Goal: Task Accomplishment & Management: Manage account settings

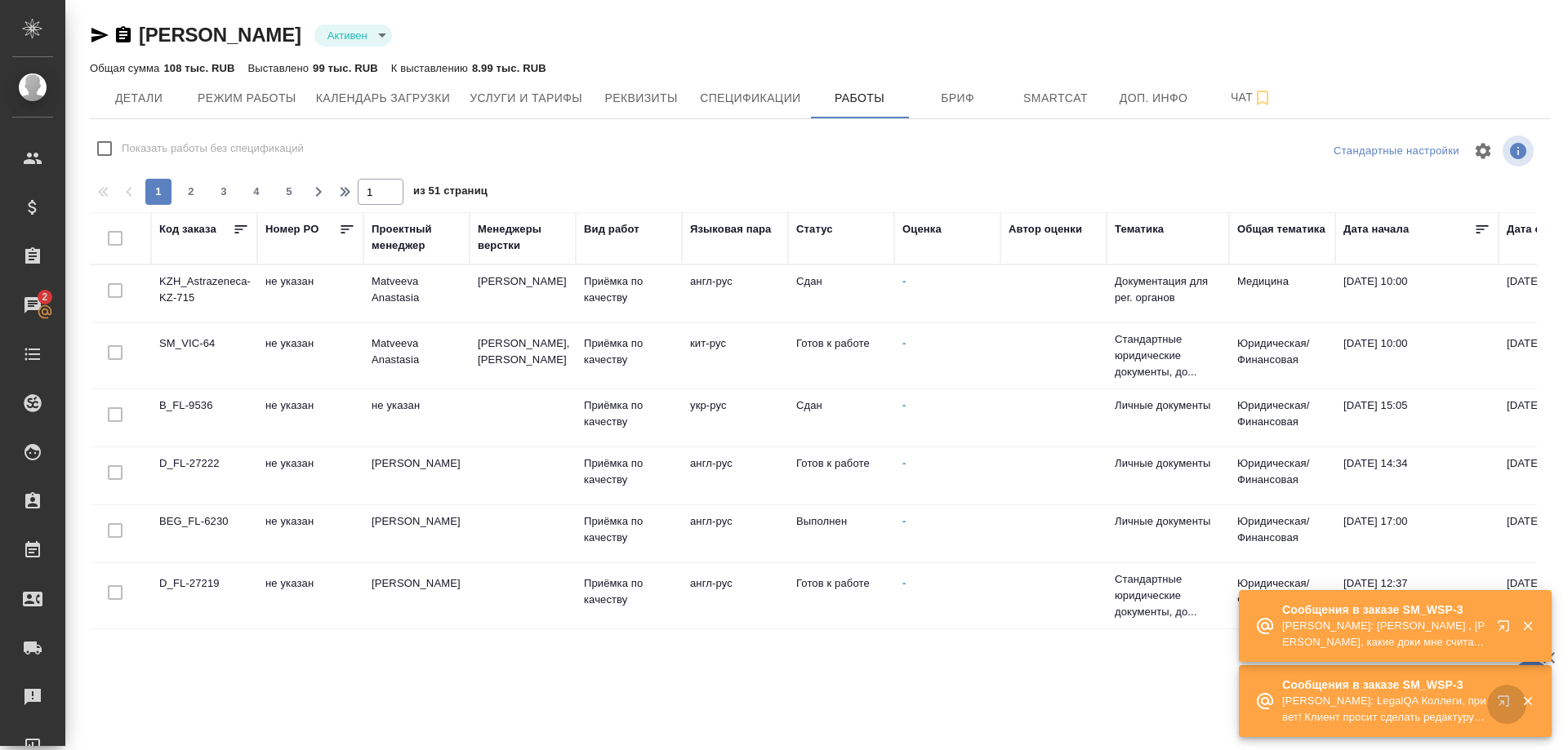
click at [1495, 698] on button "button" at bounding box center [1507, 705] width 40 height 40
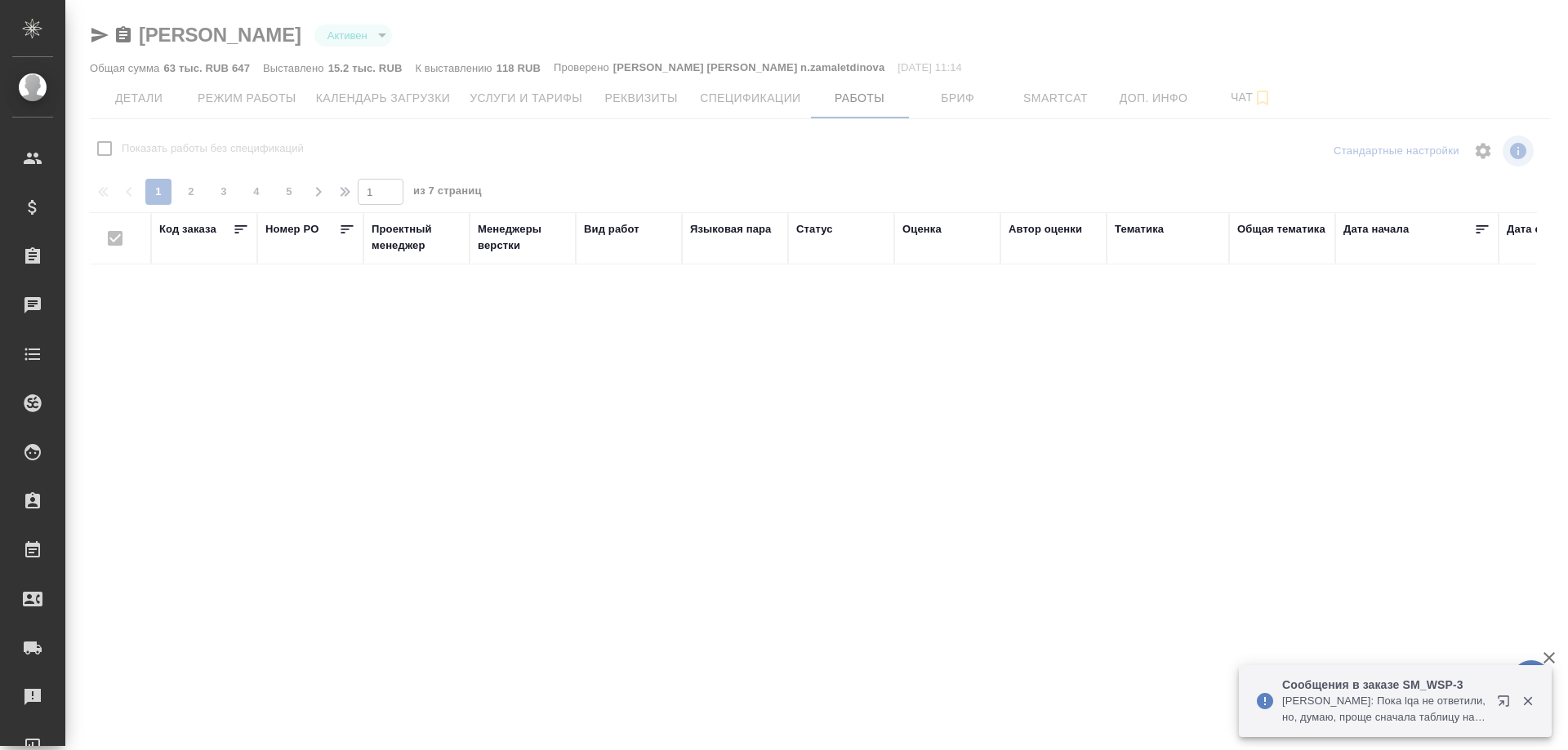
checkbox input "false"
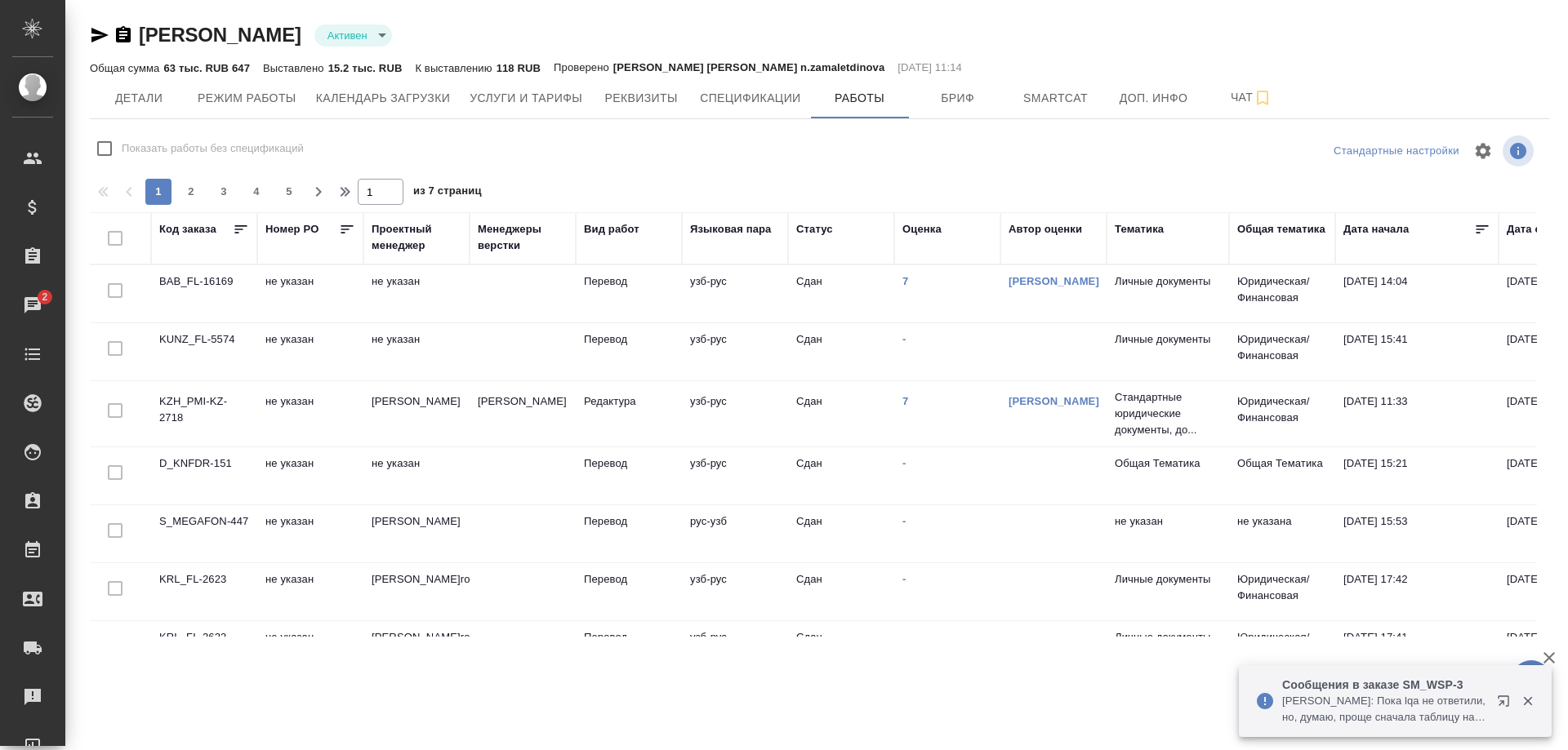
click at [205, 281] on td "BAB_FL-16169" at bounding box center [204, 293] width 106 height 57
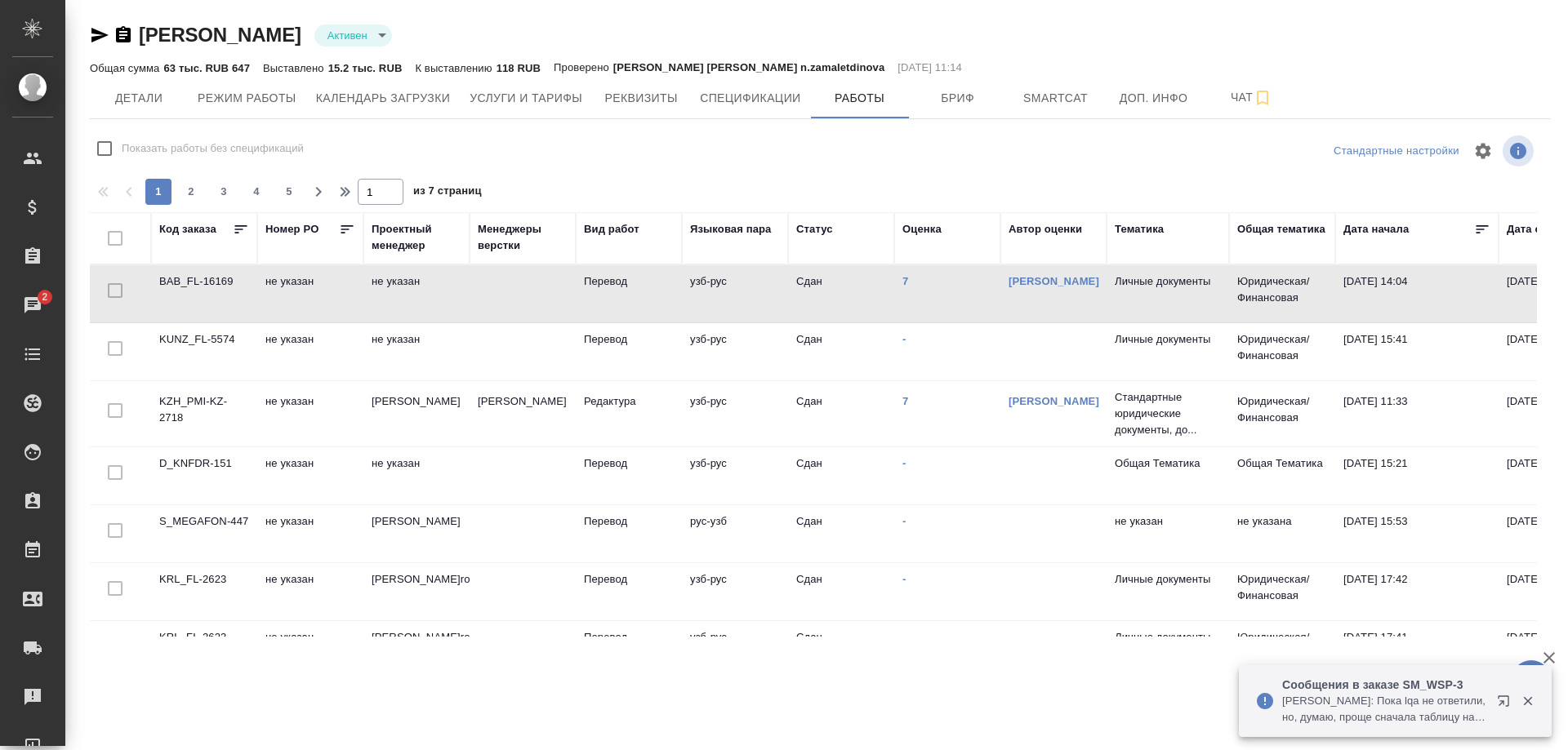
click at [205, 281] on td "BAB_FL-16169" at bounding box center [204, 293] width 106 height 57
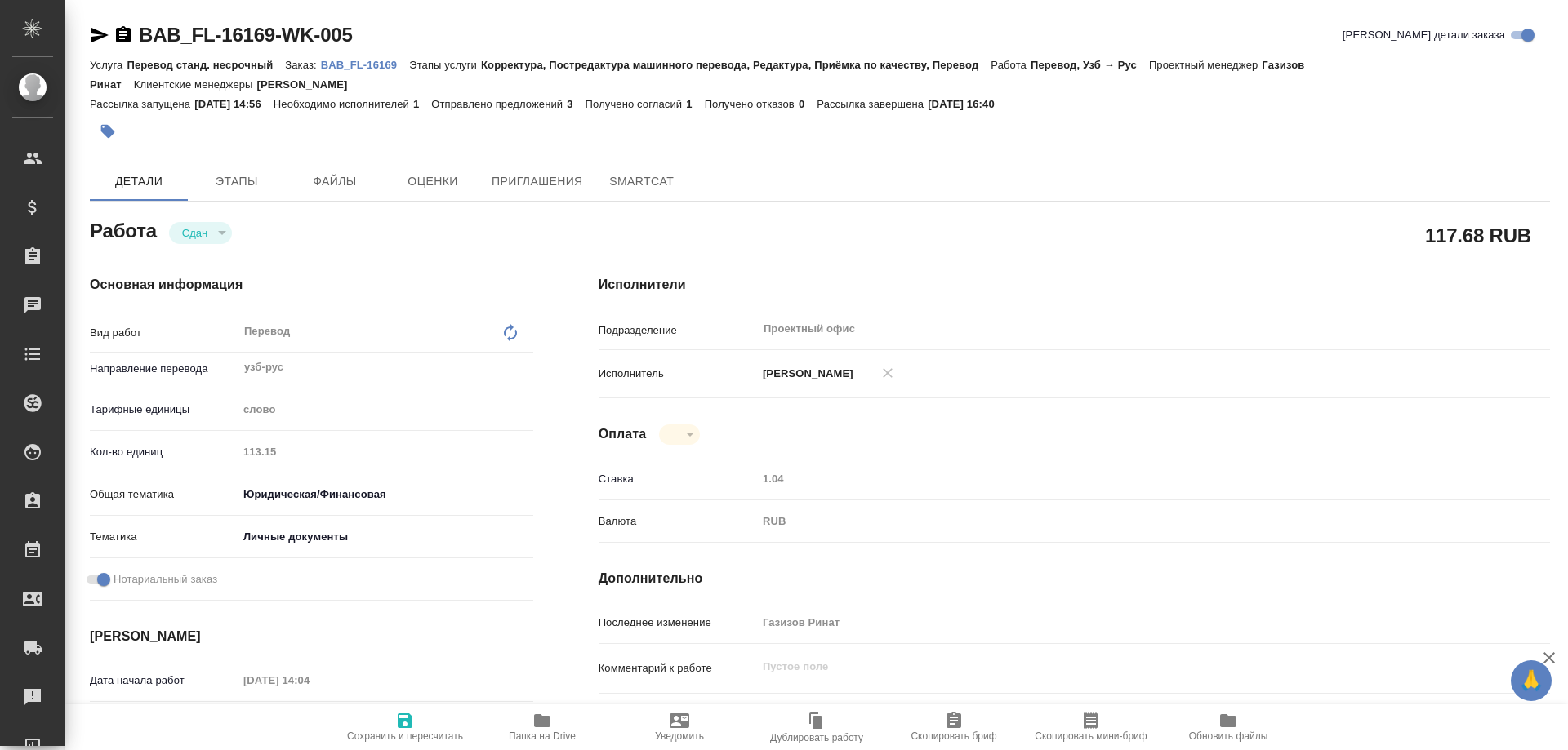
type textarea "x"
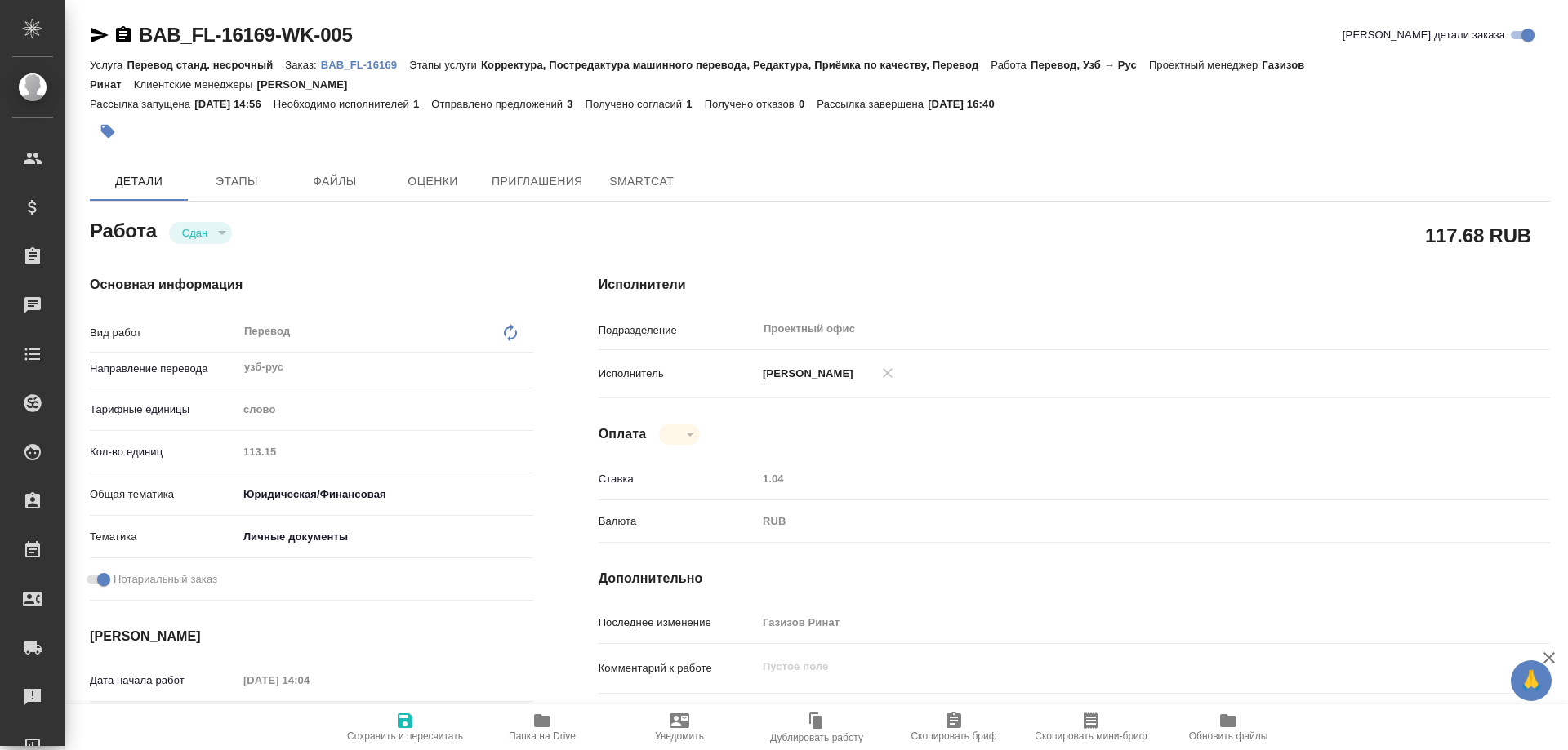
type textarea "x"
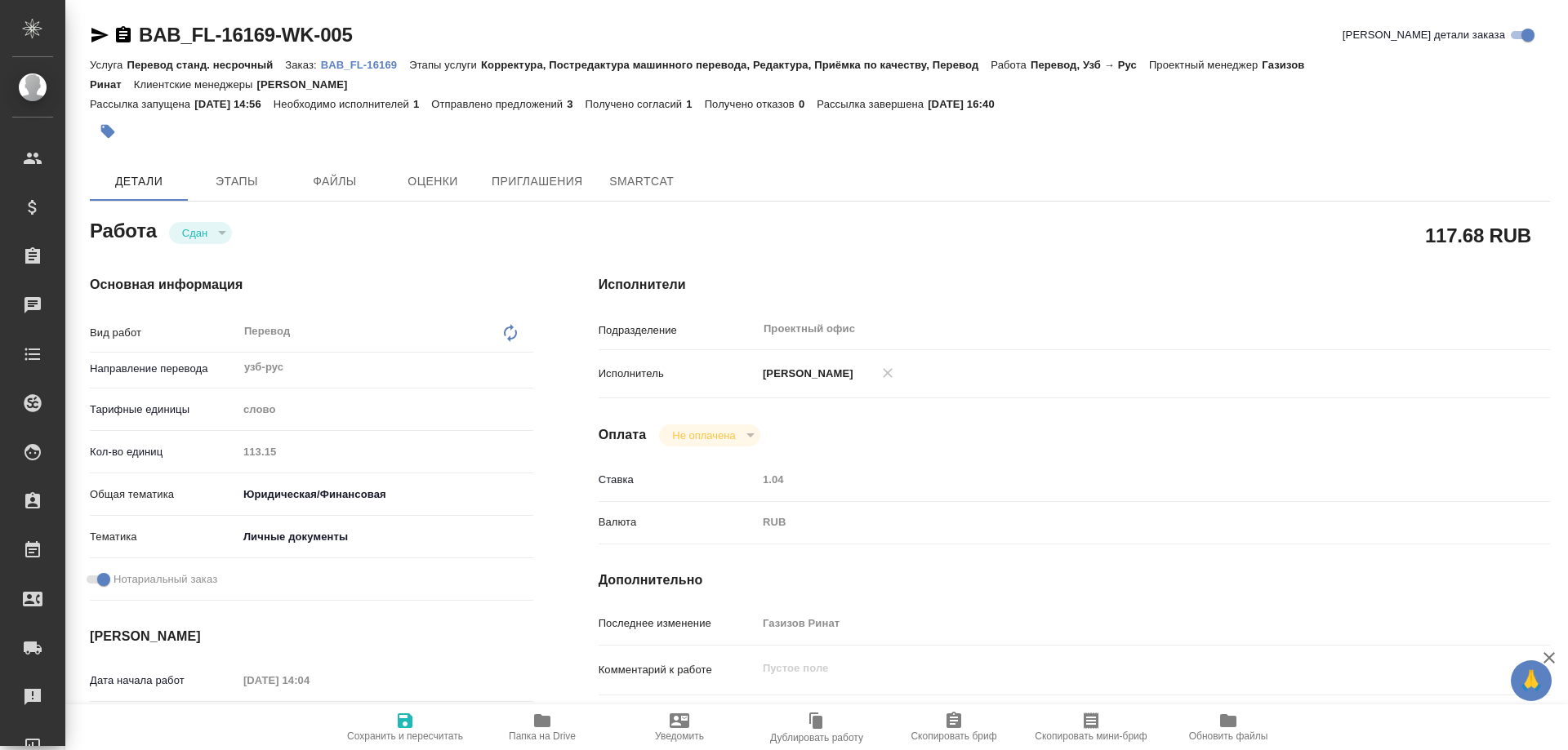
type textarea "x"
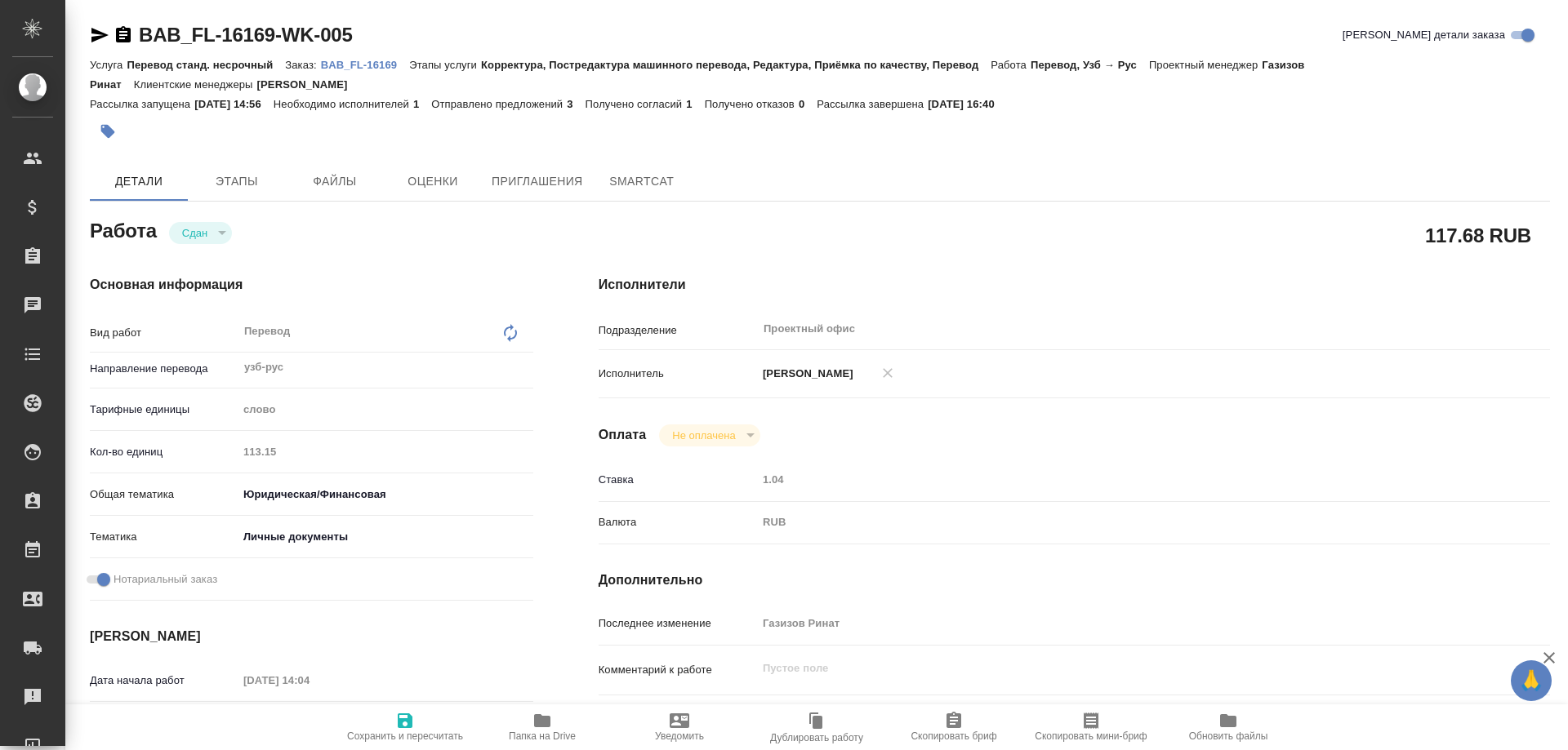
type textarea "x"
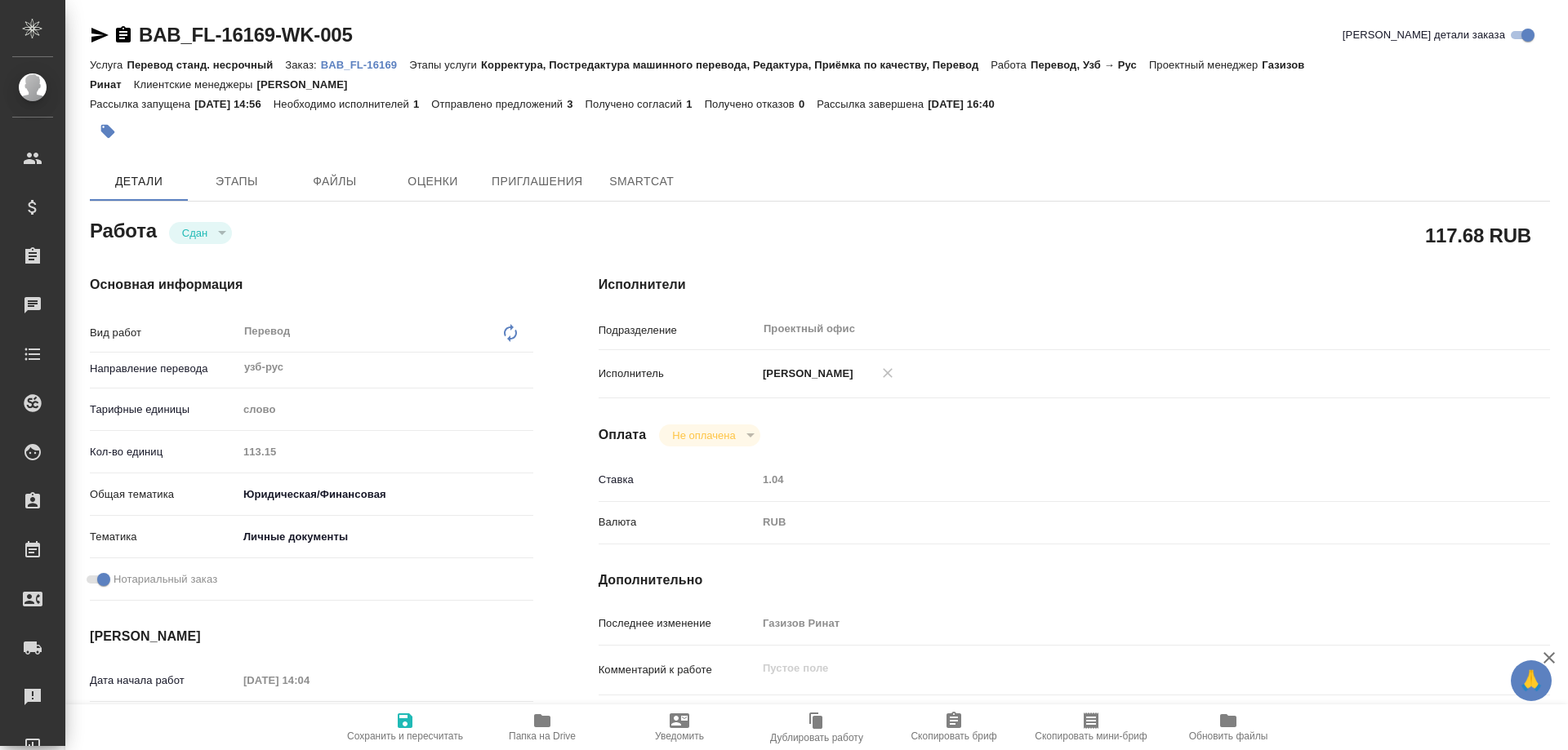
type textarea "x"
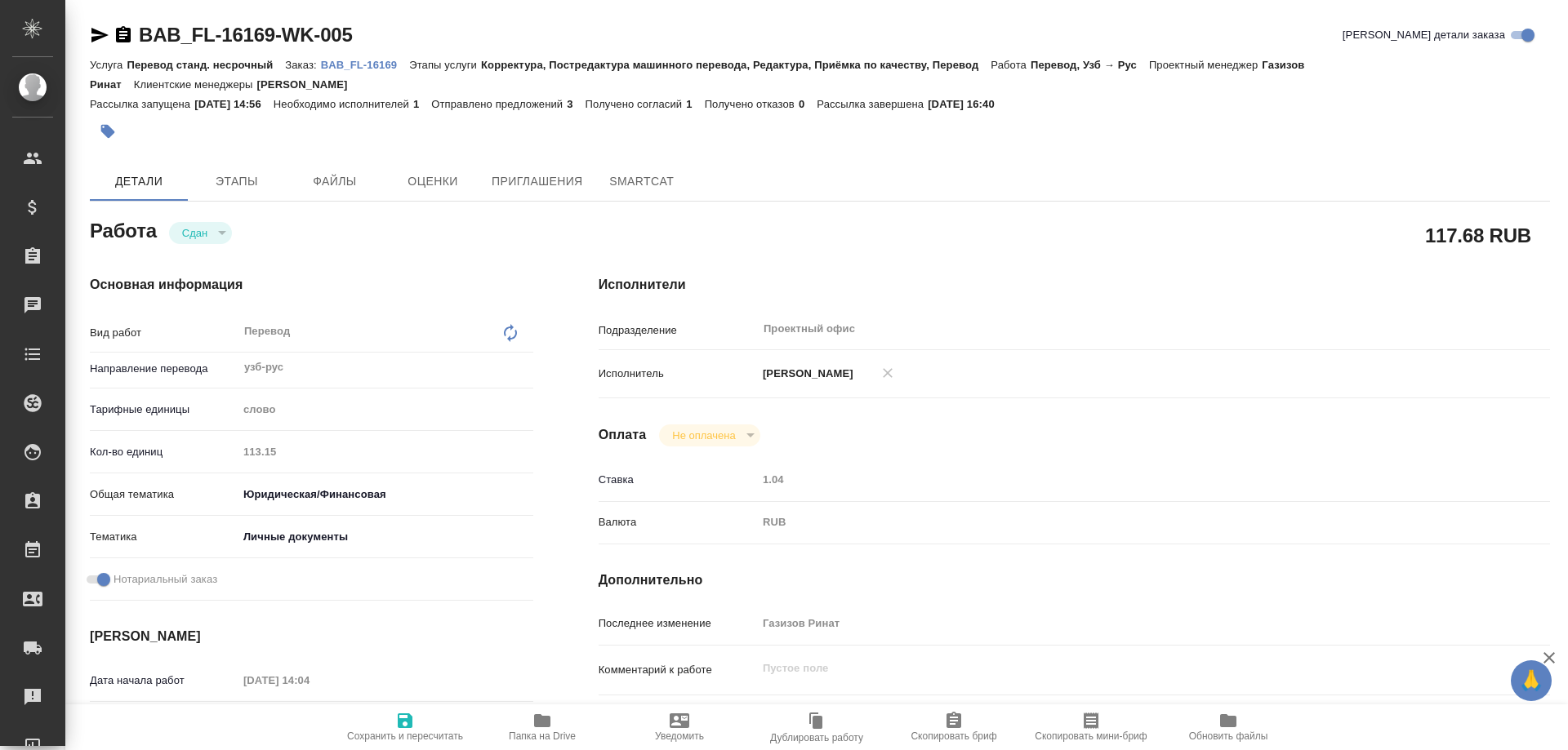
click at [366, 57] on div "Услуга Перевод станд. несрочный Заказ: BAB_FL-16169 Этапы услуги Корректура, По…" at bounding box center [820, 74] width 1460 height 40
click at [365, 66] on p "BAB_FL-16169" at bounding box center [365, 64] width 88 height 12
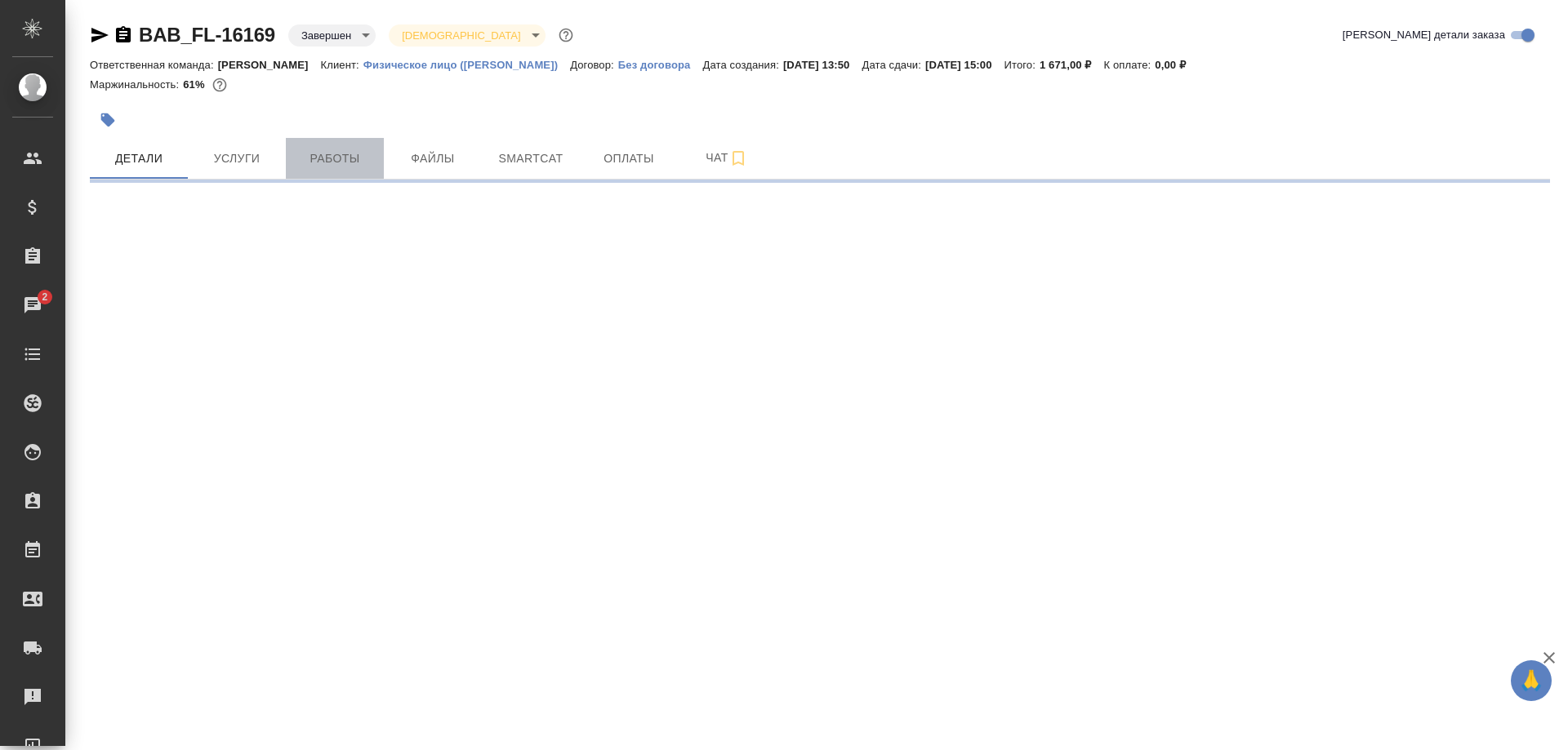
click at [332, 162] on span "Работы" at bounding box center [334, 158] width 78 height 21
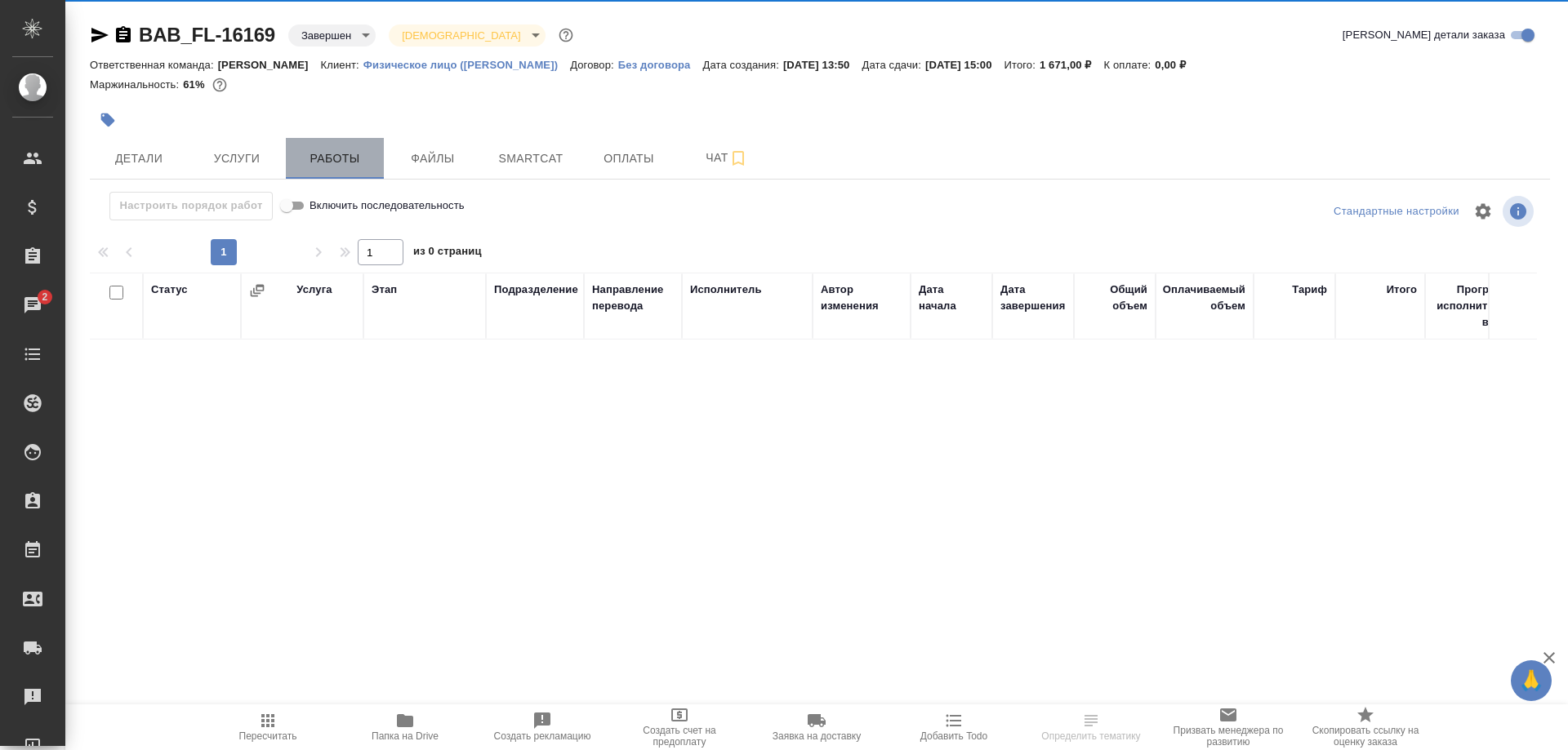
click at [332, 162] on span "Работы" at bounding box center [334, 158] width 78 height 21
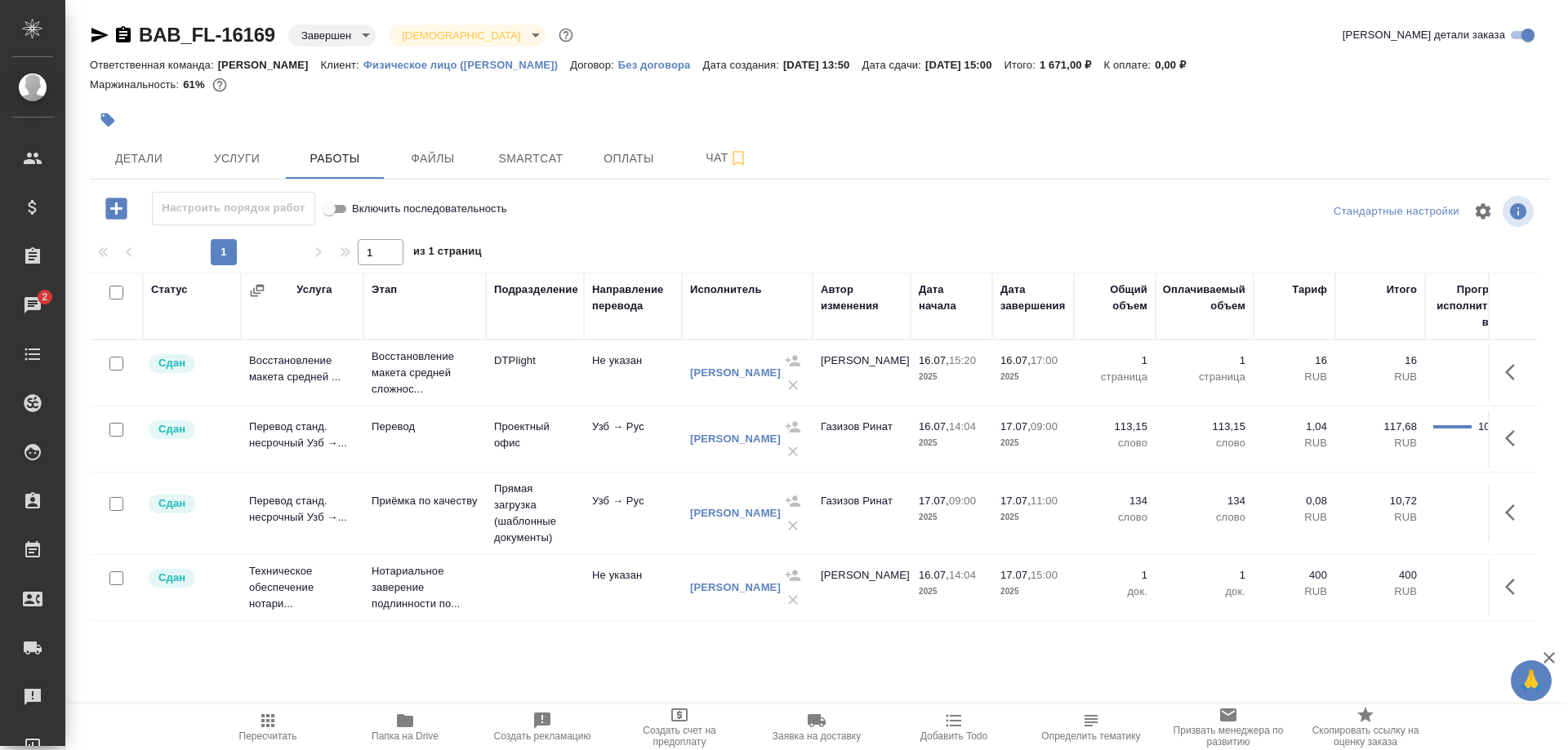
click at [89, 29] on div "BAB_FL-16169 Завершен closed Святая троица holyTrinity Кратко детали заказа Отв…" at bounding box center [820, 341] width 1478 height 682
click at [95, 41] on icon "button" at bounding box center [100, 35] width 17 height 15
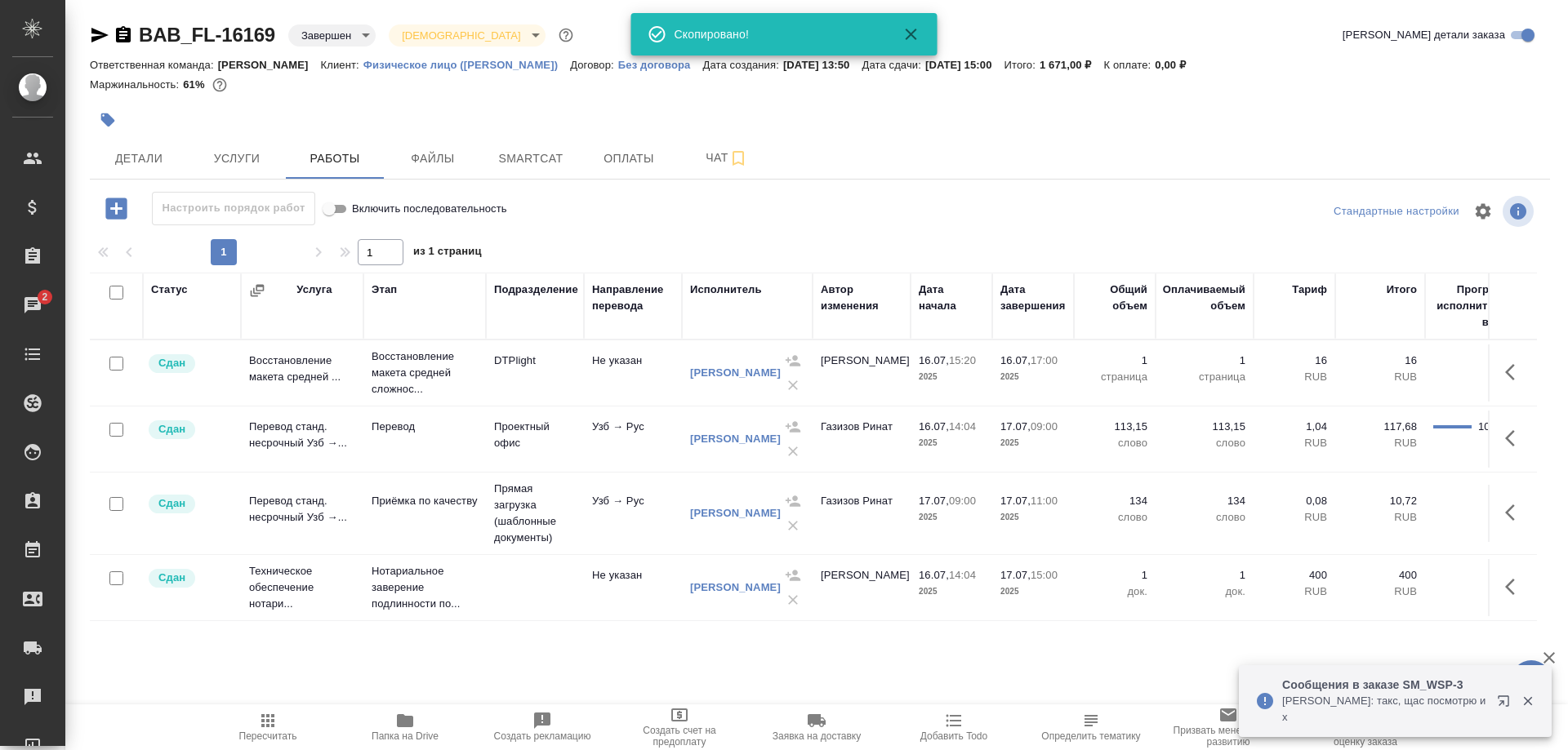
click at [532, 21] on div "BAB_FL-16169 Завершен closed Святая троица holyTrinity Кратко детали заказа Отв…" at bounding box center [820, 341] width 1478 height 682
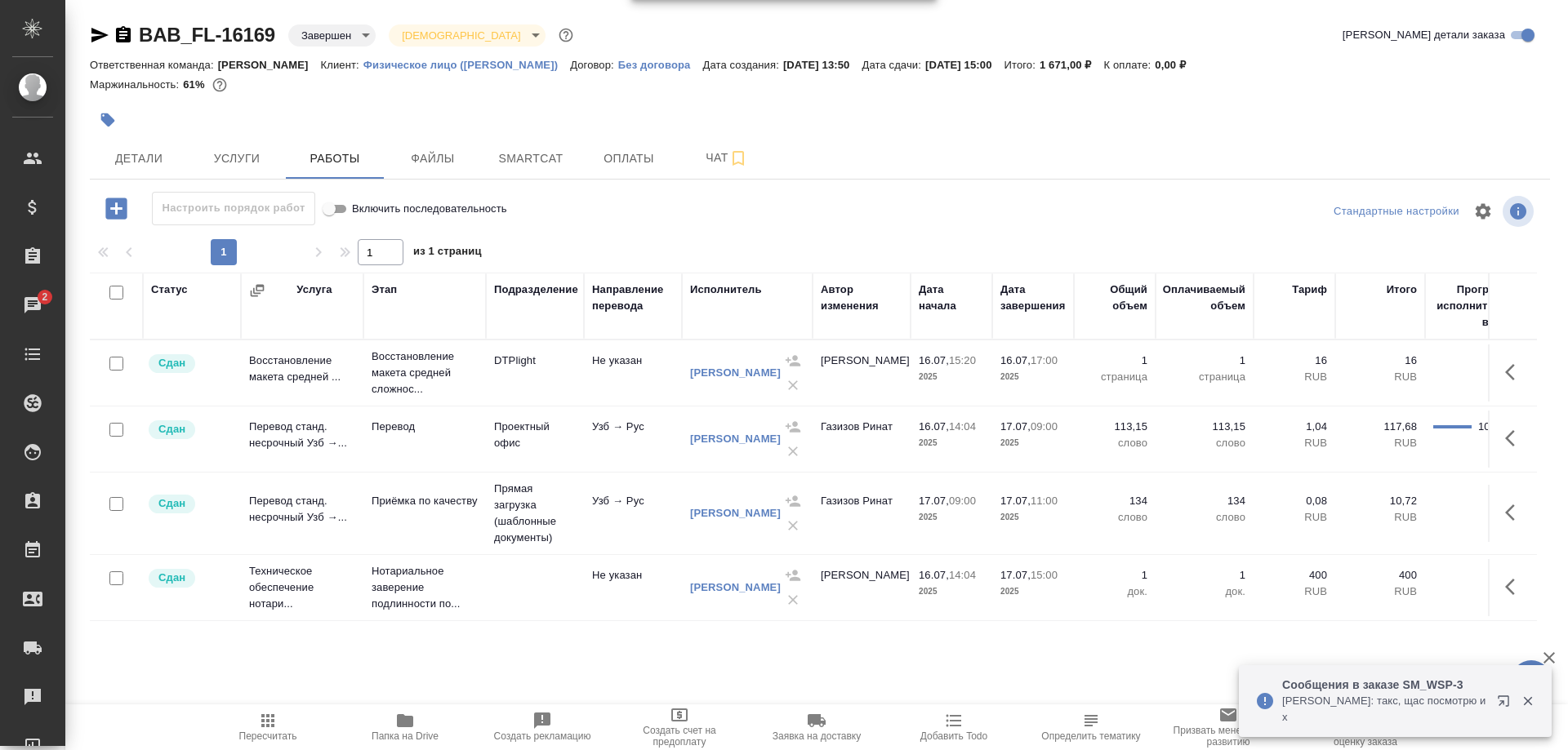
click at [92, 26] on icon "button" at bounding box center [100, 36] width 20 height 20
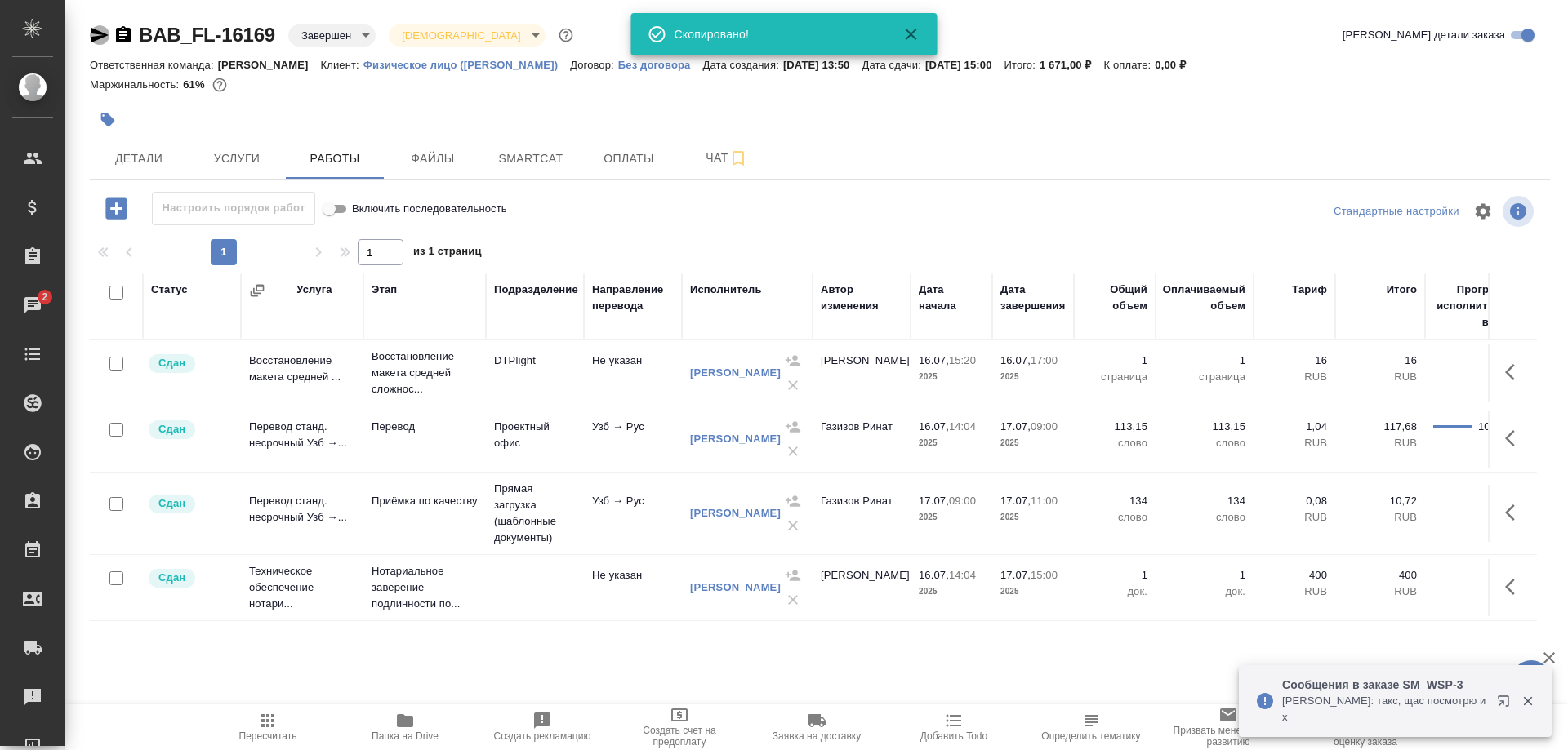
click at [91, 35] on icon "button" at bounding box center [100, 36] width 20 height 20
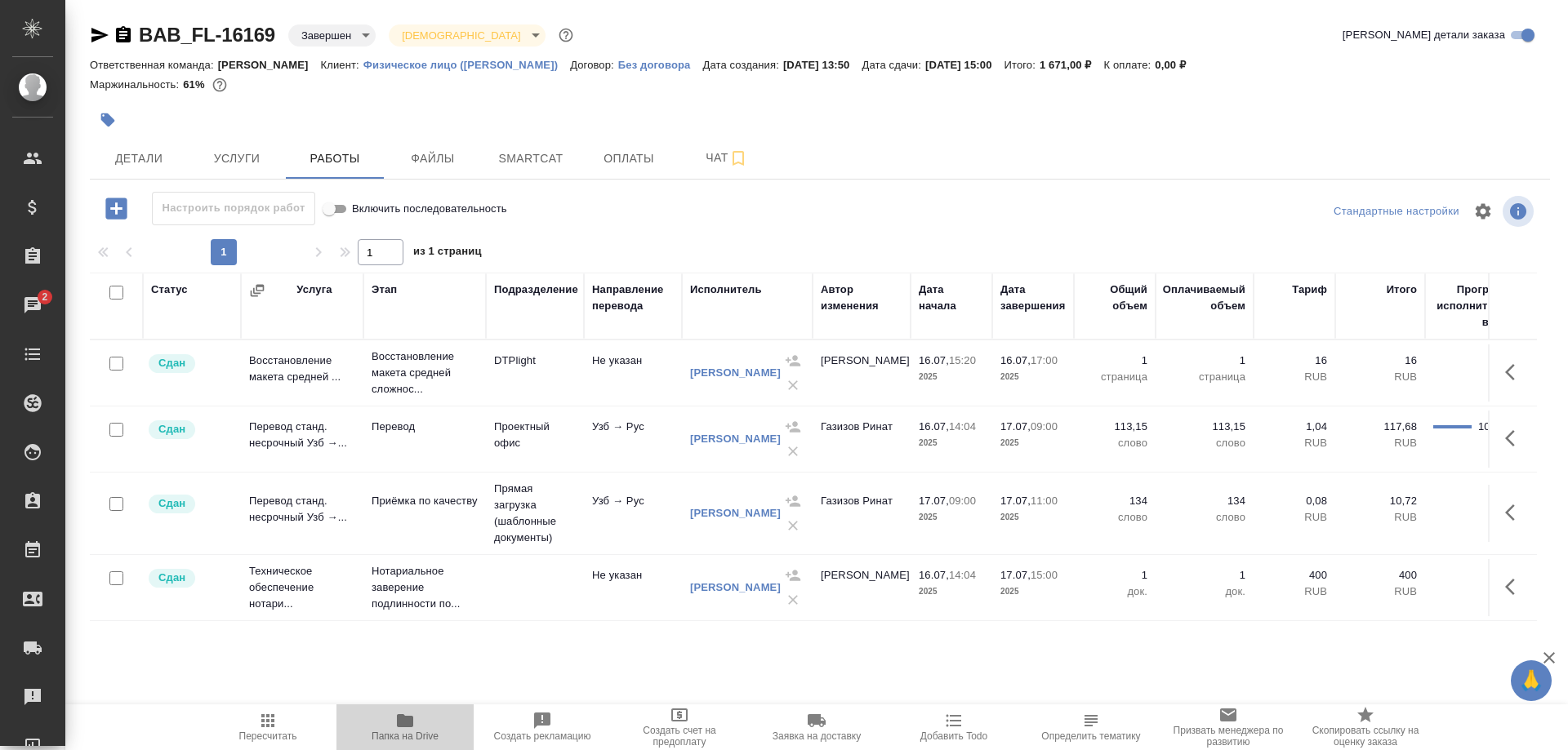
click at [391, 729] on span "Папка на Drive" at bounding box center [404, 725] width 118 height 31
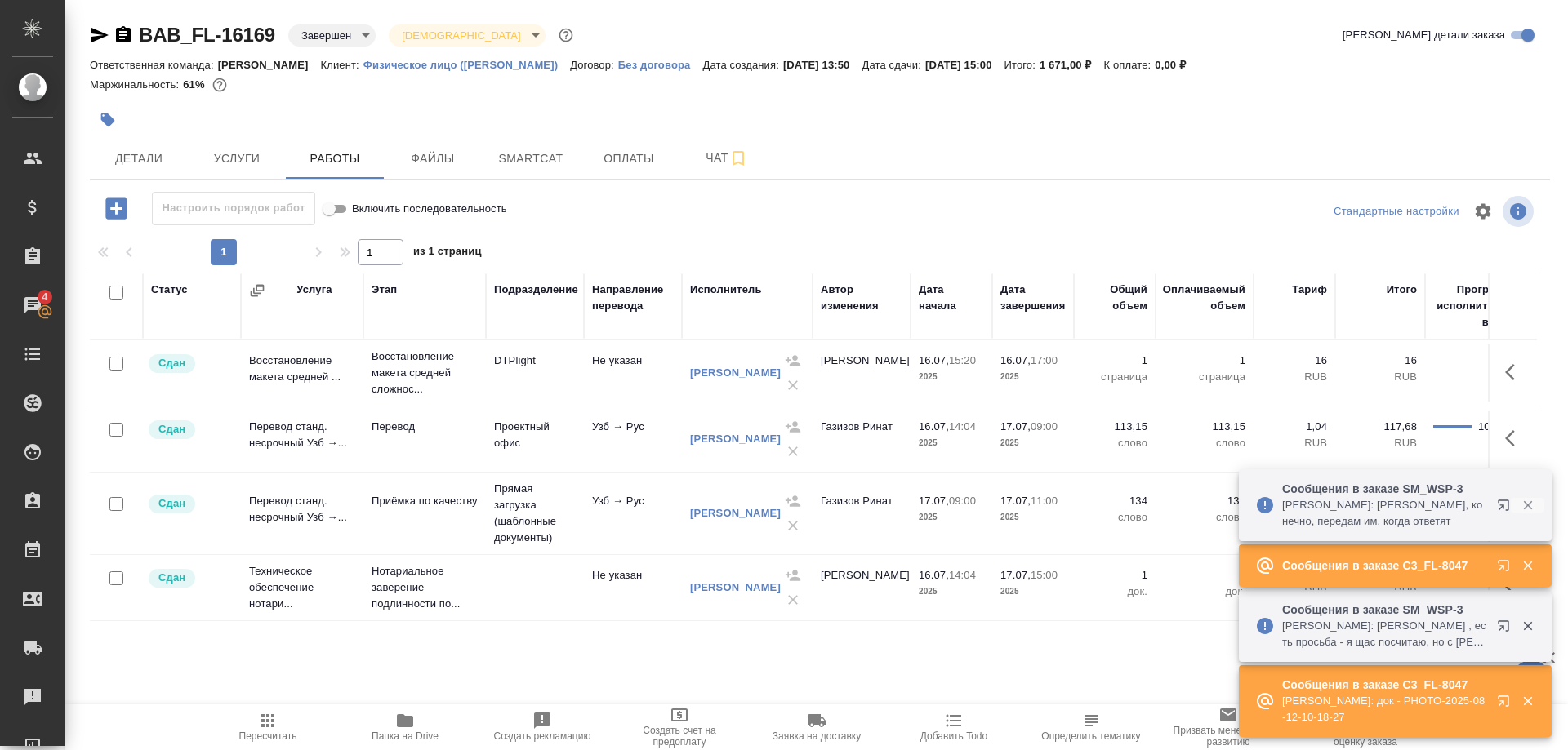
click at [1517, 502] on button "button" at bounding box center [1527, 505] width 34 height 15
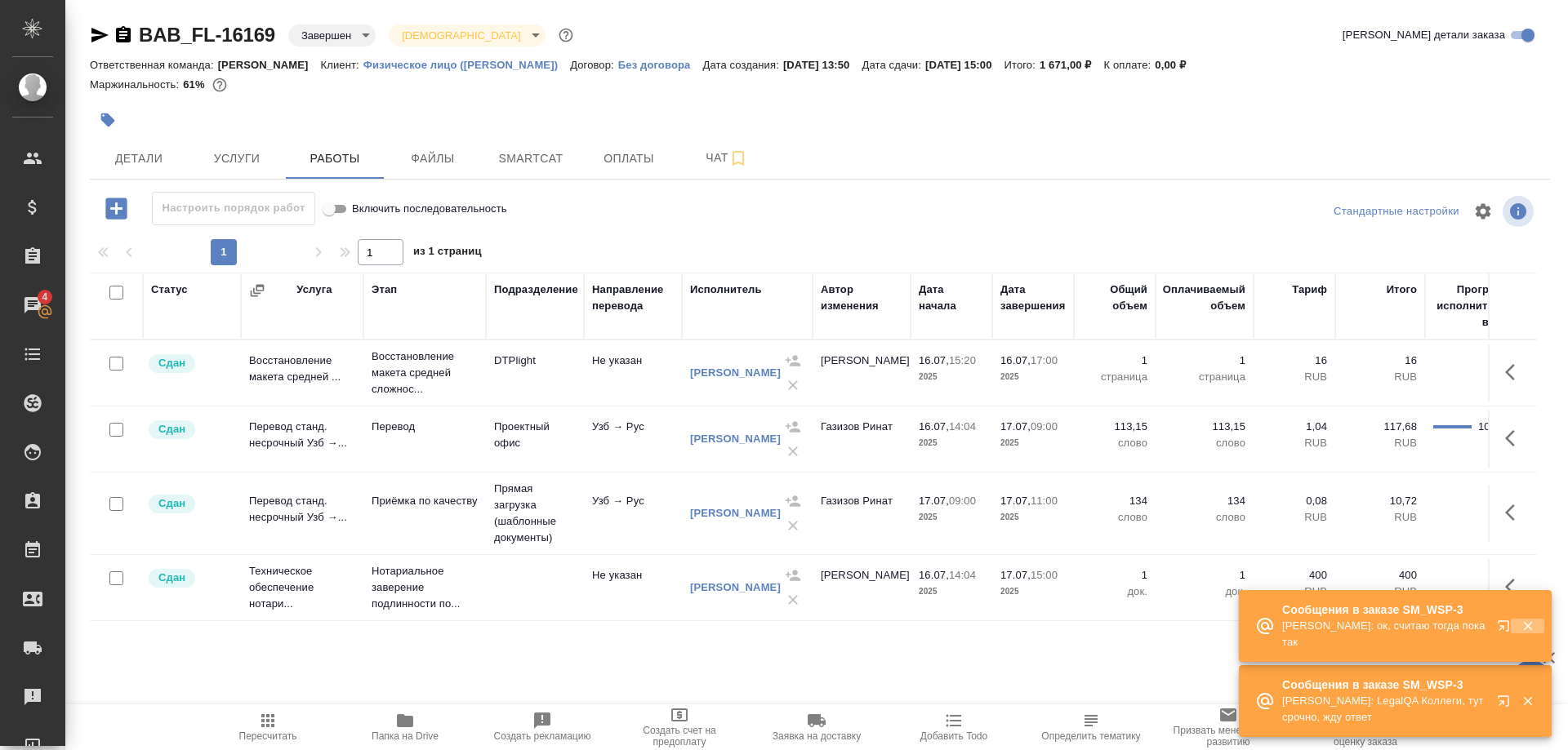
click at [1518, 622] on button "button" at bounding box center [1527, 625] width 34 height 15
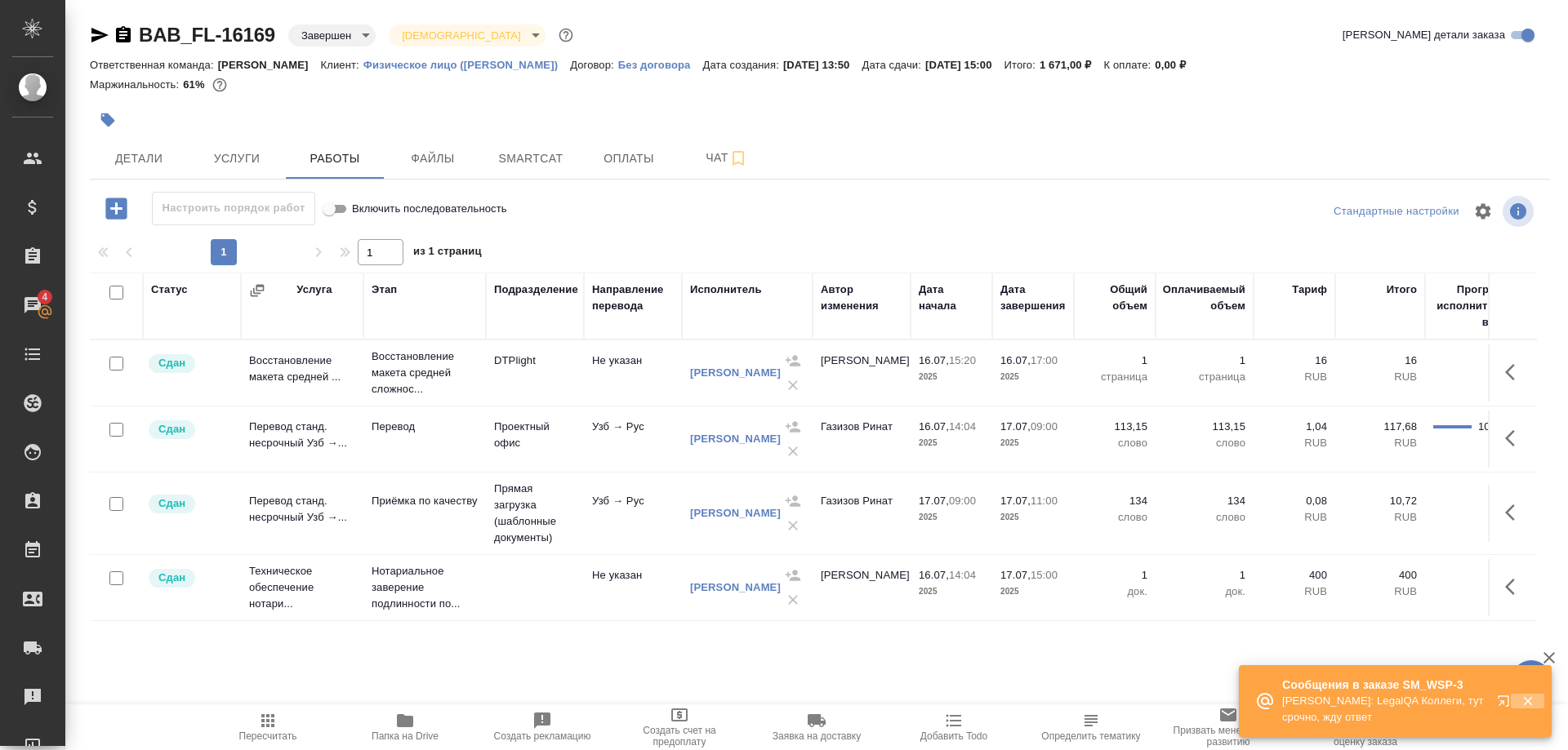
click at [1514, 697] on button "button" at bounding box center [1527, 701] width 34 height 15
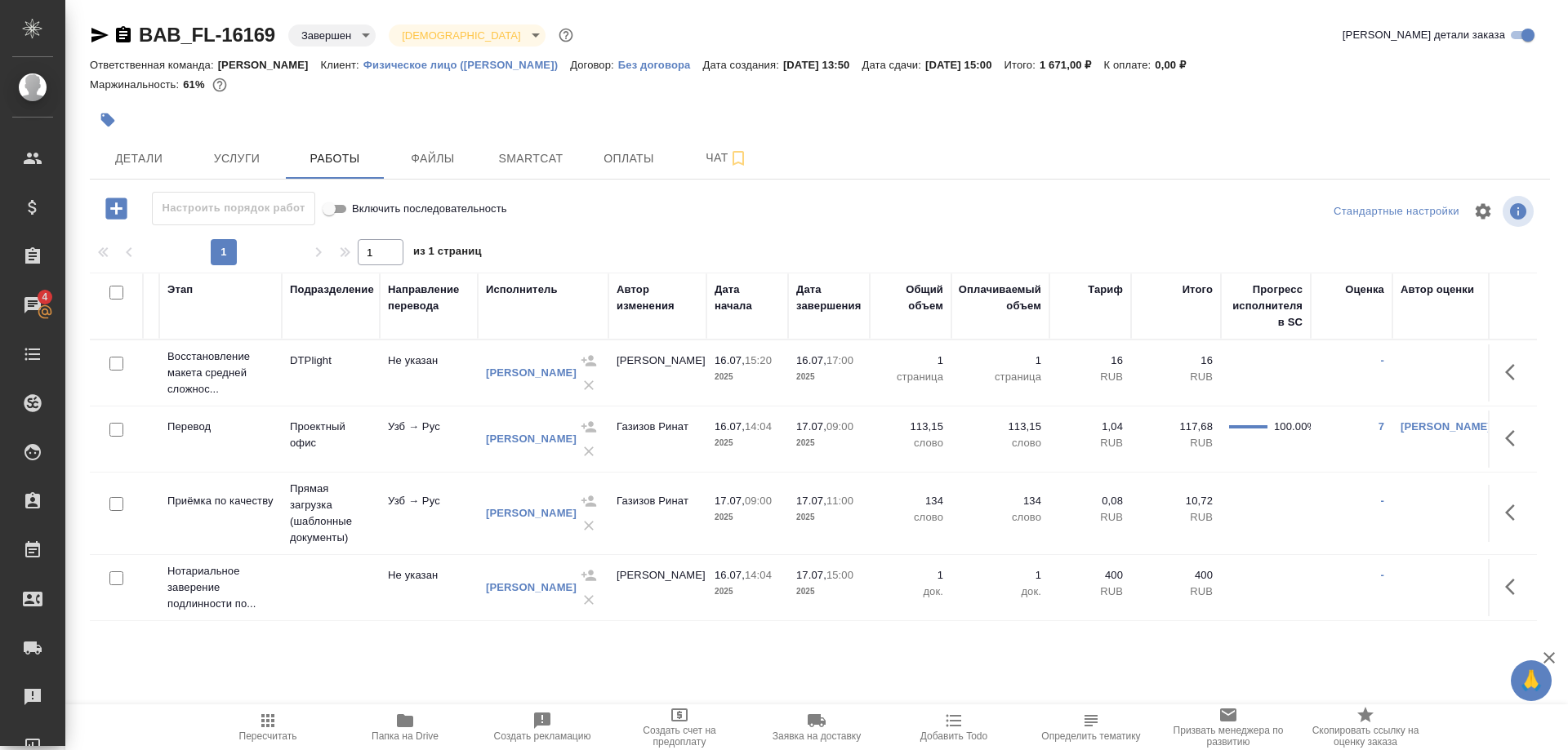
scroll to position [0, 183]
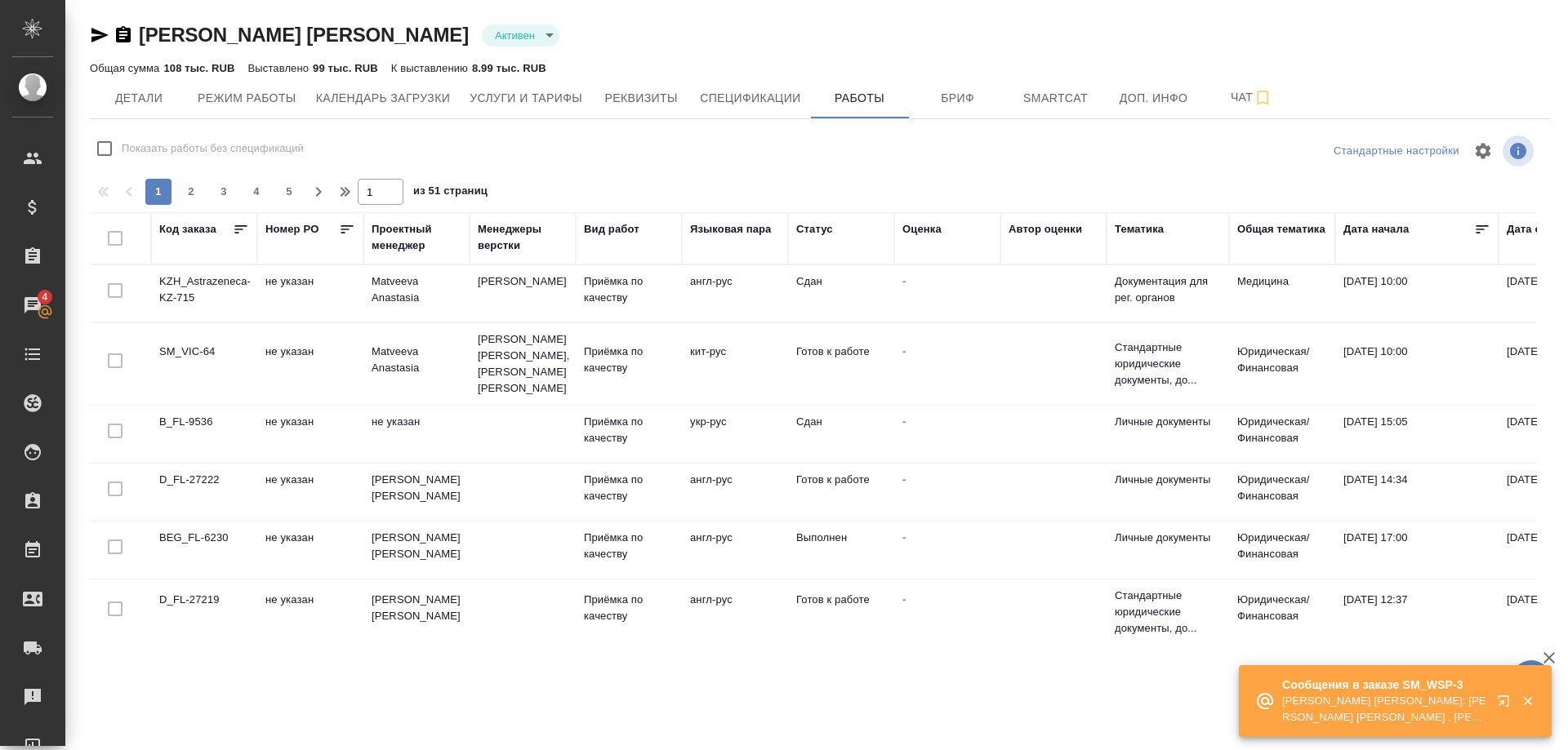
click at [1521, 701] on icon "button" at bounding box center [1527, 701] width 15 height 15
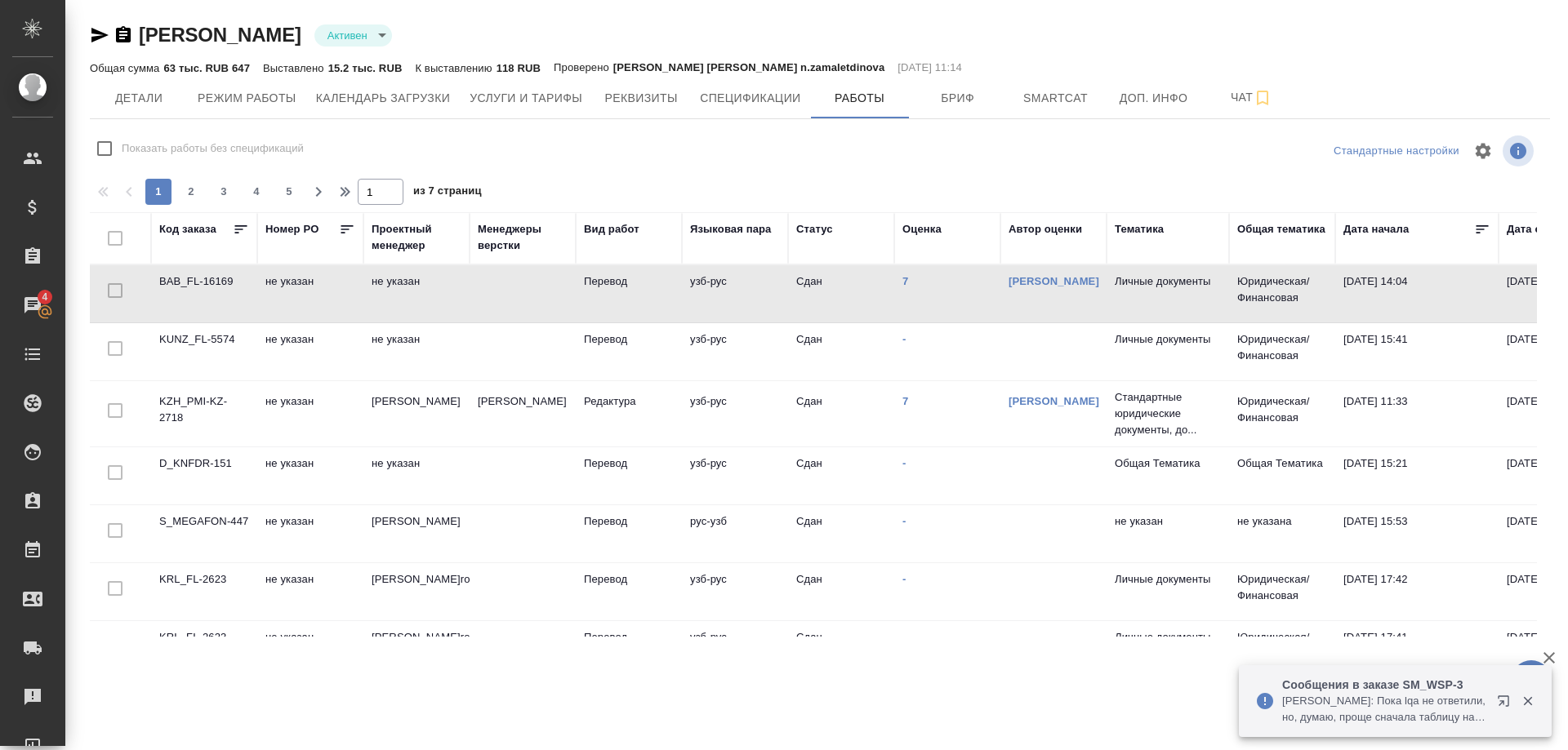
click at [1519, 698] on button "button" at bounding box center [1527, 701] width 34 height 15
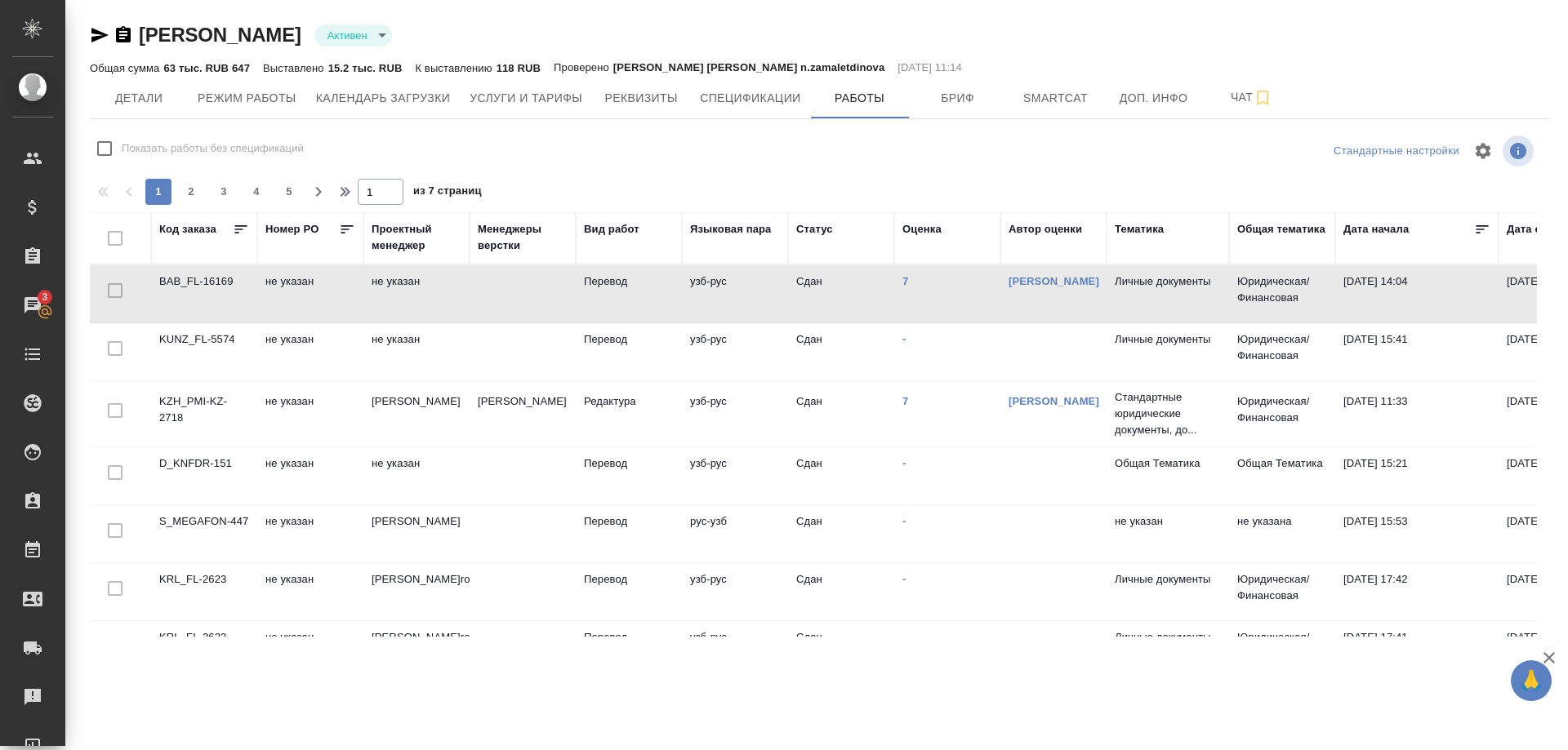
click at [205, 322] on td "KUNZ_FL-5574" at bounding box center [204, 293] width 106 height 57
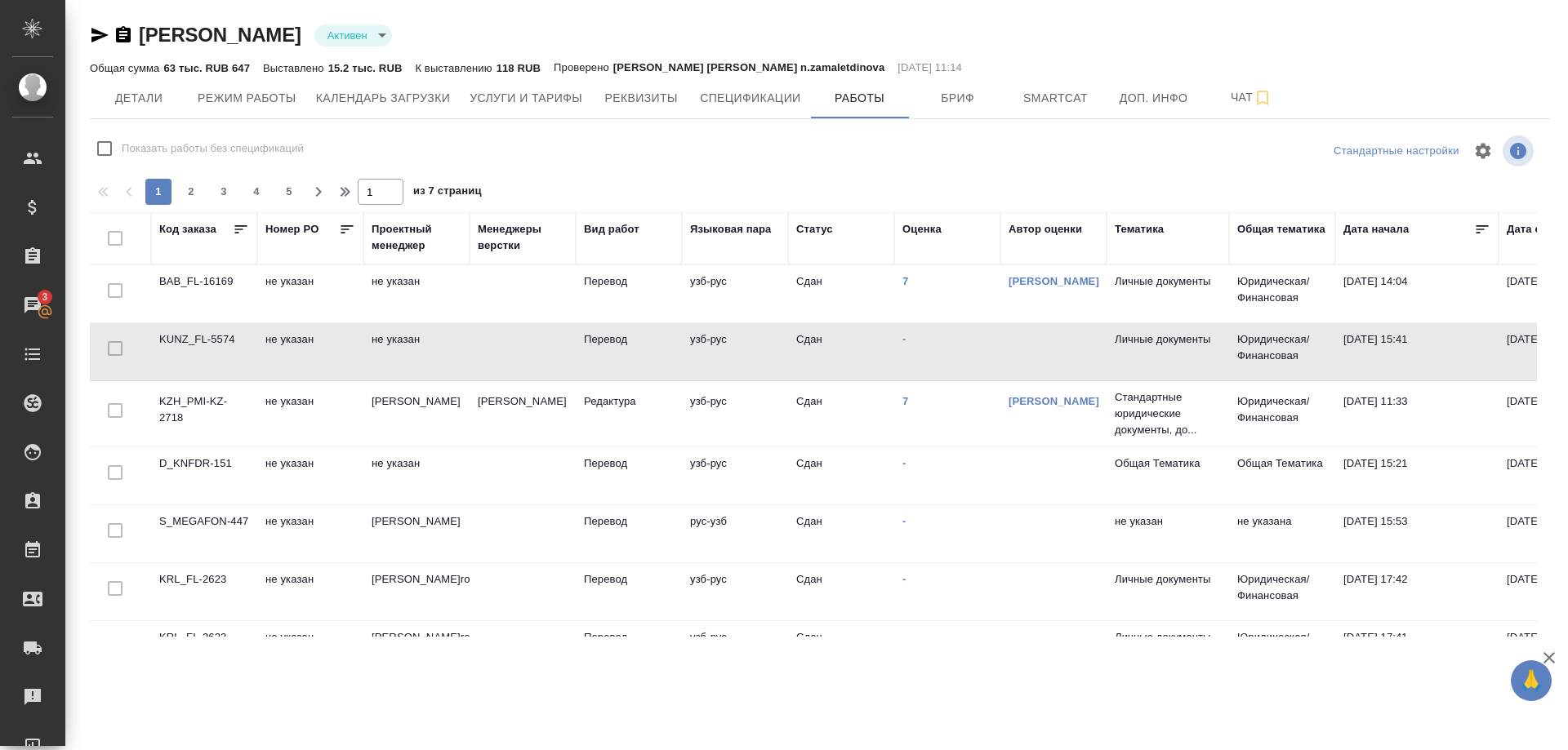
click at [205, 322] on td "KUNZ_FL-5574" at bounding box center [204, 293] width 106 height 57
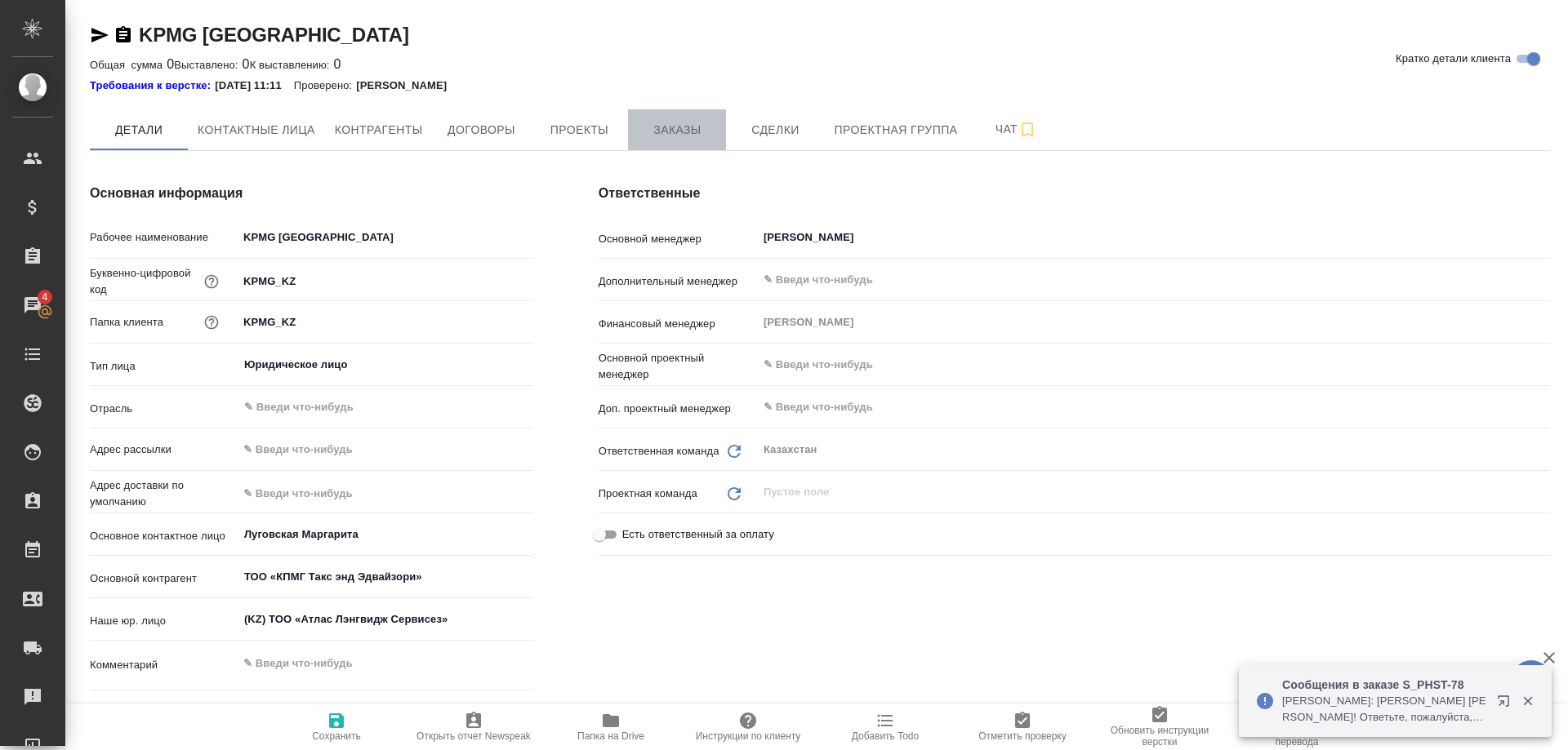
click at [647, 133] on span "Заказы" at bounding box center [676, 129] width 78 height 21
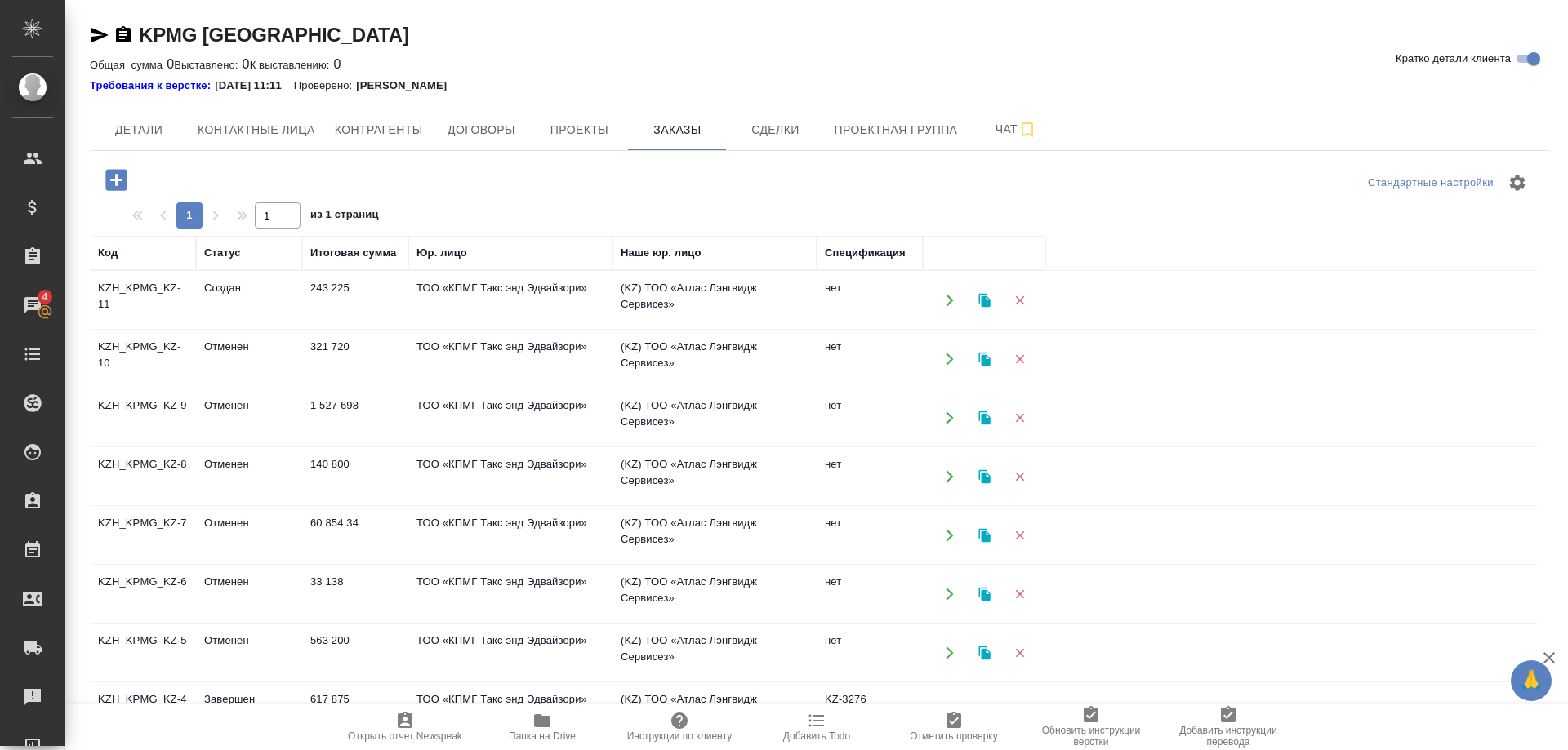
click at [148, 287] on td "KZH_KPMG_KZ-11" at bounding box center [142, 300] width 106 height 57
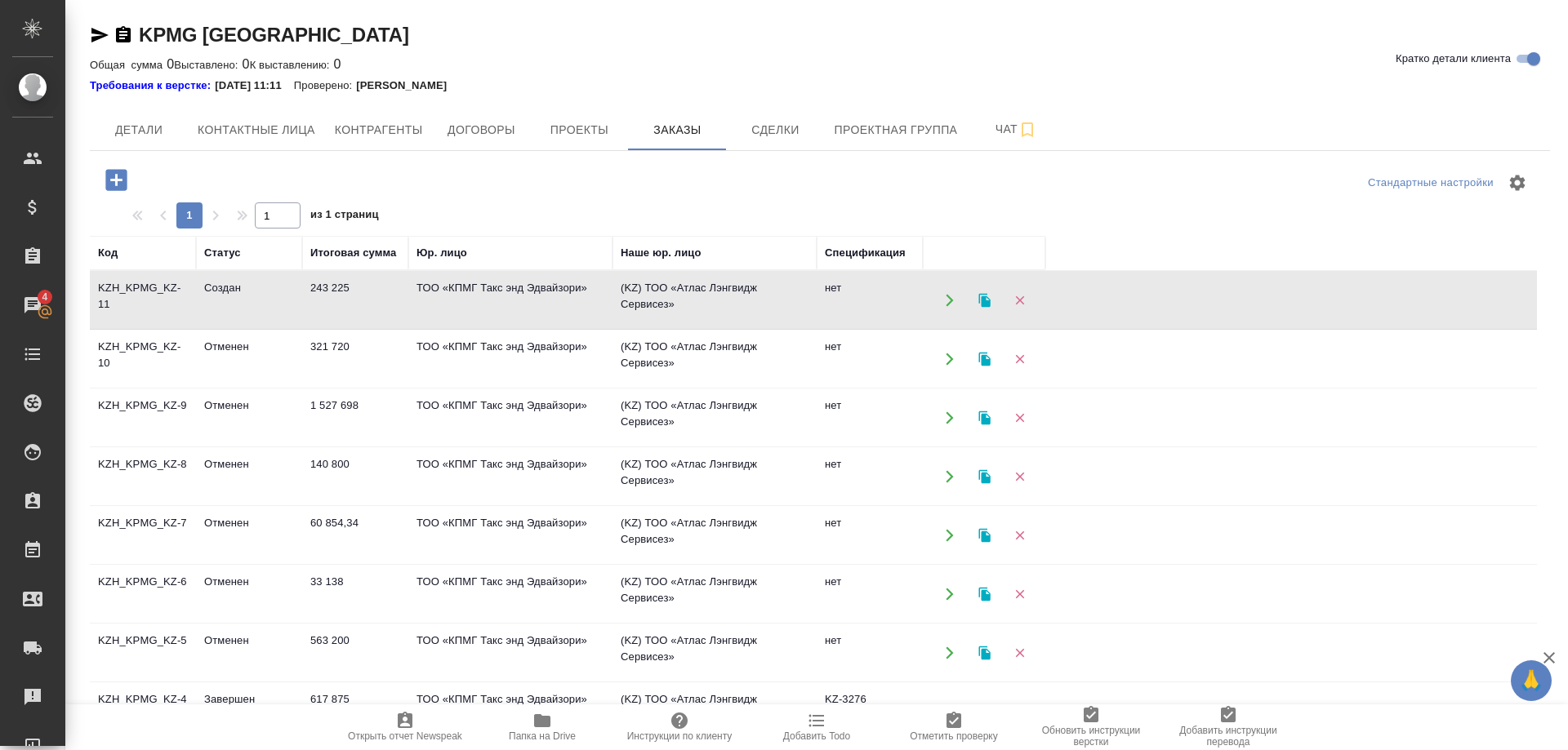
click at [148, 287] on td "KZH_KPMG_KZ-11" at bounding box center [142, 300] width 106 height 57
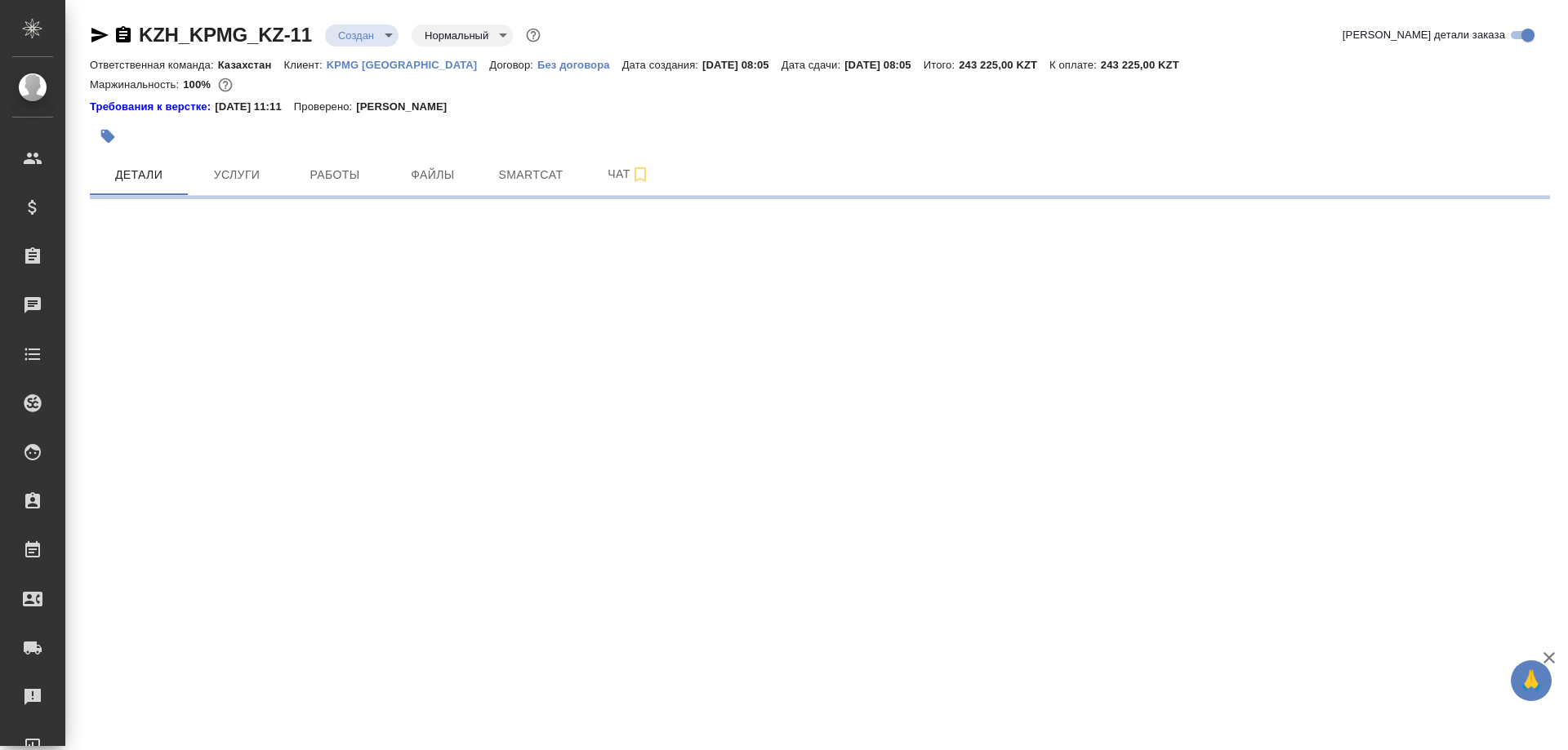
select select "RU"
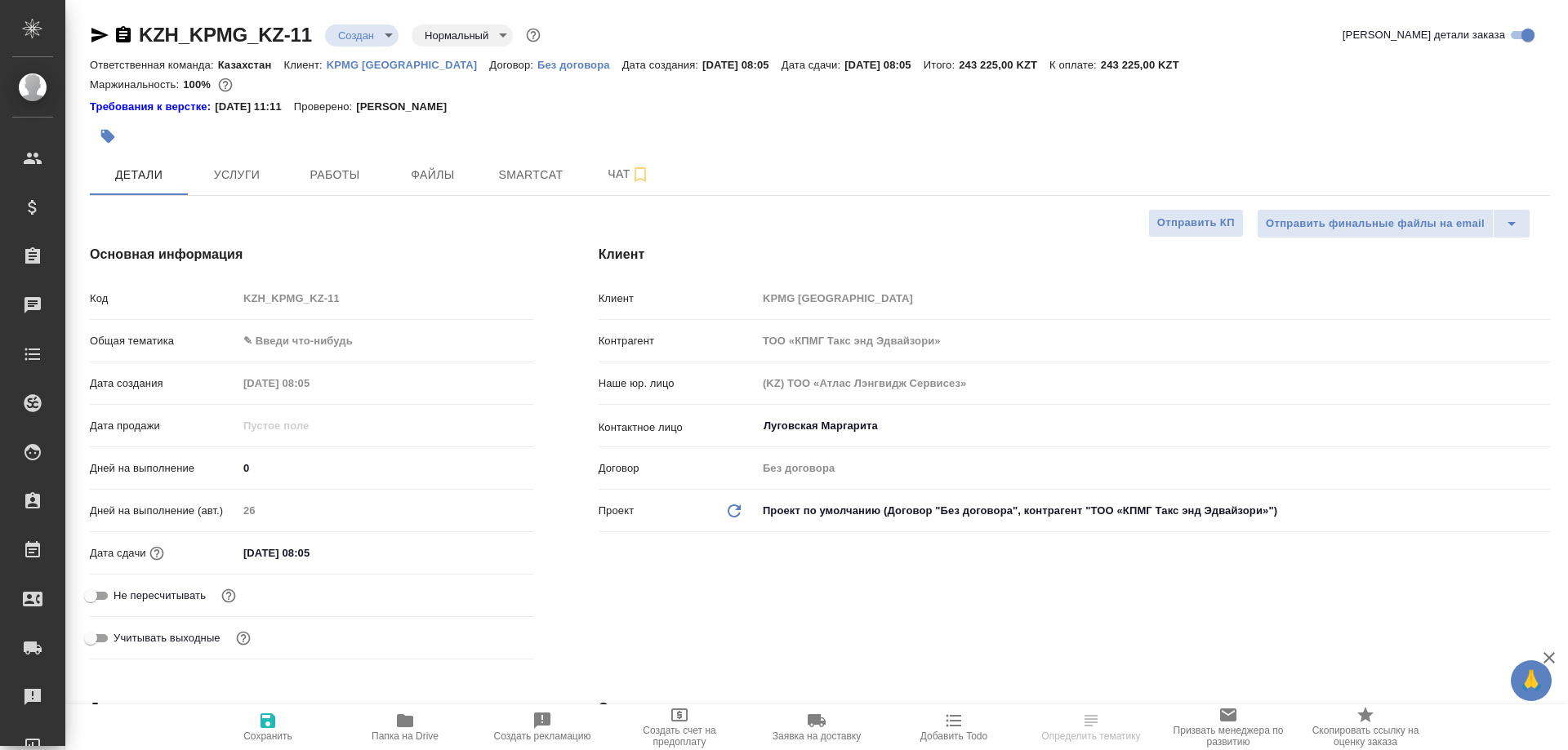
type textarea "x"
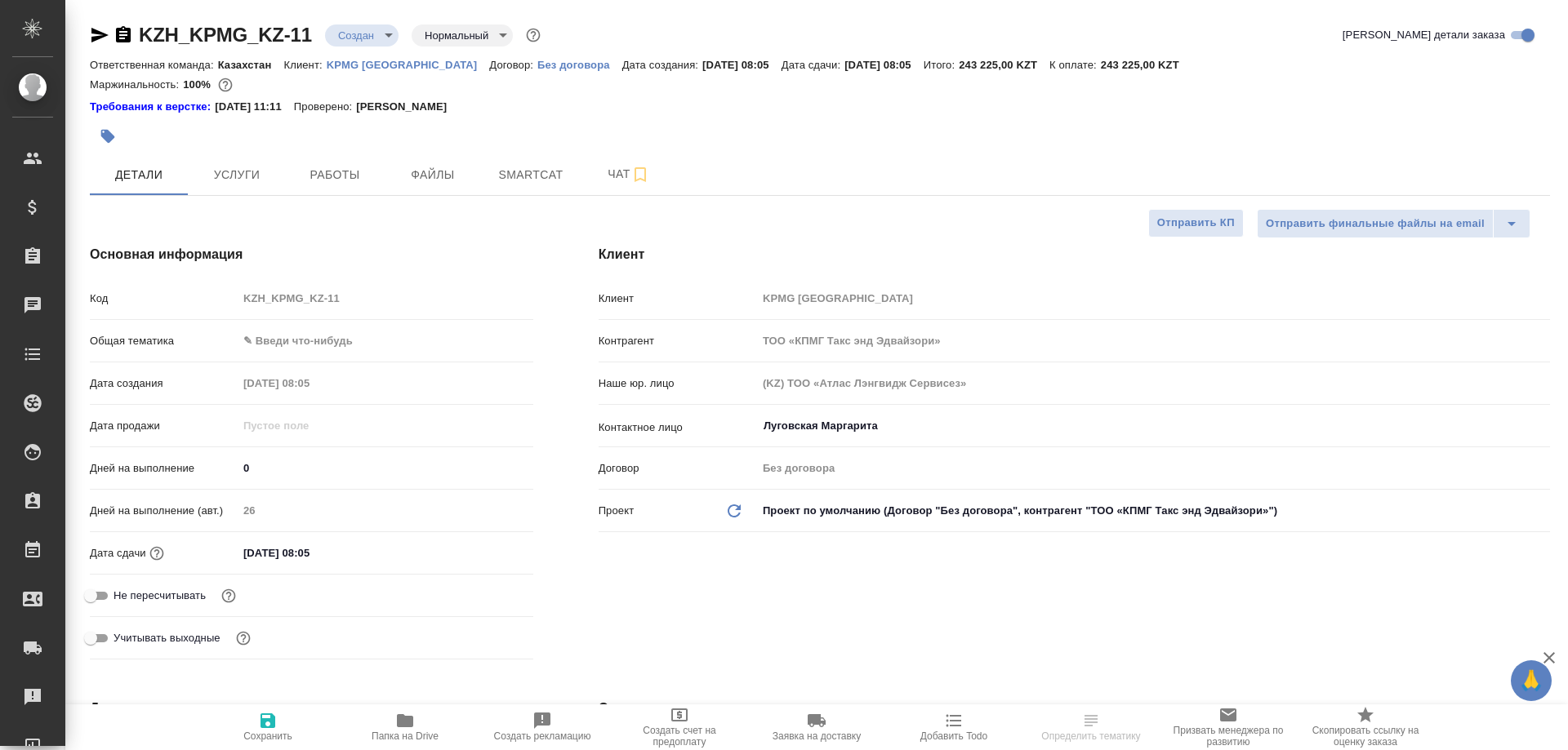
type textarea "x"
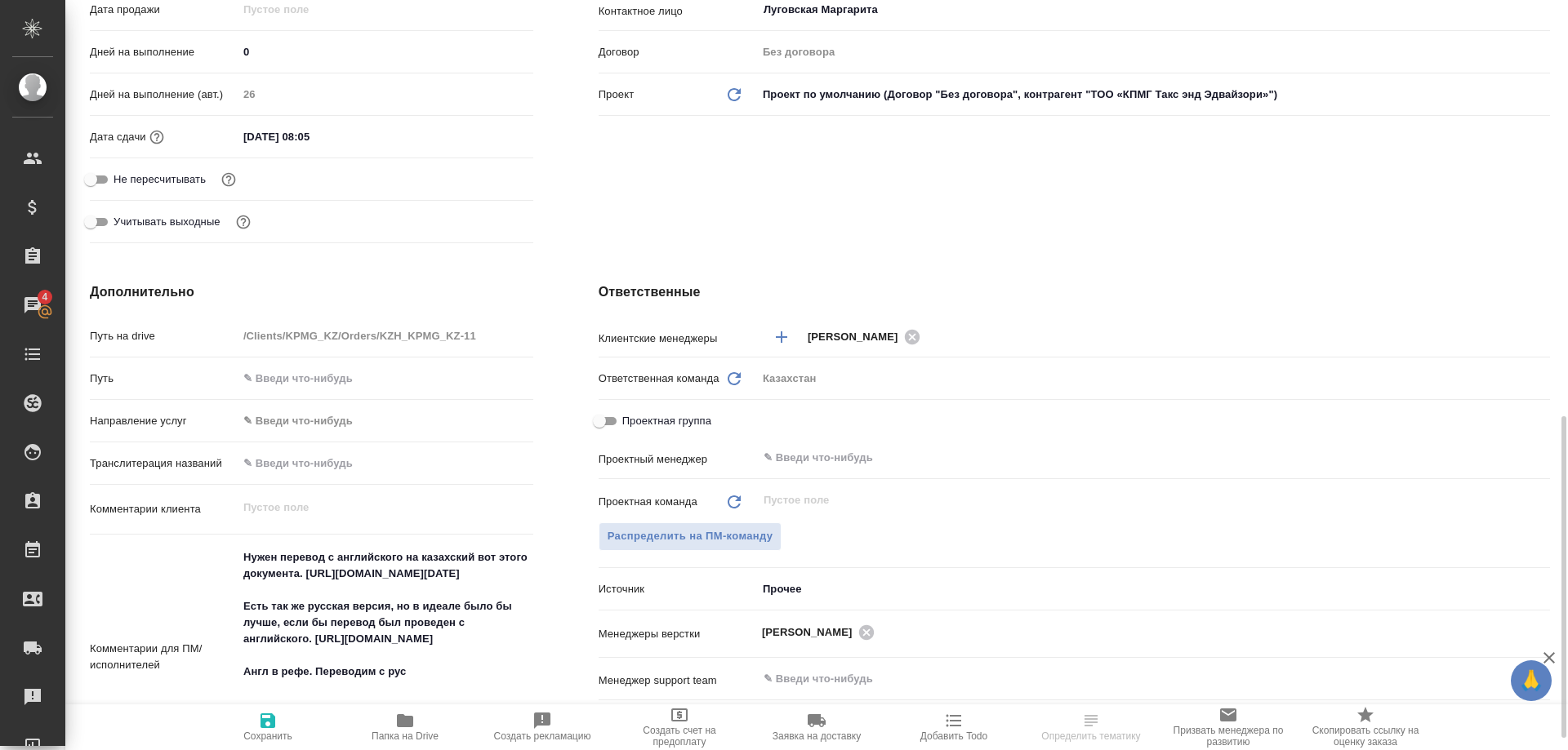
scroll to position [833, 0]
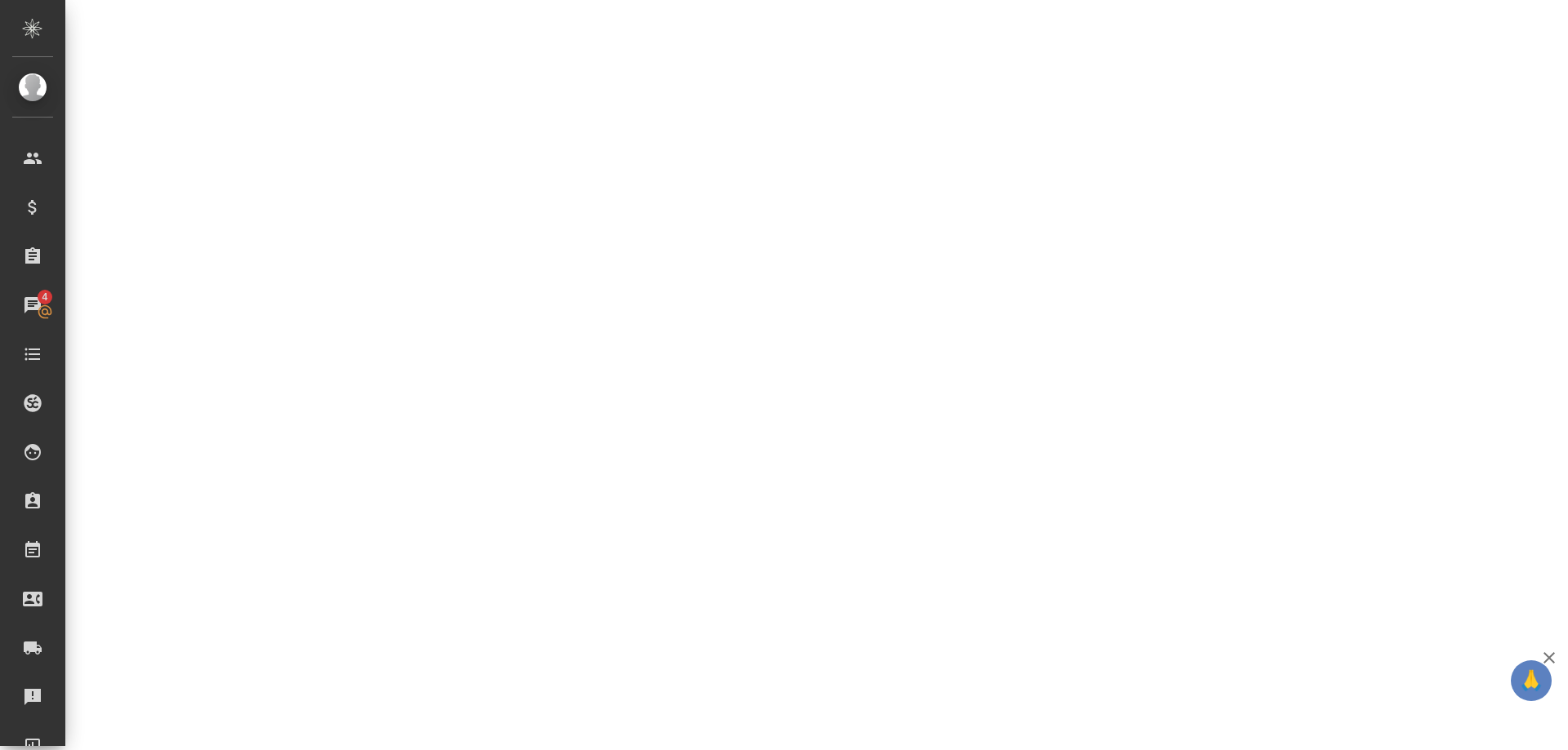
select select "RU"
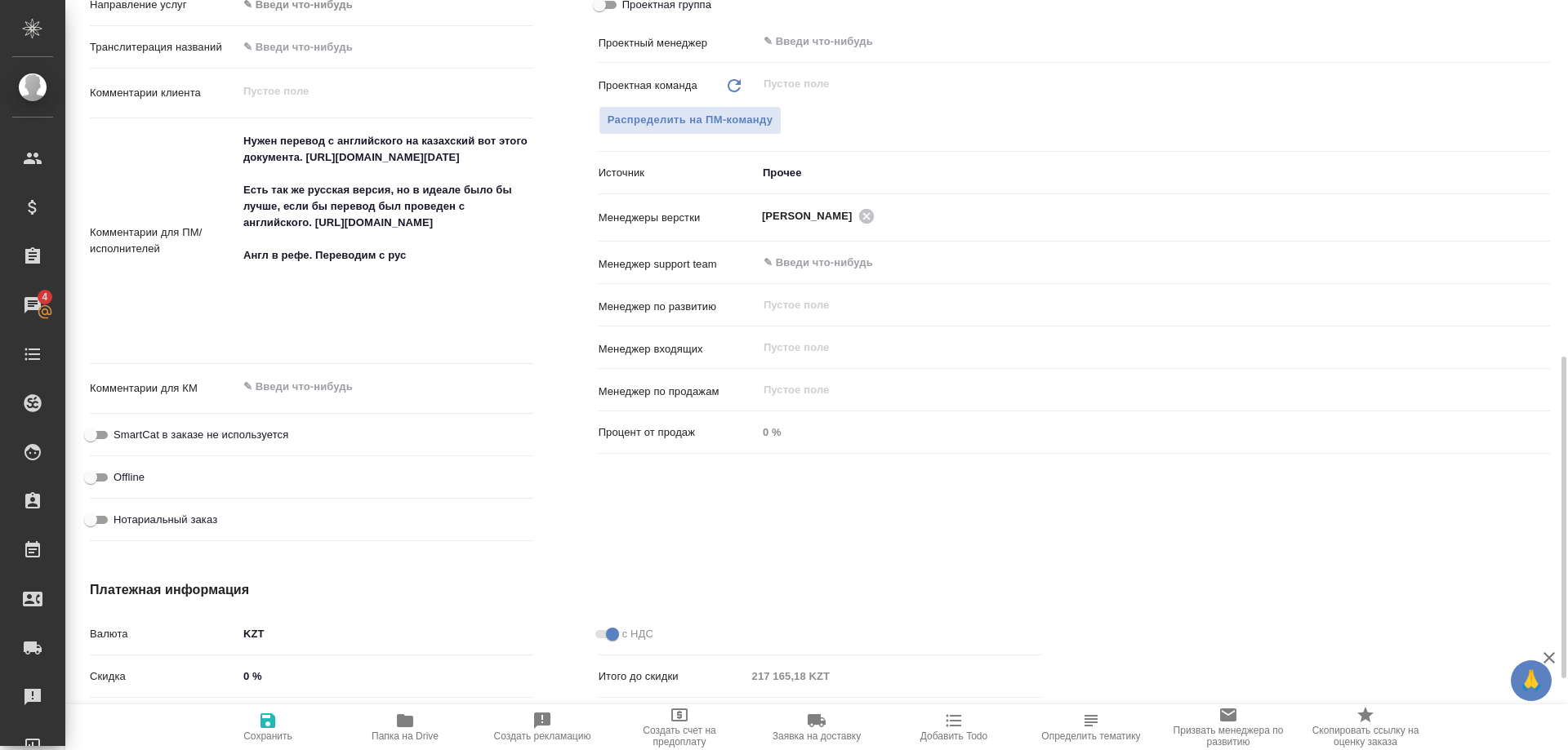
type textarea "x"
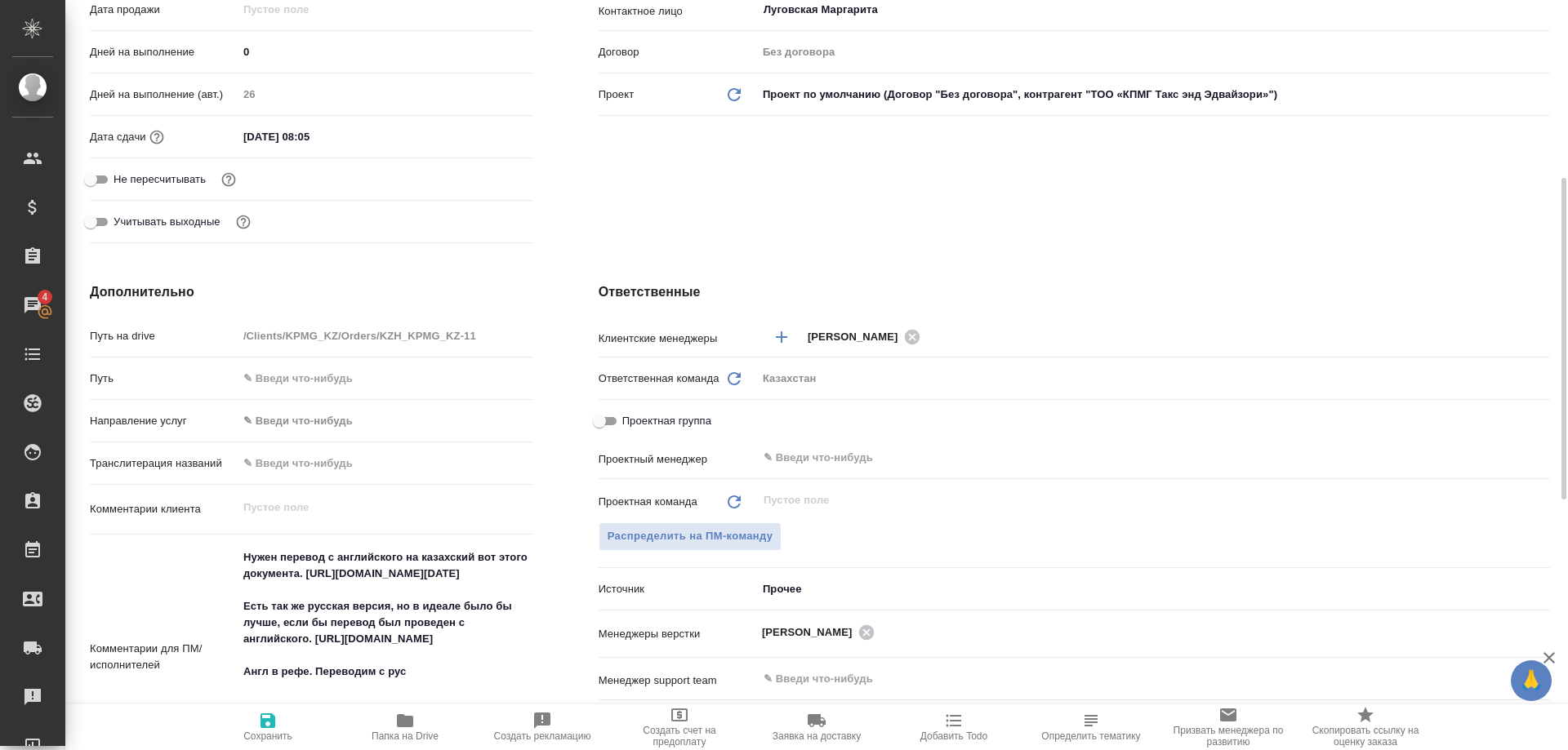
scroll to position [0, 0]
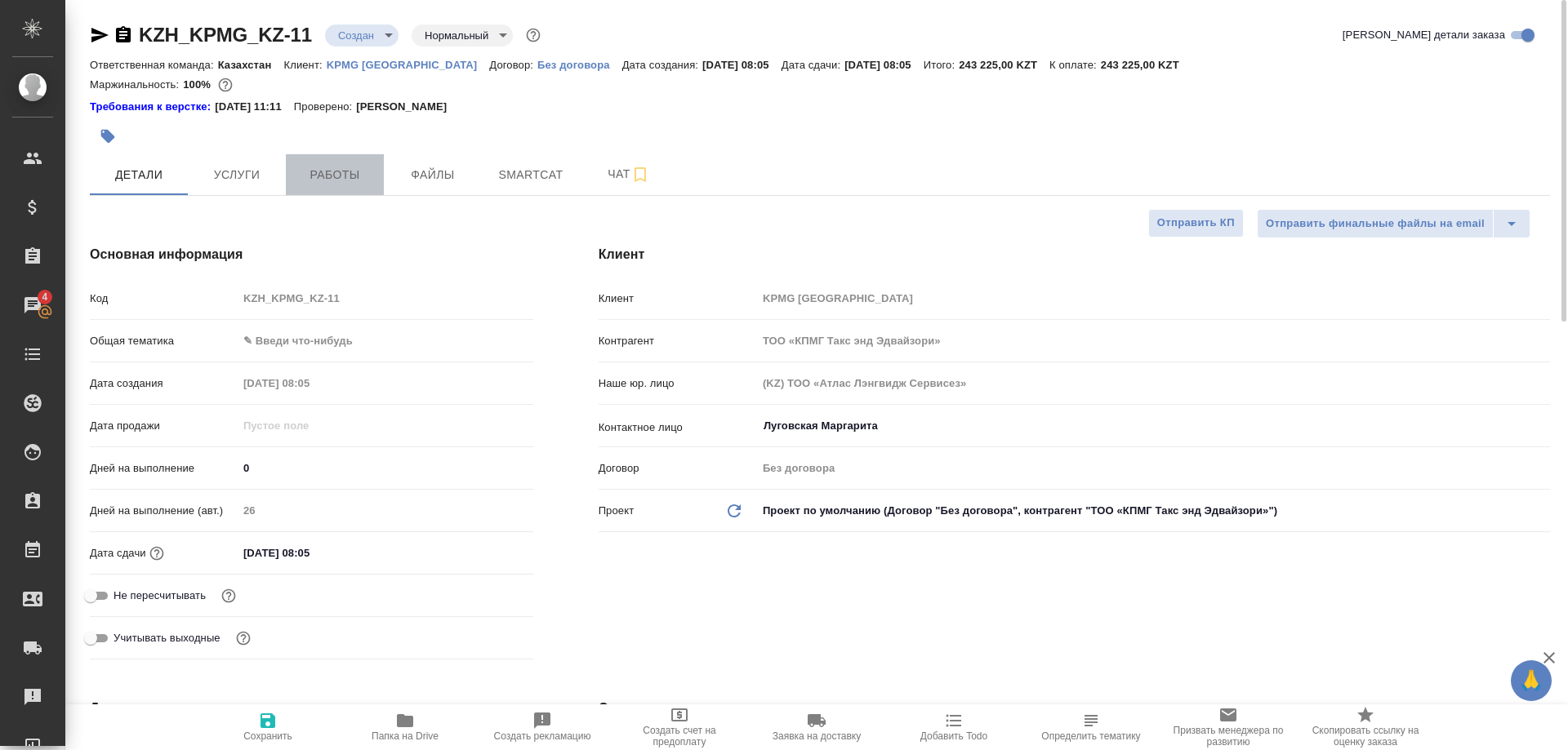
click at [336, 181] on span "Работы" at bounding box center [334, 175] width 78 height 21
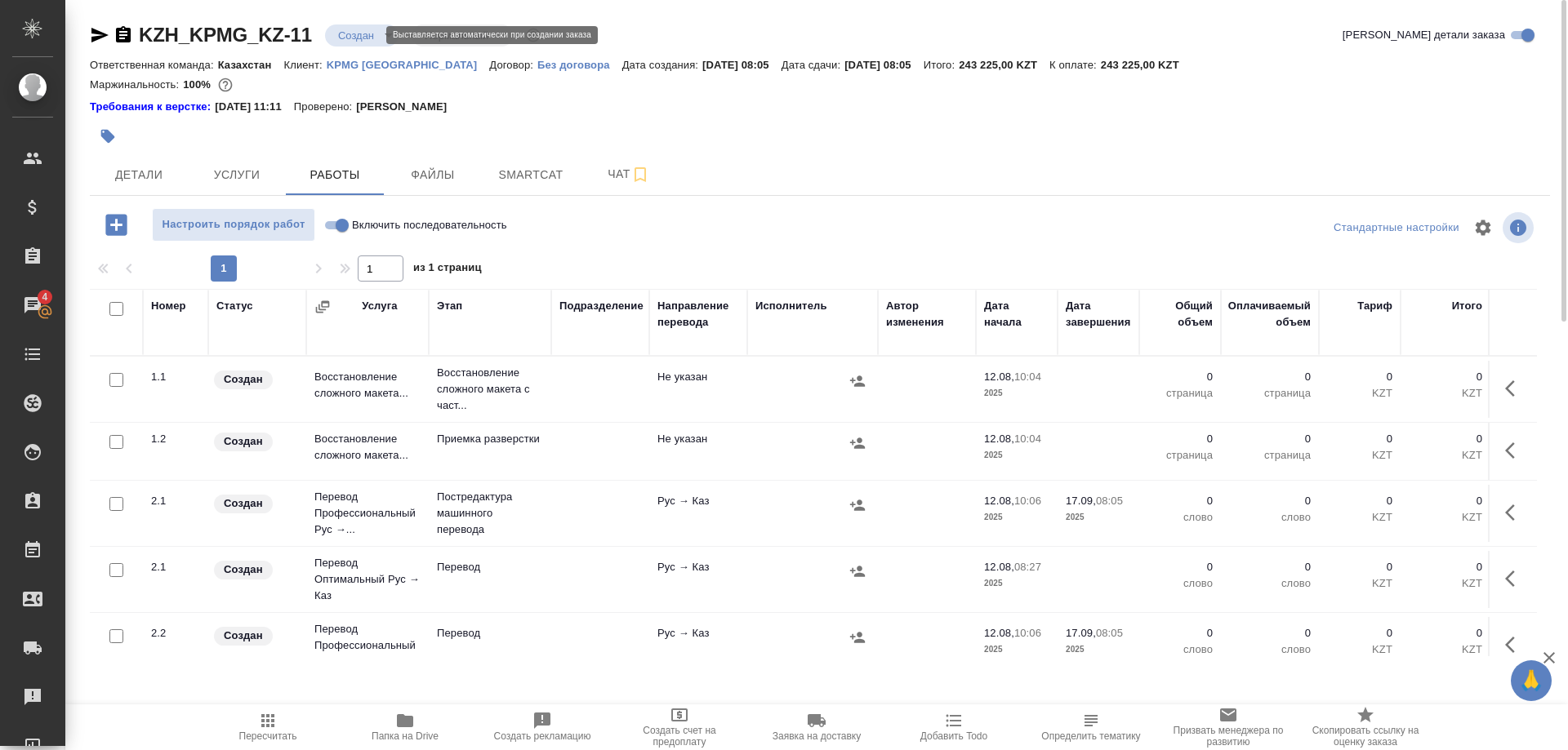
click at [371, 34] on body "🙏 .cls-1 fill:#fff; AWATERA Shirina Sabina Клиенты Спецификации Заказы 4 Чаты T…" at bounding box center [784, 375] width 1568 height 750
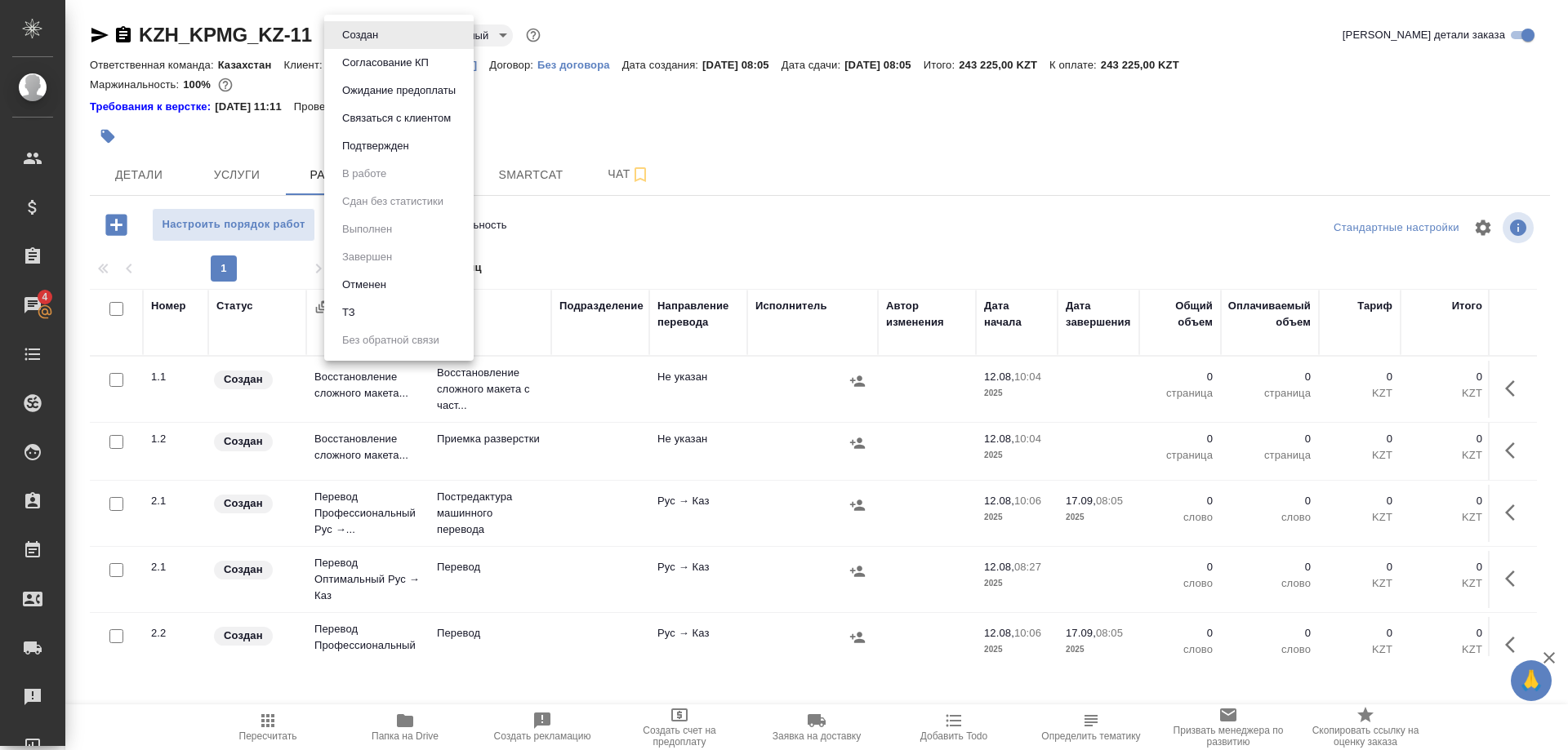
click at [557, 103] on div at bounding box center [784, 375] width 1568 height 750
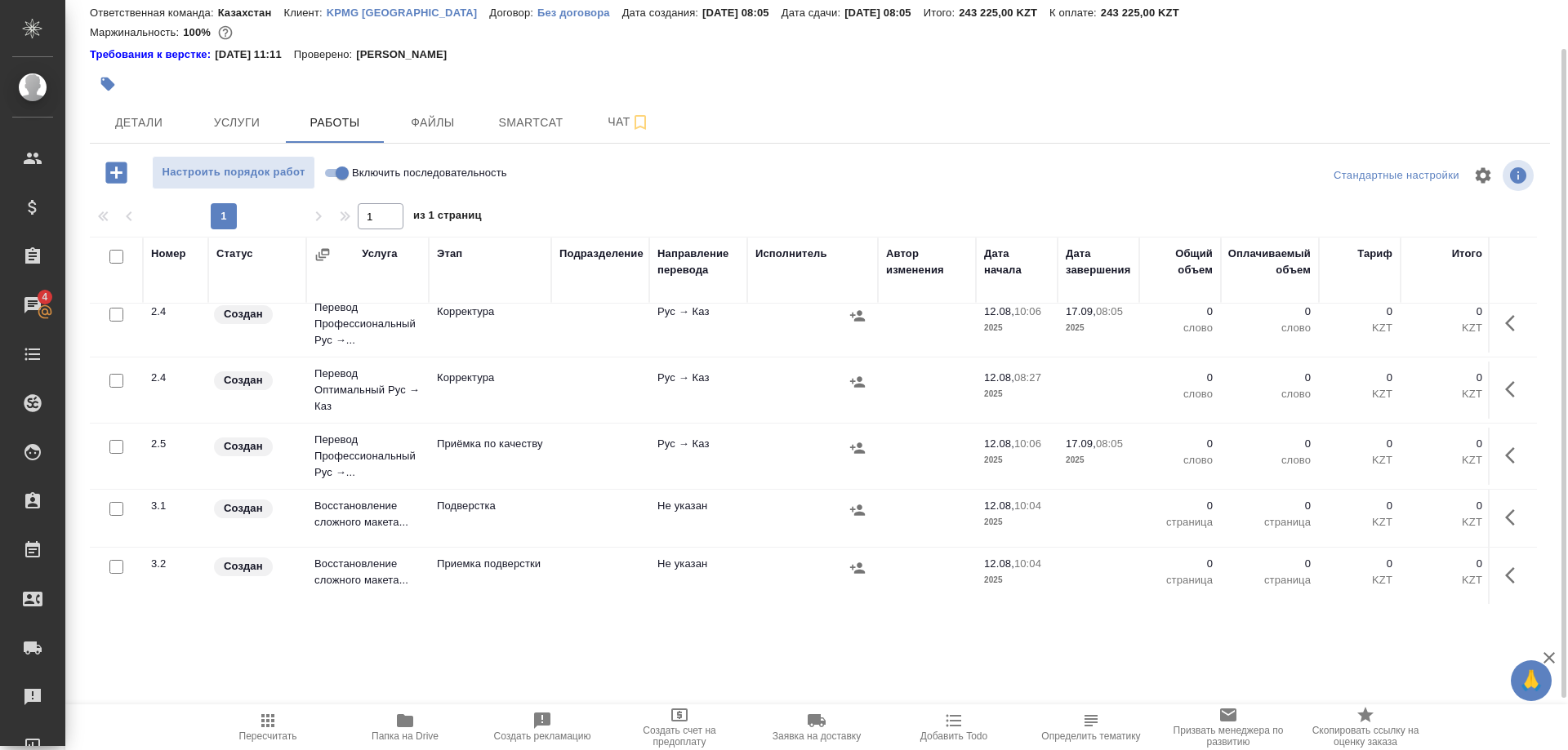
scroll to position [536, 0]
click at [249, 116] on span "Услуги" at bounding box center [236, 123] width 78 height 21
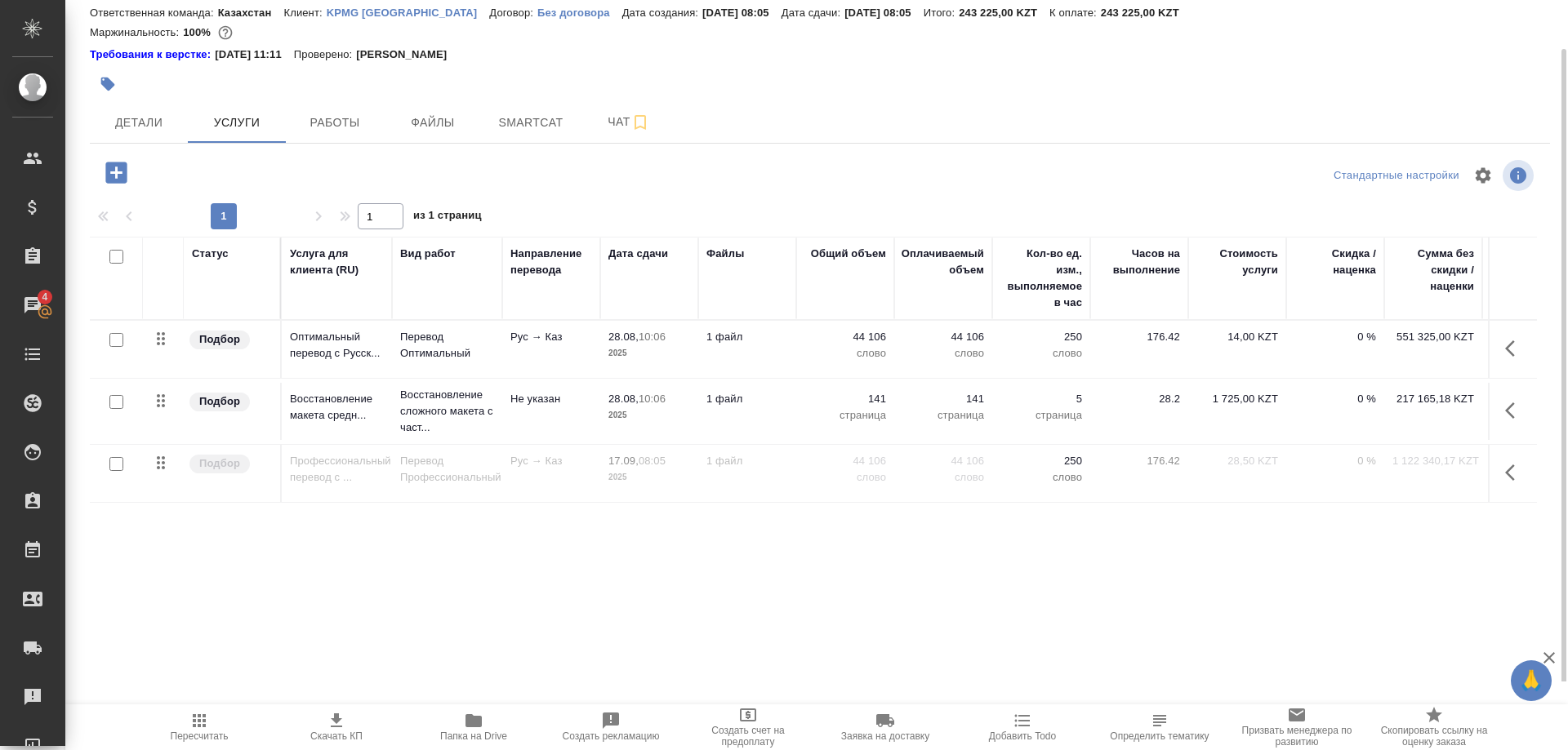
click at [1505, 470] on icon "button" at bounding box center [1515, 472] width 20 height 20
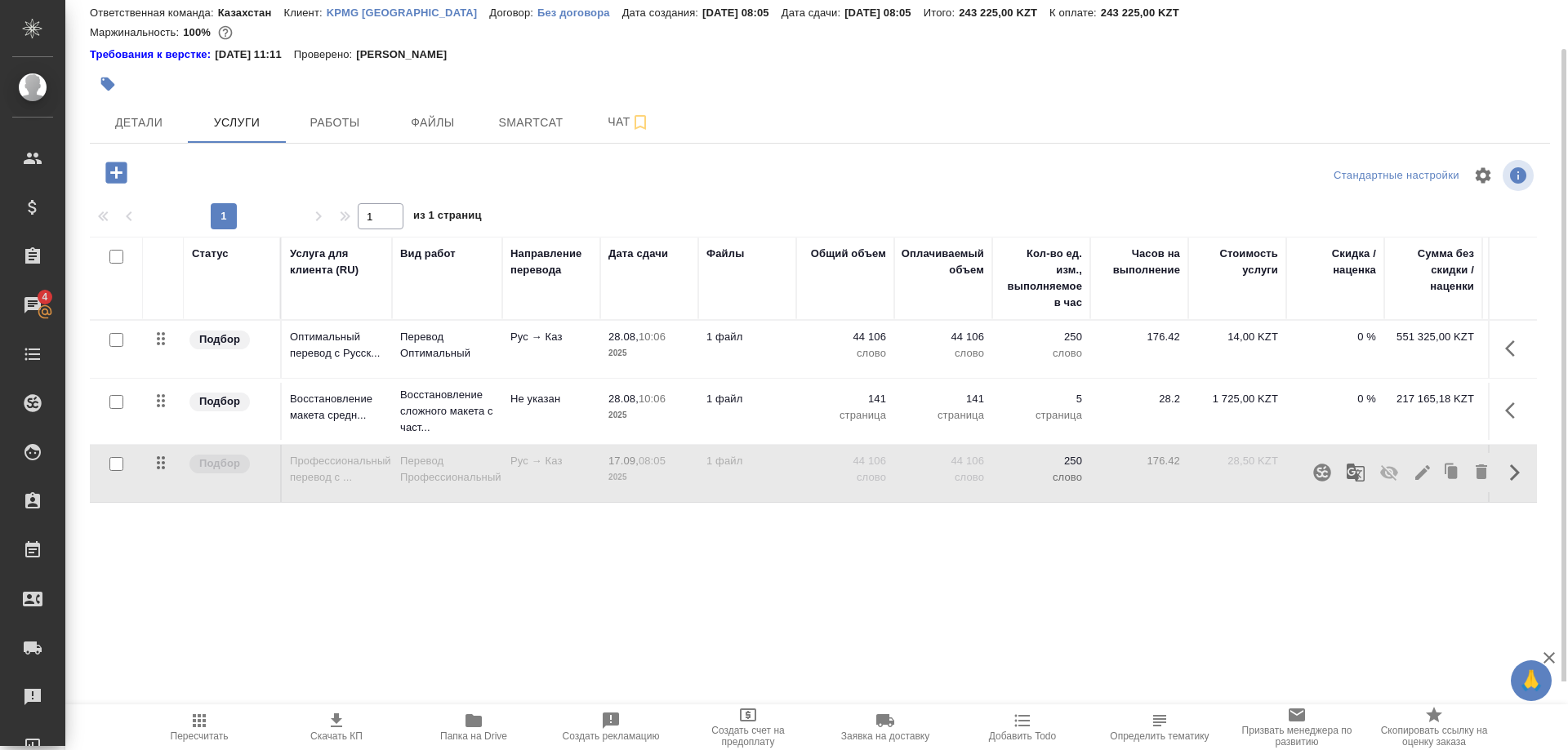
click at [1484, 540] on div "Статус Услуга для клиента (RU) Вид работ Направление перевода Дата сдачи Файлы …" at bounding box center [814, 412] width 1447 height 351
click at [107, 176] on icon "button" at bounding box center [116, 172] width 21 height 21
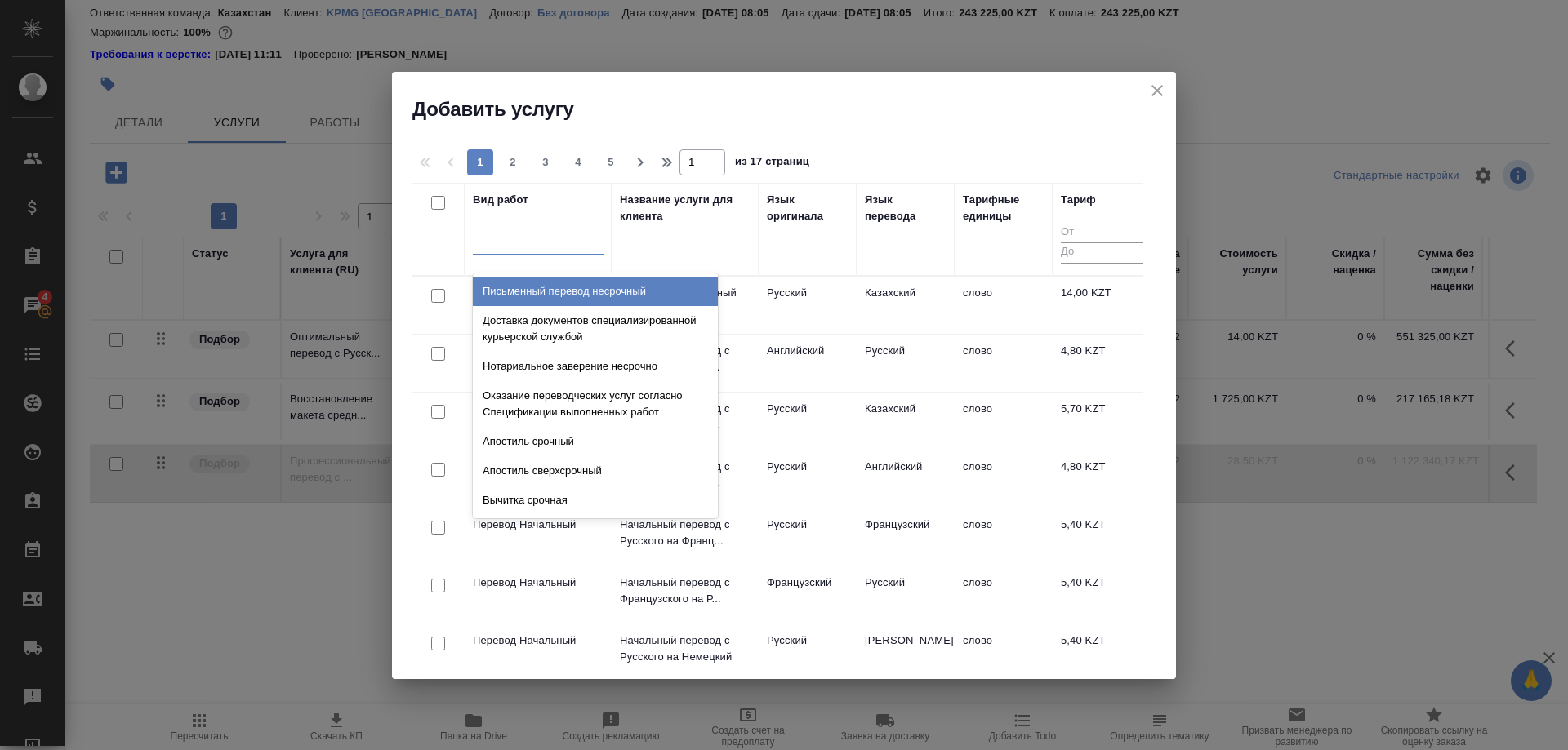
click at [534, 242] on div at bounding box center [538, 239] width 131 height 24
type input "д"
type input "lqa"
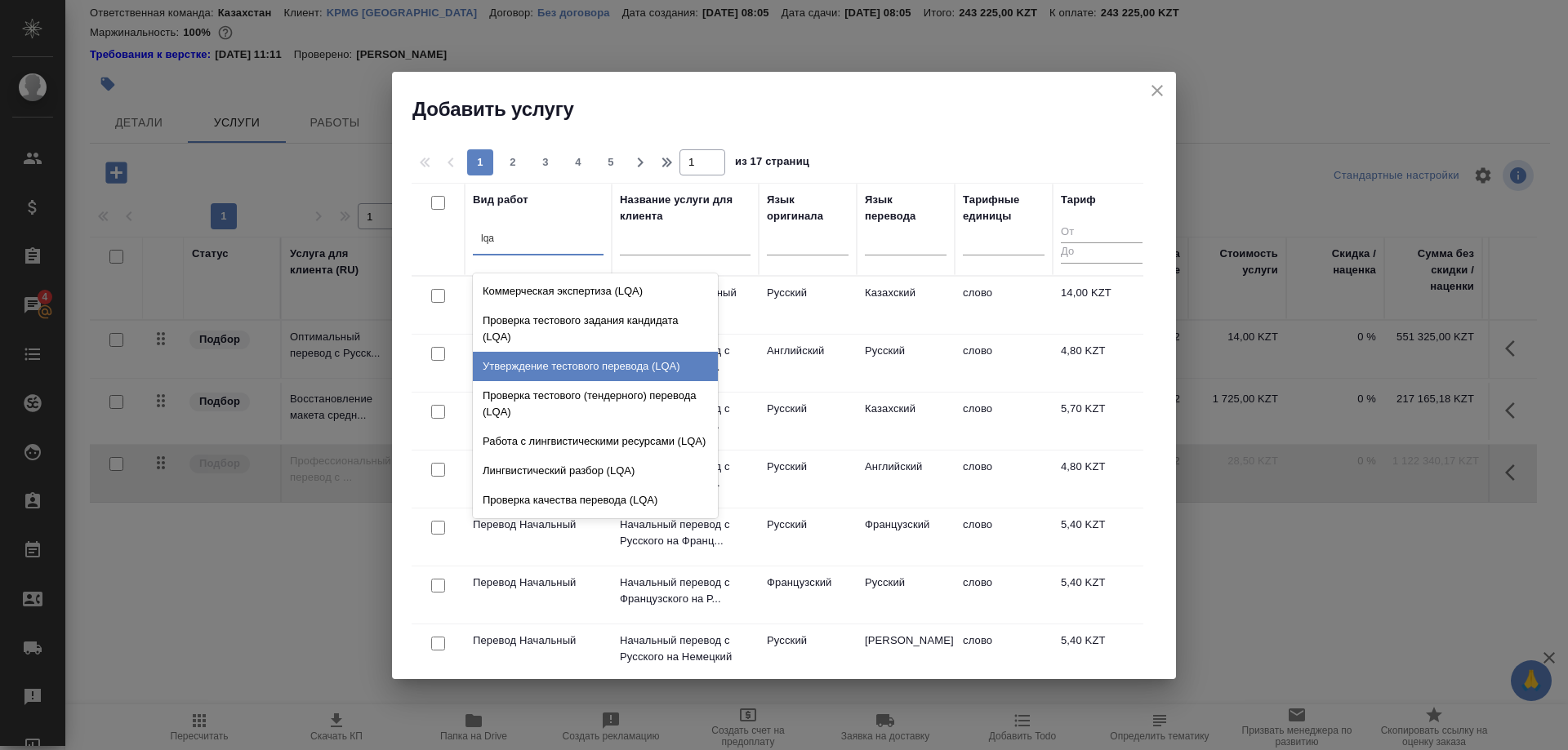
scroll to position [30, 0]
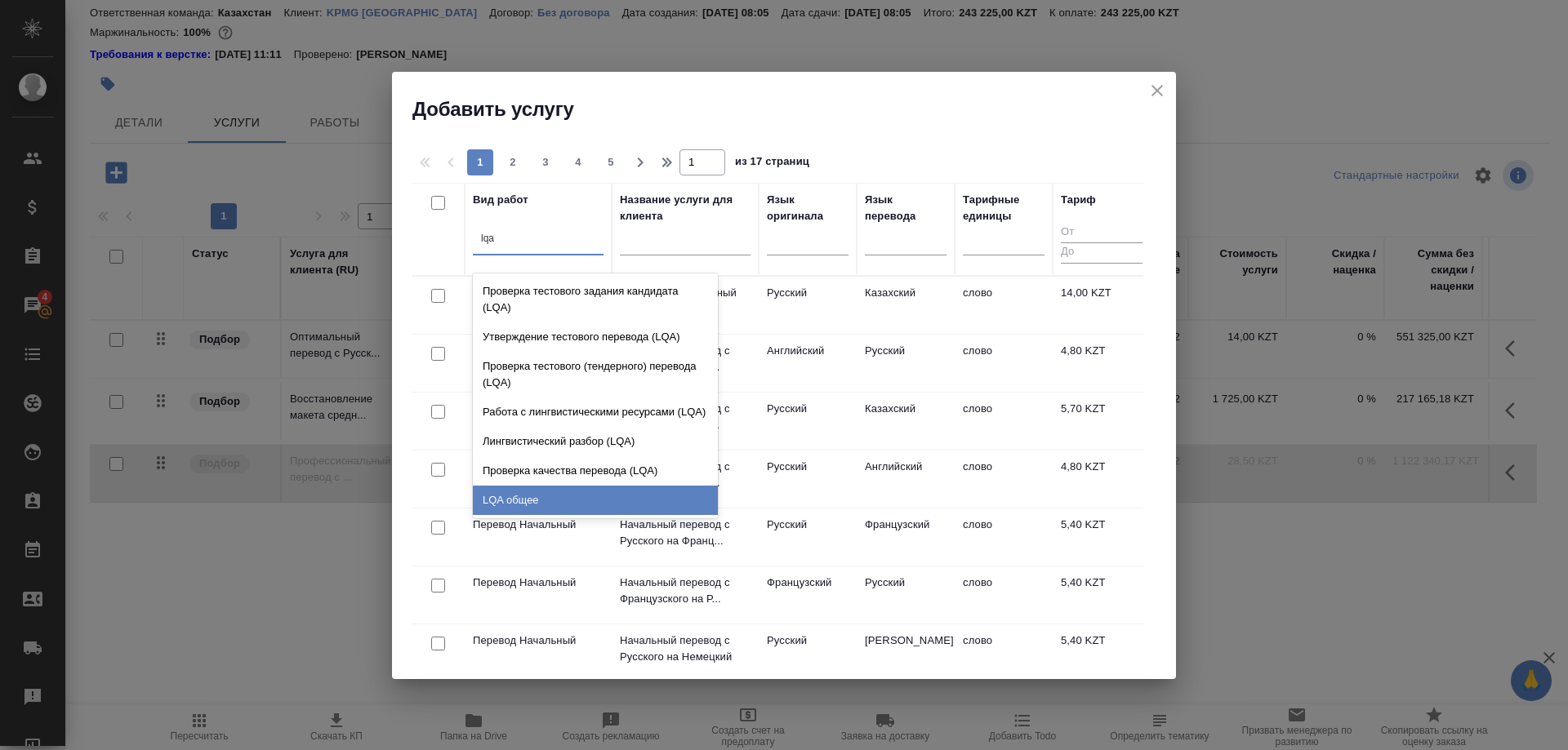
click at [542, 492] on div "LQA общее" at bounding box center [595, 501] width 245 height 30
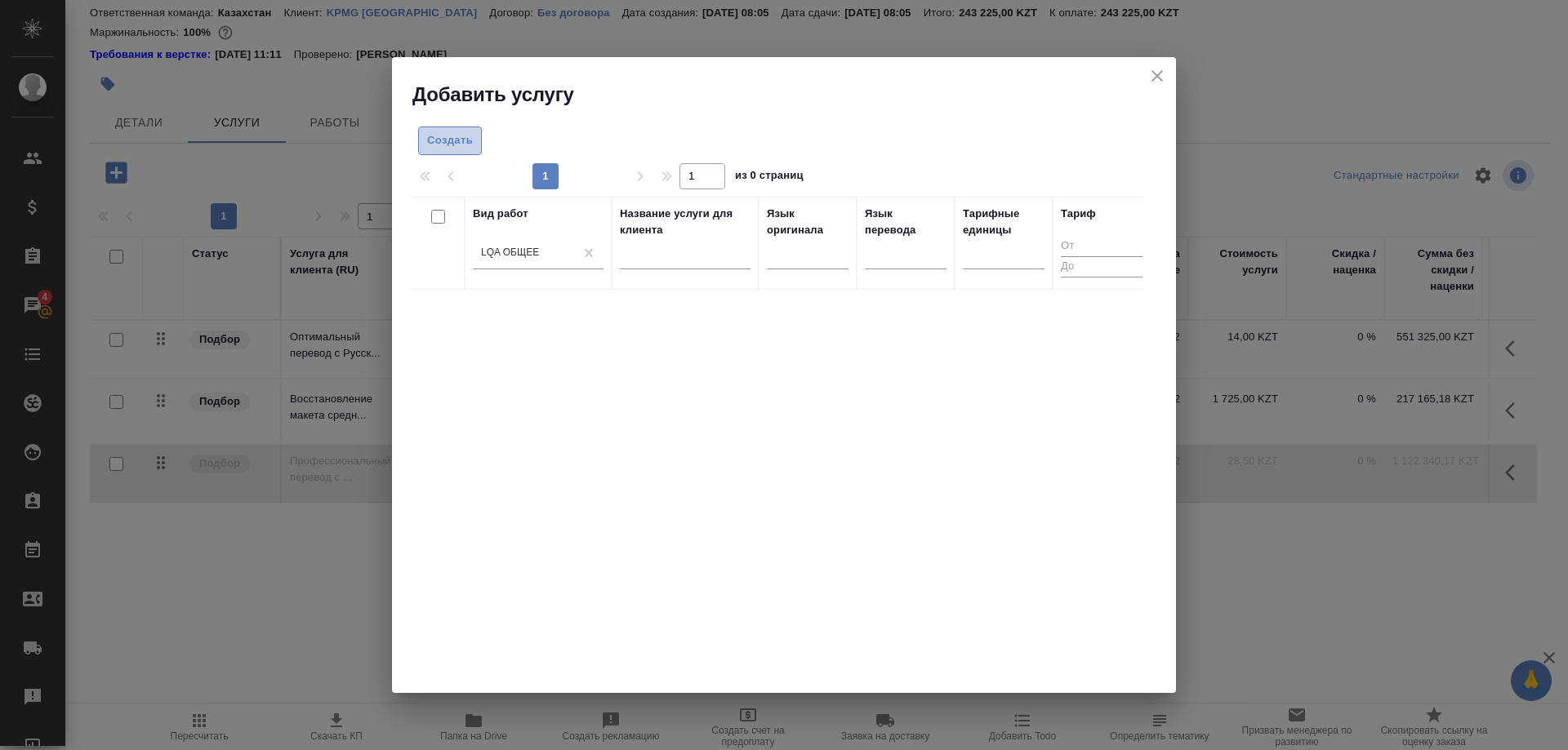
click at [428, 140] on span "Создать" at bounding box center [450, 140] width 45 height 19
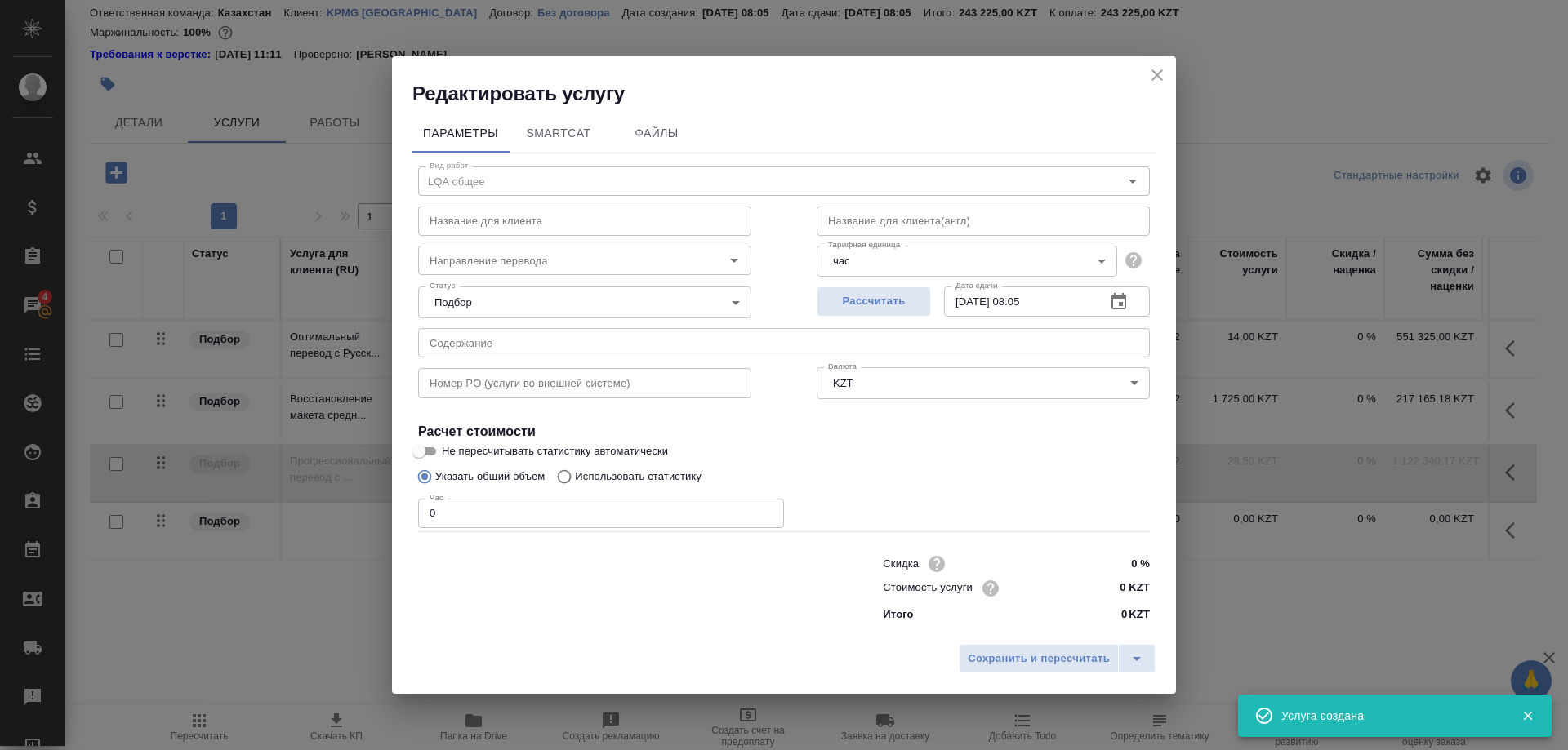
drag, startPoint x: 1144, startPoint y: 96, endPoint x: 1060, endPoint y: 379, distance: 295.2
click at [1063, 379] on div "Редактировать услугу Параметры SmartCat Файлы Вид работ LQA общее Вид работ Наз…" at bounding box center [784, 375] width 784 height 637
click at [968, 481] on div "Указать общий объем Использовать статистику" at bounding box center [784, 476] width 732 height 31
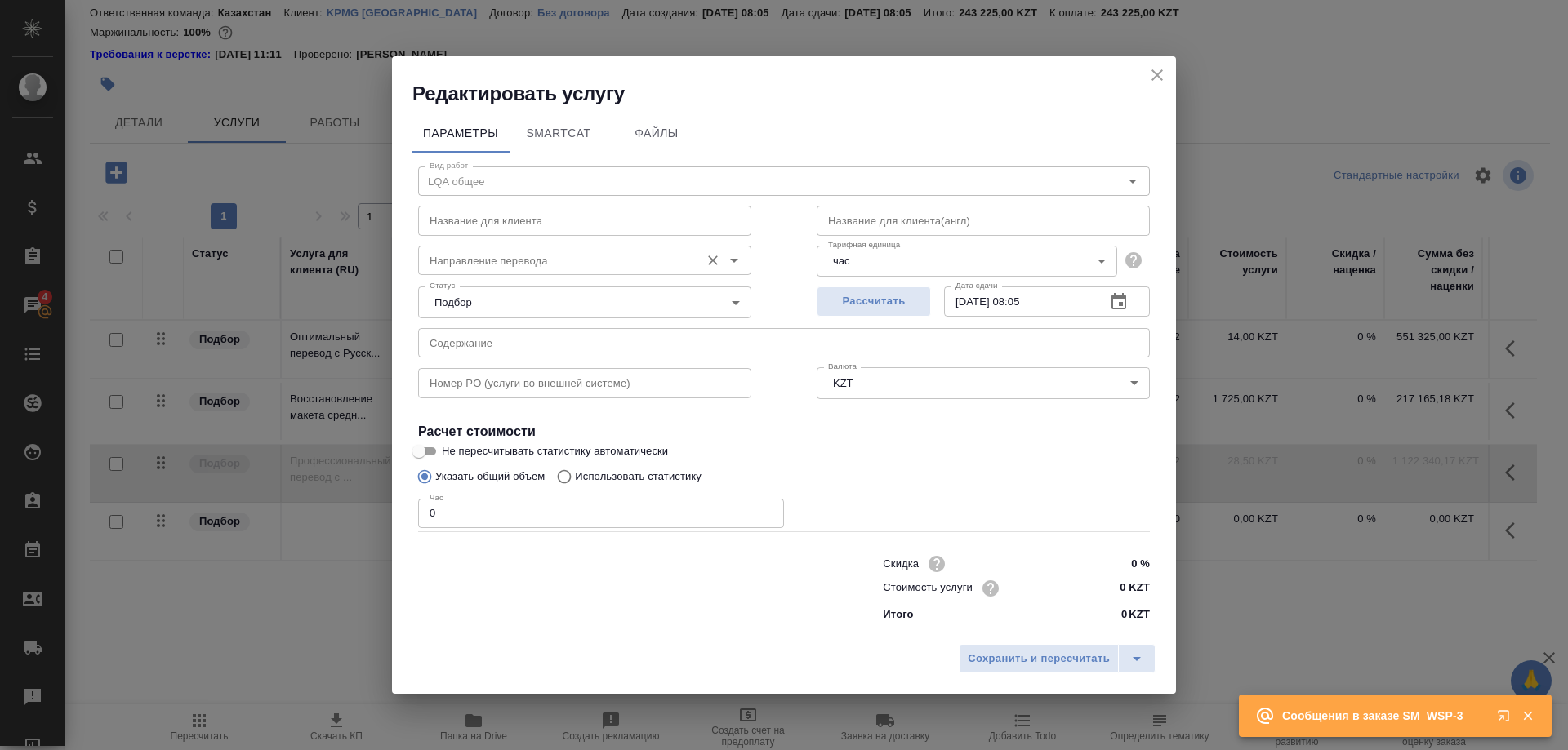
click at [607, 270] on input "Направление перевода" at bounding box center [558, 261] width 269 height 20
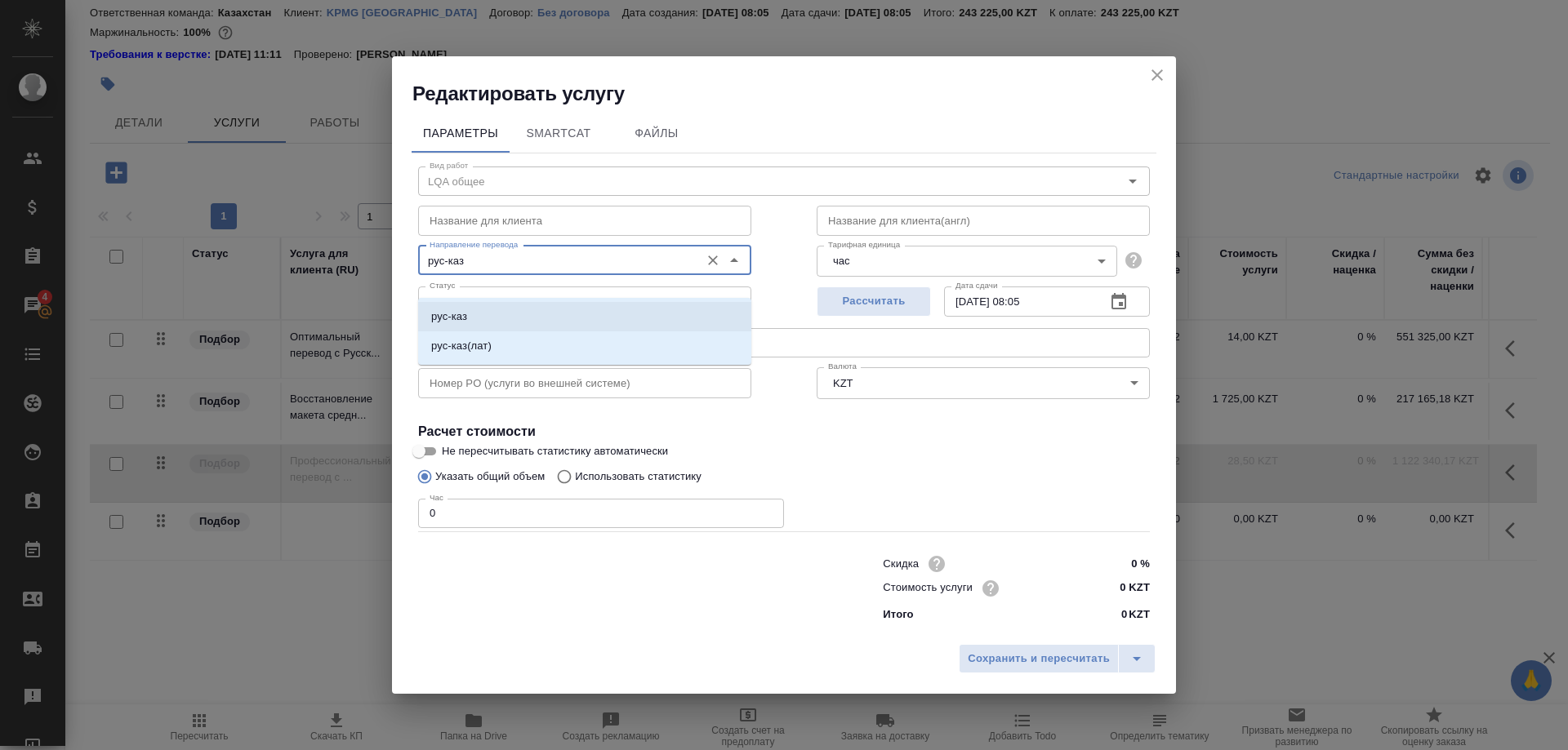
click at [566, 304] on li "рус-каз" at bounding box center [584, 317] width 333 height 30
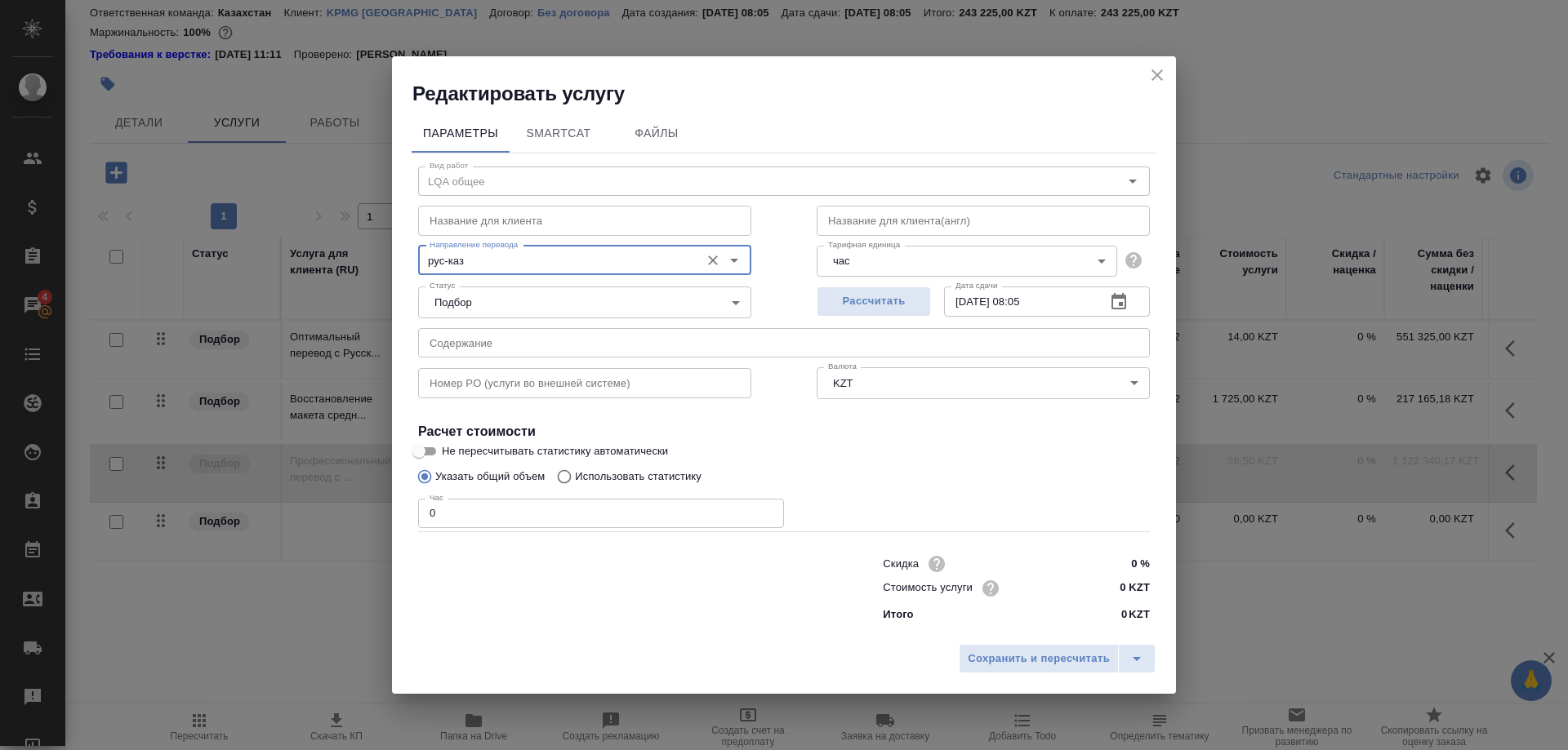
type input "рус-каз"
drag, startPoint x: 480, startPoint y: 511, endPoint x: 408, endPoint y: 518, distance: 72.3
click at [418, 518] on input "0" at bounding box center [601, 514] width 366 height 30
type input "0.25"
click at [971, 650] on span "Сохранить и пересчитать" at bounding box center [1039, 659] width 142 height 19
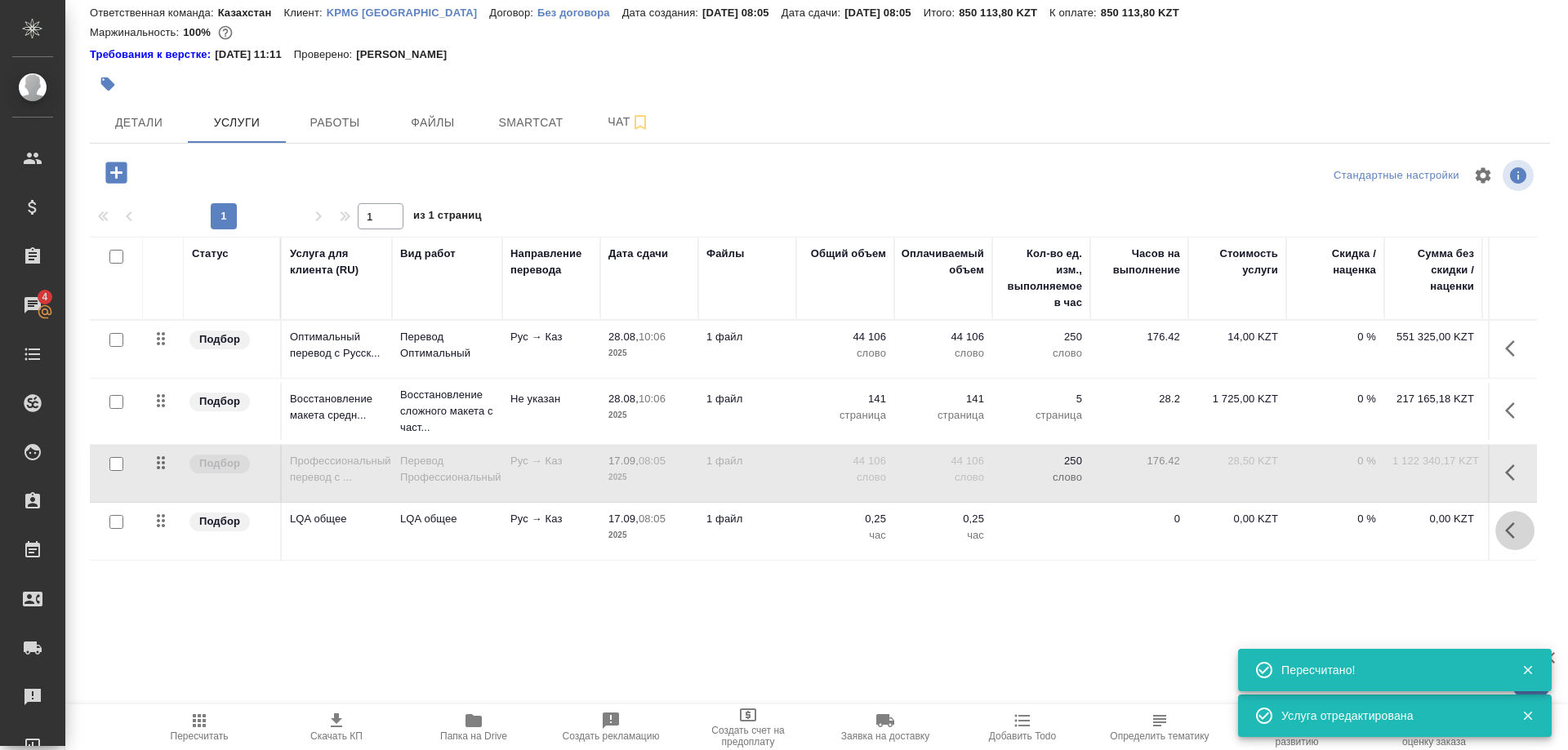
click at [1504, 531] on button "button" at bounding box center [1516, 531] width 40 height 40
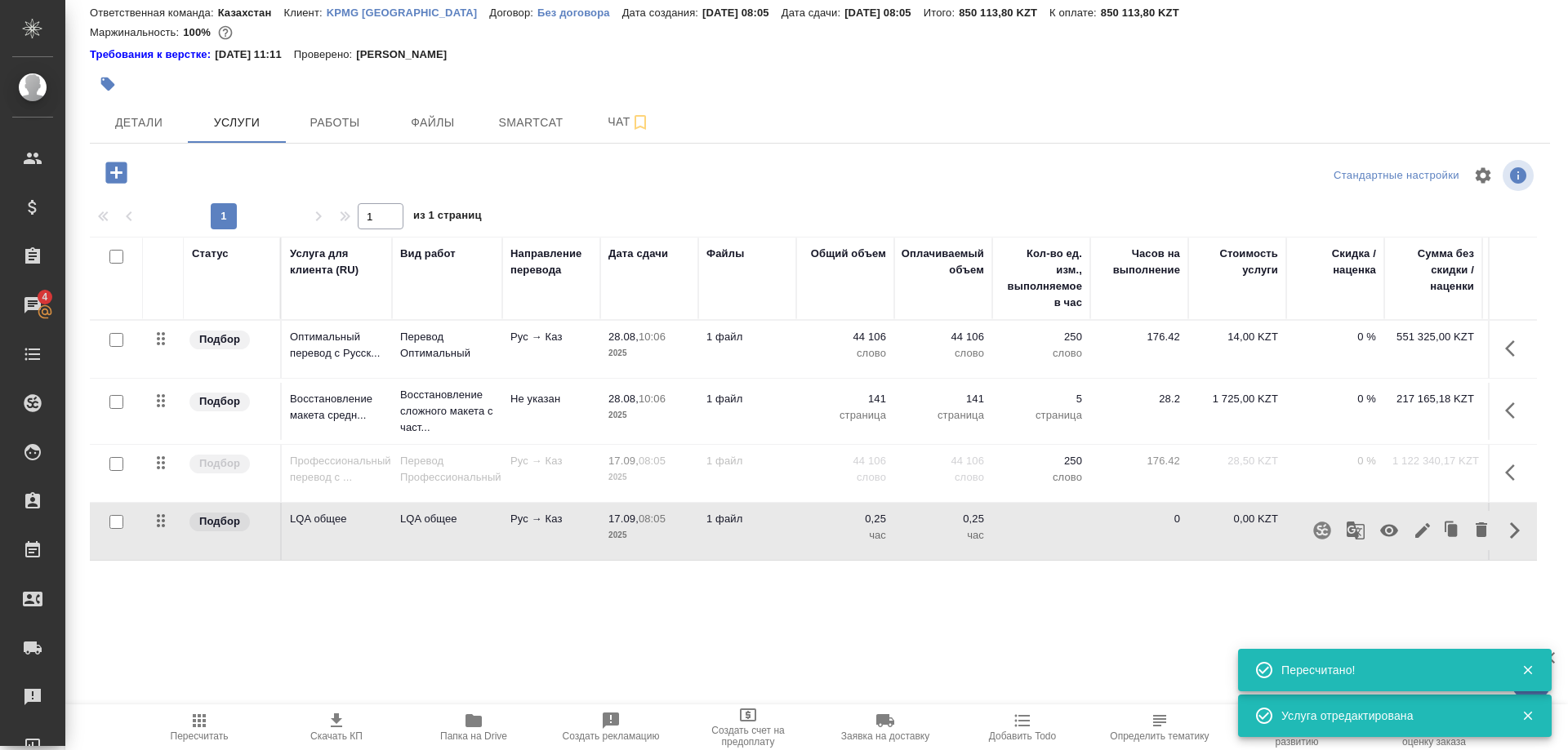
click at [1379, 532] on icon "button" at bounding box center [1389, 531] width 20 height 20
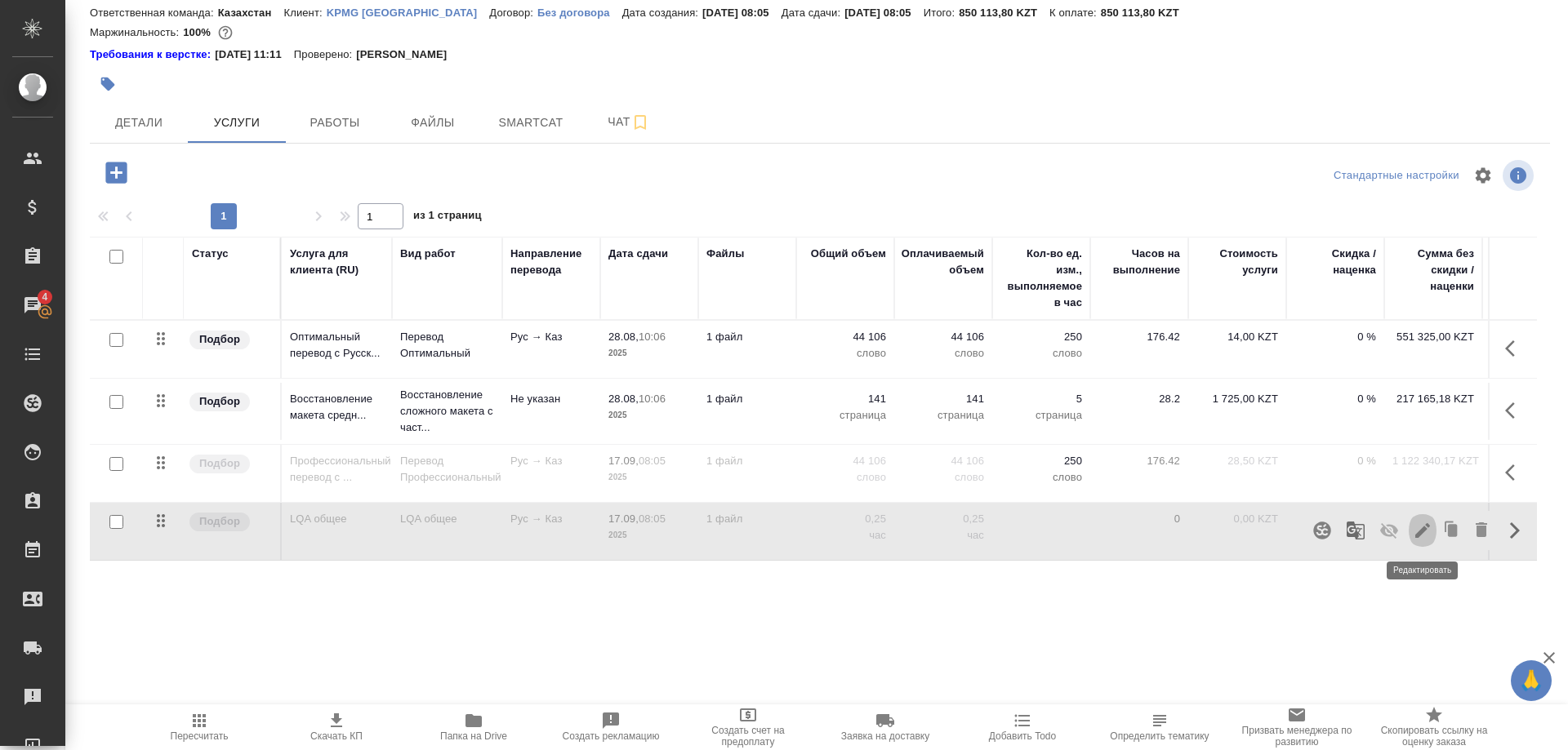
click at [1421, 531] on icon "button" at bounding box center [1423, 531] width 15 height 15
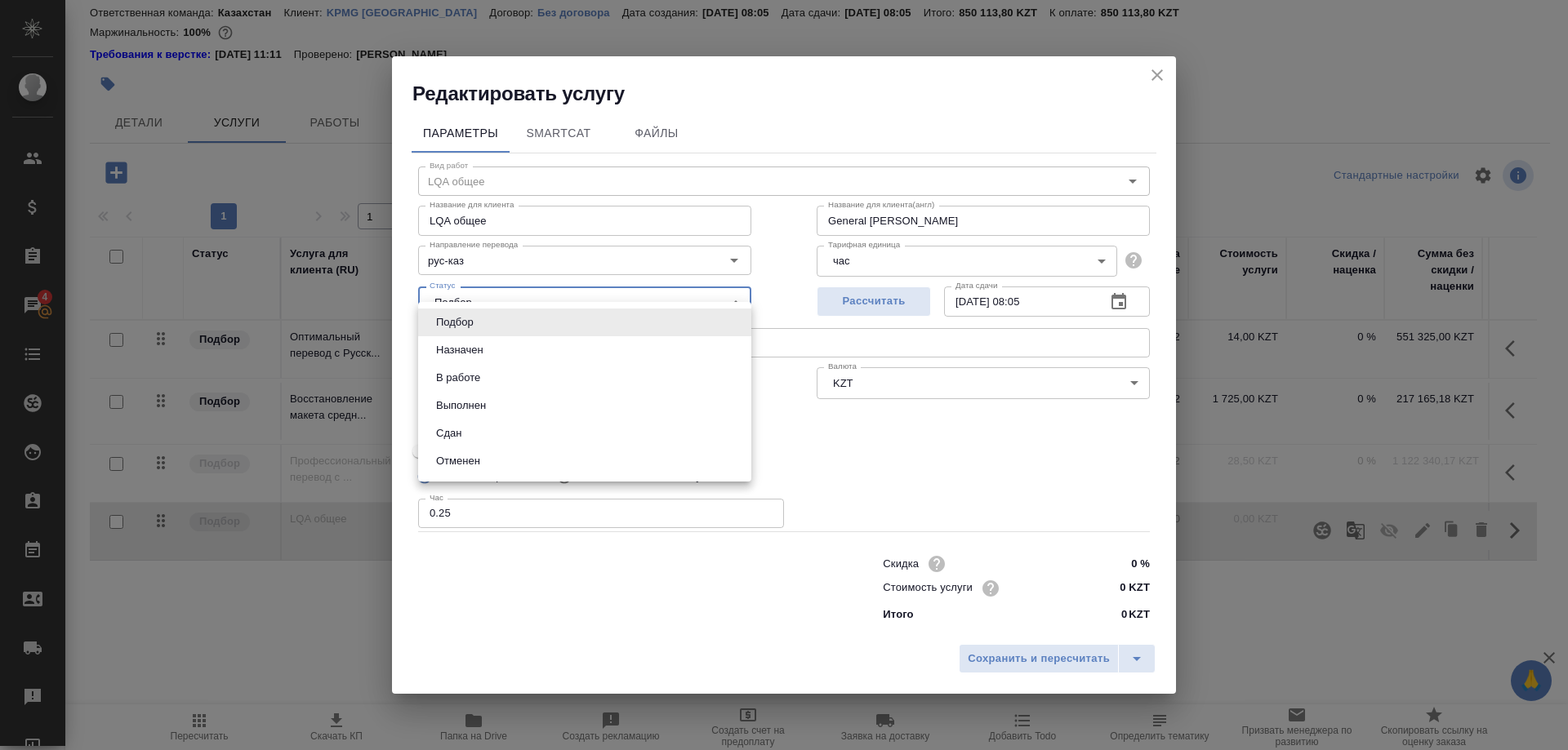
click at [632, 311] on body "🙏 .cls-1 fill:#fff; AWATERA Shirina Sabina Клиенты Спецификации Заказы 4 Чаты T…" at bounding box center [784, 375] width 1568 height 750
click at [970, 325] on div at bounding box center [784, 375] width 1568 height 750
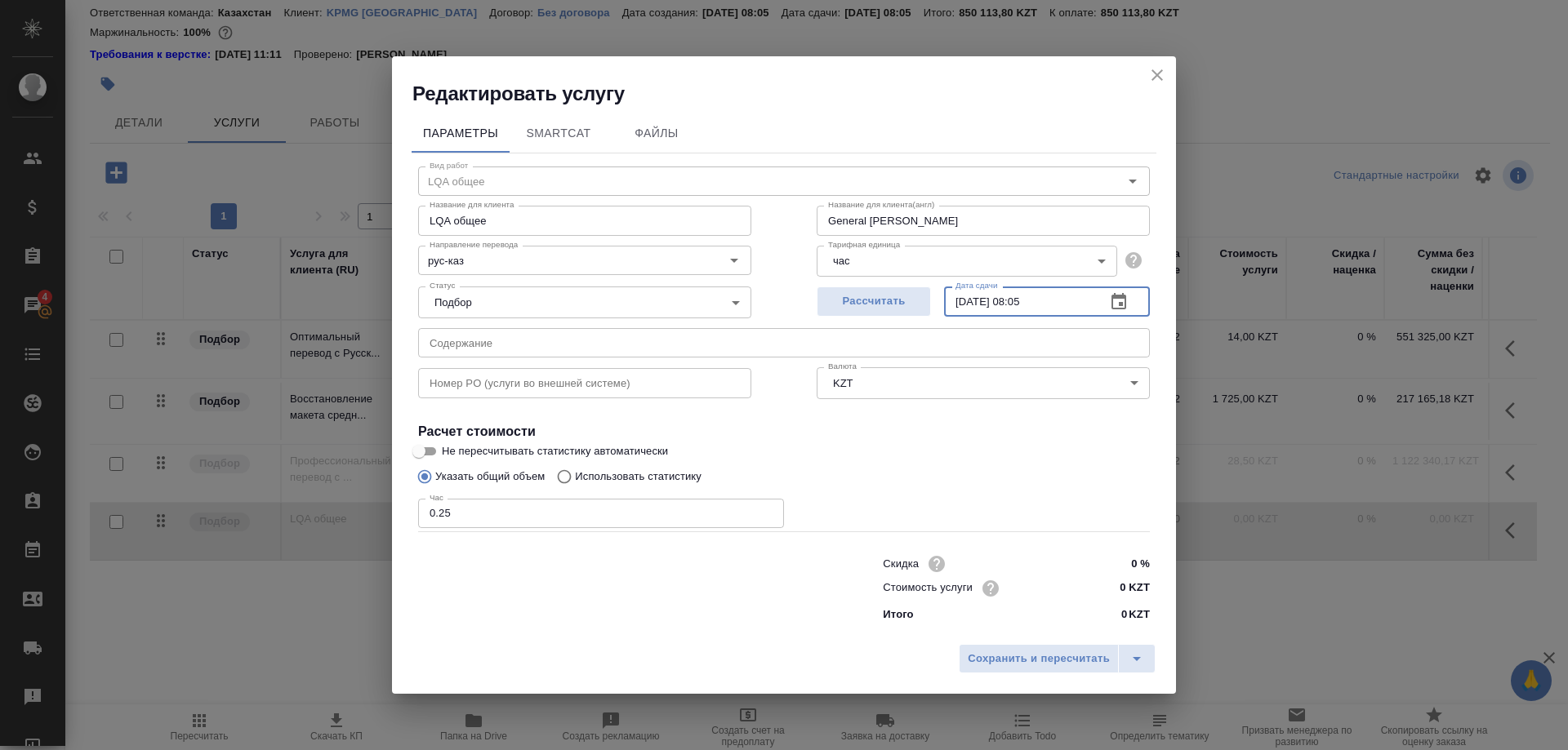
click at [960, 316] on input "17.09.2025 08:05" at bounding box center [1018, 301] width 148 height 30
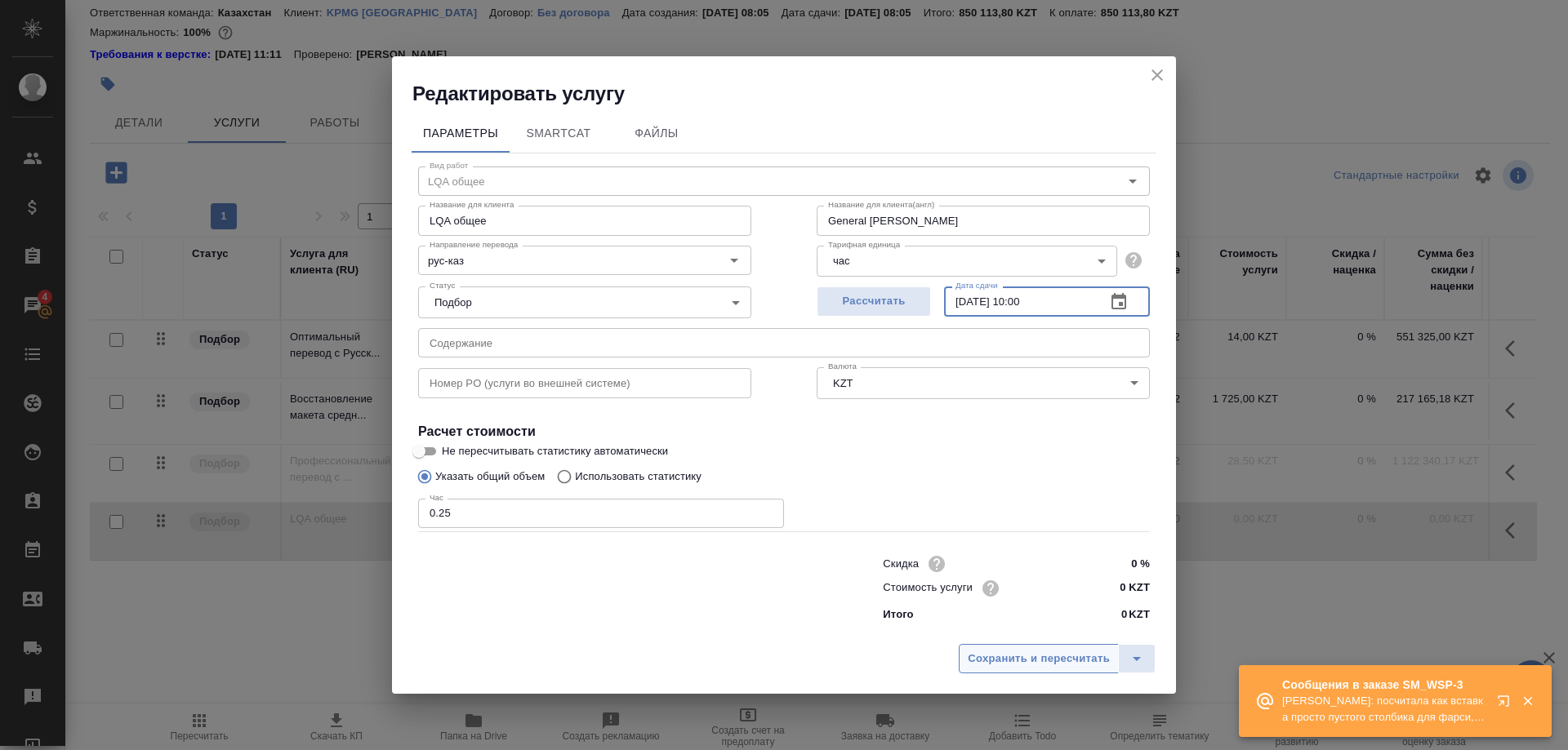
type input "12.08.2025 10:00"
click at [1001, 650] on span "Сохранить и пересчитать" at bounding box center [1039, 659] width 142 height 19
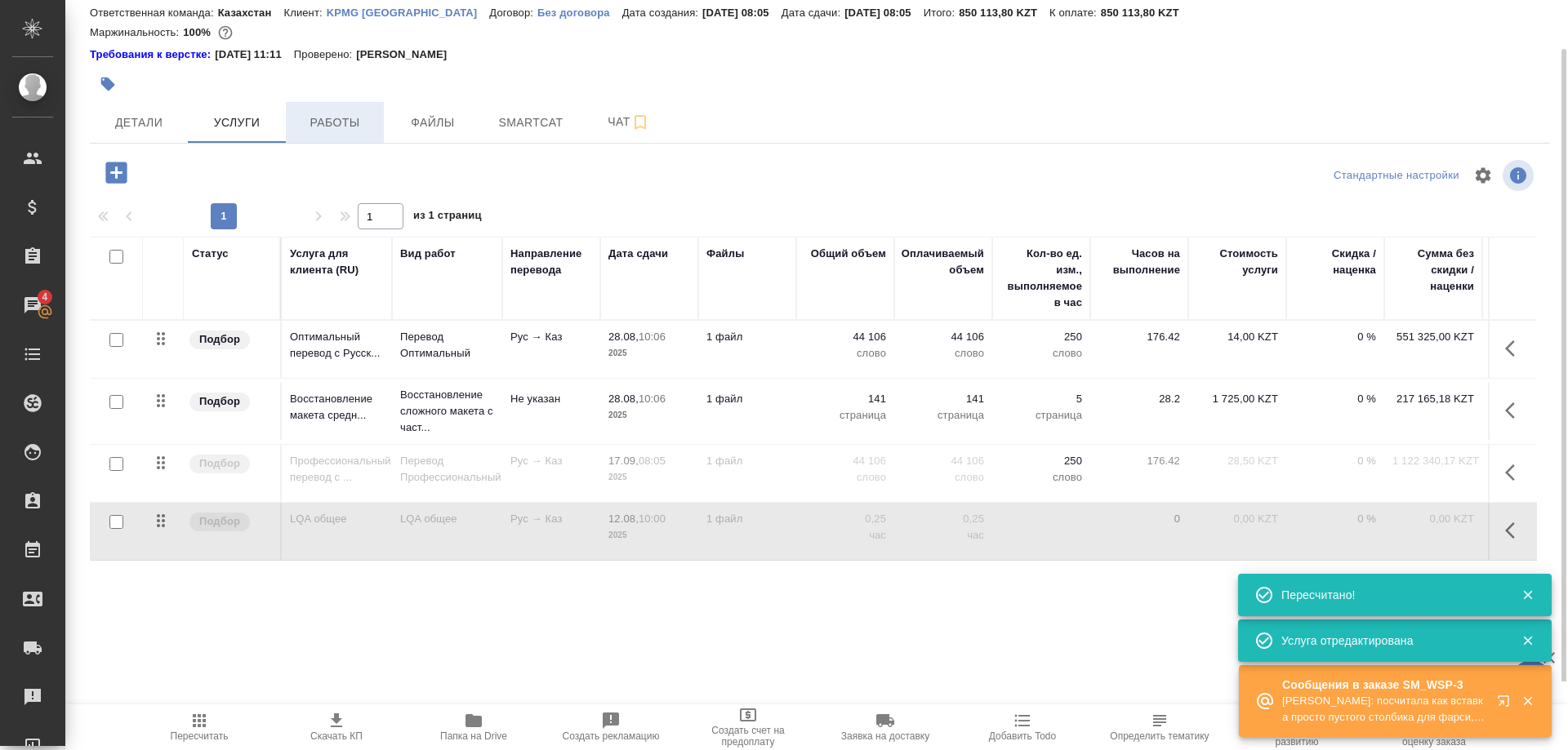
click at [338, 133] on button "Работы" at bounding box center [334, 122] width 98 height 41
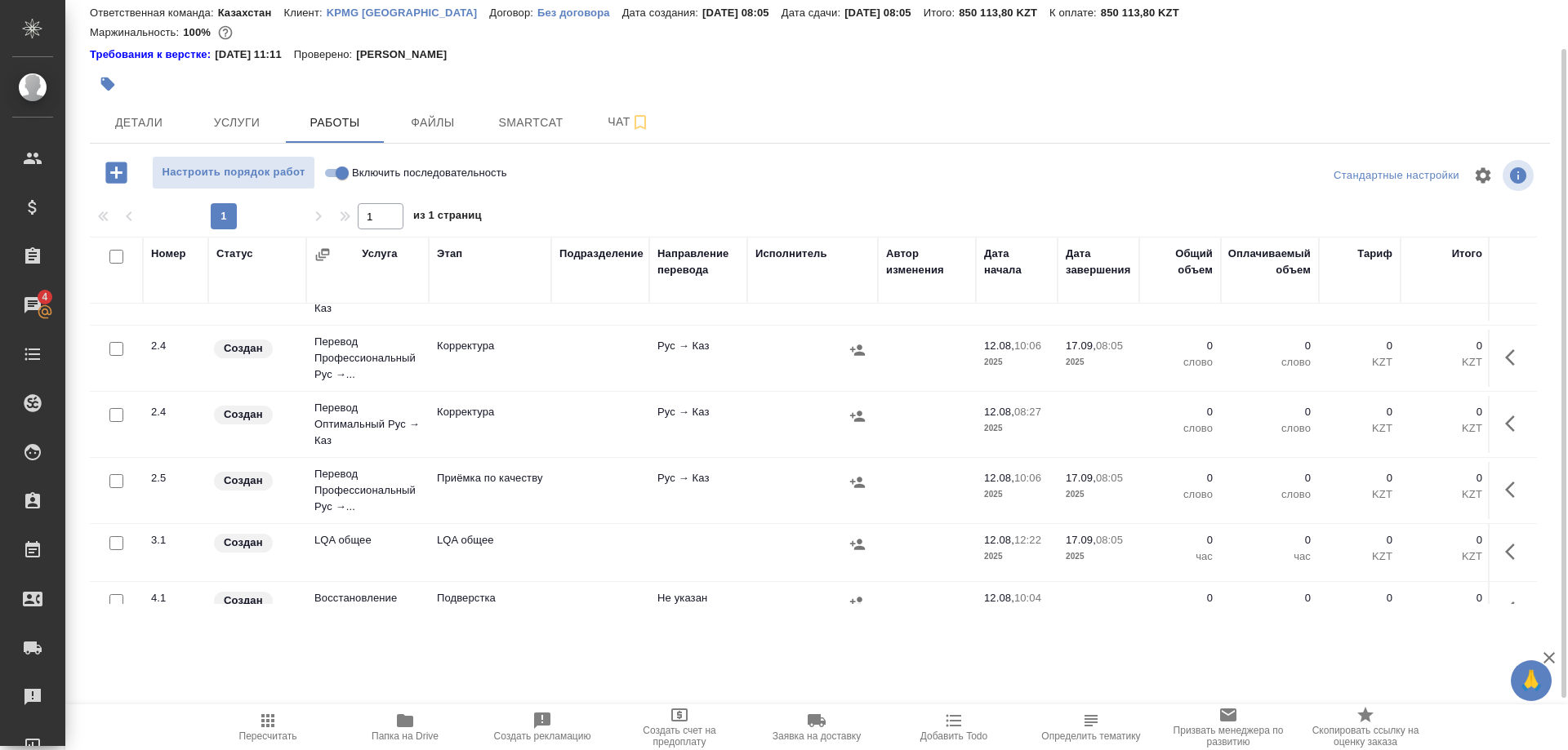
scroll to position [594, 0]
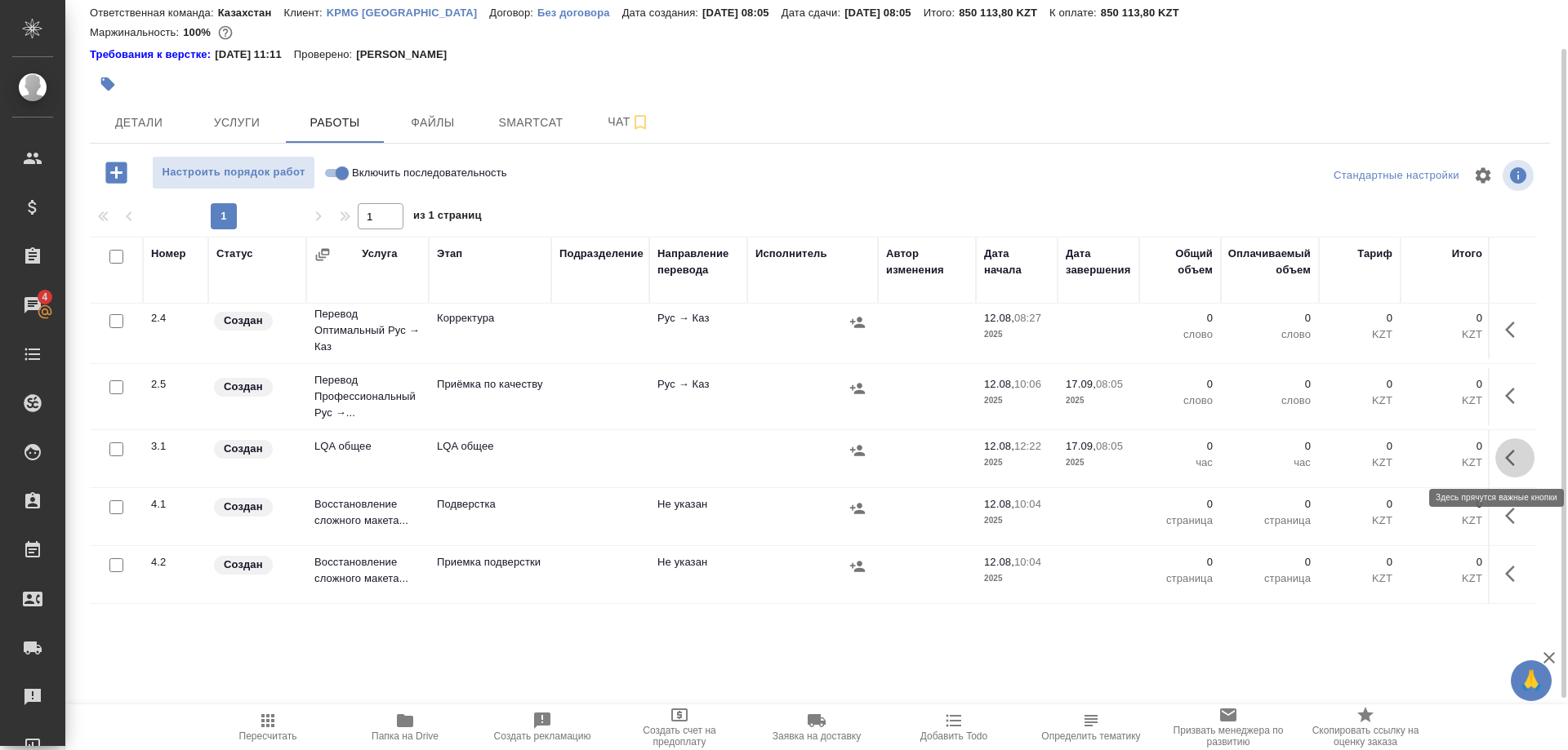
click at [1505, 456] on icon "button" at bounding box center [1515, 458] width 20 height 20
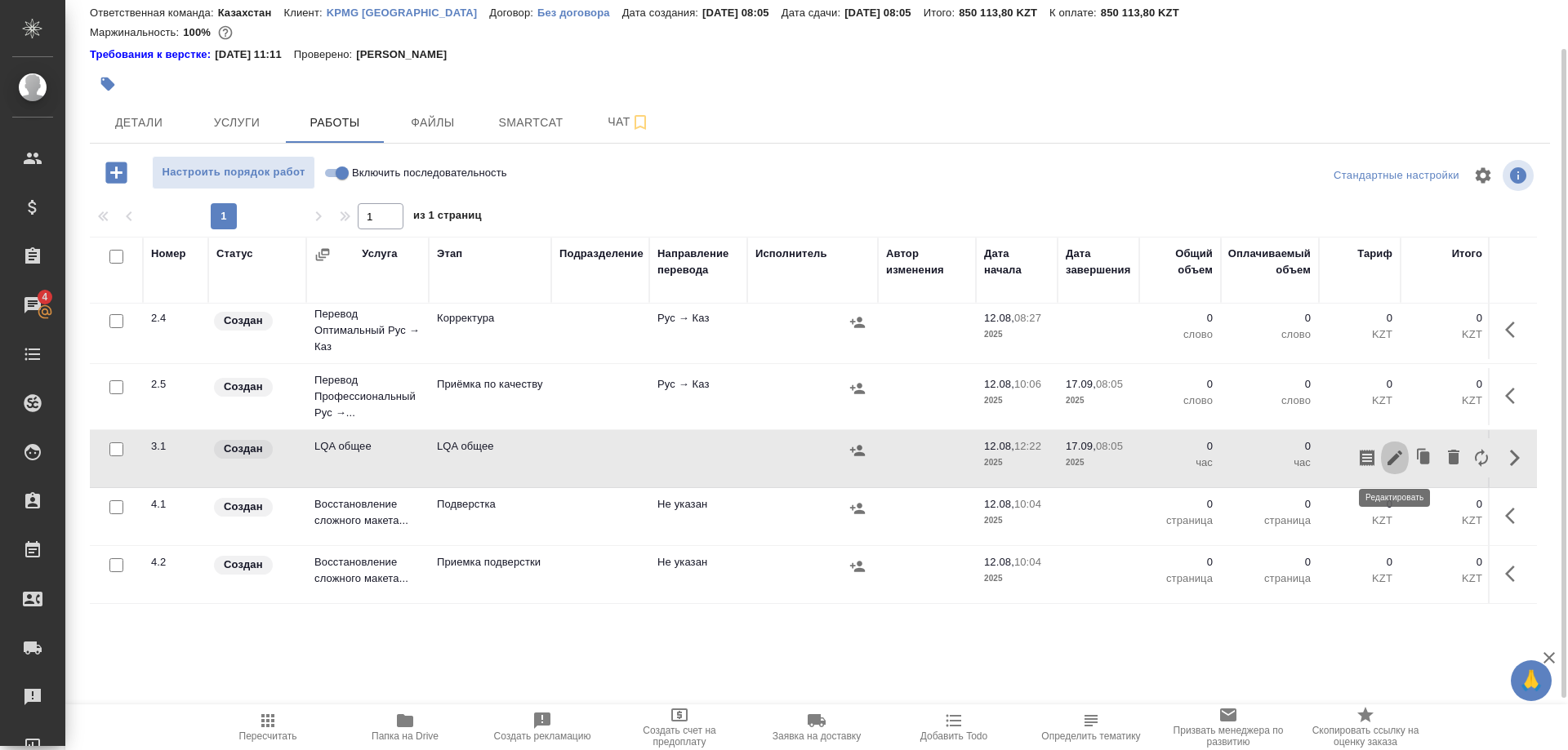
click at [1386, 458] on icon "button" at bounding box center [1395, 458] width 20 height 20
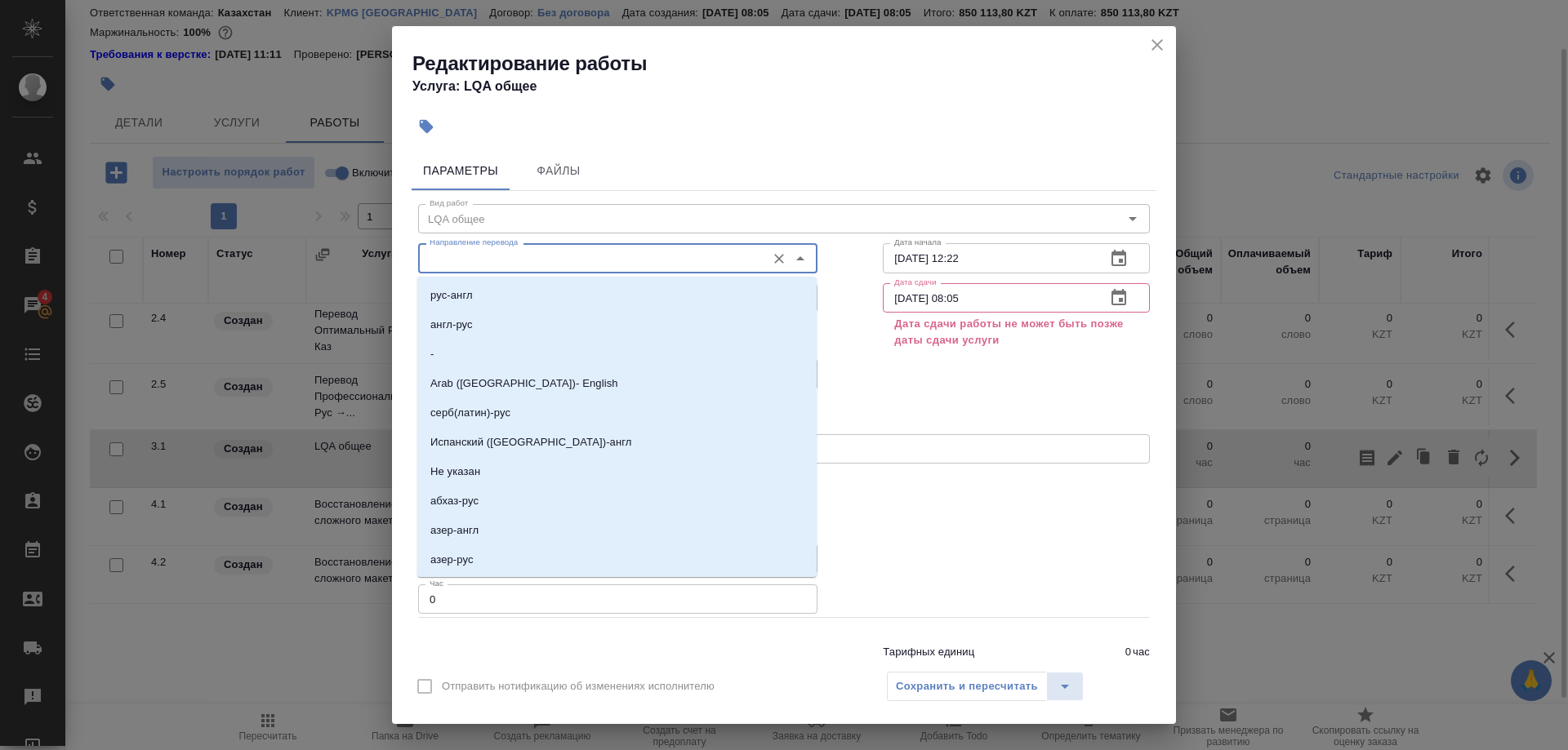
click at [594, 261] on input "Направление перевода" at bounding box center [590, 258] width 335 height 20
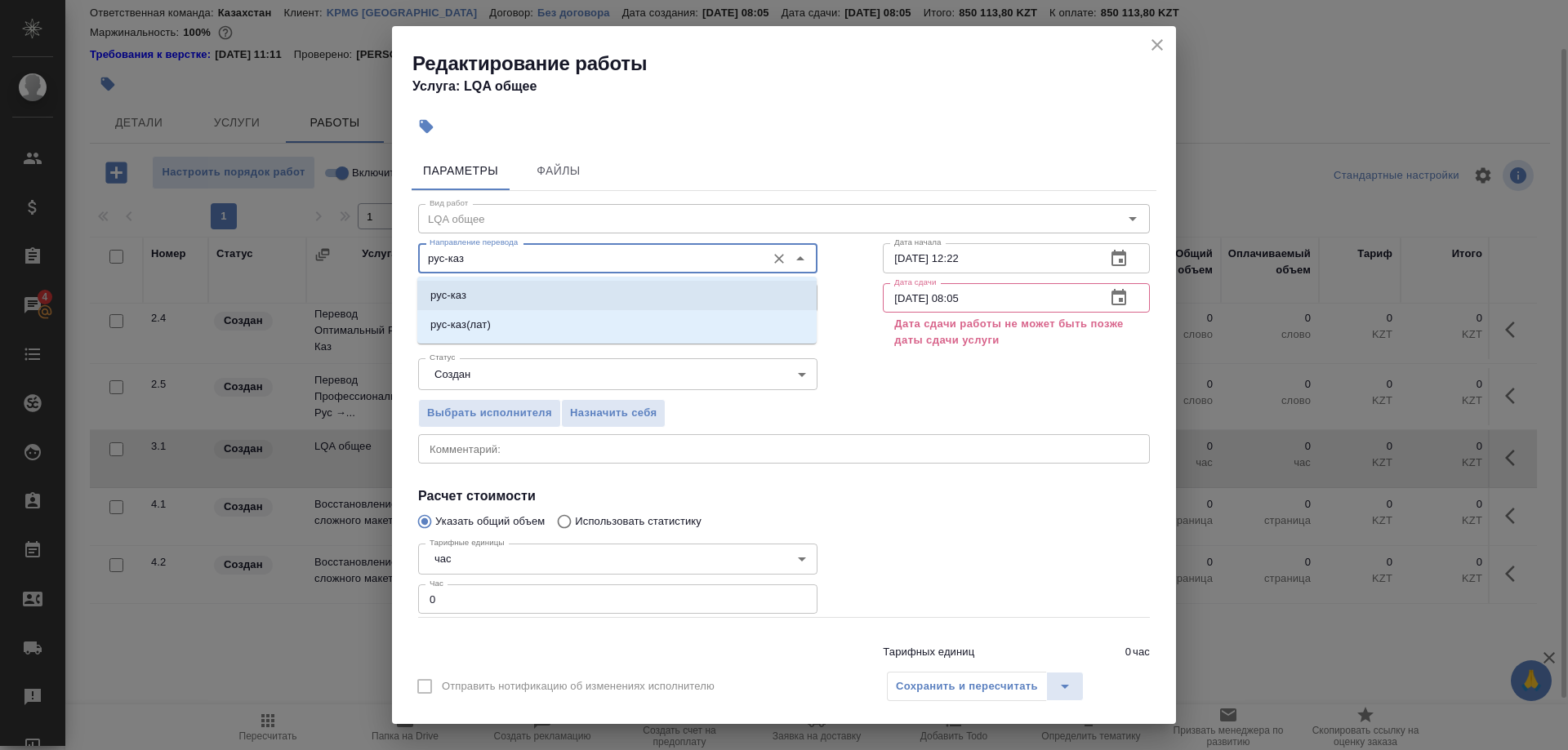
click at [513, 293] on li "рус-каз" at bounding box center [617, 295] width 399 height 30
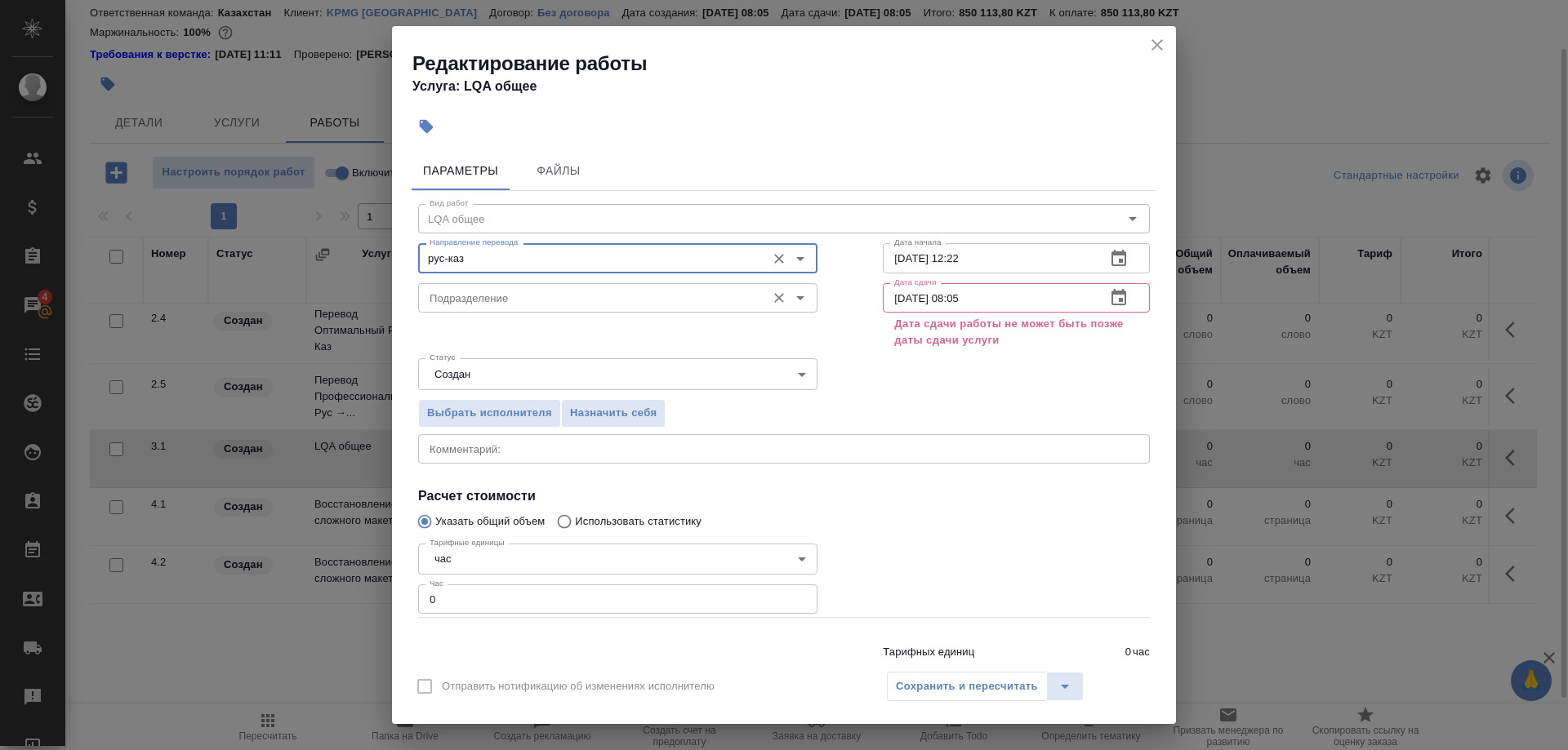
type input "рус-каз"
click at [519, 290] on input "Подразделение" at bounding box center [590, 298] width 335 height 20
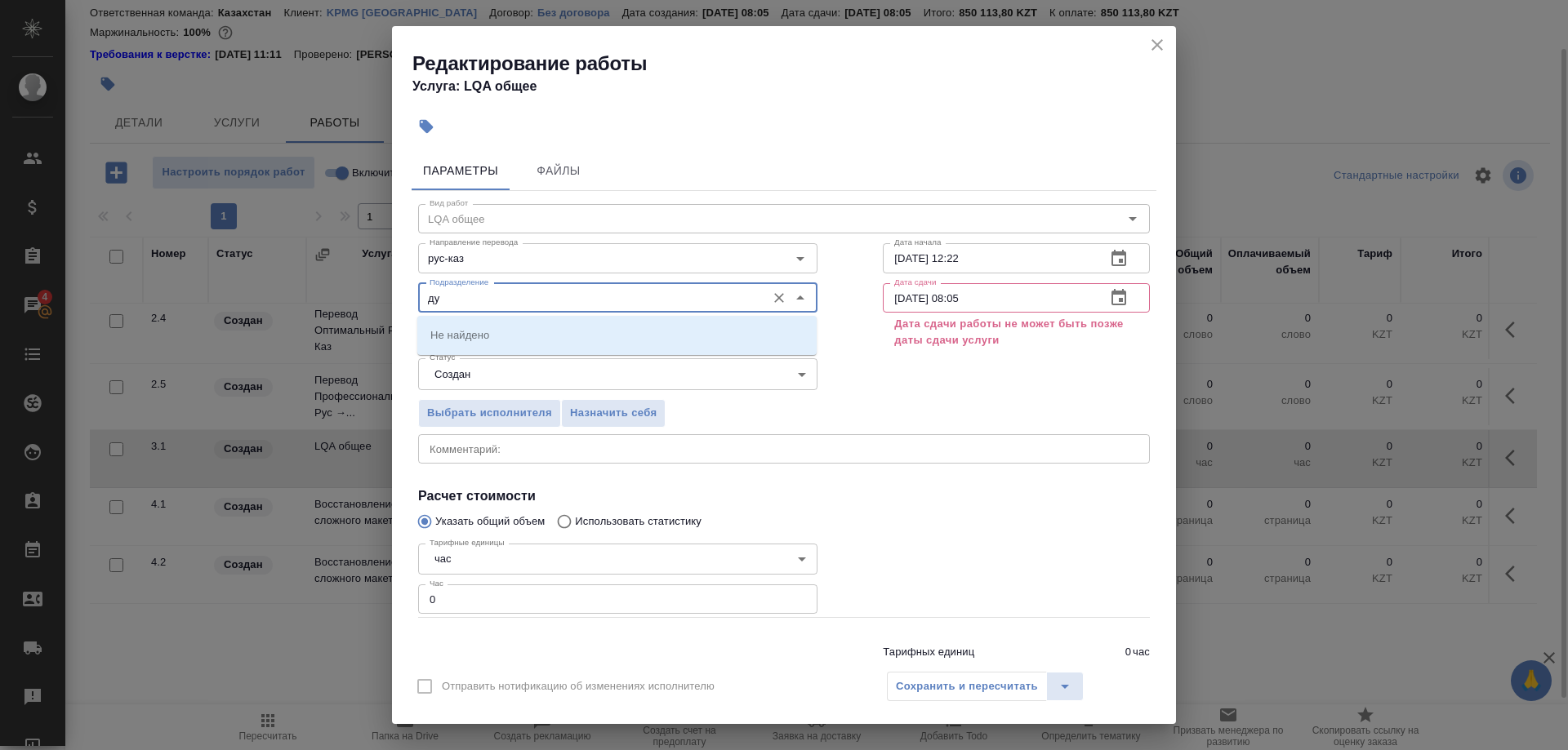
type input "д"
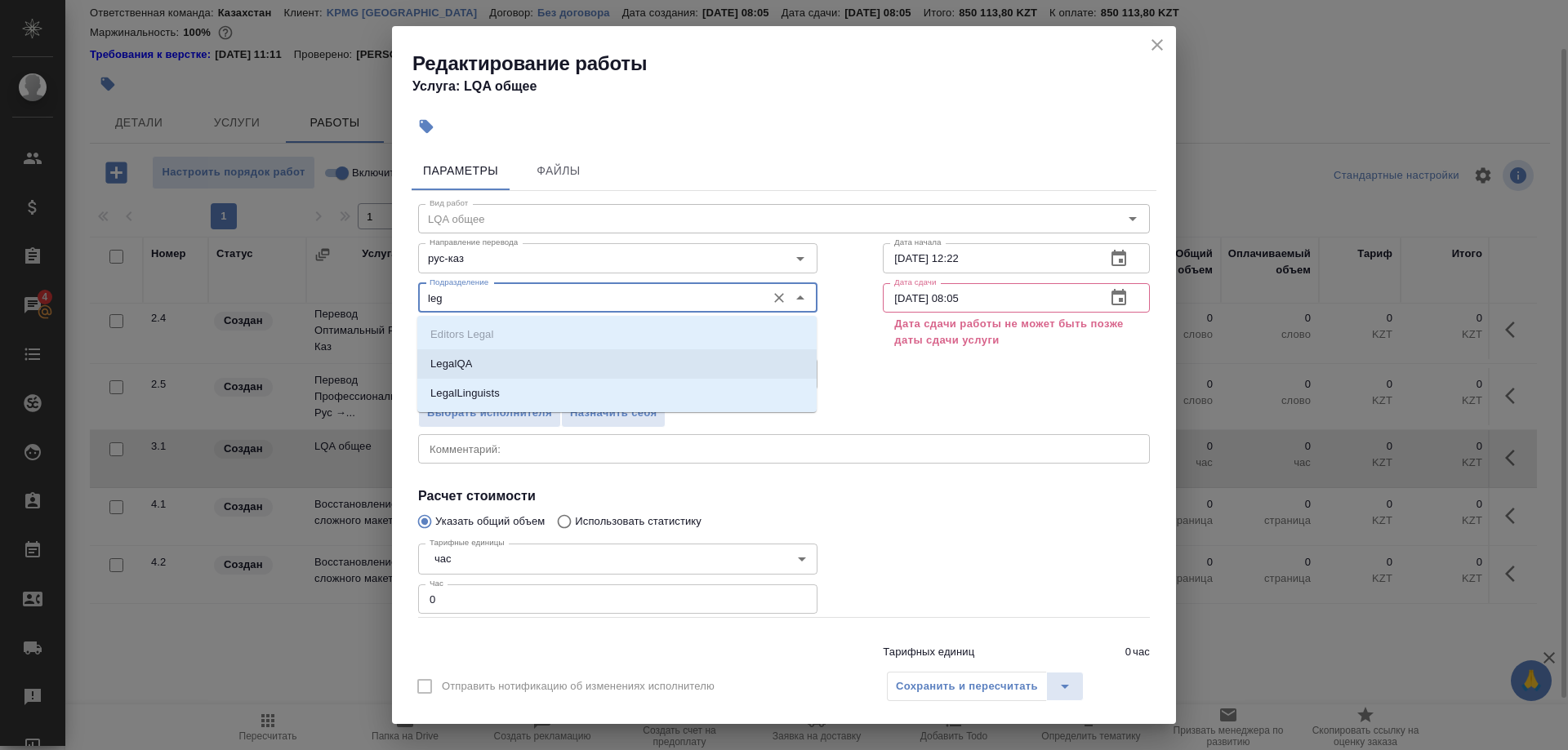
drag, startPoint x: 471, startPoint y: 359, endPoint x: 519, endPoint y: 368, distance: 48.8
click at [475, 360] on li "LegalQA" at bounding box center [617, 365] width 399 height 30
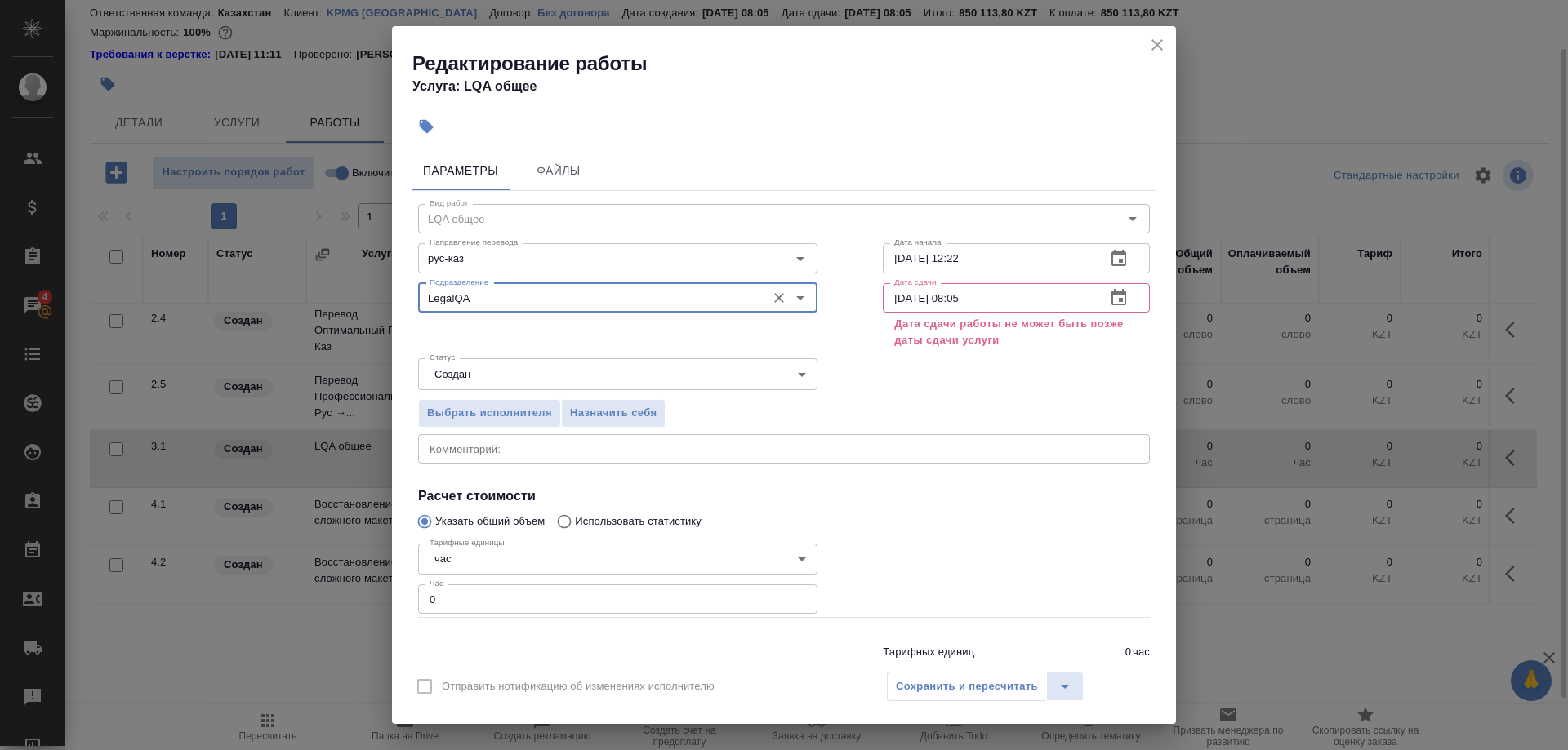
type input "LegalQA"
drag, startPoint x: 973, startPoint y: 256, endPoint x: 867, endPoint y: 256, distance: 106.0
click at [883, 256] on input "12.08.2025 12:22" at bounding box center [988, 258] width 210 height 30
click at [964, 292] on input "17.09.2025 08:05" at bounding box center [988, 298] width 210 height 30
paste input "2.08.2025 12:22"
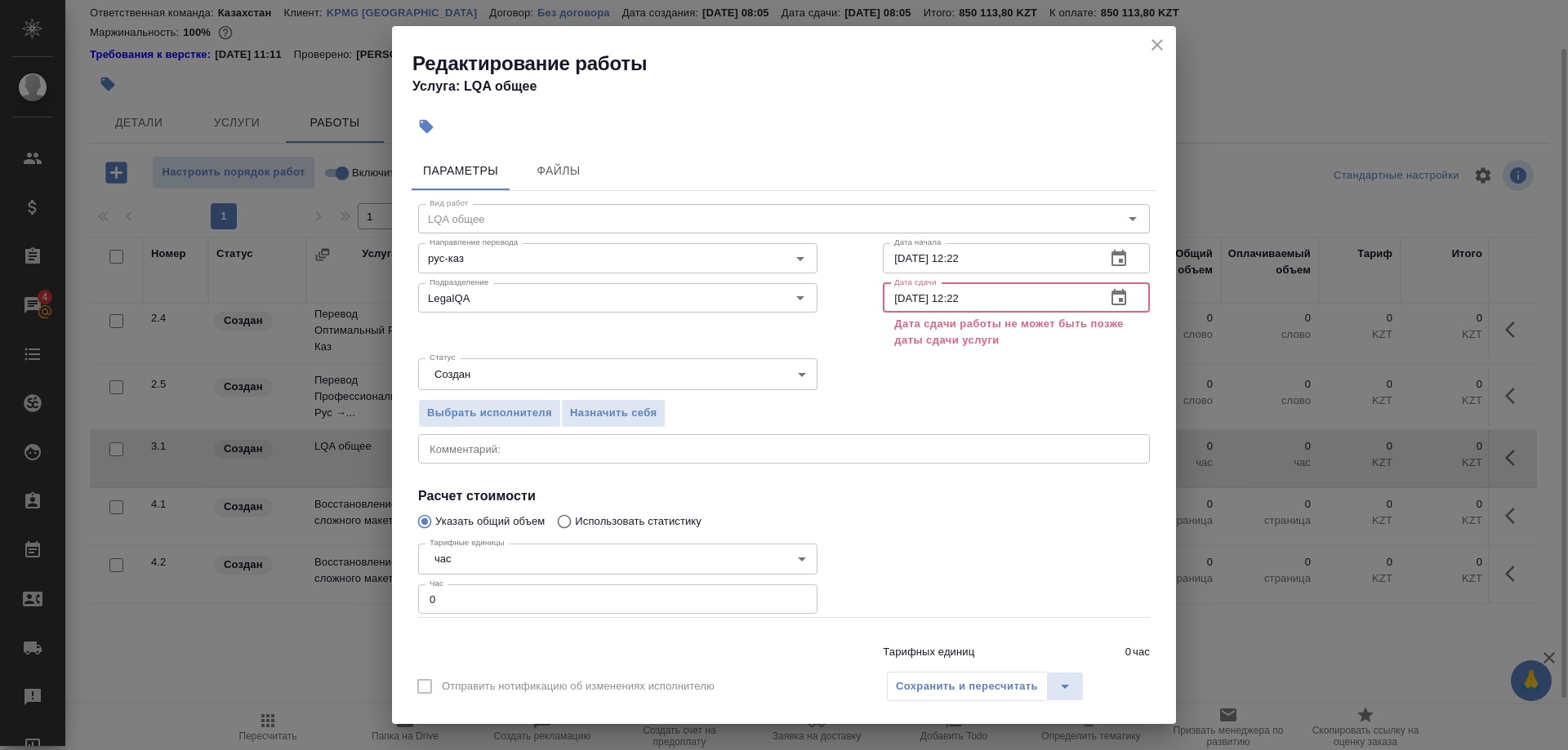
drag, startPoint x: 948, startPoint y: 295, endPoint x: 1029, endPoint y: 296, distance: 81.0
click at [1029, 296] on input "12.08.2025 12:22" at bounding box center [988, 298] width 210 height 30
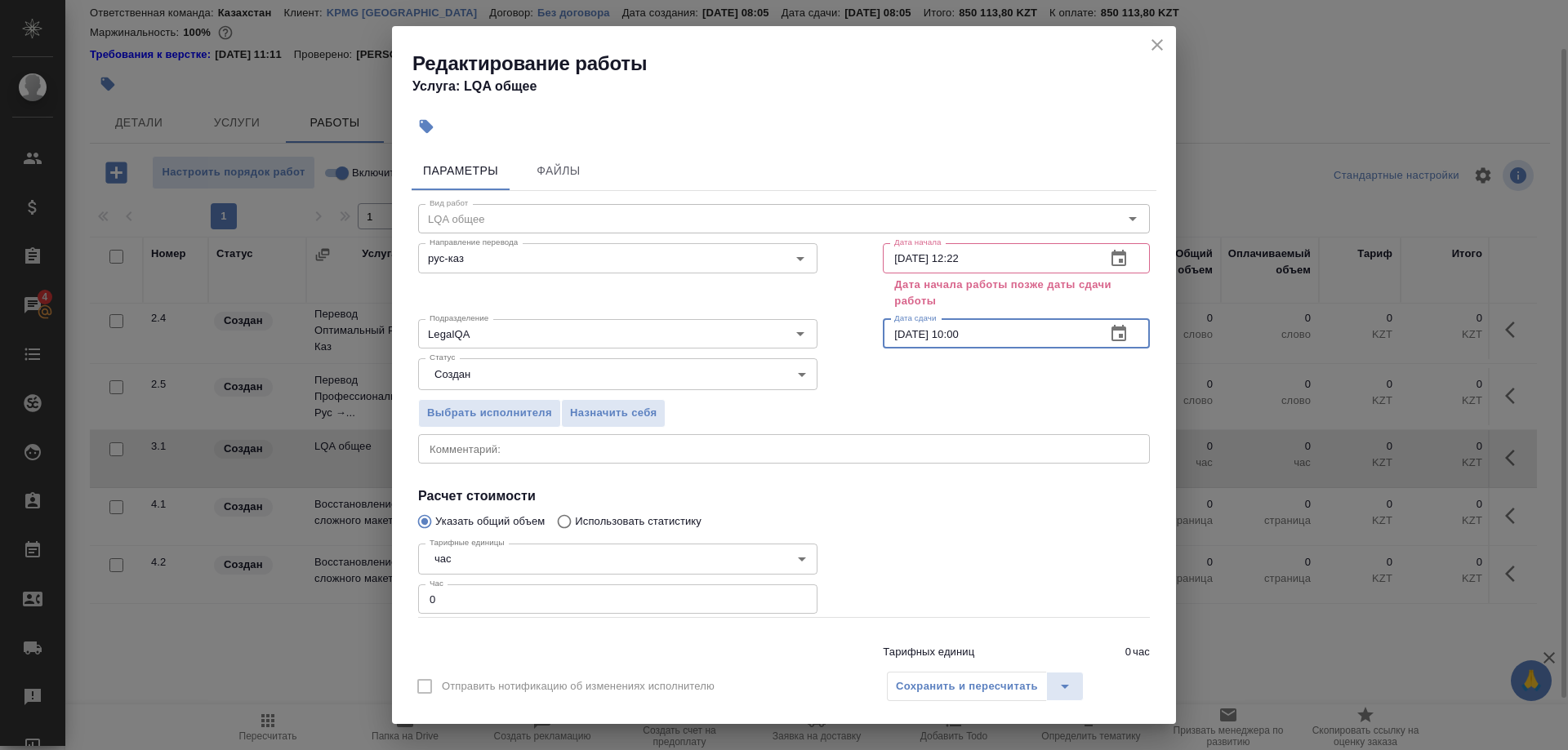
type input "12.08.2025 10:00"
drag, startPoint x: 1047, startPoint y: 259, endPoint x: 1013, endPoint y: 259, distance: 34.0
click at [1045, 259] on input "12.08.2025 12:22" at bounding box center [988, 258] width 210 height 30
drag, startPoint x: 944, startPoint y: 256, endPoint x: 1039, endPoint y: 256, distance: 95.0
click at [1039, 256] on input "12.08.2025 12:22" at bounding box center [988, 258] width 210 height 30
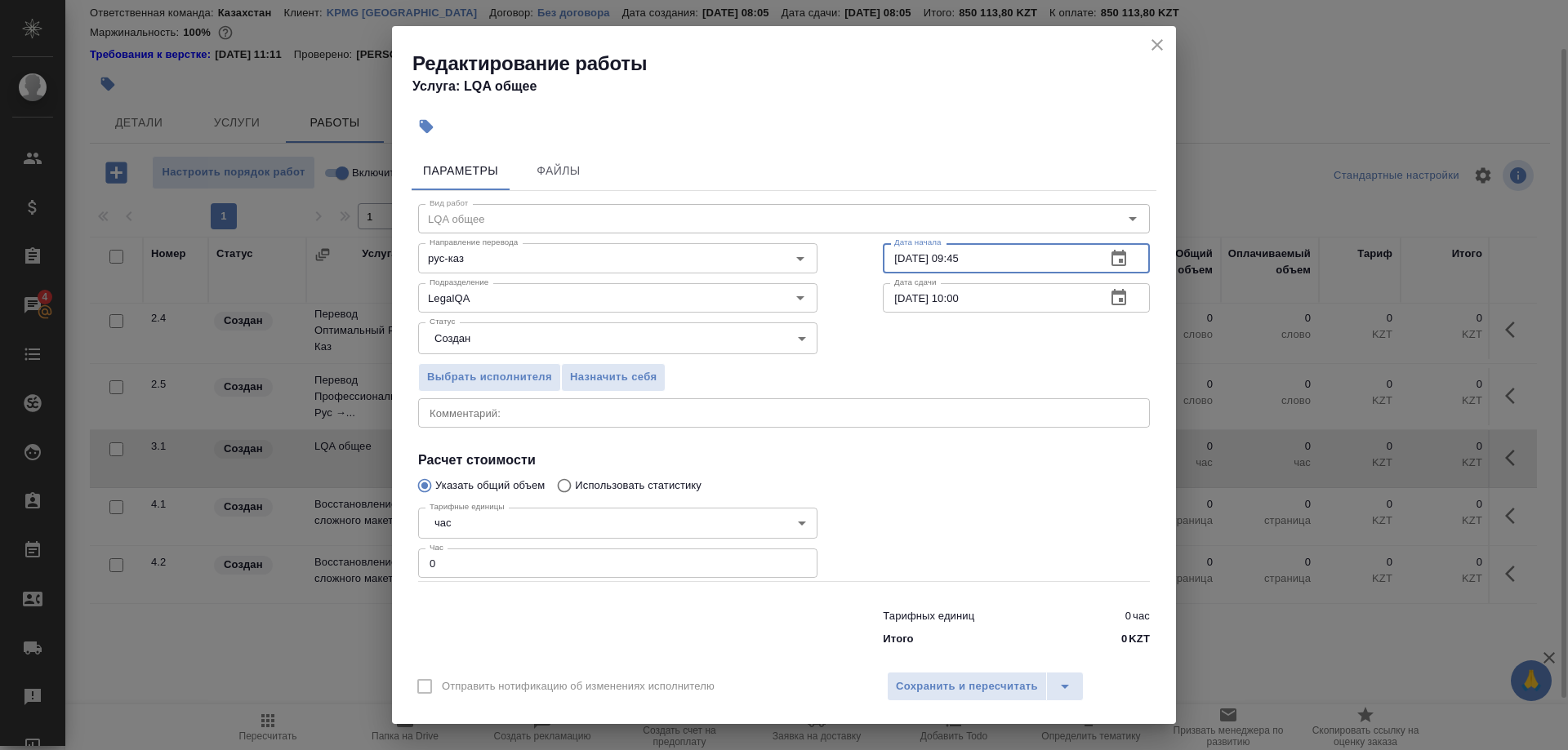
type input "12.08.2025 09:45"
drag, startPoint x: 479, startPoint y: 545, endPoint x: 363, endPoint y: 556, distance: 116.5
click at [418, 556] on input "0" at bounding box center [618, 563] width 399 height 30
type input "0.25"
click at [948, 267] on input "12.08.2025 09:45" at bounding box center [988, 258] width 210 height 30
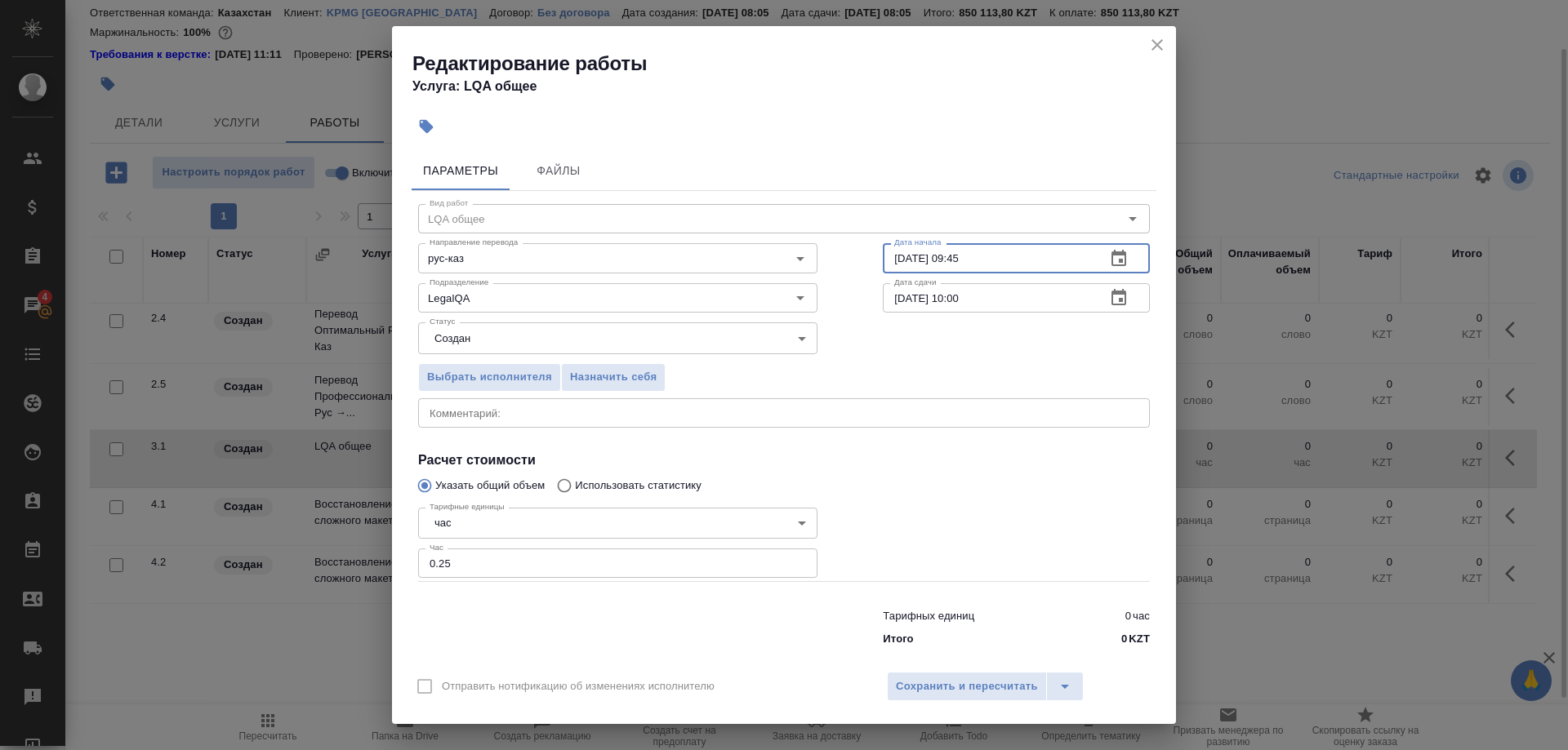
click at [950, 264] on input "12.08.2025 09:45" at bounding box center [988, 258] width 210 height 30
type input "12.08.2025 08:45"
click at [951, 308] on input "12.08.2025 10:00" at bounding box center [988, 298] width 210 height 30
type input "12.08.2025 09:00"
click at [923, 680] on span "Сохранить и пересчитать" at bounding box center [967, 687] width 142 height 19
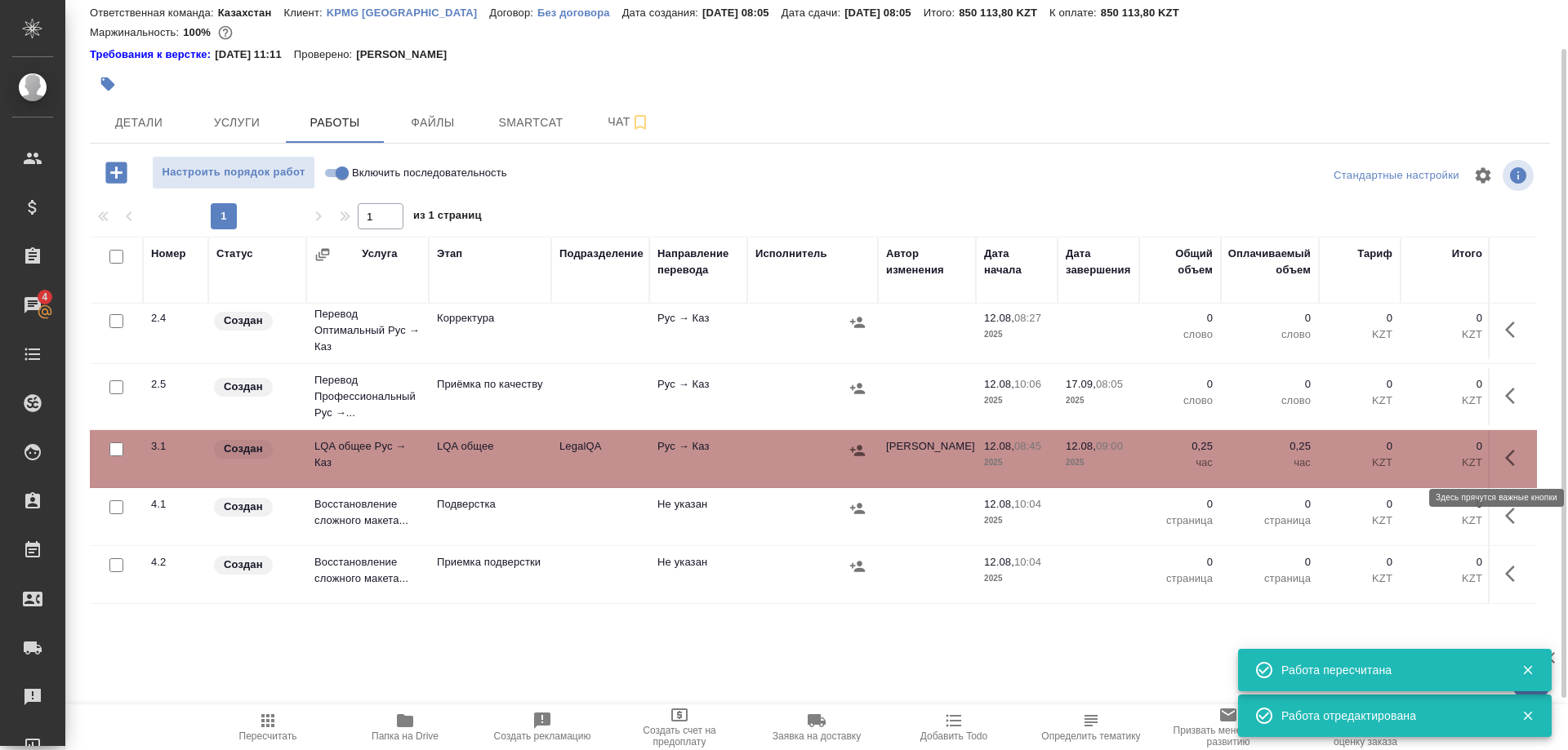
click at [1505, 453] on button "button" at bounding box center [1516, 458] width 40 height 40
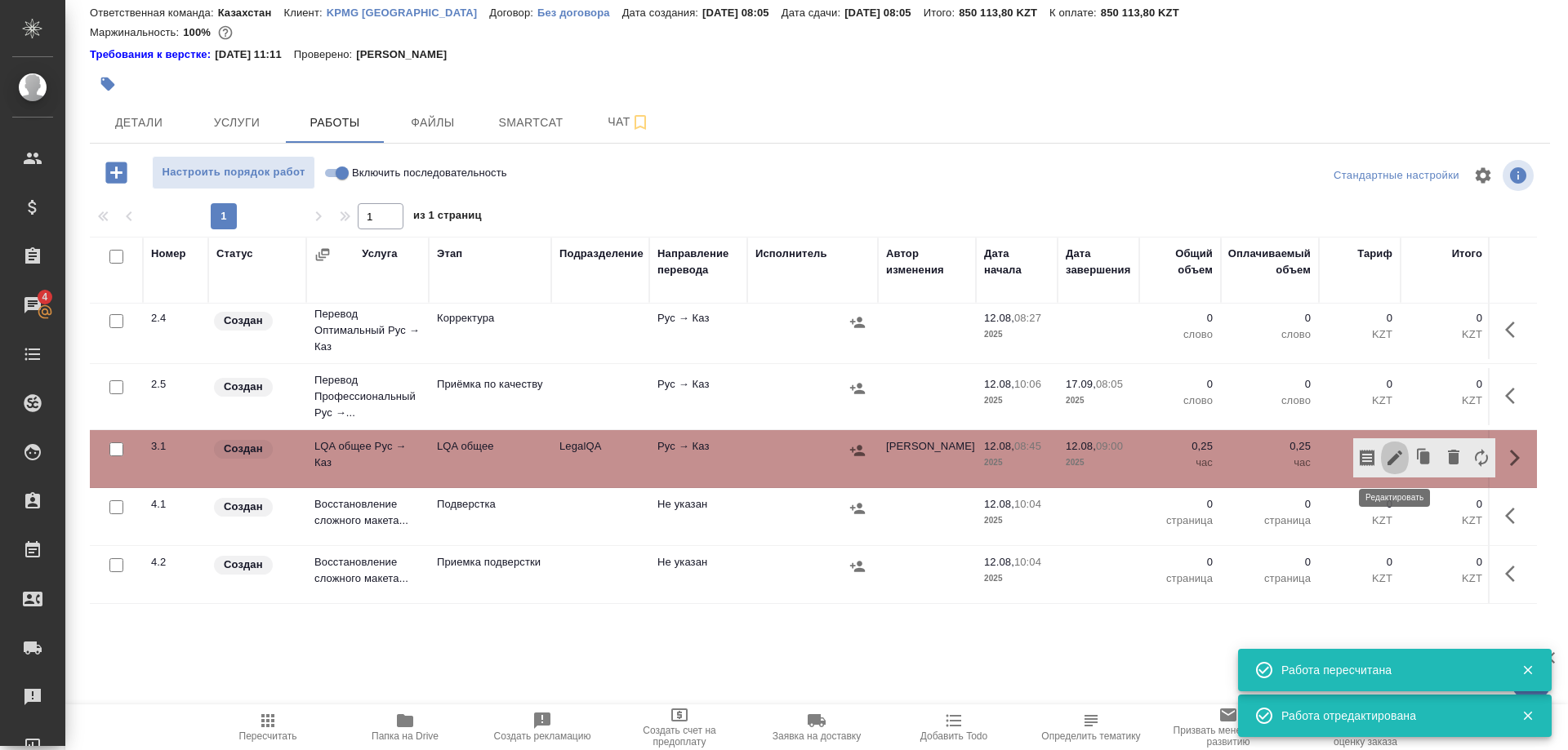
click at [1392, 457] on icon "button" at bounding box center [1395, 458] width 20 height 20
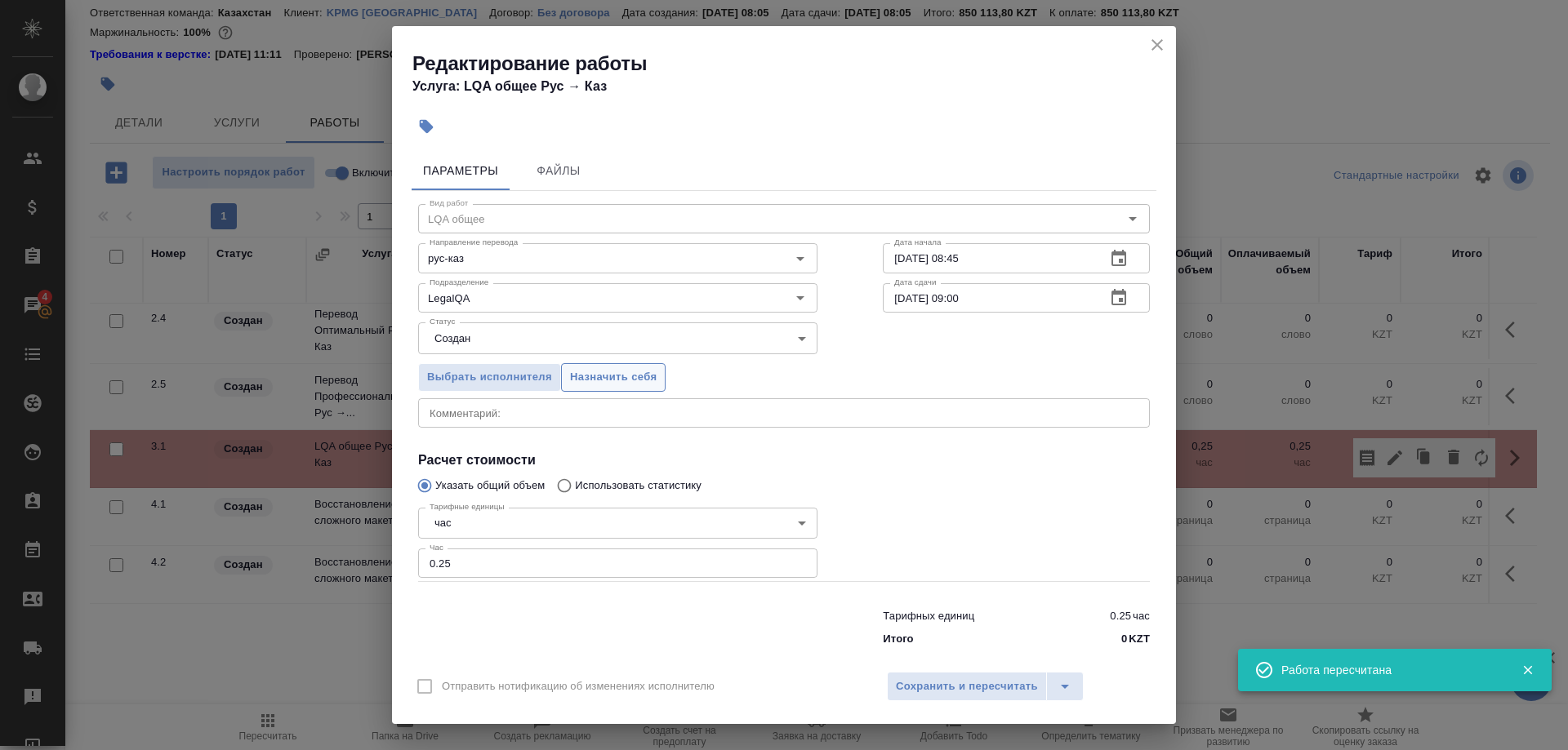
click at [616, 381] on span "Назначить себя" at bounding box center [614, 377] width 87 height 19
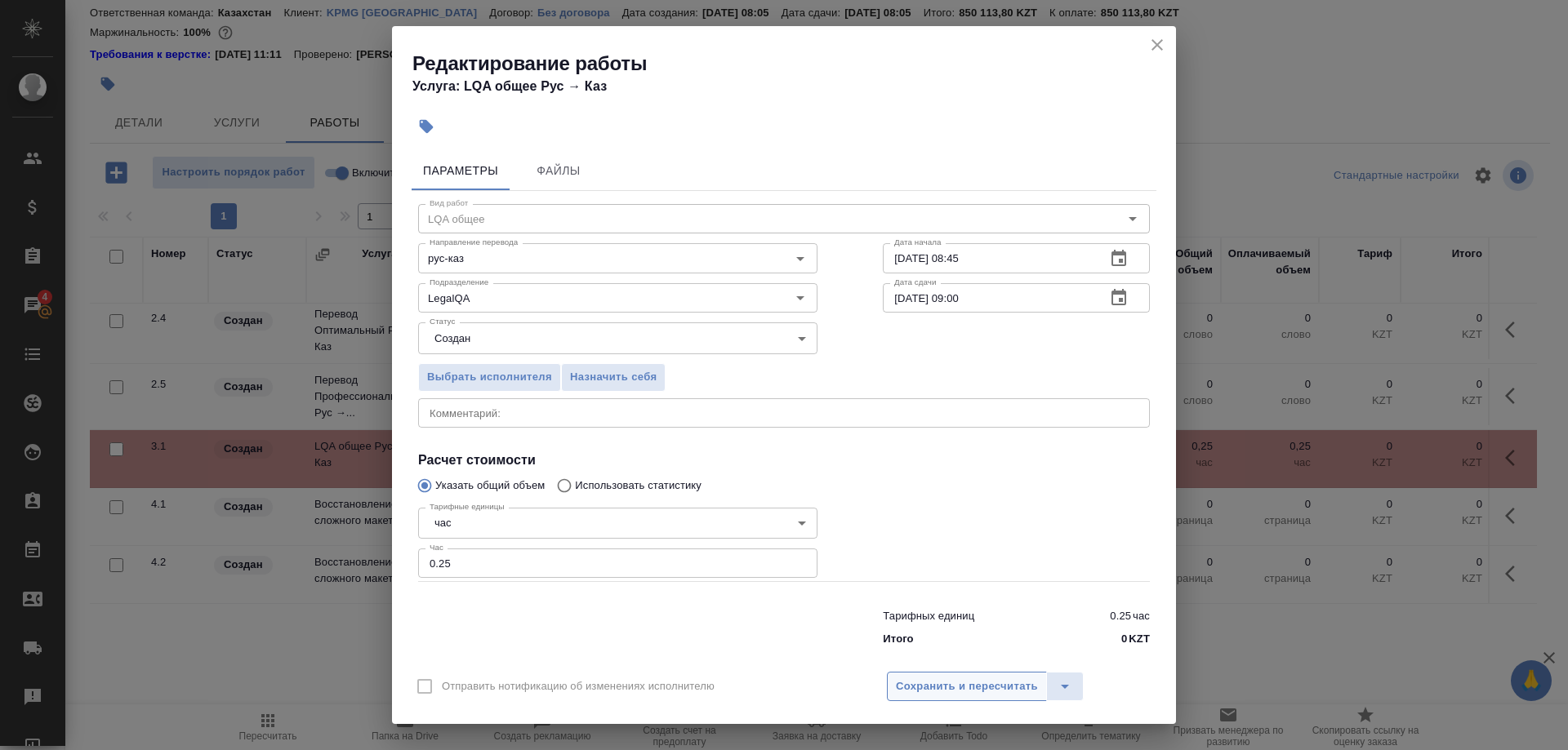
click at [966, 678] on span "Сохранить и пересчитать" at bounding box center [967, 687] width 142 height 19
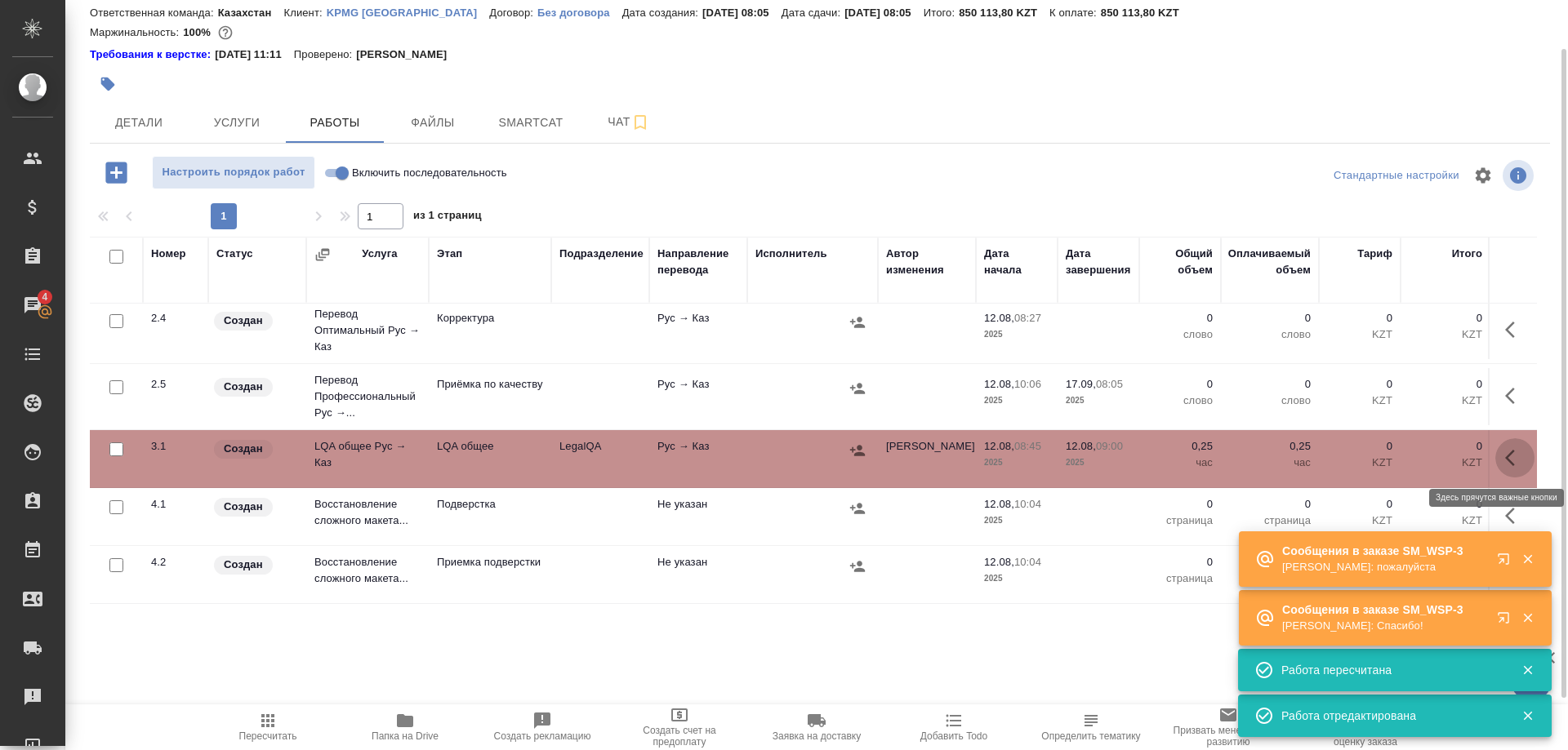
click at [1505, 456] on button "button" at bounding box center [1516, 458] width 40 height 40
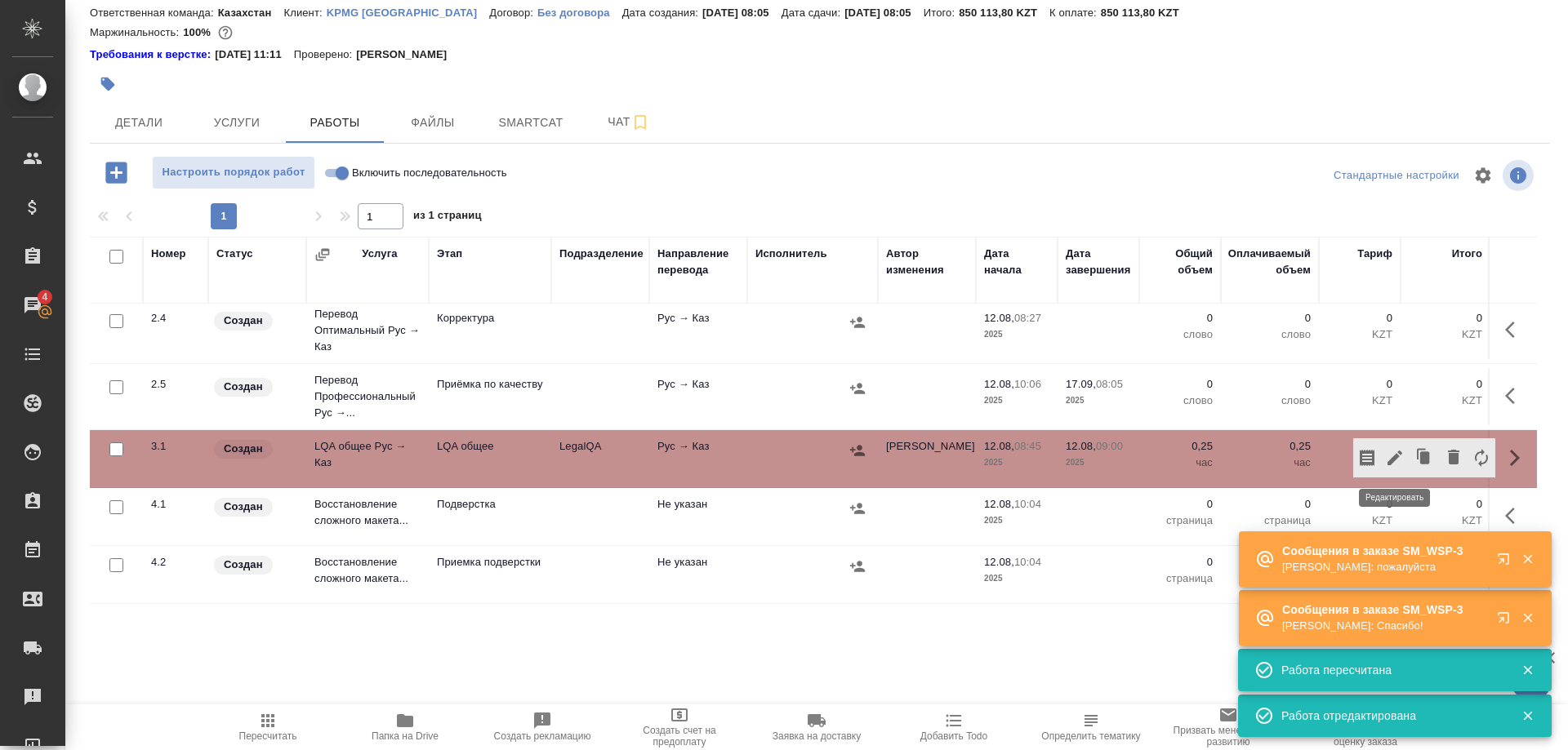
click at [1392, 458] on icon "button" at bounding box center [1394, 458] width 15 height 15
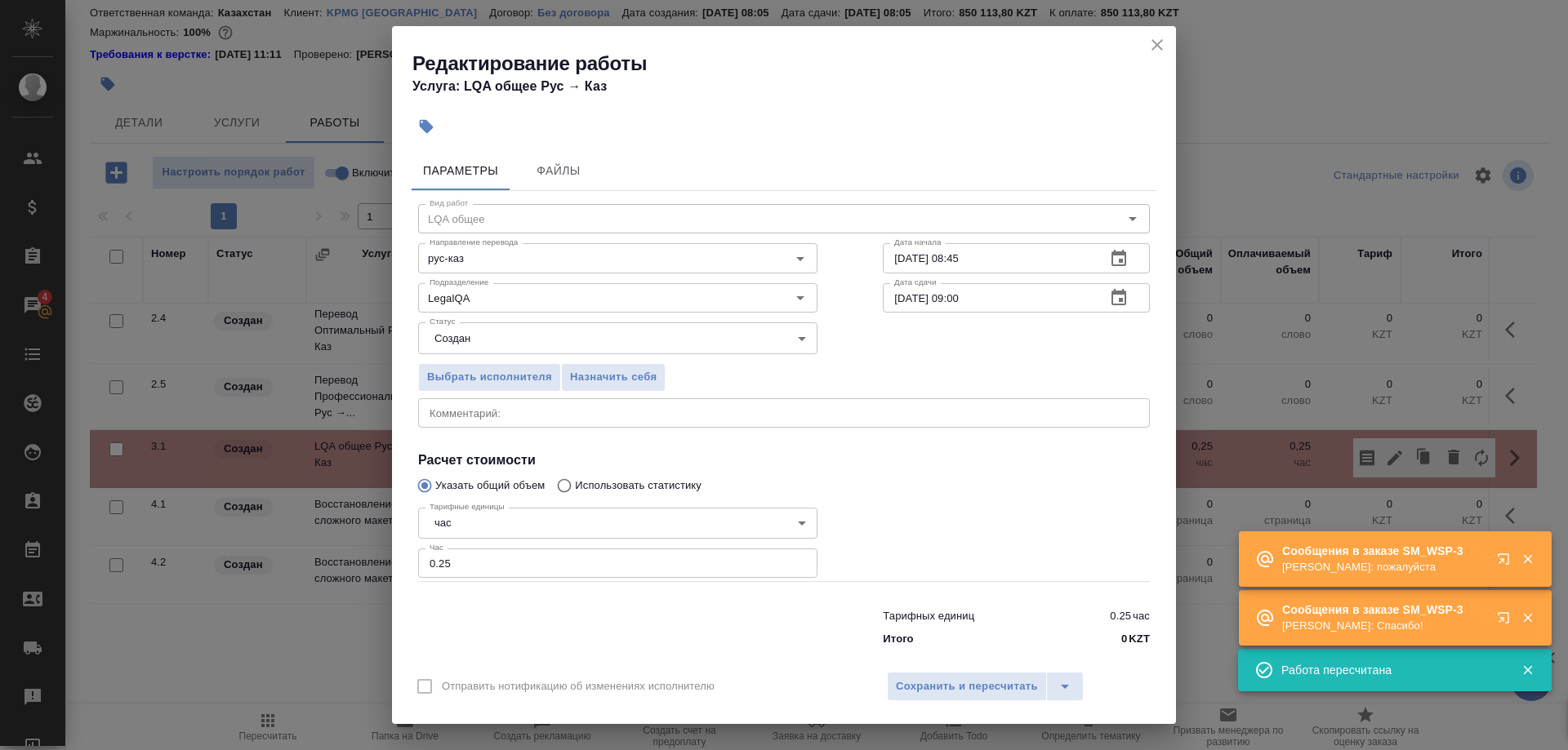
click at [650, 413] on div "x Комментарий:" at bounding box center [784, 413] width 732 height 30
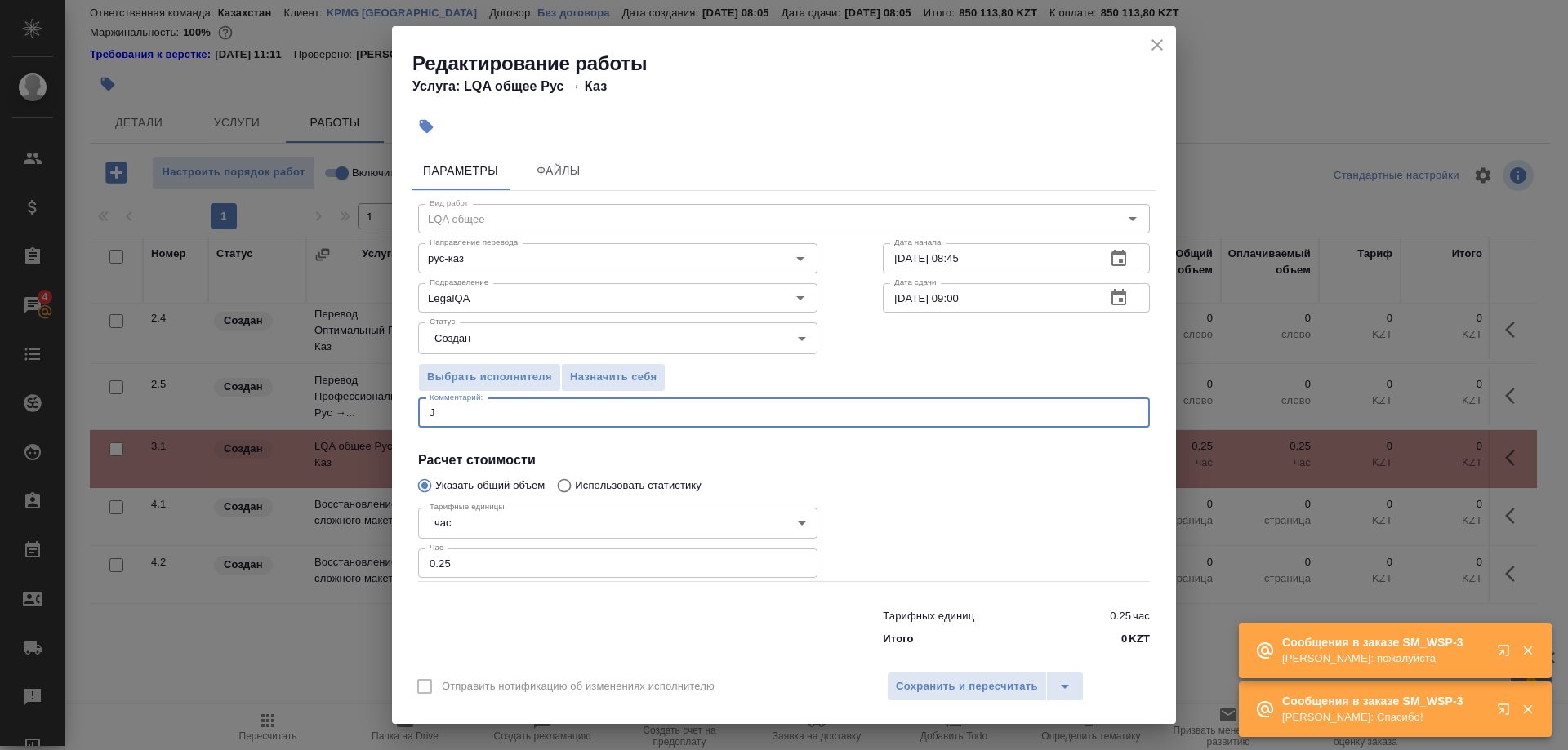
scroll to position [0, 0]
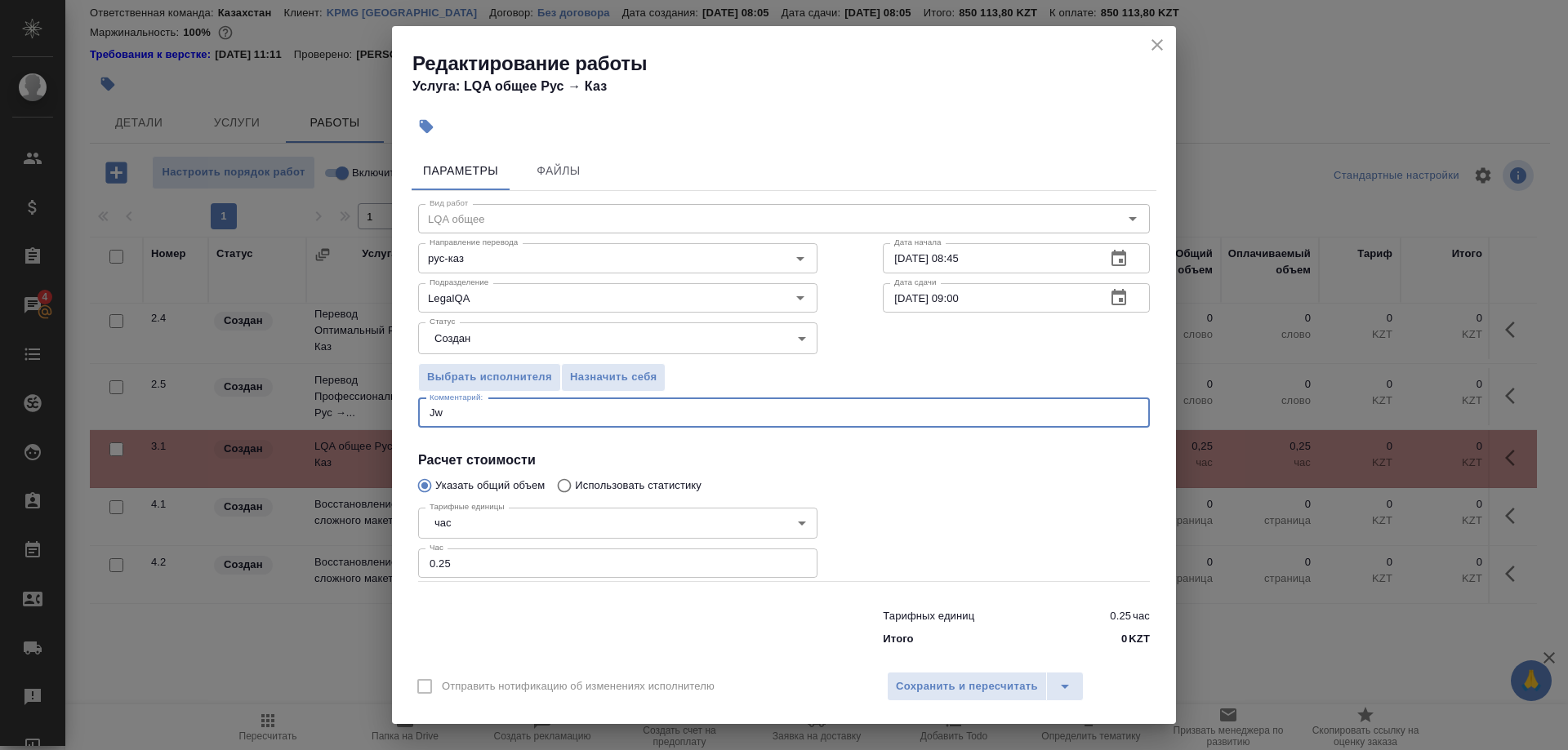
type textarea "J"
type textarea "О"
type textarea "Сравнение англ. референса с файлом на русском языке"
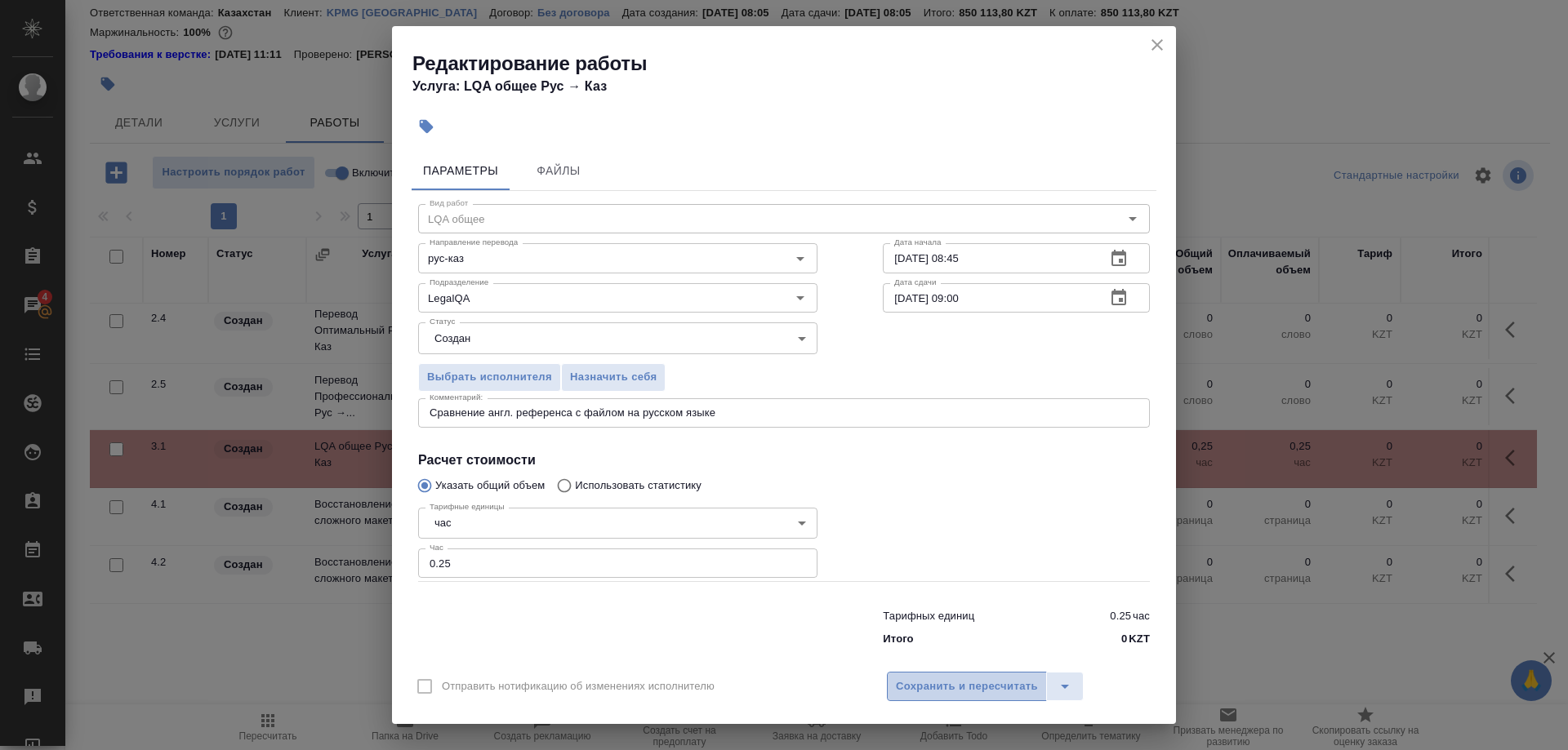
click at [940, 678] on span "Сохранить и пересчитать" at bounding box center [967, 687] width 142 height 19
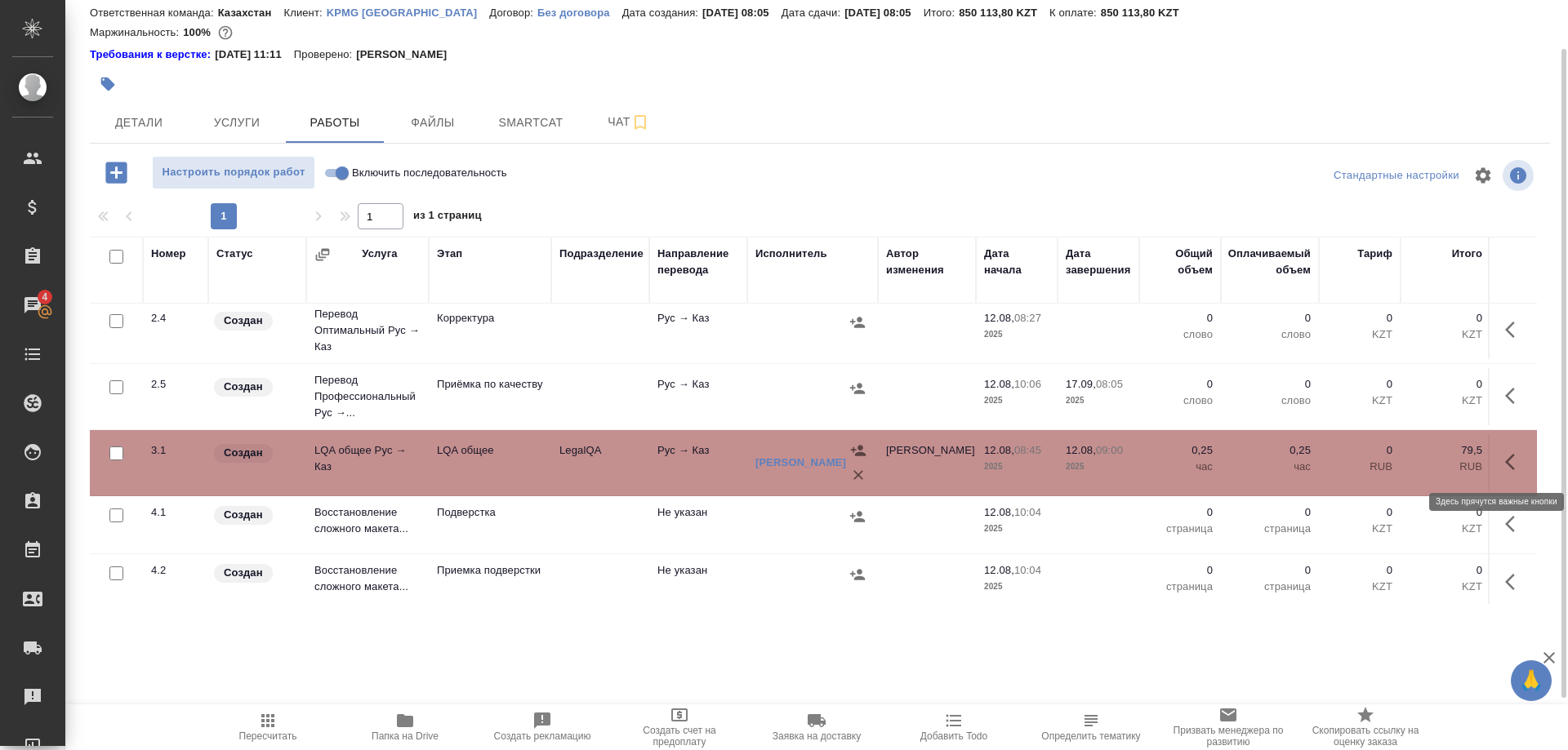
click at [1497, 460] on button "button" at bounding box center [1516, 462] width 40 height 40
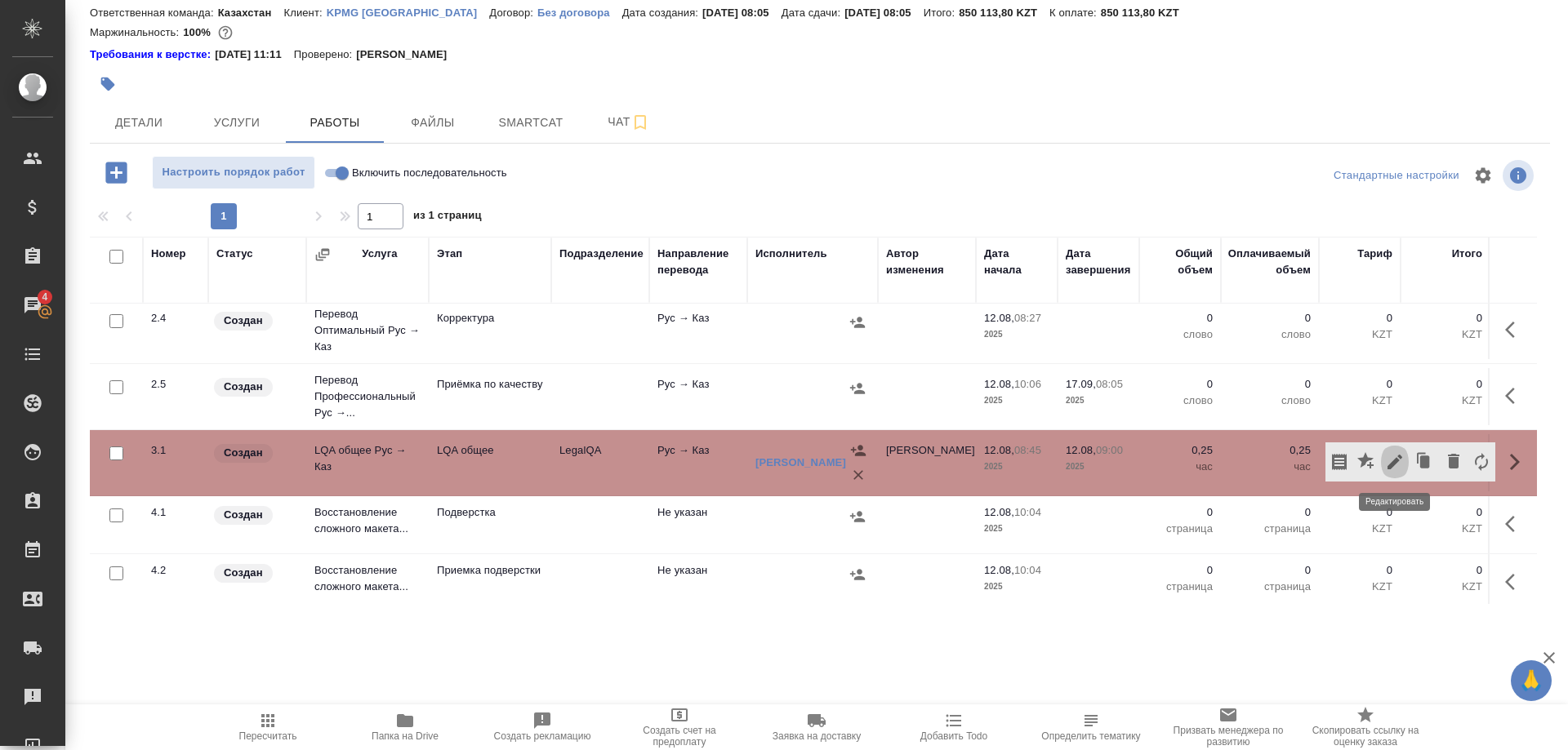
click at [1390, 462] on icon "button" at bounding box center [1395, 462] width 20 height 20
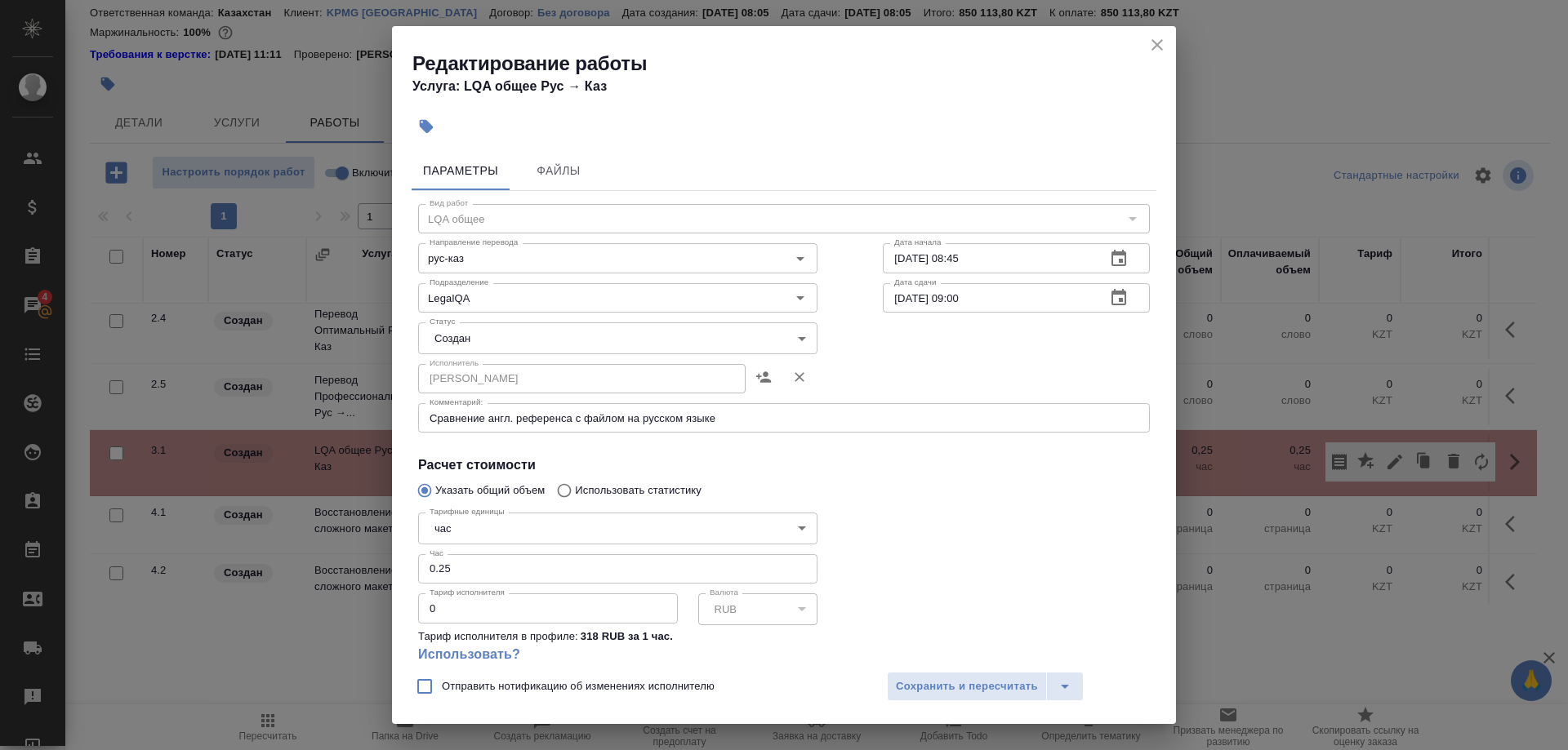
click at [754, 419] on textarea "Сравнение англ. референса с файлом на русском языке" at bounding box center [784, 418] width 709 height 12
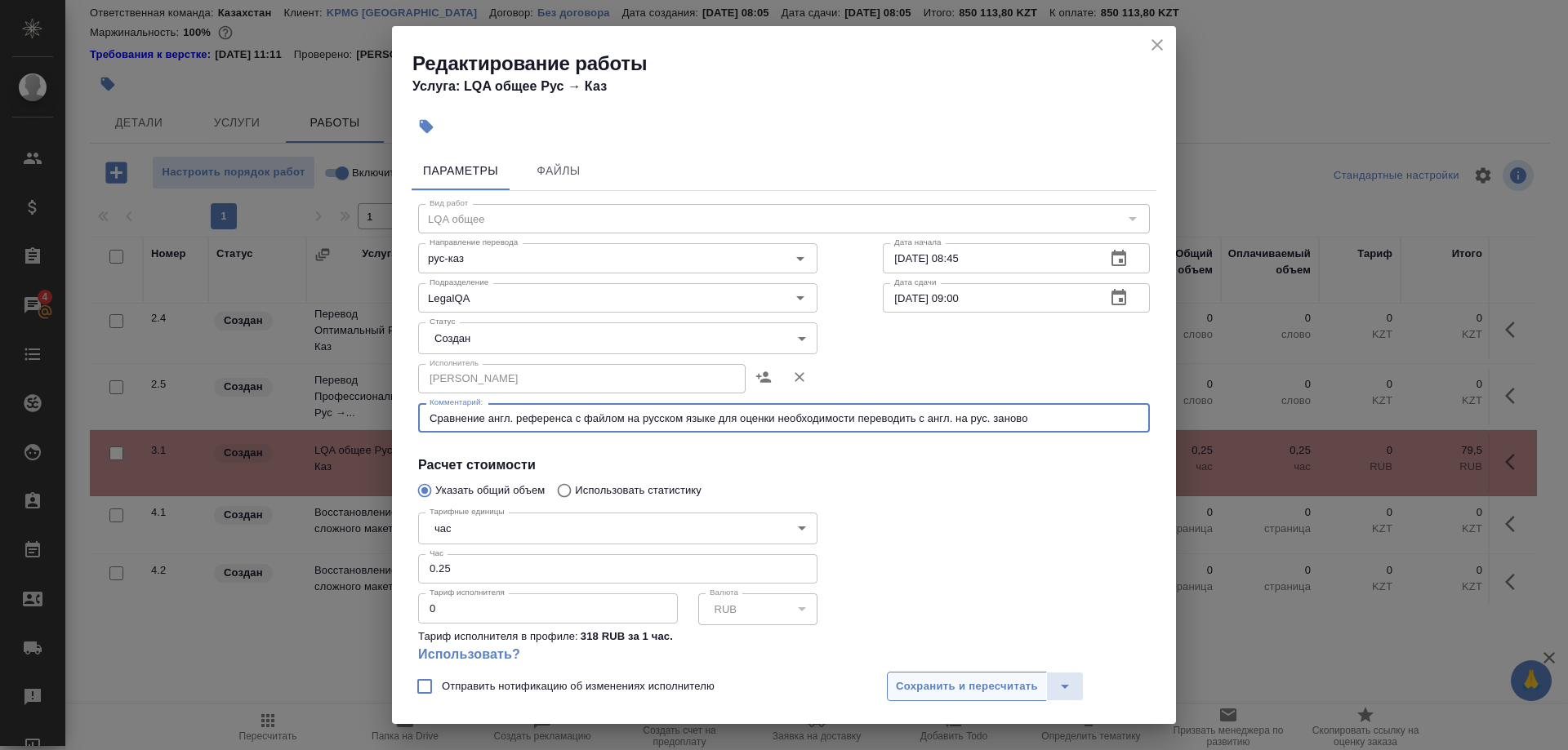
type textarea "Сравнение англ. референса с файлом на русском языке для оценки необходимости пе…"
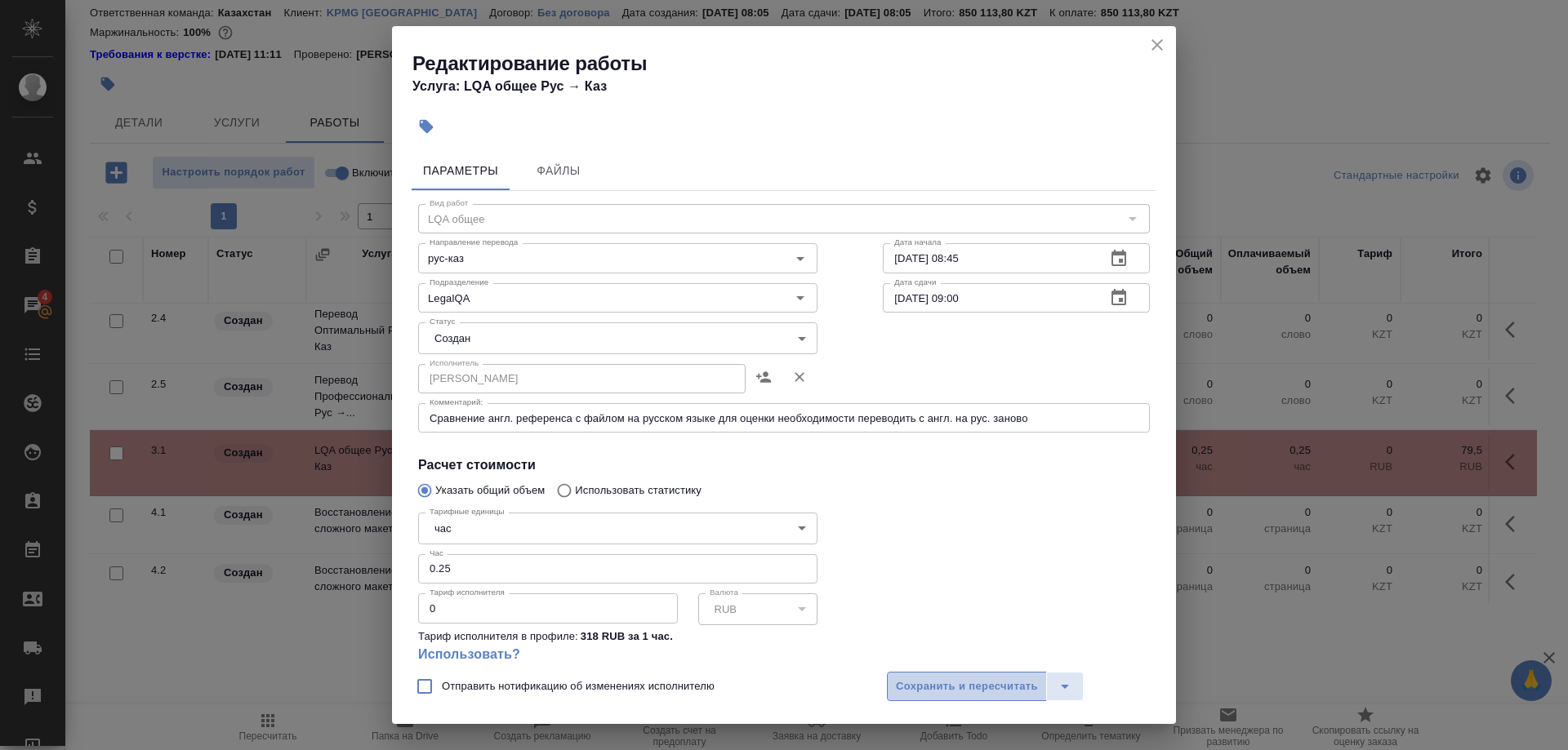
click at [970, 681] on span "Сохранить и пересчитать" at bounding box center [967, 687] width 142 height 19
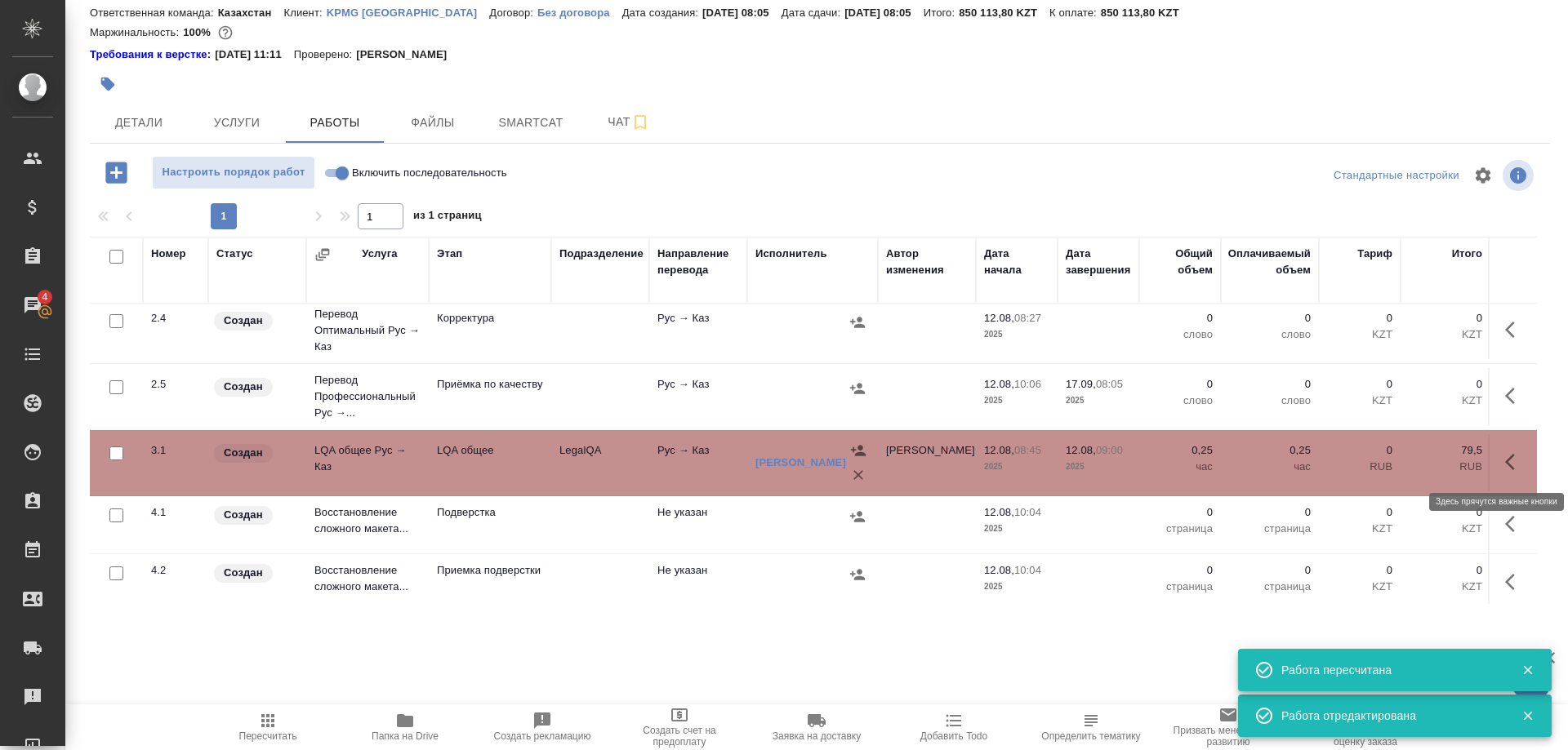
click at [1506, 466] on icon "button" at bounding box center [1515, 462] width 20 height 20
click at [1392, 459] on icon "button" at bounding box center [1395, 462] width 20 height 20
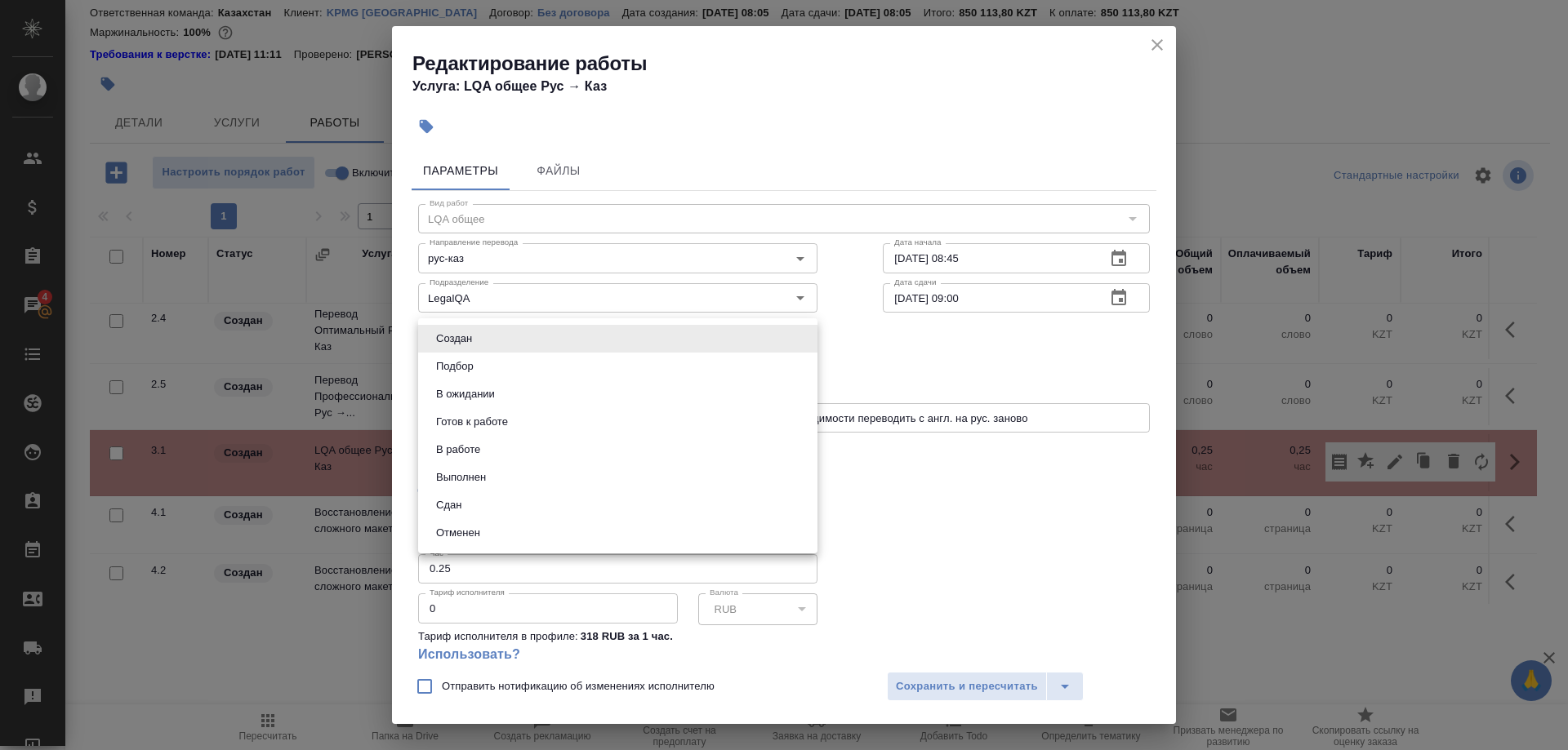
click at [501, 336] on body "🙏 .cls-1 fill:#fff; AWATERA Shirina Sabina Клиенты Спецификации Заказы 4 Чаты T…" at bounding box center [784, 375] width 1568 height 750
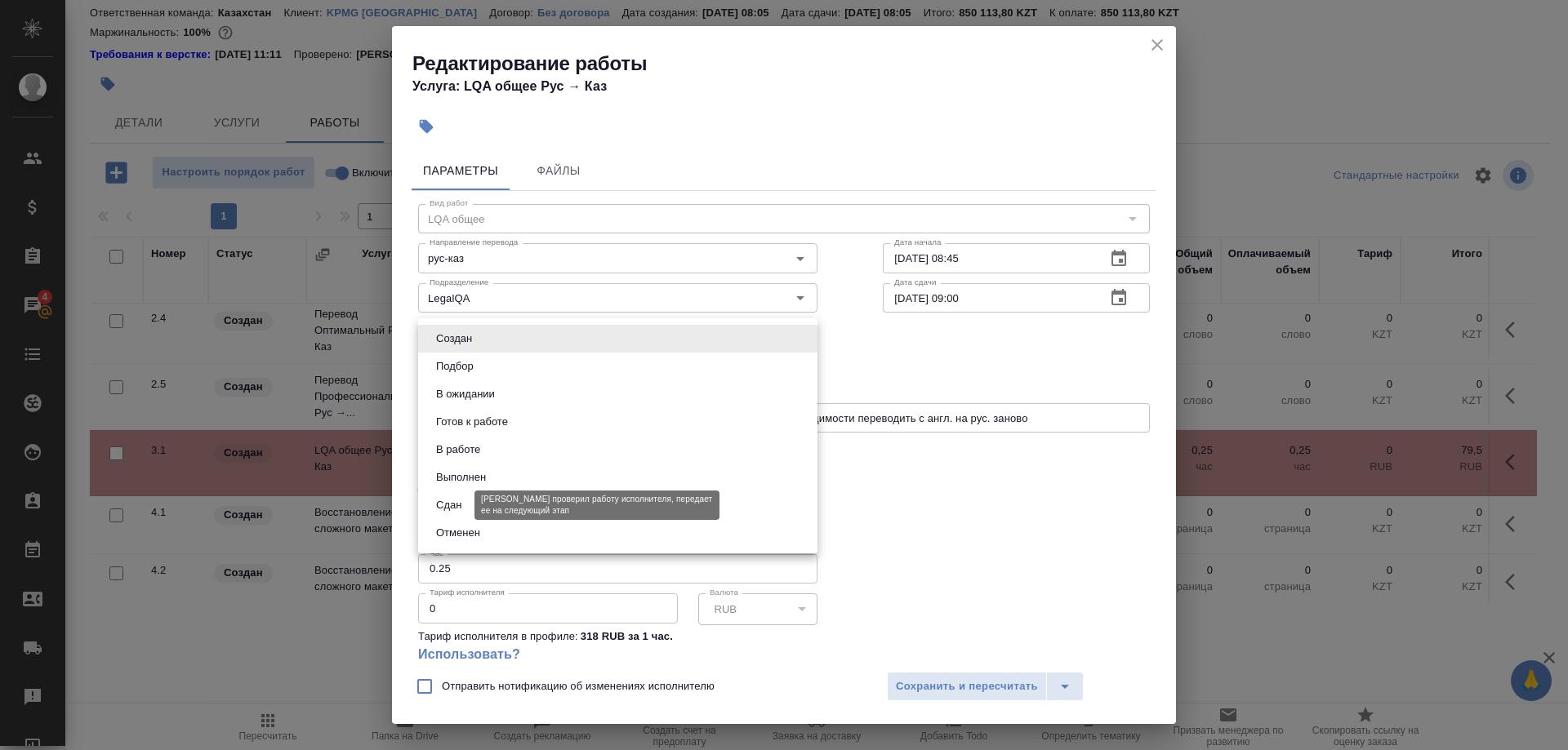
click at [439, 505] on button "Сдан" at bounding box center [449, 505] width 36 height 18
type input "closed"
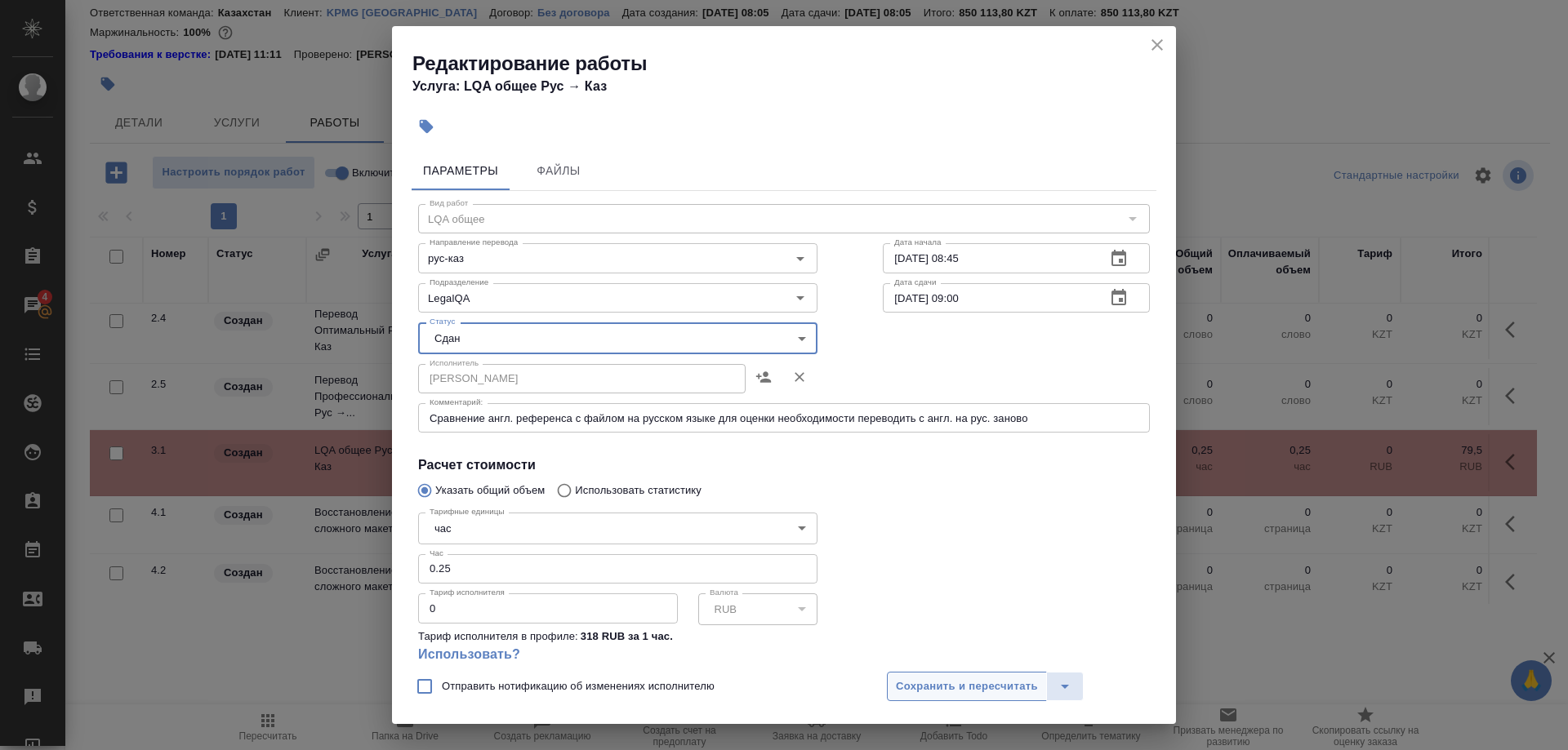
click at [937, 689] on span "Сохранить и пересчитать" at bounding box center [967, 687] width 142 height 19
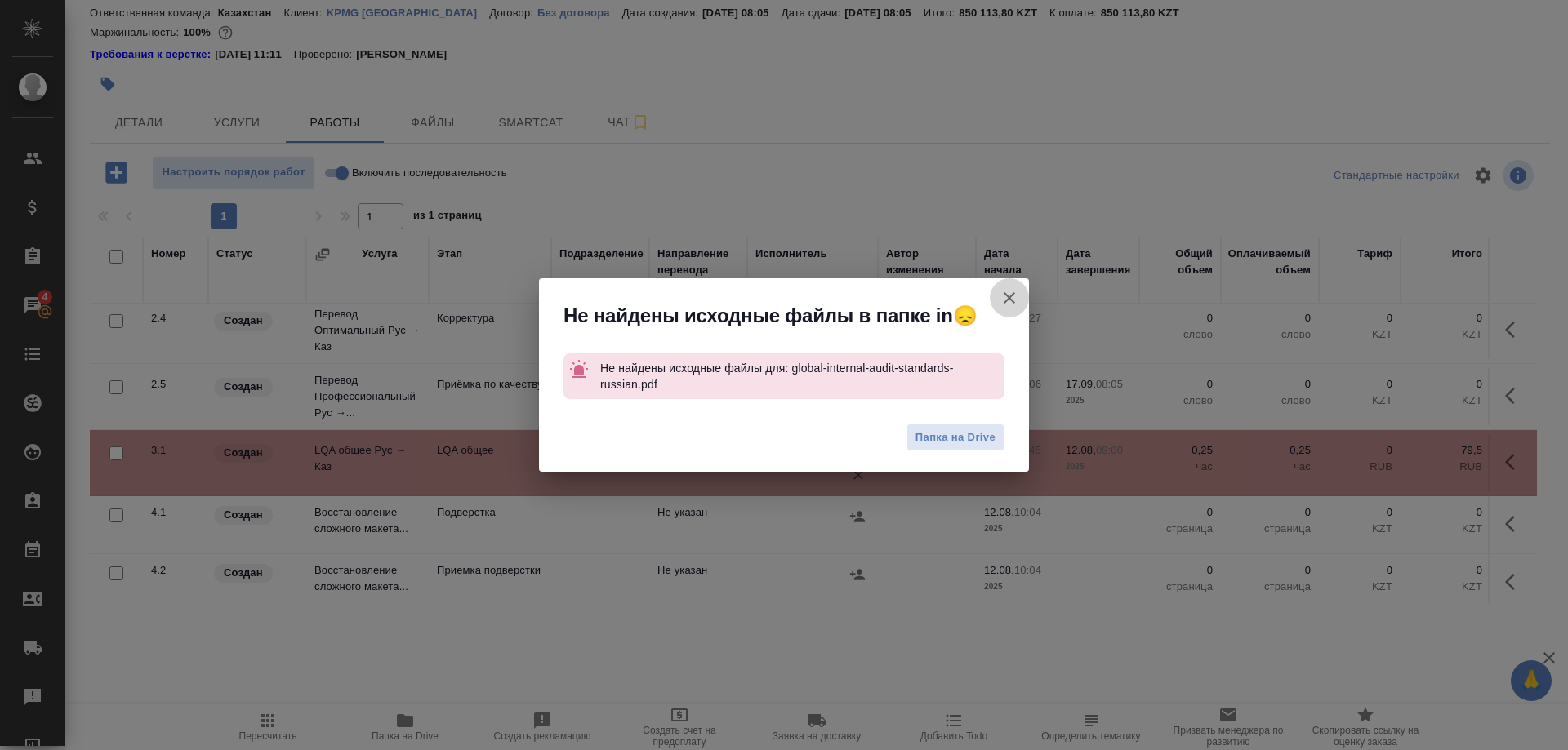
click at [996, 297] on button "Группировать работы по услугам" at bounding box center [1009, 298] width 40 height 40
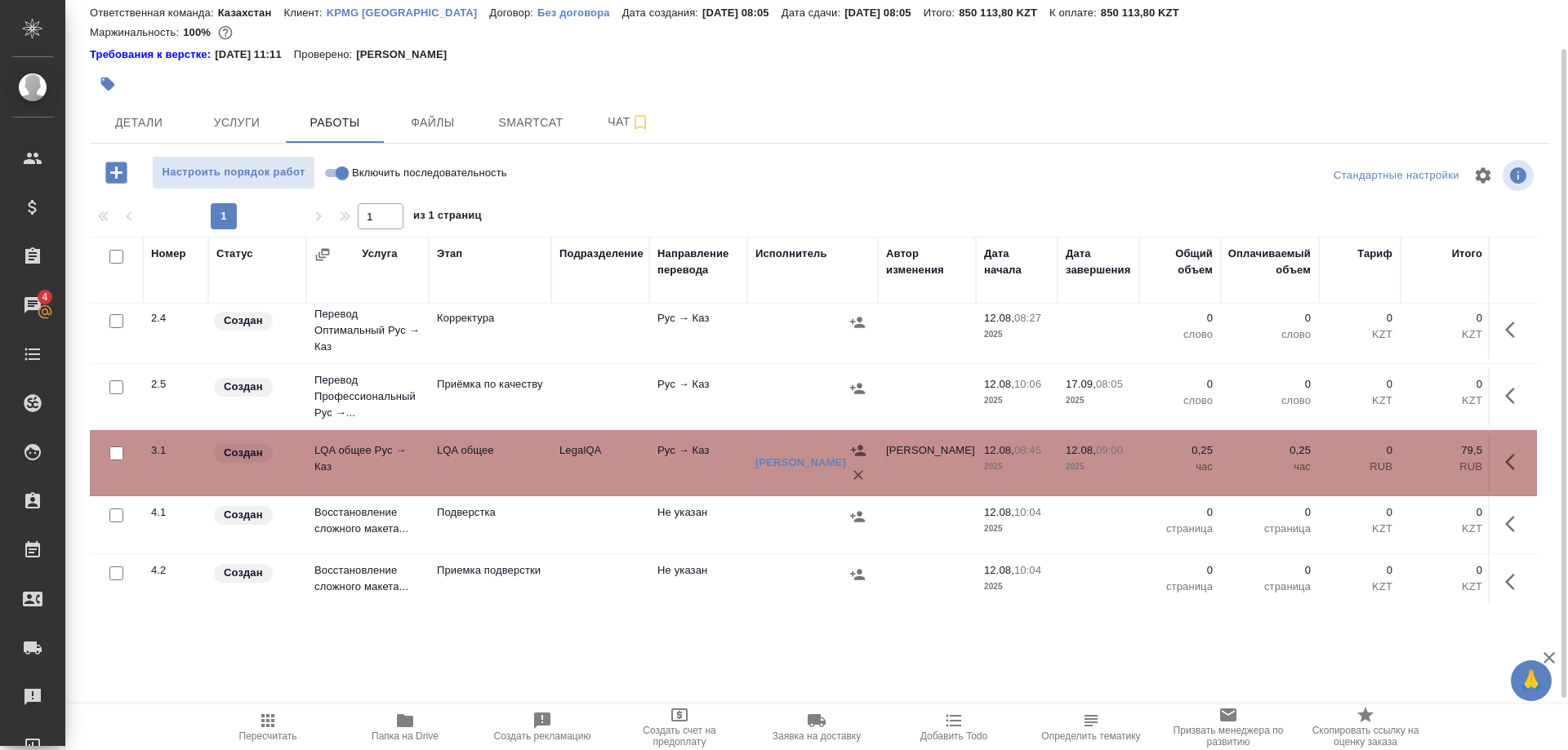
click at [331, 175] on input "Включить последовательность" at bounding box center [341, 173] width 58 height 20
checkbox input "true"
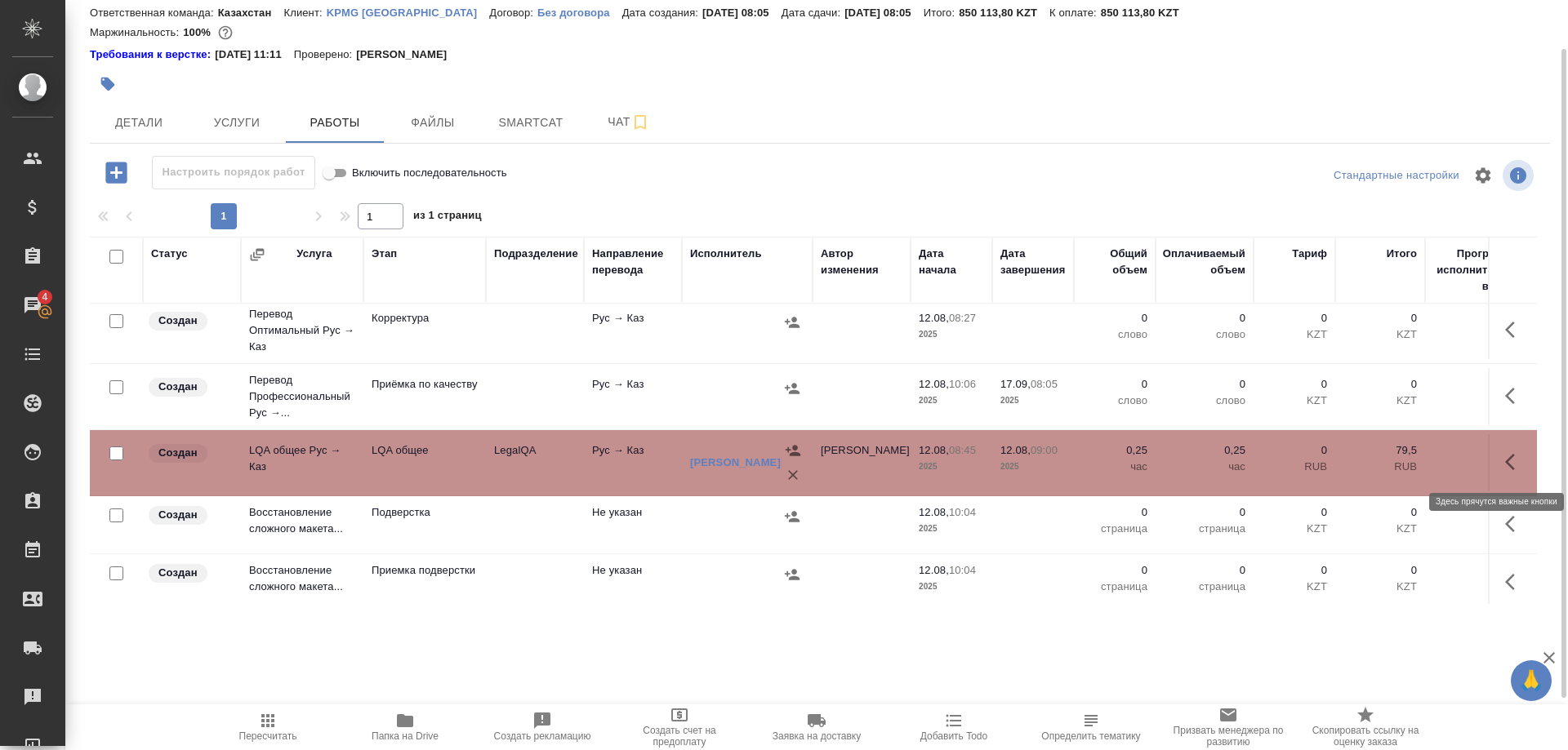
click at [1505, 466] on button "button" at bounding box center [1516, 462] width 40 height 40
click at [1392, 463] on icon "button" at bounding box center [1394, 461] width 15 height 15
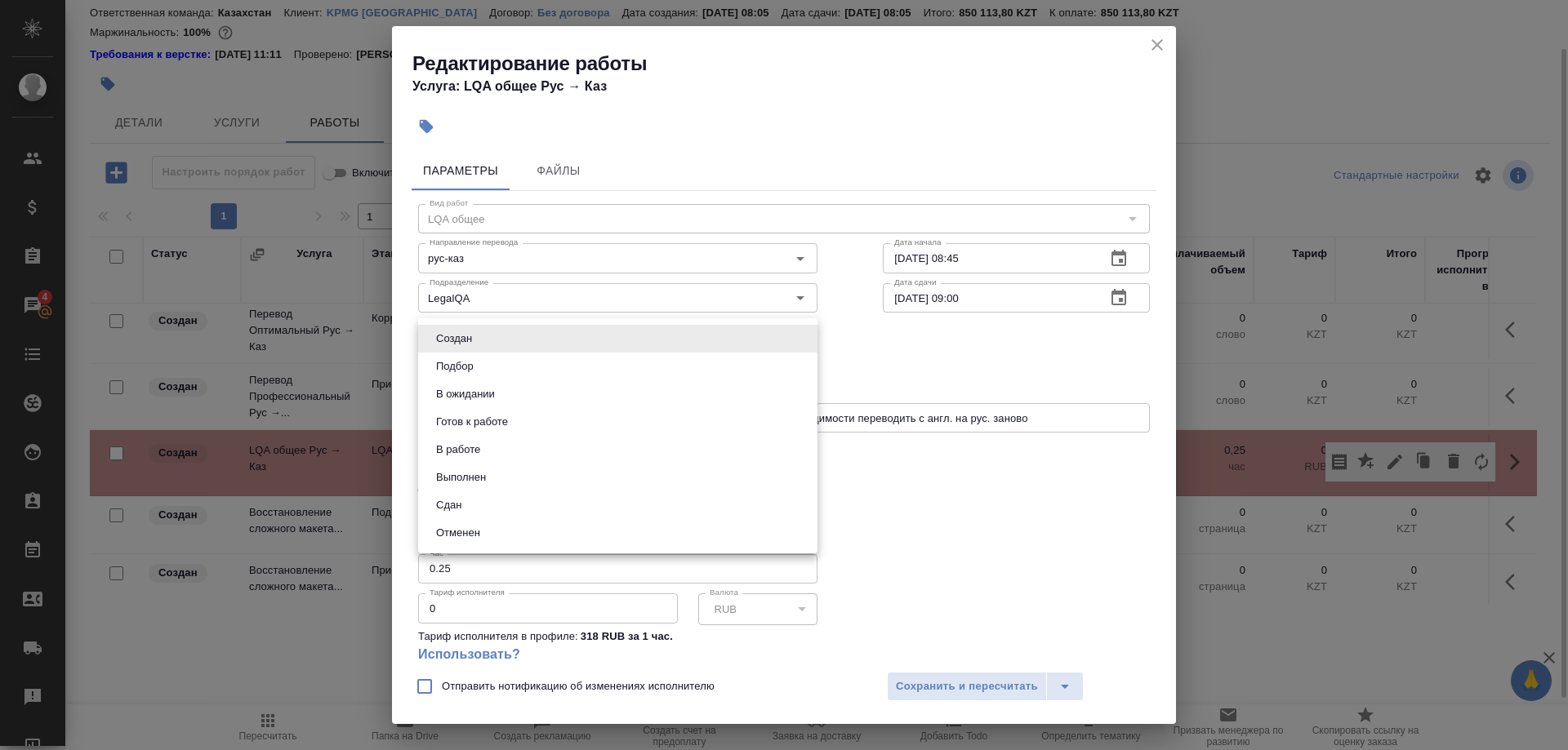
click at [603, 342] on body "🙏 .cls-1 fill:#fff; AWATERA Shirina Sabina Клиенты Спецификации Заказы 4 Чаты T…" at bounding box center [784, 375] width 1568 height 750
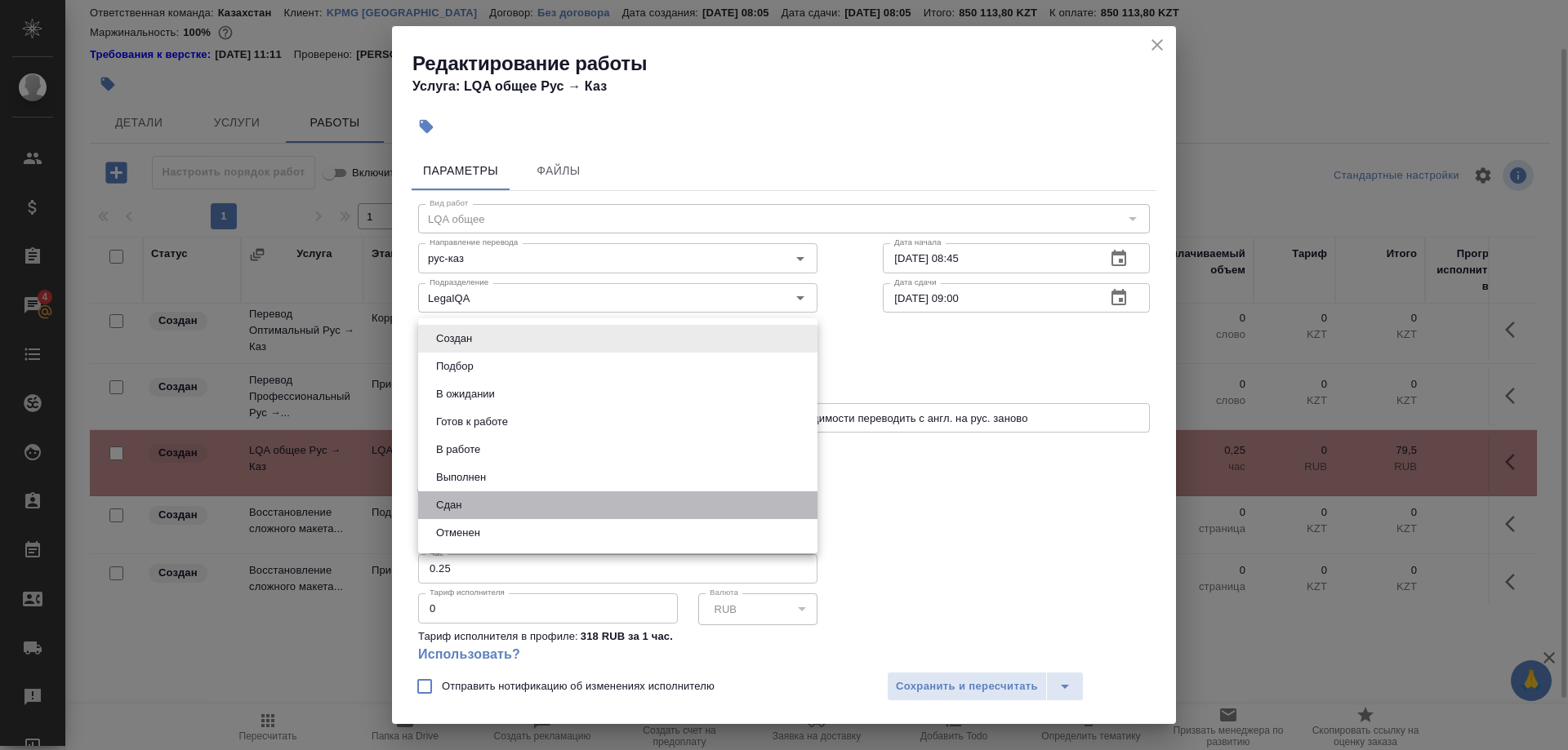
click at [470, 497] on li "Сдан" at bounding box center [618, 505] width 399 height 28
type input "closed"
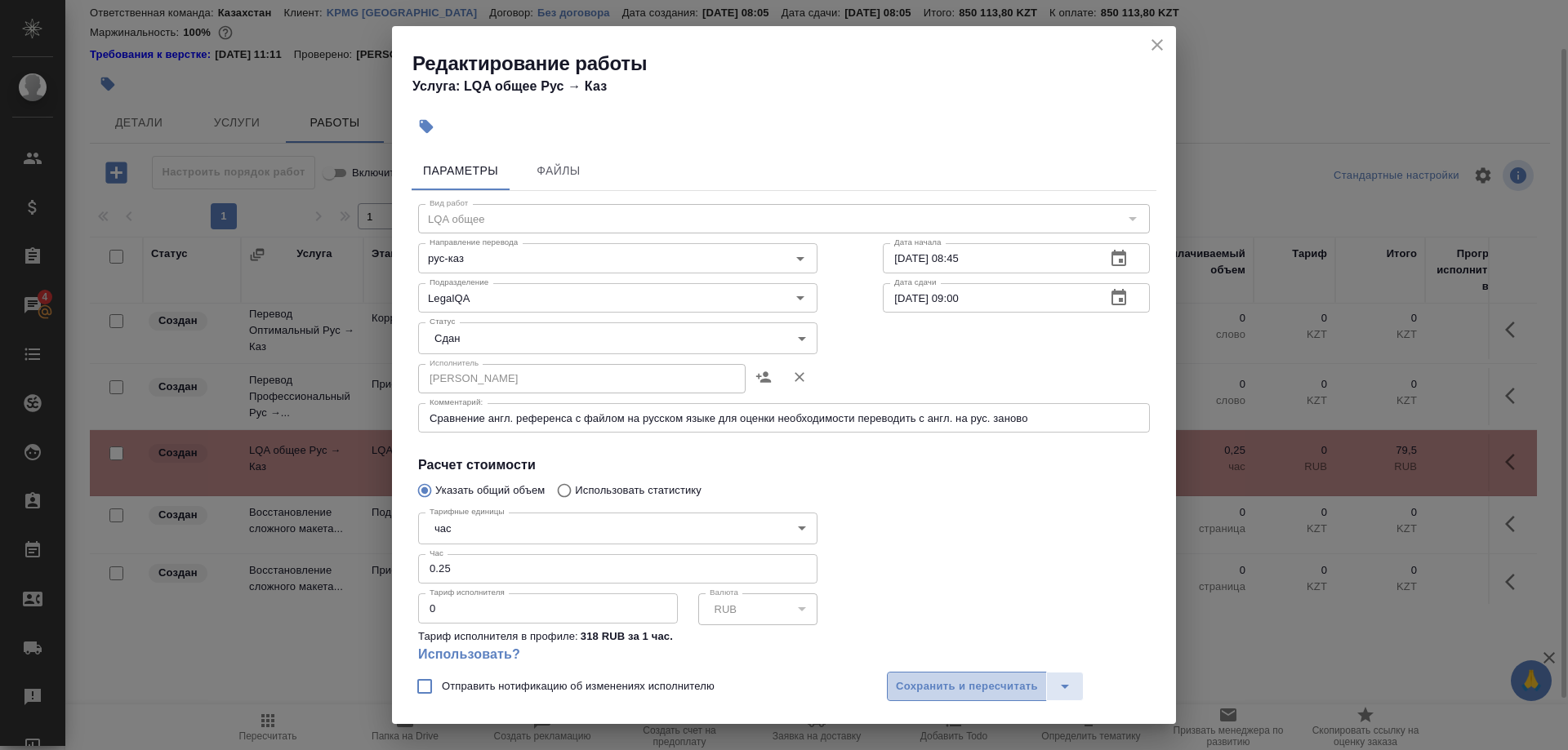
click at [928, 690] on span "Сохранить и пересчитать" at bounding box center [967, 687] width 142 height 19
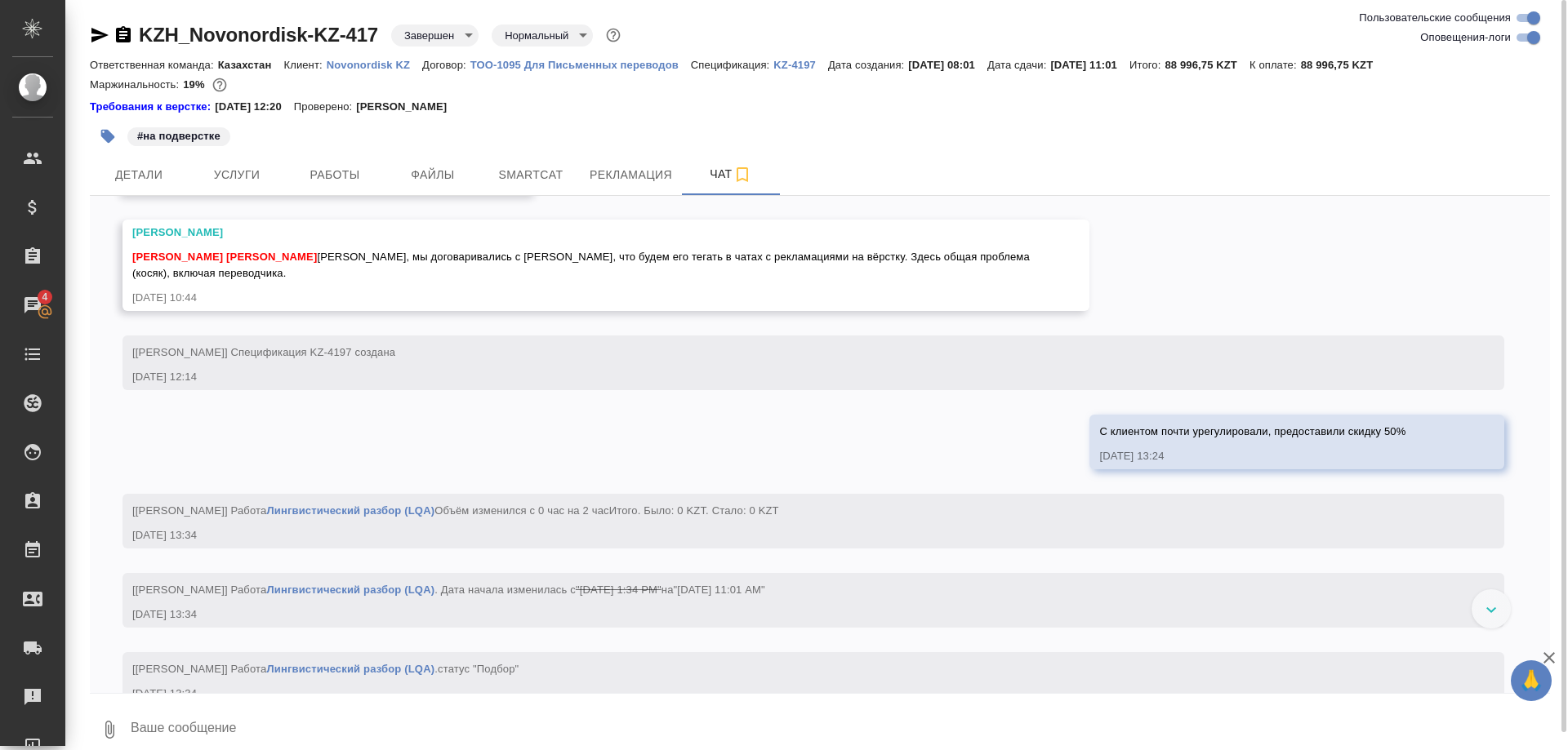
scroll to position [13788, 0]
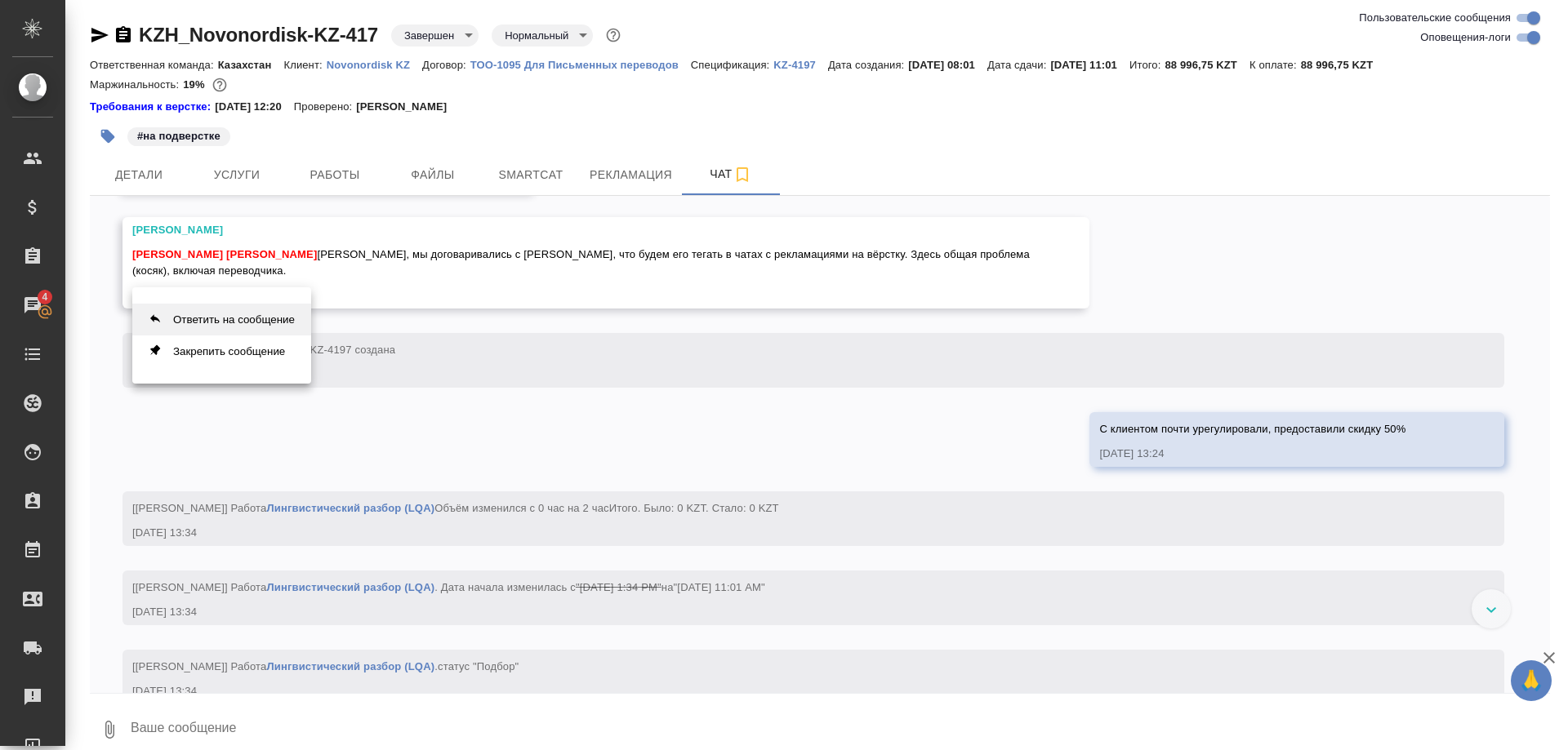
click at [241, 320] on button "Ответить на сообщение" at bounding box center [221, 319] width 179 height 32
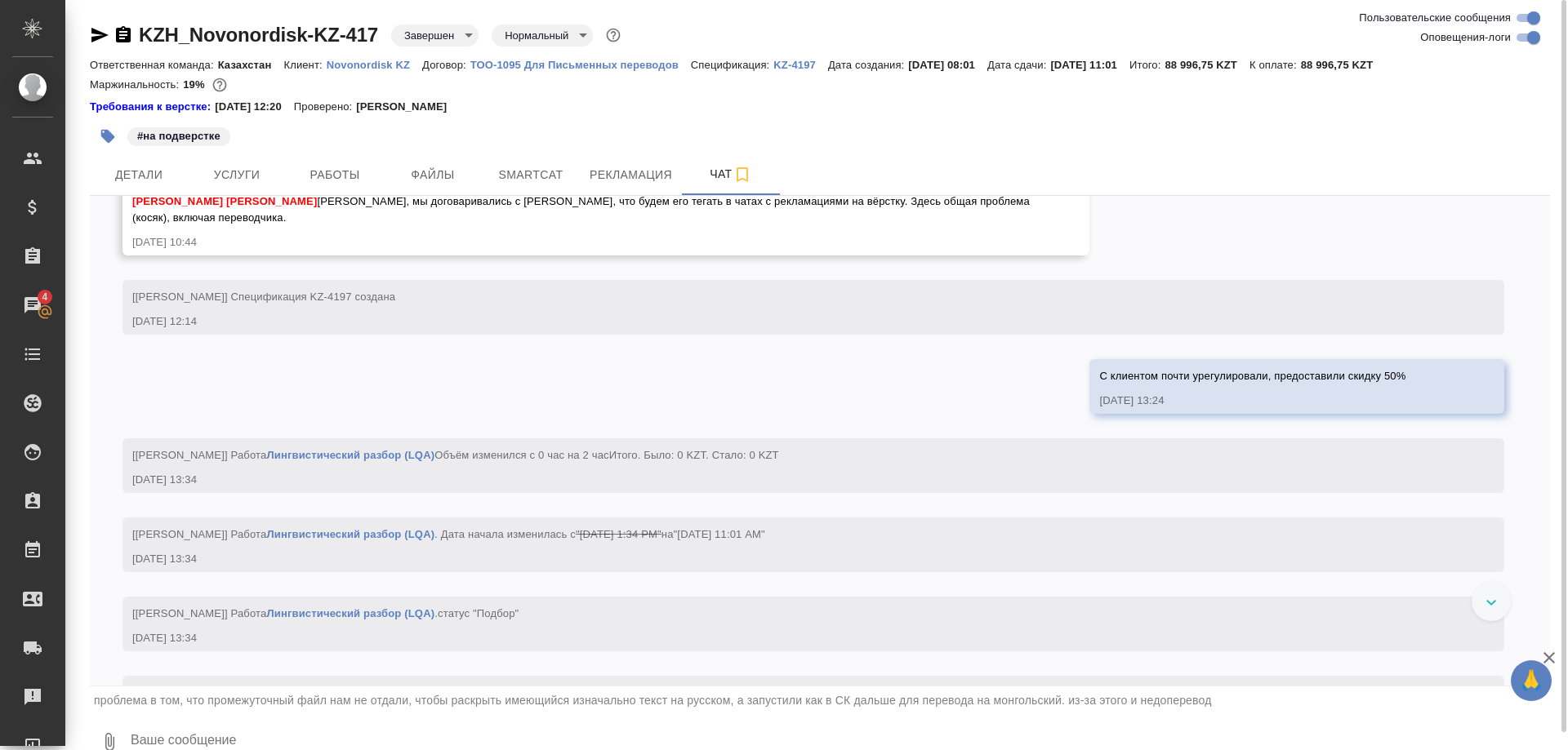
scroll to position [13871, 0]
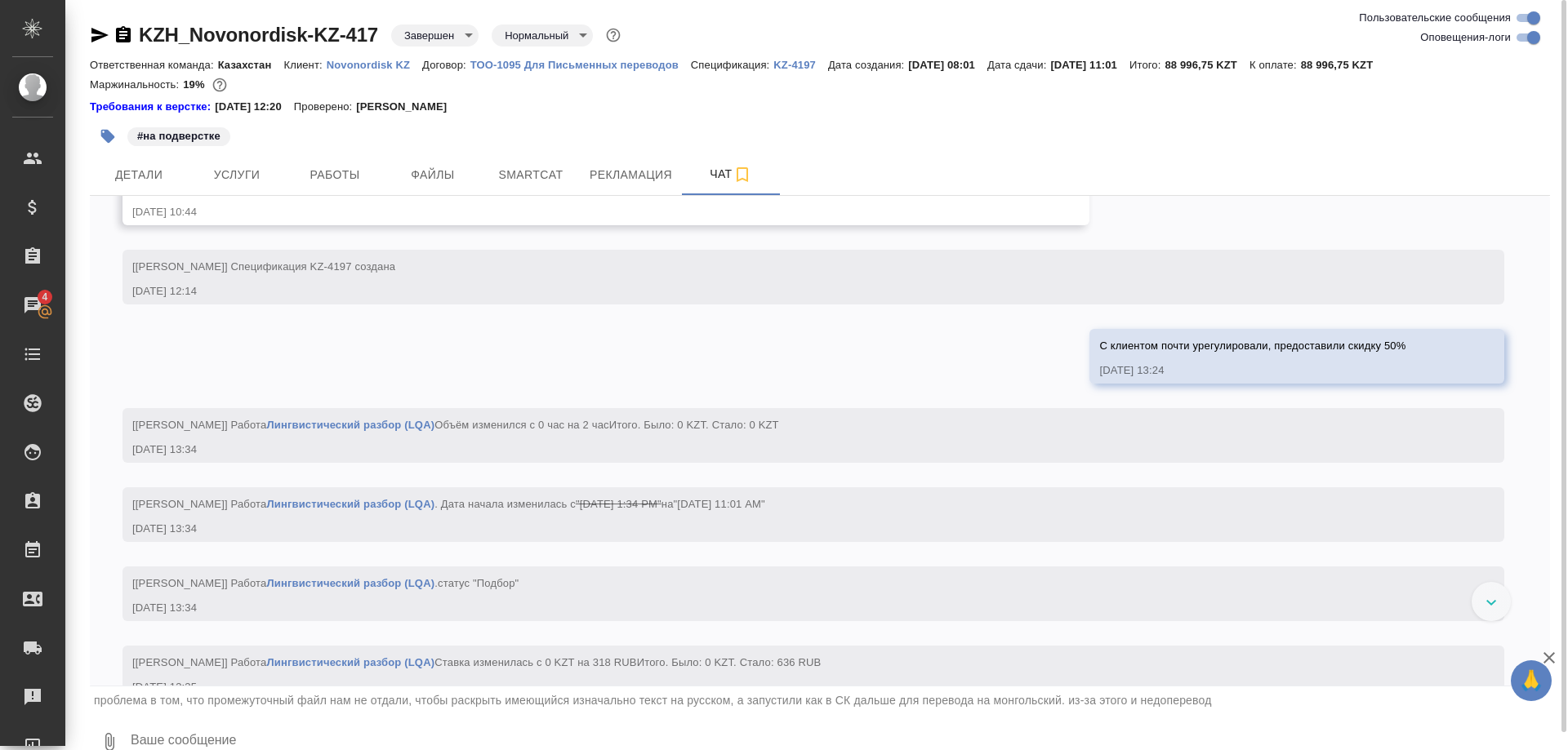
click at [186, 734] on textarea at bounding box center [839, 742] width 1421 height 55
paste textarea "ерстке"
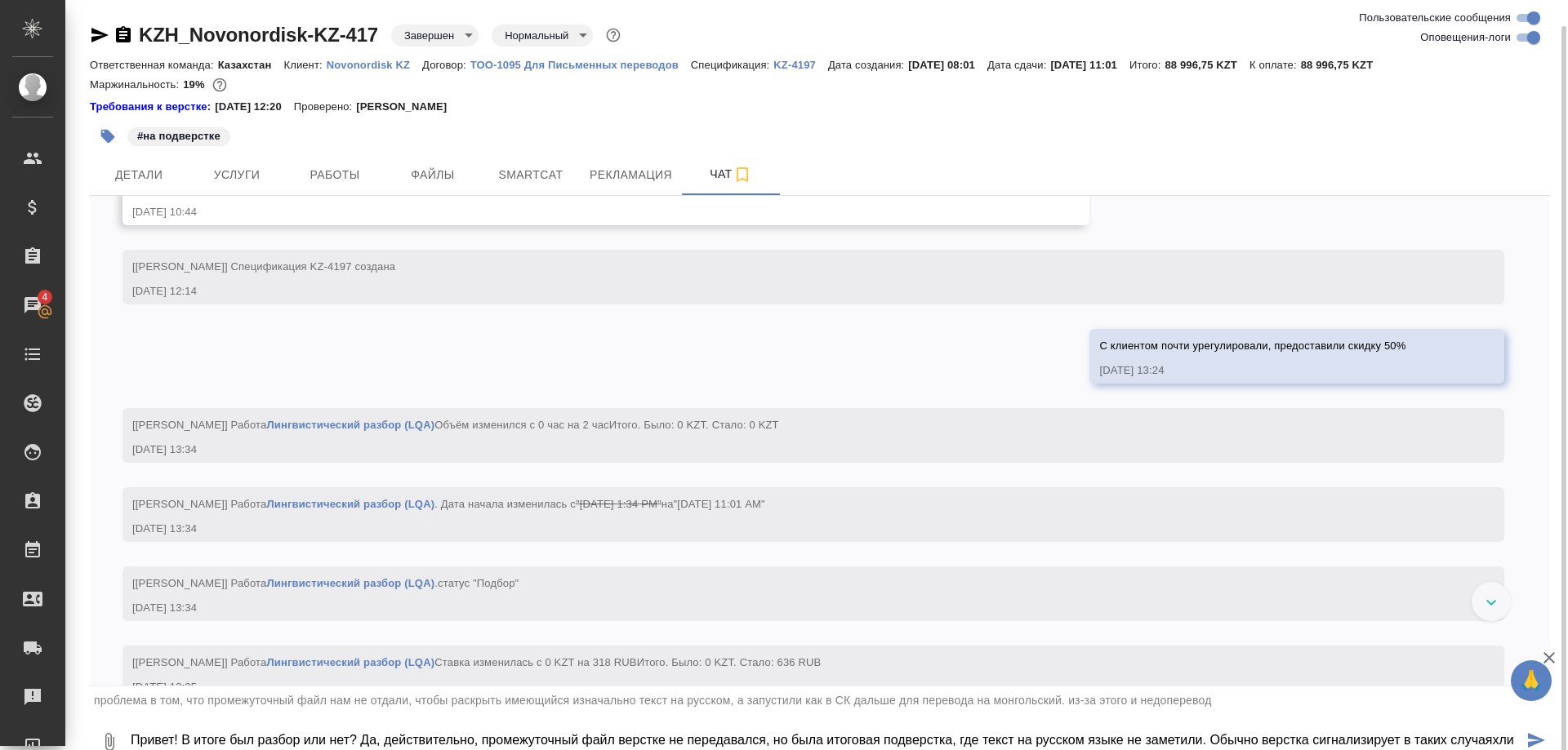
scroll to position [13, 0]
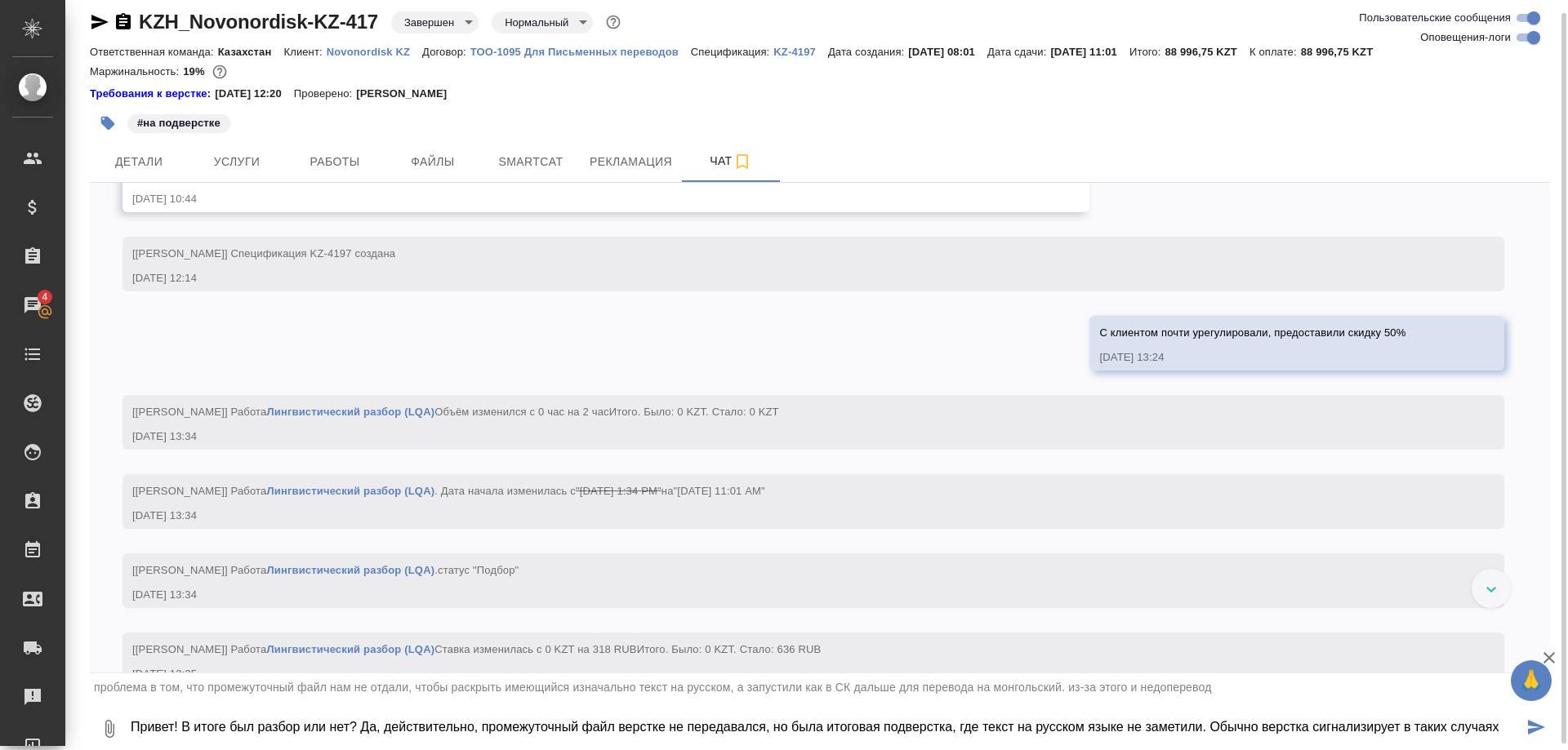
type textarea "Привет! В итоге был разбор или нет? Да, действительно, промежуточный файл верст…"
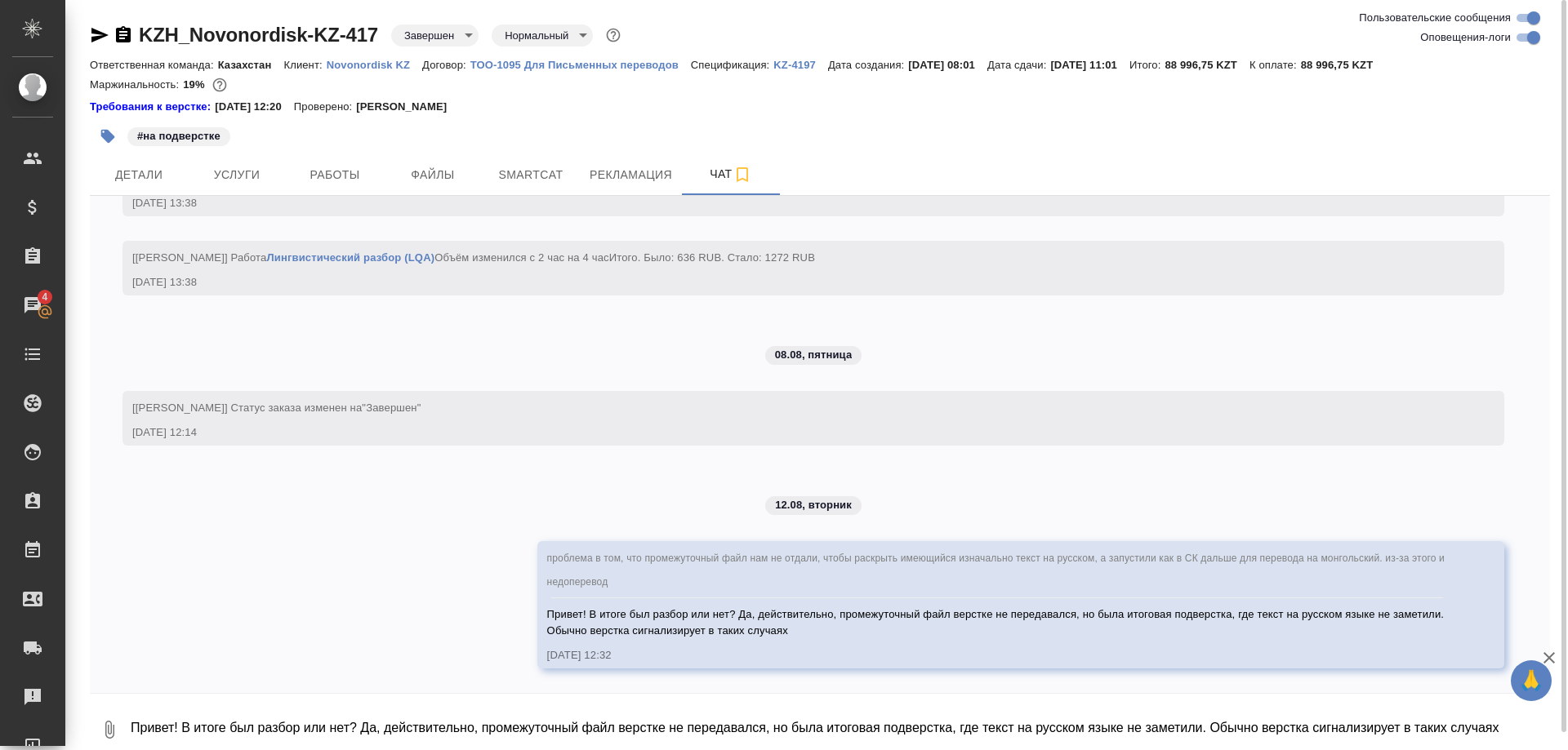
scroll to position [15177, 0]
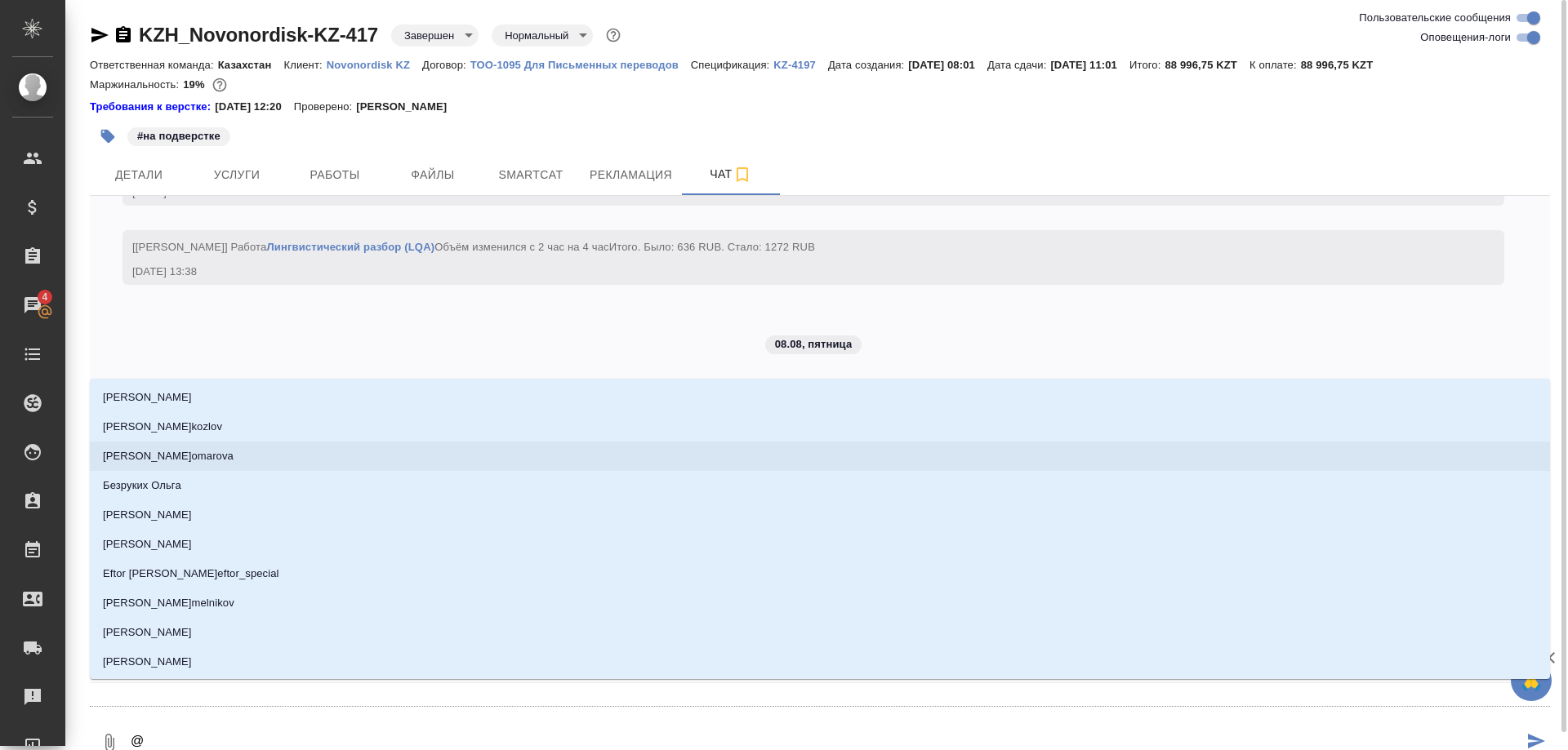
type textarea "@з"
type input "з"
type textarea "@за"
type input "за"
type textarea "@заб"
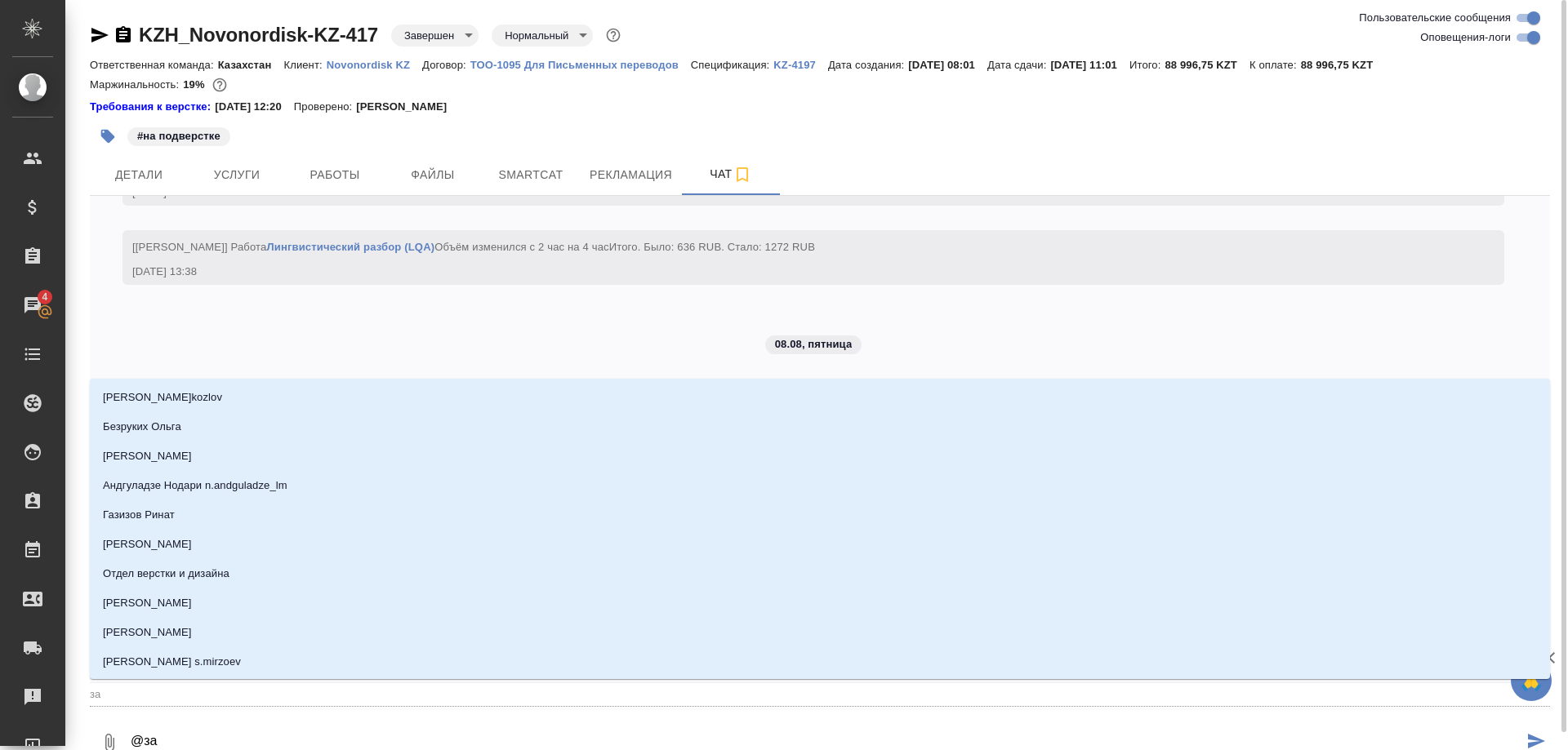
type input "заб"
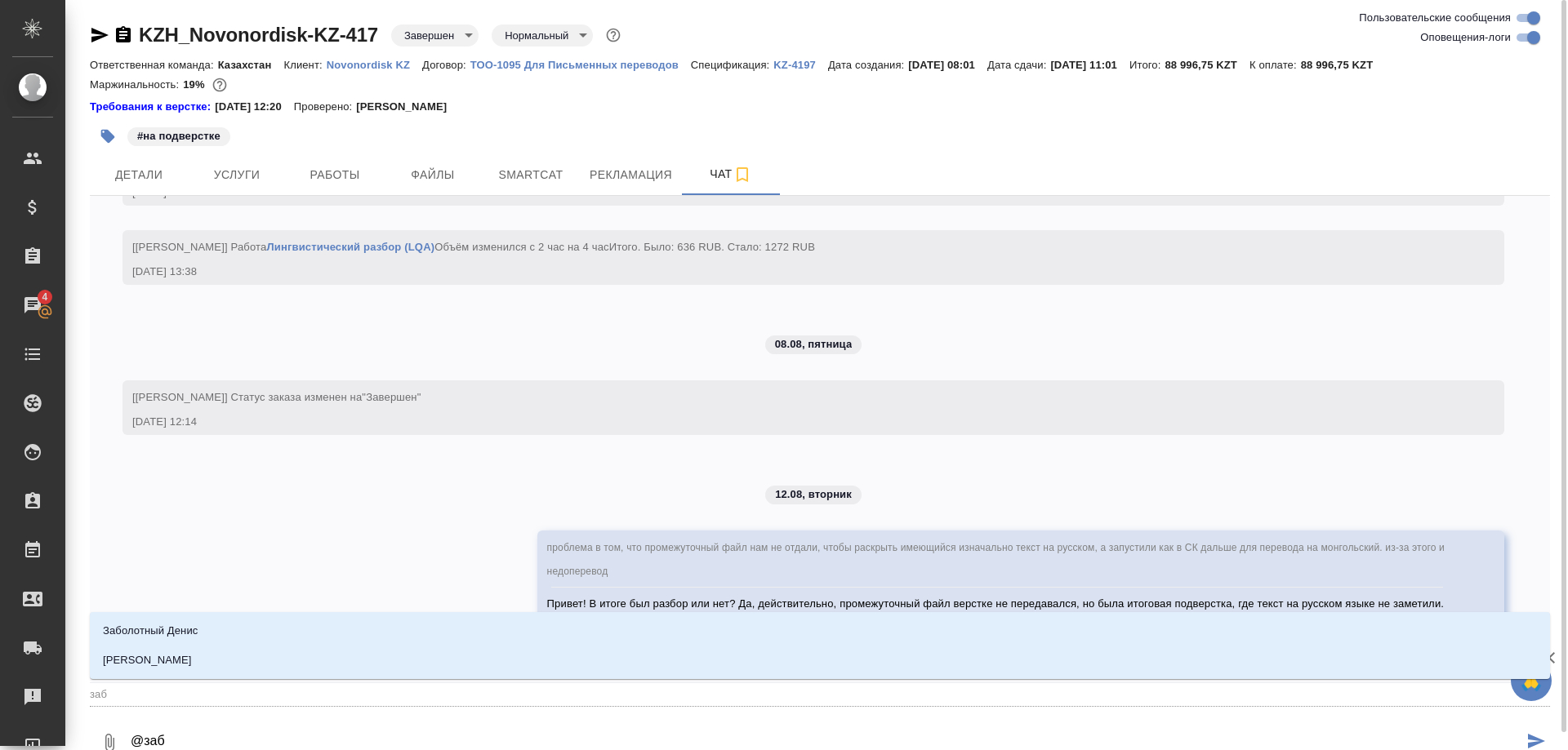
type textarea "@забо"
type input "забо"
type textarea "@забор"
type input "забор"
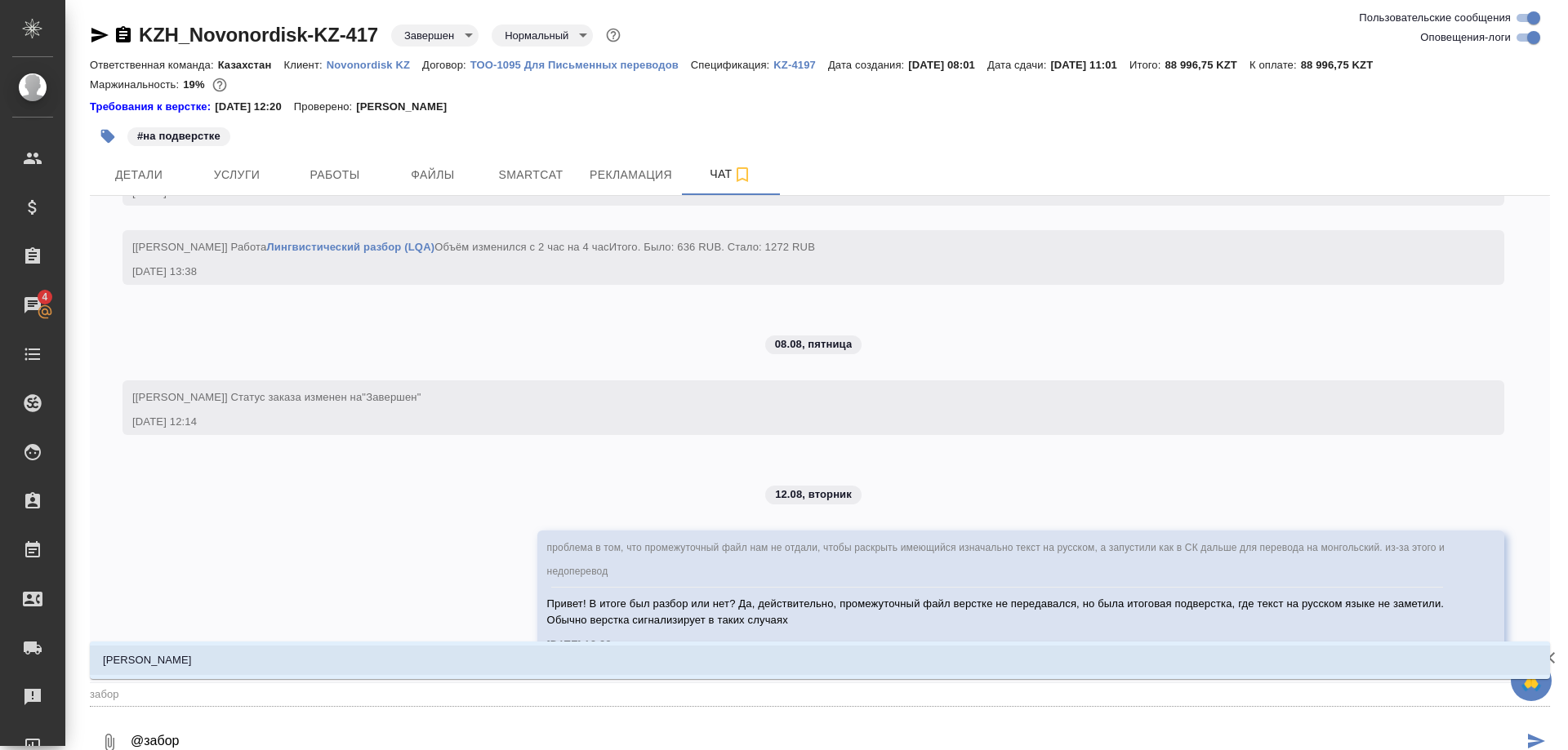
click at [227, 666] on li "Заборова Александра" at bounding box center [820, 660] width 1460 height 30
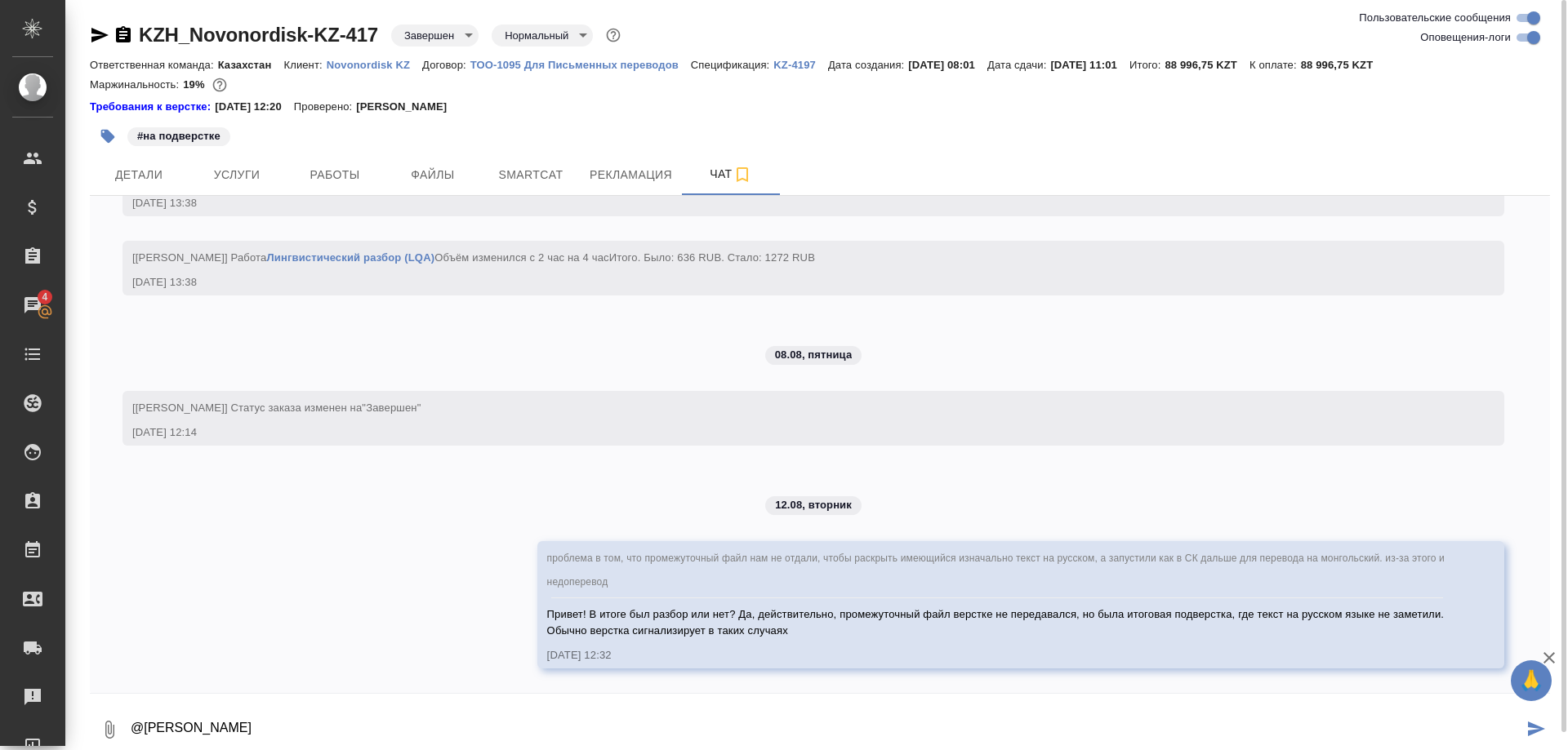
type textarea "@Заборова Александра"
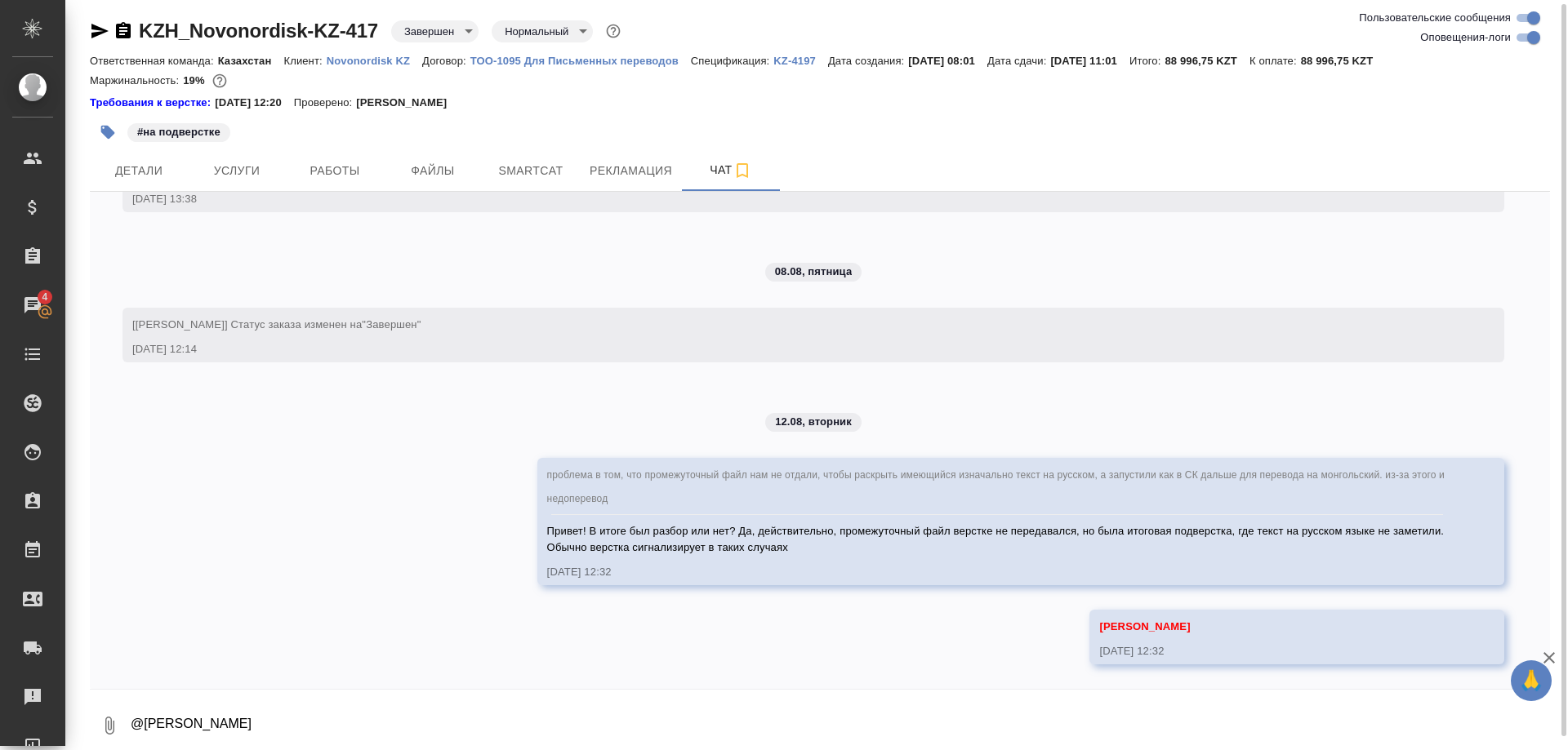
scroll to position [15256, 0]
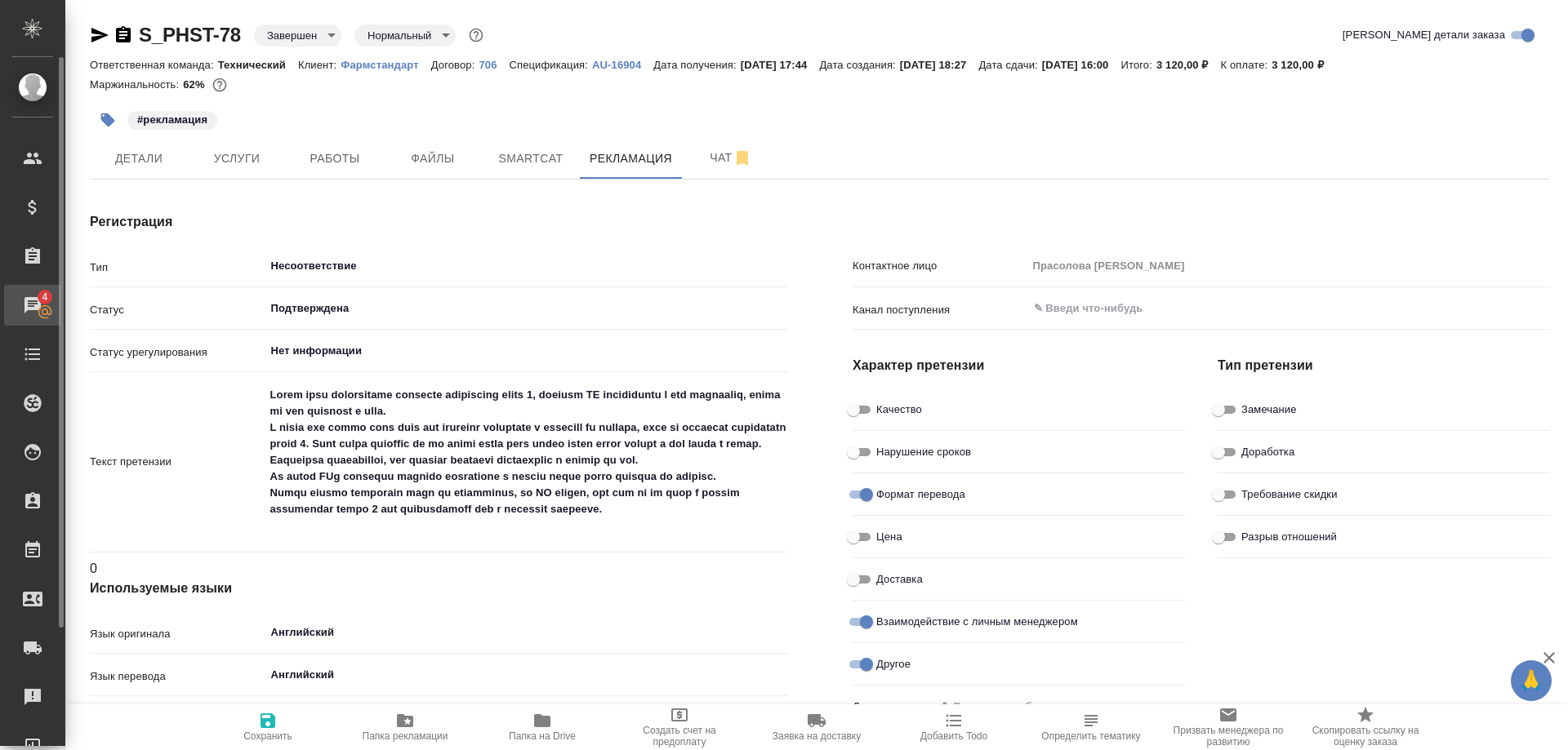
click at [33, 302] on div "Чаты" at bounding box center [12, 305] width 41 height 25
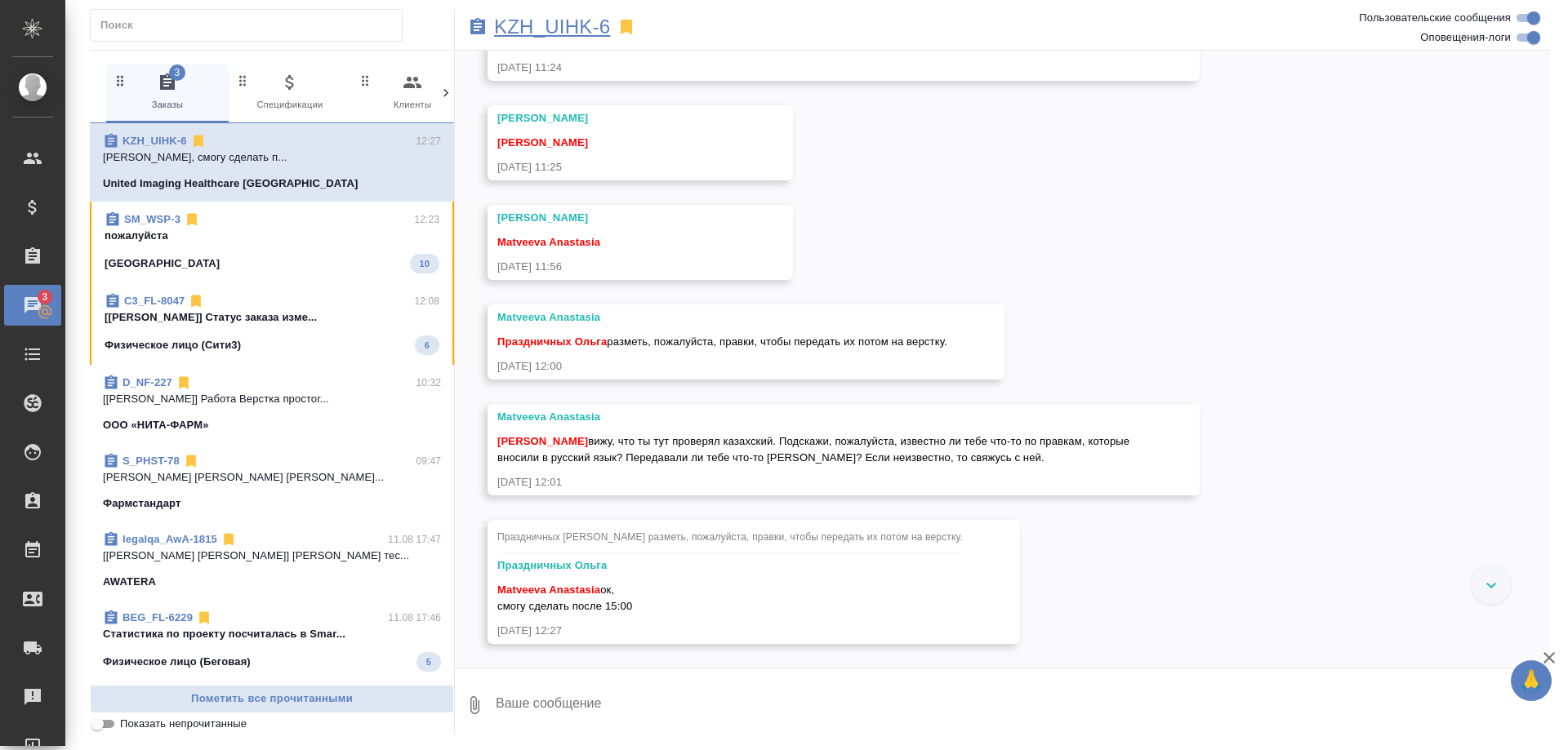
scroll to position [27301, 0]
click at [547, 27] on p "KZH_UIHK-6" at bounding box center [552, 27] width 116 height 17
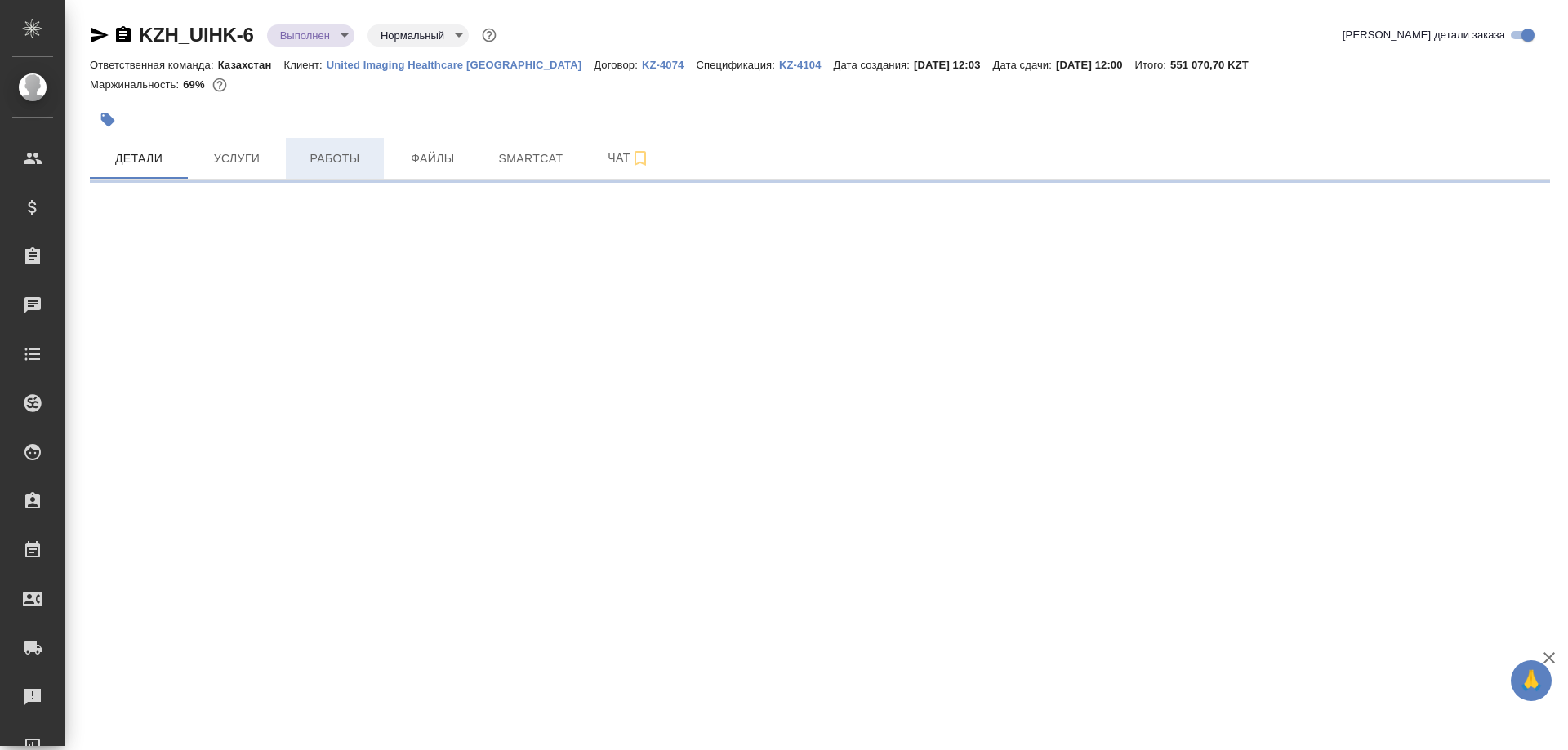
select select "RU"
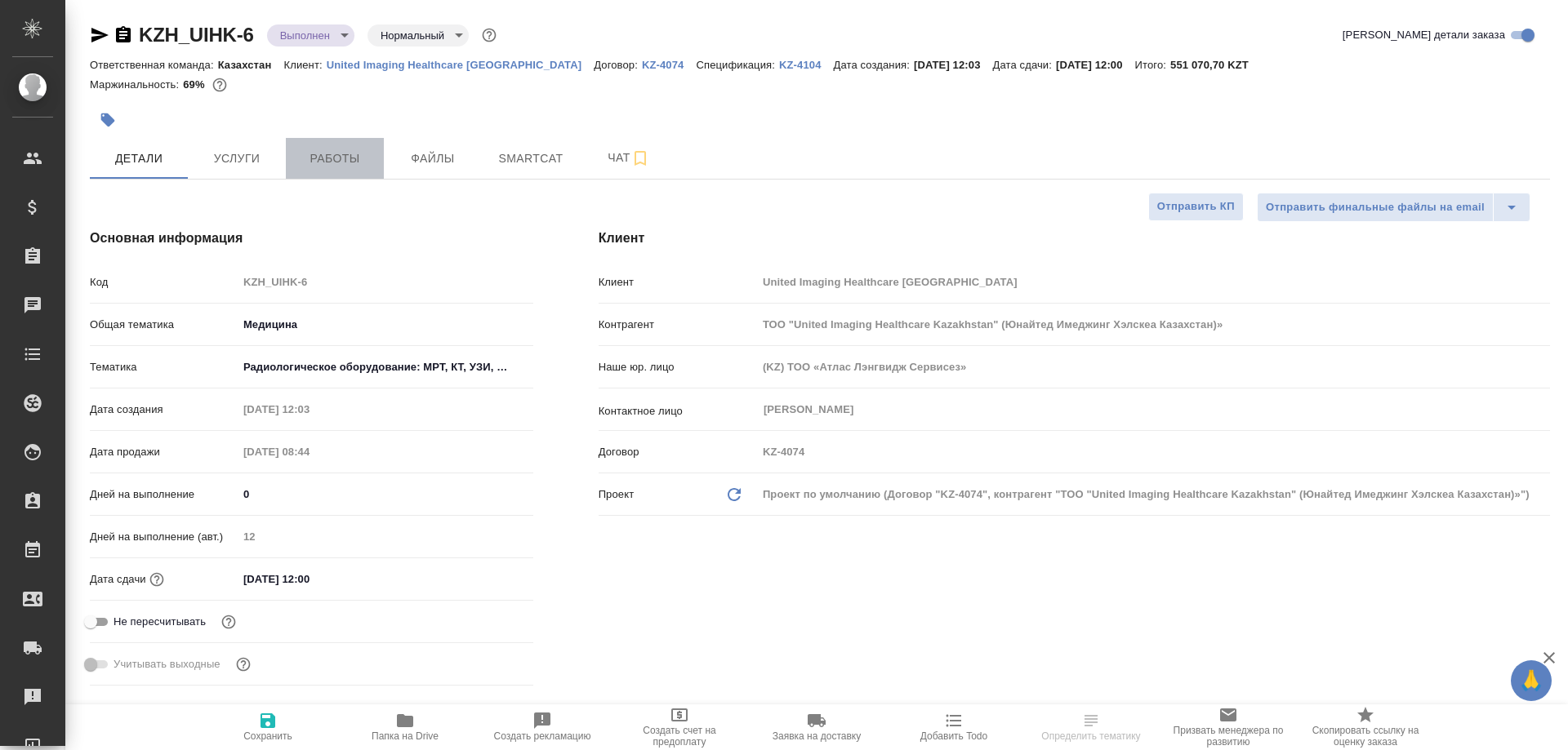
click at [348, 168] on span "Работы" at bounding box center [334, 158] width 78 height 21
type textarea "x"
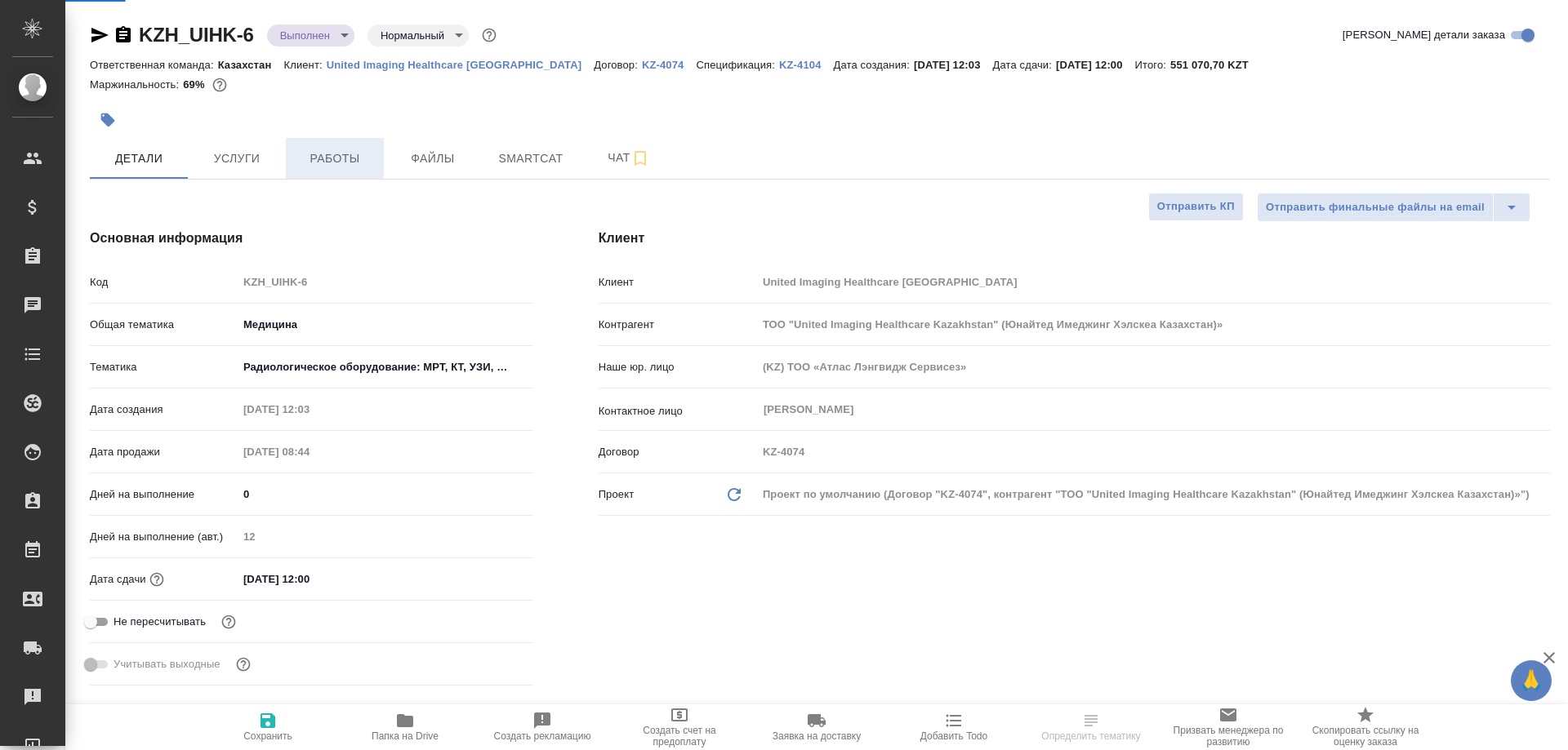
type textarea "x"
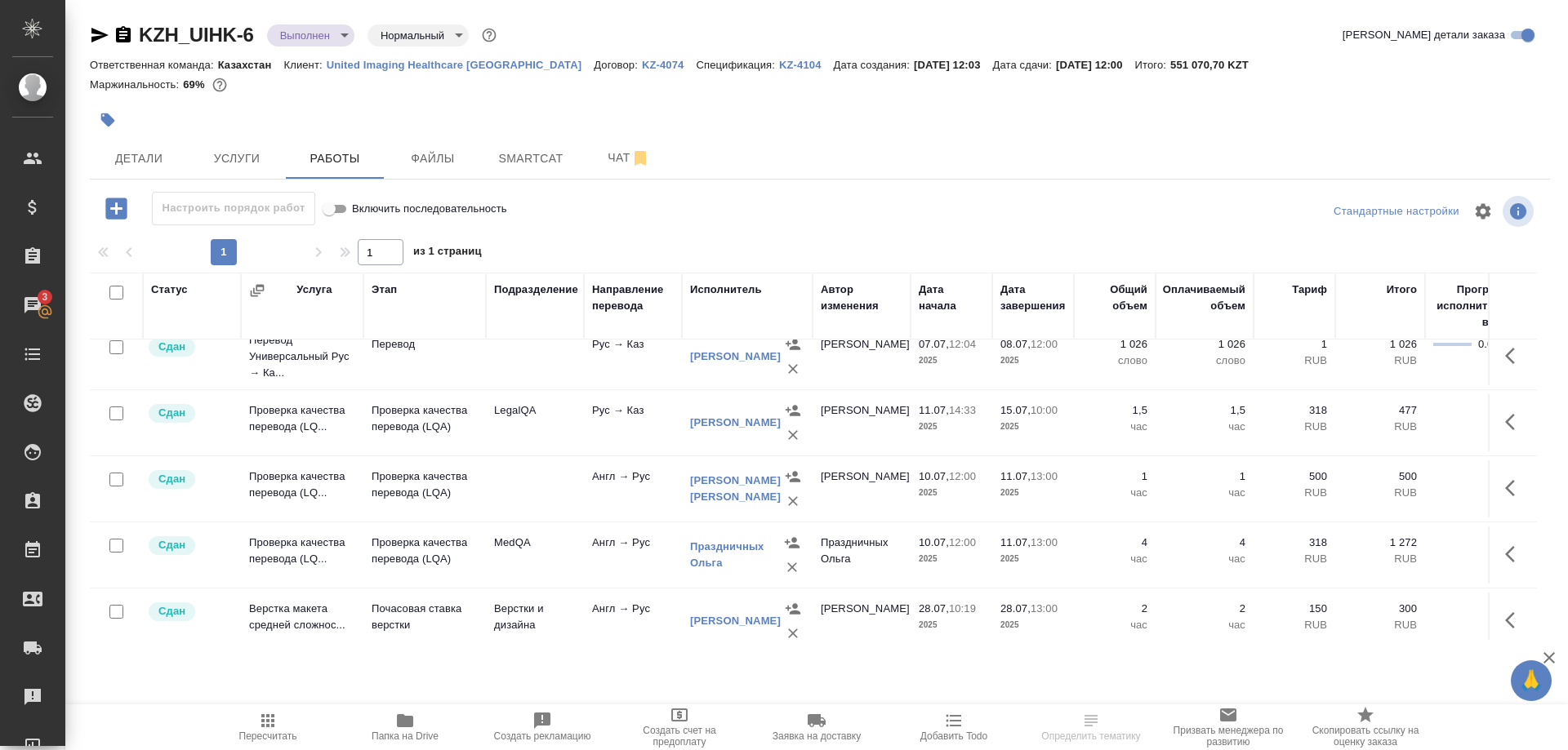
scroll to position [416, 0]
click at [607, 157] on span "Чат" at bounding box center [628, 158] width 78 height 21
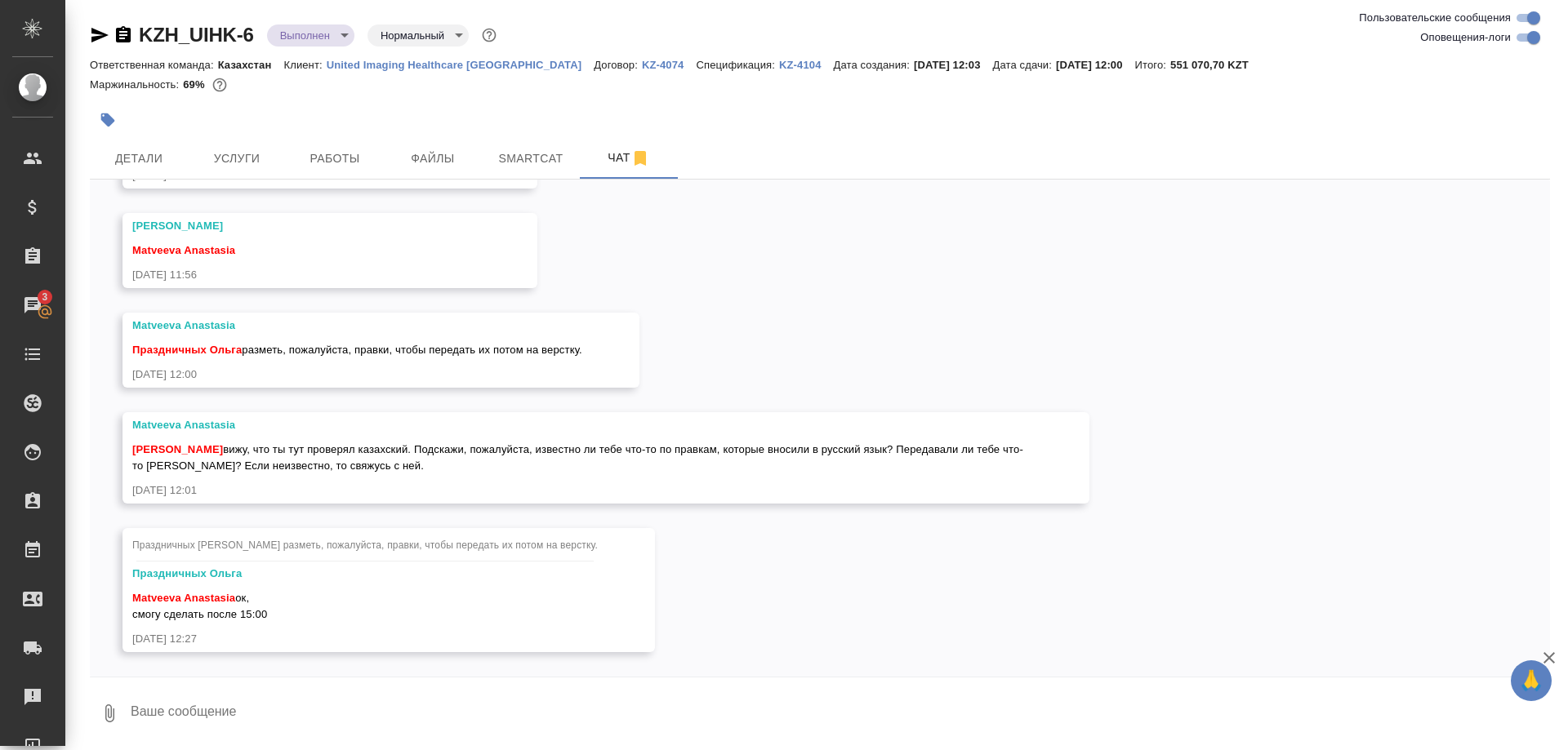
scroll to position [2, 0]
click at [365, 714] on textarea at bounding box center [839, 711] width 1421 height 55
type textarea "Привет! Нет, мне не передавали"
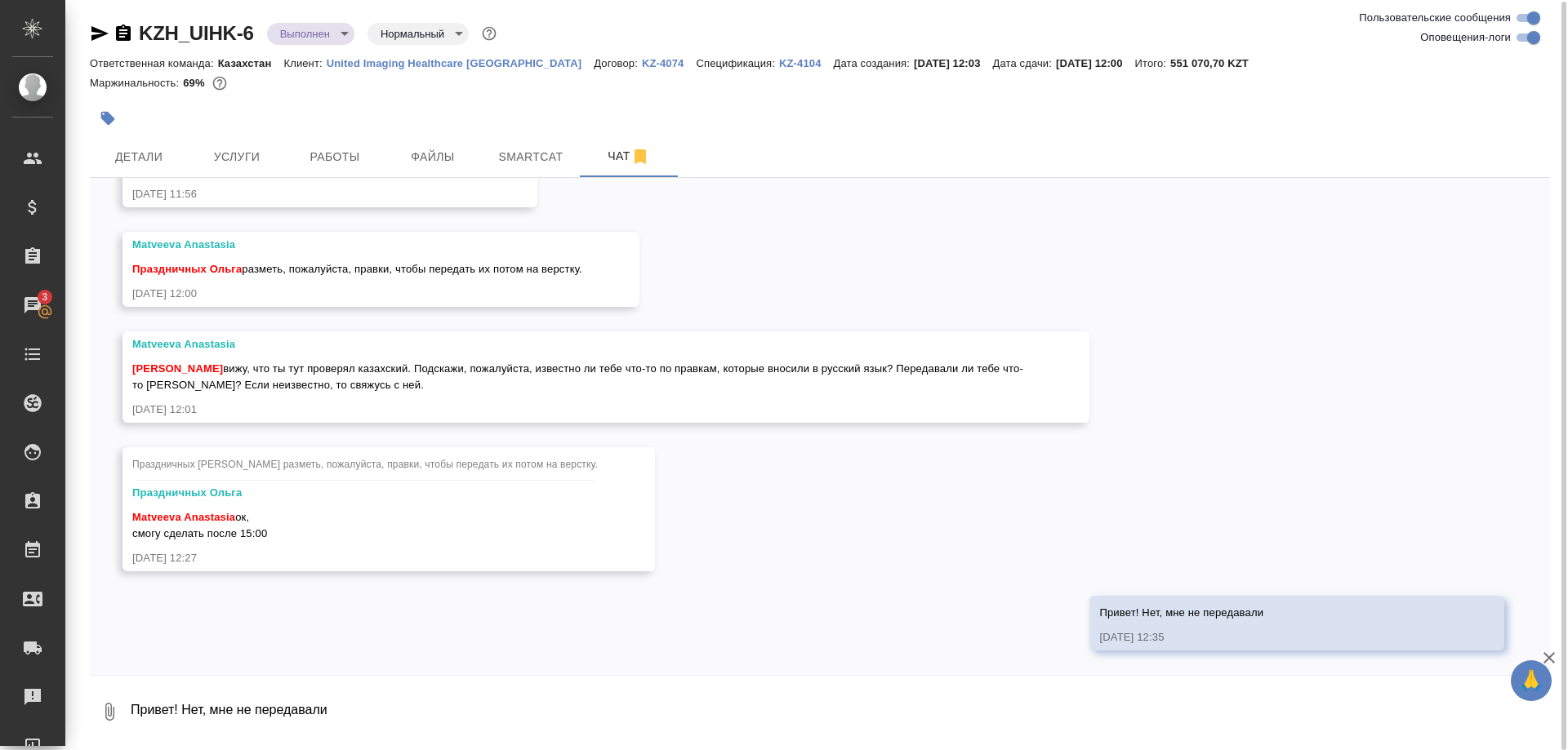
scroll to position [27738, 0]
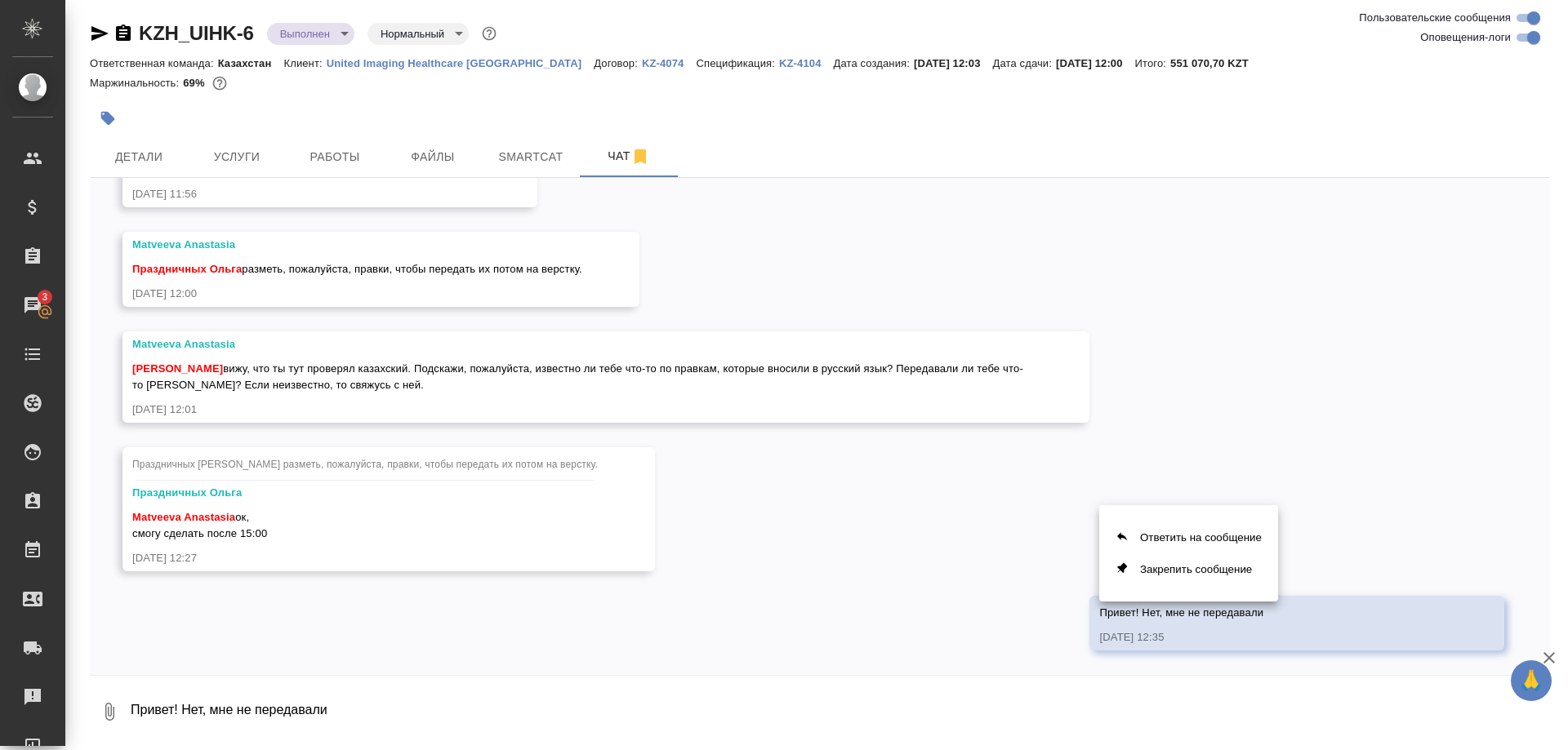
click at [979, 576] on div at bounding box center [784, 375] width 1568 height 750
click at [993, 600] on div at bounding box center [784, 375] width 1568 height 750
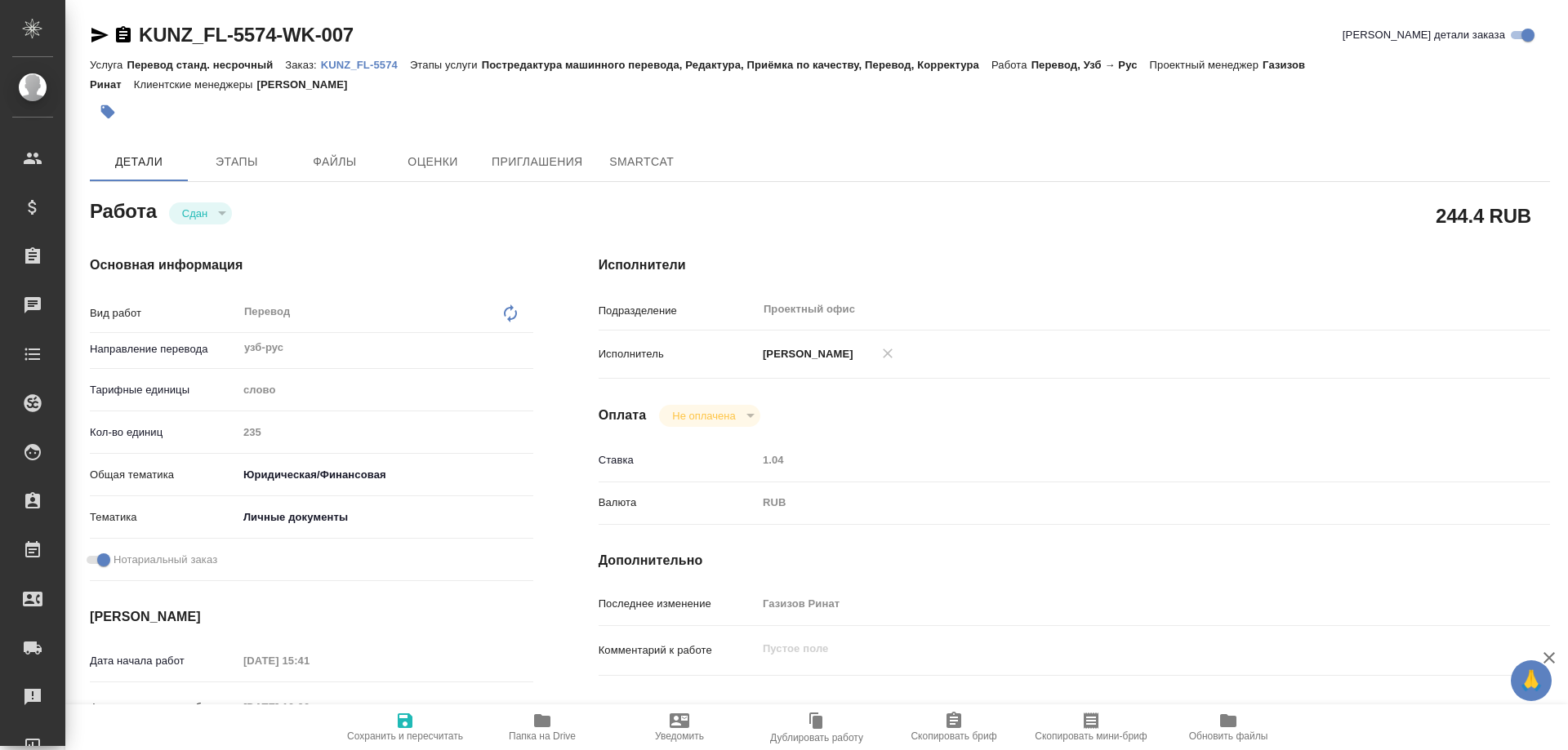
type textarea "x"
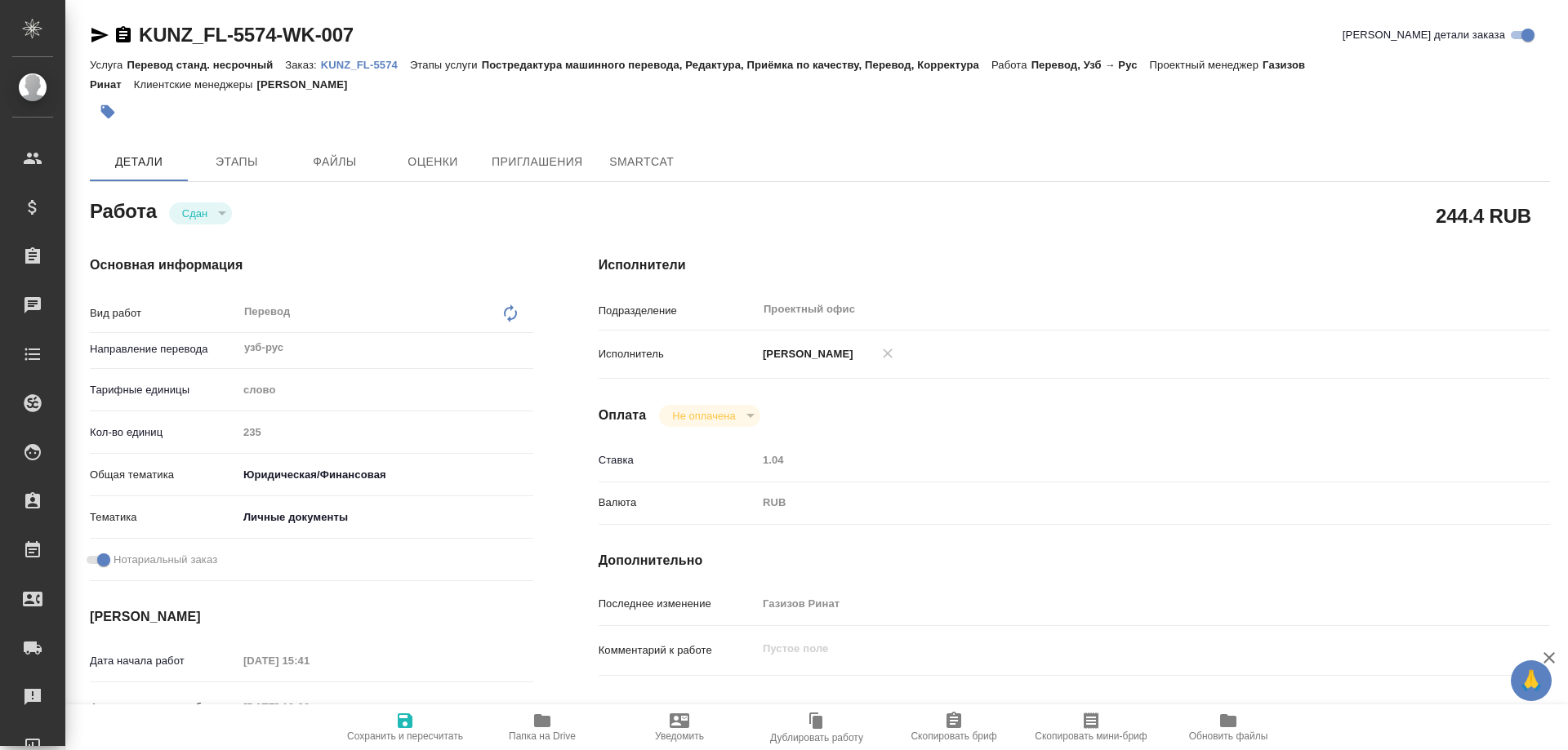
type textarea "x"
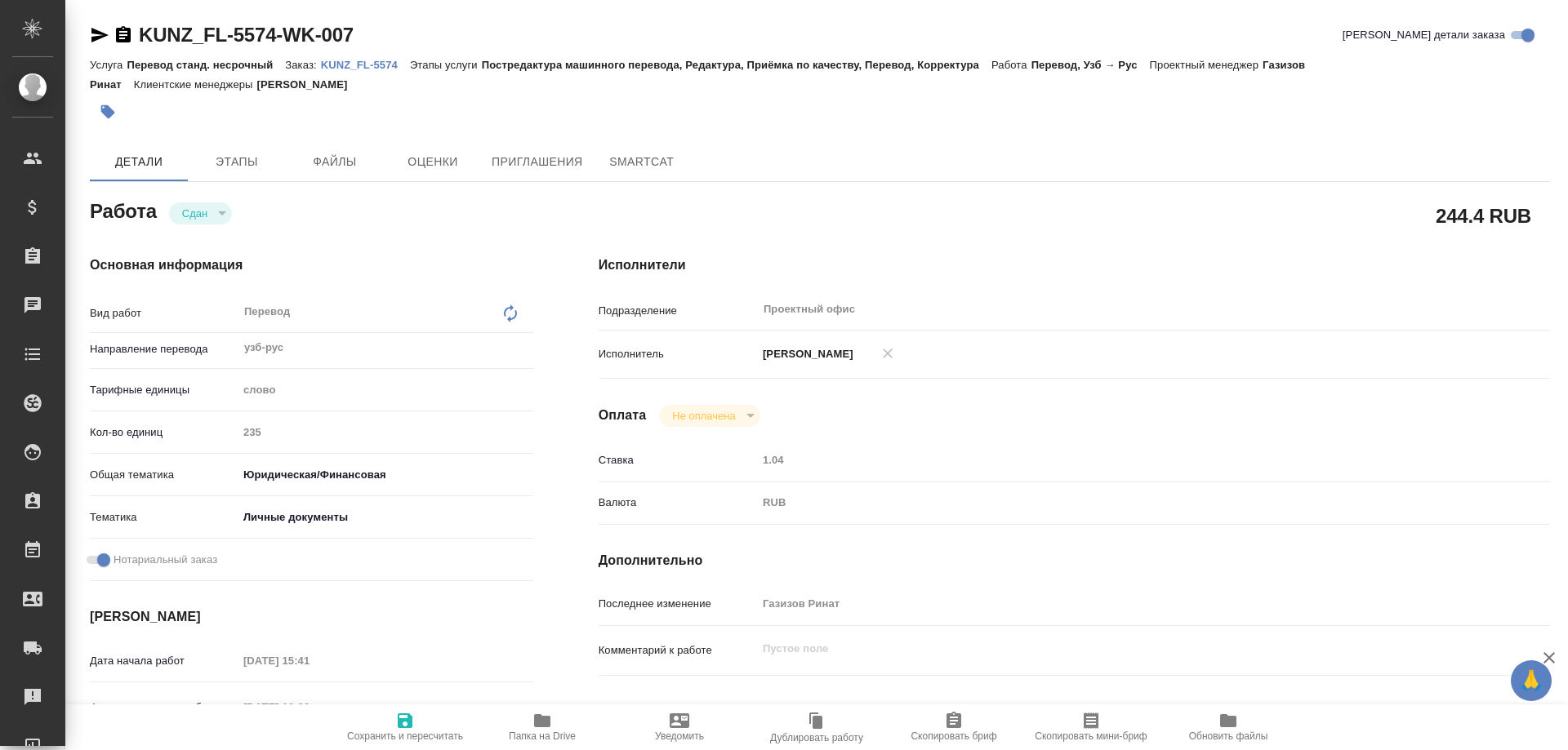
type textarea "x"
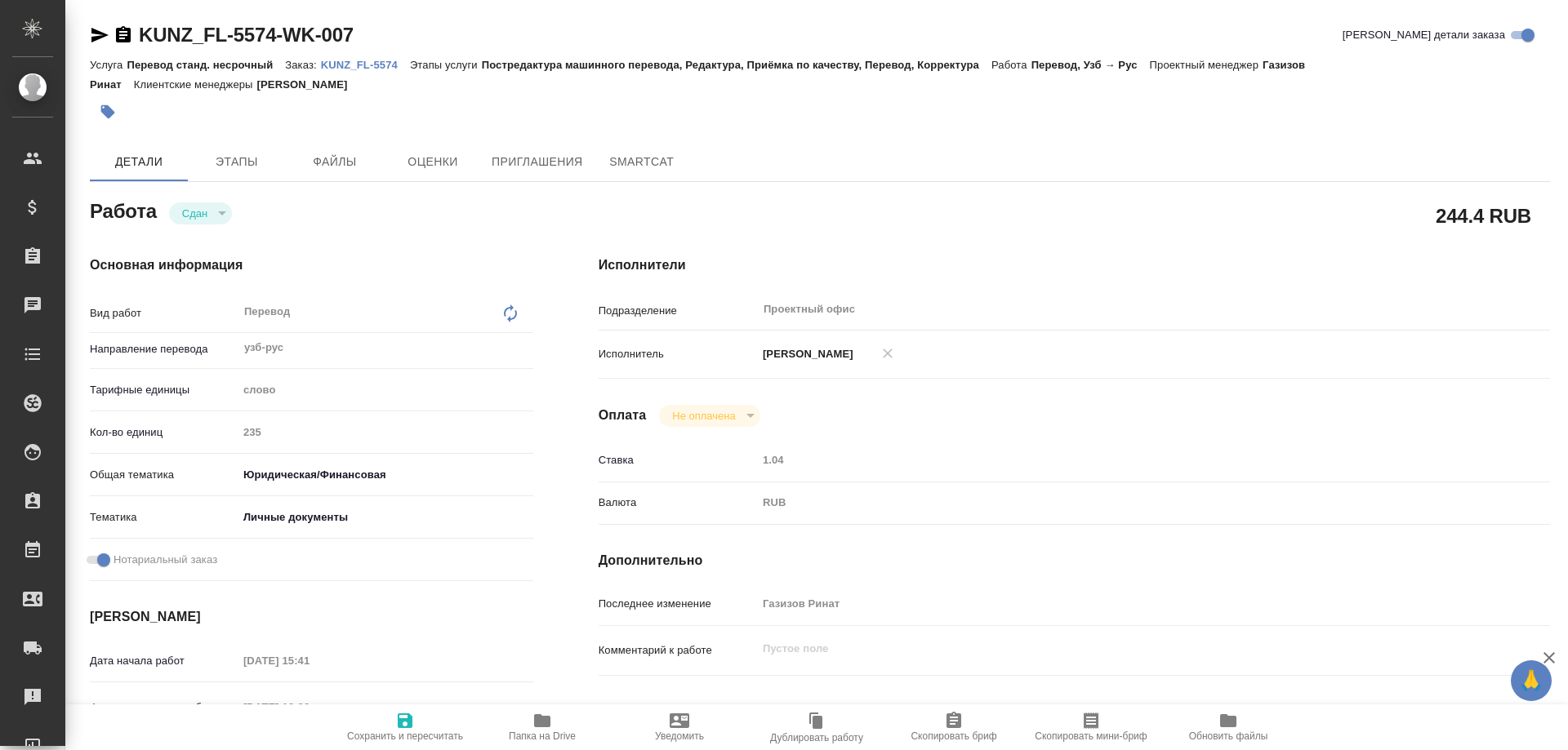
type textarea "x"
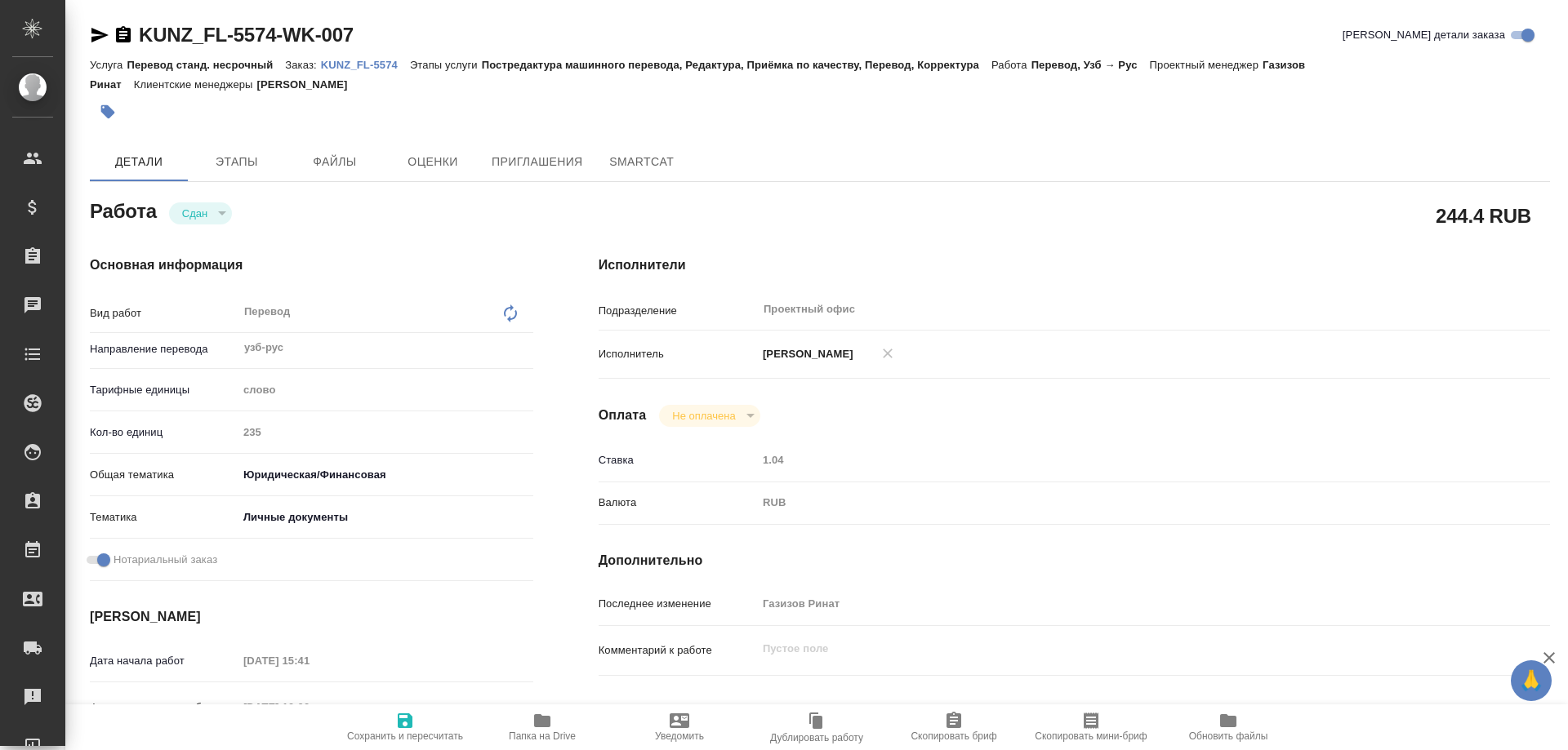
click at [354, 66] on p "KUNZ_FL-5574" at bounding box center [366, 64] width 89 height 12
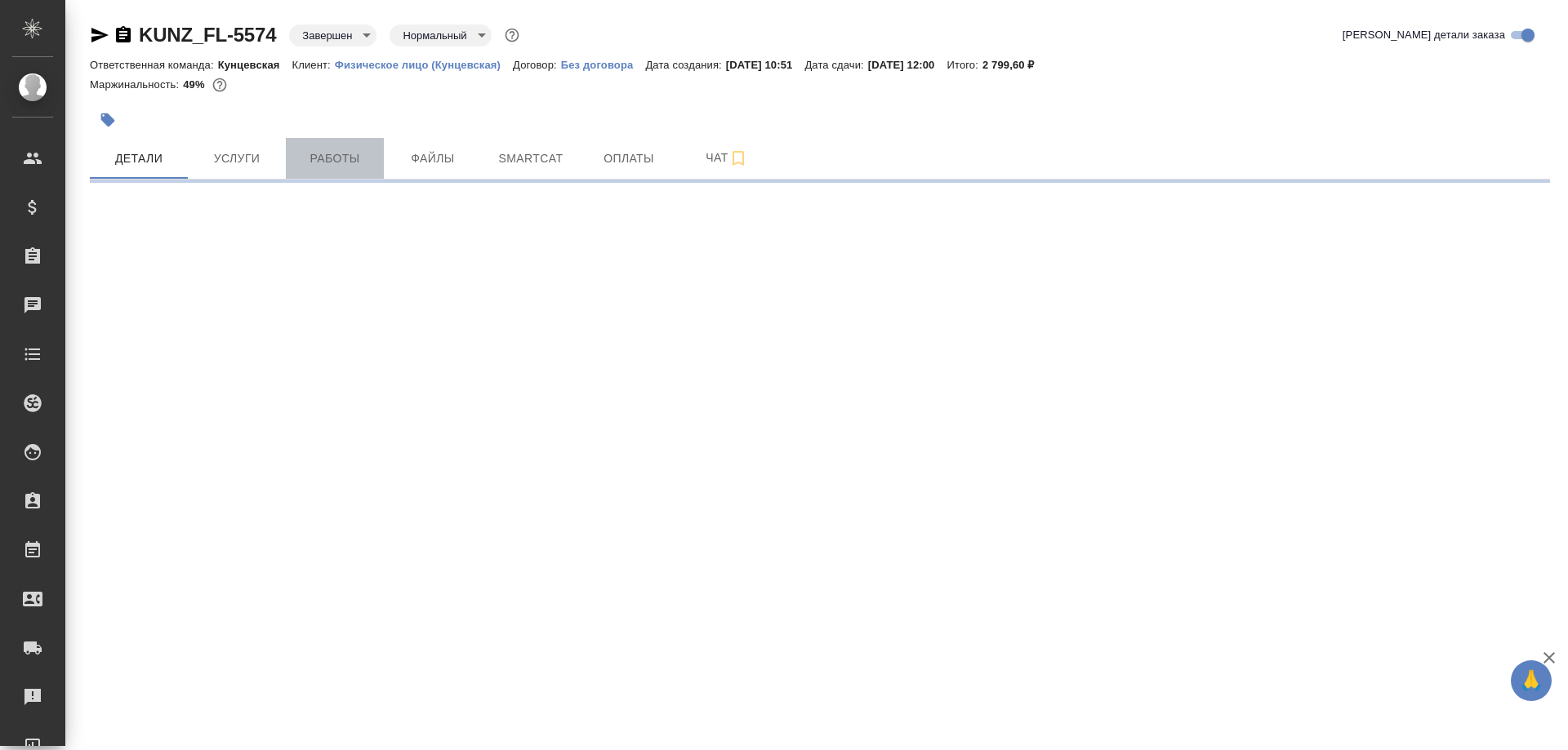
click at [354, 155] on span "Работы" at bounding box center [334, 158] width 78 height 21
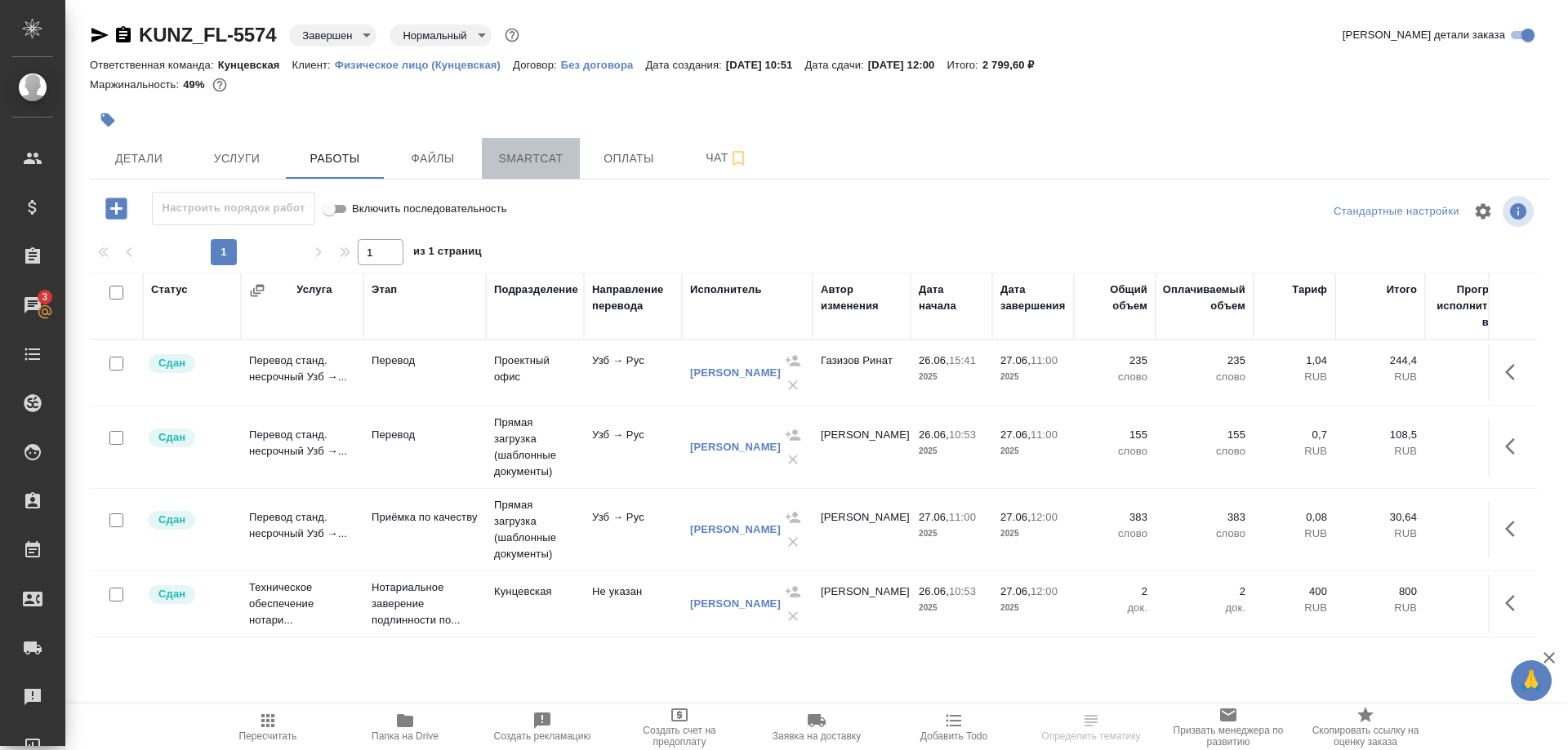
click at [503, 152] on span "Smartcat" at bounding box center [530, 158] width 78 height 21
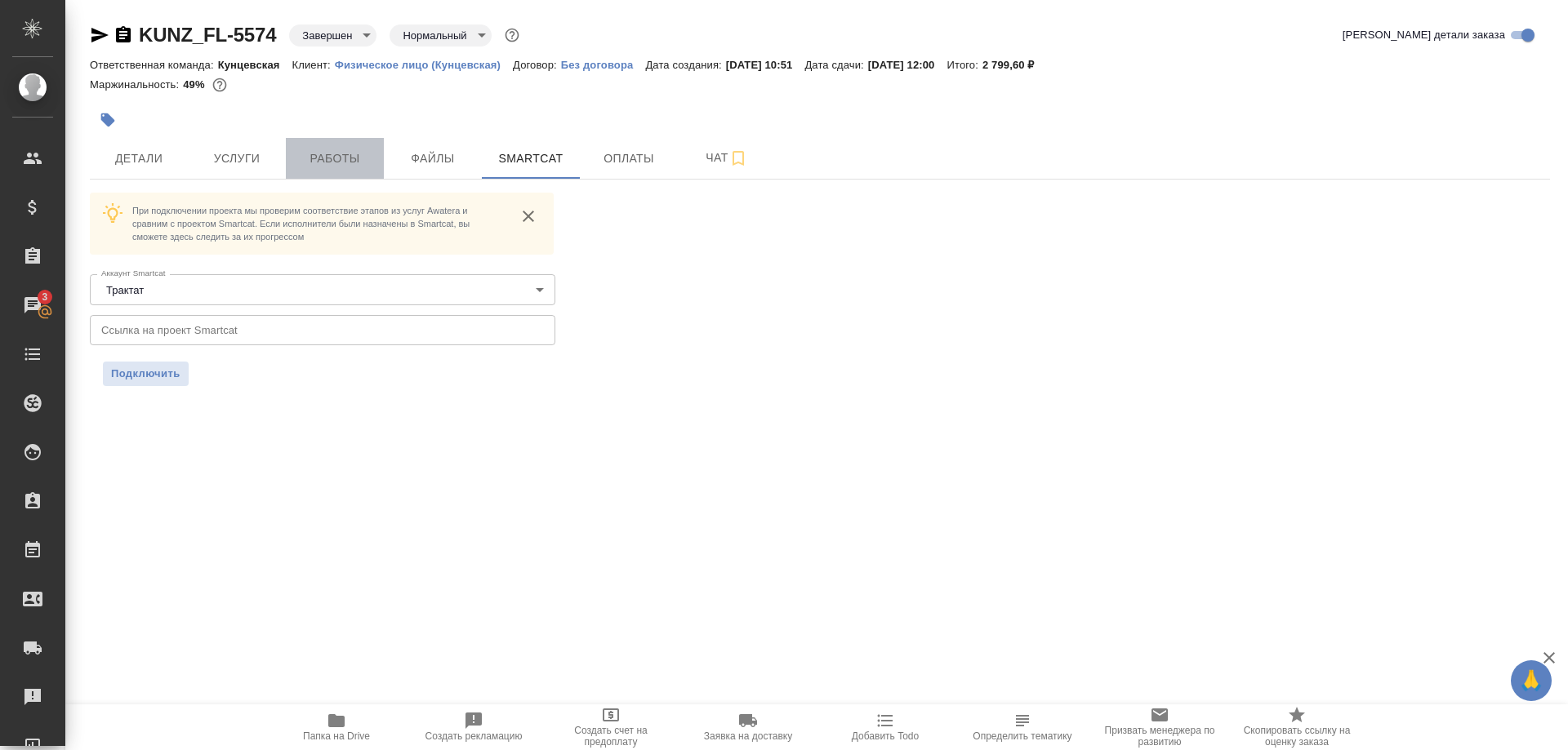
click at [347, 152] on span "Работы" at bounding box center [334, 158] width 78 height 21
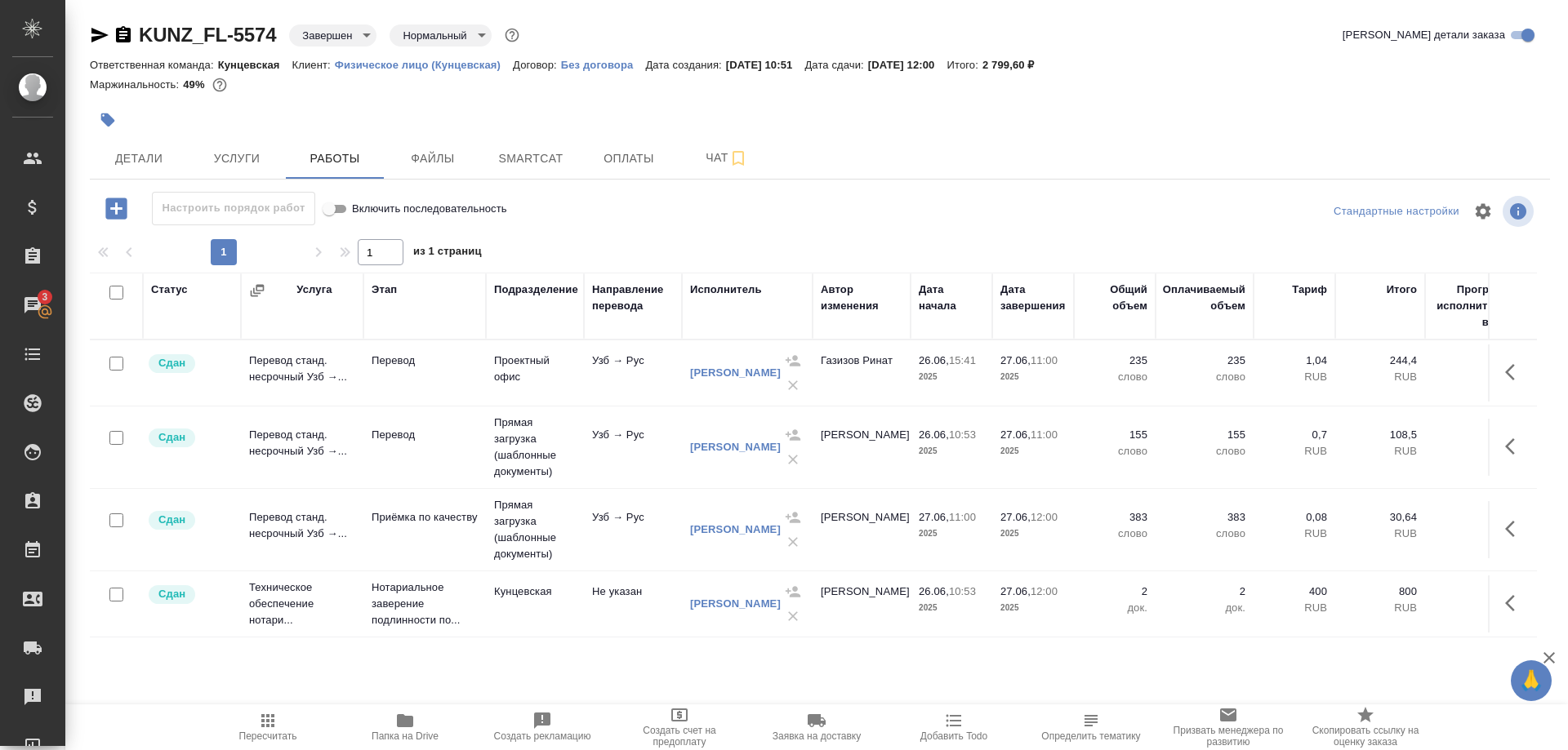
click at [401, 733] on span "Папка на Drive" at bounding box center [405, 736] width 67 height 12
click at [1531, 401] on td at bounding box center [1513, 374] width 49 height 57
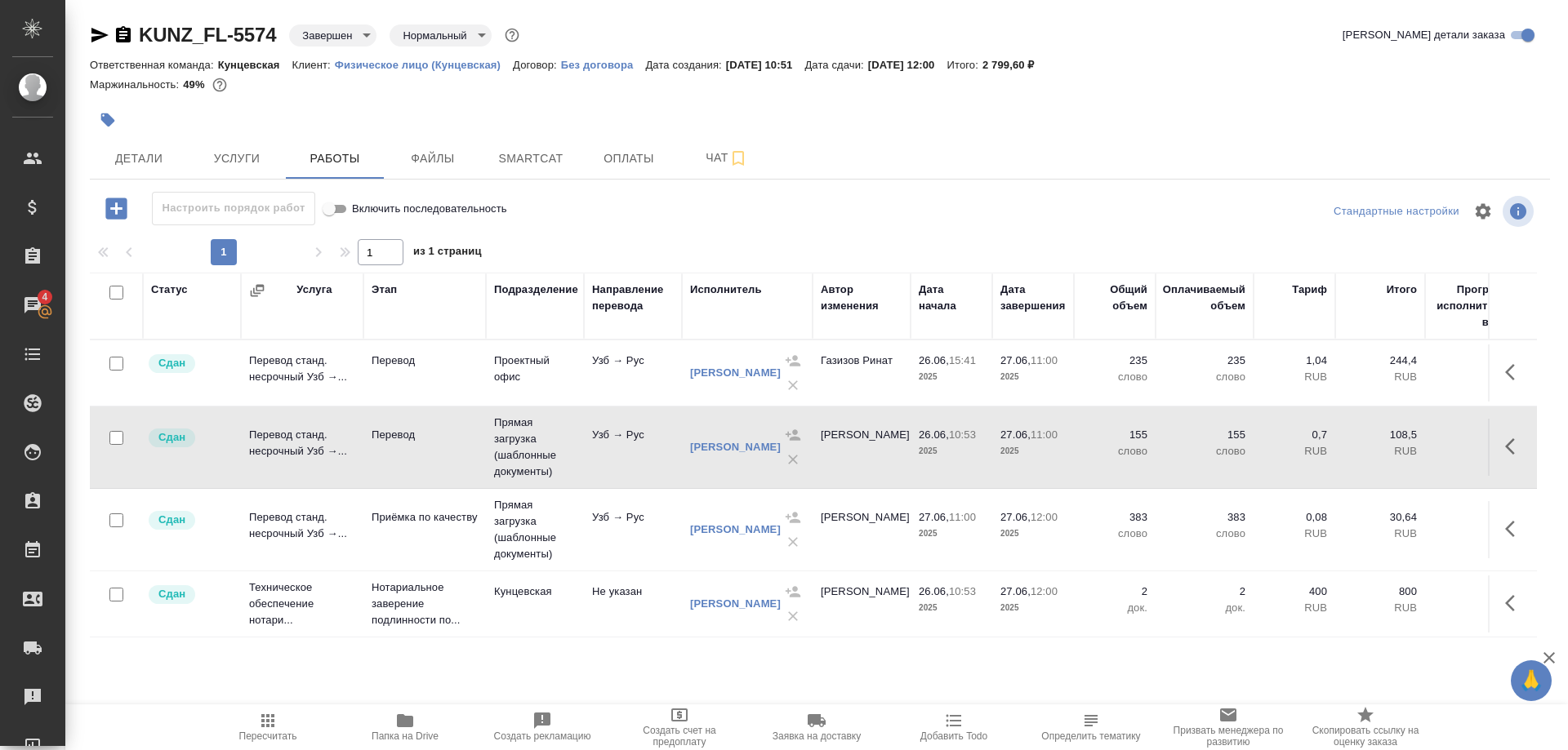
click at [1533, 563] on tr "Сдан Перевод станд. несрочный Узб →... Приёмка по качеству Прямая загрузка (шаб…" at bounding box center [966, 530] width 1752 height 82
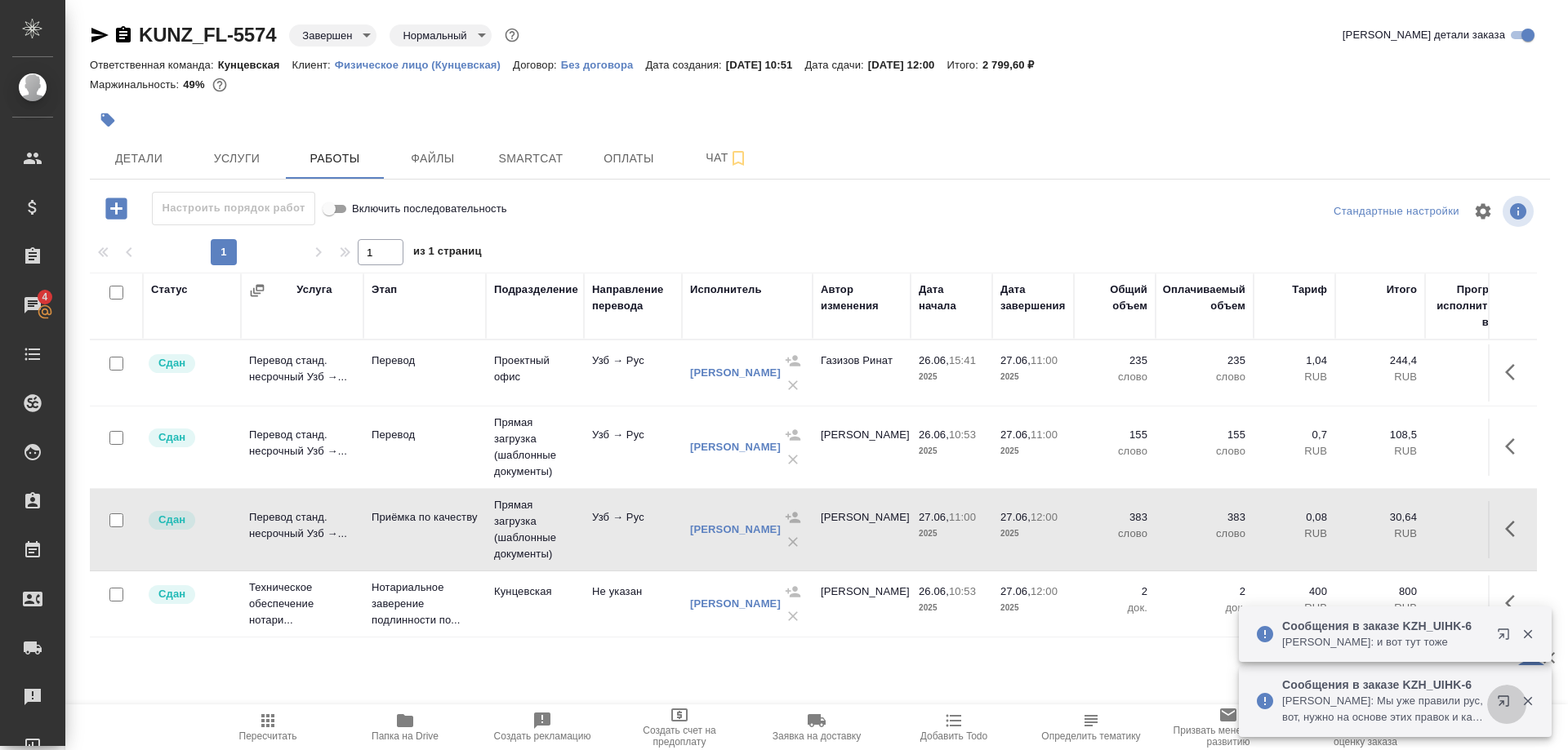
click at [1490, 700] on button "button" at bounding box center [1507, 705] width 40 height 40
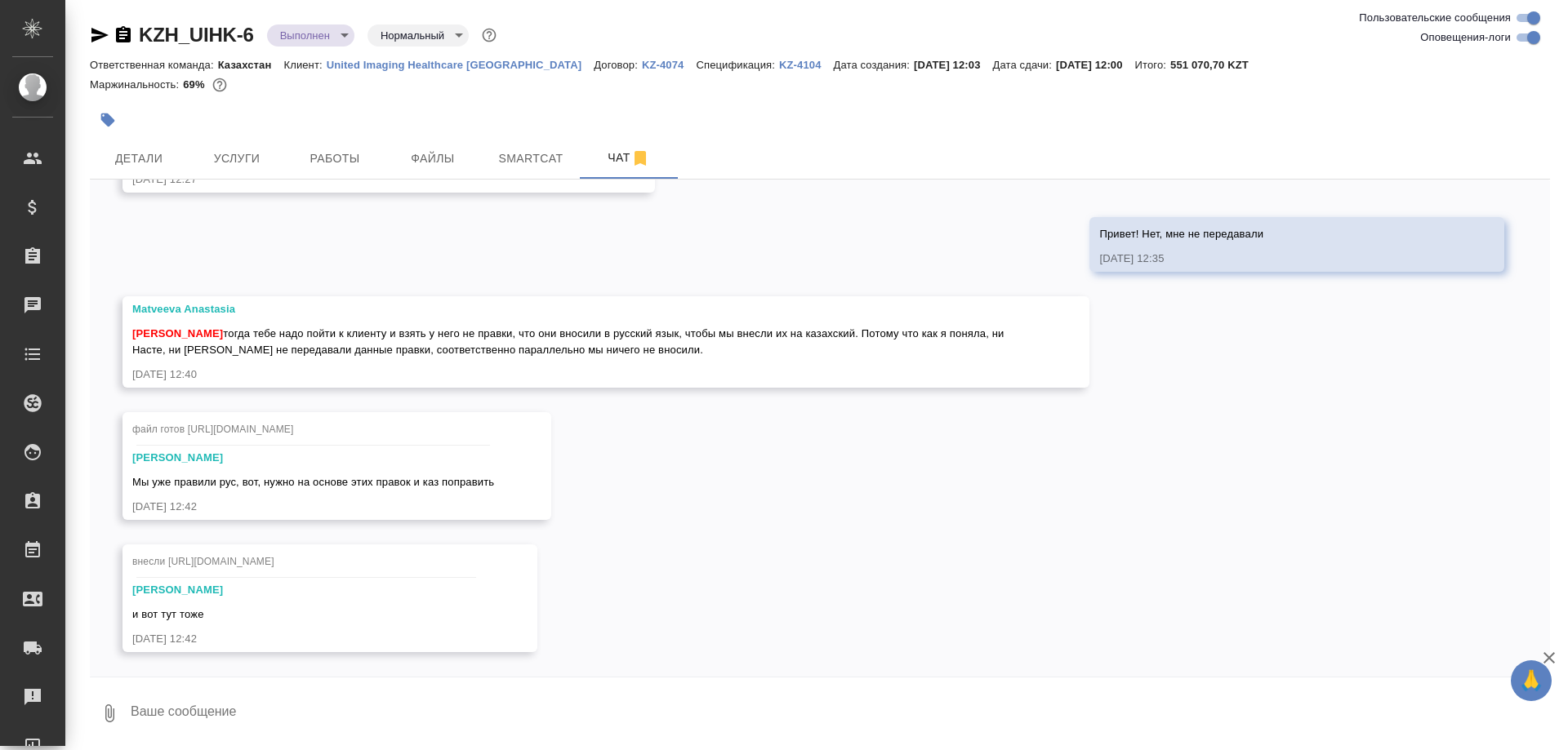
scroll to position [28119, 0]
click at [480, 555] on div "внесли https://drive.awatera.com/apps/files/files?dir=/Shares/UIHK/Orders/KZH_U…" at bounding box center [306, 563] width 348 height 29
click at [275, 557] on span "внесли https://drive.awatera.com/apps/files/files?dir=/Shares/UIHK/Orders/KZH_U…" at bounding box center [204, 562] width 142 height 12
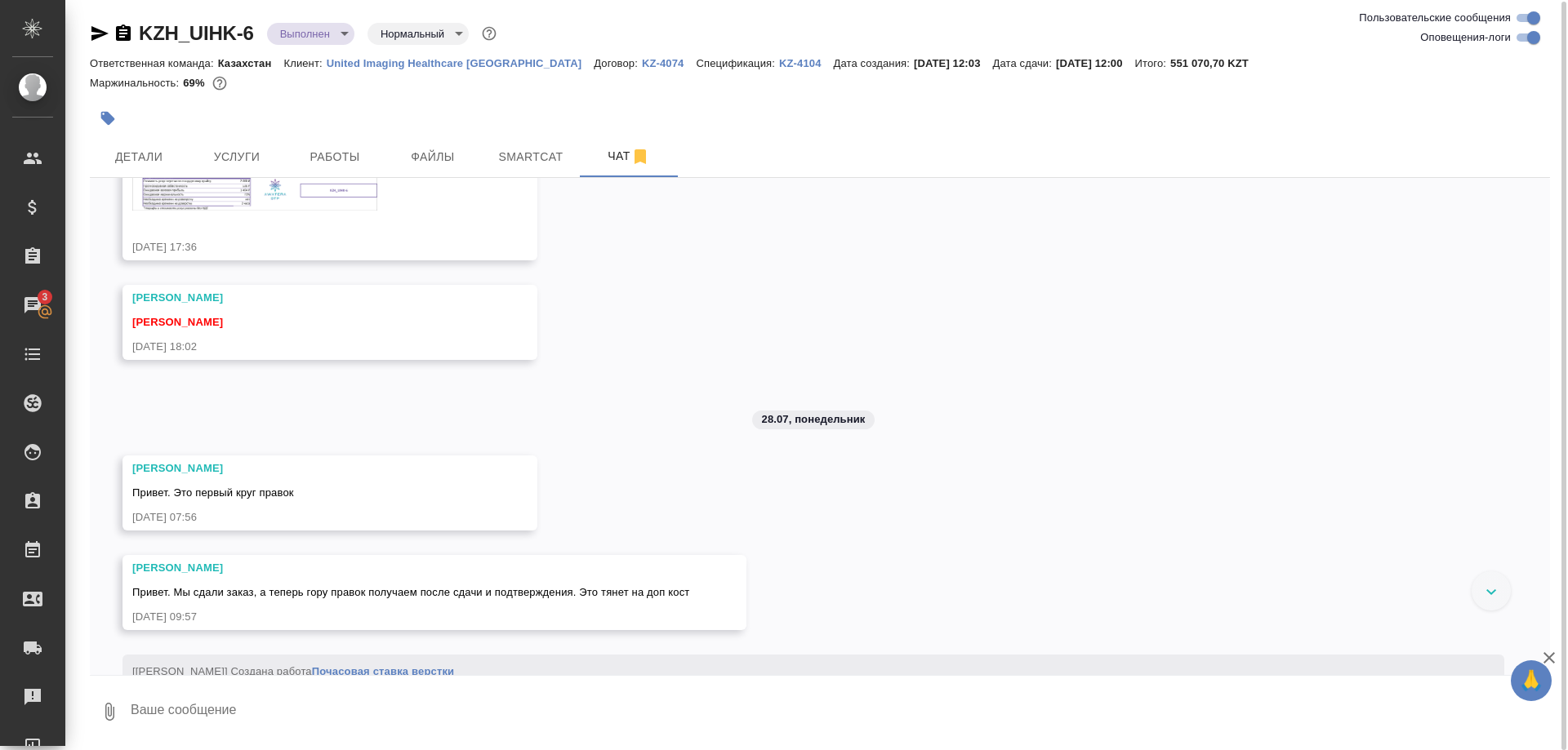
scroll to position [22396, 0]
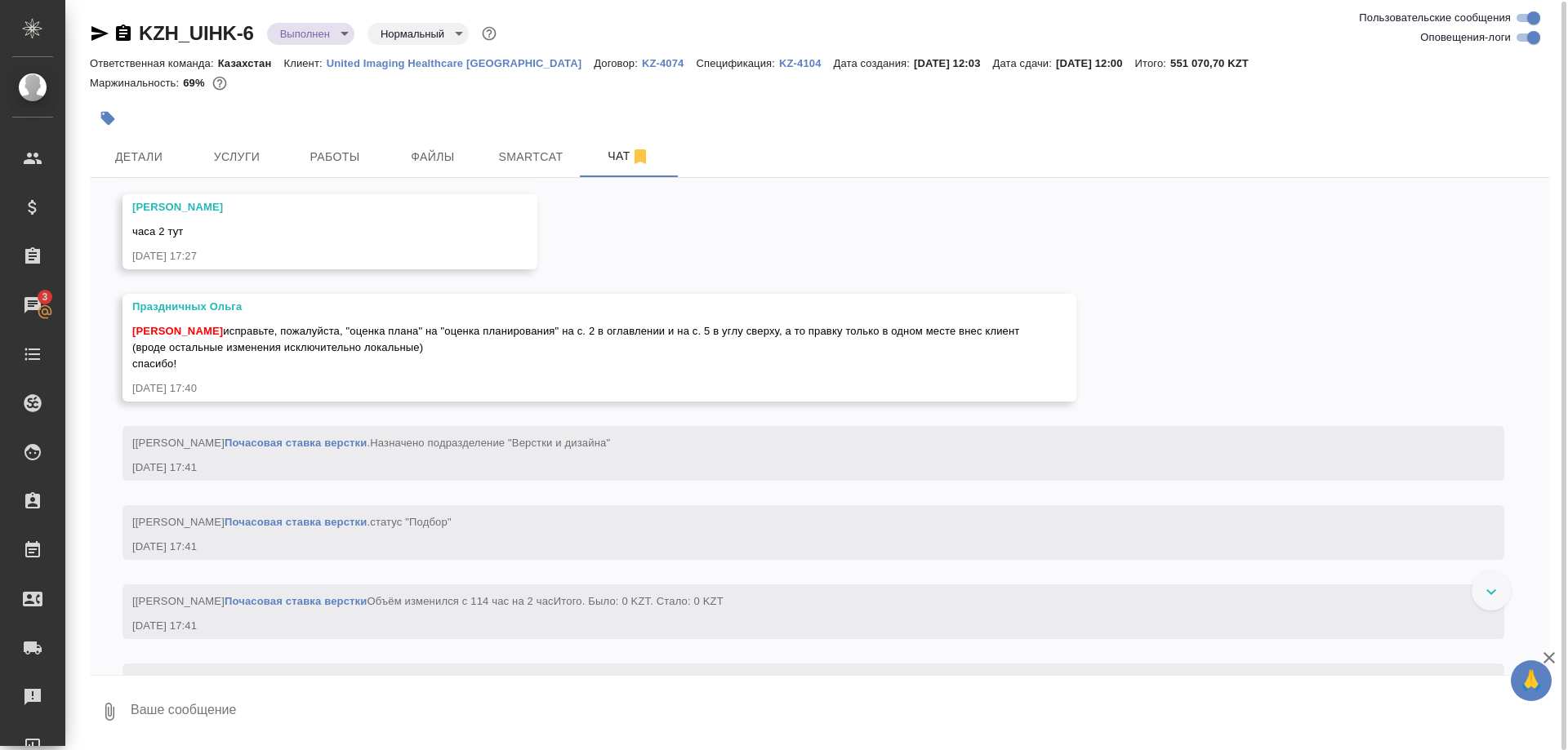
scroll to position [24644, 0]
click at [138, 36] on icon "button" at bounding box center [142, 28] width 17 height 17
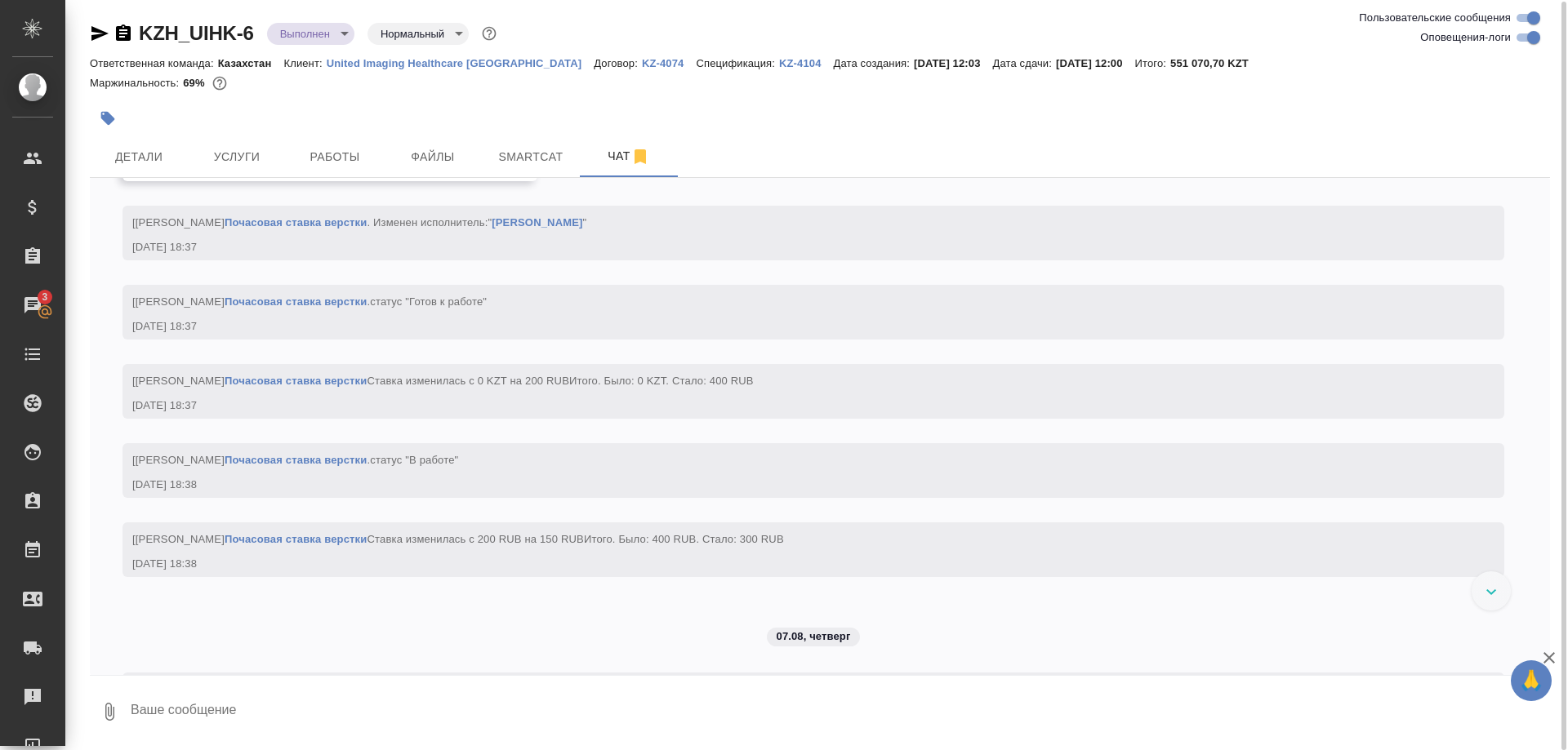
scroll to position [25311, 0]
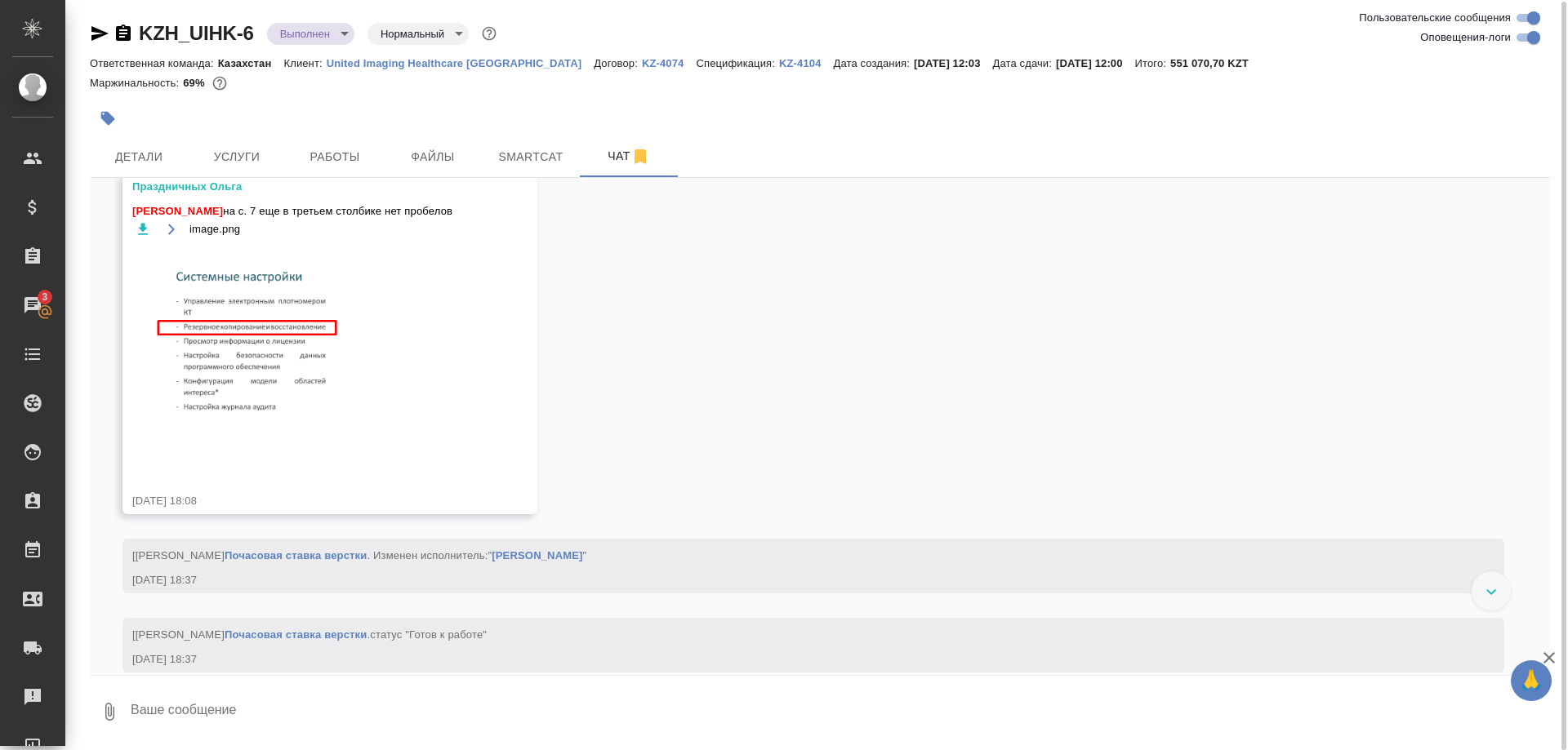
drag, startPoint x: 247, startPoint y: 232, endPoint x: 453, endPoint y: 286, distance: 213.0
copy span "а исправьте, пожалуйста, "оценка плана" на "оценка планирования" на с. 2 в огла…"
click at [1489, 298] on div "03.07, четверг [Асланукова Сати] Создана работа Постредактура машинного перевод…" at bounding box center [820, 426] width 1460 height 497
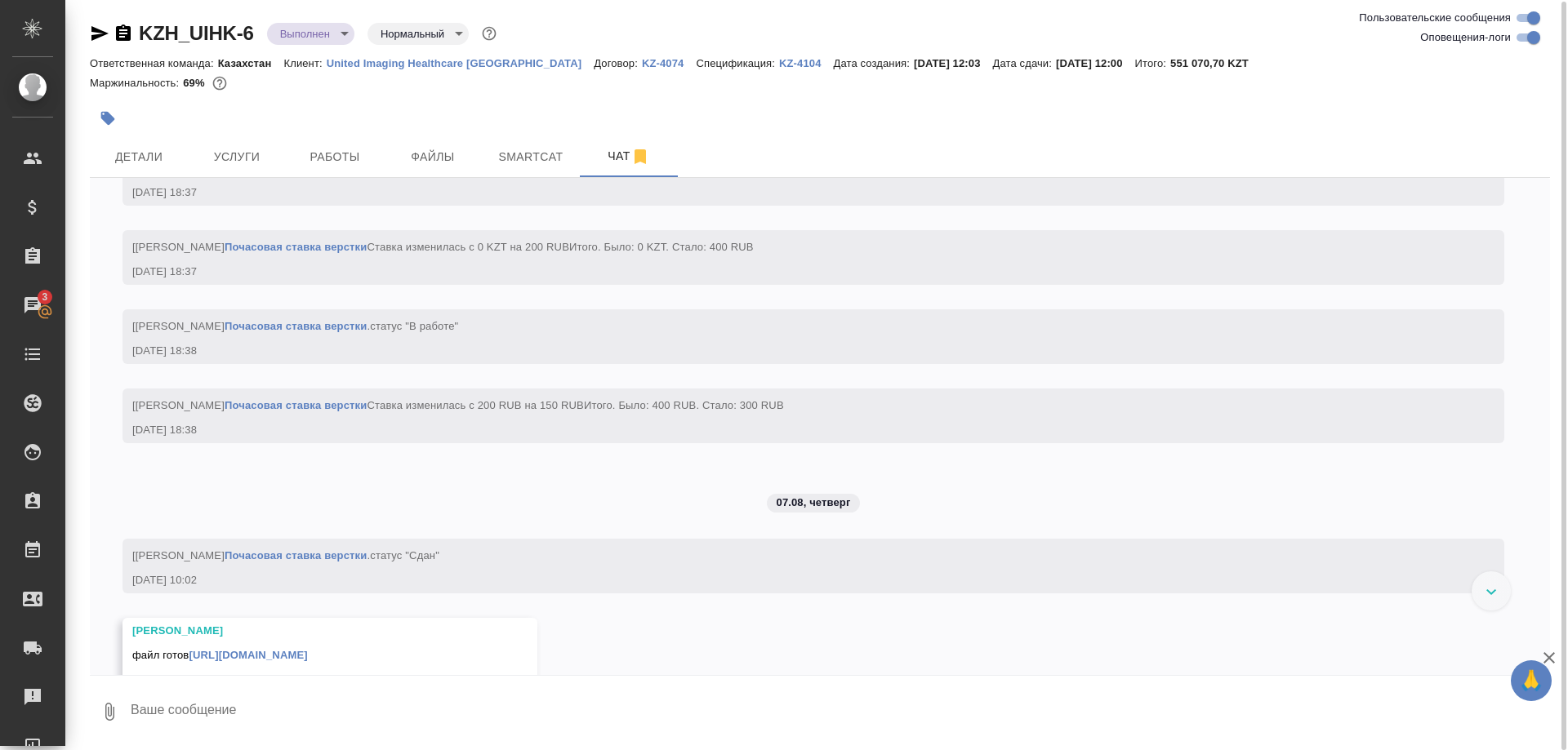
scroll to position [25810, 0]
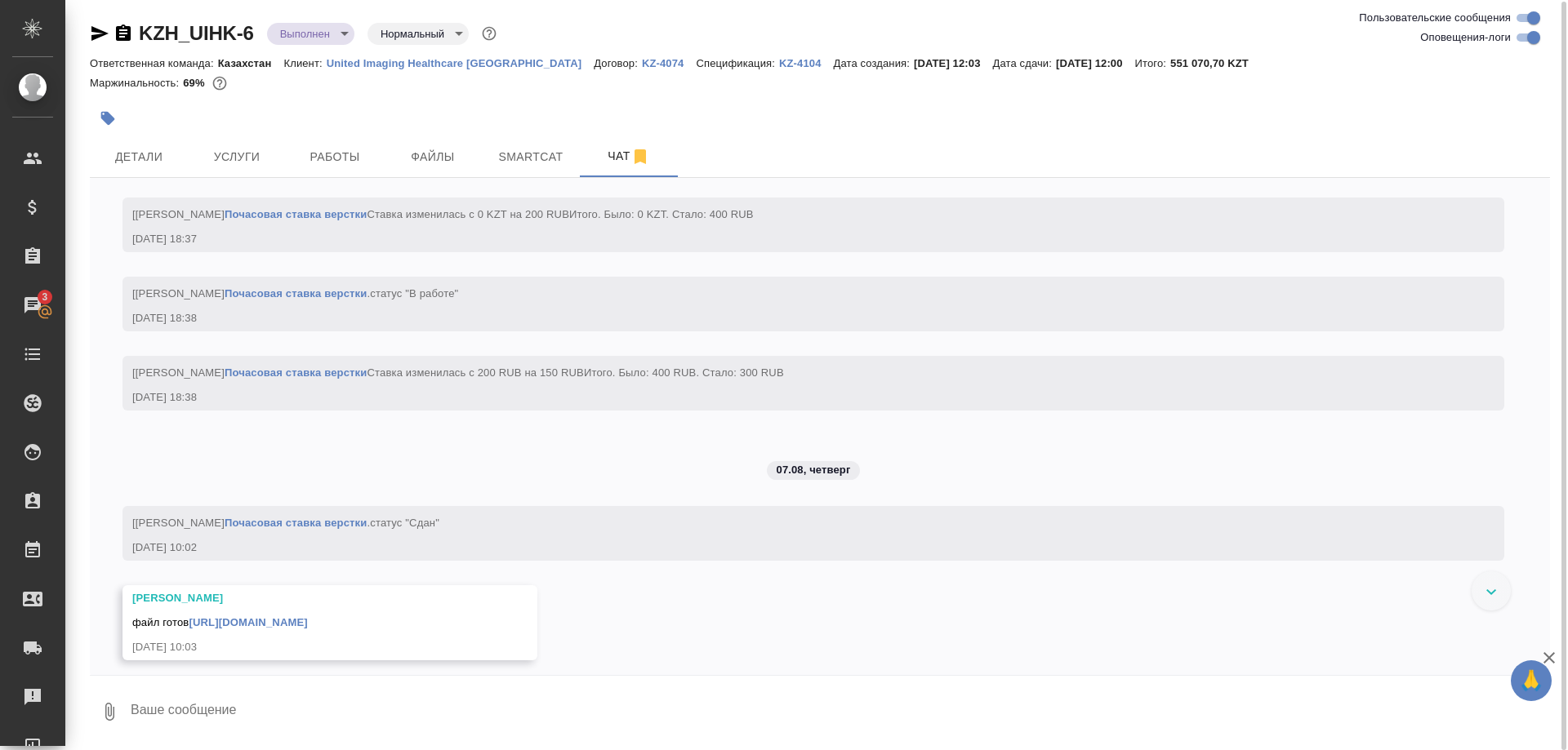
drag, startPoint x: 247, startPoint y: 328, endPoint x: 289, endPoint y: 524, distance: 200.4
copy span "image.png"
click at [1498, 402] on div "03.07, четверг [Асланукова Сати] Создана работа Постредактура машинного перевод…" at bounding box center [820, 426] width 1460 height 497
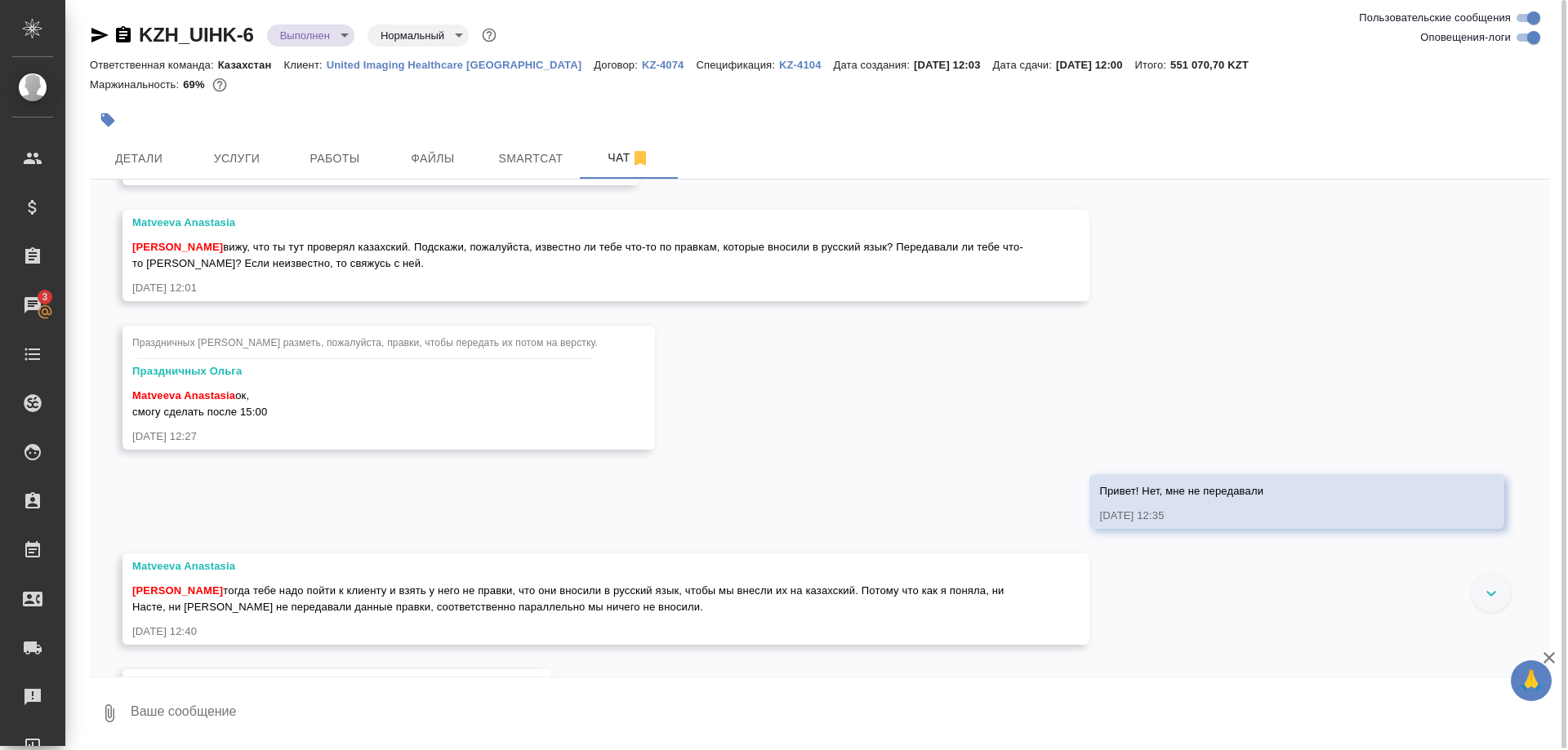
scroll to position [27203, 0]
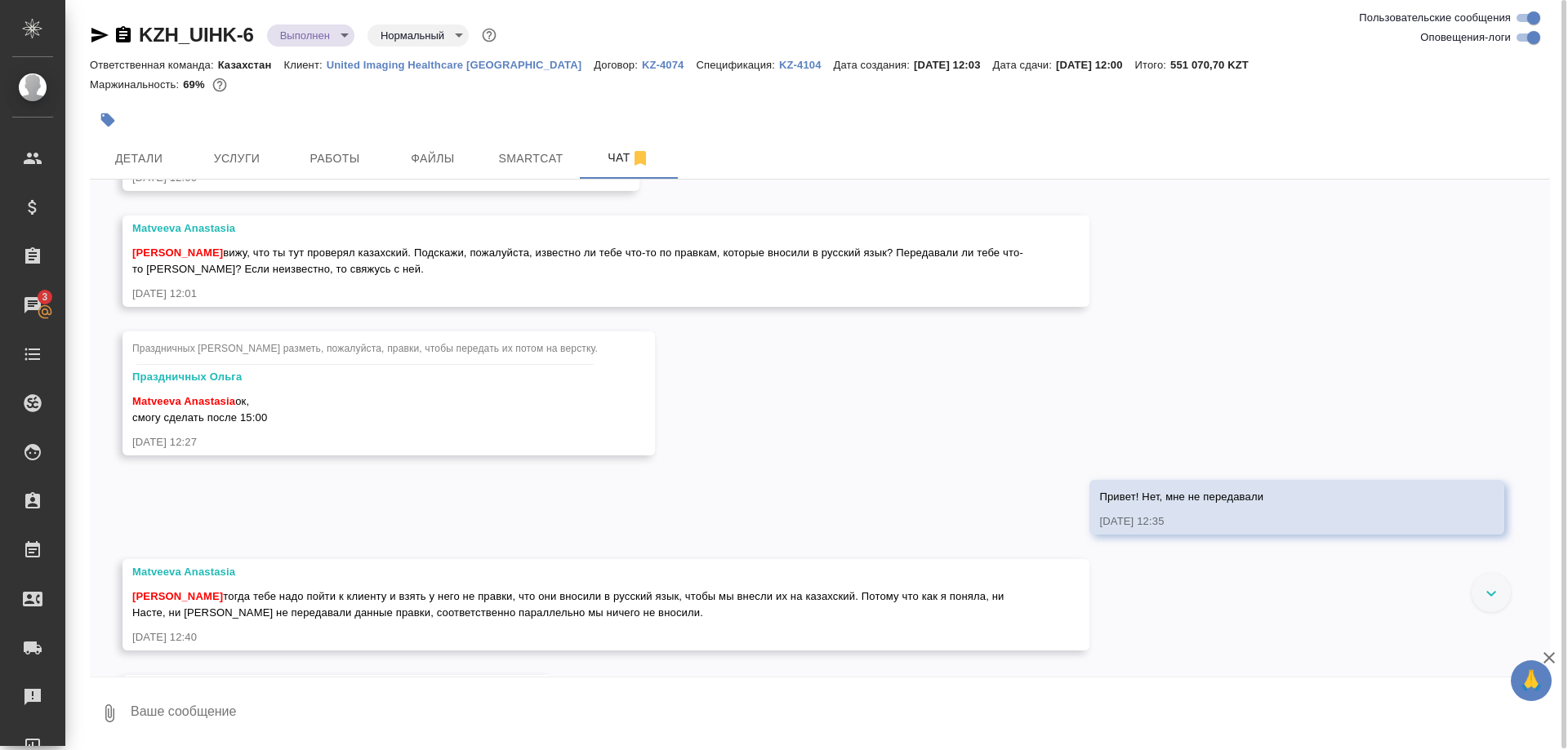
drag, startPoint x: 705, startPoint y: 252, endPoint x: 740, endPoint y: 345, distance: 99.4
copy span "WhatsApp Image 2025-08-12 at 10.56.45.jpeg"
click at [1476, 374] on div "03.07, четверг [Асланукова Сати] Создана работа Постредактура машинного перевод…" at bounding box center [820, 426] width 1460 height 497
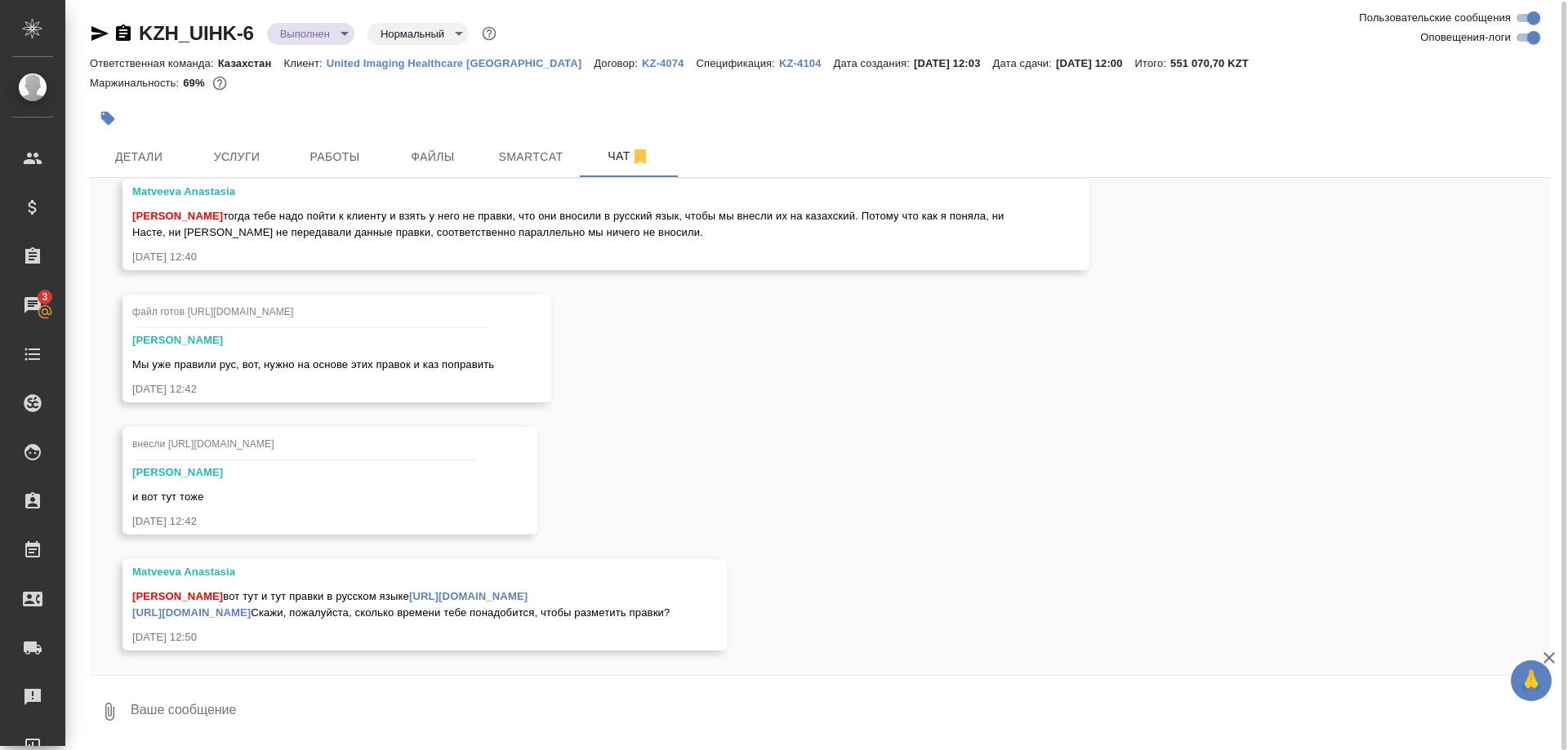
scroll to position [28285, 0]
click at [621, 715] on textarea at bounding box center [839, 711] width 1421 height 55
click at [409, 590] on link "[URL][DOMAIN_NAME]" at bounding box center [469, 596] width 119 height 12
click at [251, 607] on link "[URL][DOMAIN_NAME]" at bounding box center [192, 613] width 119 height 12
drag, startPoint x: 124, startPoint y: 20, endPoint x: 252, endPoint y: 39, distance: 129.4
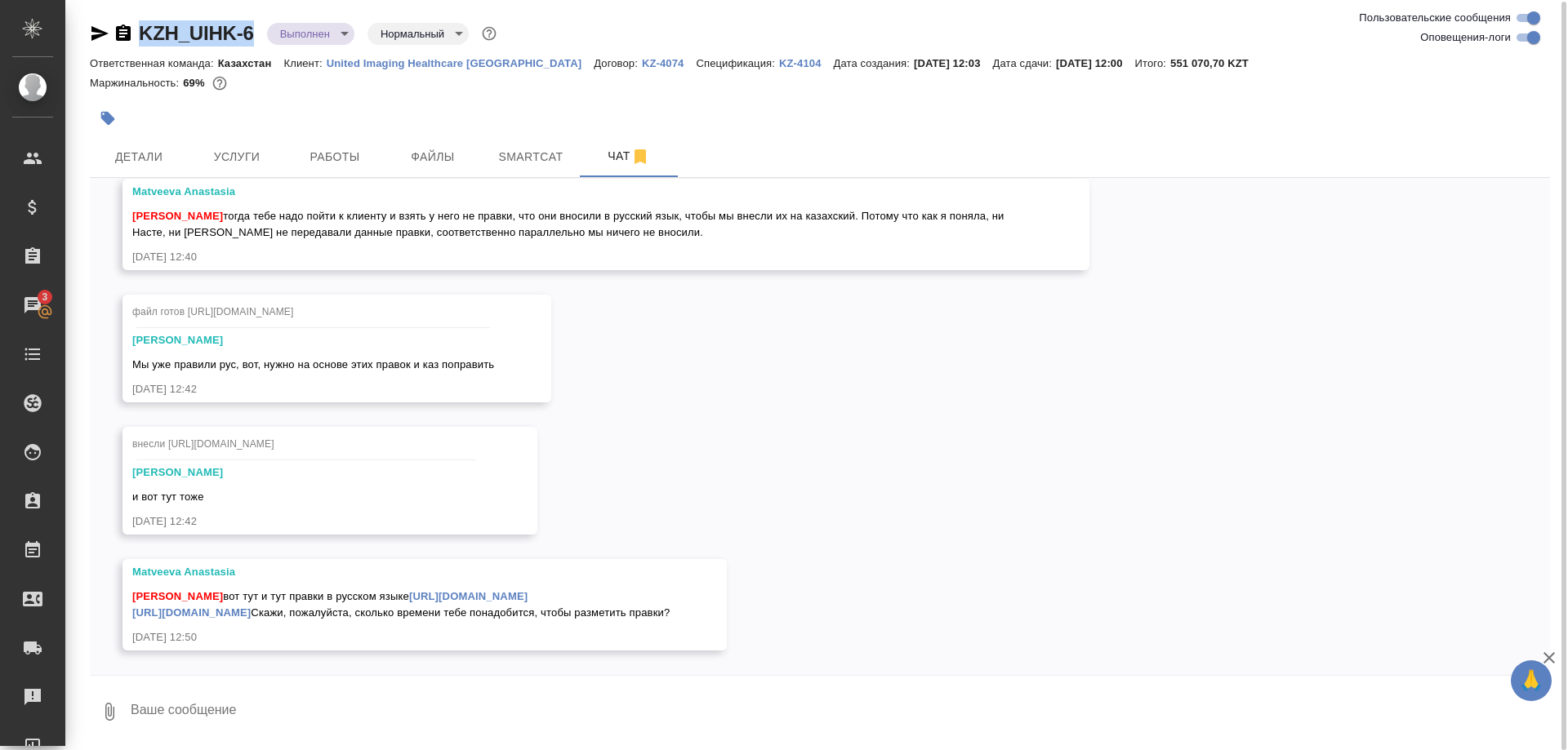
click at [252, 39] on div "KZH_UIHK-6 Выполнен completed Нормальный normal Ответственная команда: Казахста…" at bounding box center [820, 374] width 1478 height 751
copy div "KZH_UIHK-6"
click at [543, 702] on textarea at bounding box center [839, 711] width 1421 height 55
click at [489, 584] on div "Ширина Сабина вот тут и тут правки в русском языке https://drive.awatera.com/s/…" at bounding box center [401, 602] width 538 height 37
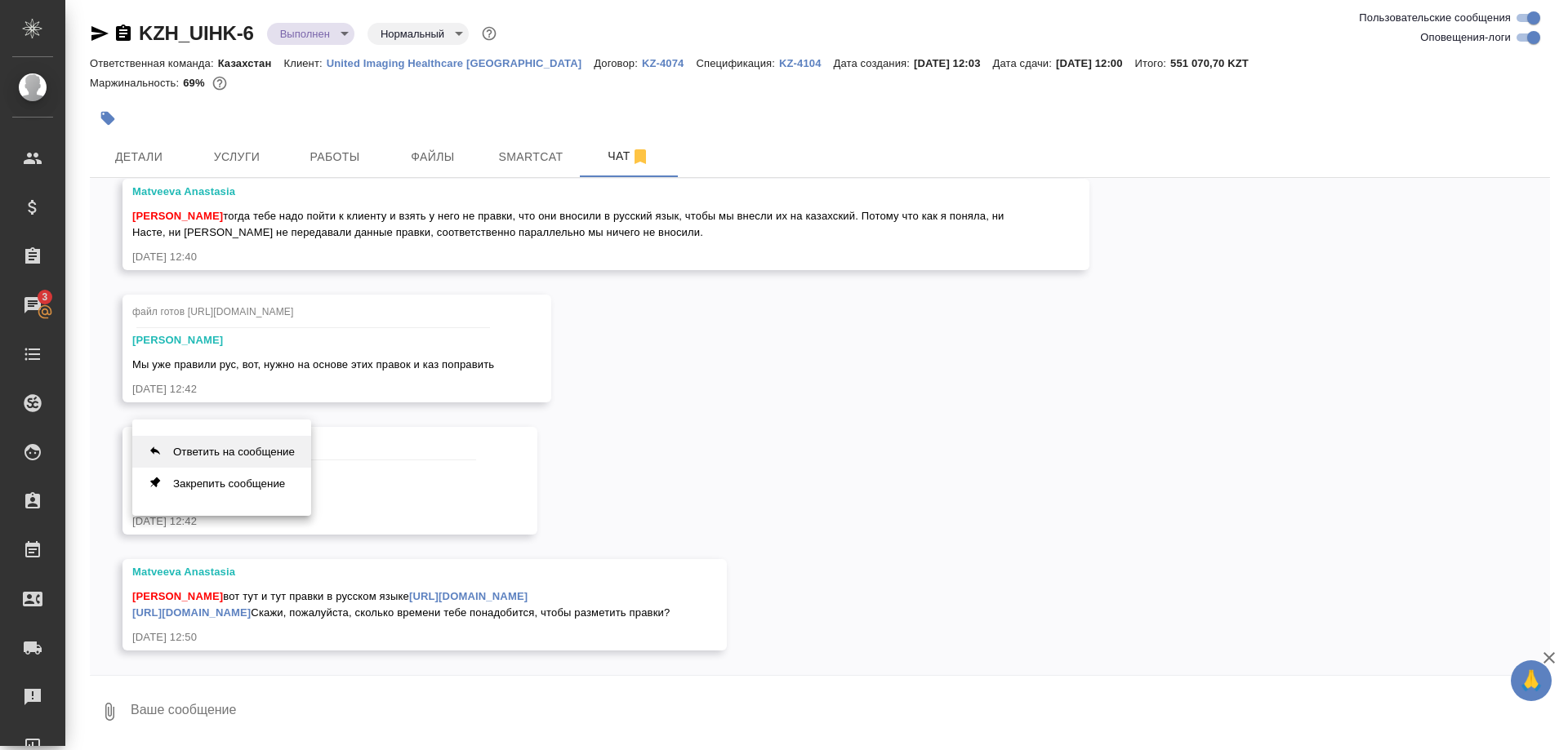
click at [244, 448] on button "Ответить на сообщение" at bounding box center [221, 452] width 179 height 32
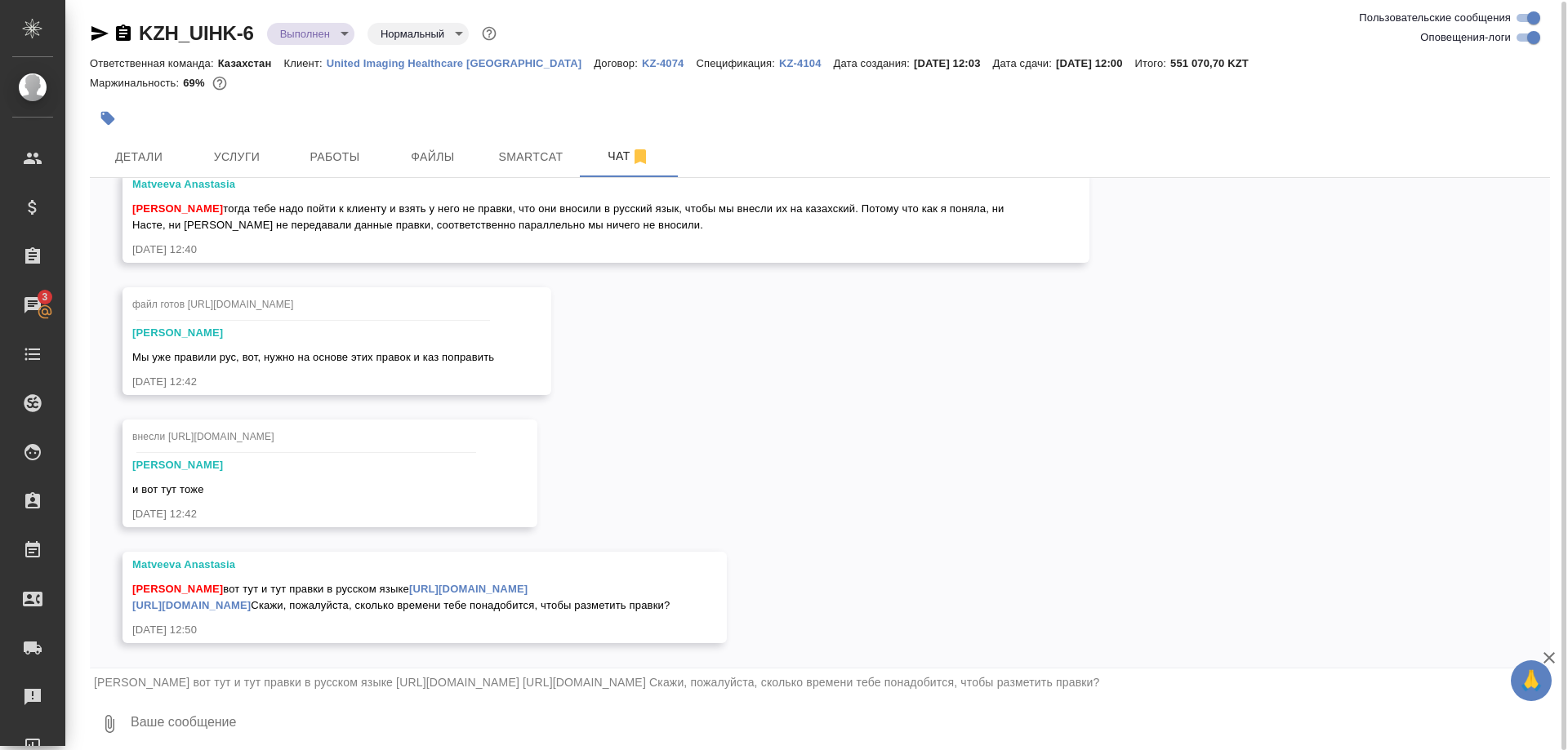
click at [185, 718] on textarea at bounding box center [839, 724] width 1421 height 55
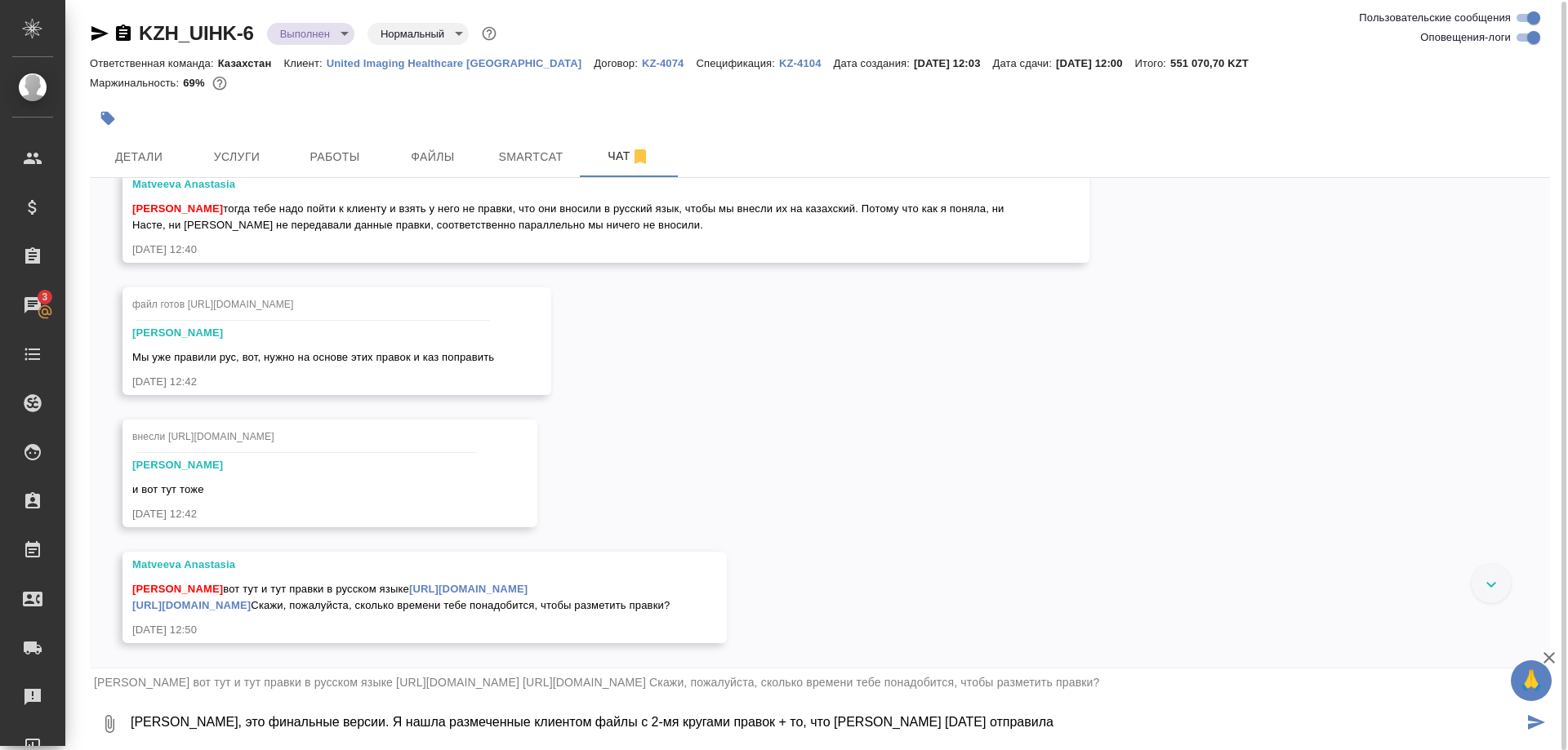
scroll to position [28294, 0]
click at [710, 724] on textarea "Настя, это финальные версии. Я нашла размеченные клиентом файлы с 2-мя кругами …" at bounding box center [827, 724] width 1394 height 55
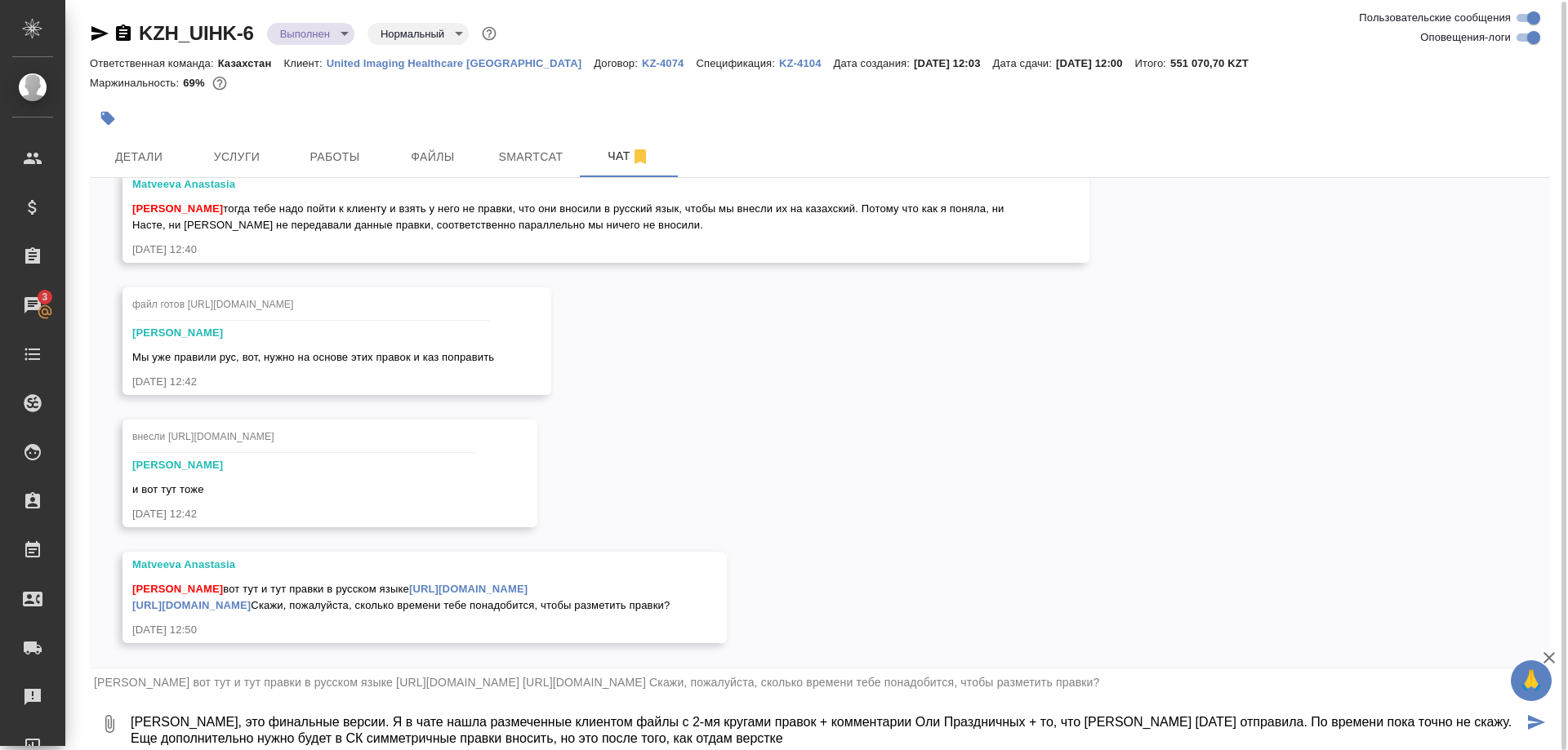
type textarea "Настя, это финальные версии. Я в чате нашла размеченные клиентом файлы с 2-мя к…"
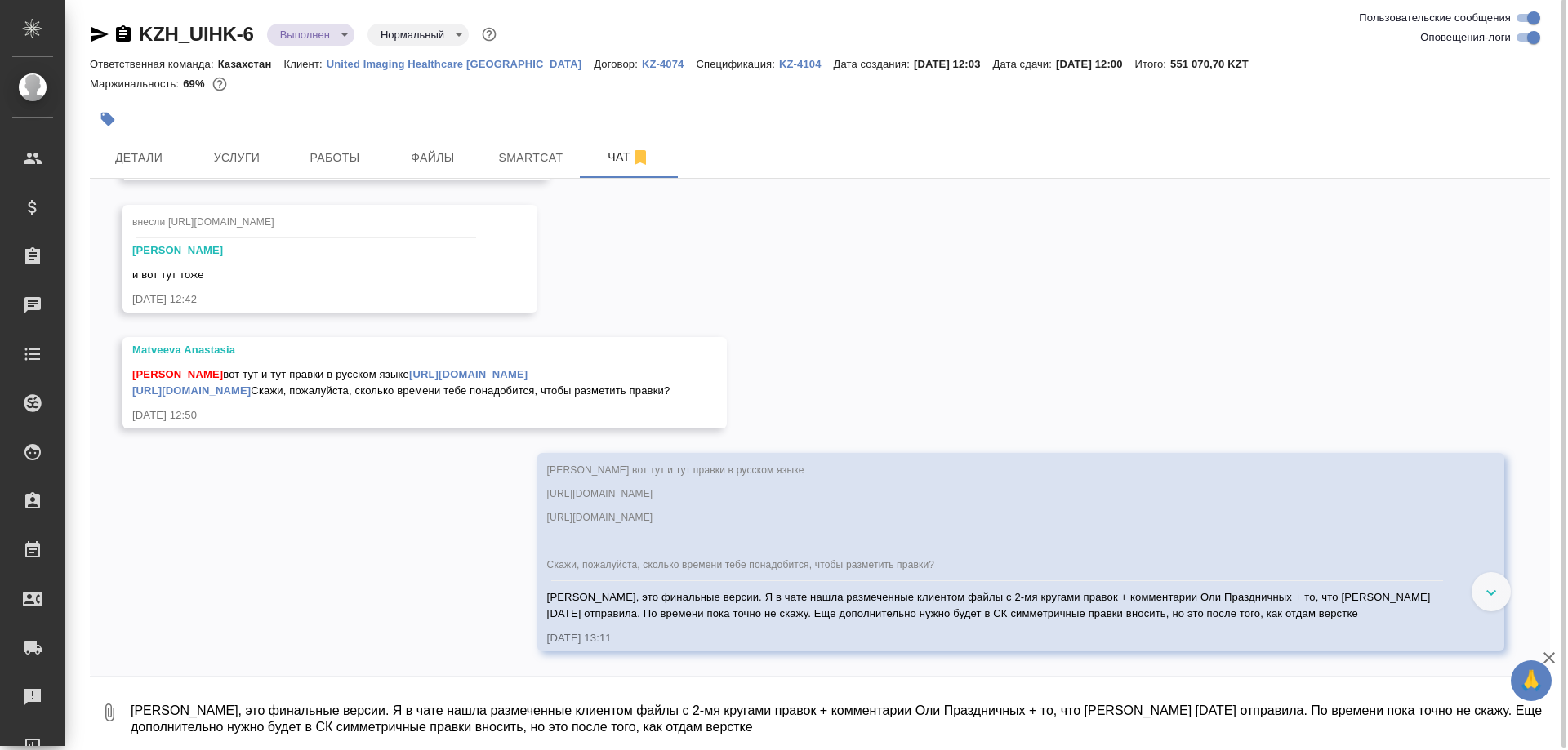
scroll to position [28343, 0]
click at [275, 228] on span "внесли https://drive.awatera.com/apps/files/files?dir=/Shares/UIHK/Orders/KZH_U…" at bounding box center [204, 223] width 142 height 12
click at [294, 96] on span "файл готов [URL][DOMAIN_NAME]" at bounding box center [214, 91] width 162 height 12
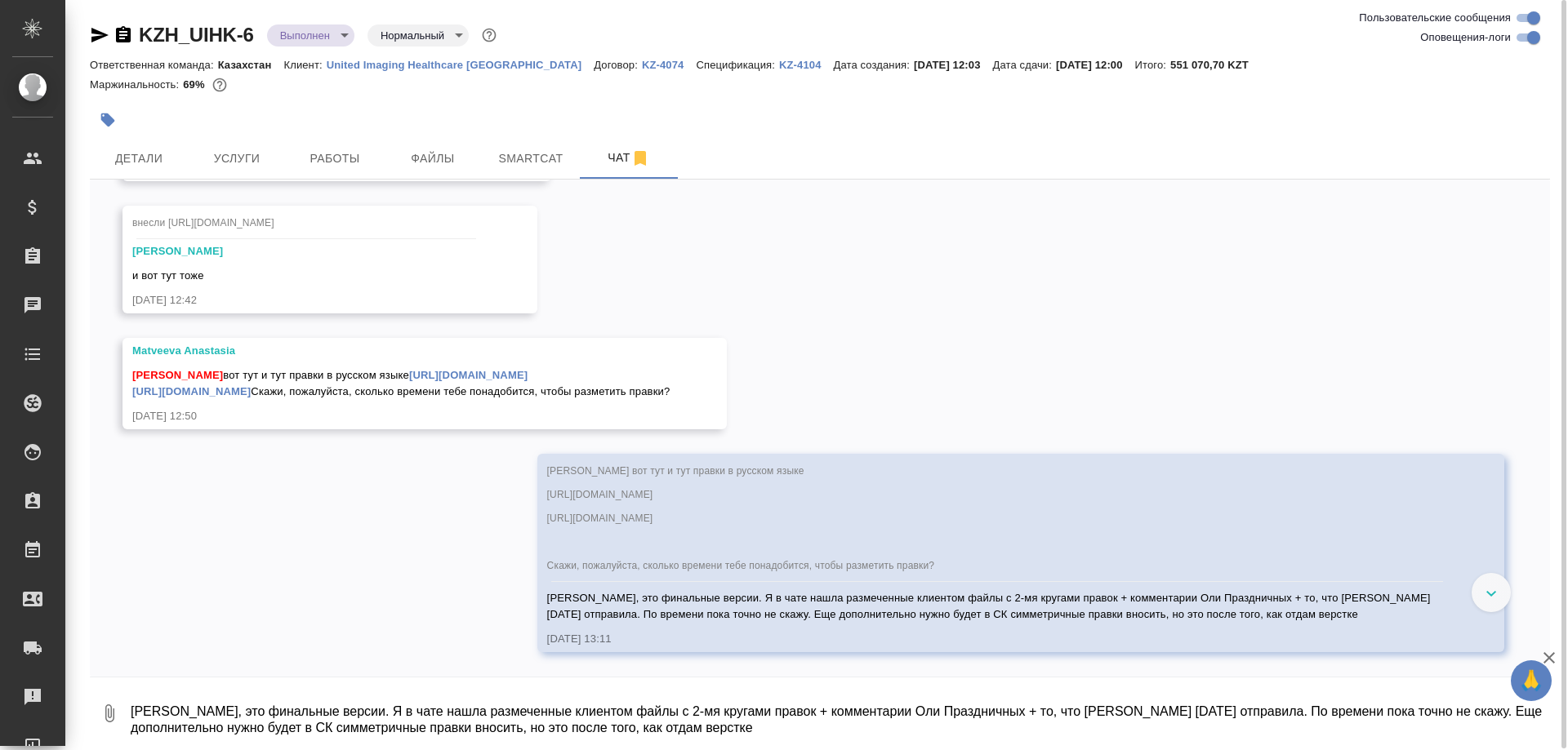
click at [294, 96] on span "файл готов [URL][DOMAIN_NAME]" at bounding box center [214, 91] width 162 height 12
click at [235, 96] on span "файл готов [URL][DOMAIN_NAME]" at bounding box center [214, 91] width 162 height 12
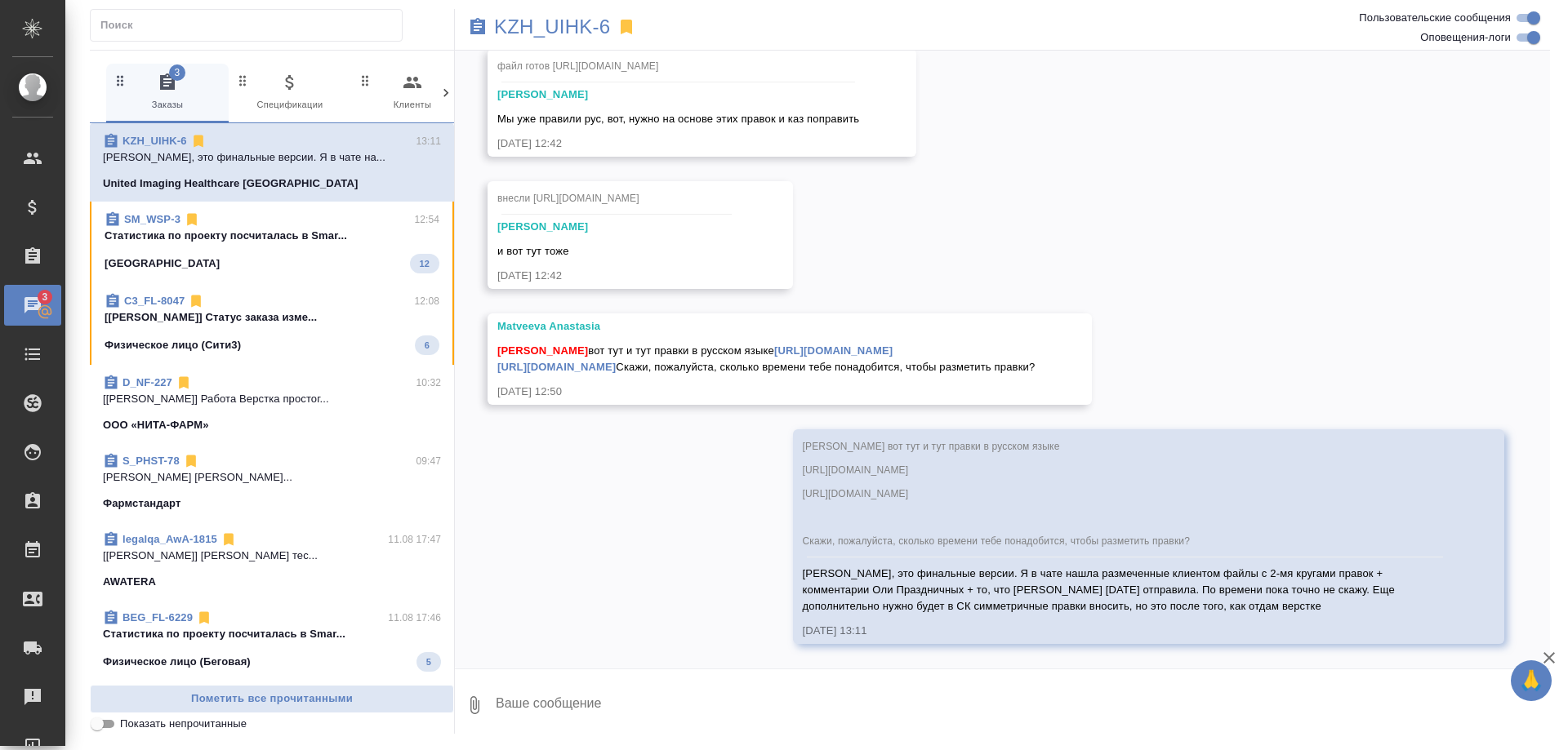
click at [319, 323] on p "[Zaborova Aleksandra] Статус заказа изме..." at bounding box center [272, 317] width 335 height 17
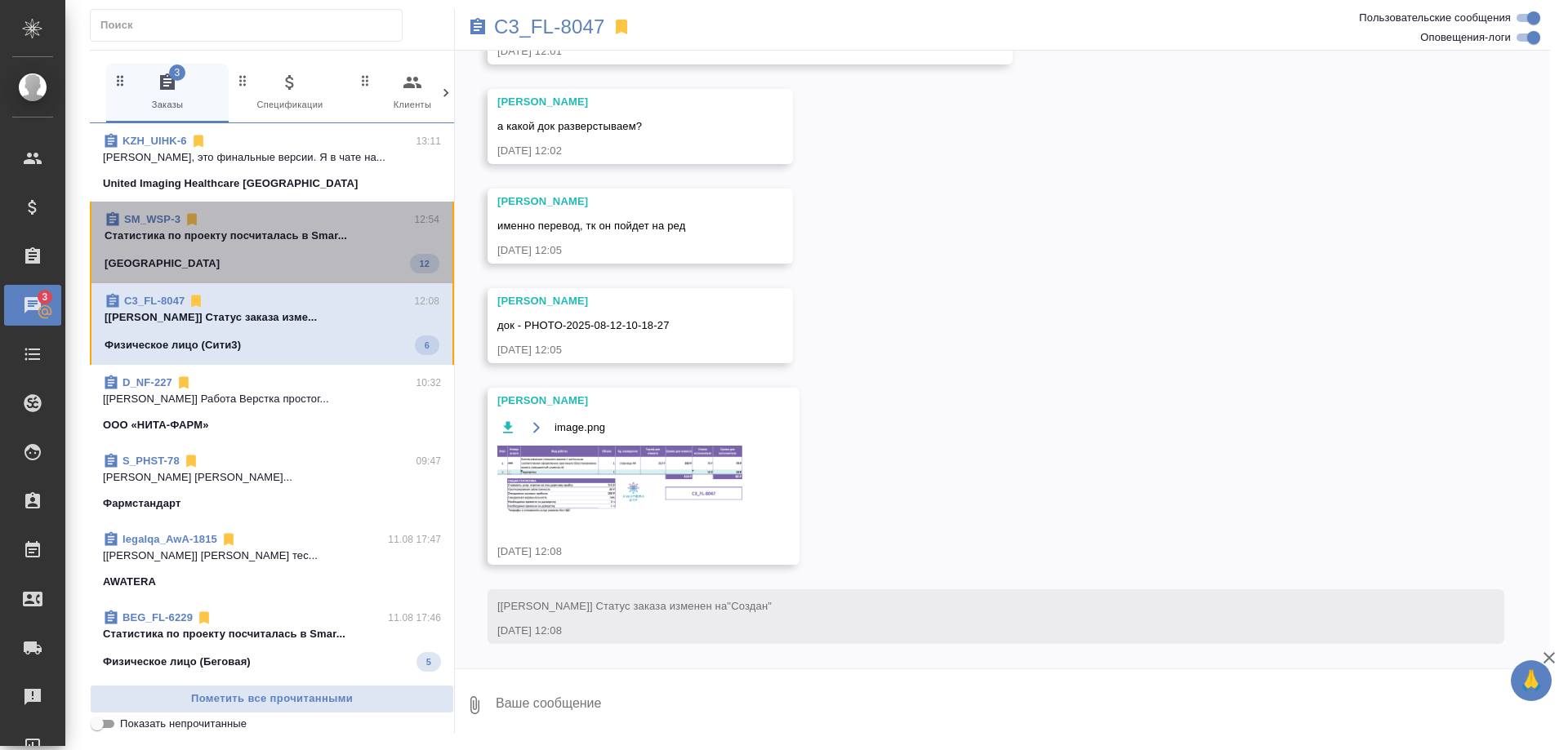
click at [342, 265] on div "White Square 12" at bounding box center [272, 264] width 335 height 20
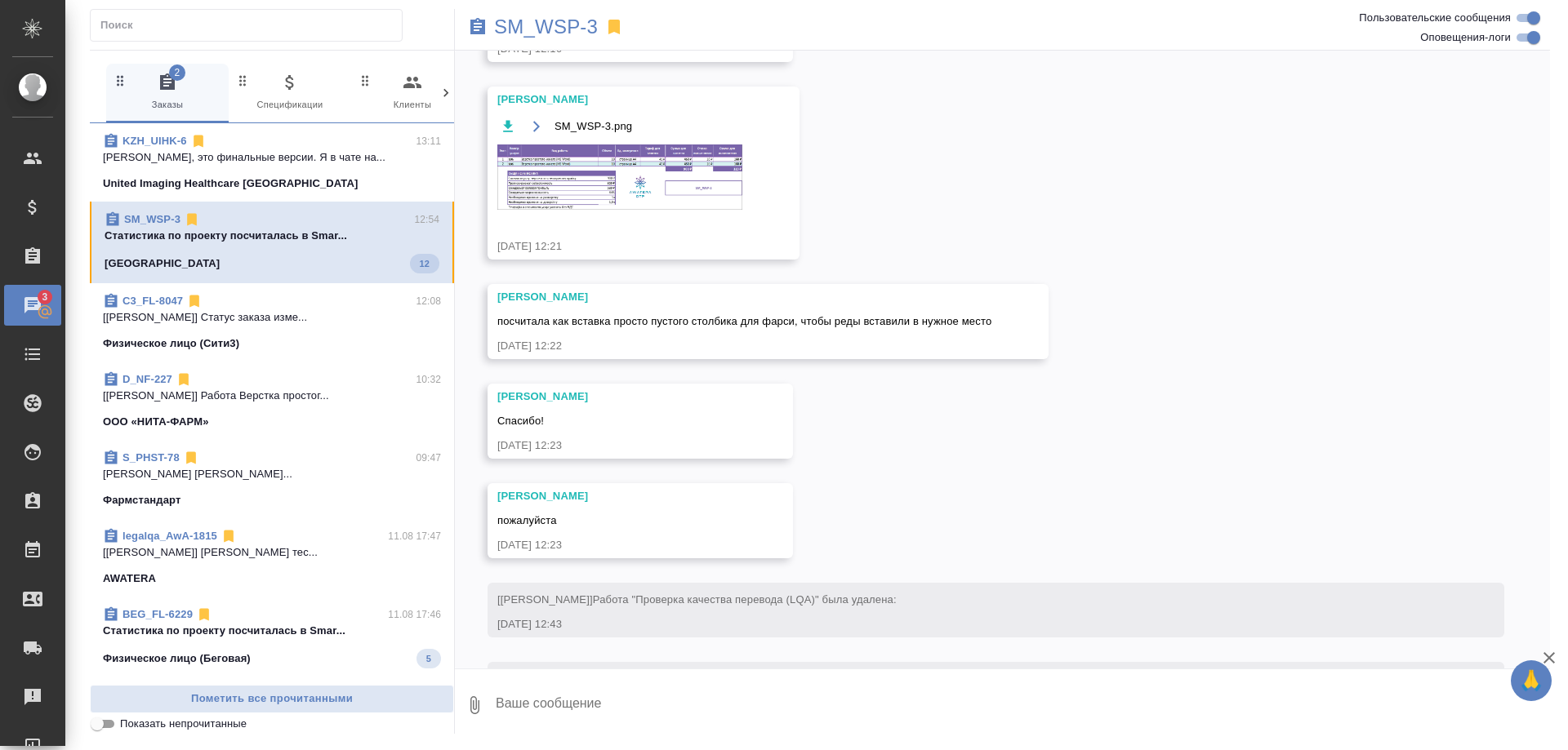
scroll to position [1079, 0]
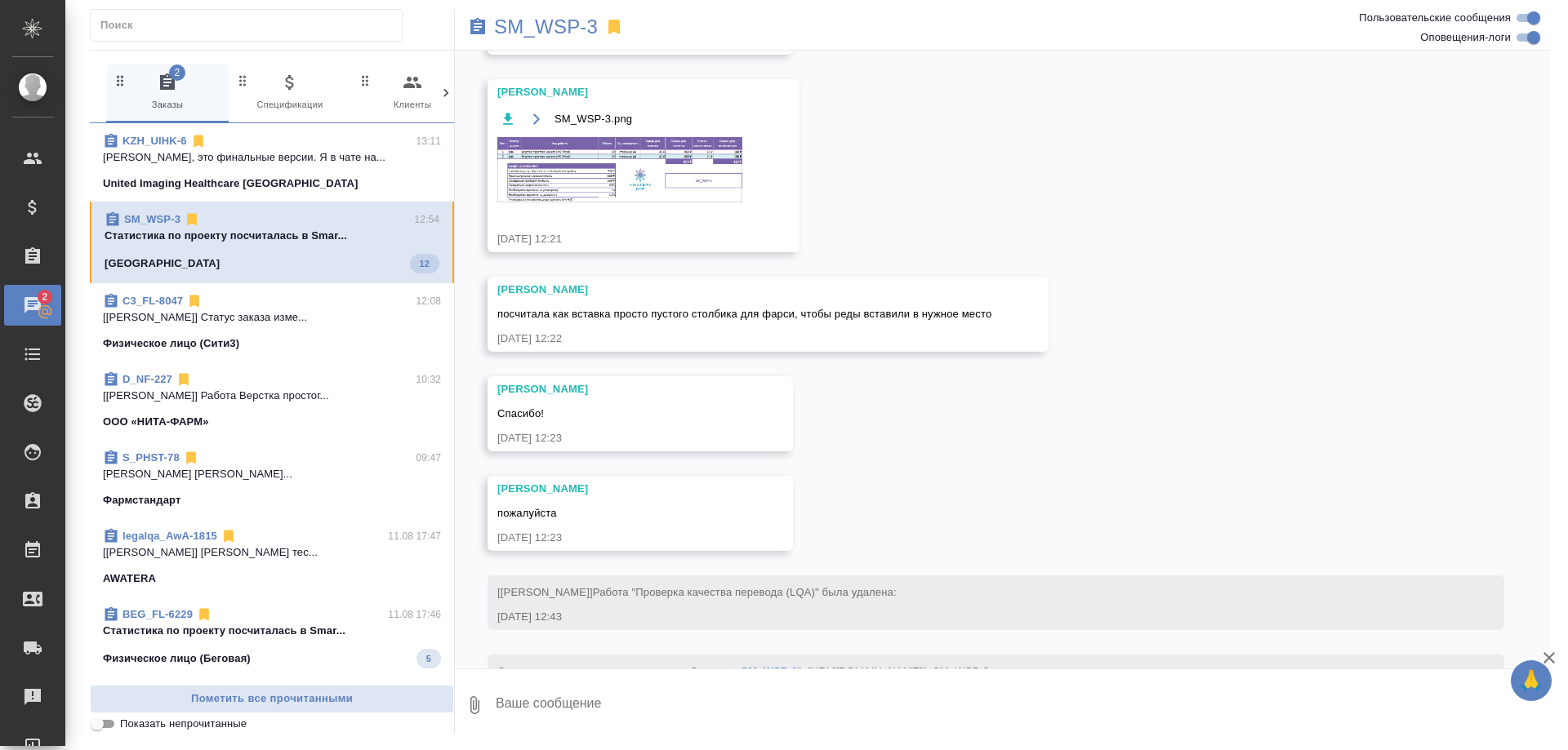
click at [321, 299] on div "C3_FL-8047 12:08" at bounding box center [272, 301] width 338 height 17
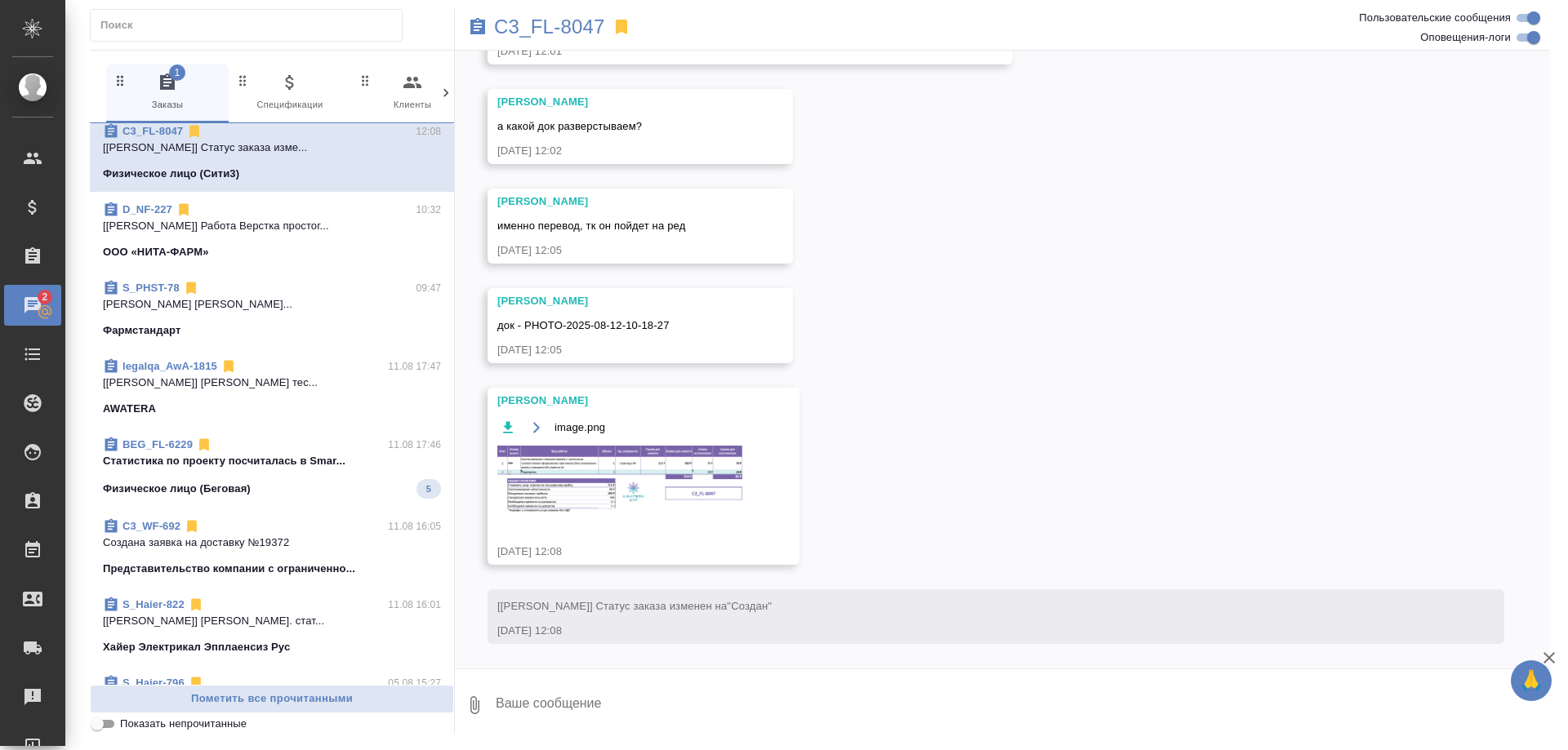
scroll to position [163, 0]
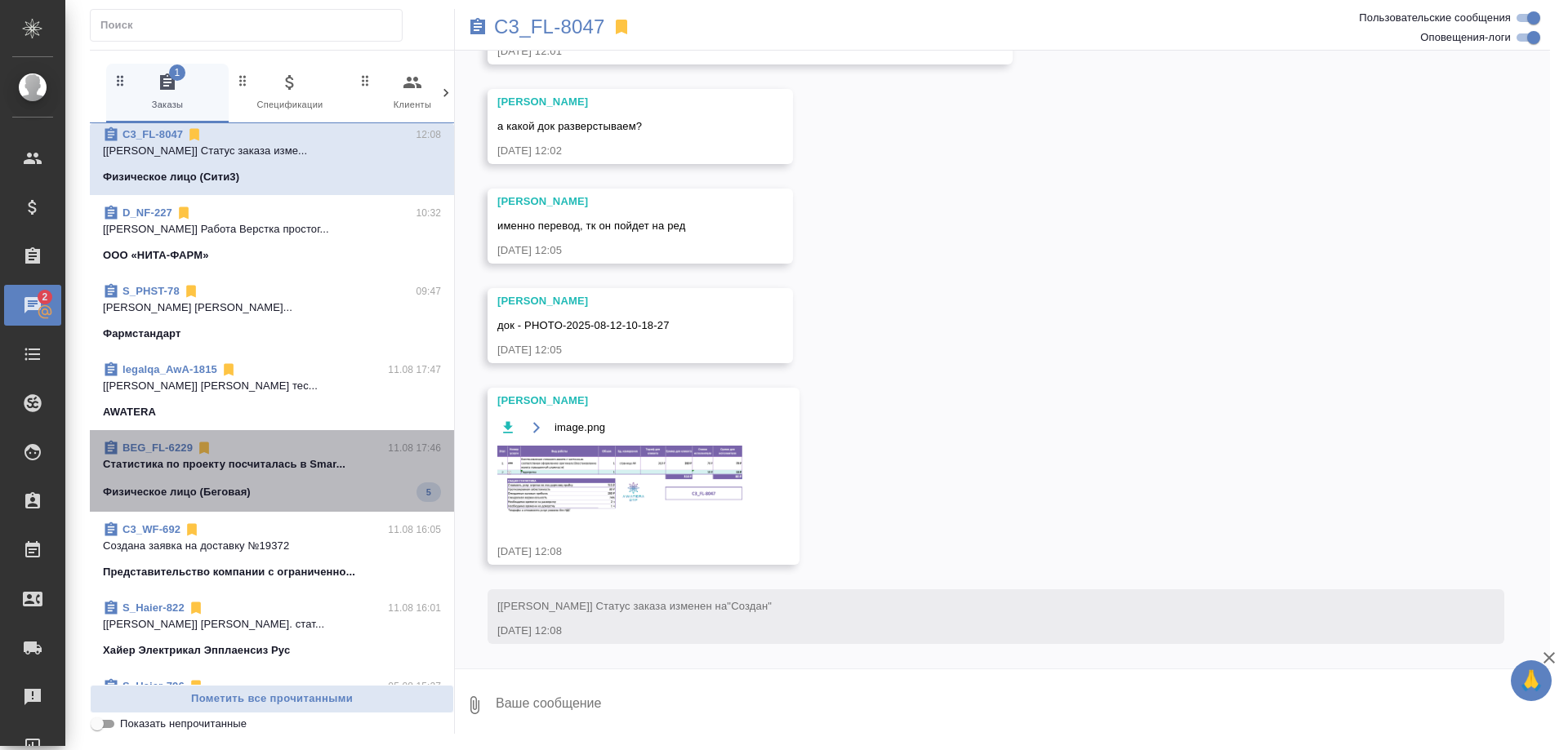
click at [298, 449] on div "BEG_FL-6229 11.08 17:46" at bounding box center [272, 448] width 338 height 17
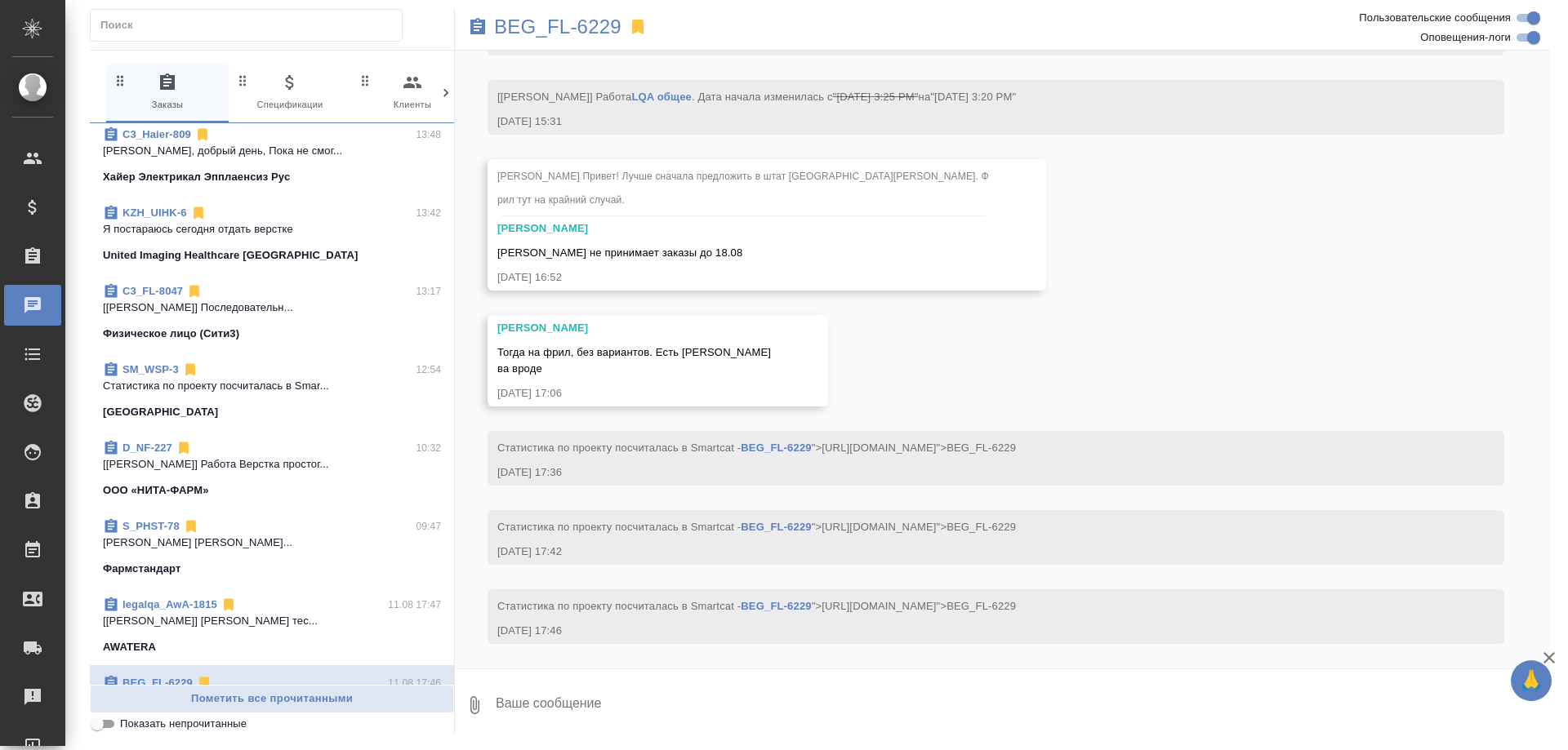
scroll to position [0, 0]
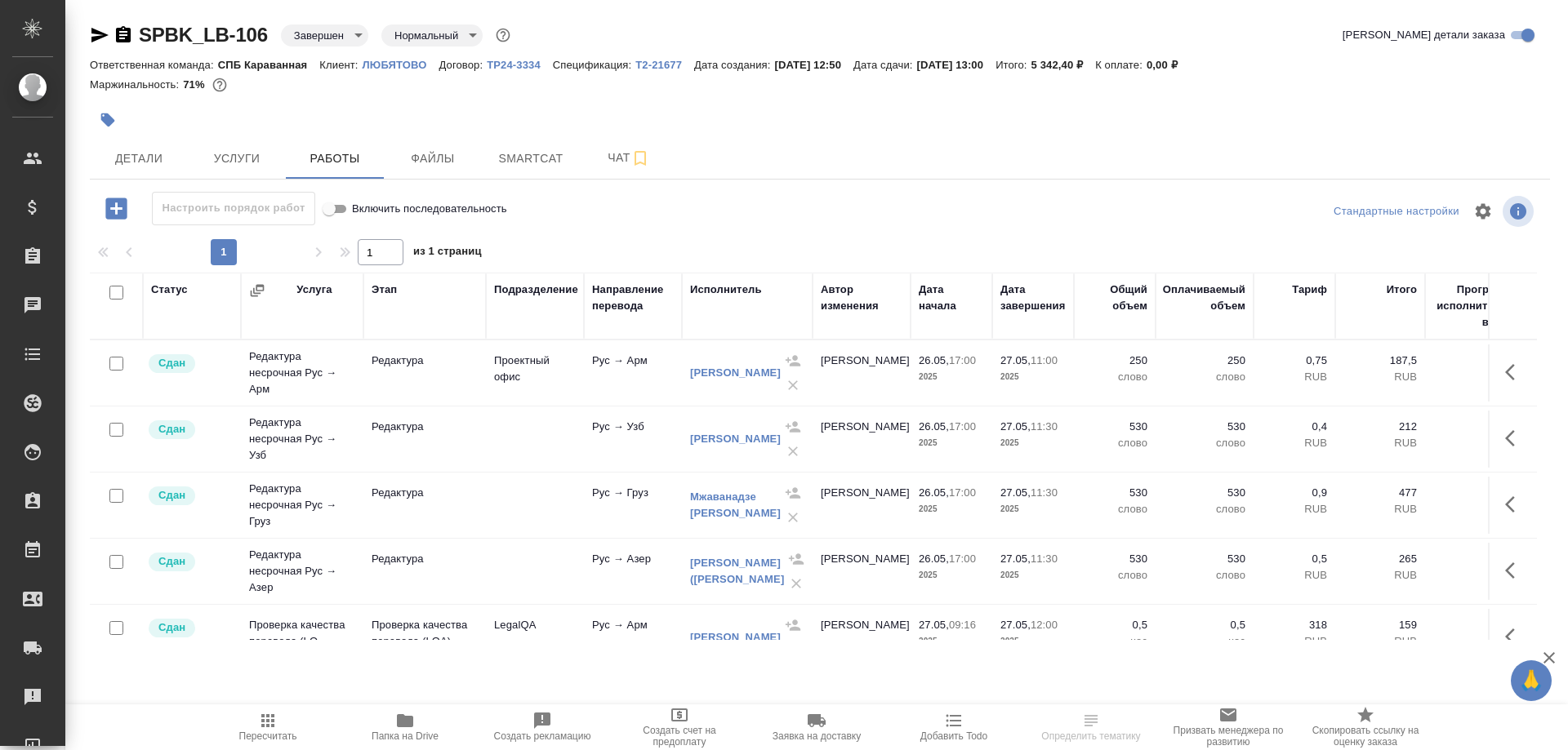
click at [392, 60] on p "ЛЮБЯТОВО" at bounding box center [401, 64] width 77 height 12
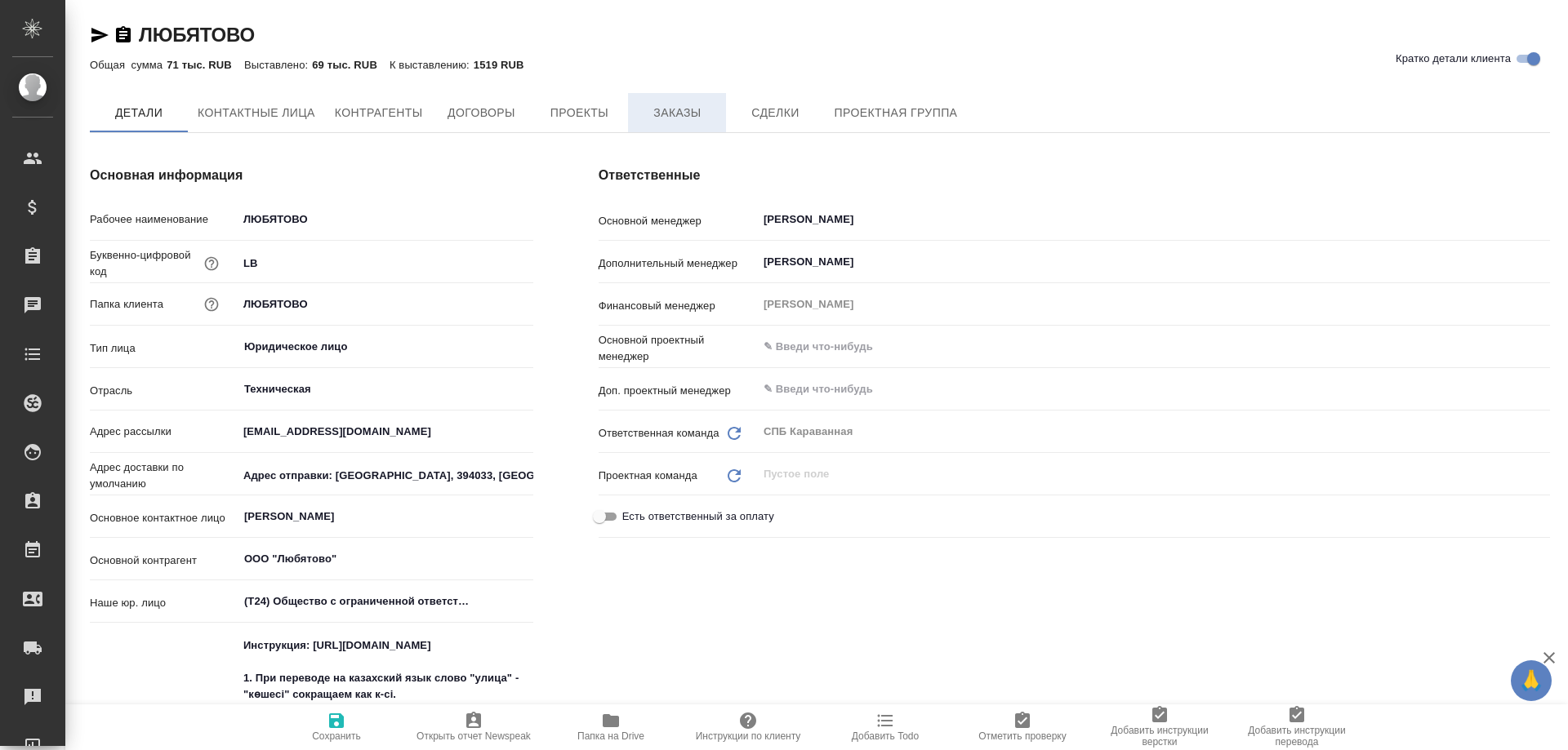
click at [676, 117] on span "Заказы" at bounding box center [676, 113] width 78 height 21
type textarea "x"
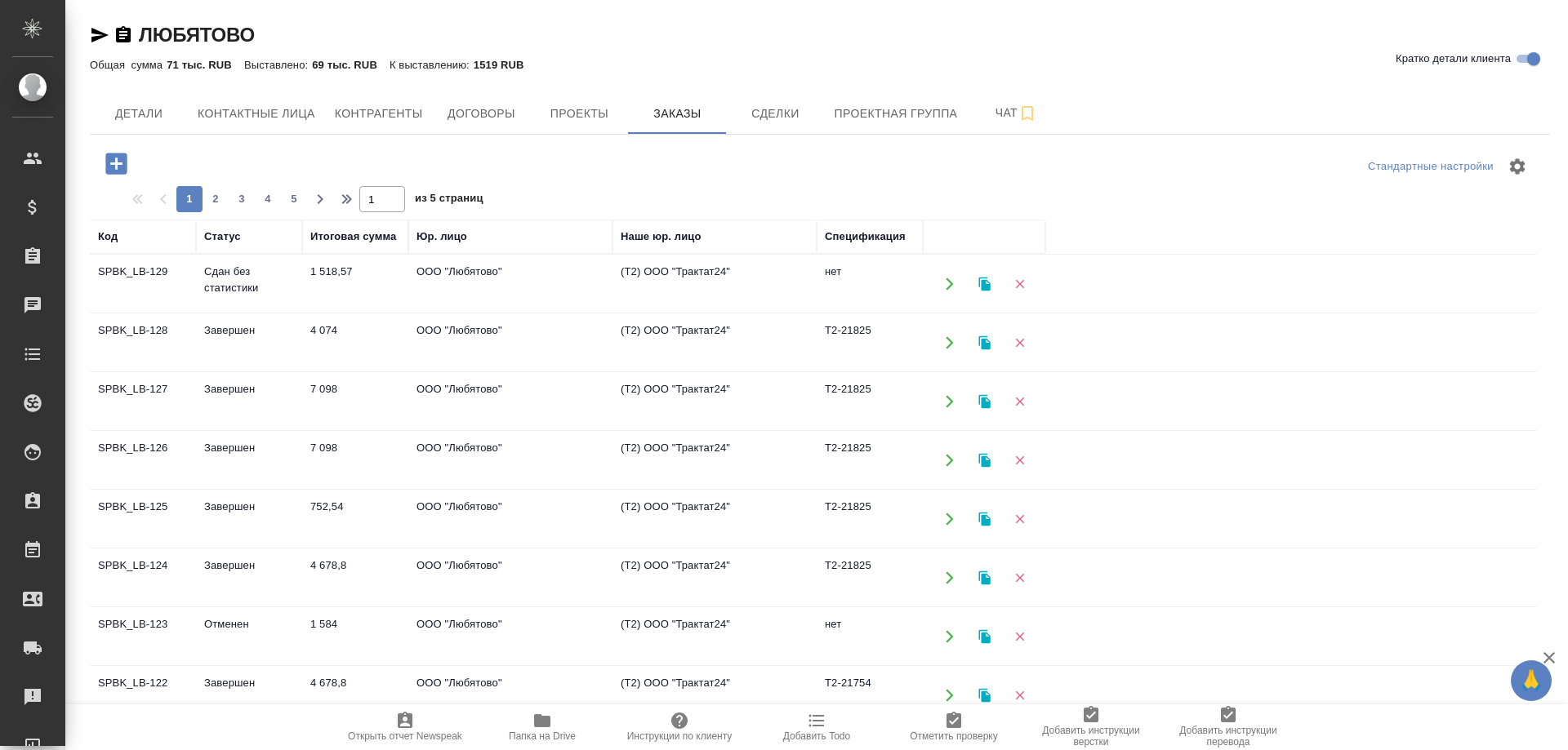
click at [133, 266] on td "SPBK_LB-129" at bounding box center [142, 285] width 106 height 57
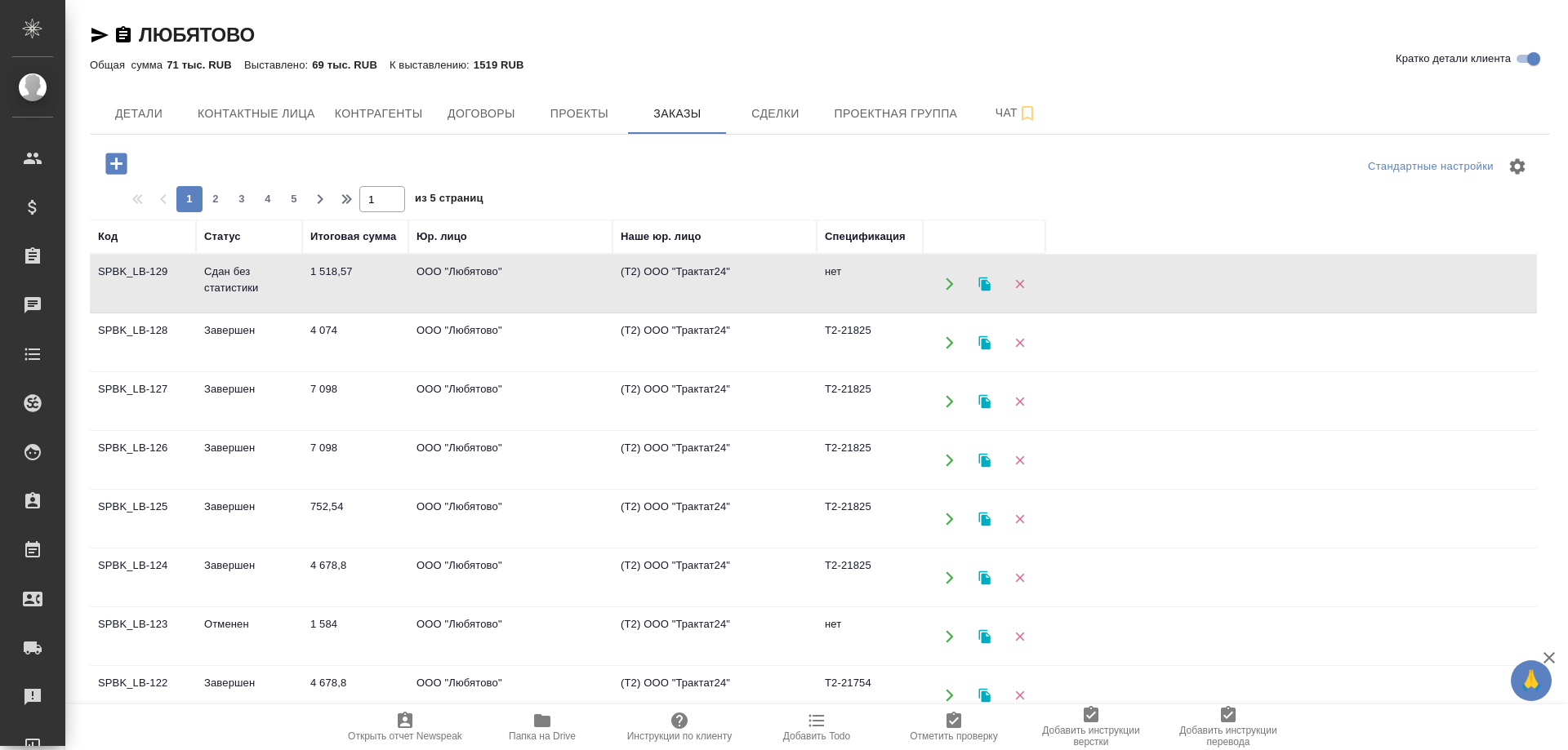
click at [133, 266] on td "SPBK_LB-129" at bounding box center [142, 285] width 106 height 57
click at [133, 312] on td "SPBK_LB-128" at bounding box center [142, 285] width 106 height 57
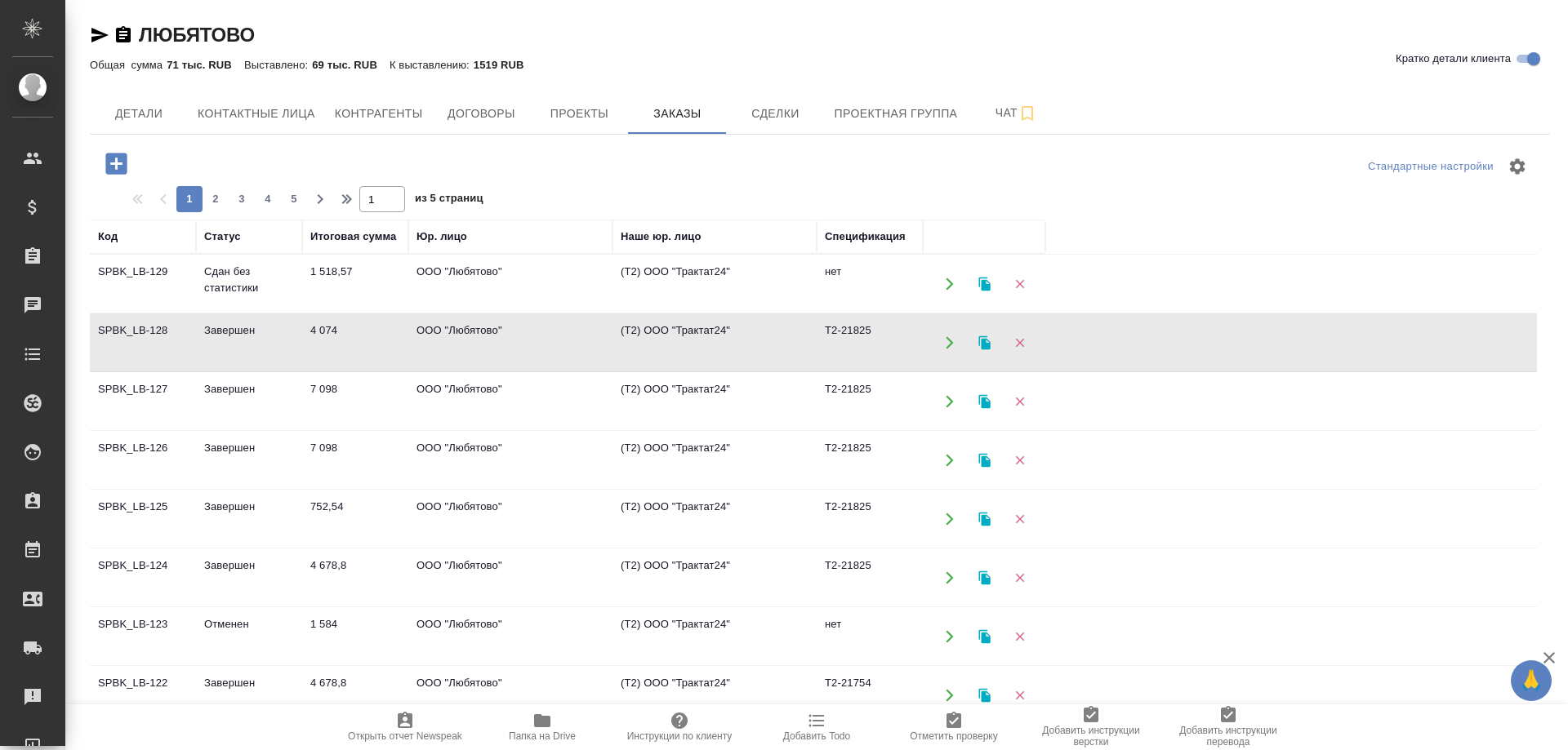
click at [133, 312] on td "SPBK_LB-128" at bounding box center [142, 285] width 106 height 57
click at [137, 312] on td "SPBK_LB-127" at bounding box center [142, 285] width 106 height 57
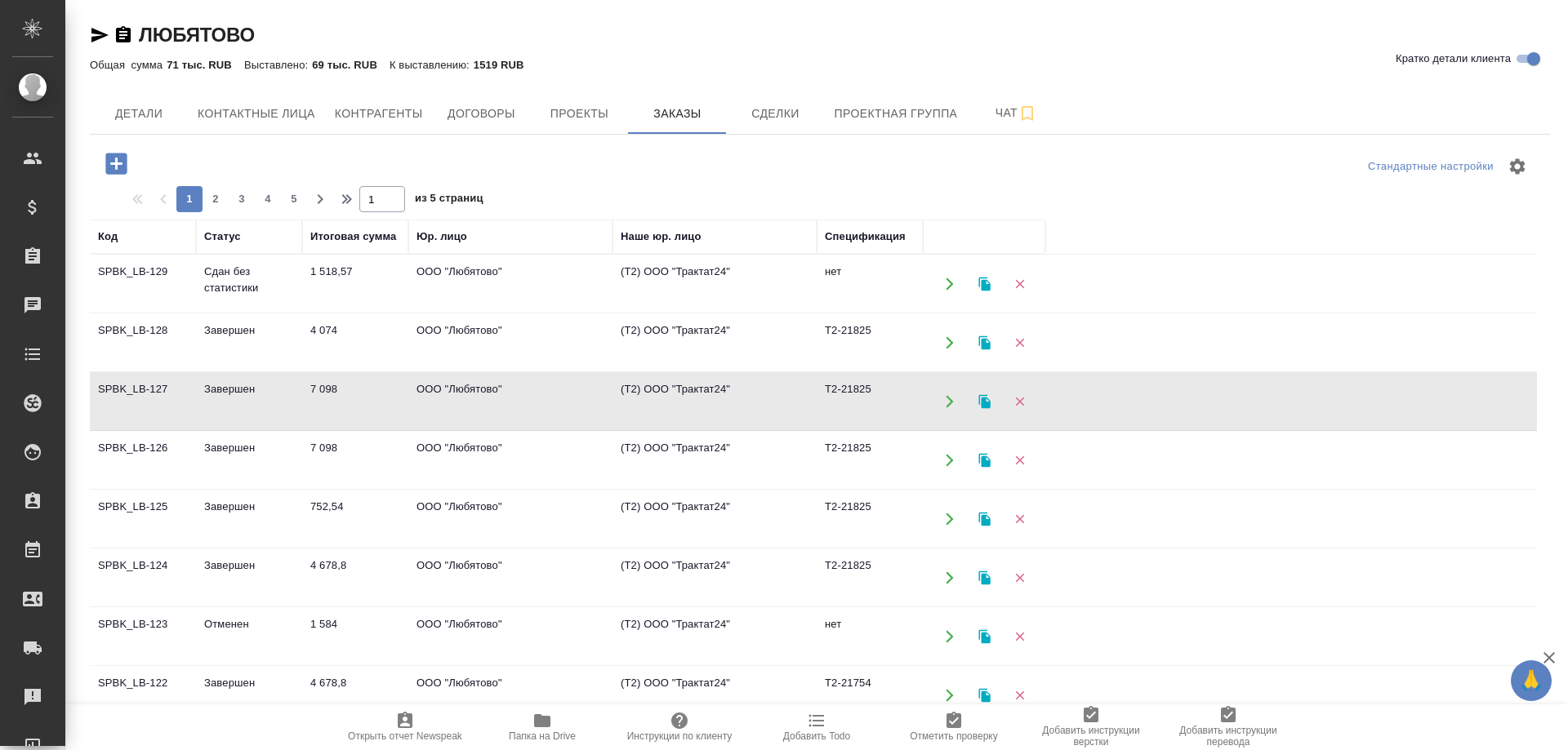
click at [137, 312] on td "SPBK_LB-127" at bounding box center [142, 285] width 106 height 57
click at [143, 312] on td "SPBK_LB-126" at bounding box center [142, 285] width 106 height 57
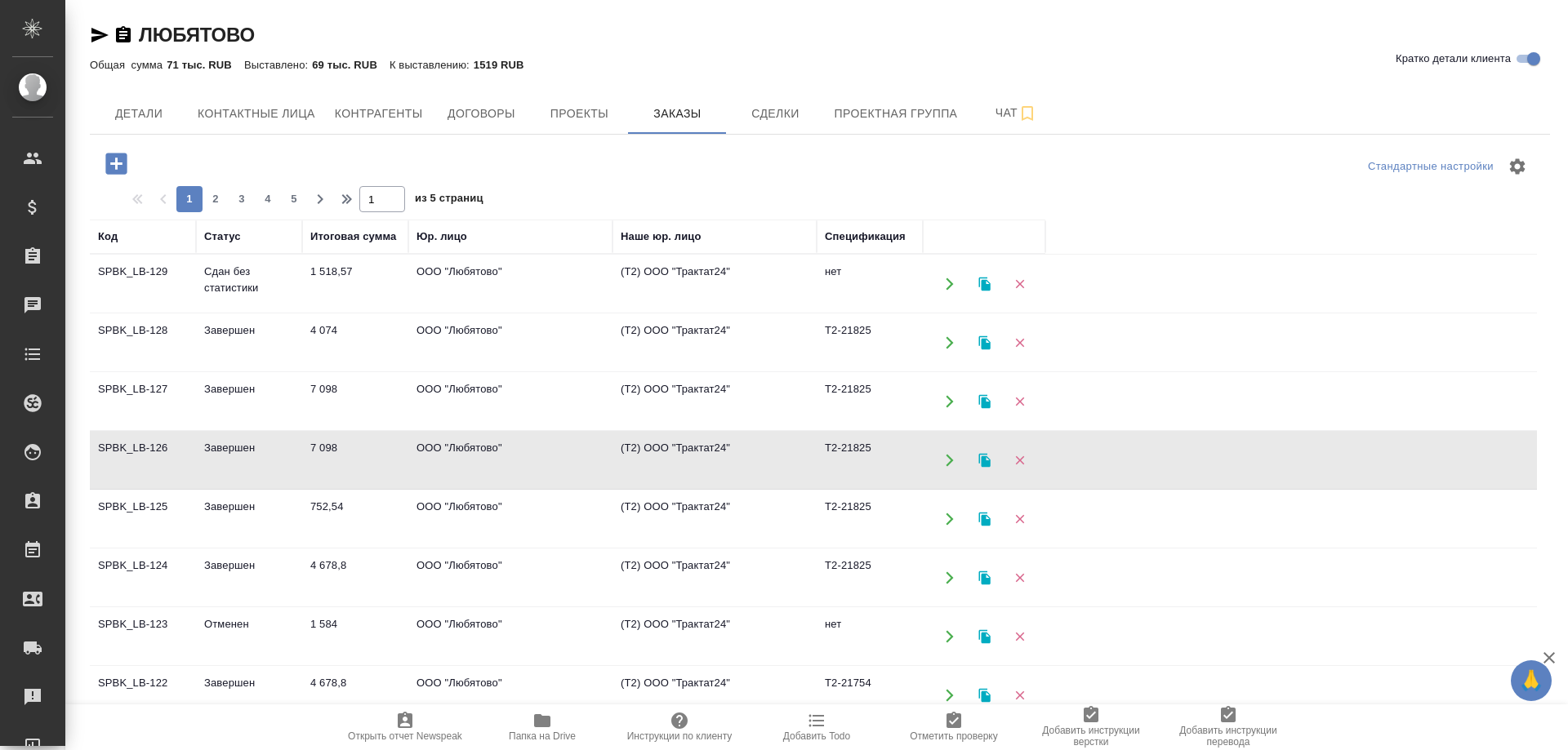
click at [143, 312] on td "SPBK_LB-126" at bounding box center [142, 285] width 106 height 57
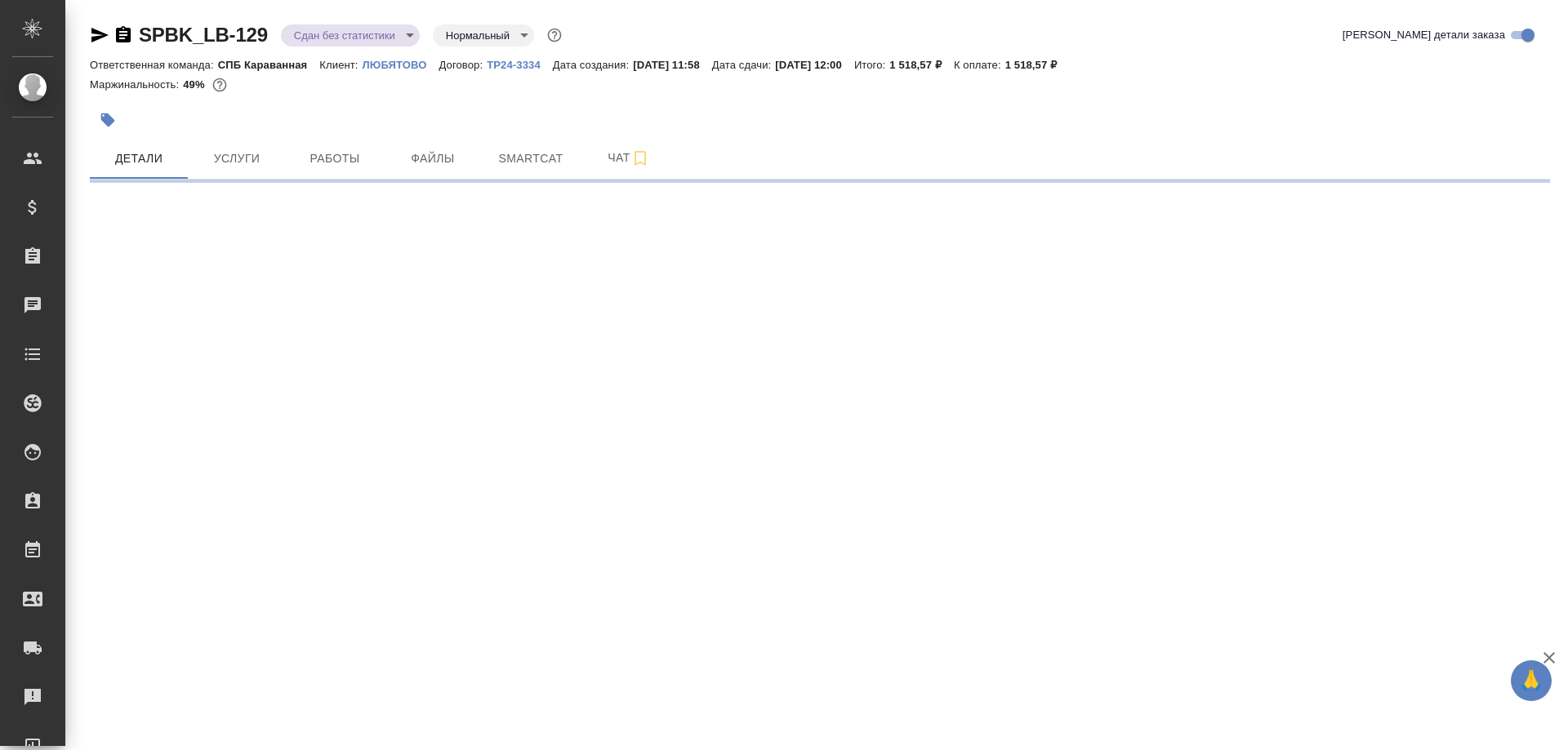
select select "RU"
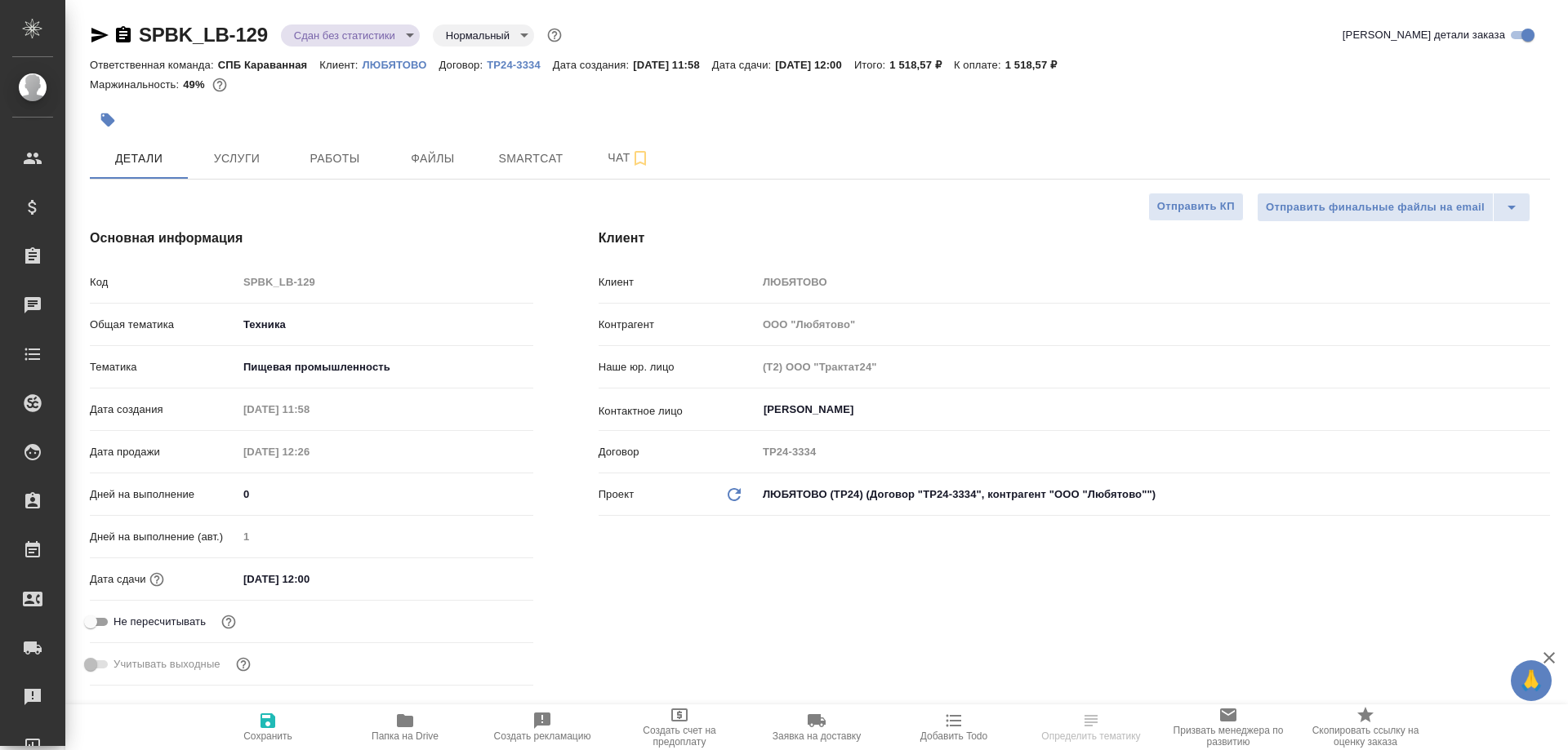
type textarea "x"
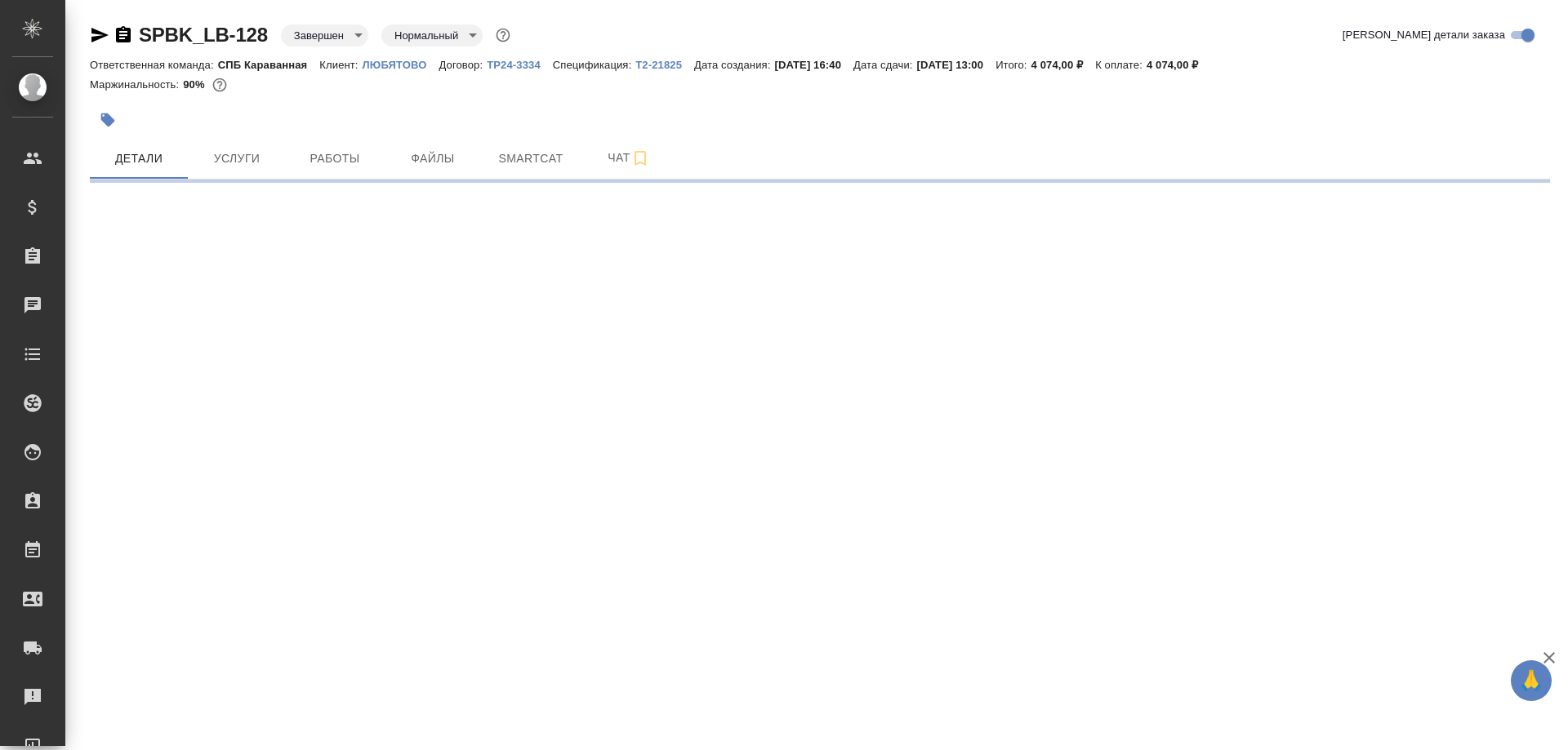
select select "RU"
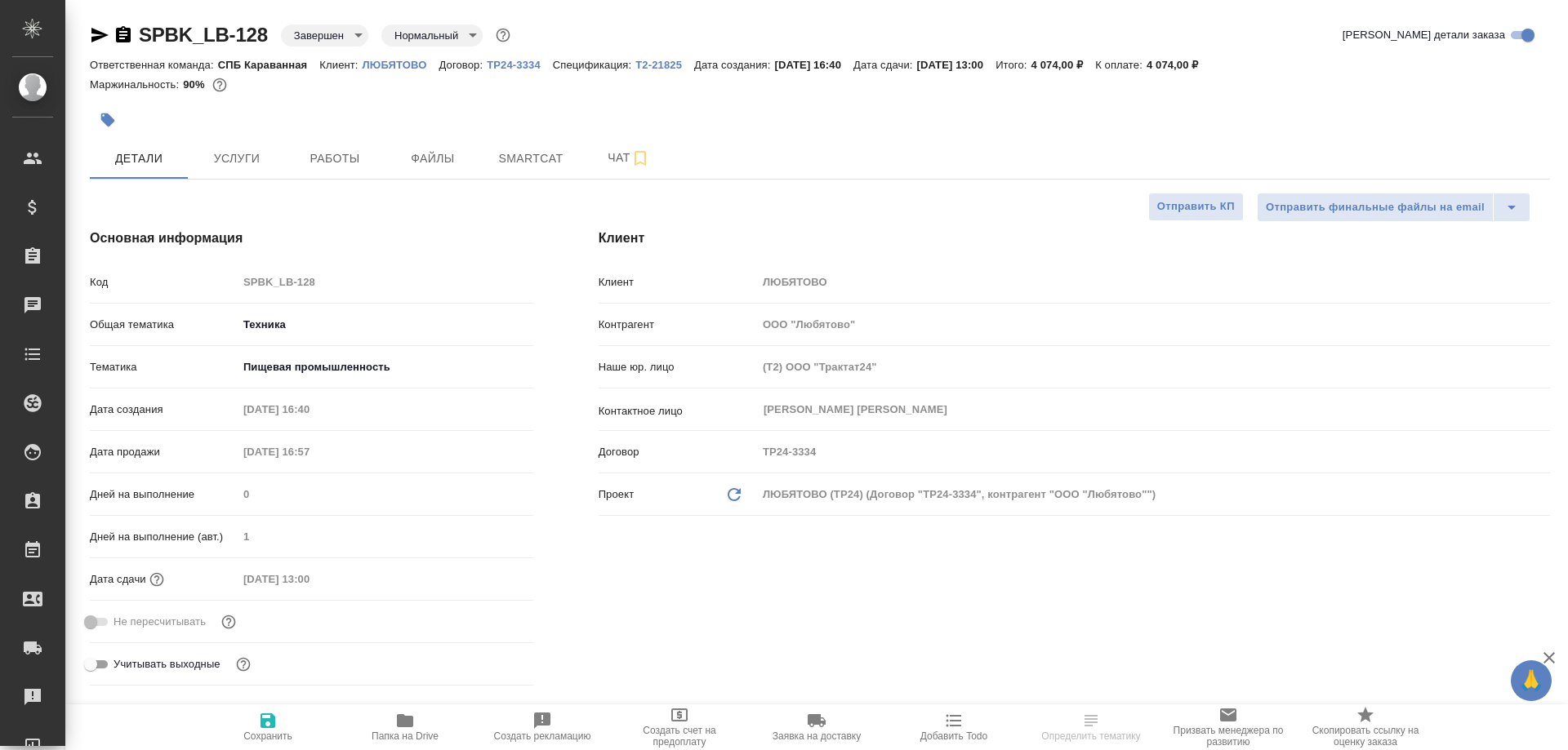
type textarea "x"
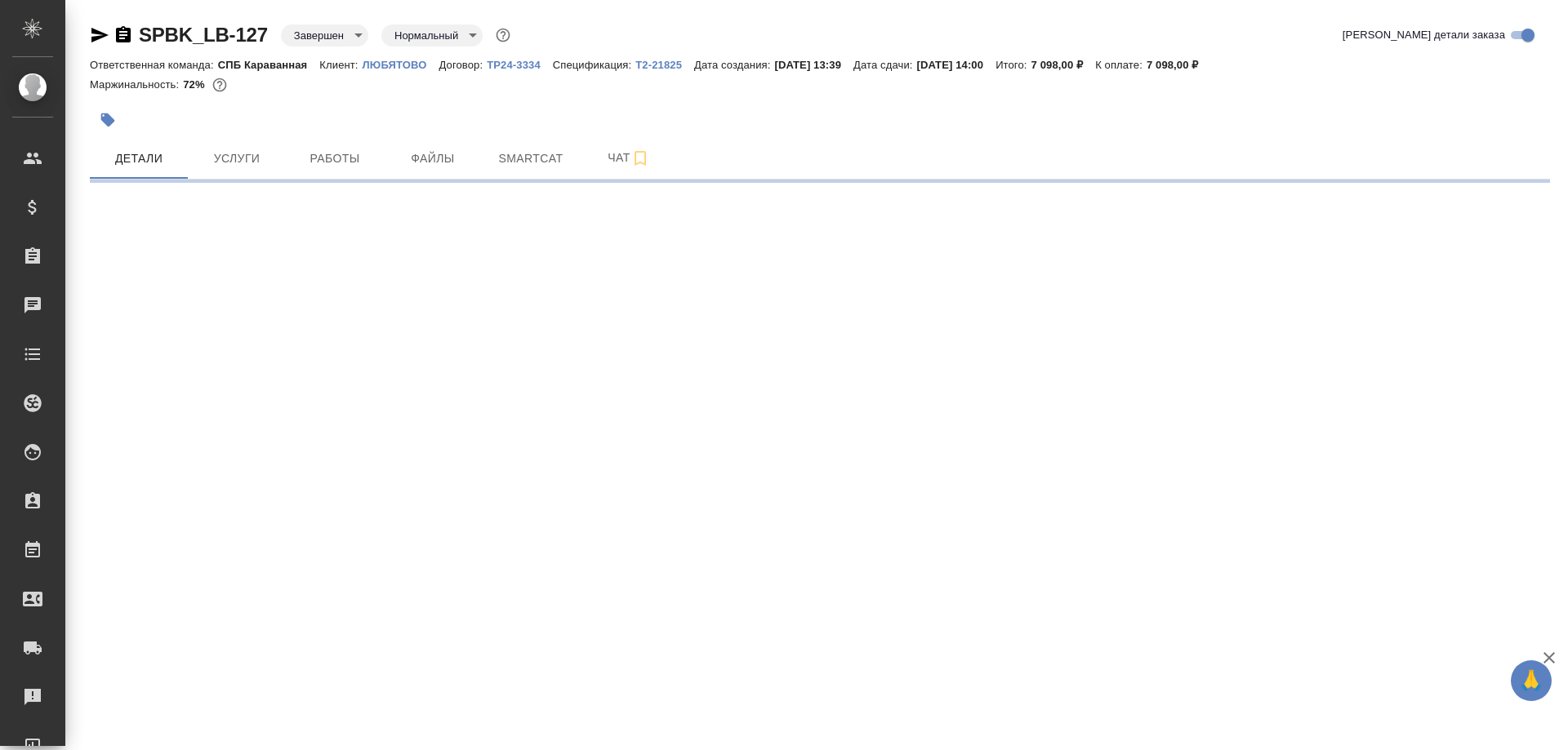
select select "RU"
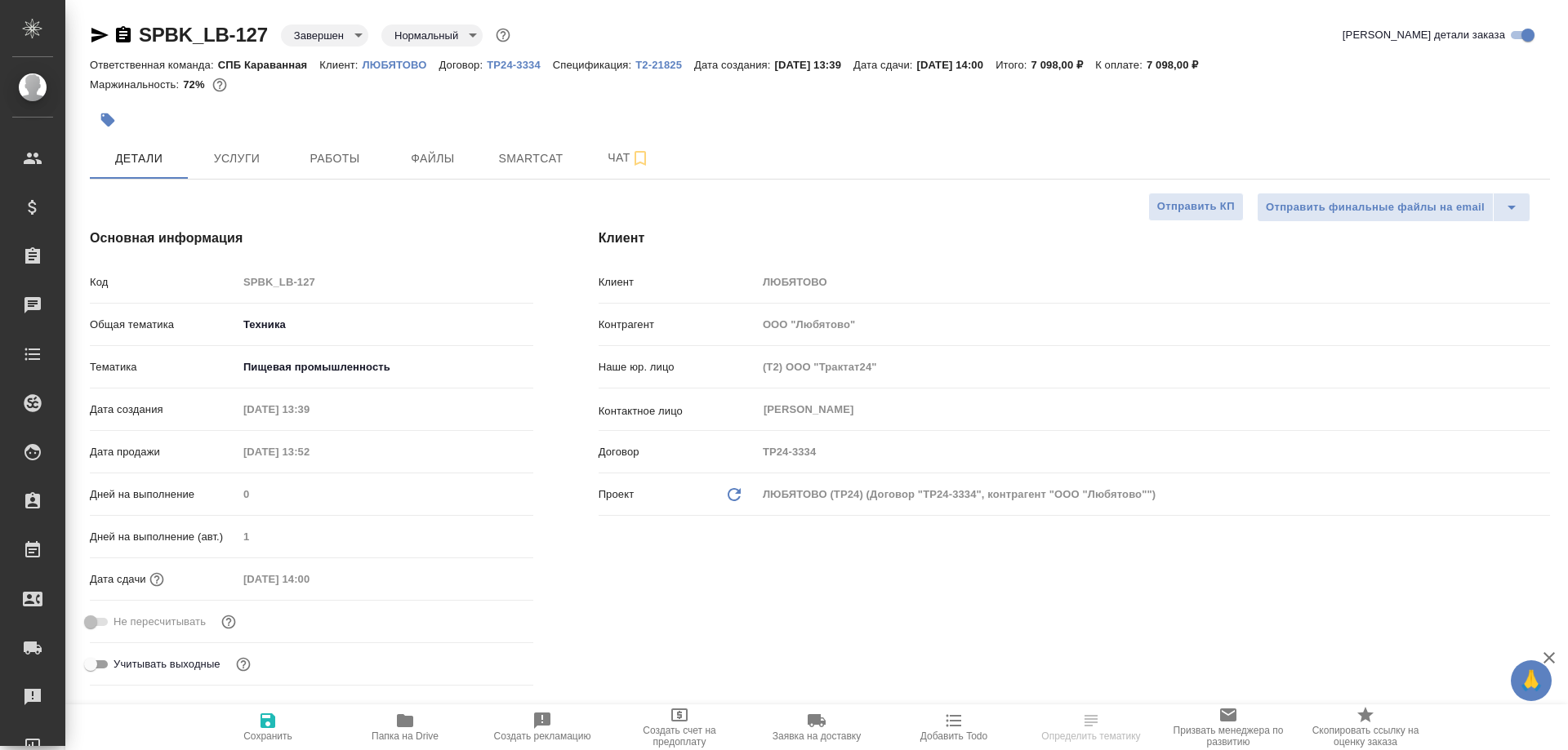
type textarea "x"
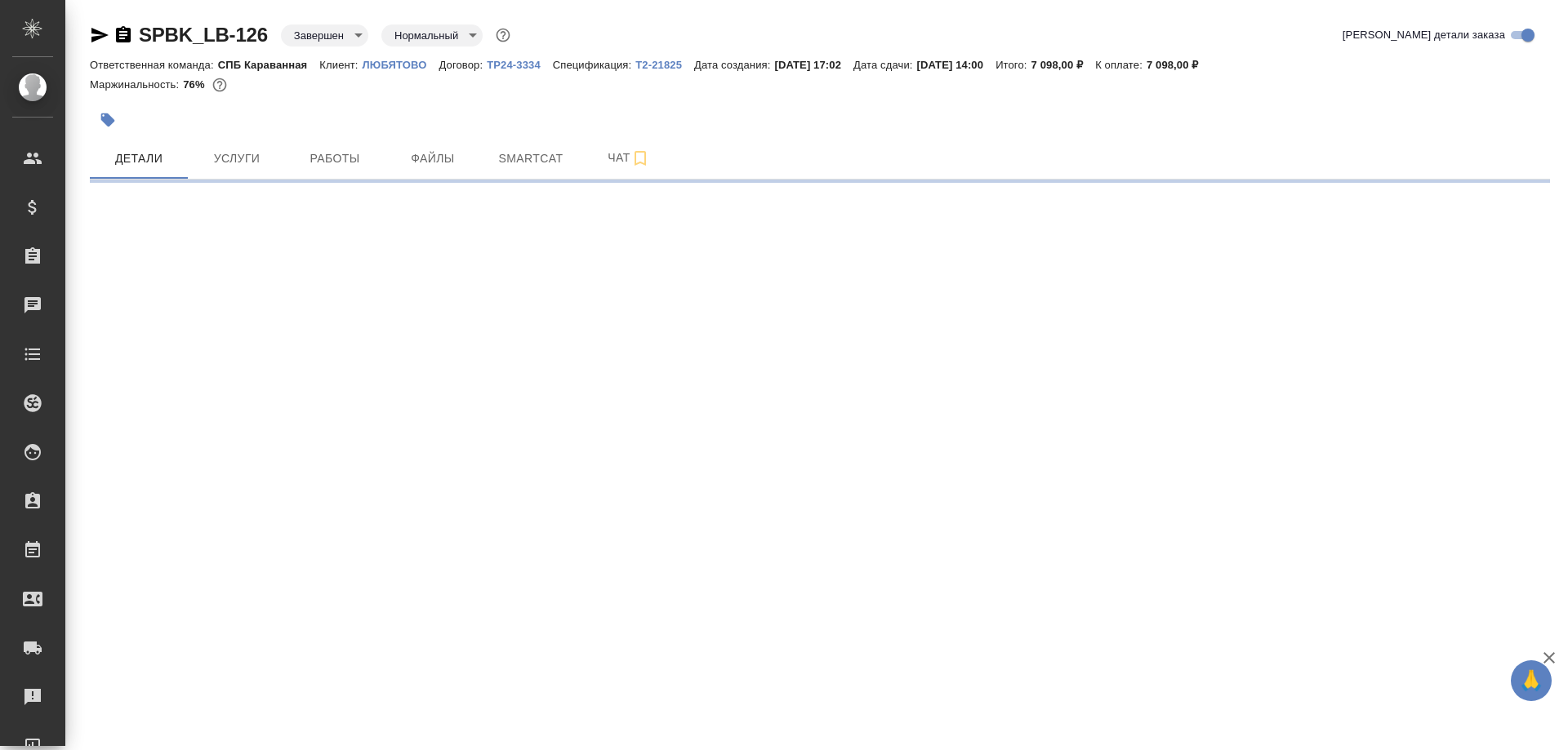
select select "RU"
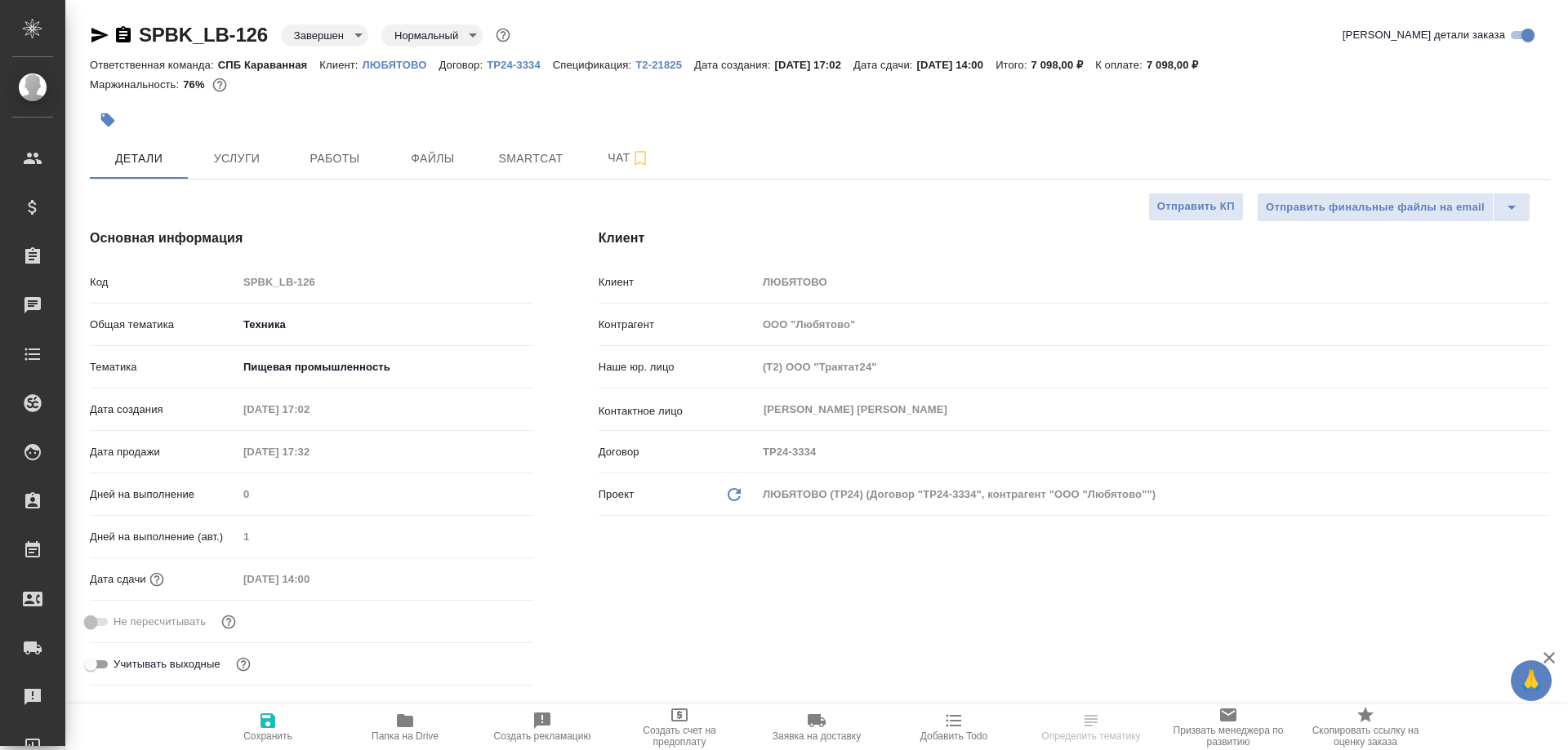
type textarea "x"
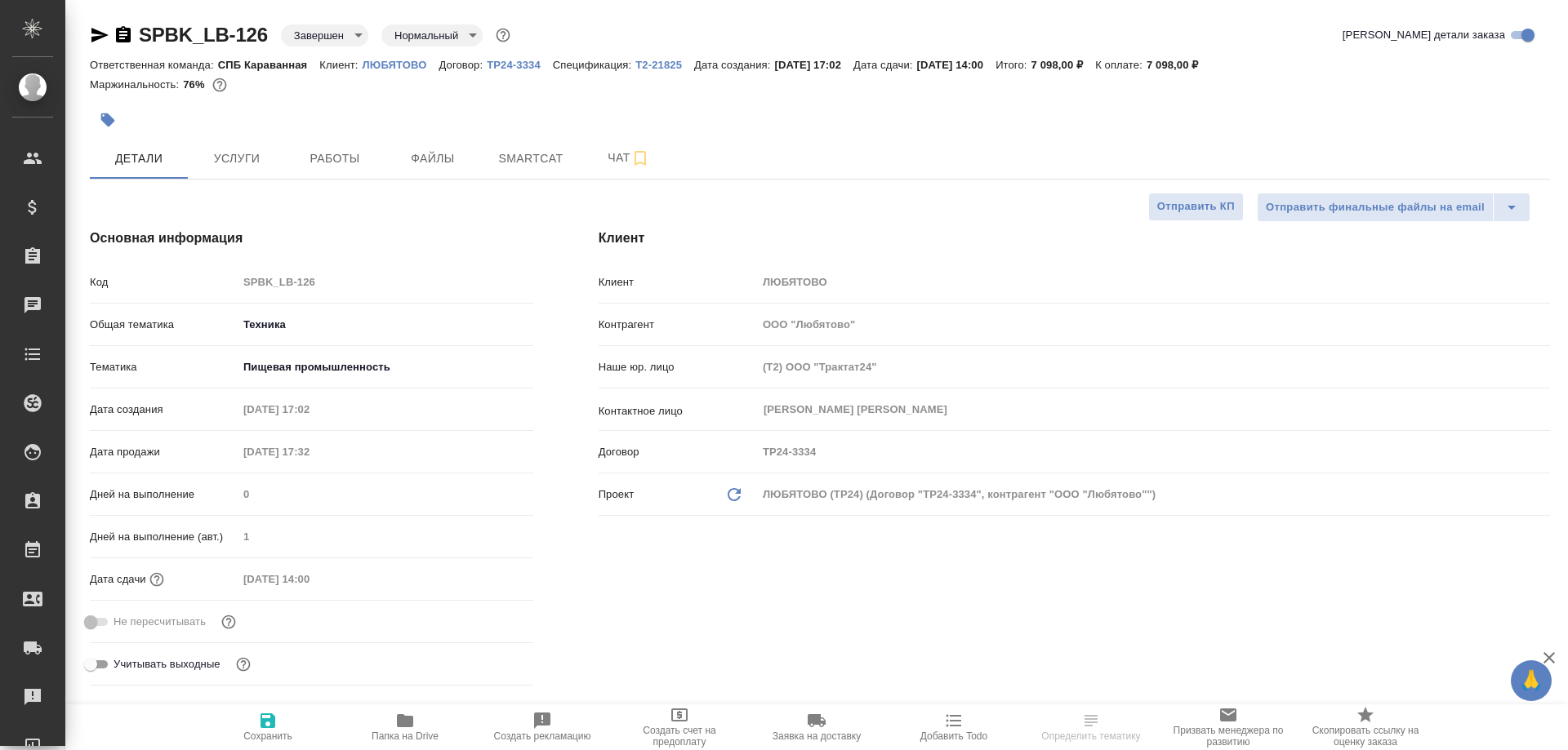
type textarea "x"
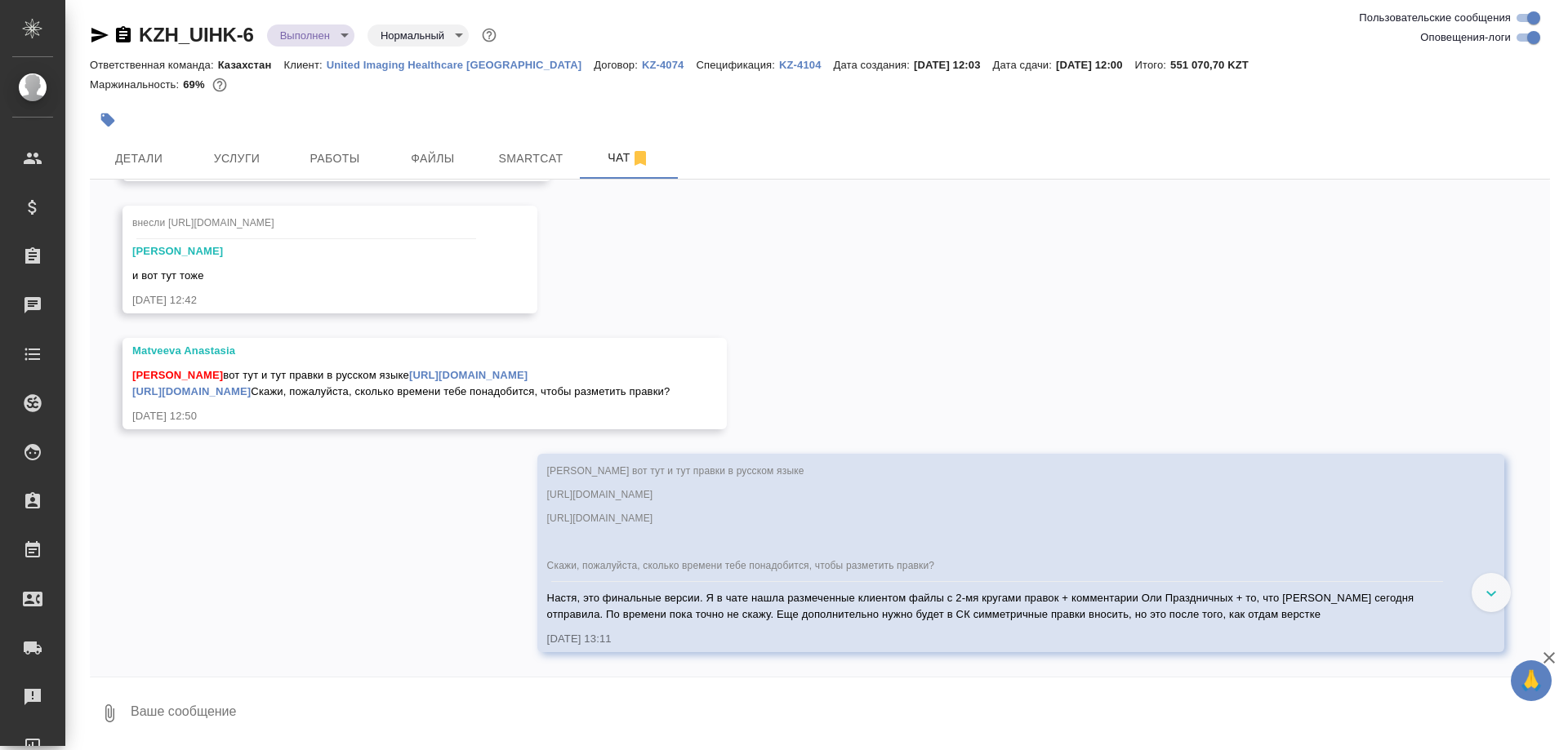
scroll to position [28342, 0]
click at [294, 96] on span "файл готов [URL][DOMAIN_NAME]" at bounding box center [214, 91] width 162 height 12
click at [275, 228] on span "внесли [URL][DOMAIN_NAME]" at bounding box center [204, 223] width 142 height 12
click at [951, 330] on div "03.07, четверг [[PERSON_NAME]] Создана работа Постредактура машинного перевода …" at bounding box center [820, 428] width 1460 height 497
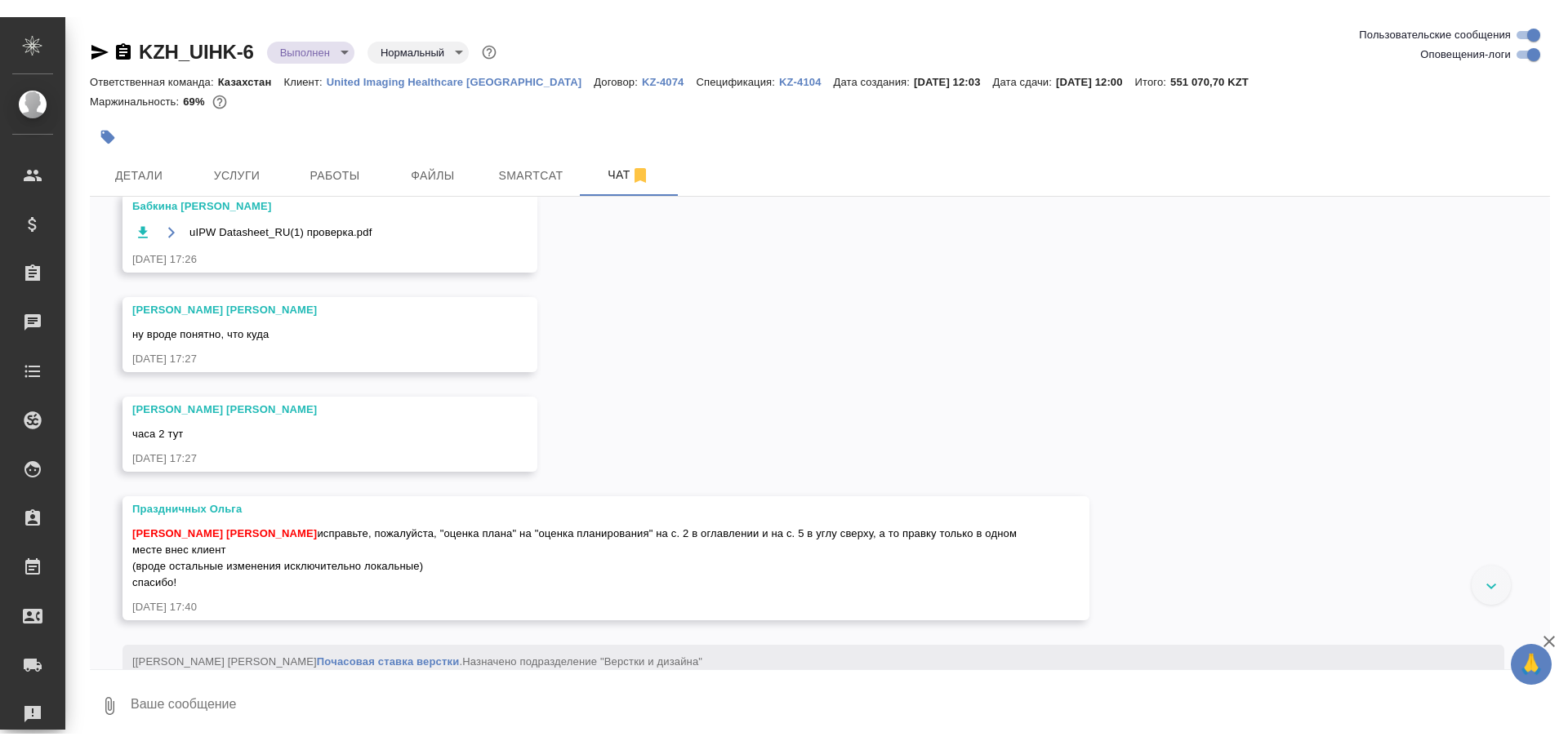
scroll to position [25513, 0]
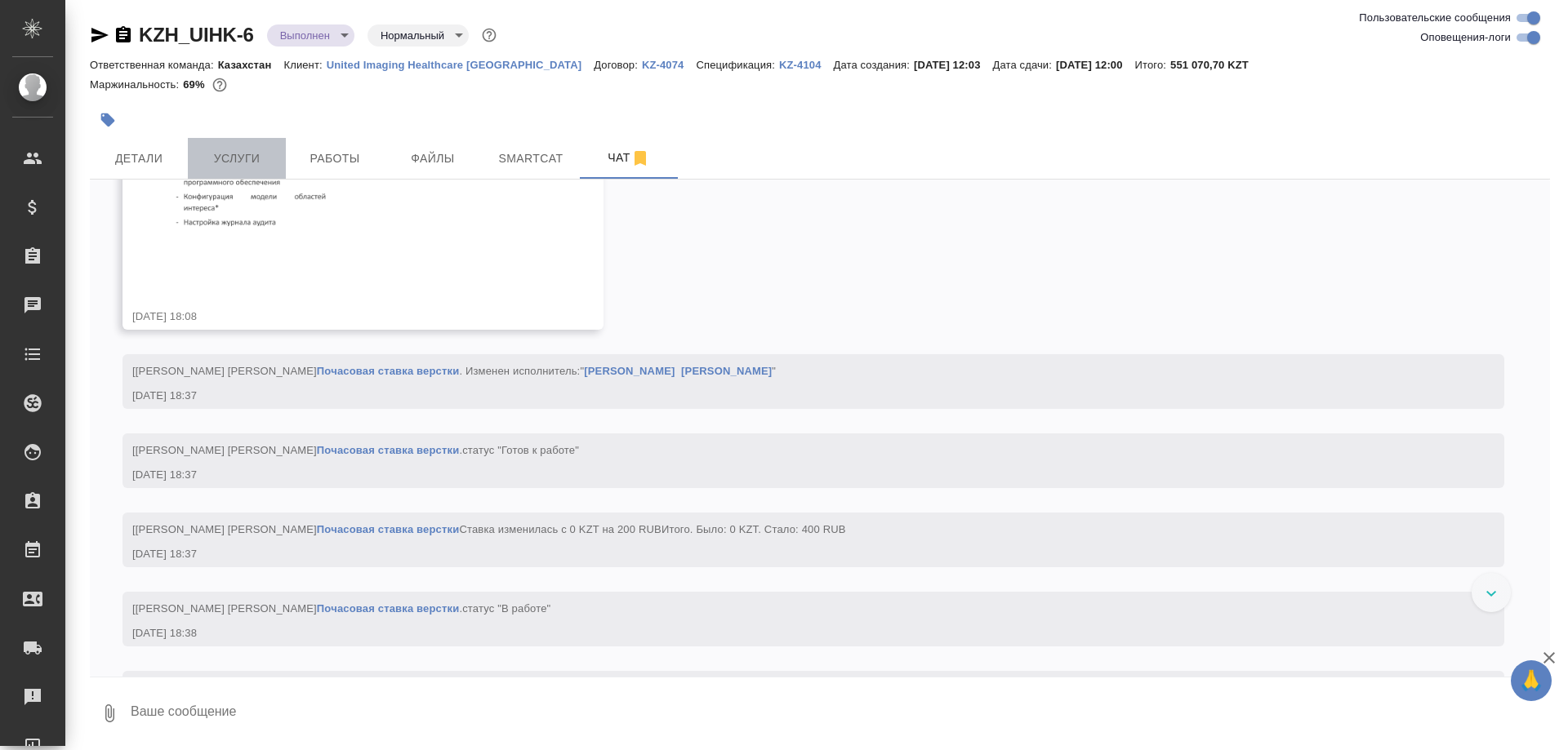
click at [195, 162] on button "Услуги" at bounding box center [236, 158] width 98 height 41
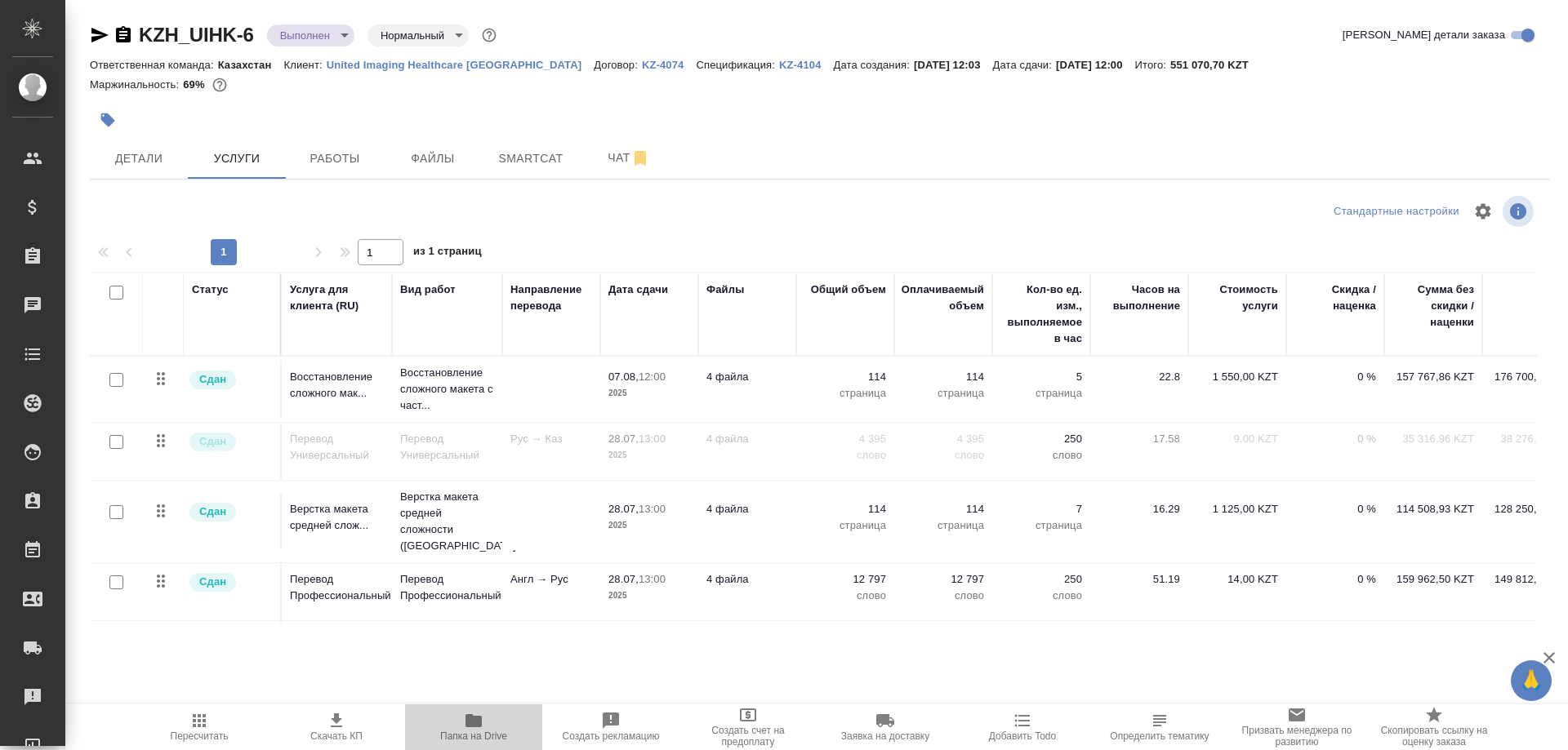
click at [471, 731] on span "Папка на Drive" at bounding box center [474, 736] width 67 height 12
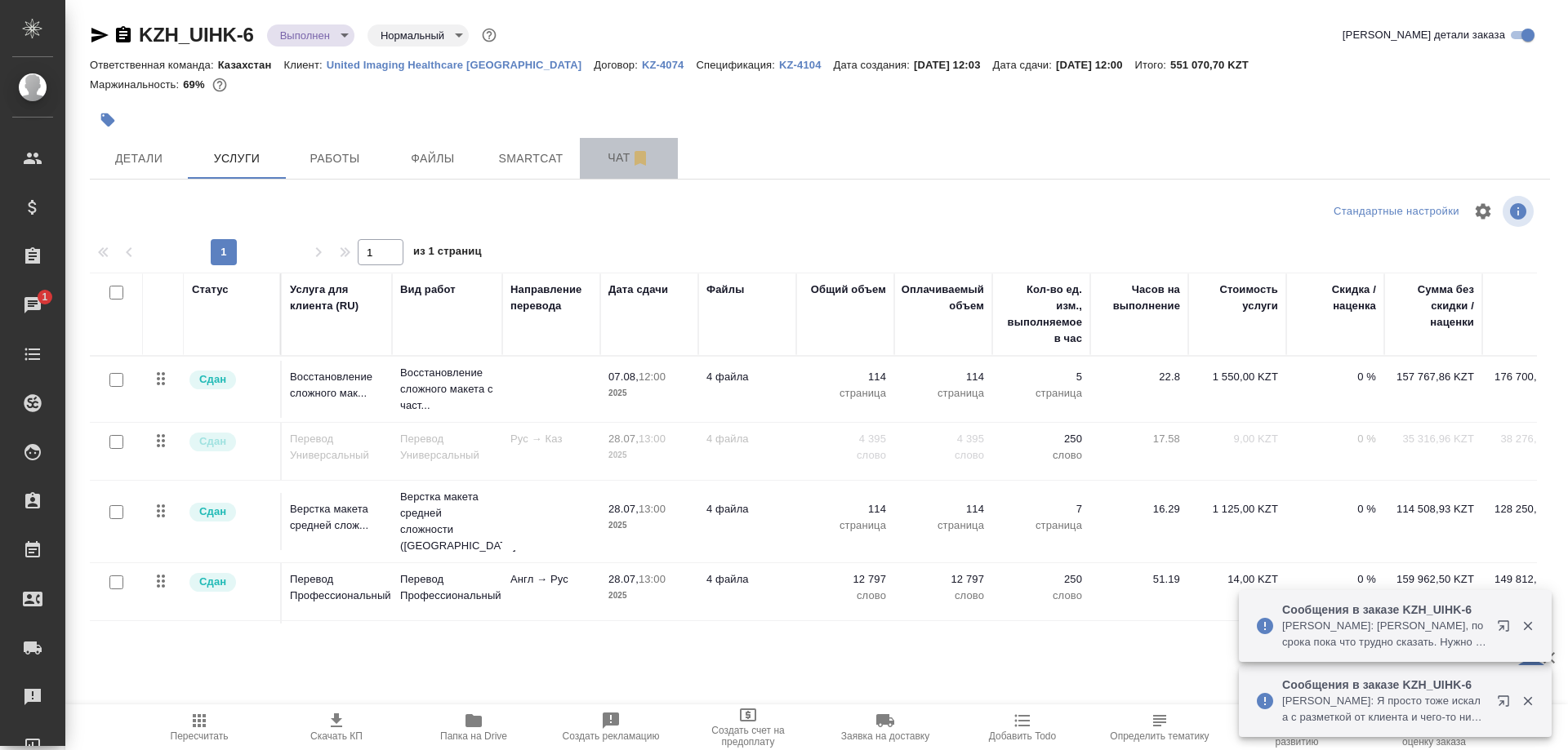
click at [613, 165] on span "Чат" at bounding box center [628, 158] width 78 height 21
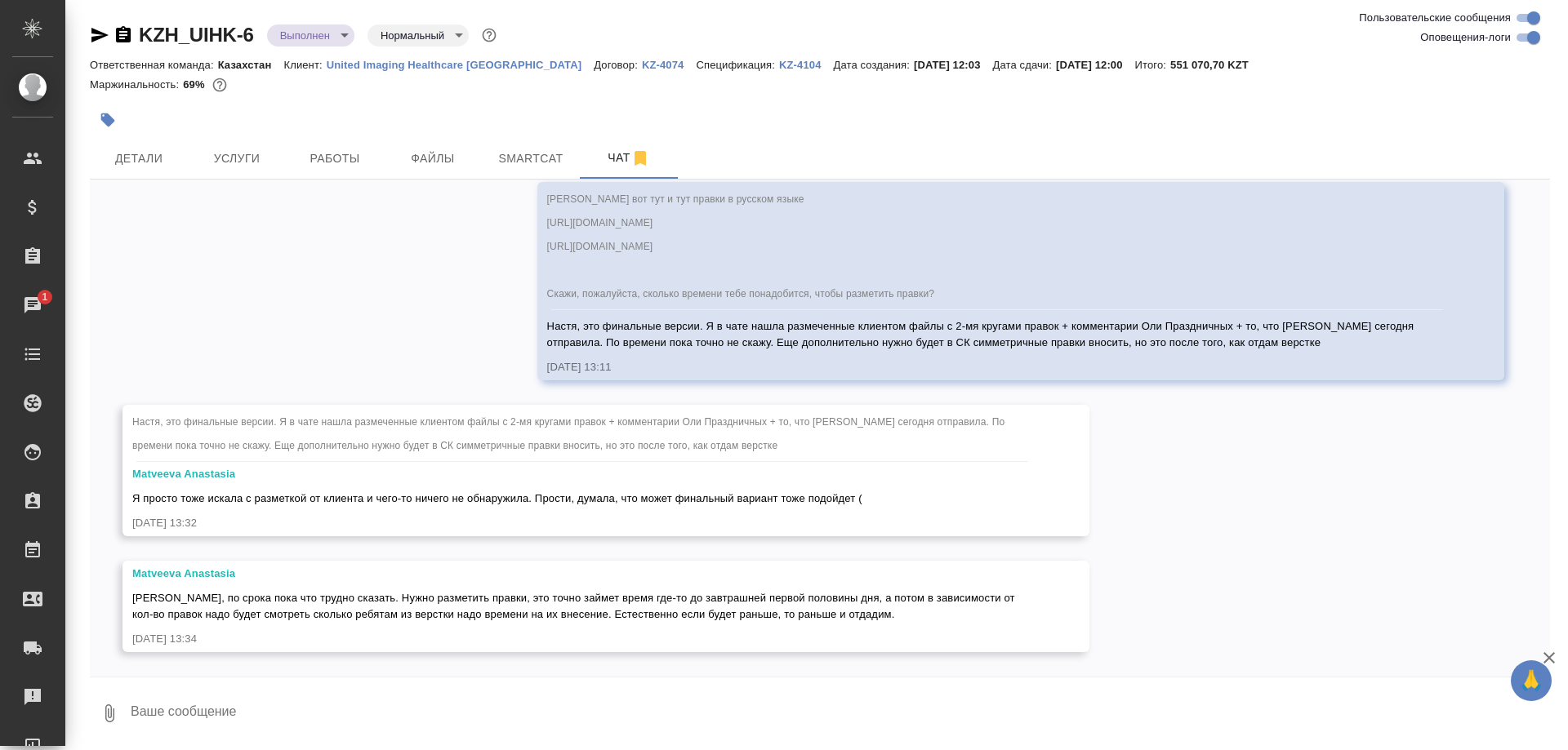
scroll to position [28782, 0]
click at [550, 708] on textarea at bounding box center [839, 713] width 1421 height 55
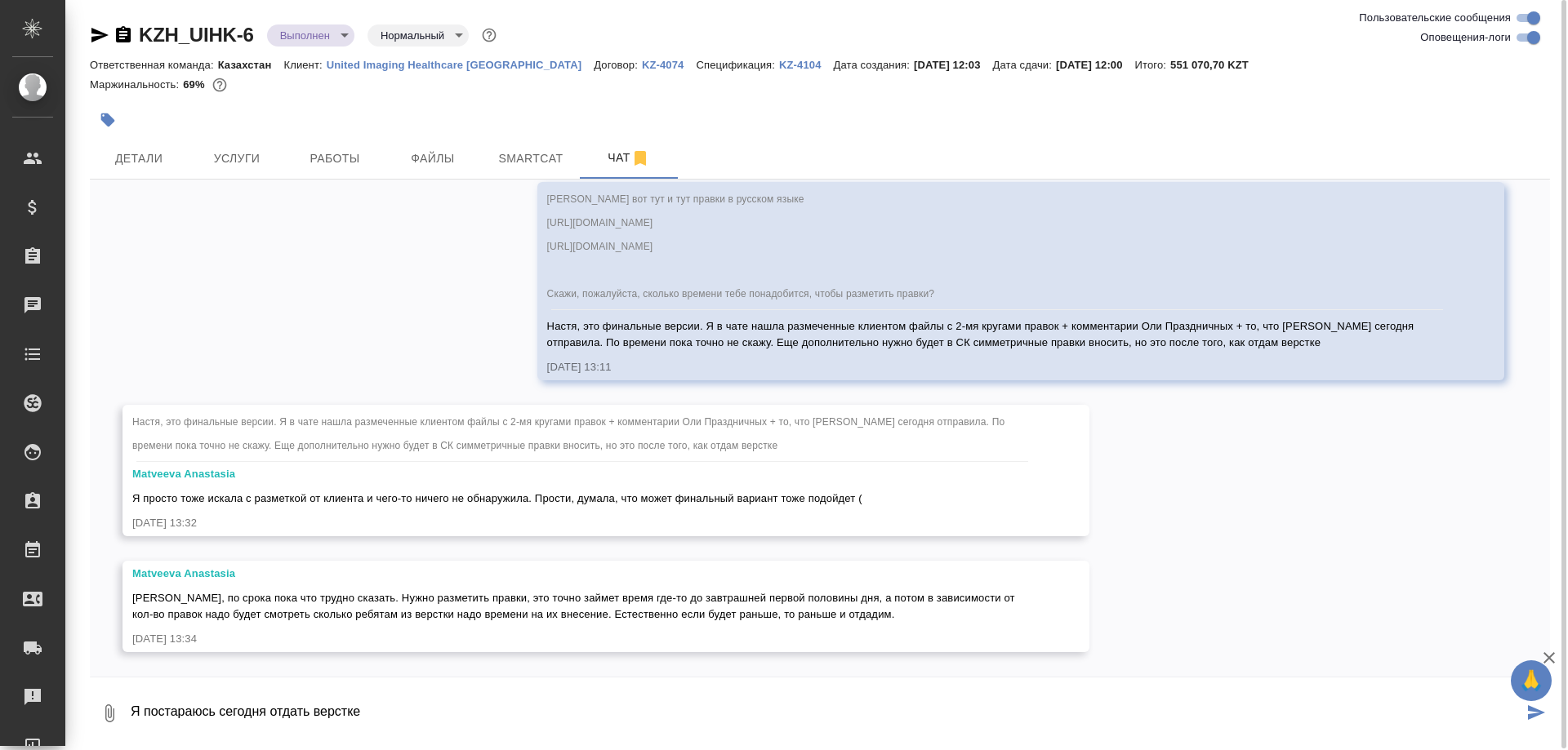
type textarea "Я постараюсь сегодня отдать верстке"
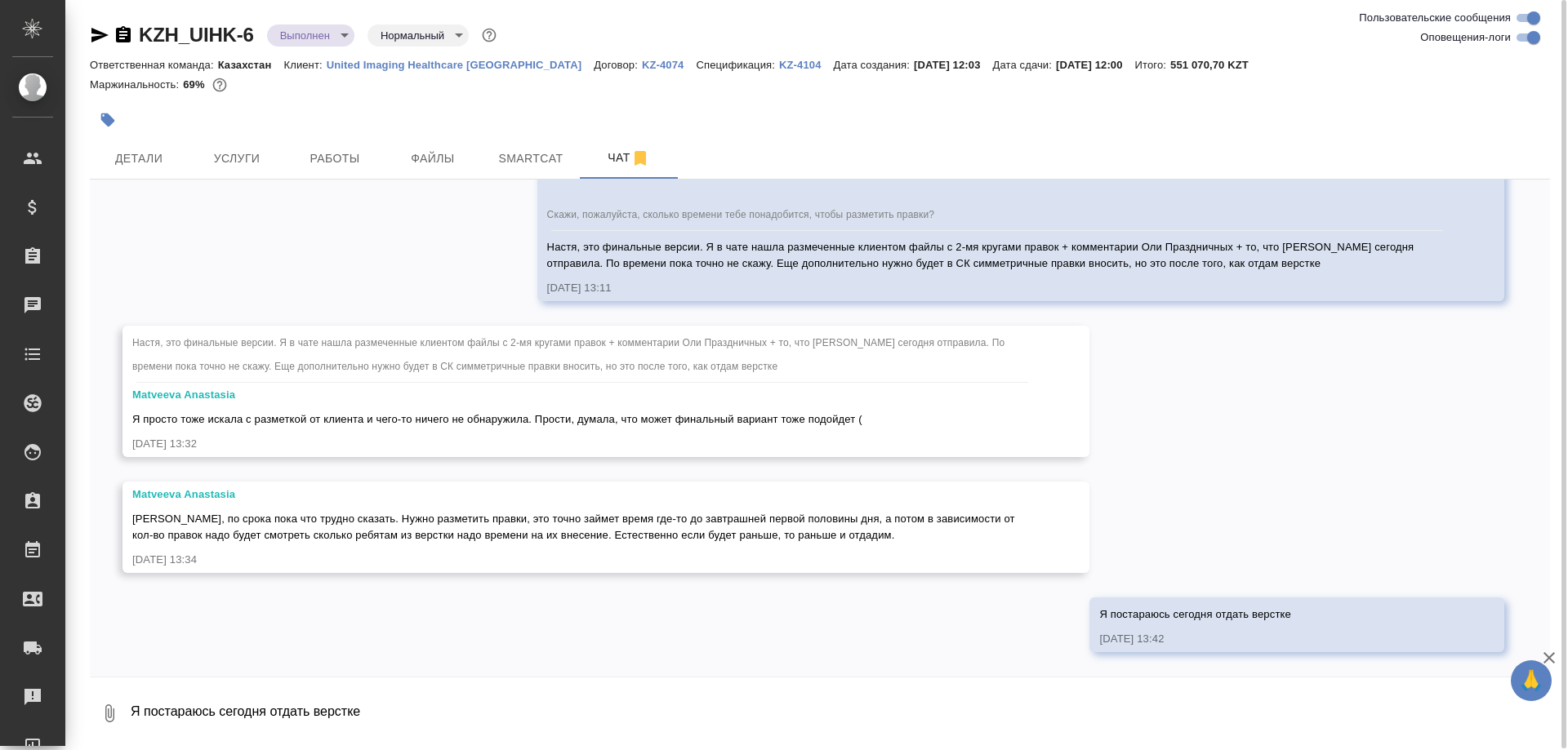
scroll to position [28861, 0]
click at [528, 157] on span "Smartcat" at bounding box center [530, 158] width 78 height 21
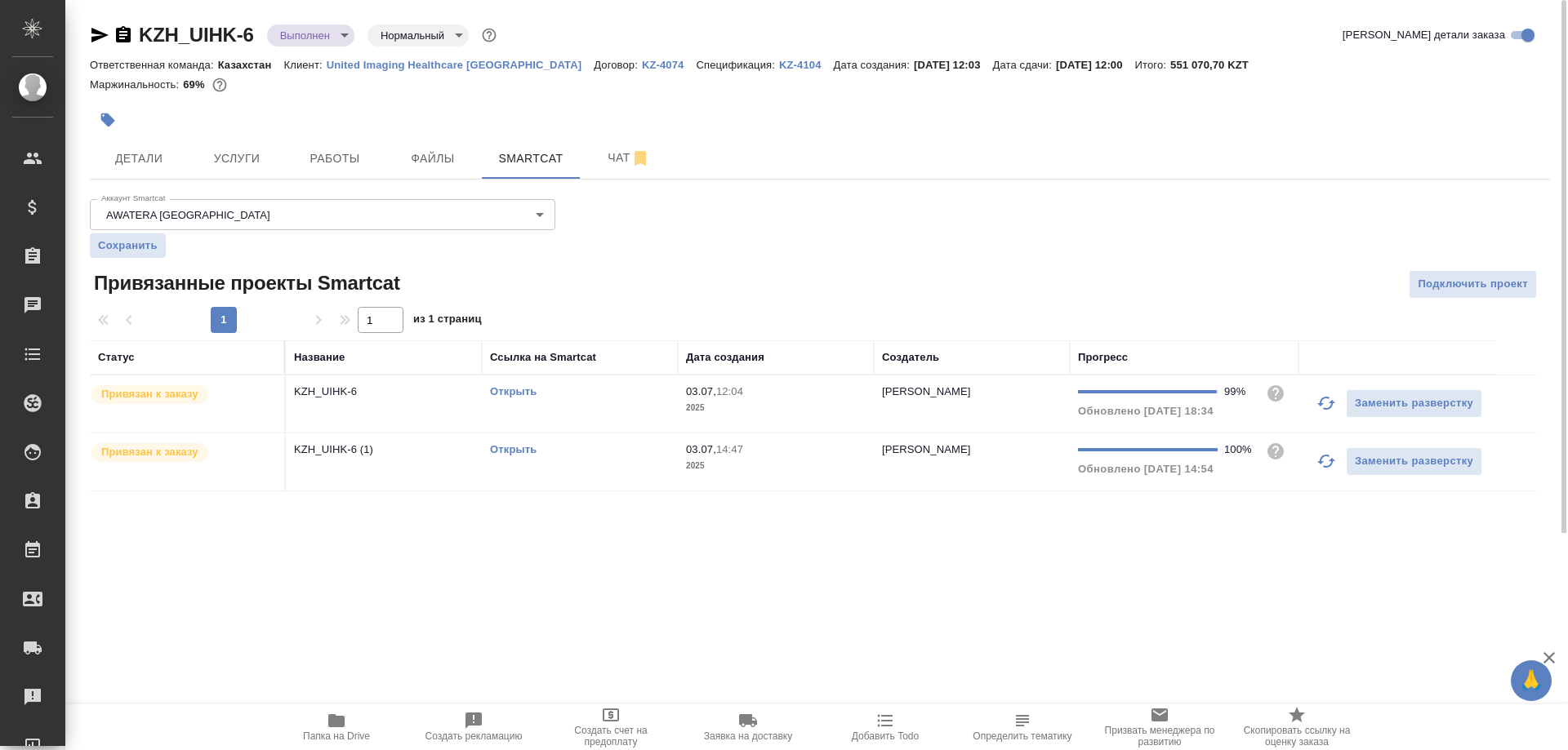
click at [509, 453] on link "Открыть" at bounding box center [513, 450] width 46 height 12
click at [590, 168] on span "Чат" at bounding box center [628, 158] width 78 height 21
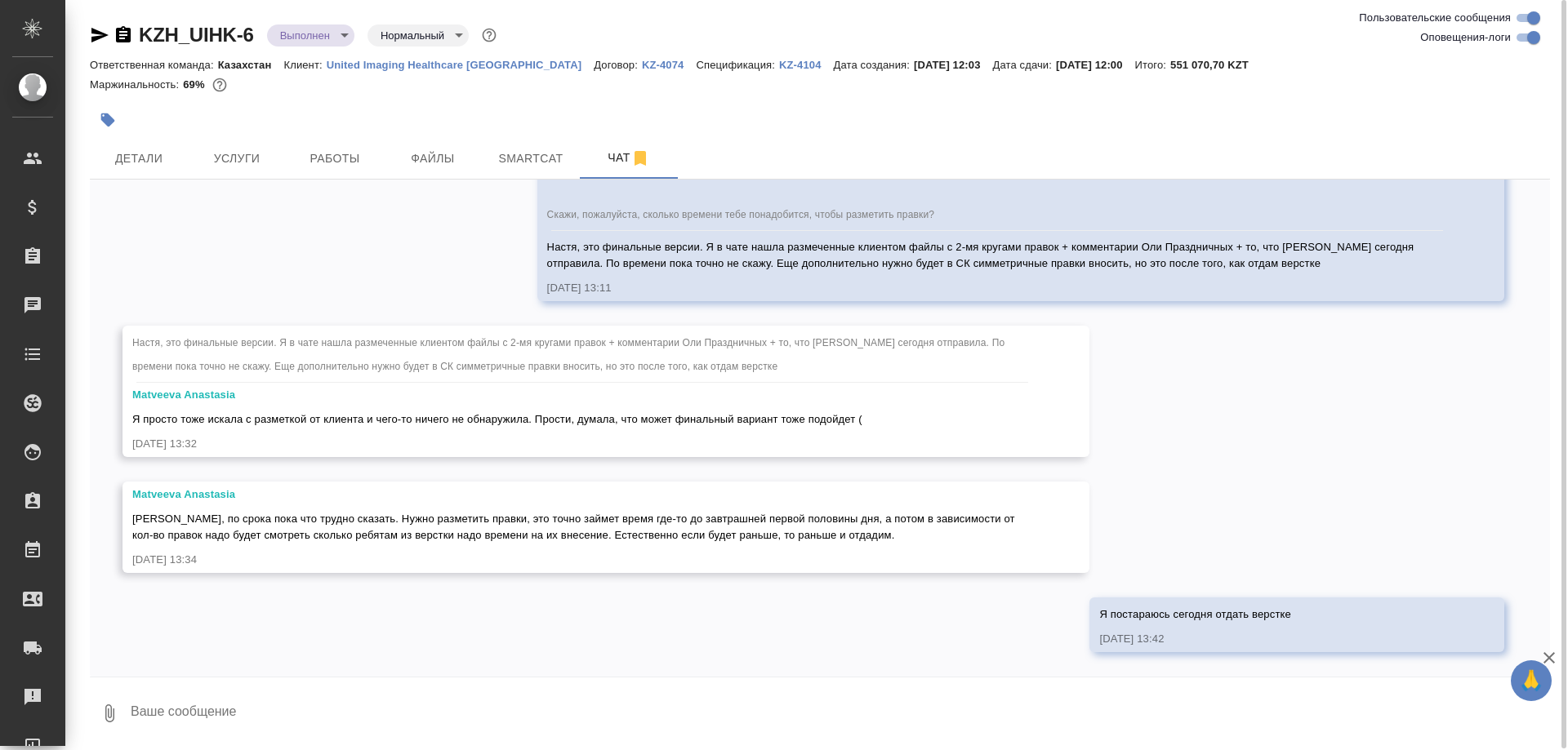
scroll to position [28861, 0]
click at [529, 158] on span "Smartcat" at bounding box center [530, 158] width 78 height 21
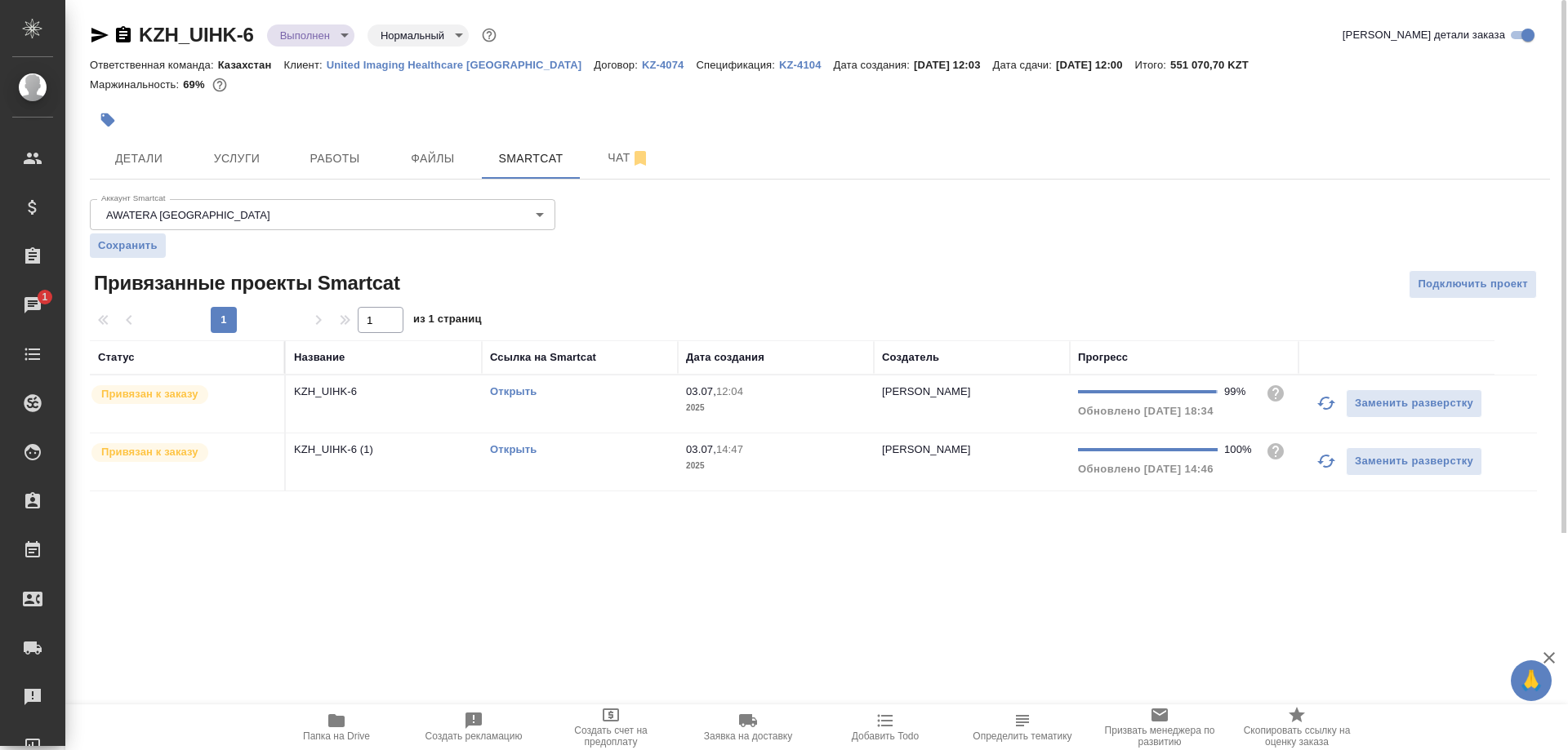
click at [519, 452] on link "Открыть" at bounding box center [513, 450] width 46 height 12
click at [594, 158] on span "Чат" at bounding box center [628, 158] width 78 height 21
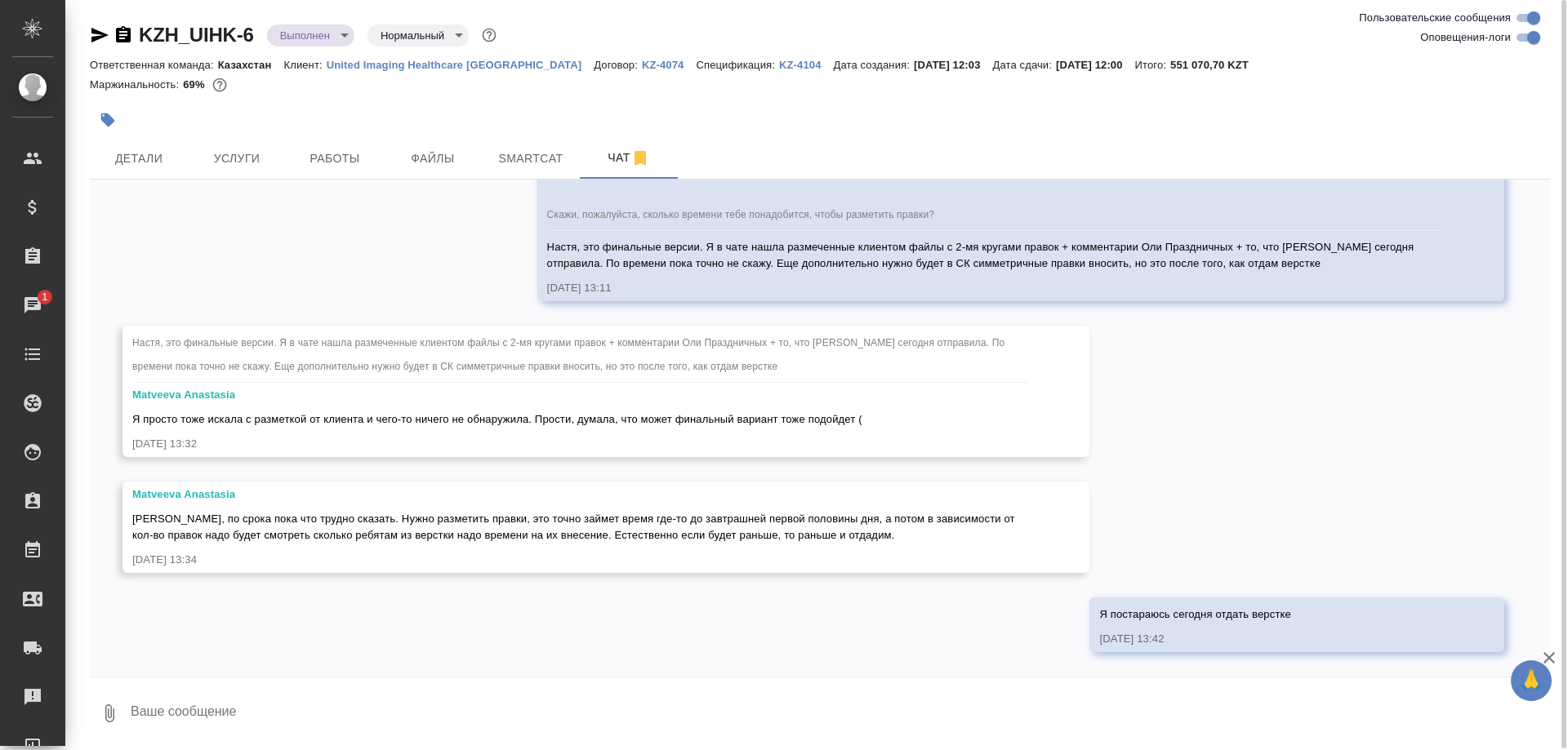
scroll to position [28861, 0]
click at [330, 172] on button "Работы" at bounding box center [334, 158] width 98 height 41
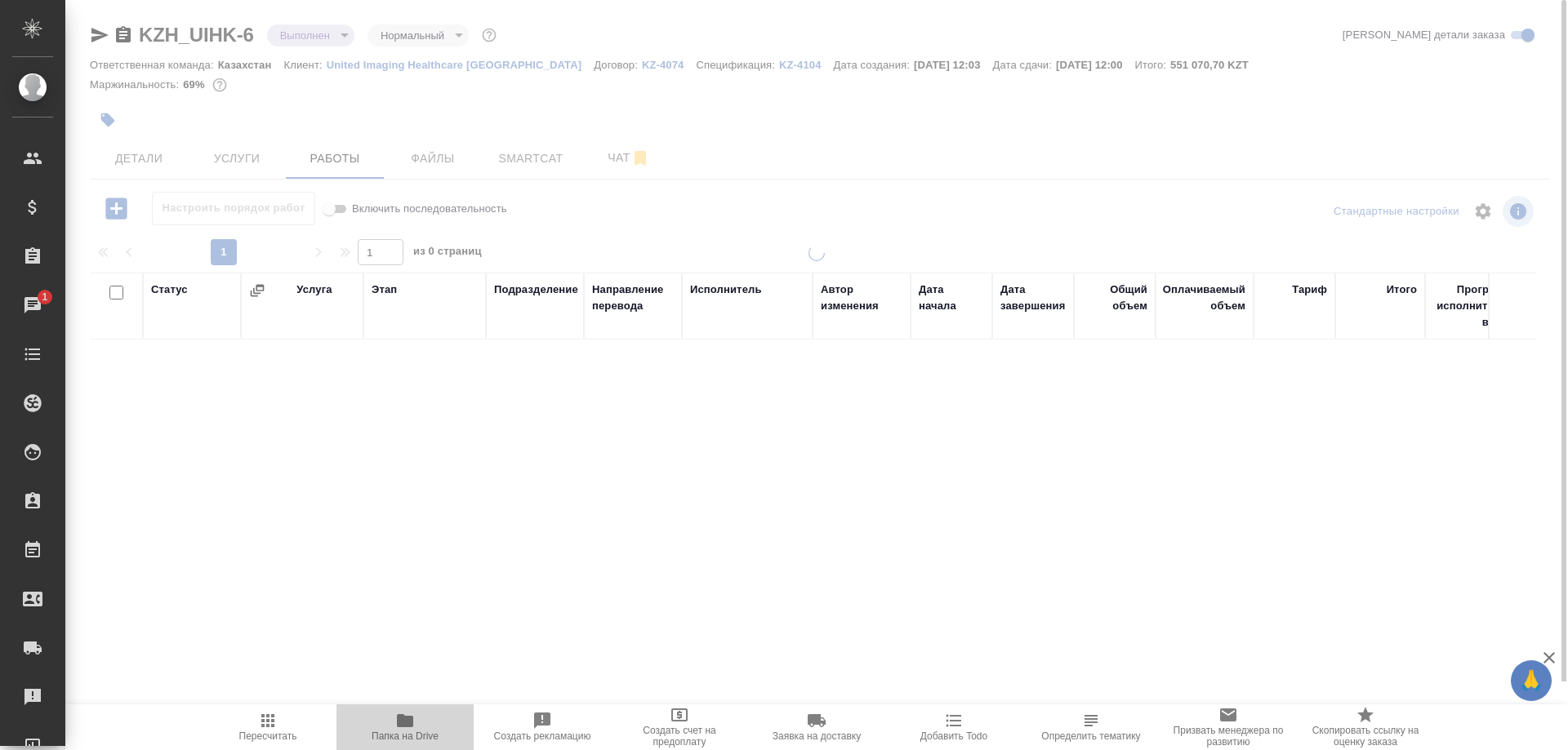
click at [395, 728] on icon "button" at bounding box center [405, 720] width 20 height 20
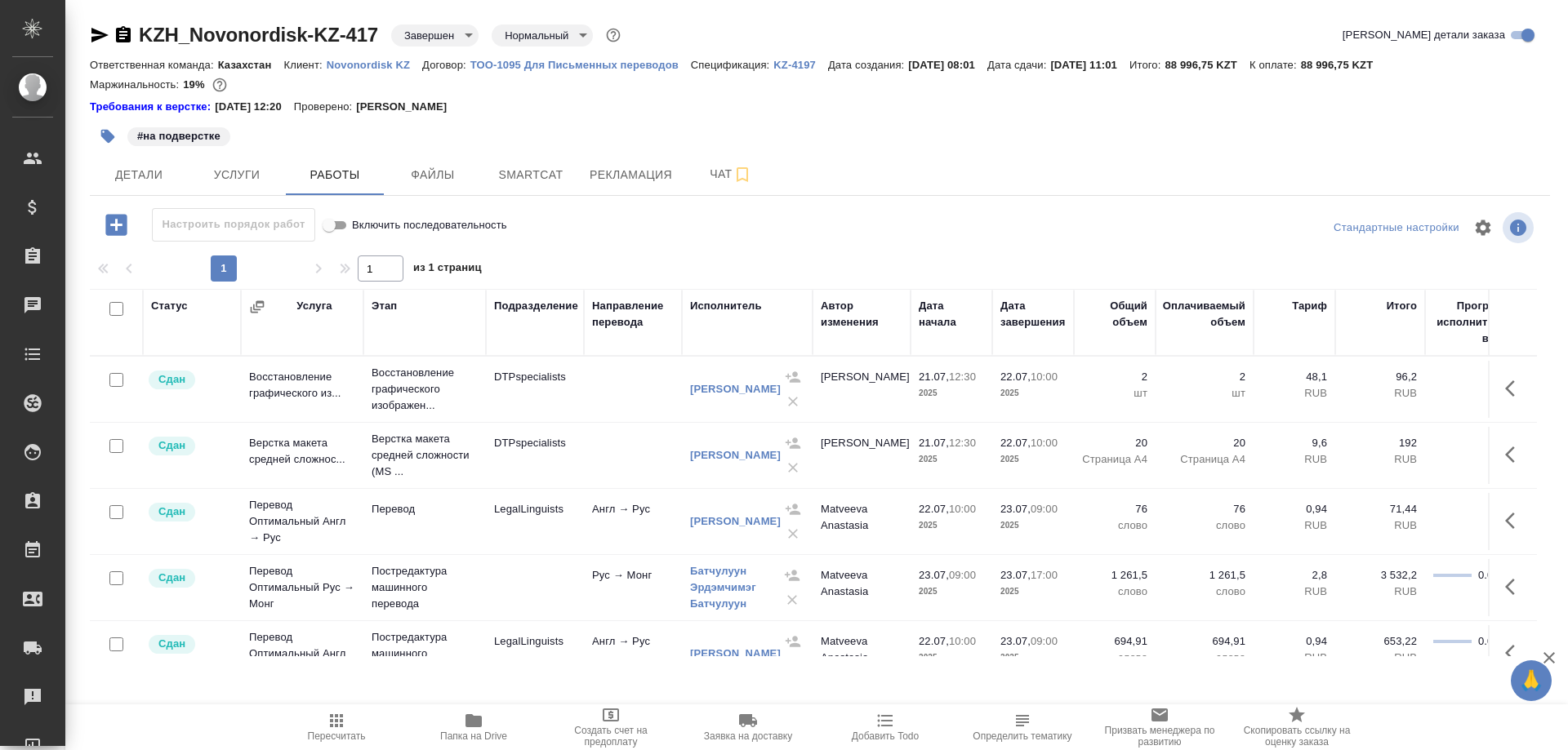
scroll to position [167, 0]
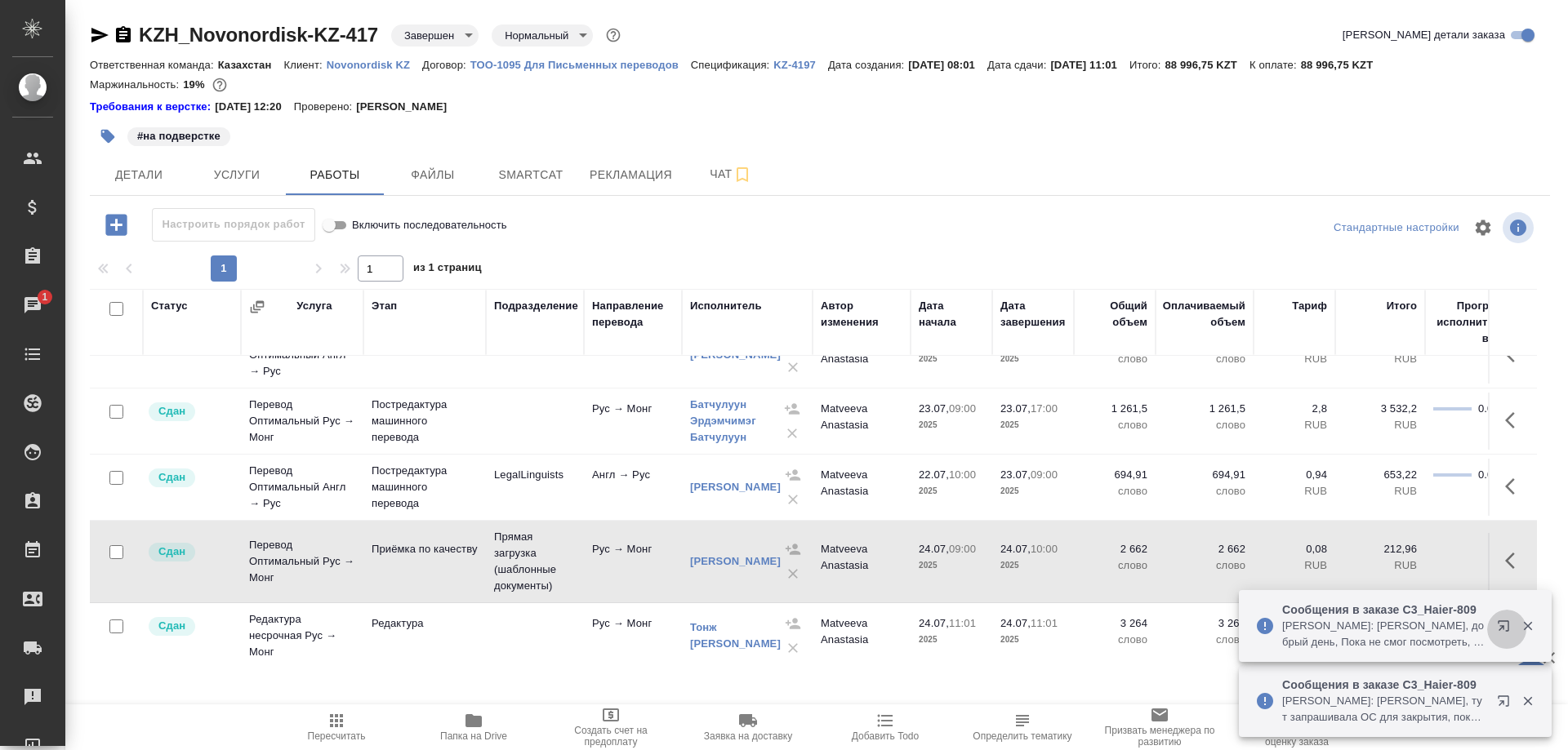
click at [1492, 620] on button "button" at bounding box center [1507, 629] width 40 height 40
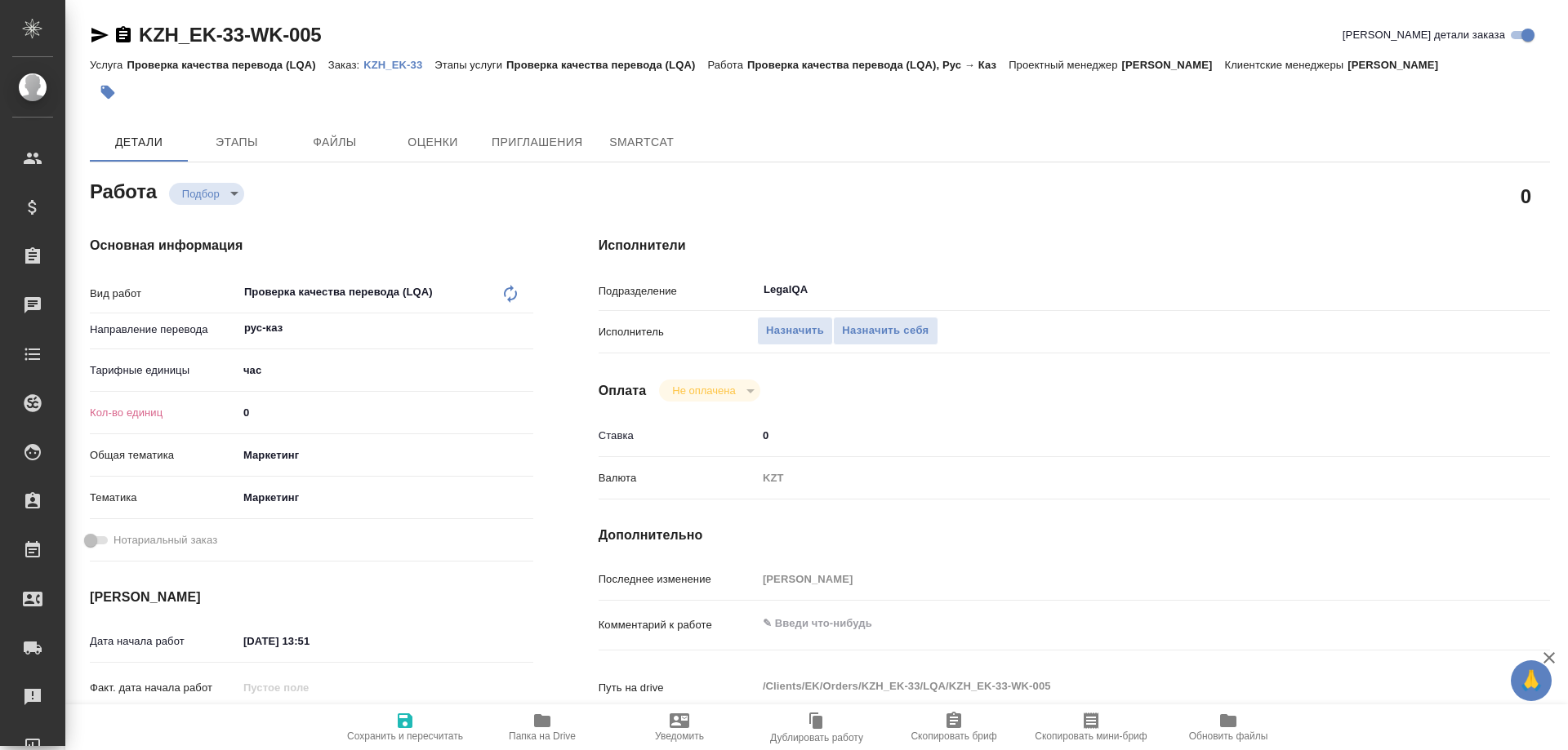
type textarea "x"
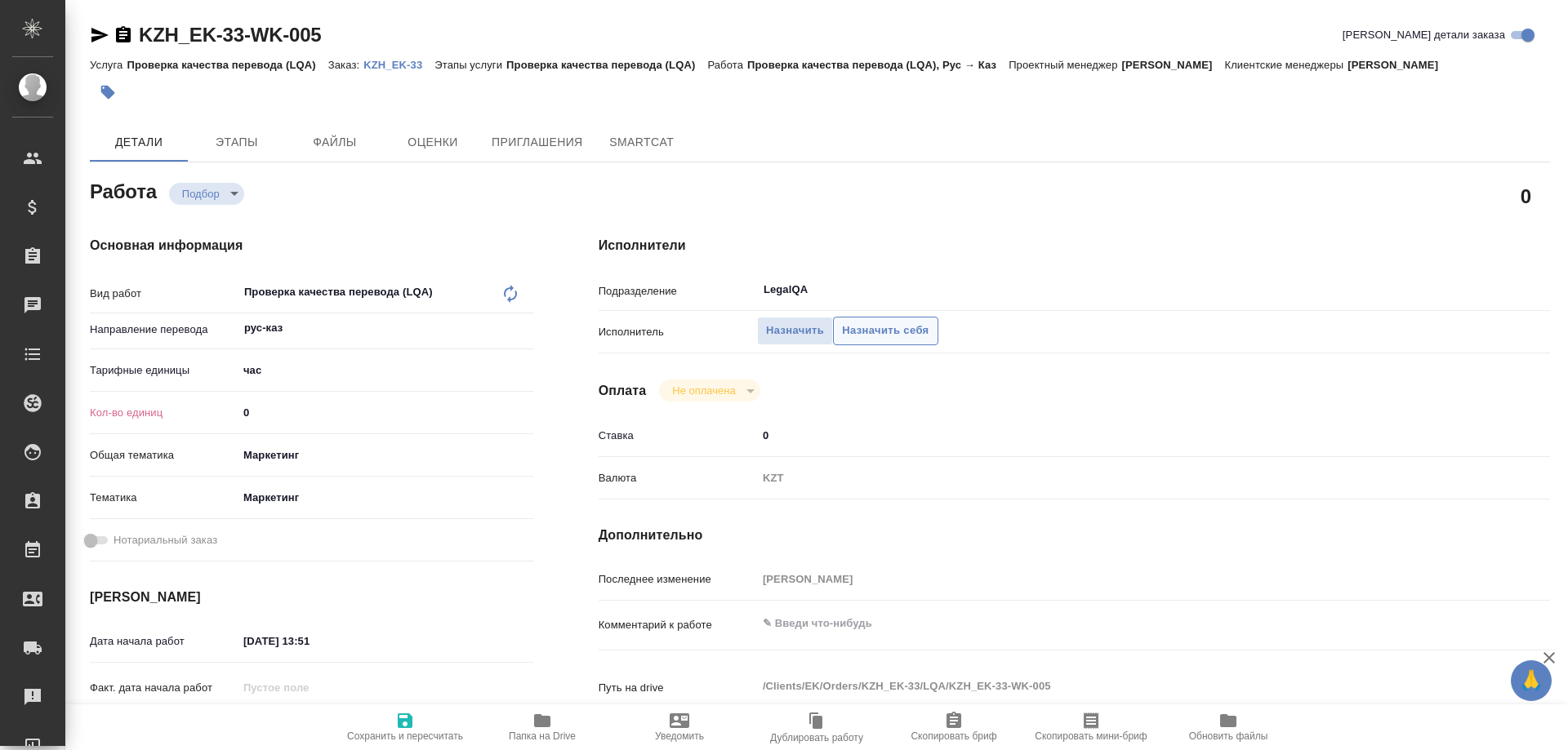
type textarea "x"
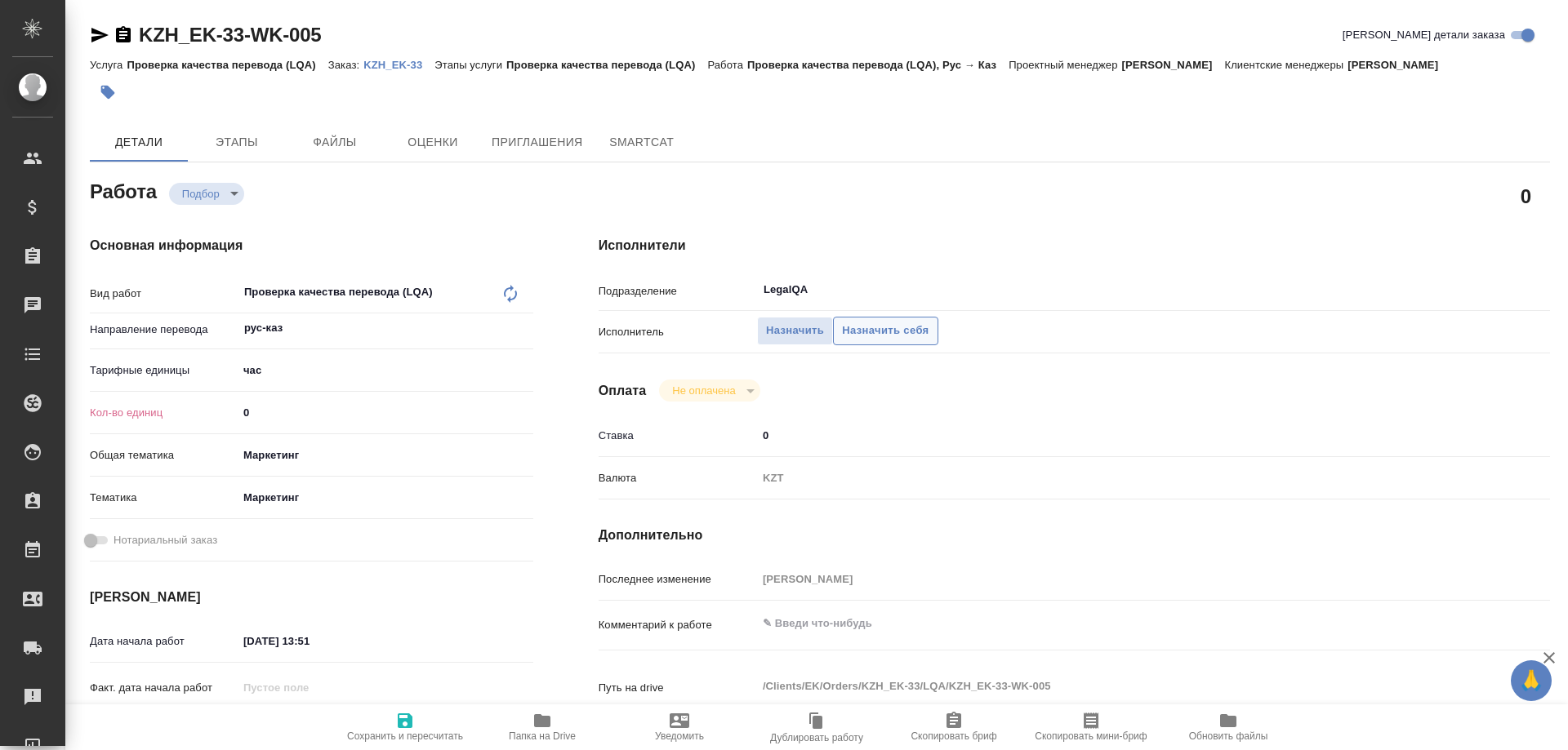
type textarea "x"
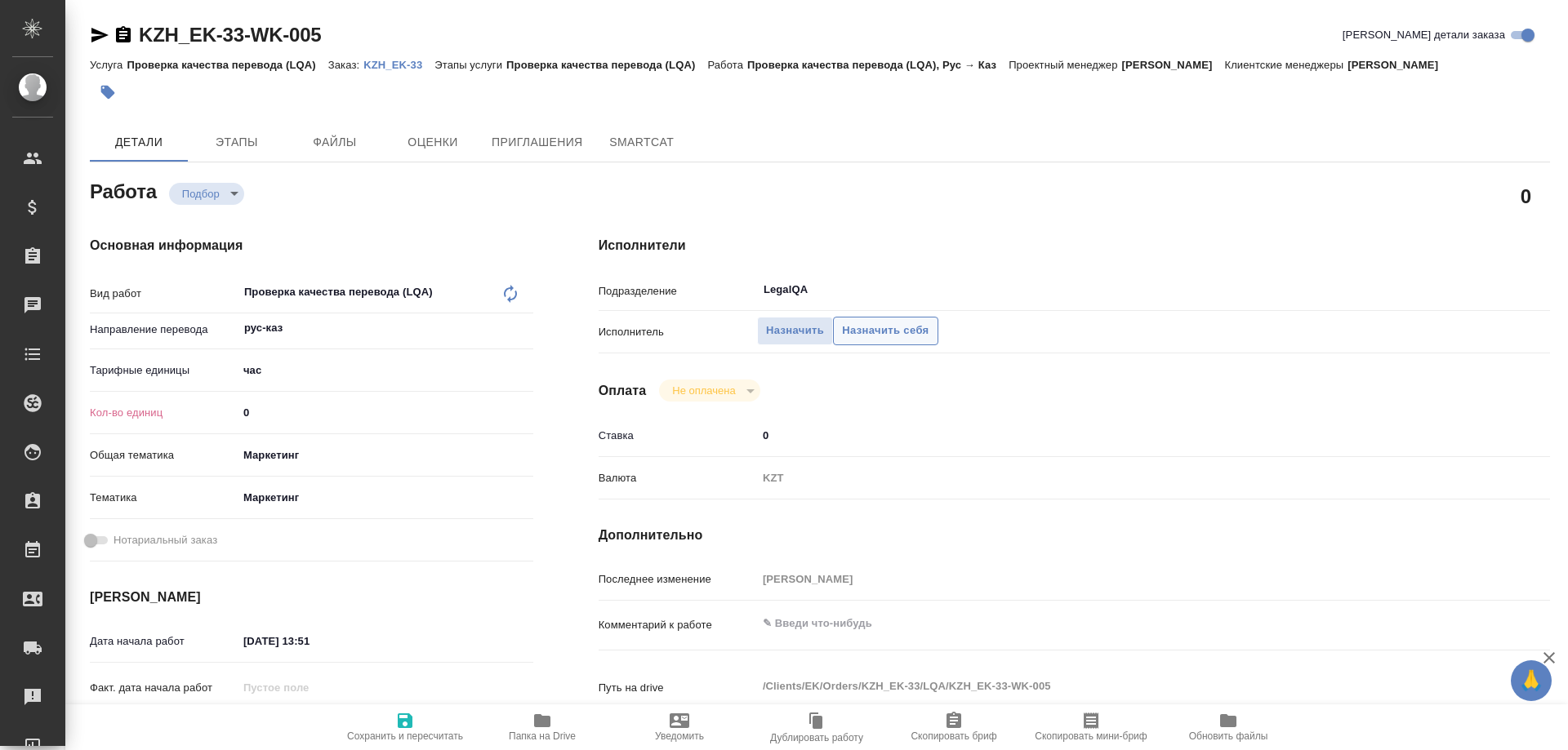
click at [833, 317] on button "Назначить себя" at bounding box center [886, 331] width 105 height 29
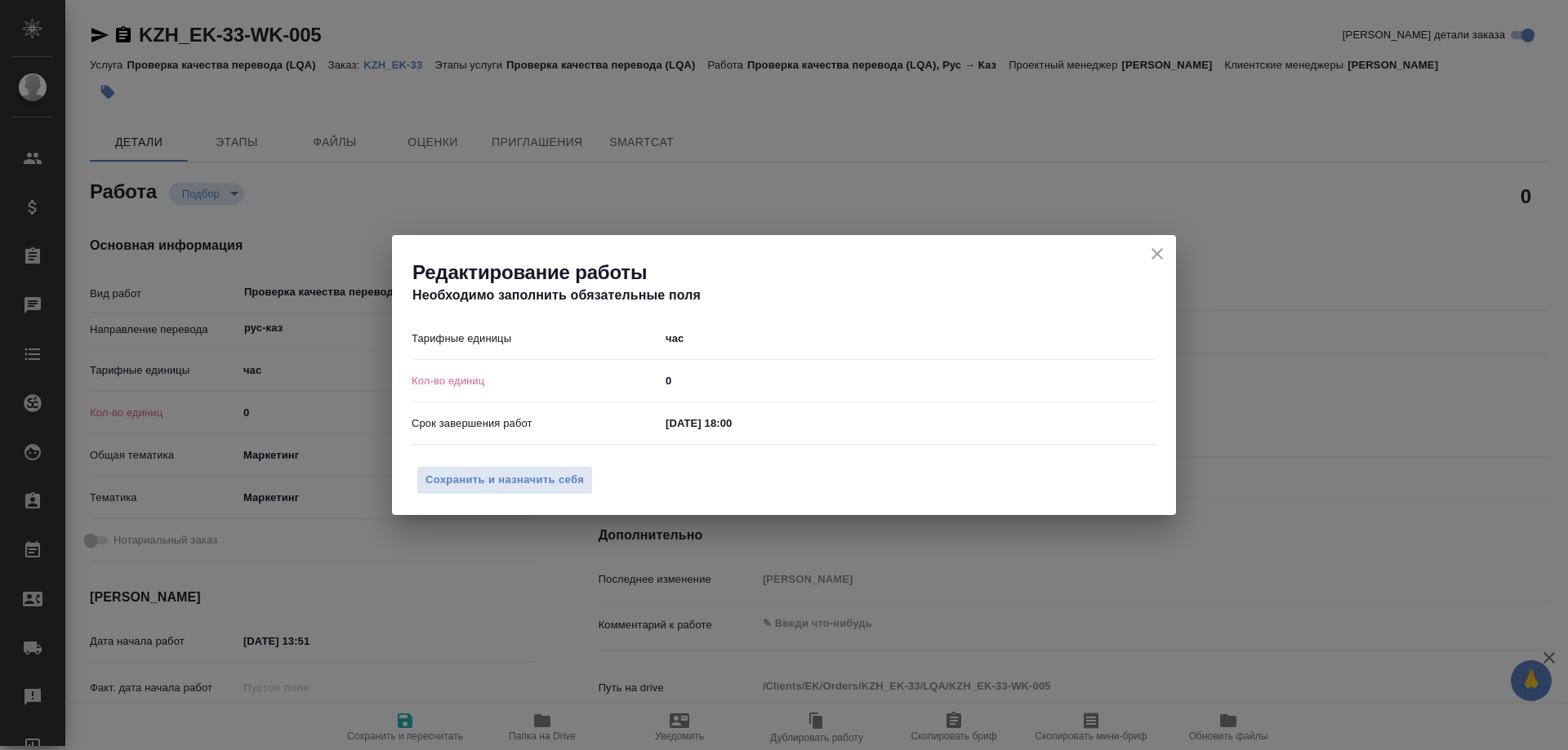
type textarea "x"
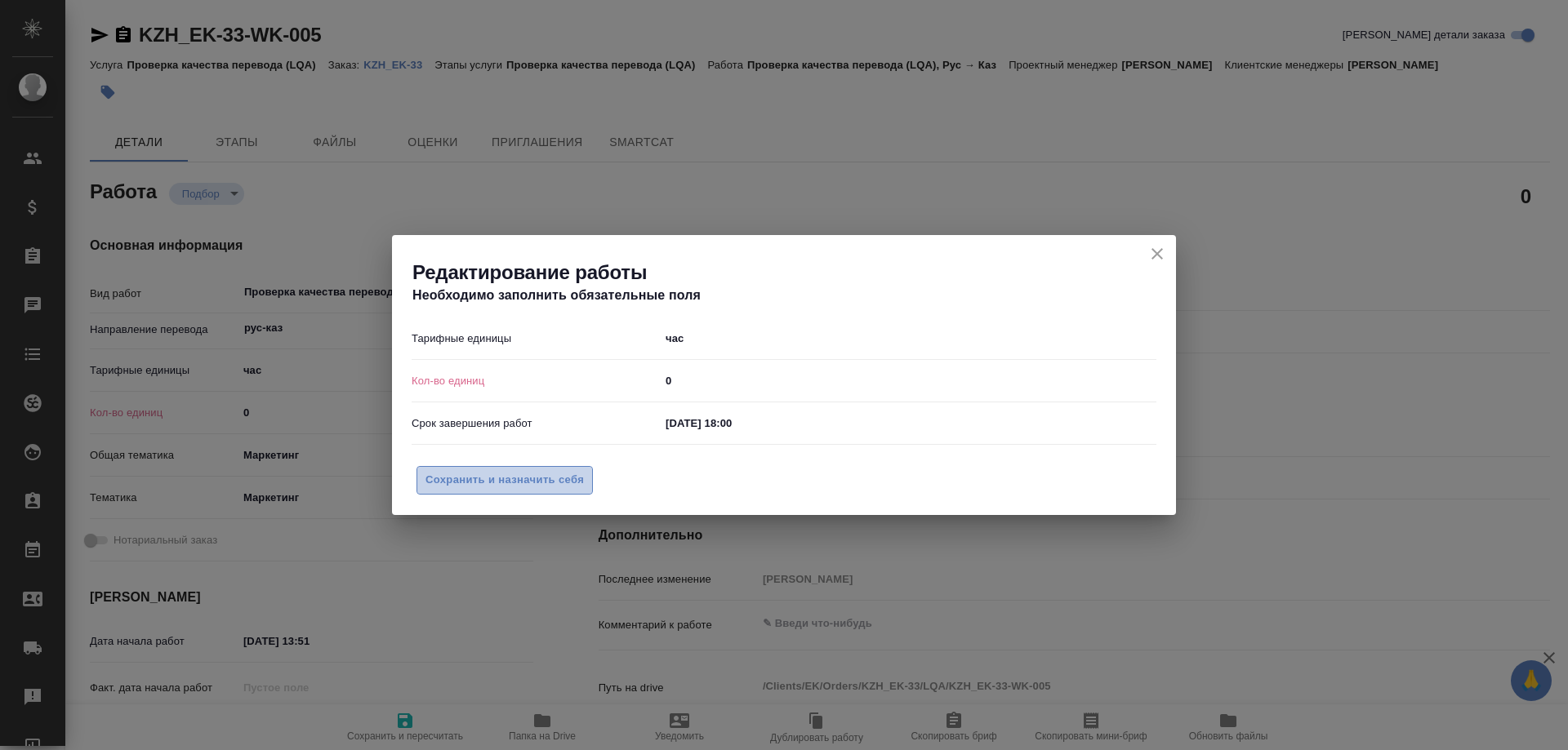
click at [552, 473] on span "Сохранить и назначить себя" at bounding box center [504, 480] width 158 height 19
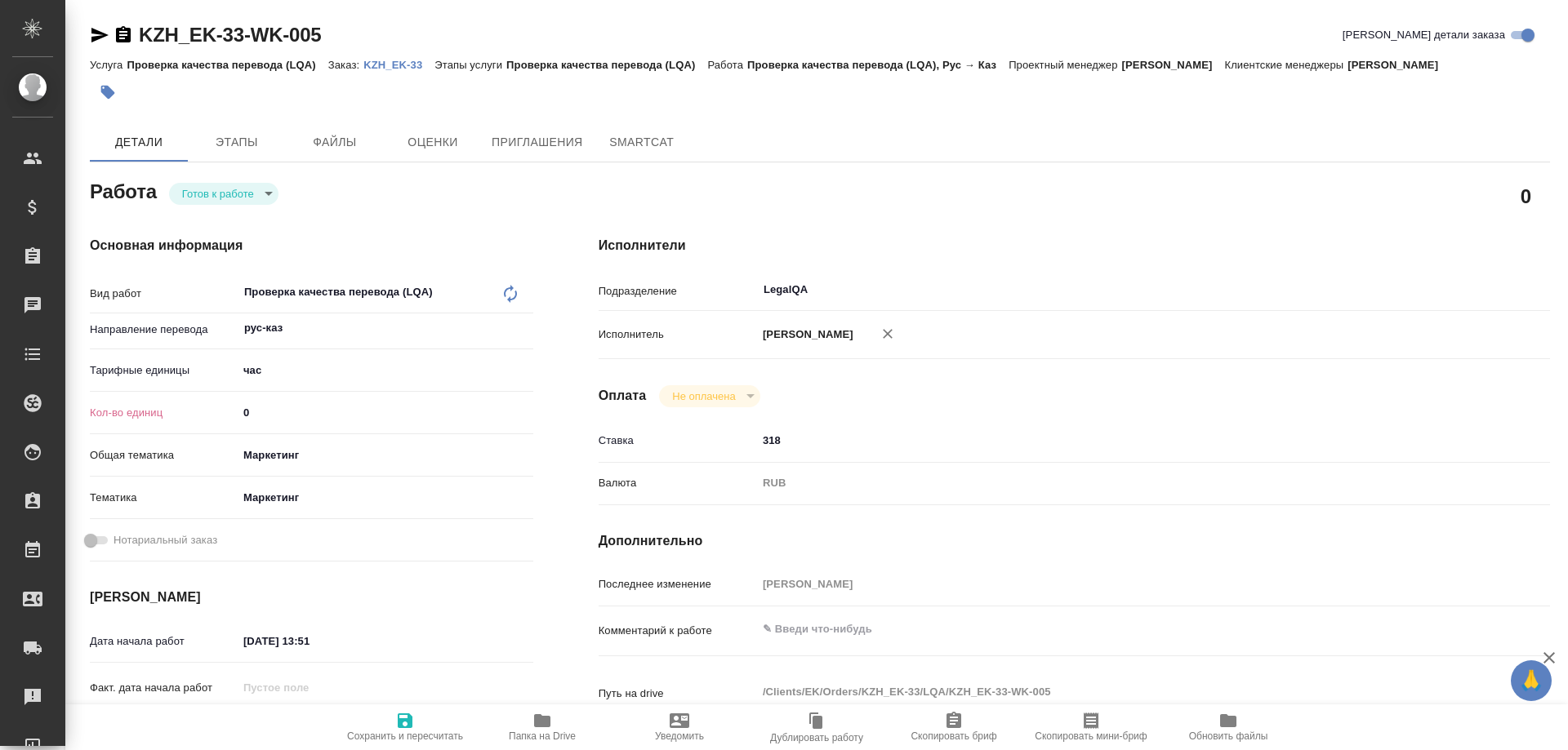
click at [390, 64] on p "KZH_EK-33" at bounding box center [399, 64] width 71 height 12
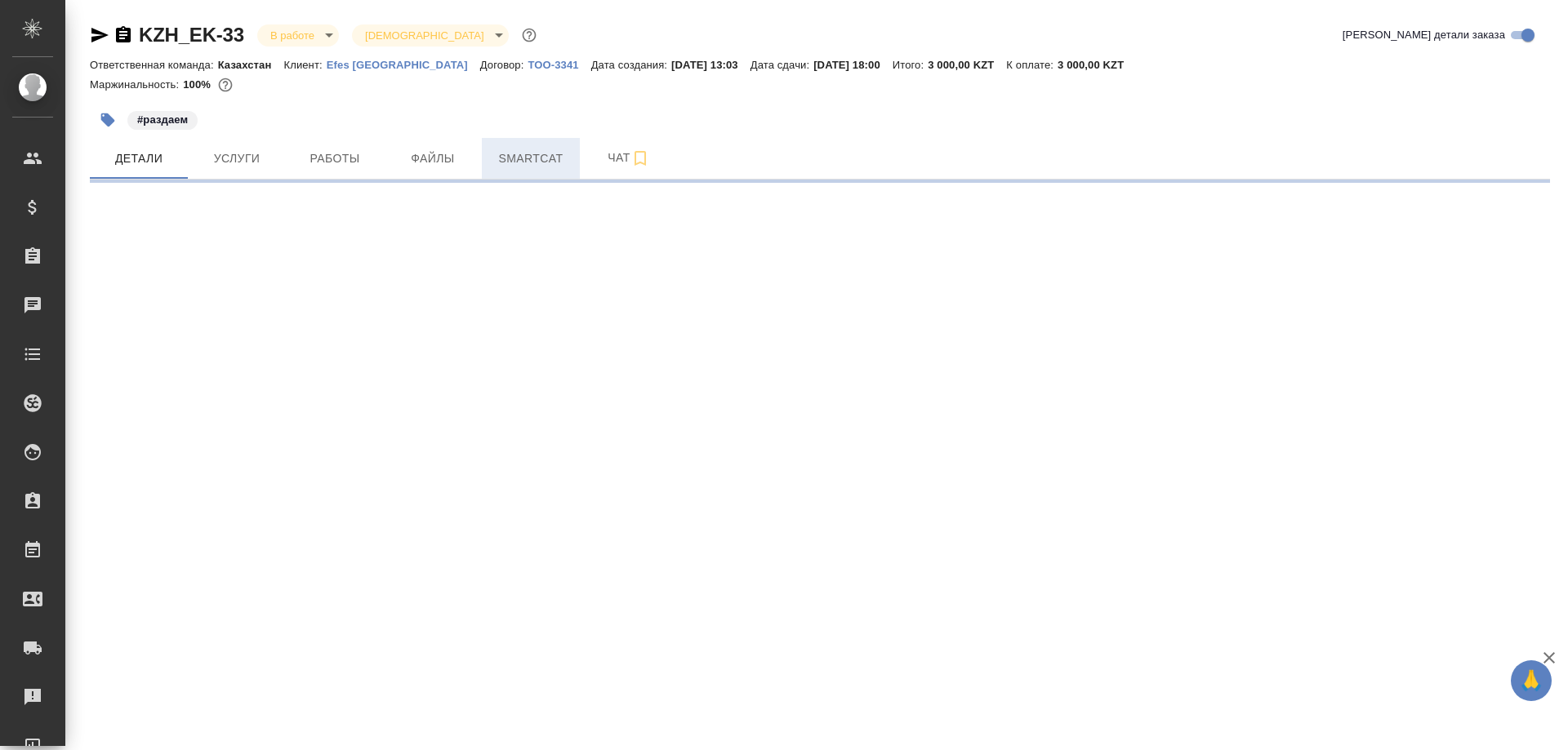
select select "RU"
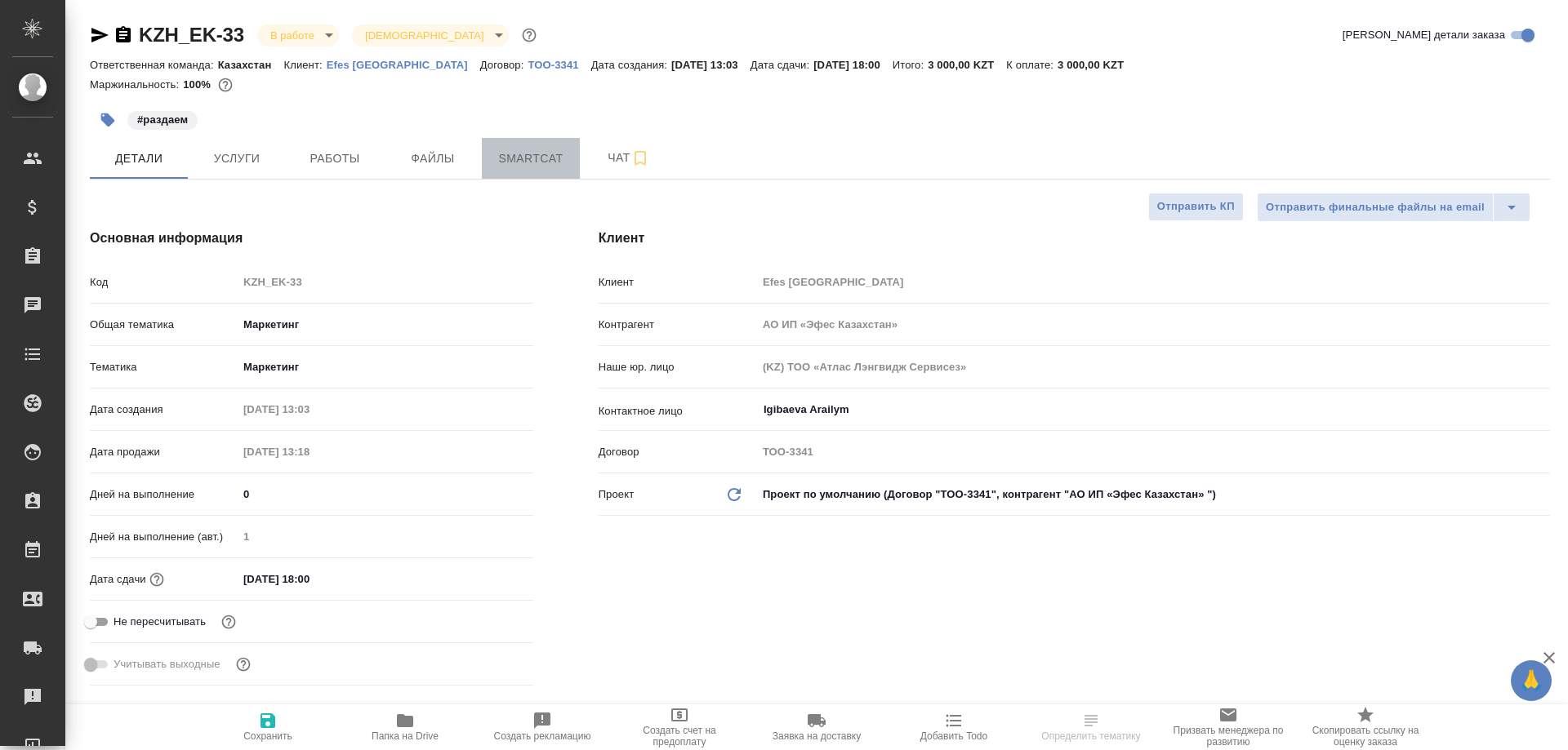
click at [524, 162] on span "Smartcat" at bounding box center [530, 158] width 78 height 21
type textarea "x"
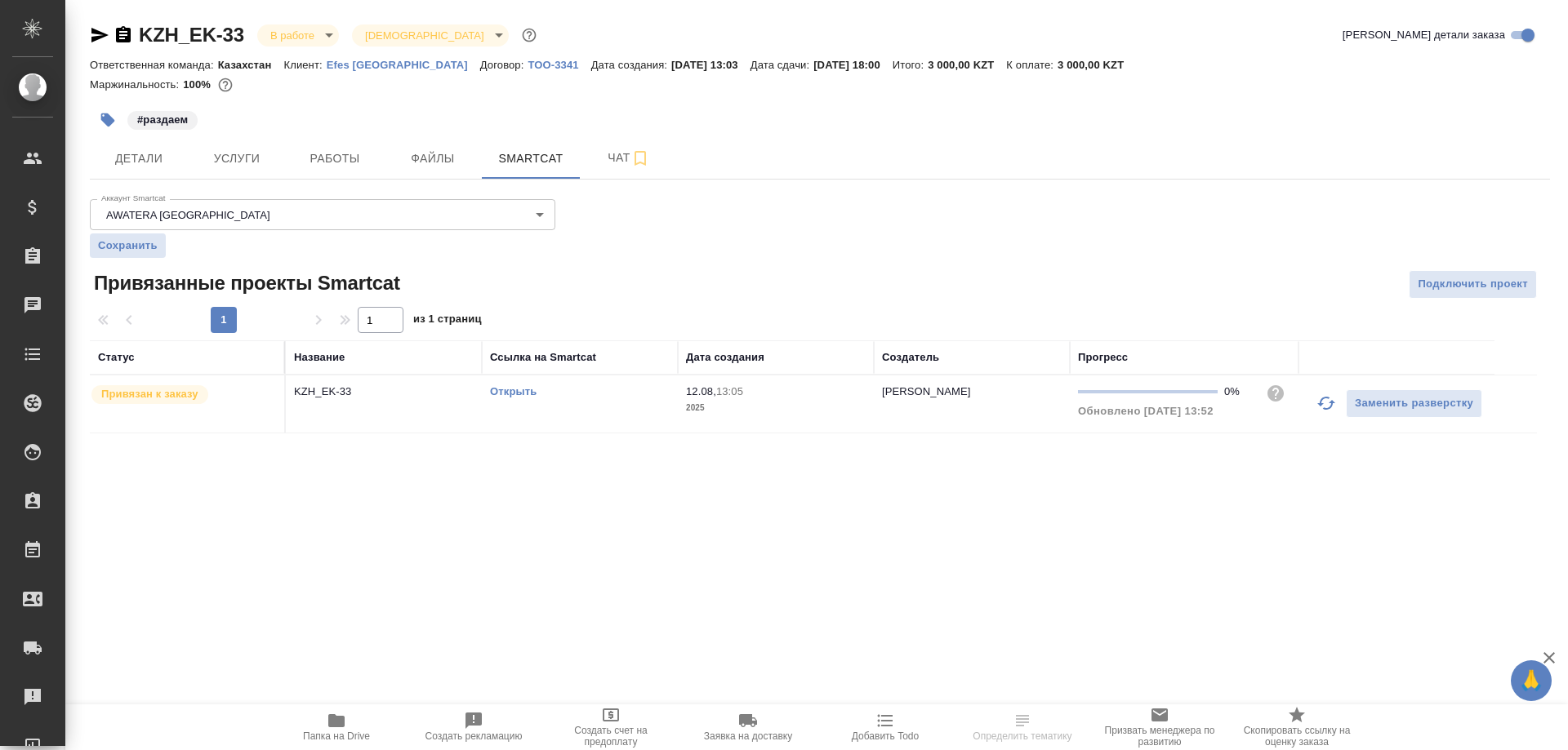
click at [493, 389] on link "Открыть" at bounding box center [513, 391] width 46 height 12
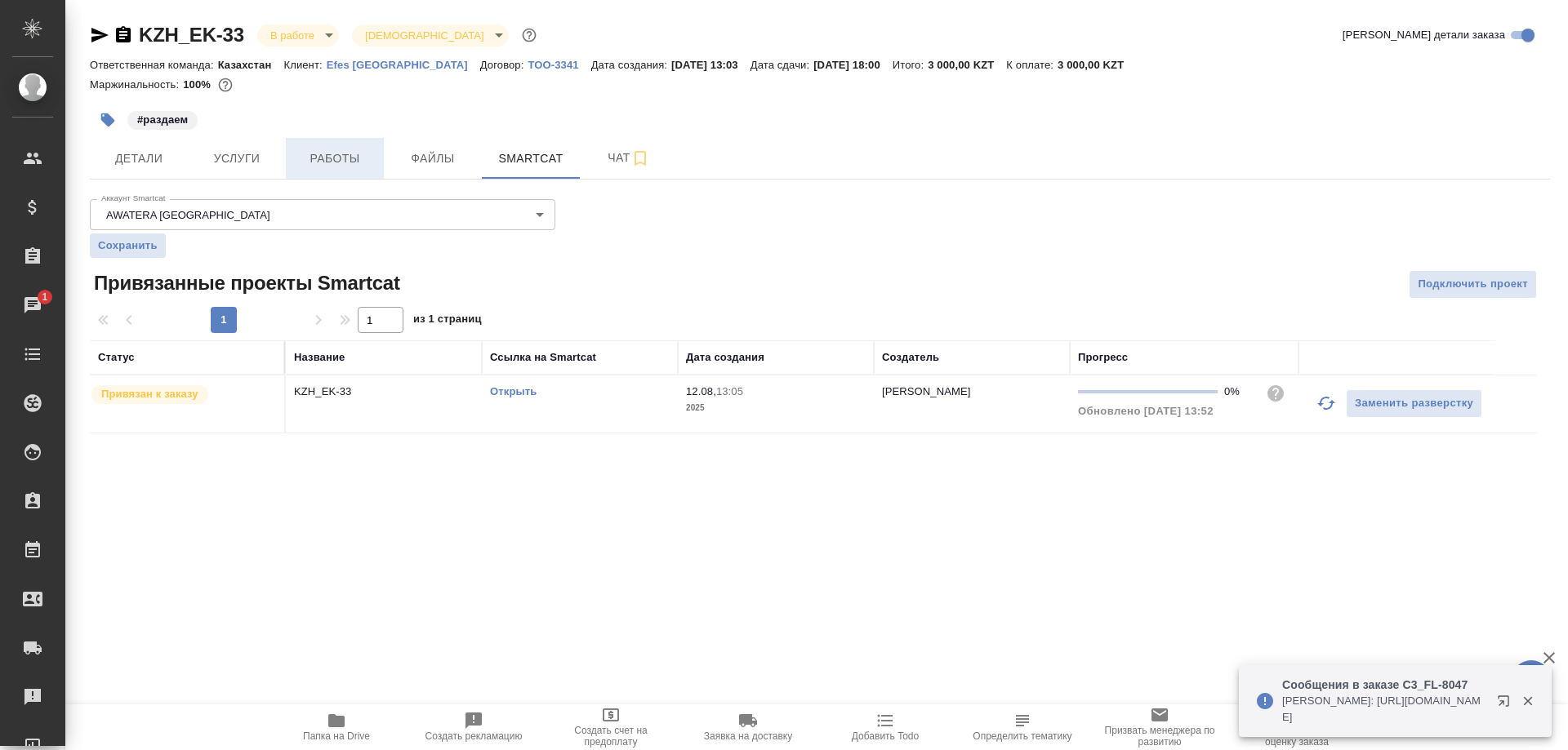
click at [328, 167] on span "Работы" at bounding box center [334, 158] width 78 height 21
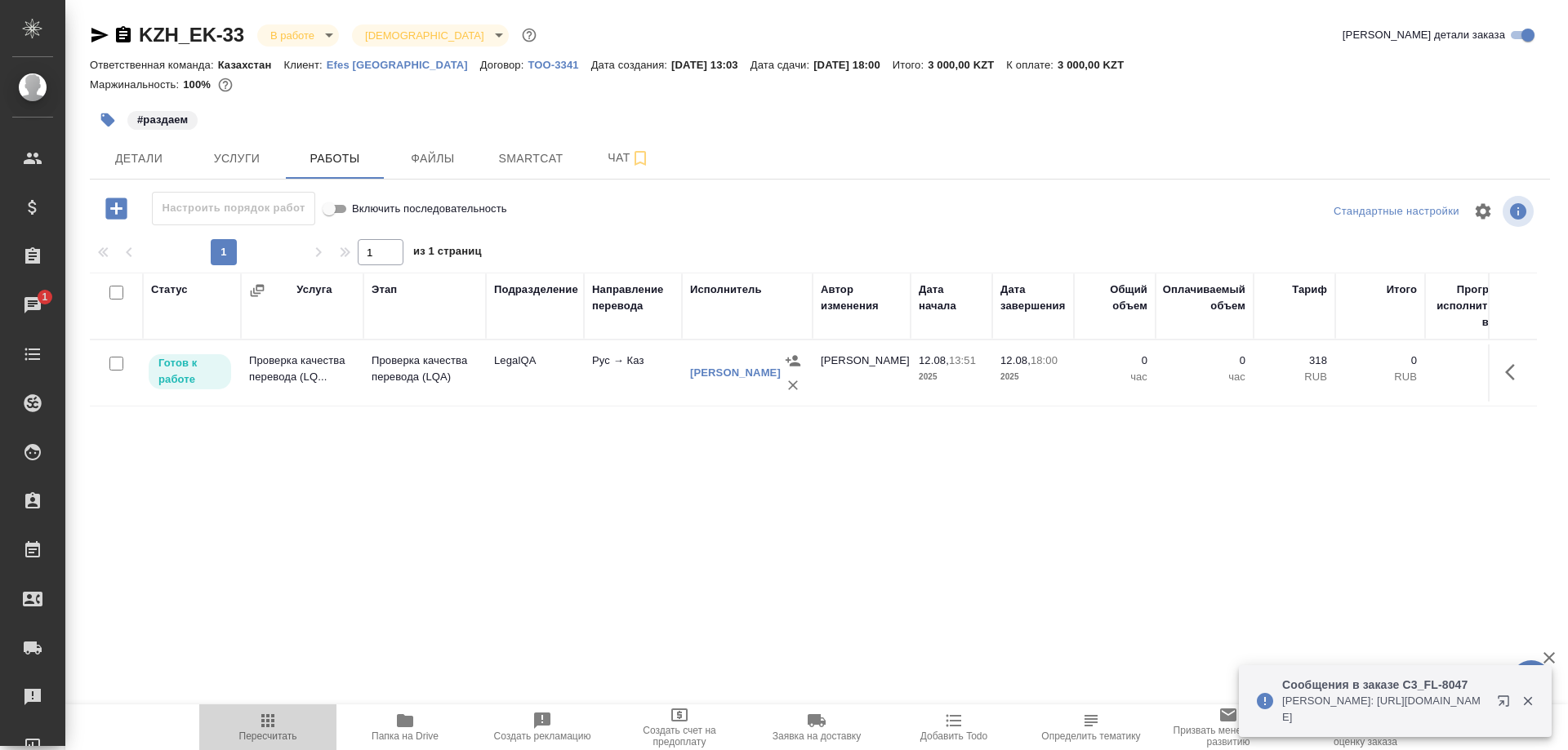
click at [270, 725] on icon "button" at bounding box center [268, 720] width 20 height 20
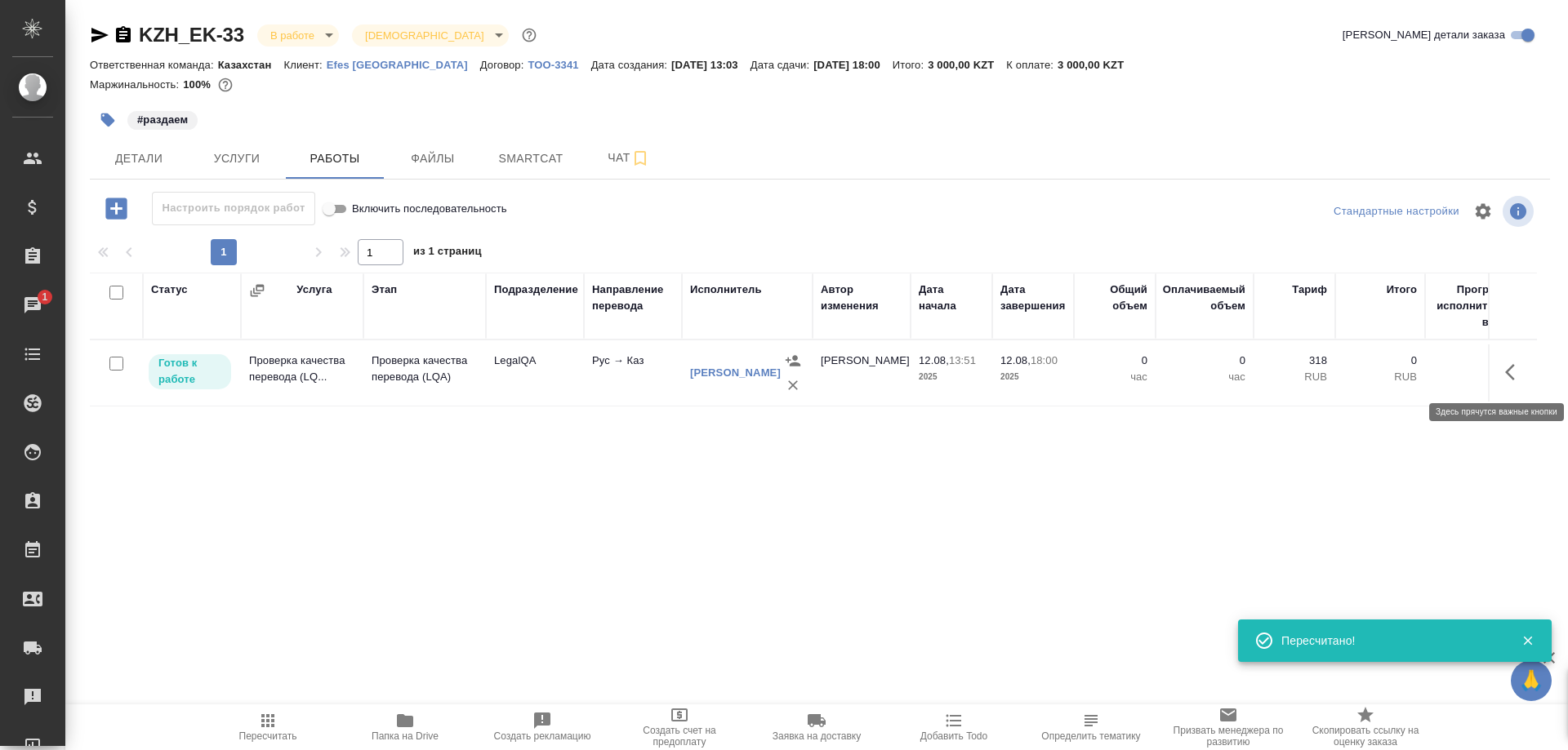
click at [1502, 377] on button "button" at bounding box center [1516, 373] width 40 height 40
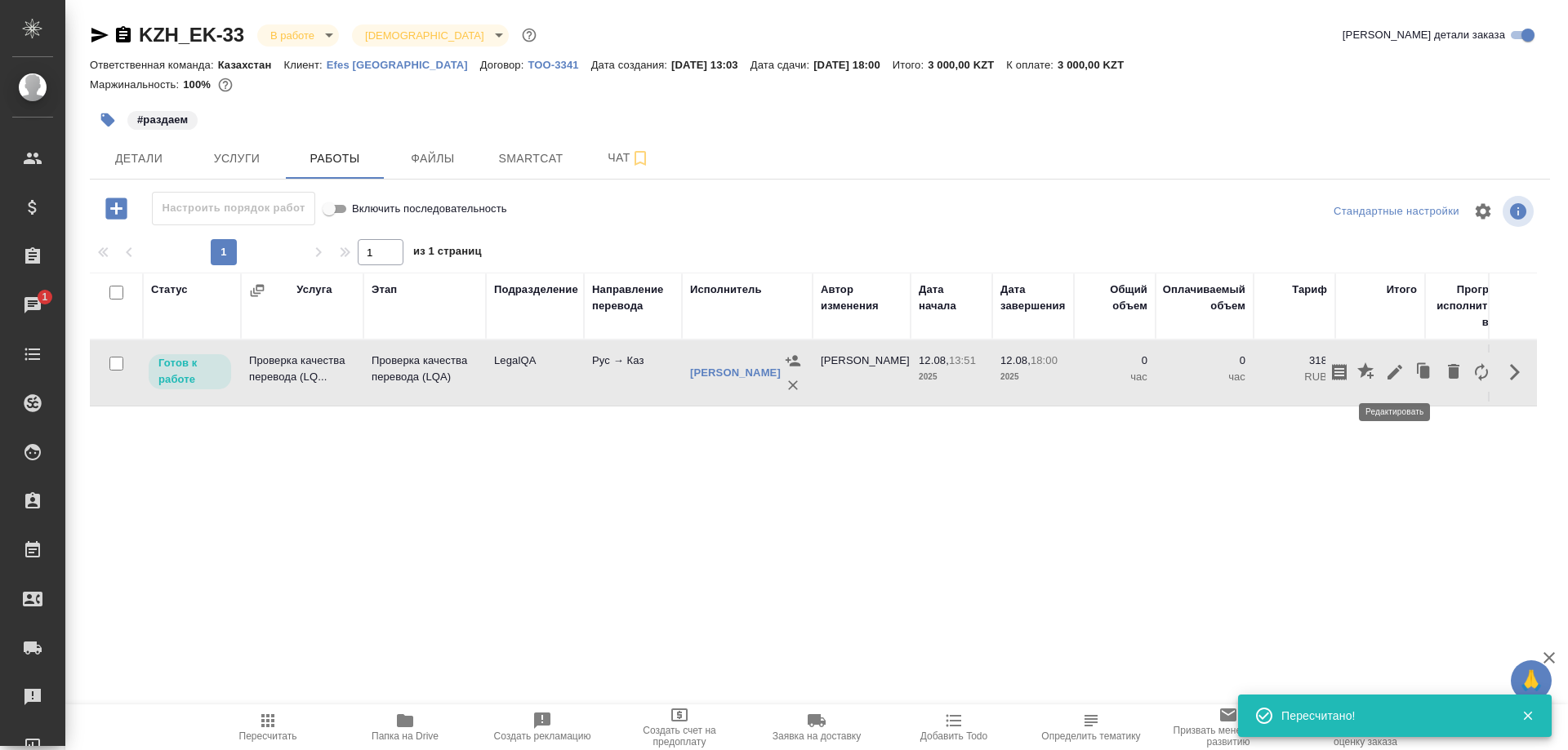
click at [1392, 378] on icon "button" at bounding box center [1395, 373] width 20 height 20
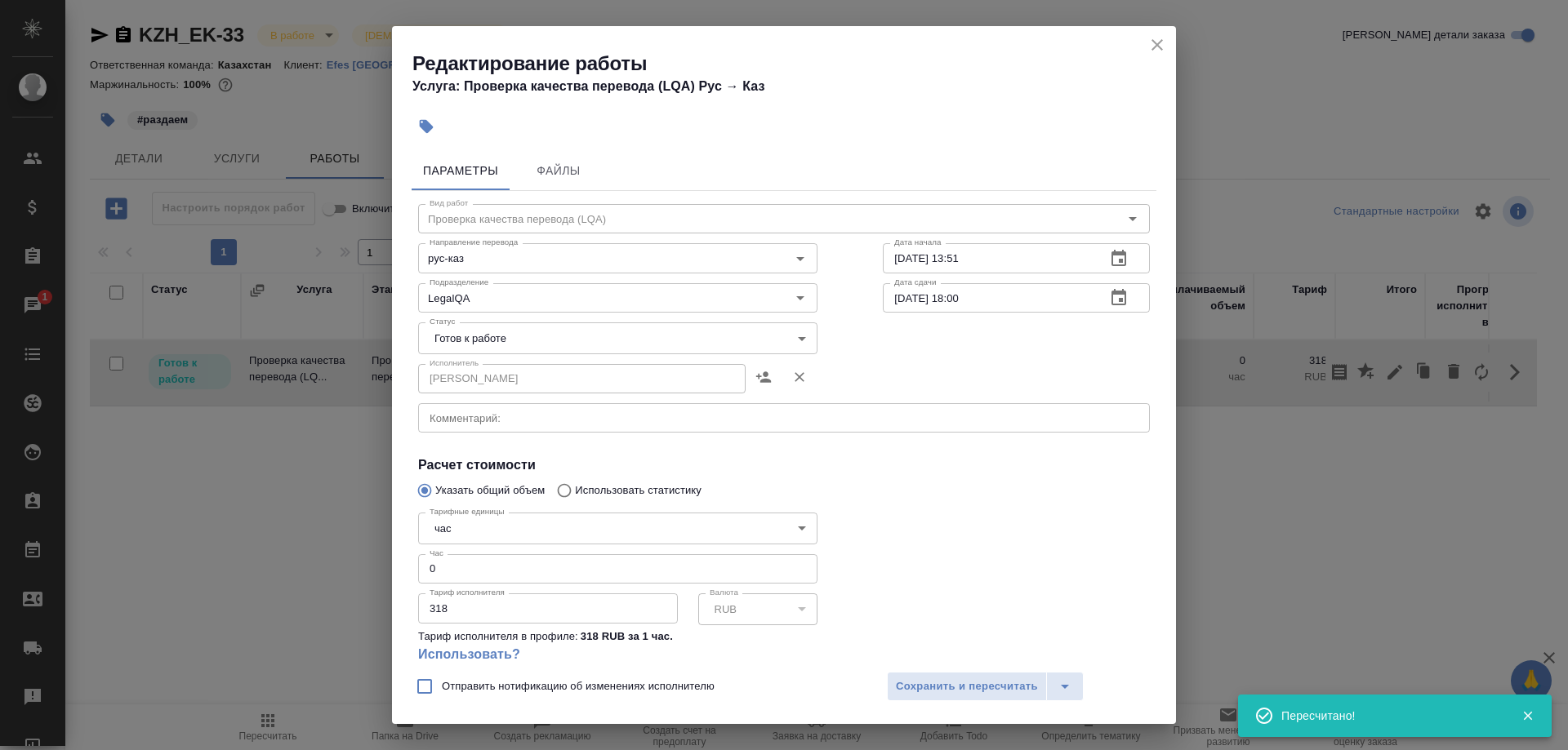
click at [539, 554] on input "0" at bounding box center [618, 569] width 399 height 30
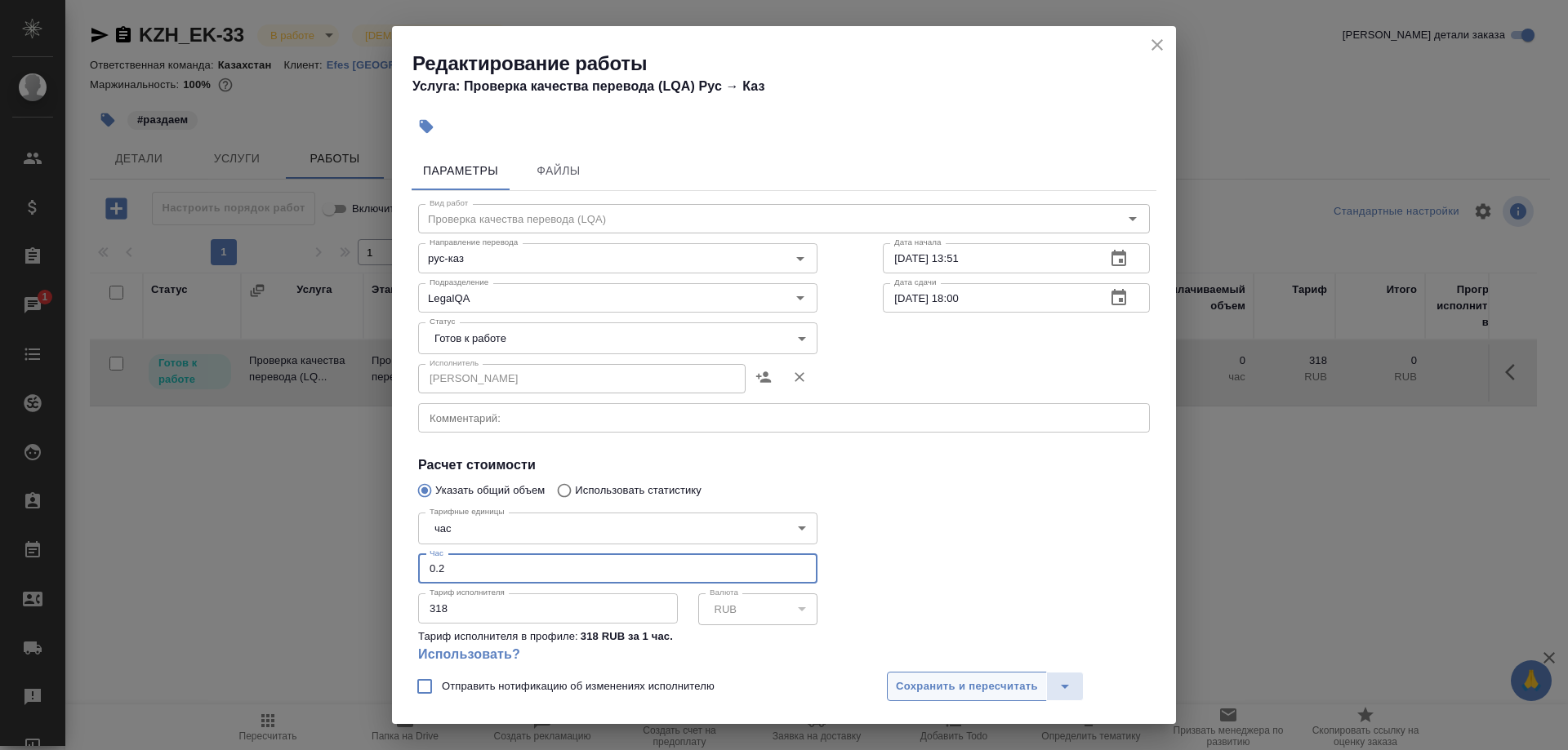
type input "0.2"
click at [922, 678] on span "Сохранить и пересчитать" at bounding box center [967, 687] width 142 height 19
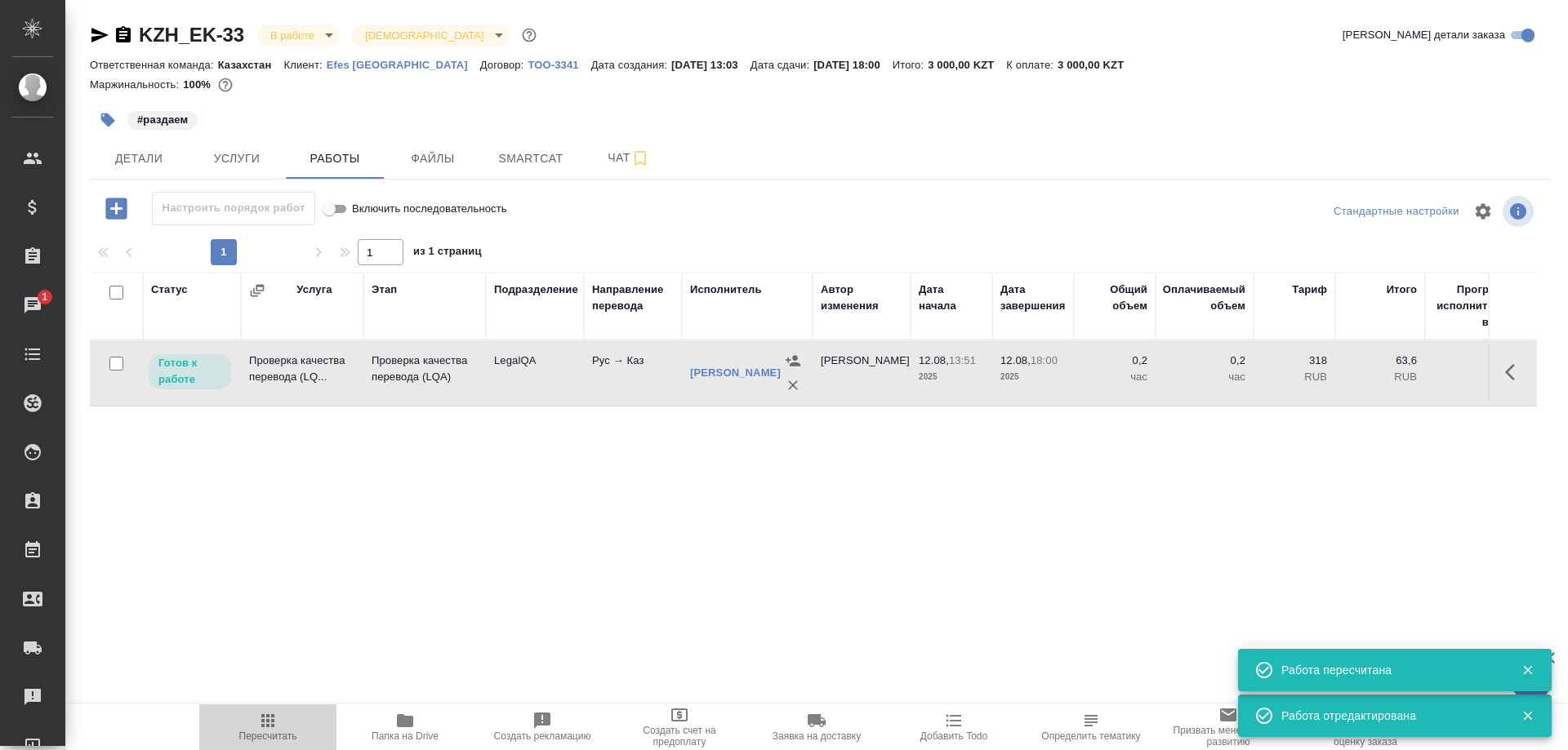
click at [256, 729] on span "Пересчитать" at bounding box center [267, 725] width 118 height 31
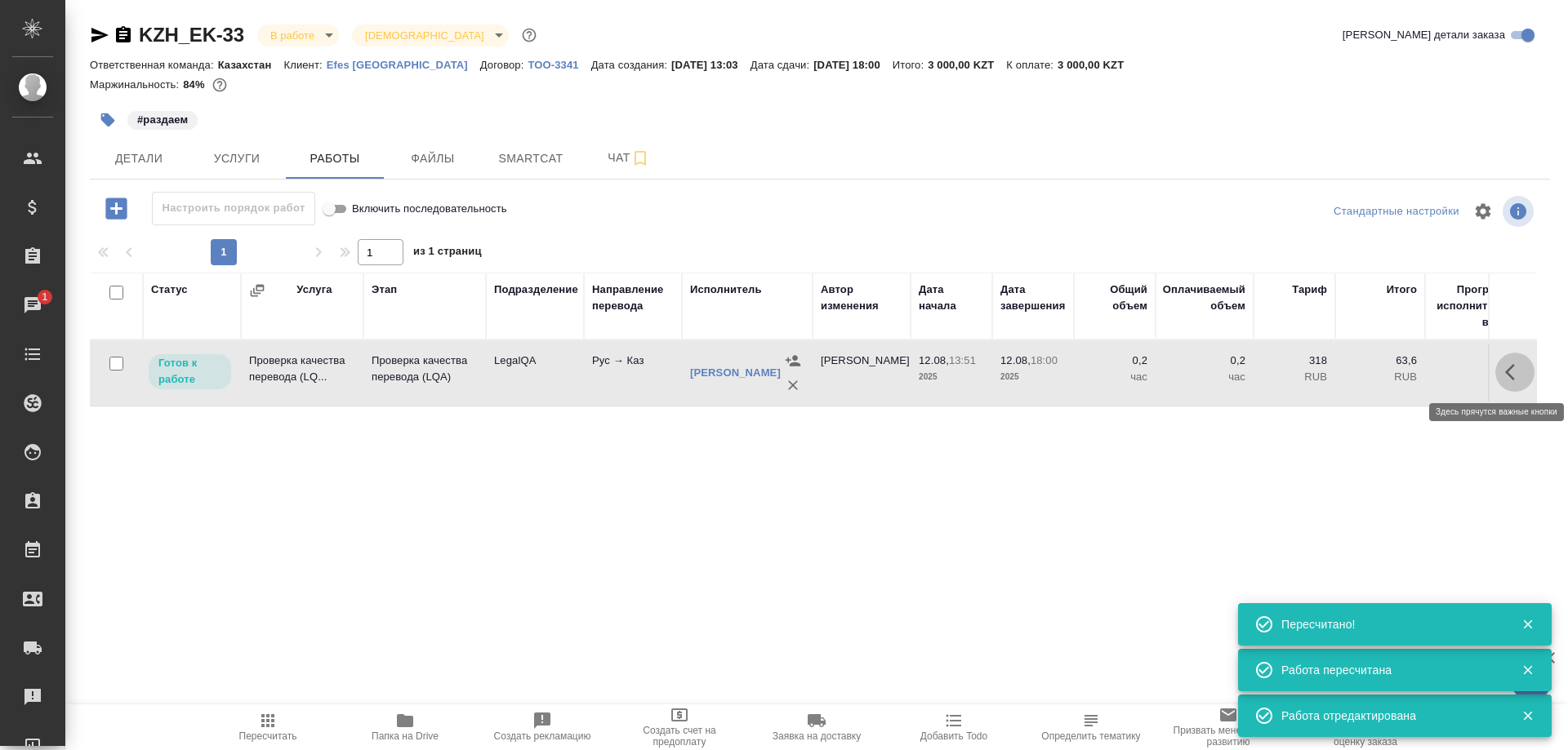
click at [1506, 375] on icon "button" at bounding box center [1515, 373] width 20 height 20
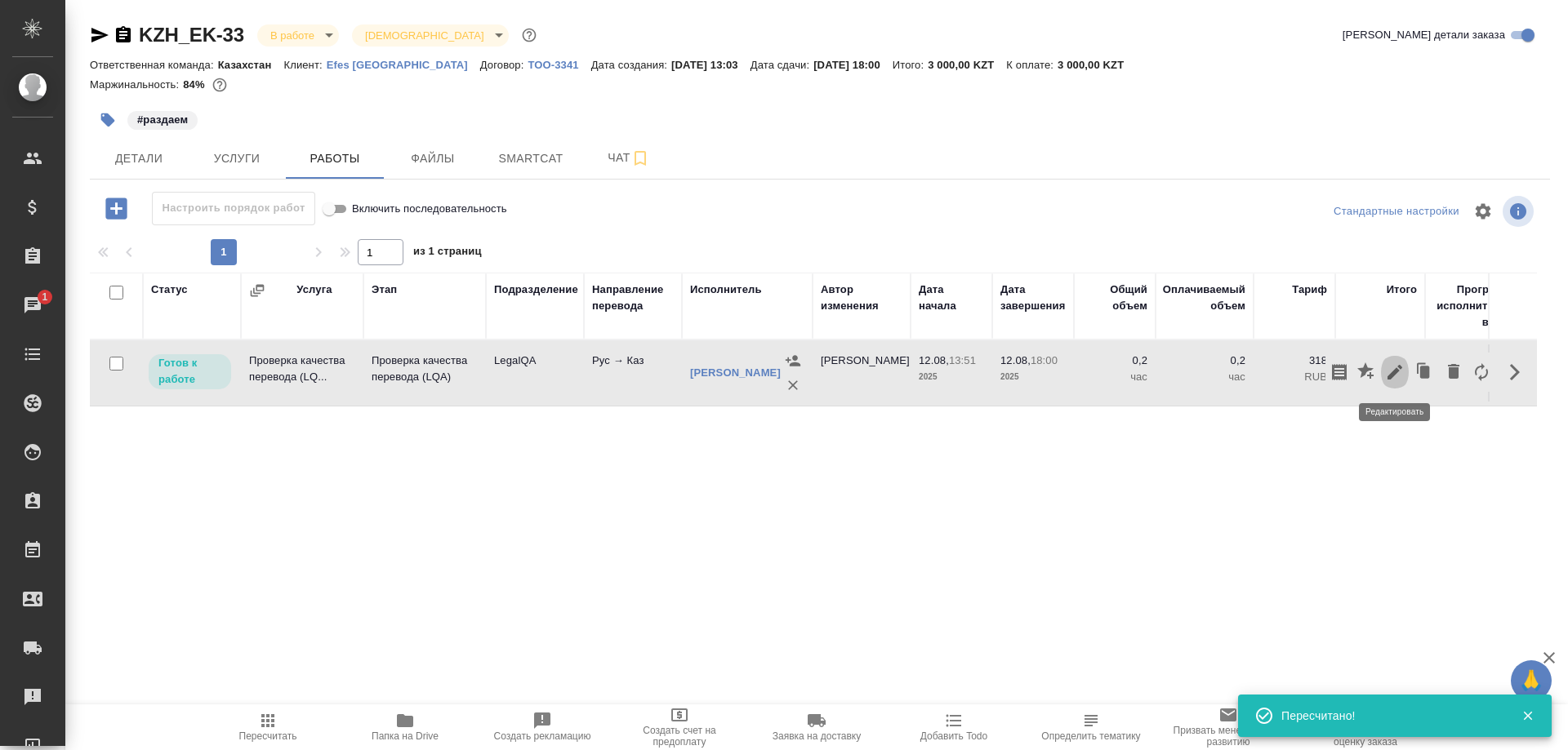
click at [1392, 373] on icon "button" at bounding box center [1394, 372] width 15 height 15
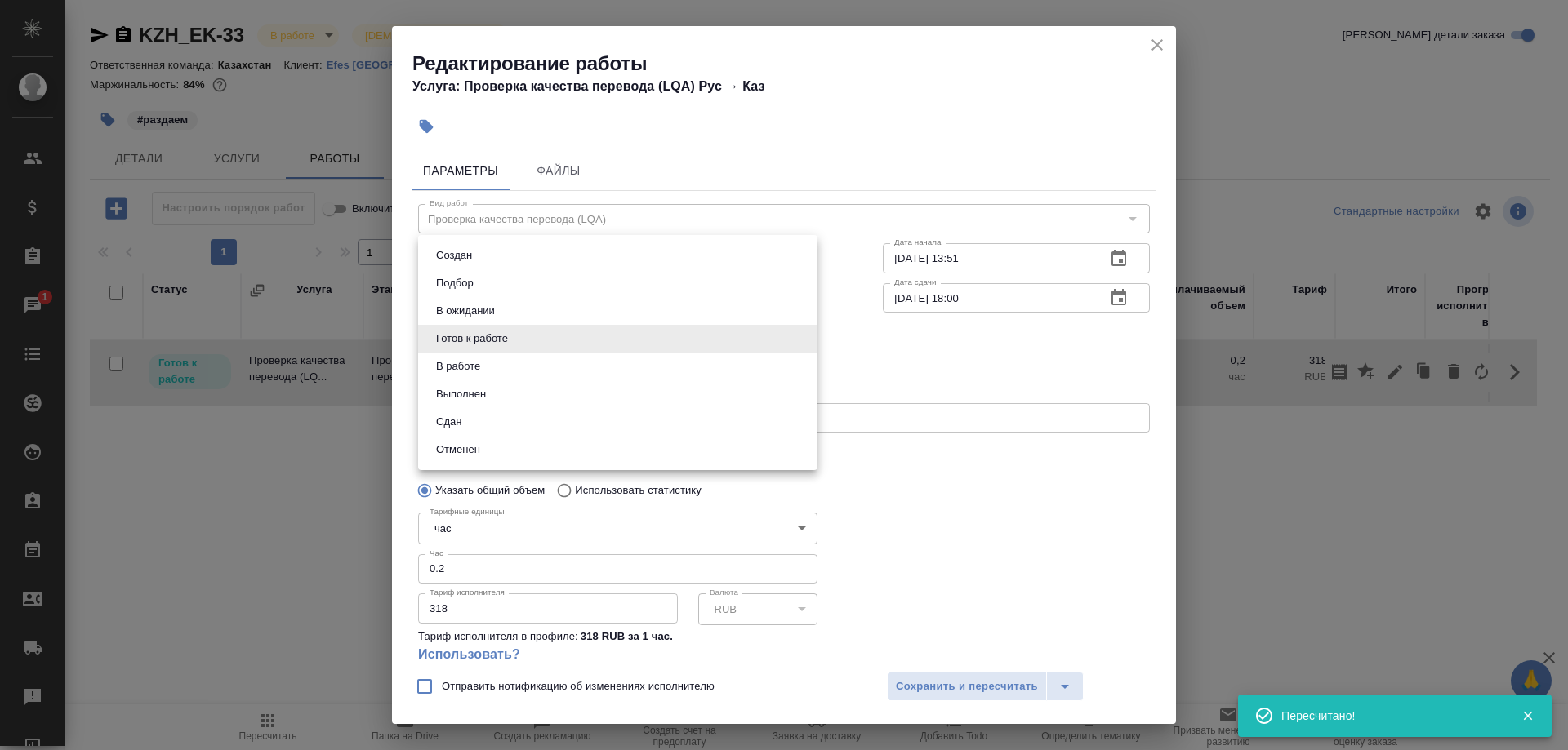
drag, startPoint x: 491, startPoint y: 329, endPoint x: 479, endPoint y: 349, distance: 23.3
click at [490, 329] on body "🙏 .cls-1 fill:#fff; AWATERA [PERSON_NAME] Спецификации Заказы 1 Чаты Todo Проек…" at bounding box center [784, 375] width 1568 height 750
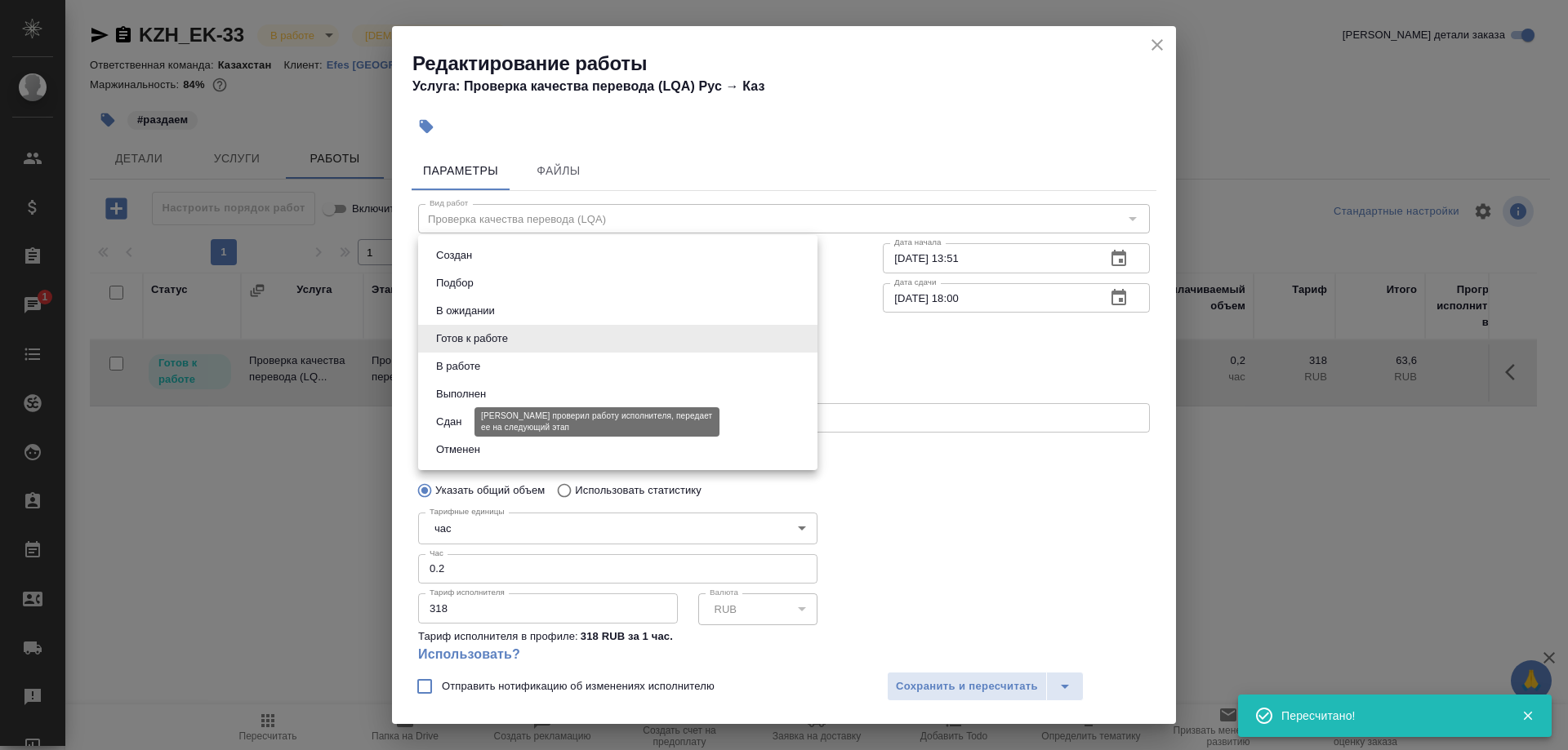
click at [433, 420] on button "Сдан" at bounding box center [449, 422] width 36 height 18
type input "closed"
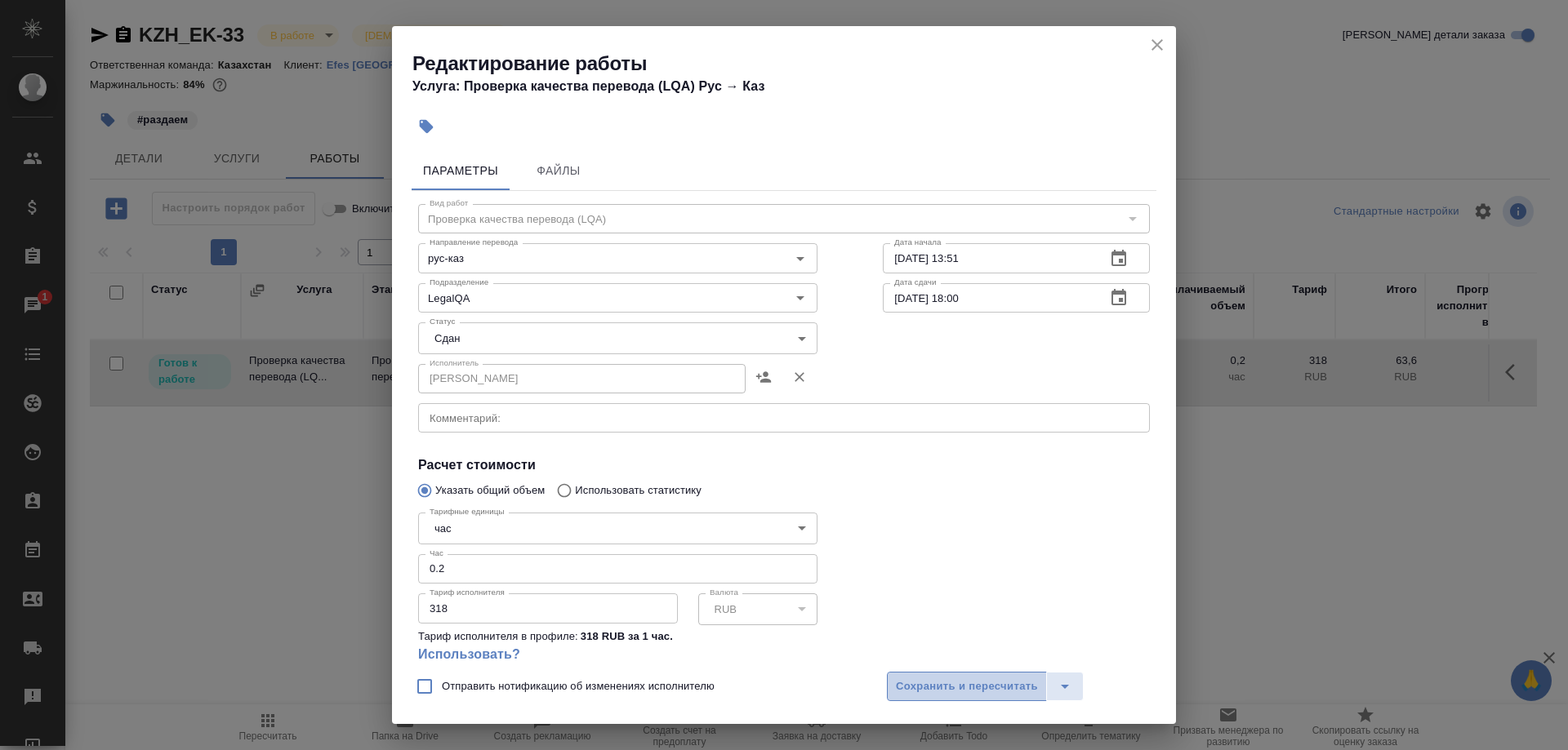
drag, startPoint x: 903, startPoint y: 684, endPoint x: 960, endPoint y: 622, distance: 84.2
click at [904, 684] on span "Сохранить и пересчитать" at bounding box center [967, 687] width 142 height 19
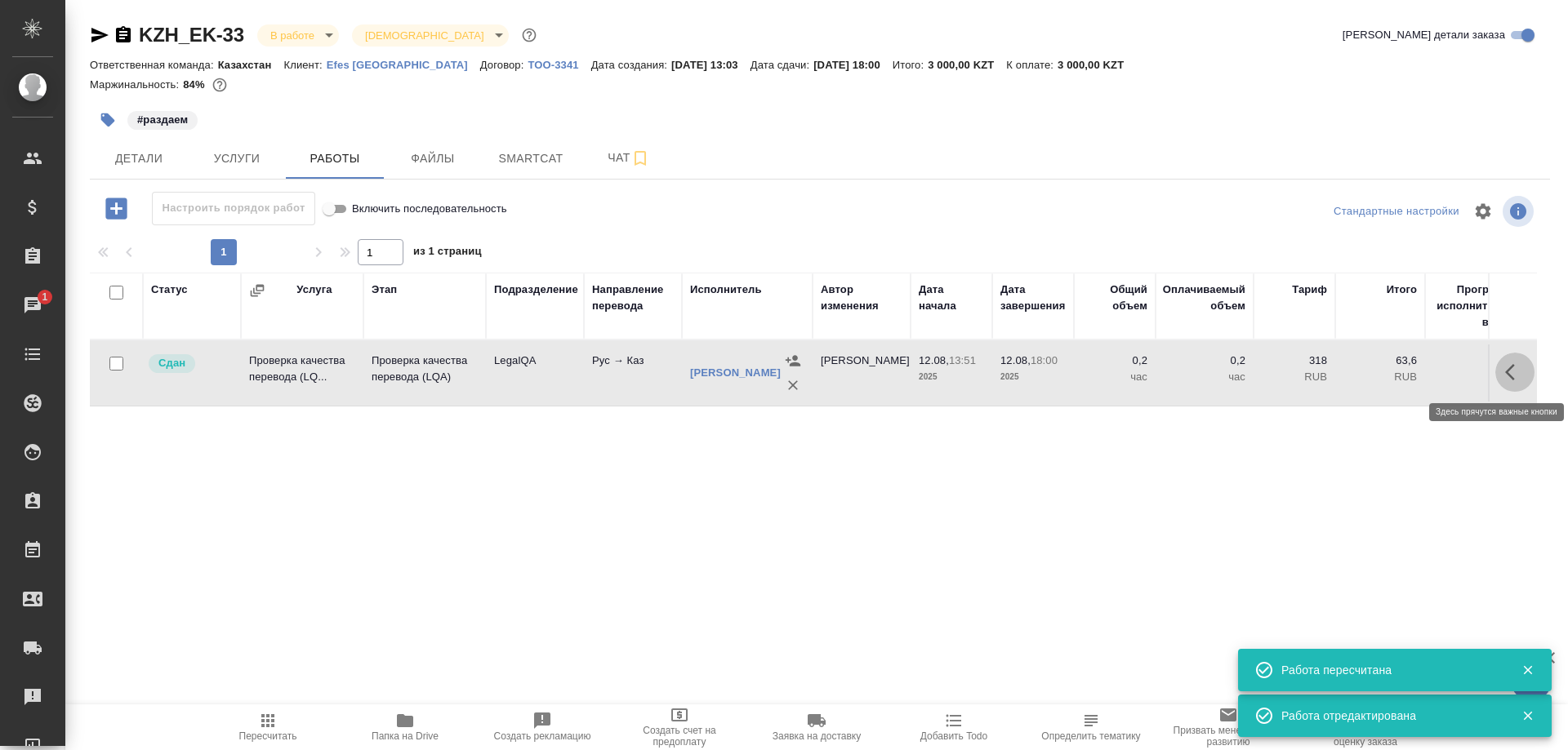
click at [1509, 370] on icon "button" at bounding box center [1510, 372] width 10 height 17
click at [1394, 375] on icon "button" at bounding box center [1394, 372] width 15 height 15
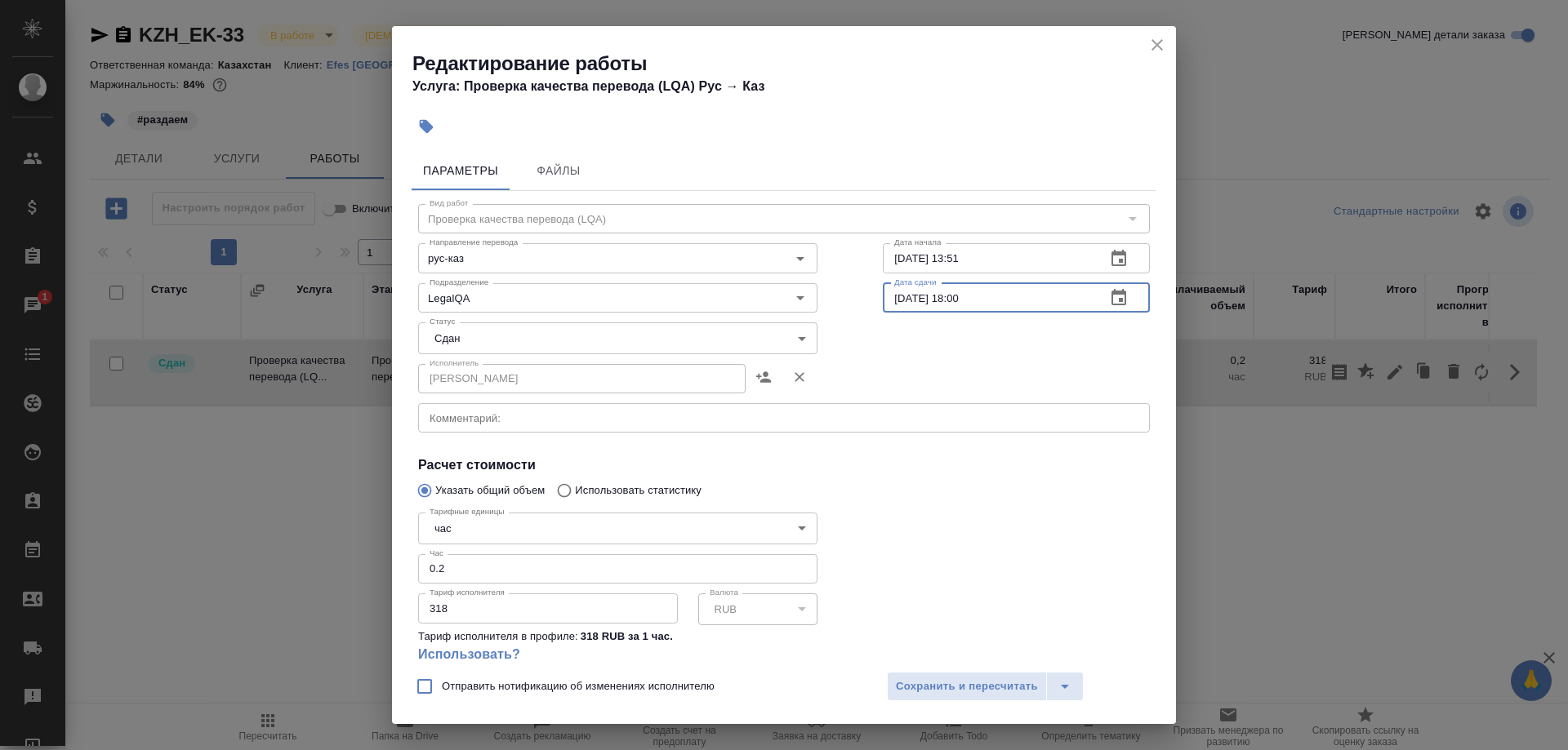
drag, startPoint x: 950, startPoint y: 295, endPoint x: 1050, endPoint y: 298, distance: 100.0
click at [1050, 298] on input "12.08.2025 18:00" at bounding box center [988, 298] width 210 height 30
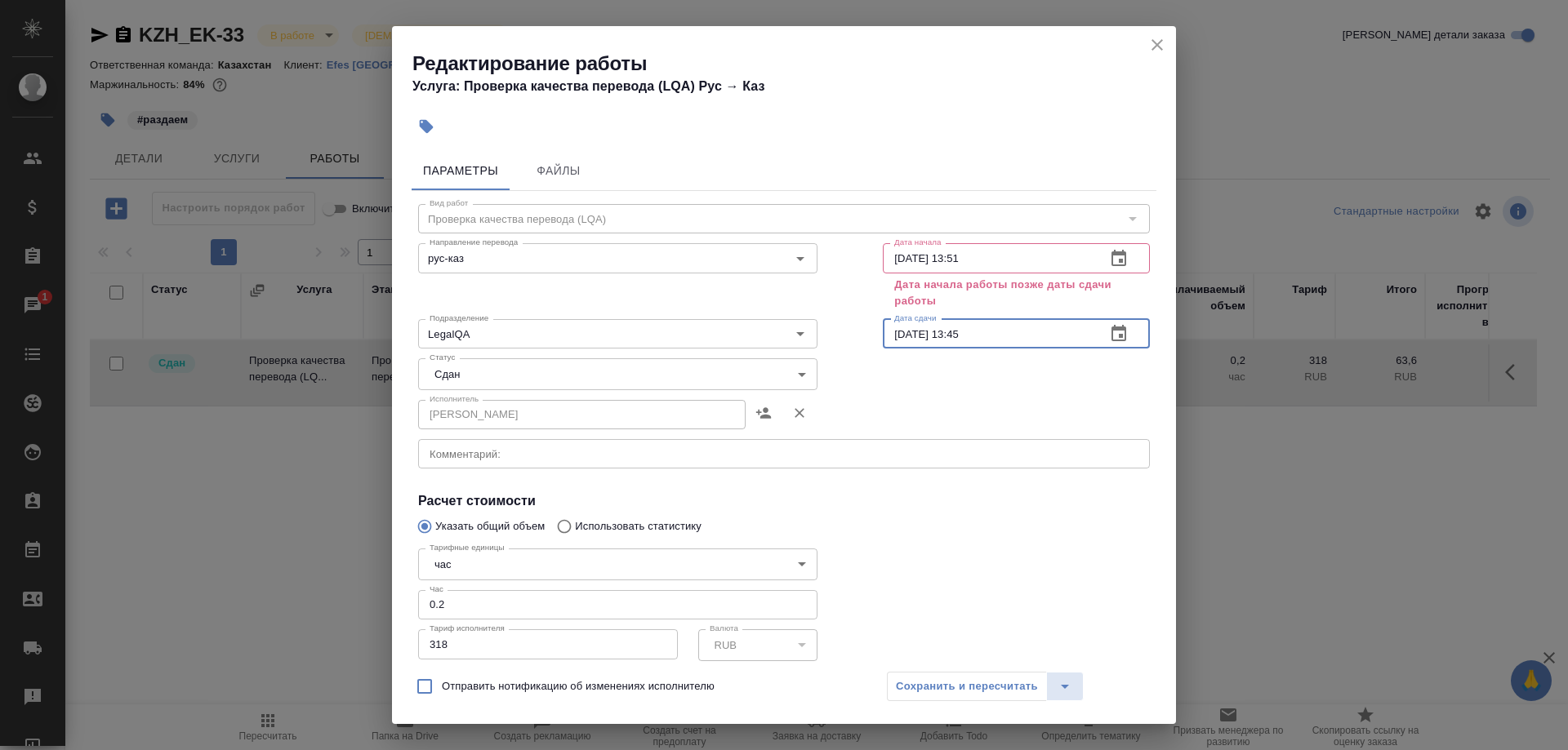
drag, startPoint x: 949, startPoint y: 331, endPoint x: 946, endPoint y: 389, distance: 58.1
click at [949, 333] on input "12.08.2025 13:45" at bounding box center [988, 334] width 210 height 30
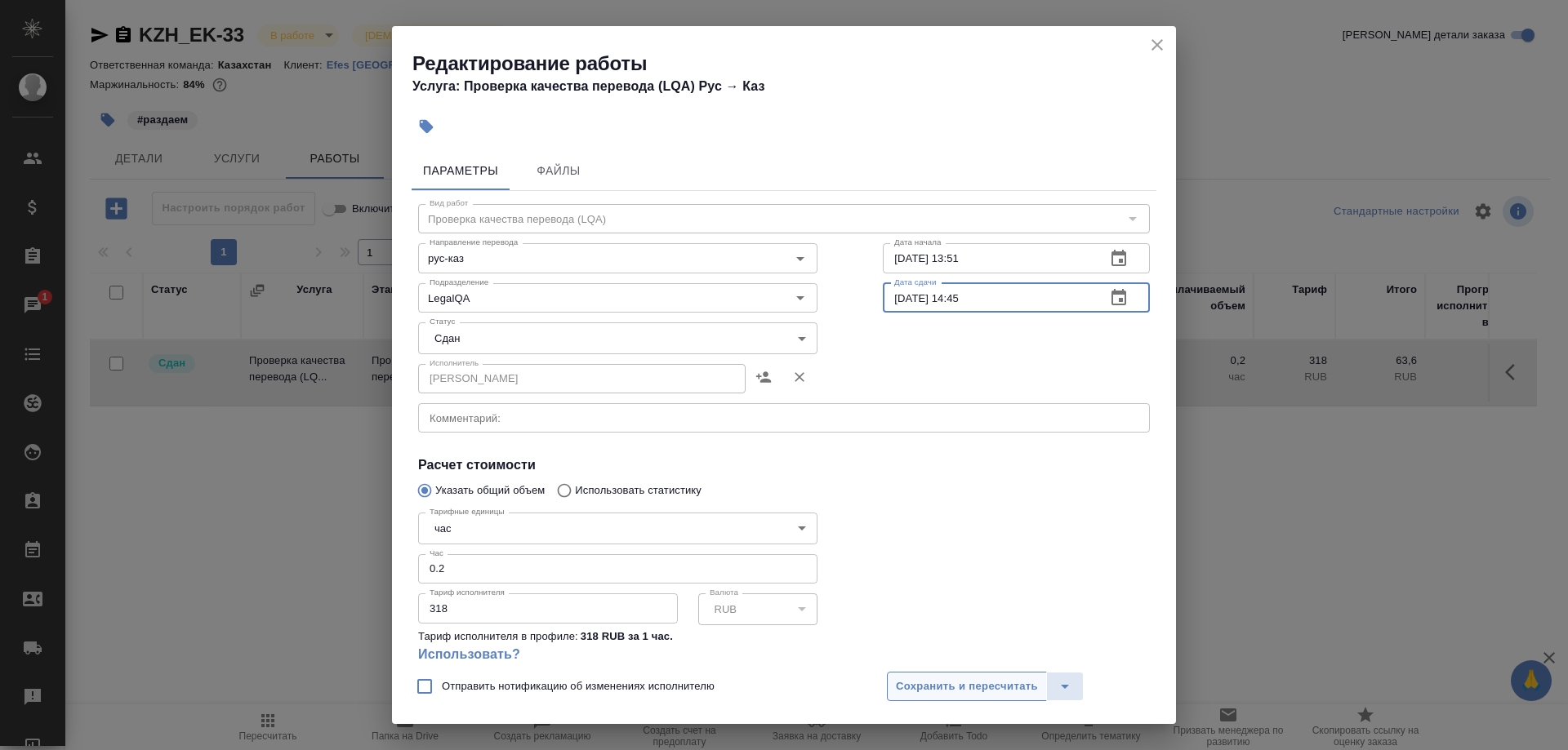
type input "12.08.2025 14:45"
click at [1002, 682] on span "Сохранить и пересчитать" at bounding box center [967, 687] width 142 height 19
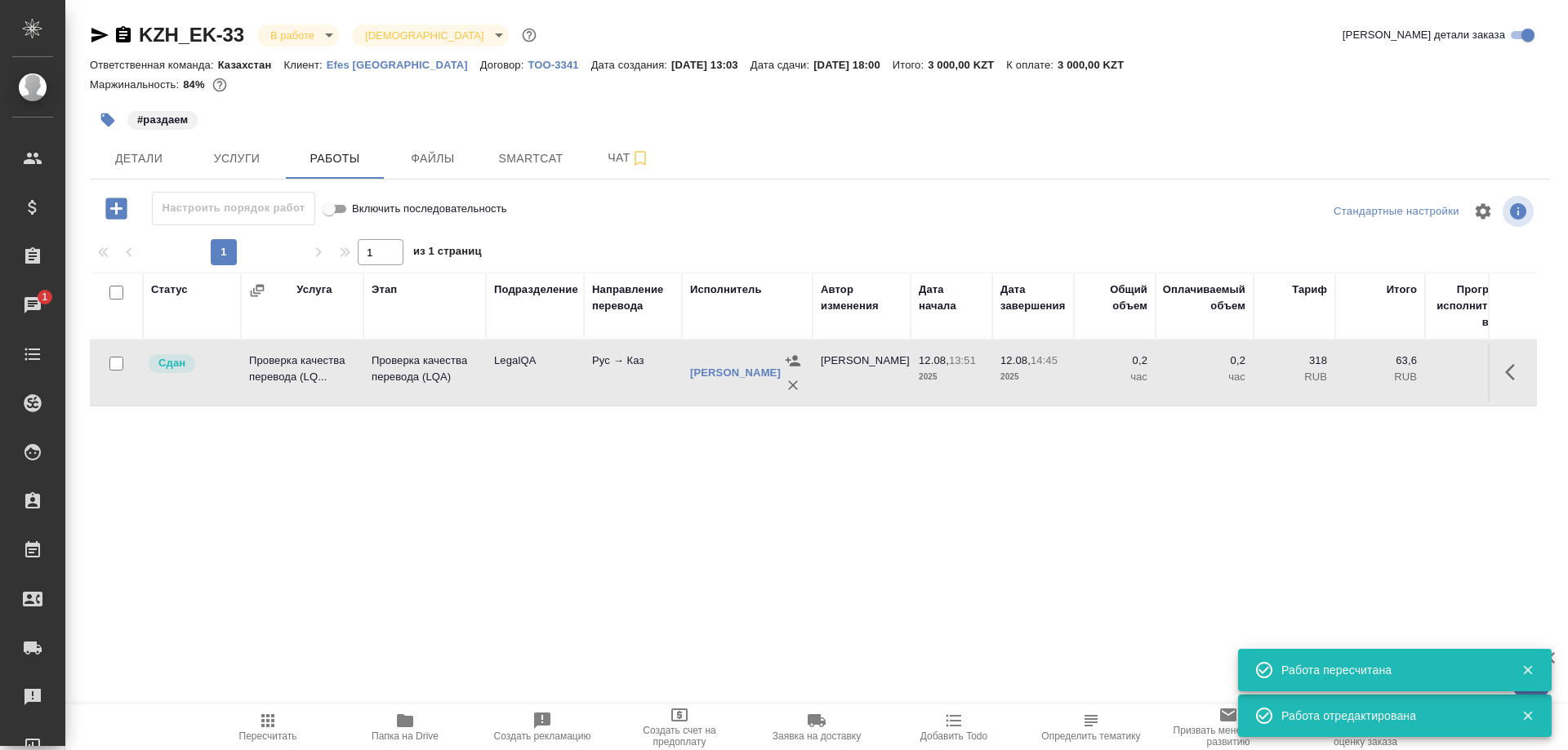
click at [250, 718] on span "Пересчитать" at bounding box center [267, 725] width 118 height 31
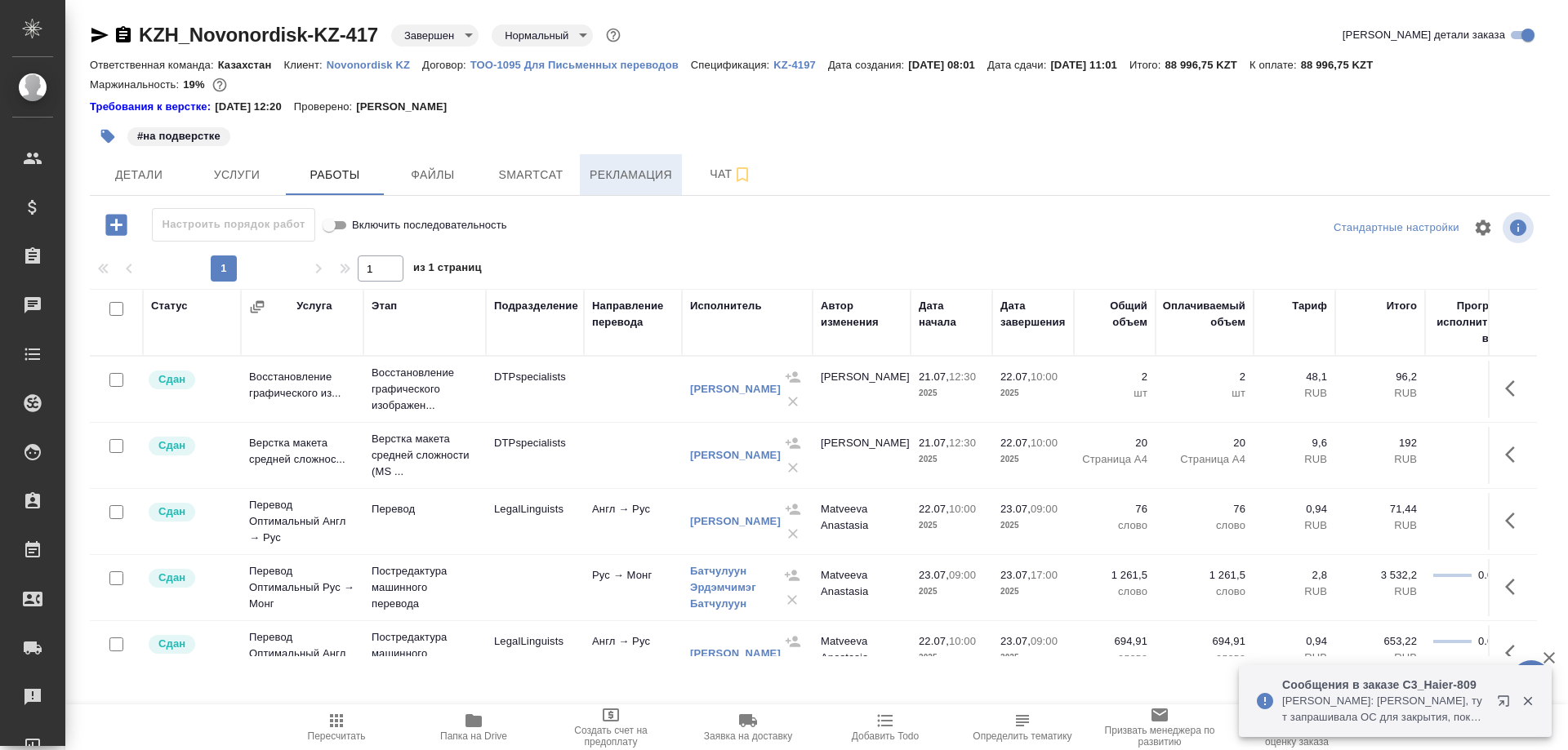
scroll to position [167, 0]
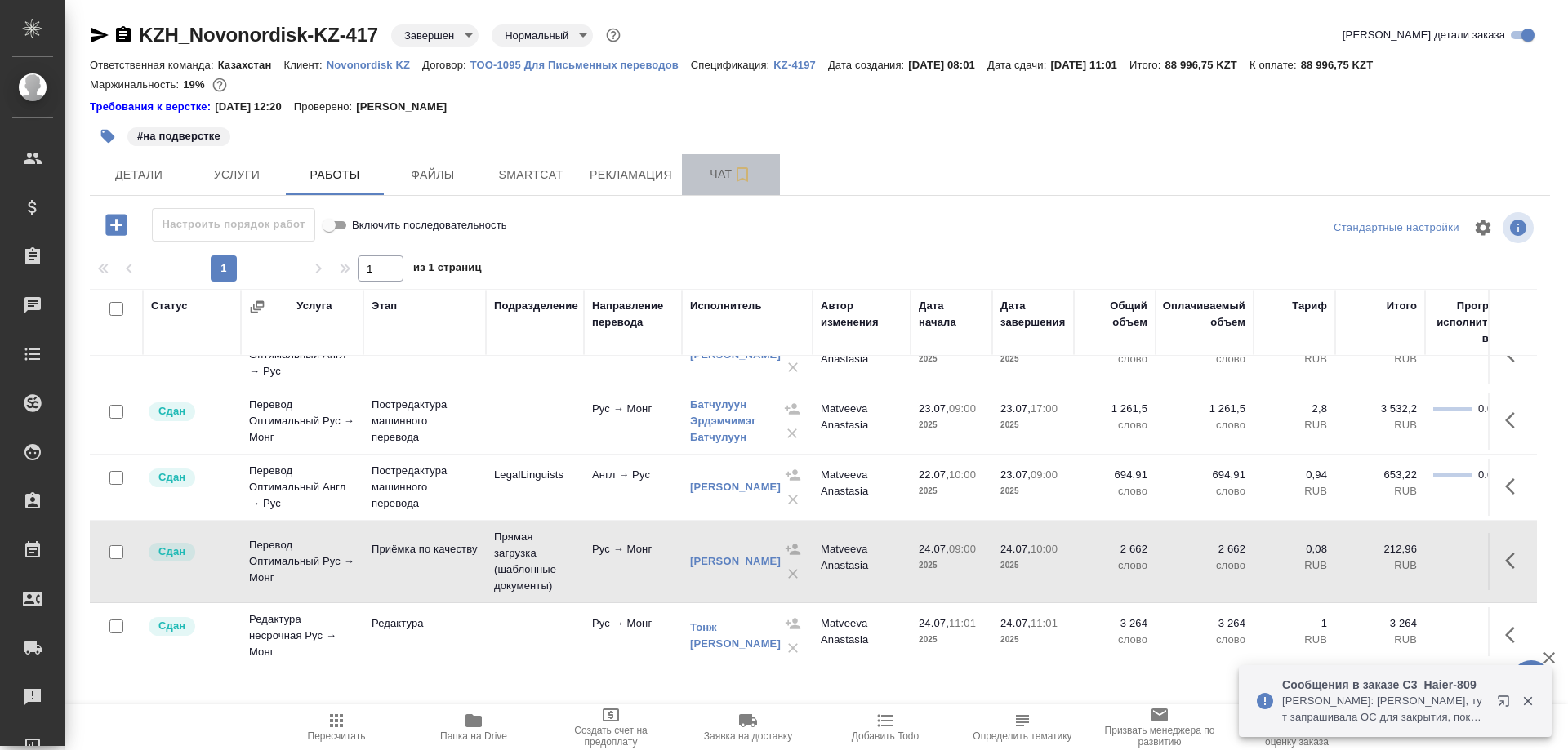
click at [703, 174] on span "Чат" at bounding box center [731, 174] width 78 height 21
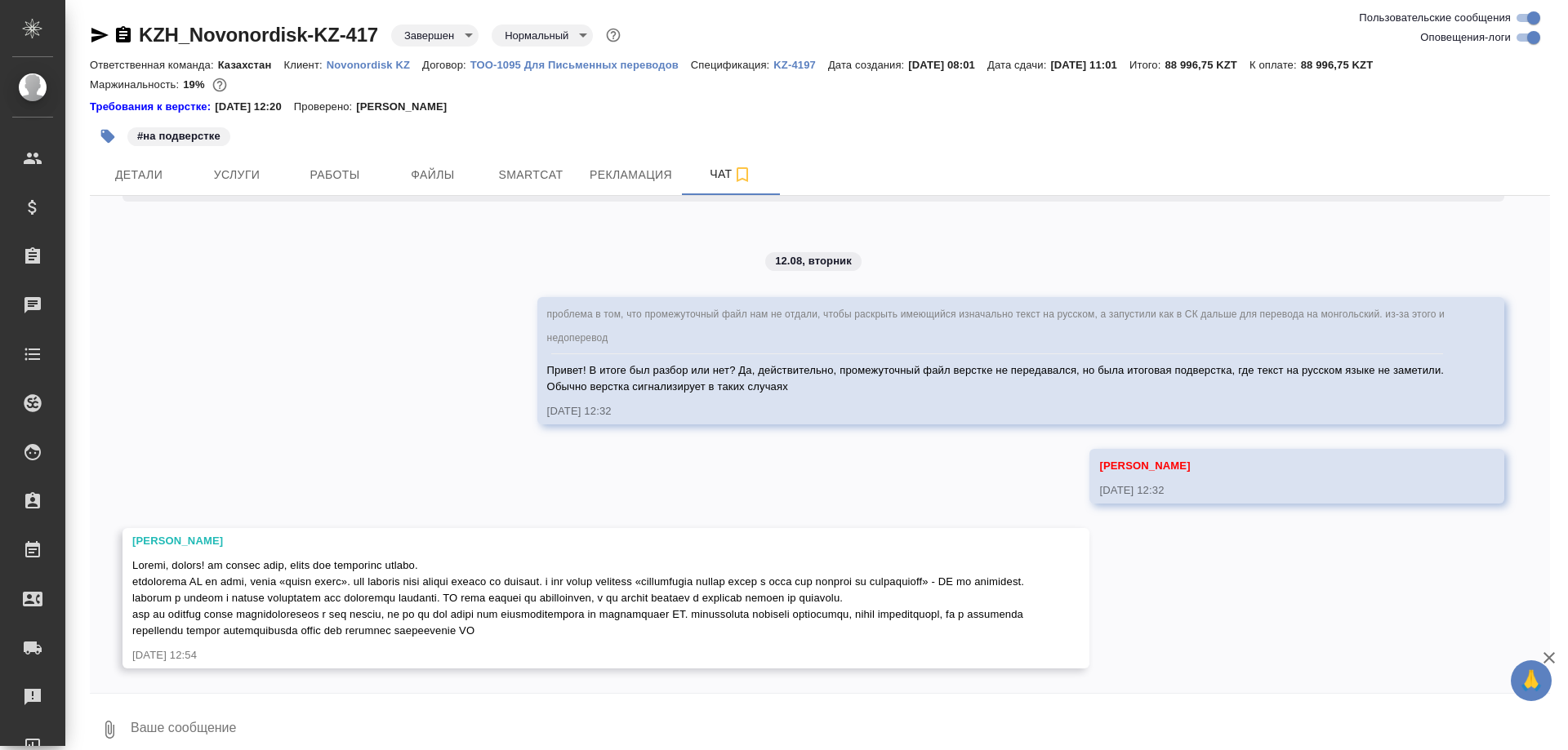
scroll to position [15437, 0]
click at [114, 157] on button "Детали" at bounding box center [138, 174] width 98 height 41
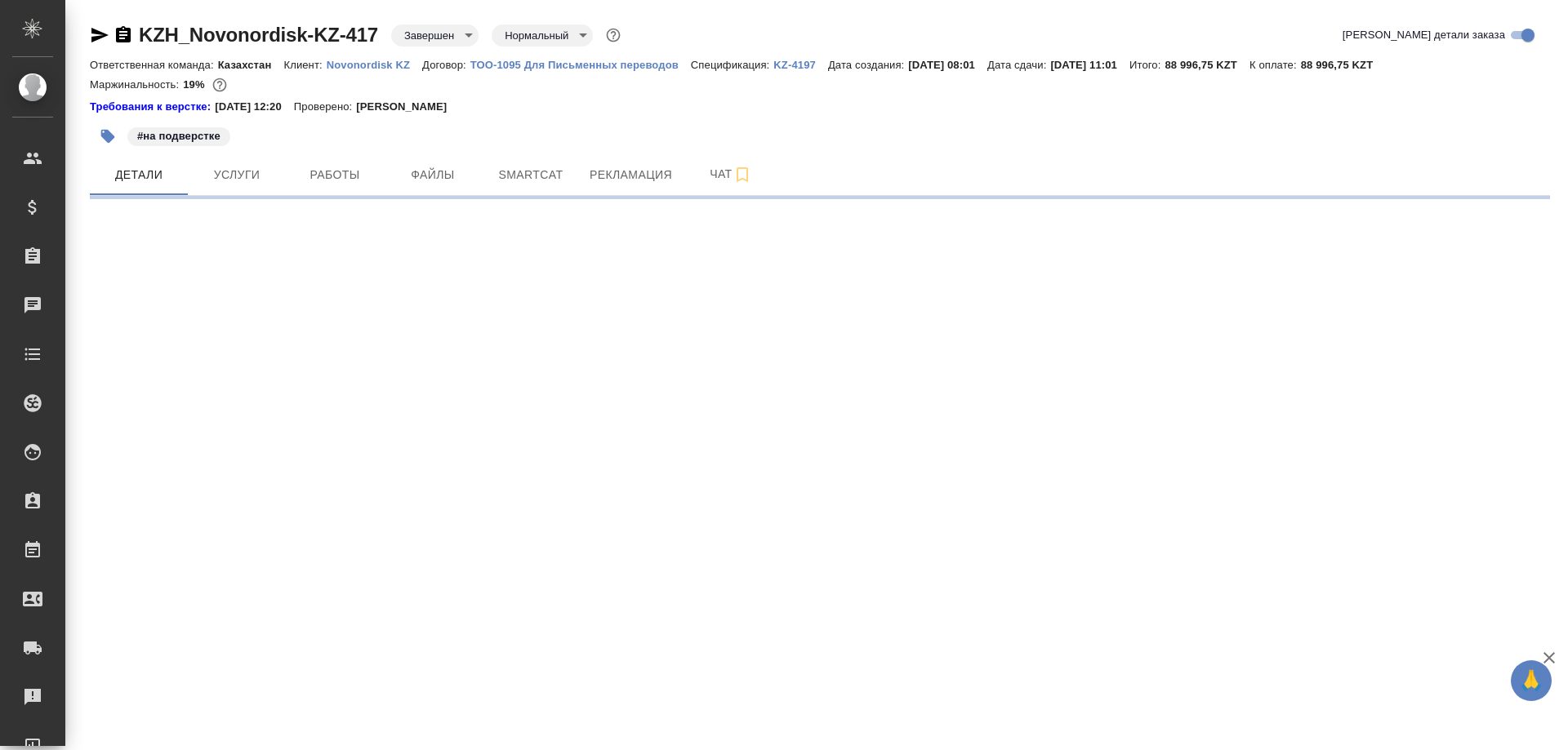
select select "RU"
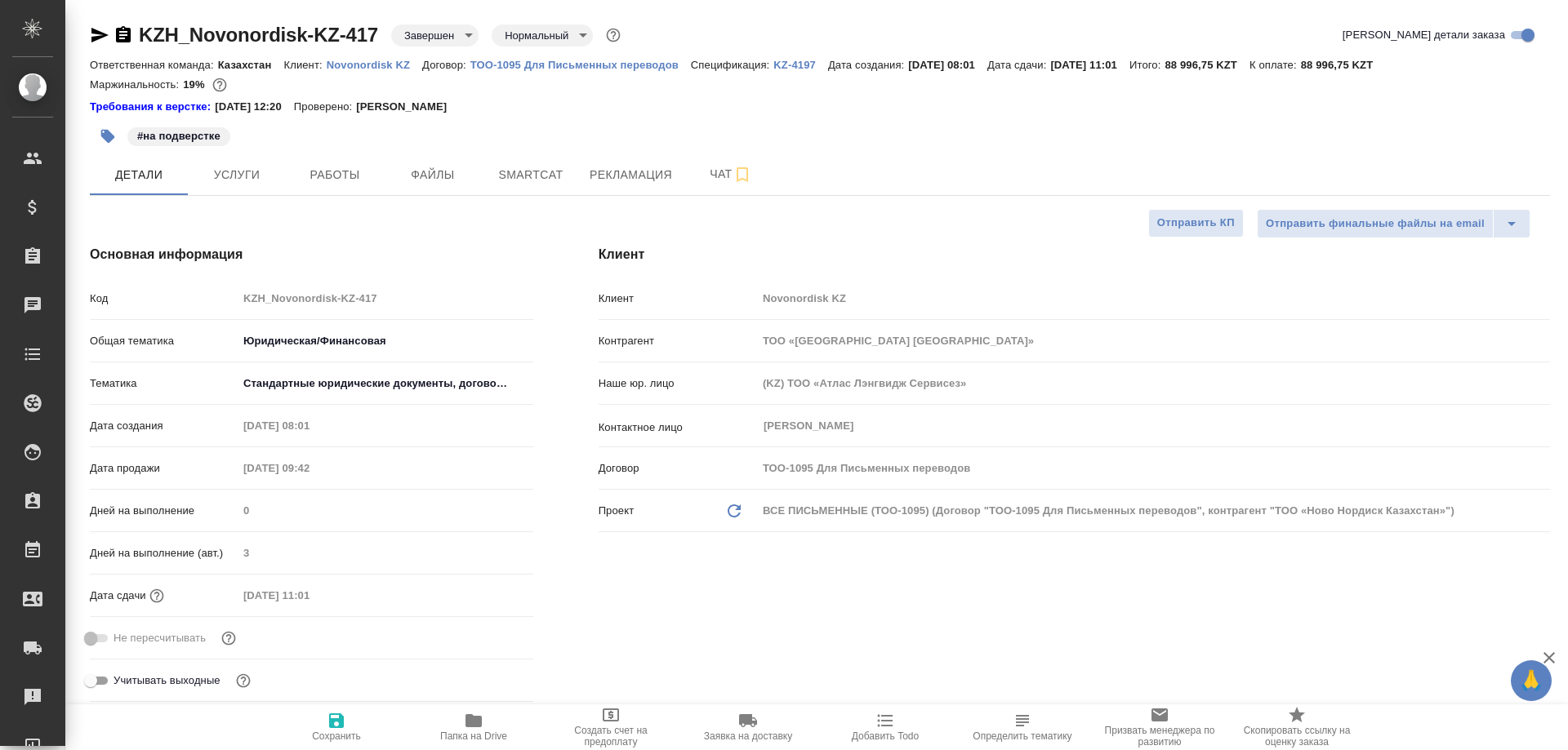
type textarea "x"
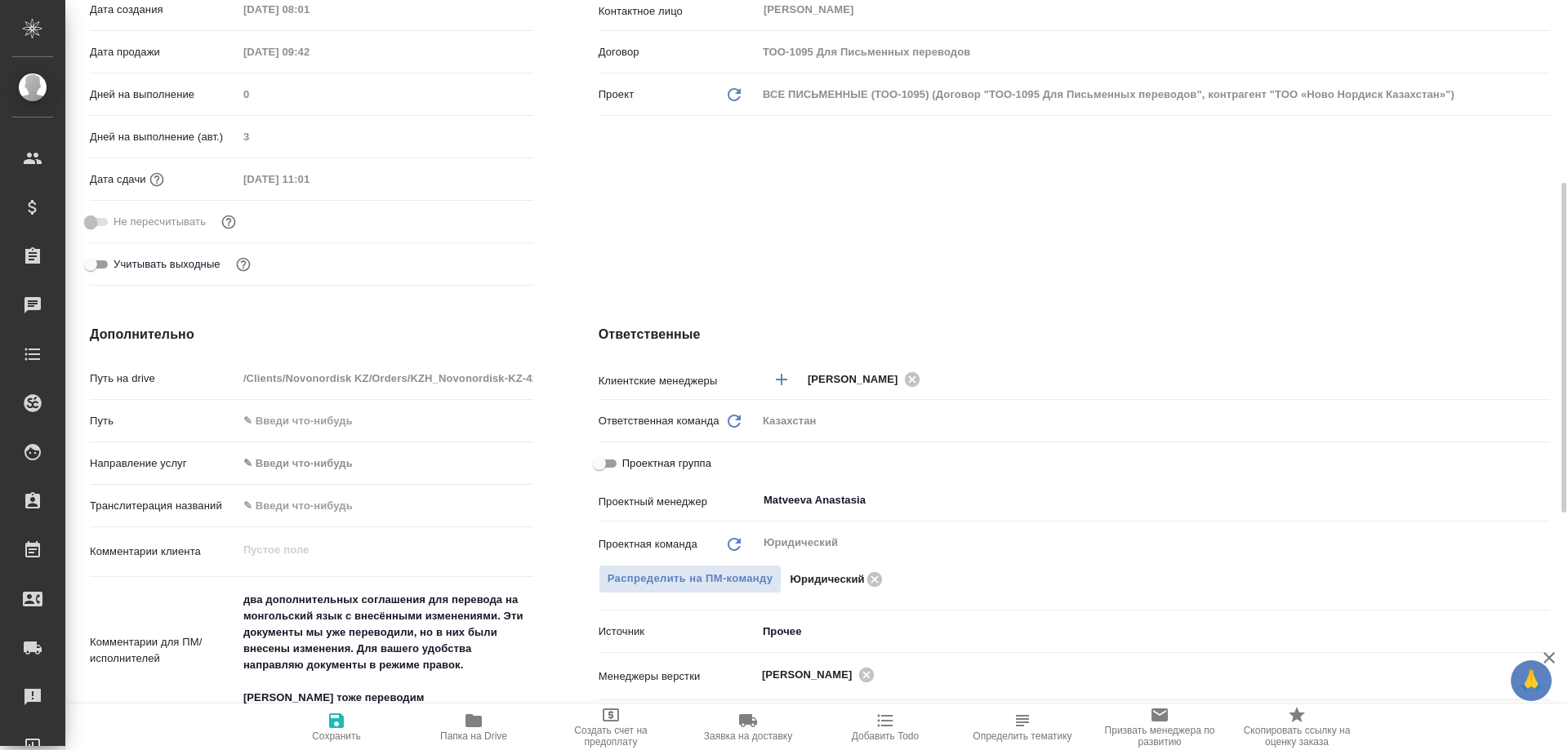
scroll to position [583, 0]
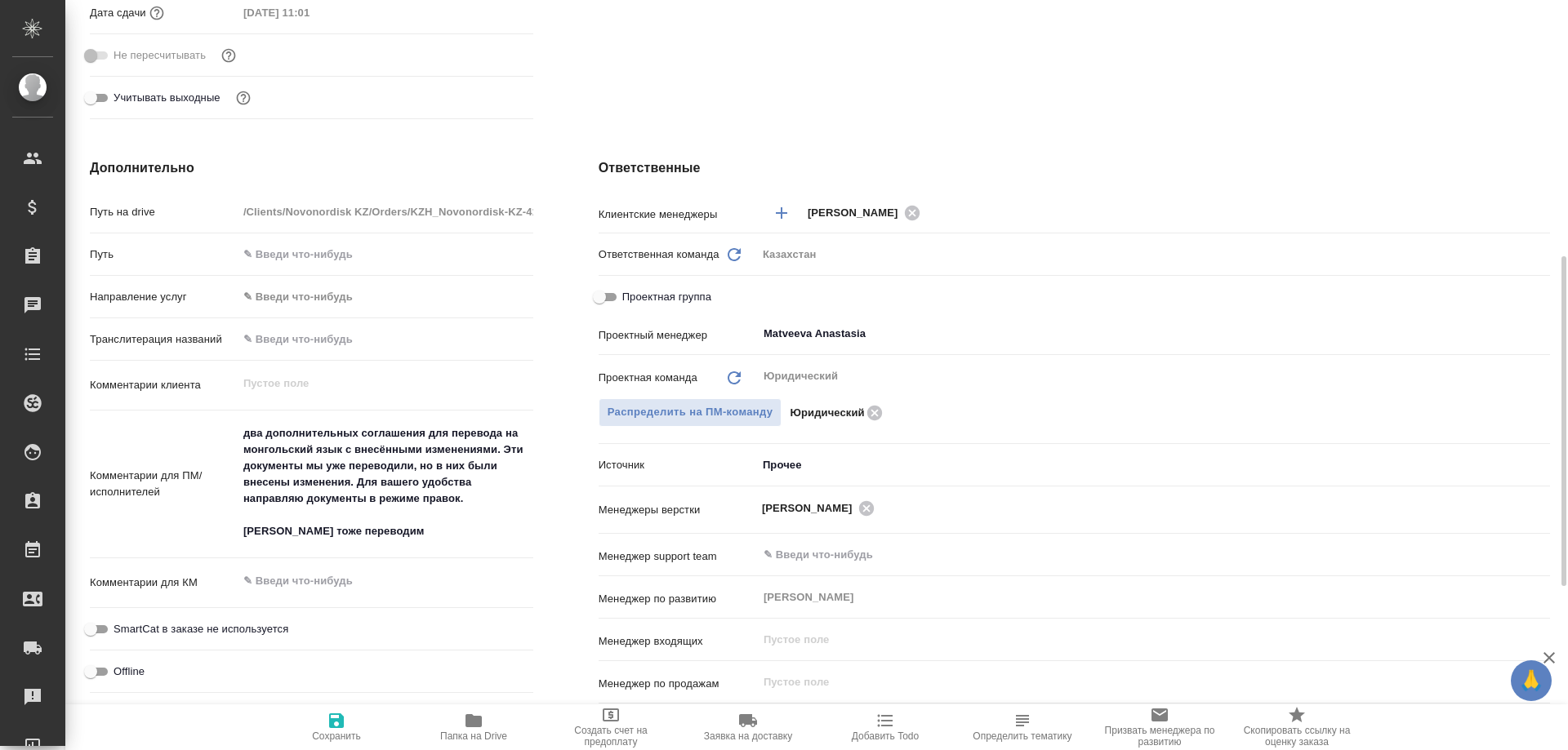
type textarea "x"
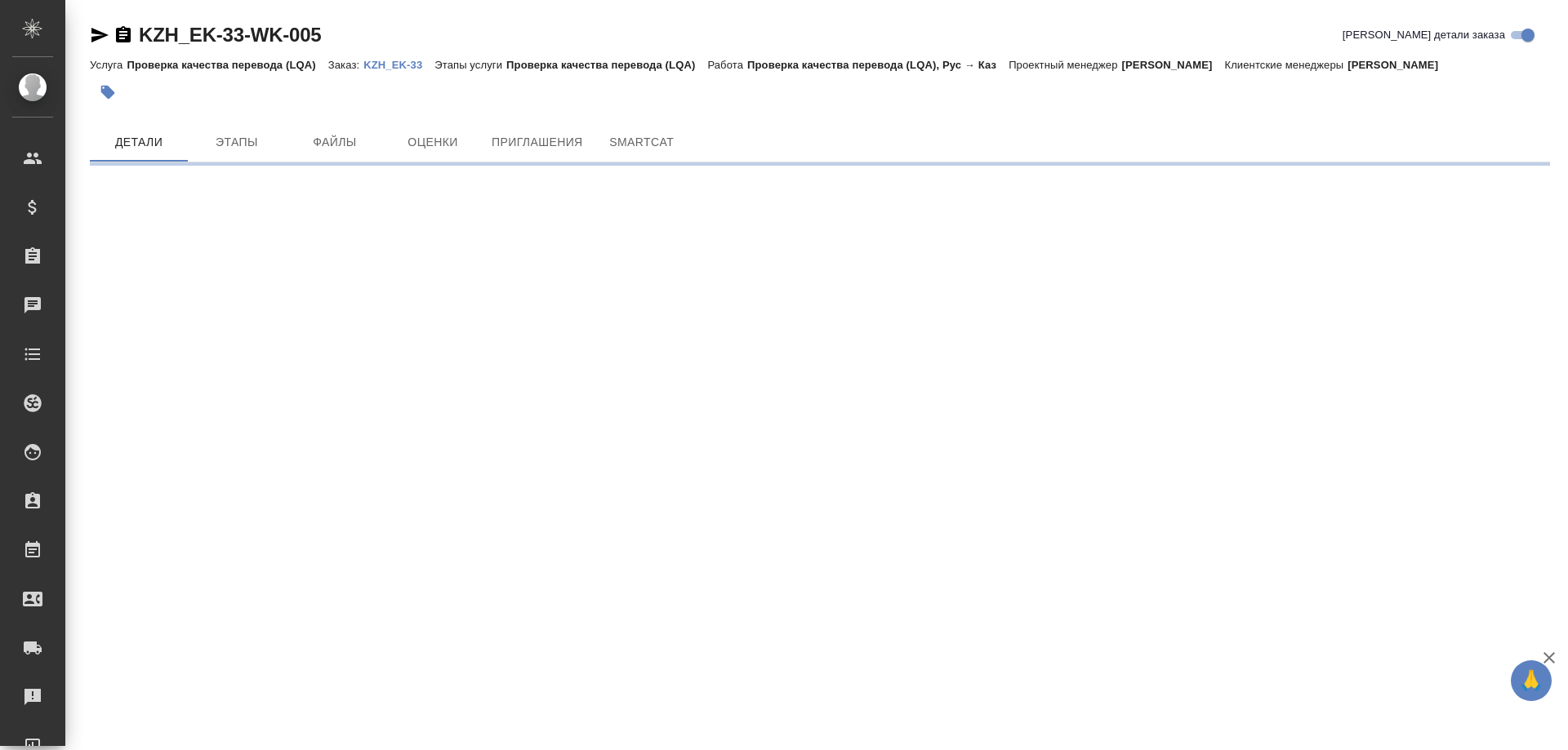
click at [388, 65] on p "KZH_EK-33" at bounding box center [399, 64] width 71 height 12
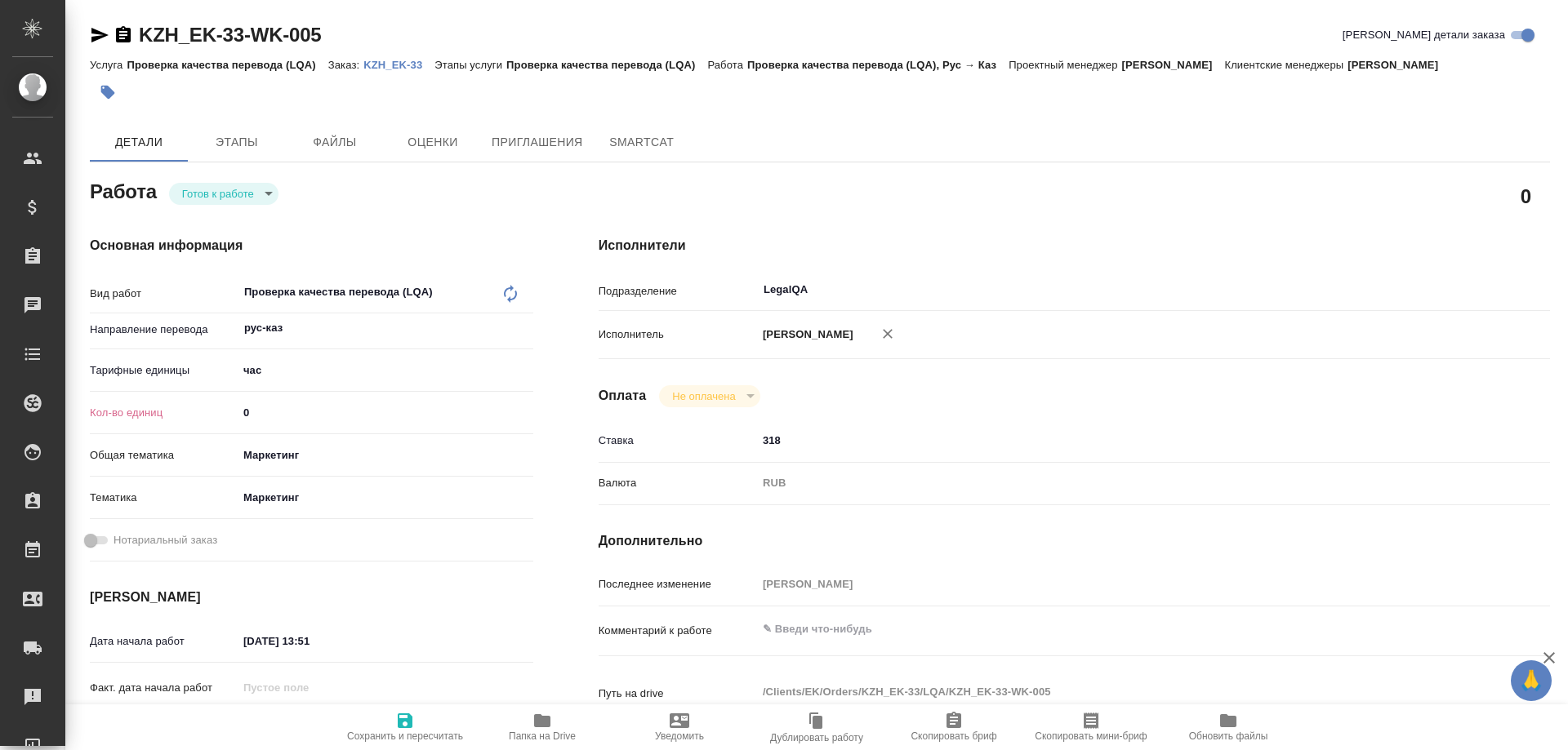
type textarea "x"
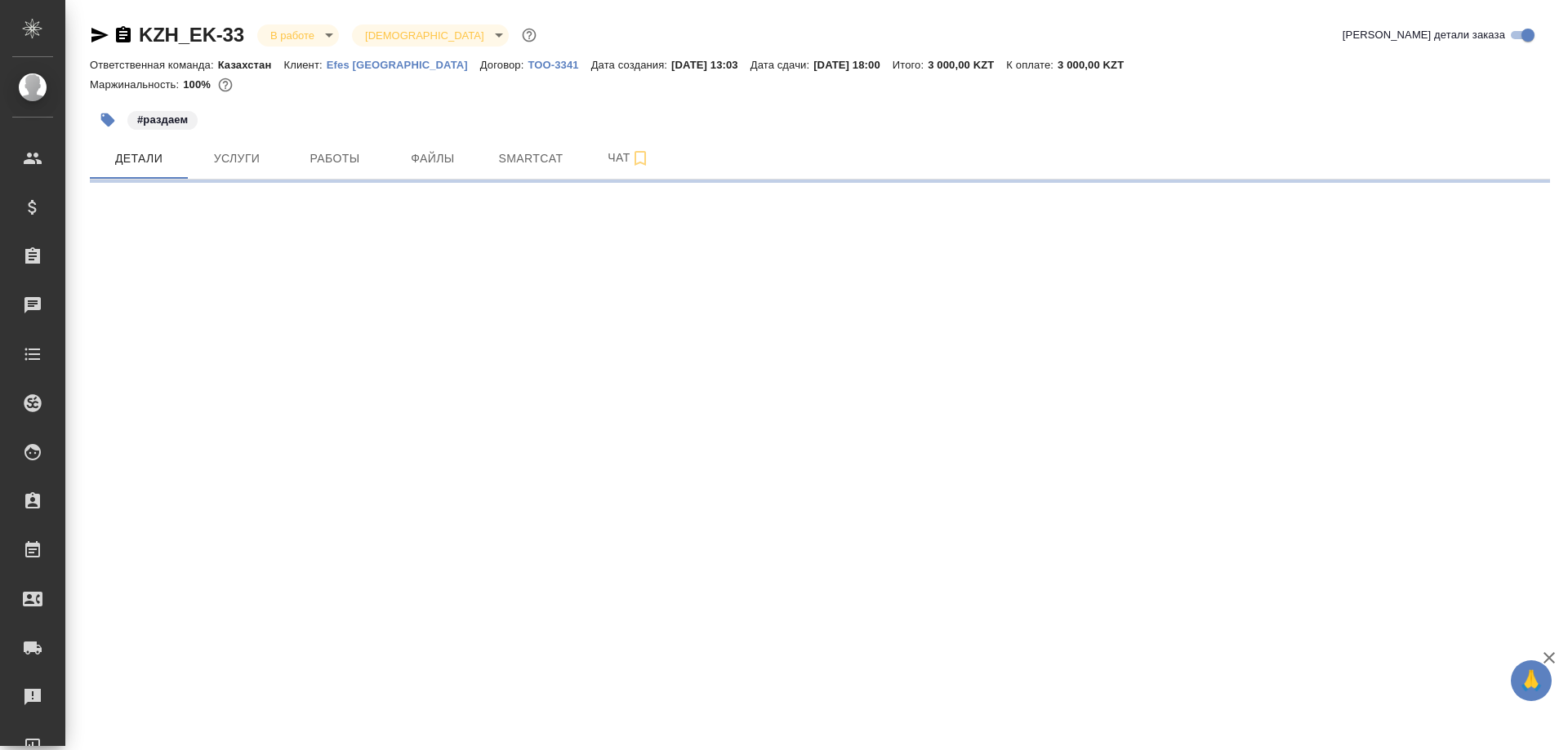
select select "RU"
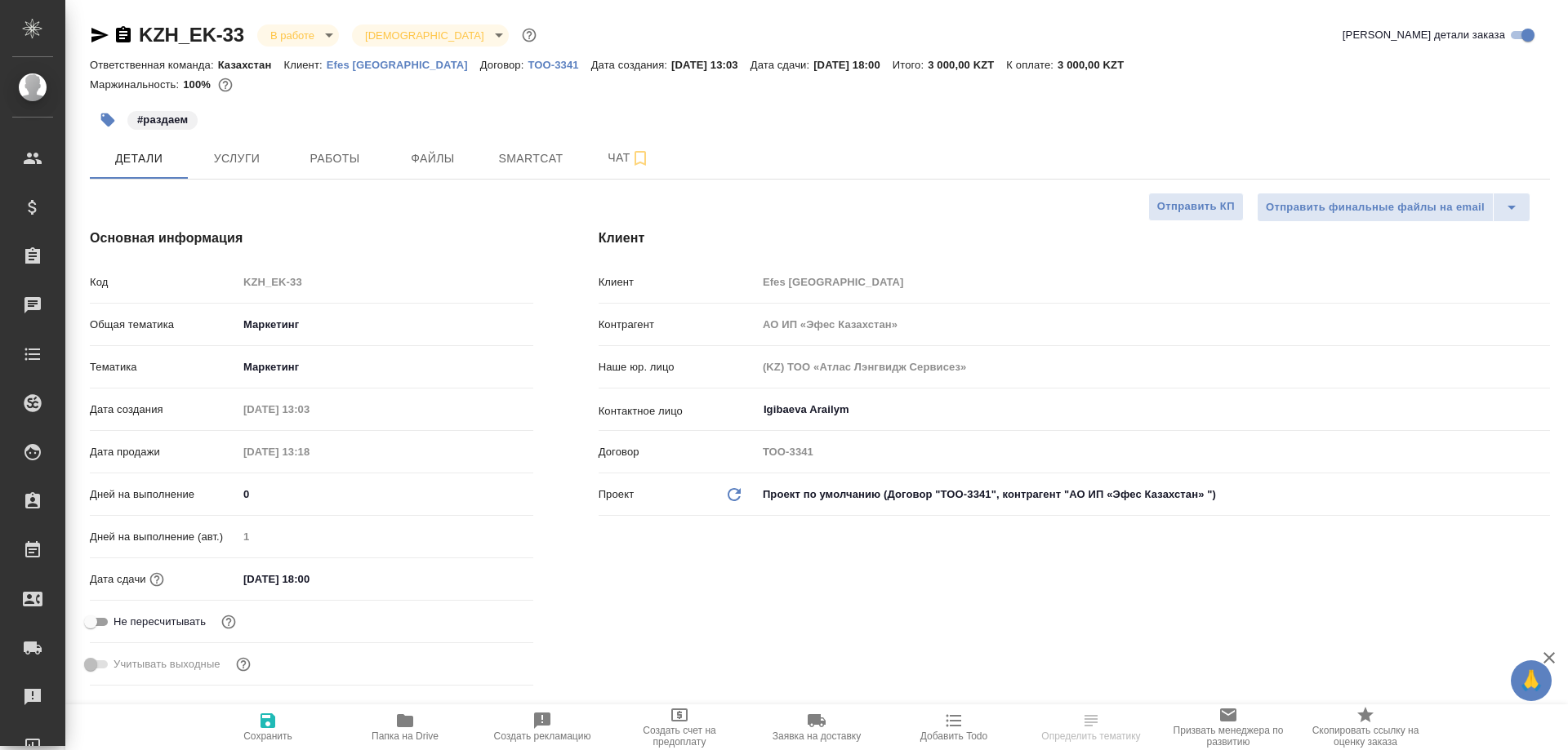
click at [340, 62] on p "Efes [GEOGRAPHIC_DATA]" at bounding box center [402, 64] width 153 height 12
type input "АО ИП «Эфес Казахстан»"
type textarea "x"
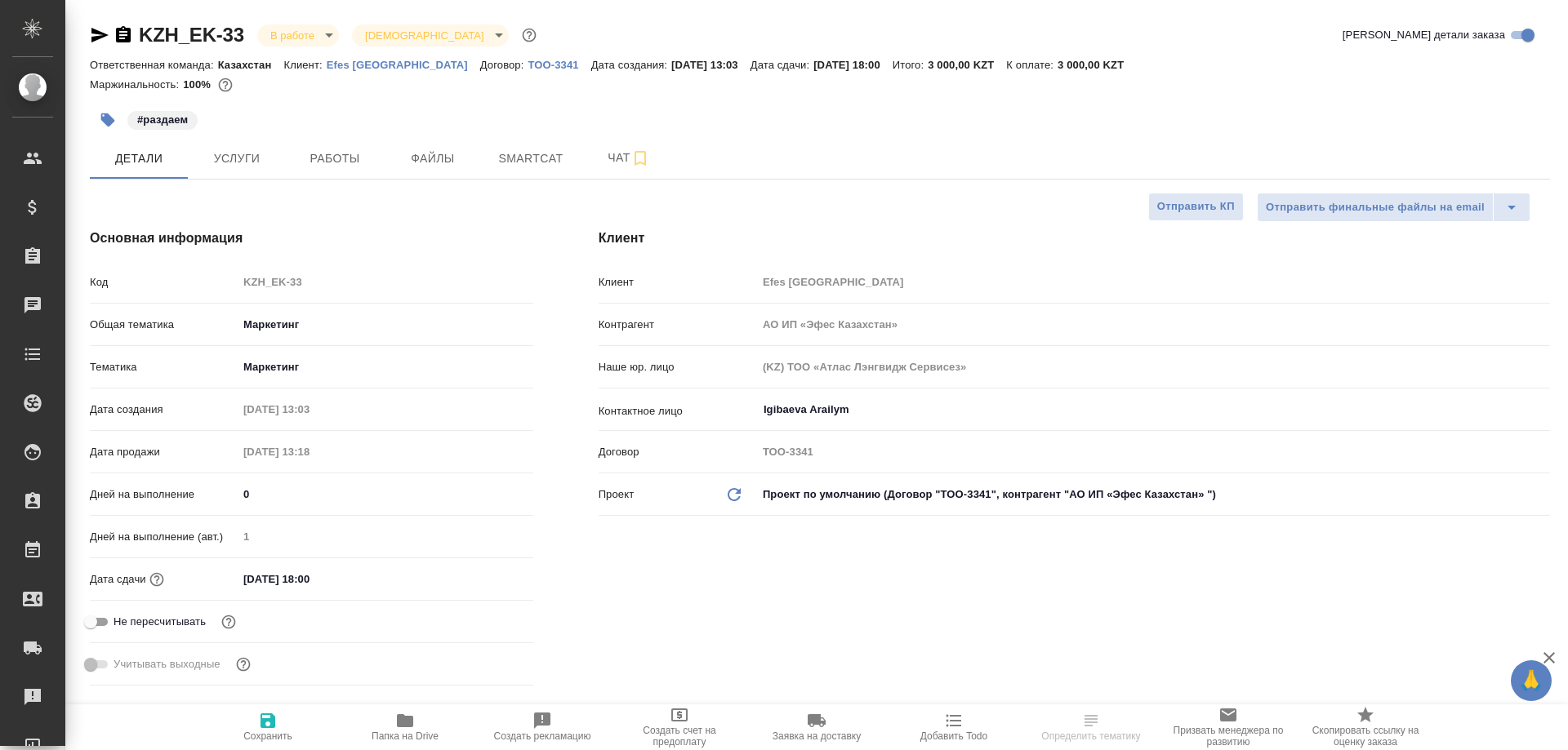
select select "RU"
type input "АО ИП «Эфес Казахстан»"
type textarea "x"
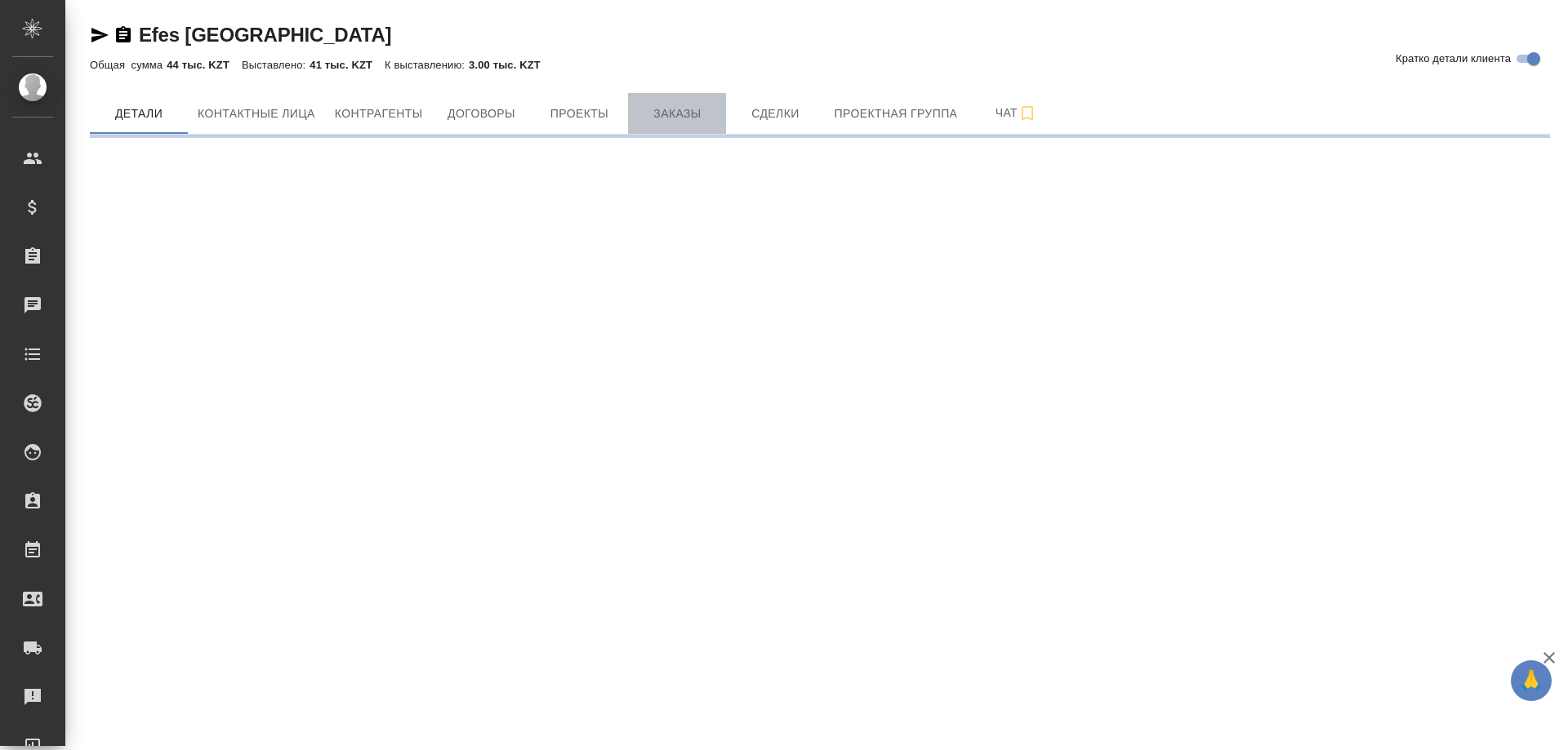
click at [642, 106] on span "Заказы" at bounding box center [676, 114] width 78 height 21
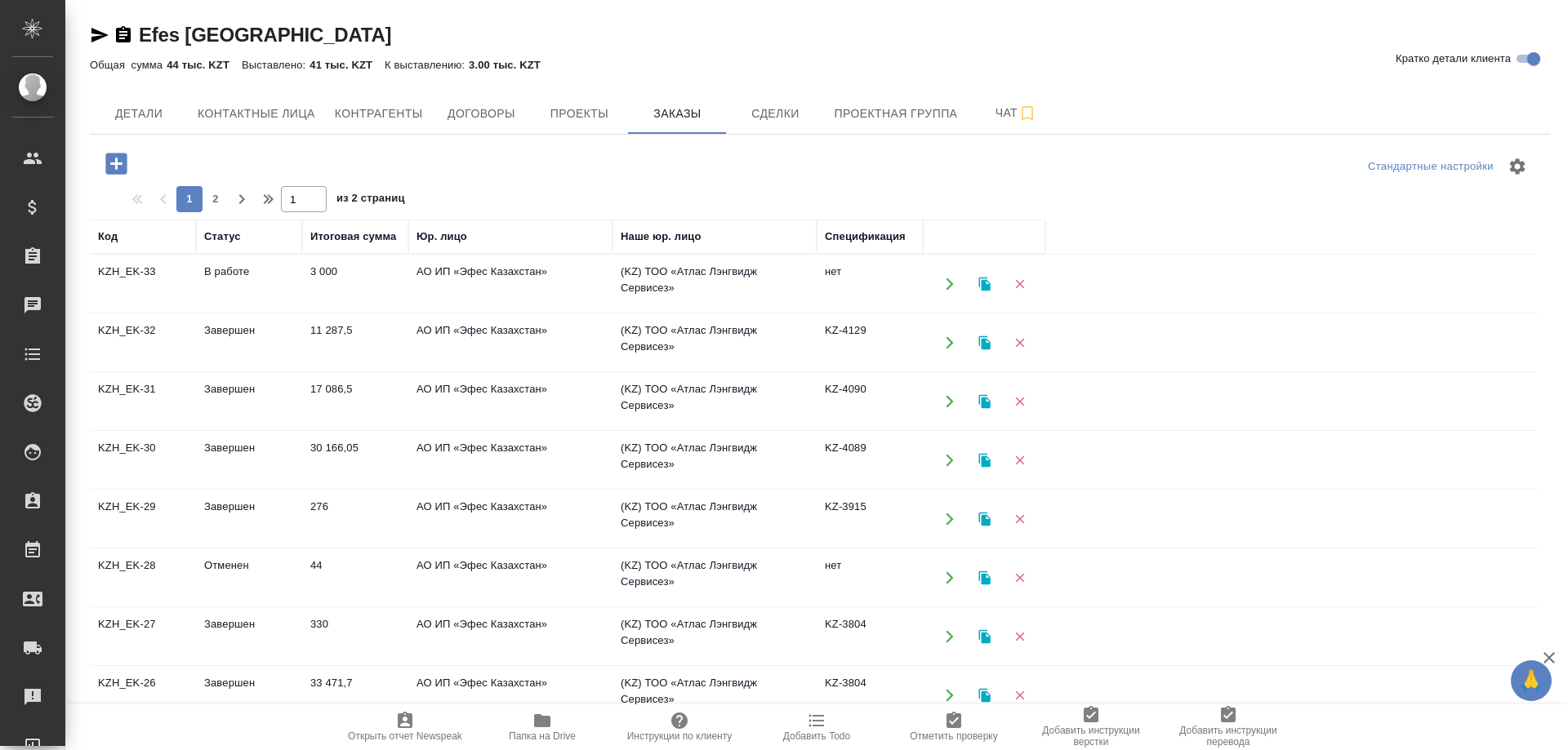
click at [131, 312] on td "KZH_EK-32" at bounding box center [142, 285] width 106 height 57
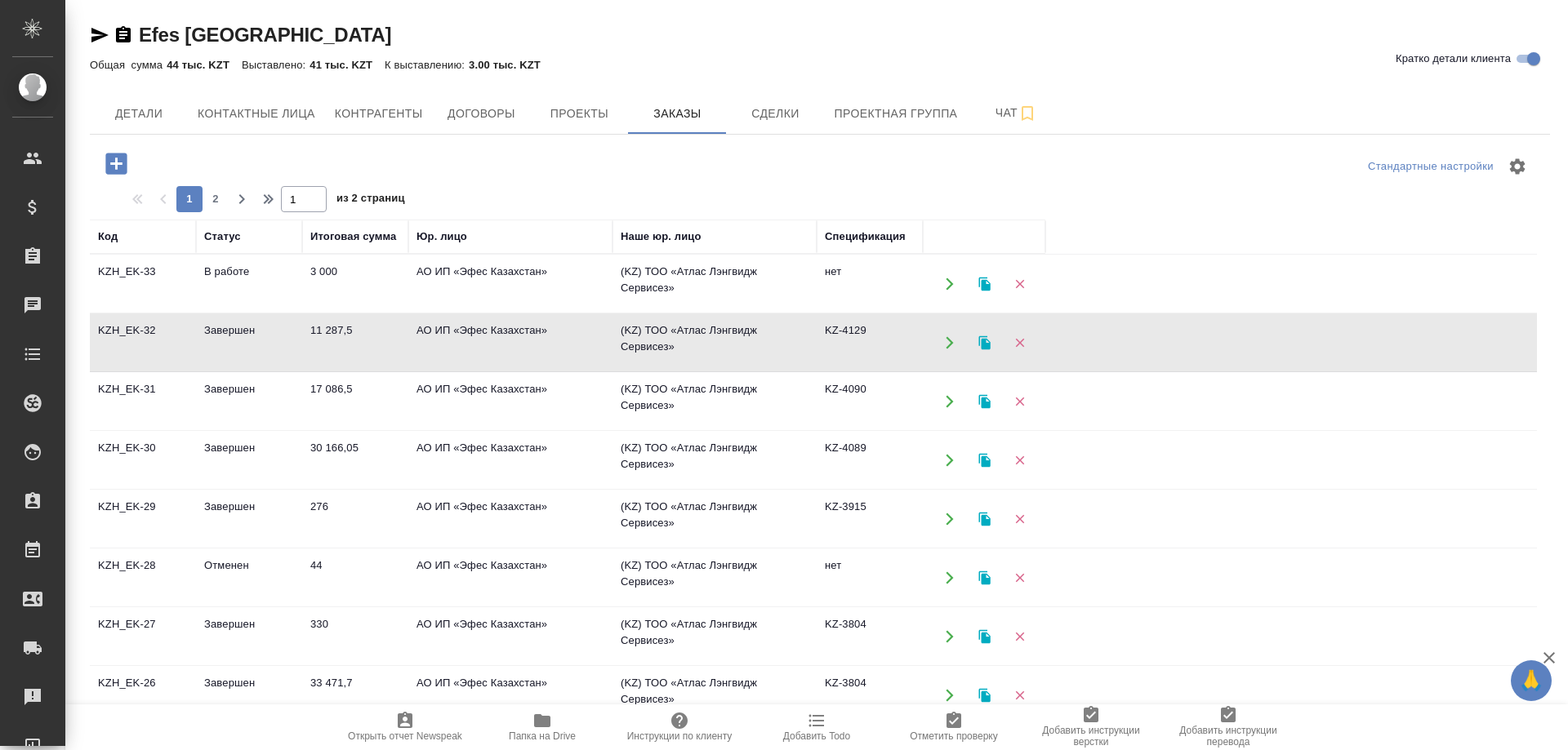
click at [131, 312] on td "KZH_EK-32" at bounding box center [142, 285] width 106 height 57
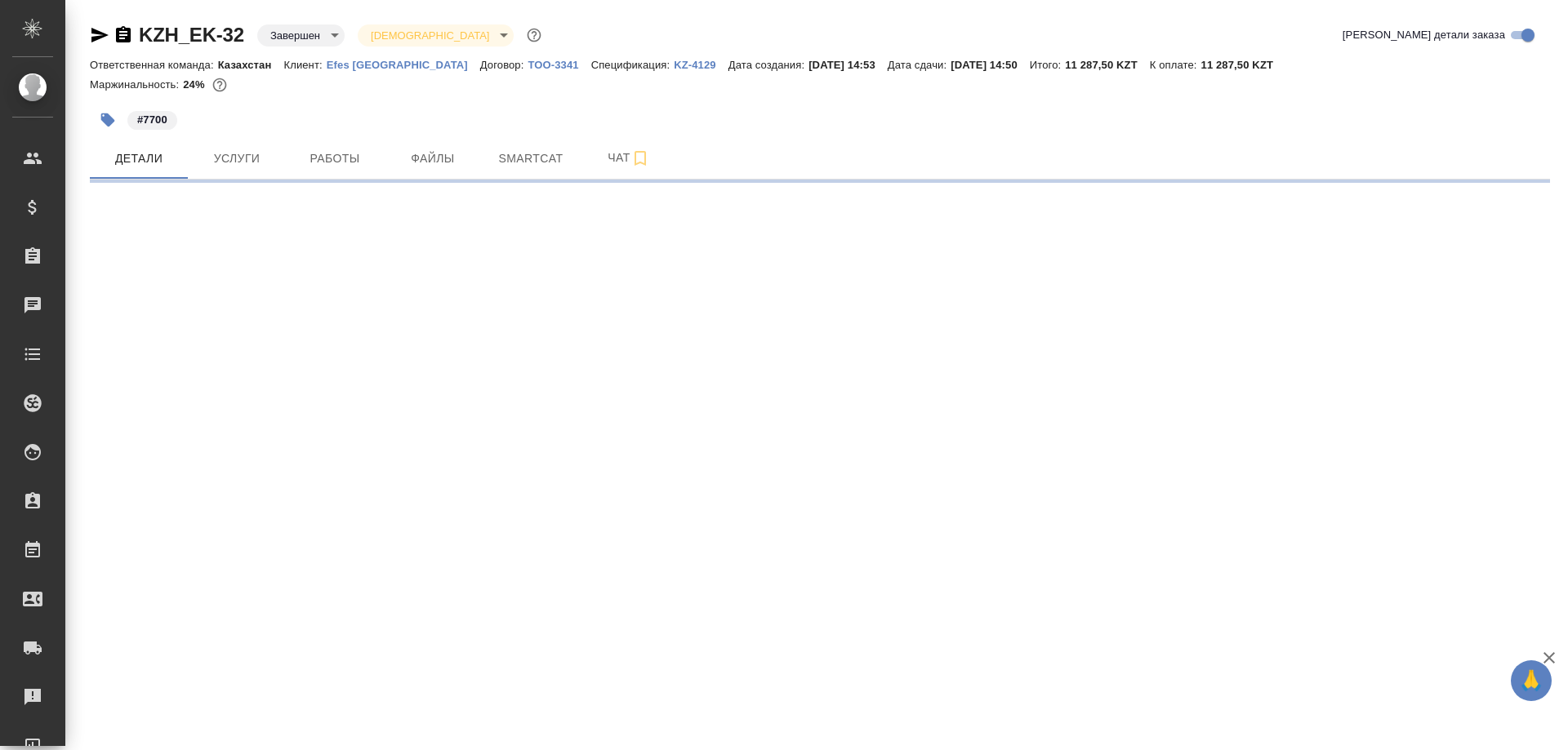
select select "RU"
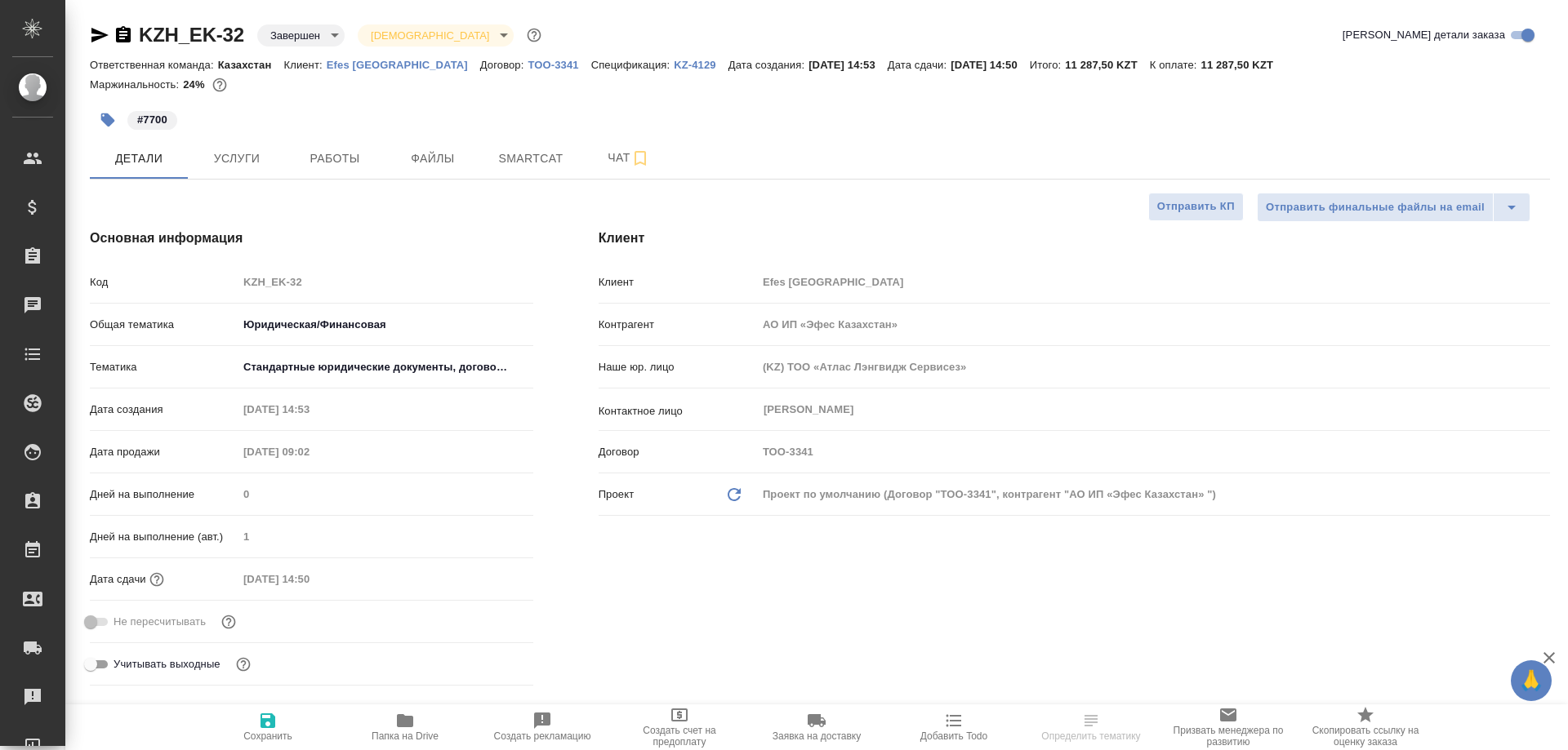
type textarea "x"
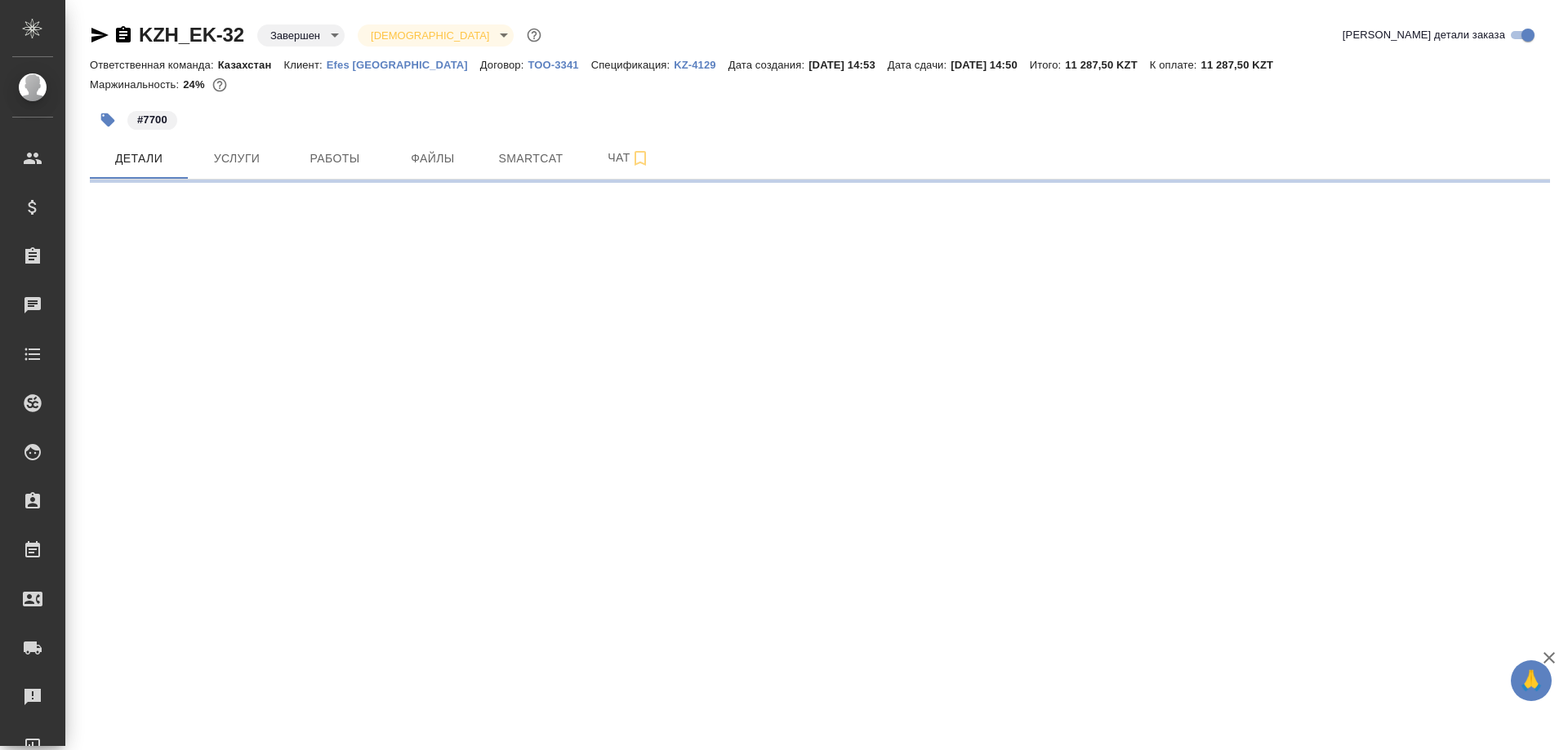
select select "RU"
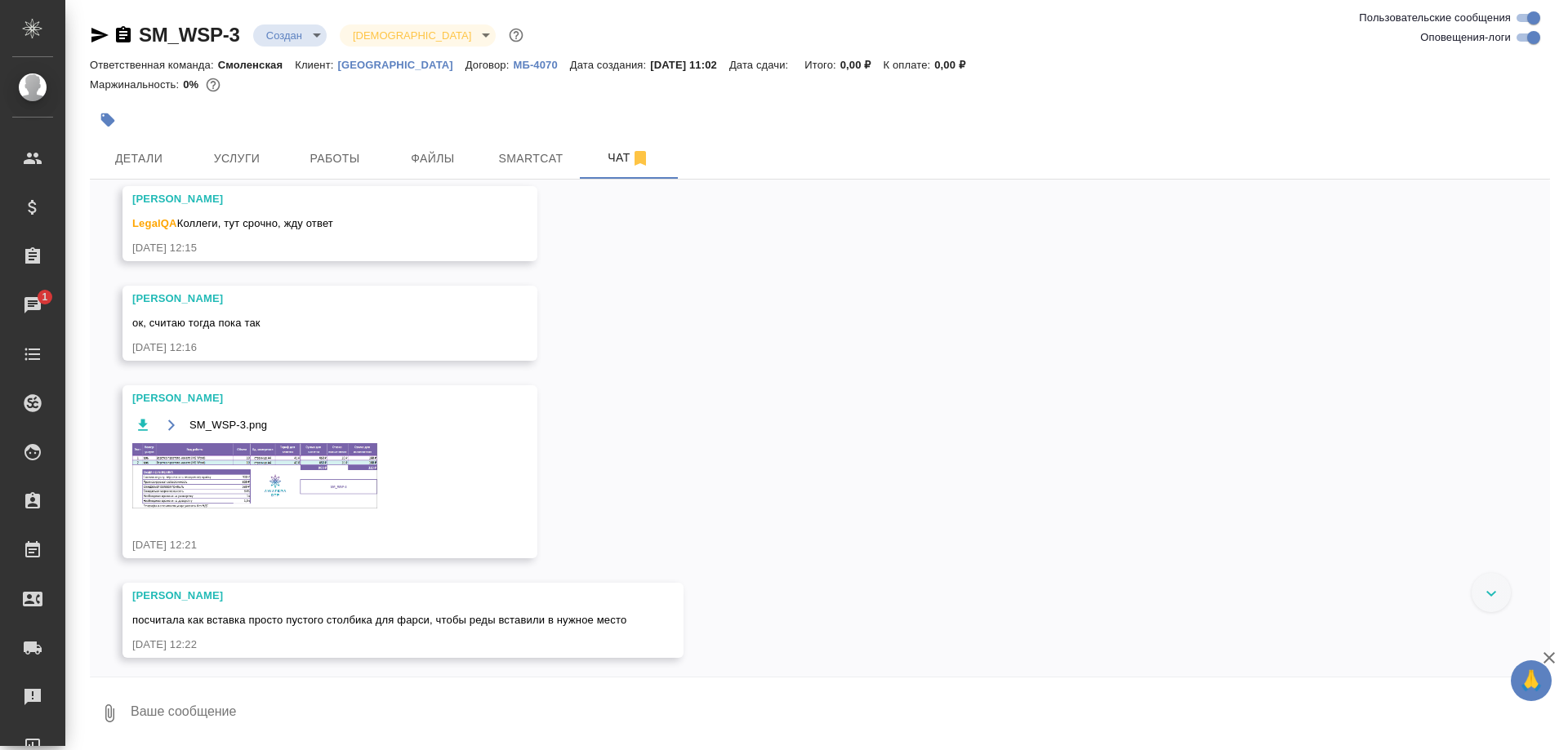
scroll to position [798, 0]
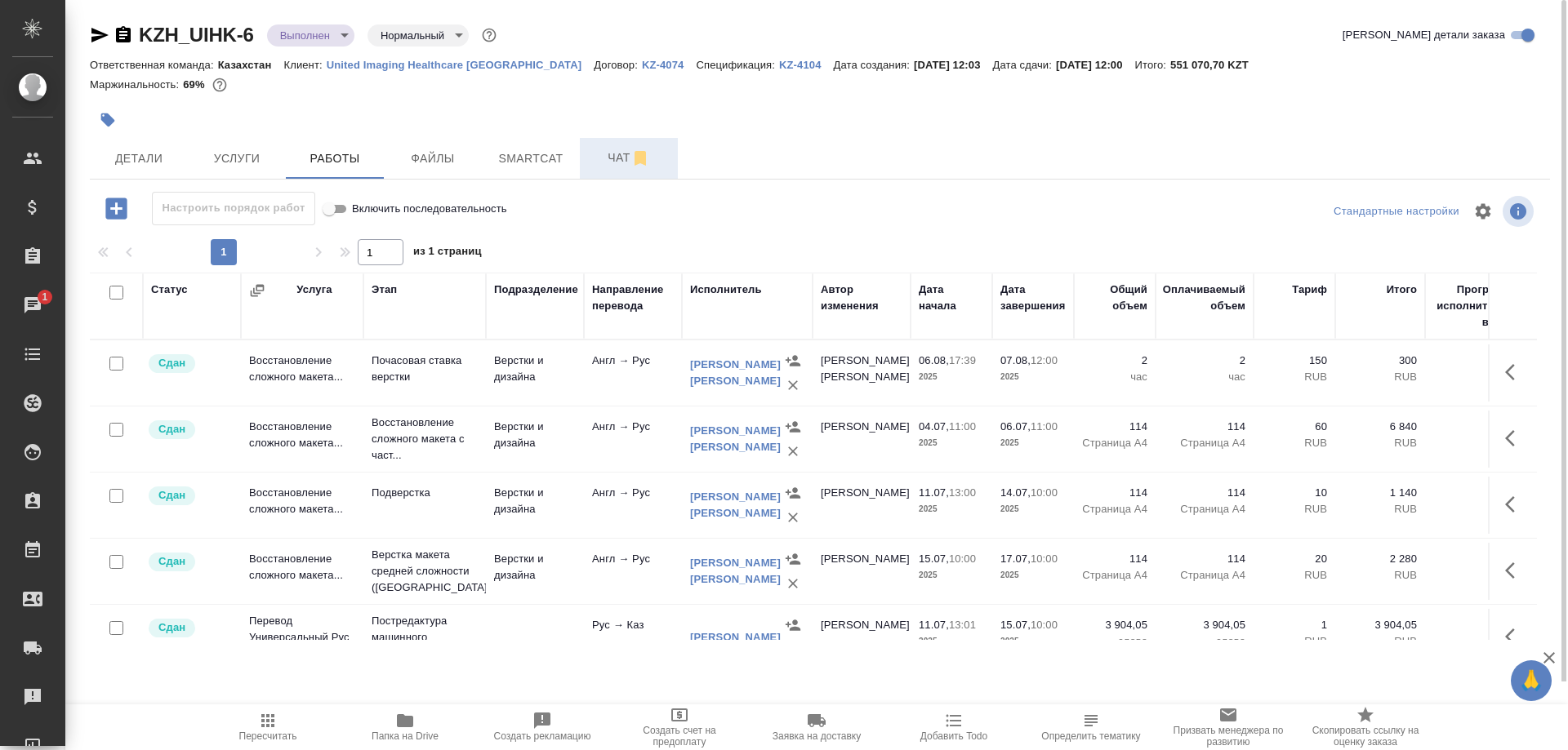
click at [607, 160] on span "Чат" at bounding box center [628, 158] width 78 height 21
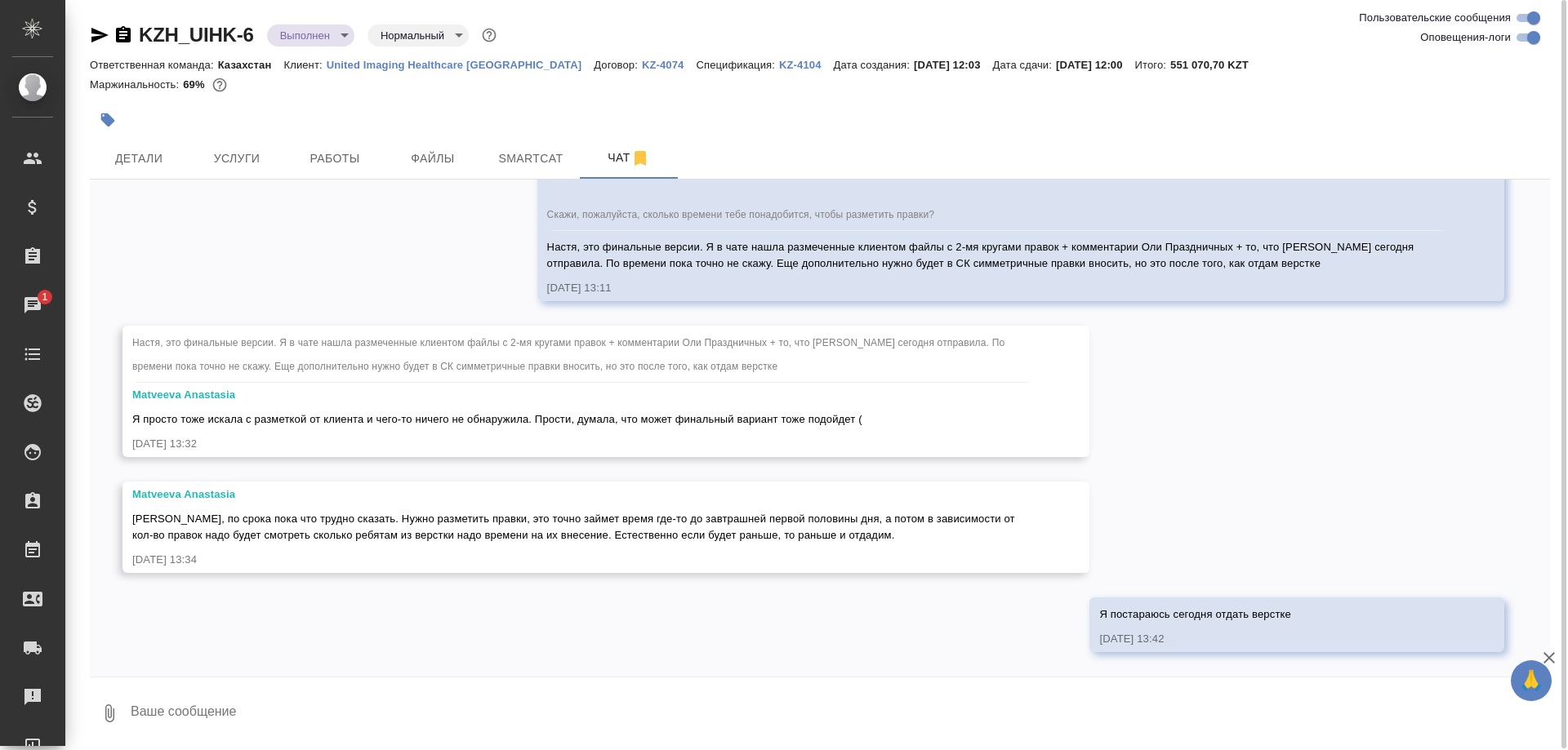
scroll to position [28861, 0]
click at [441, 708] on textarea at bounding box center [839, 713] width 1421 height 55
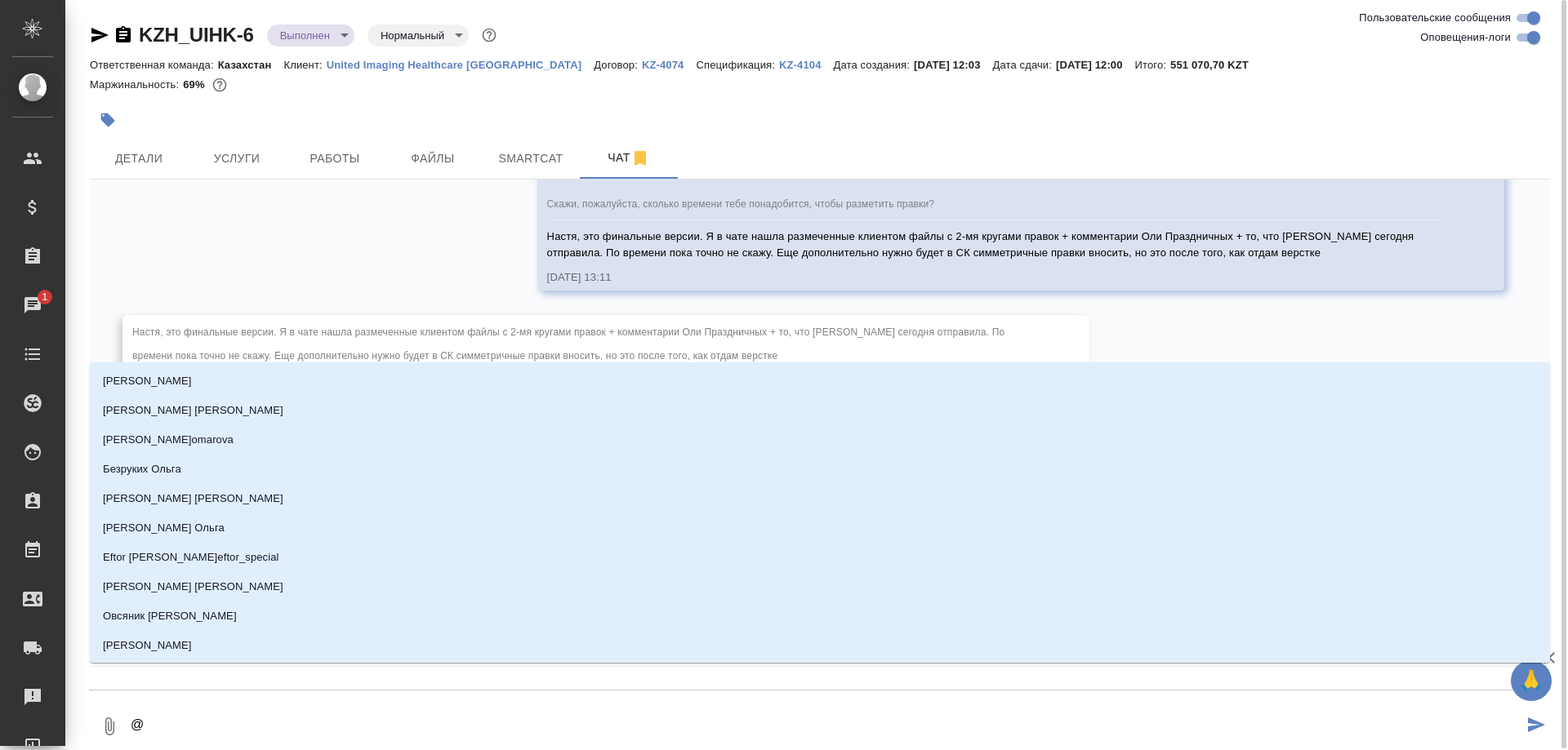
type textarea "@м"
type input "м"
type textarea "@ма"
type input "ма"
type textarea "@мат"
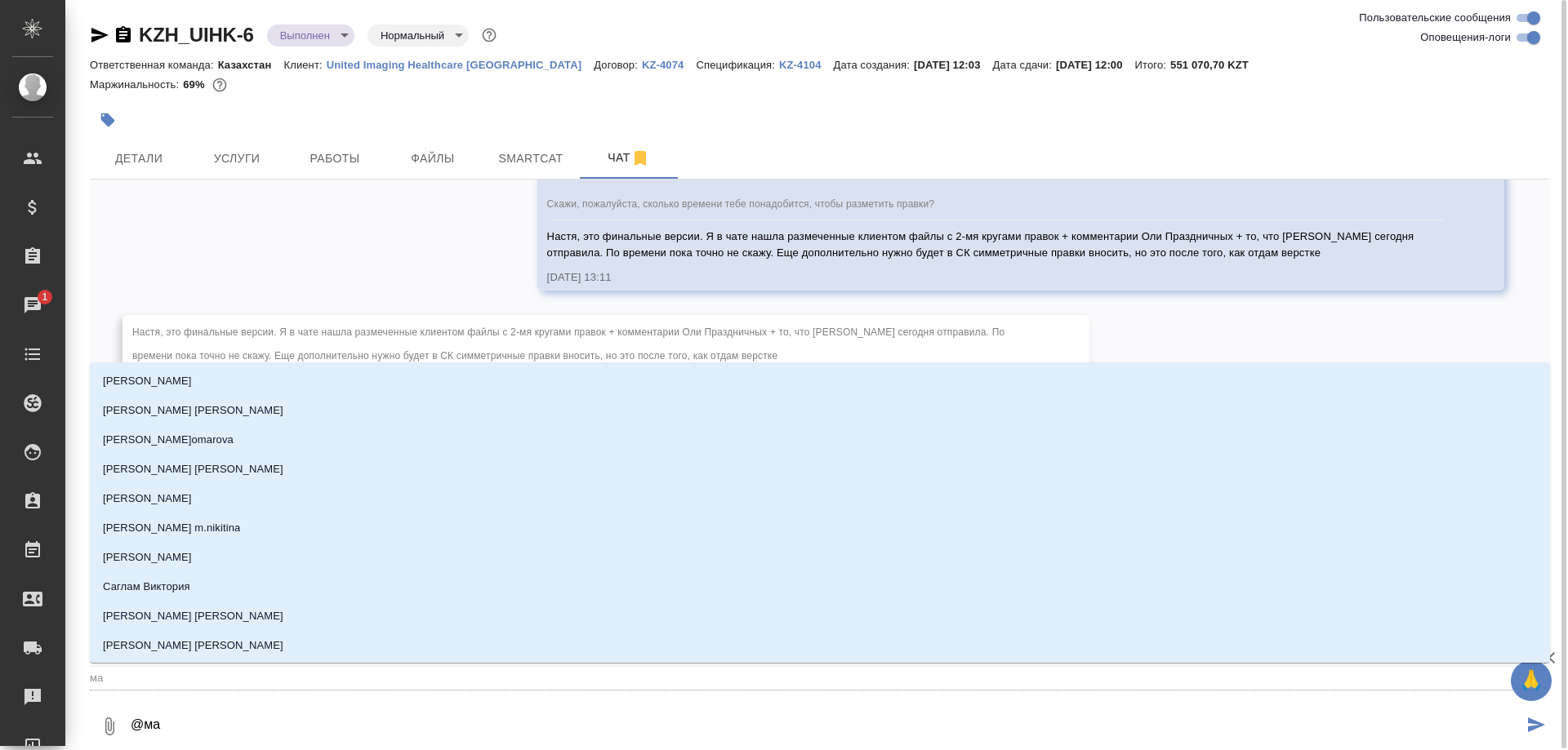
type input "мат"
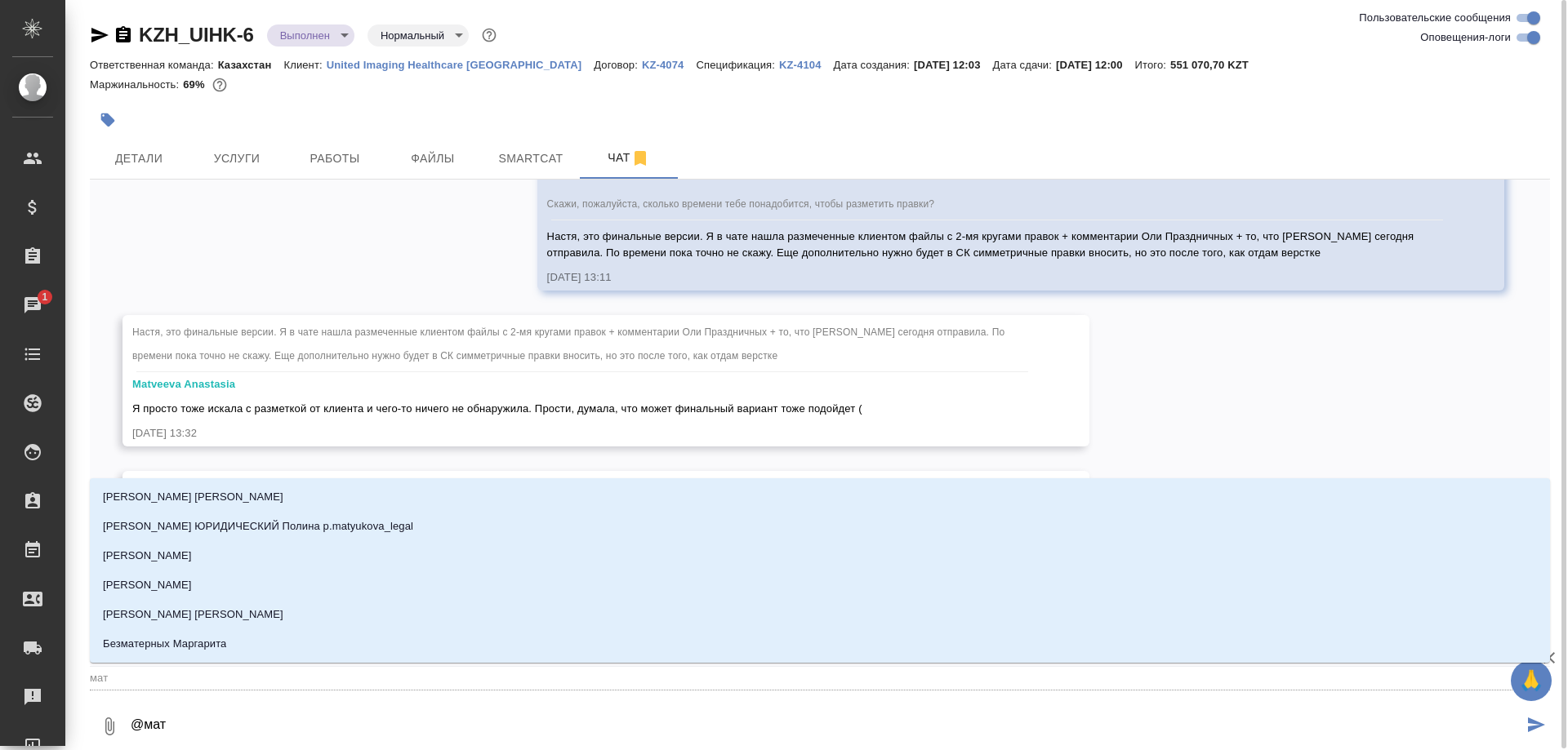
type textarea "@матв"
type input "матв"
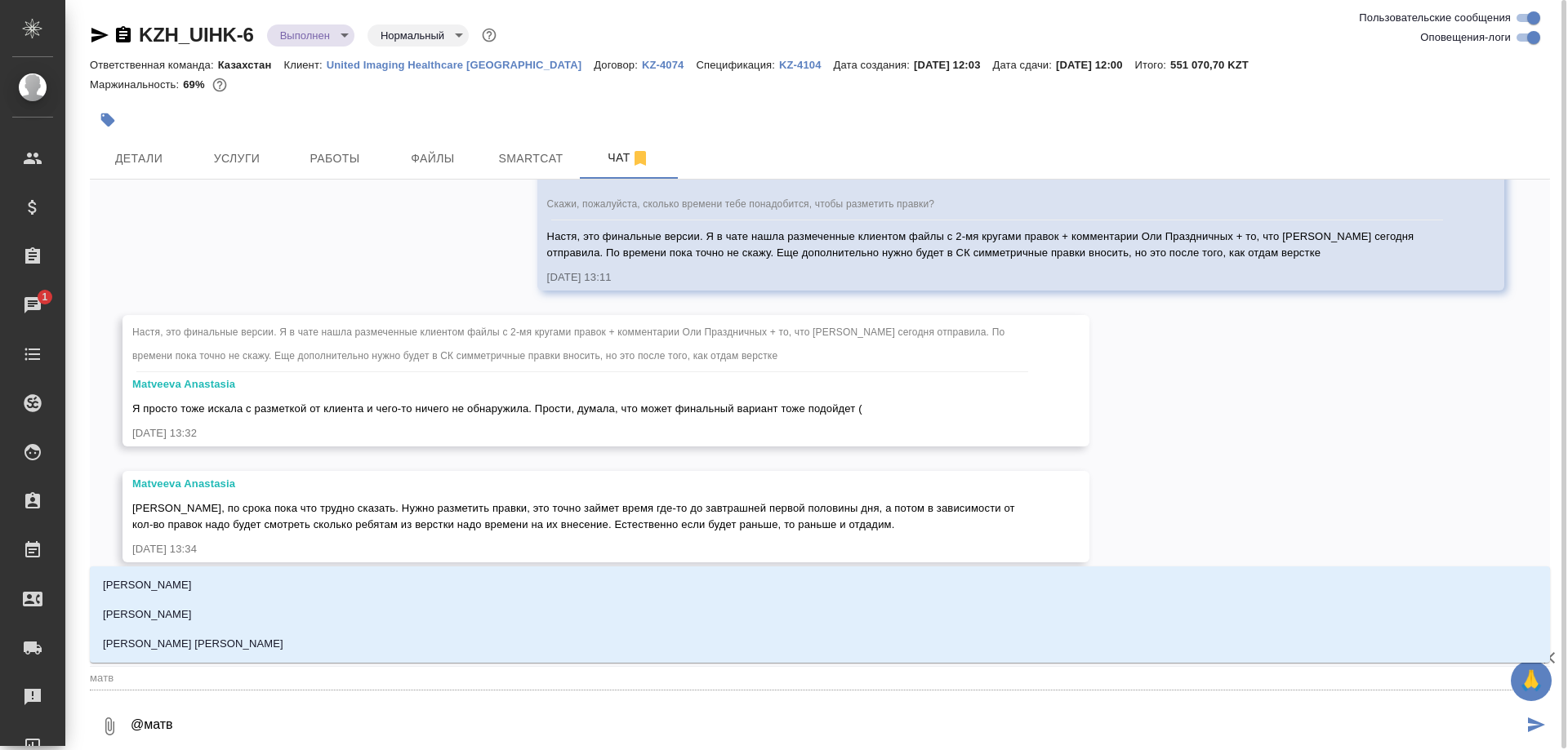
type textarea "@матве"
type input "матве"
type textarea "@матвее"
type input "матвее"
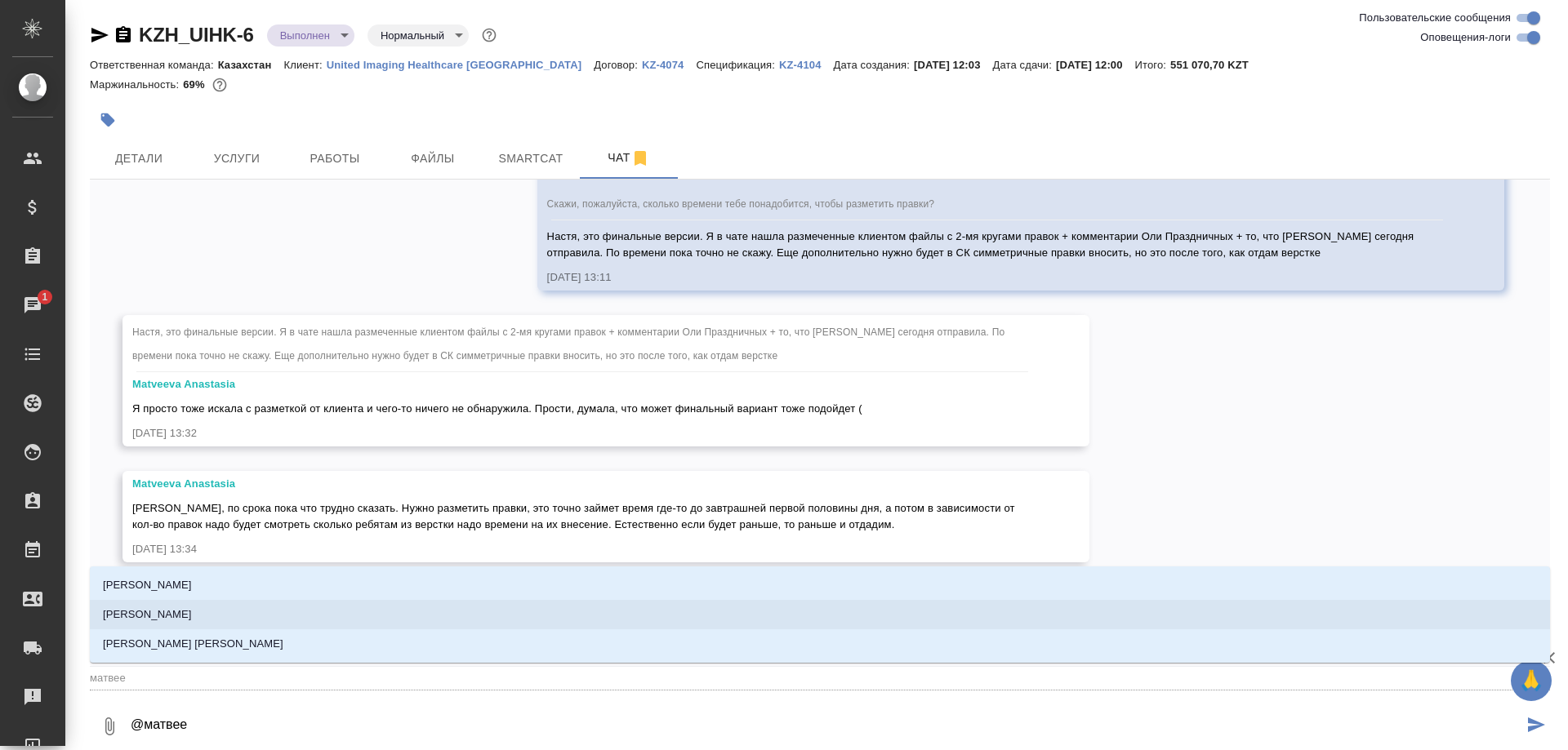
type textarea "@матве"
type input "матве"
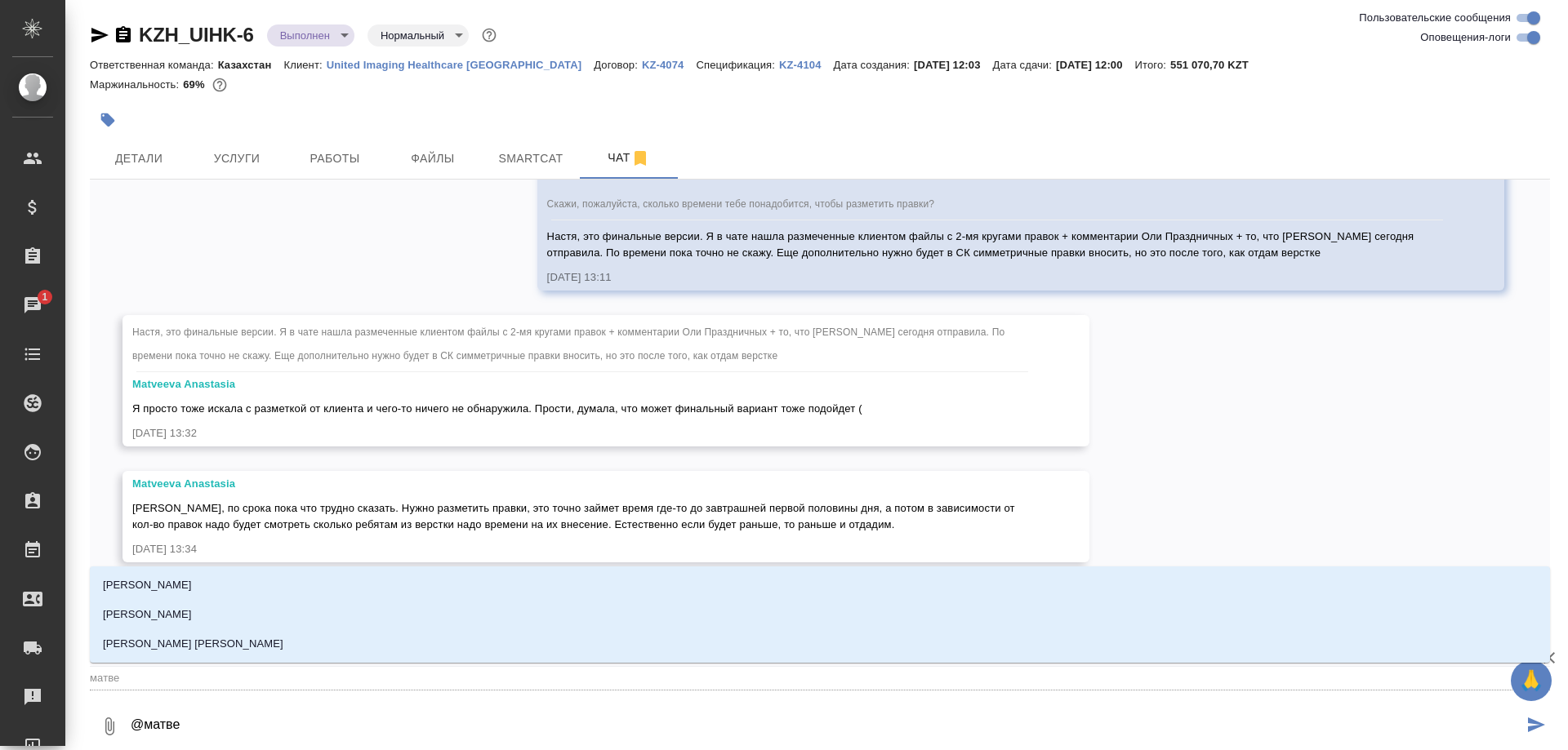
type textarea "@матв"
type input "матв"
type textarea "@мат"
type input "мат"
type textarea "@"
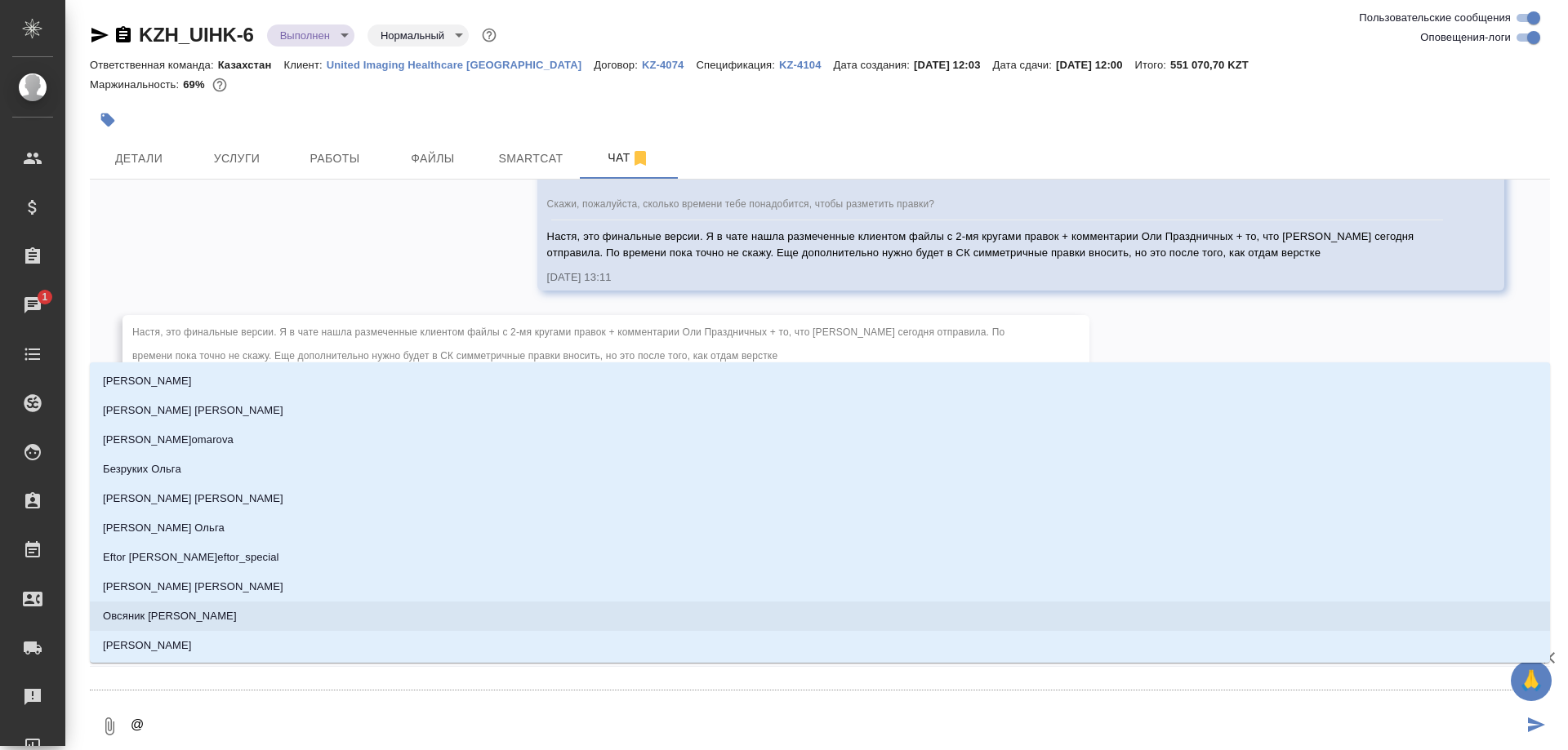
type textarea "@ь"
type input "ь"
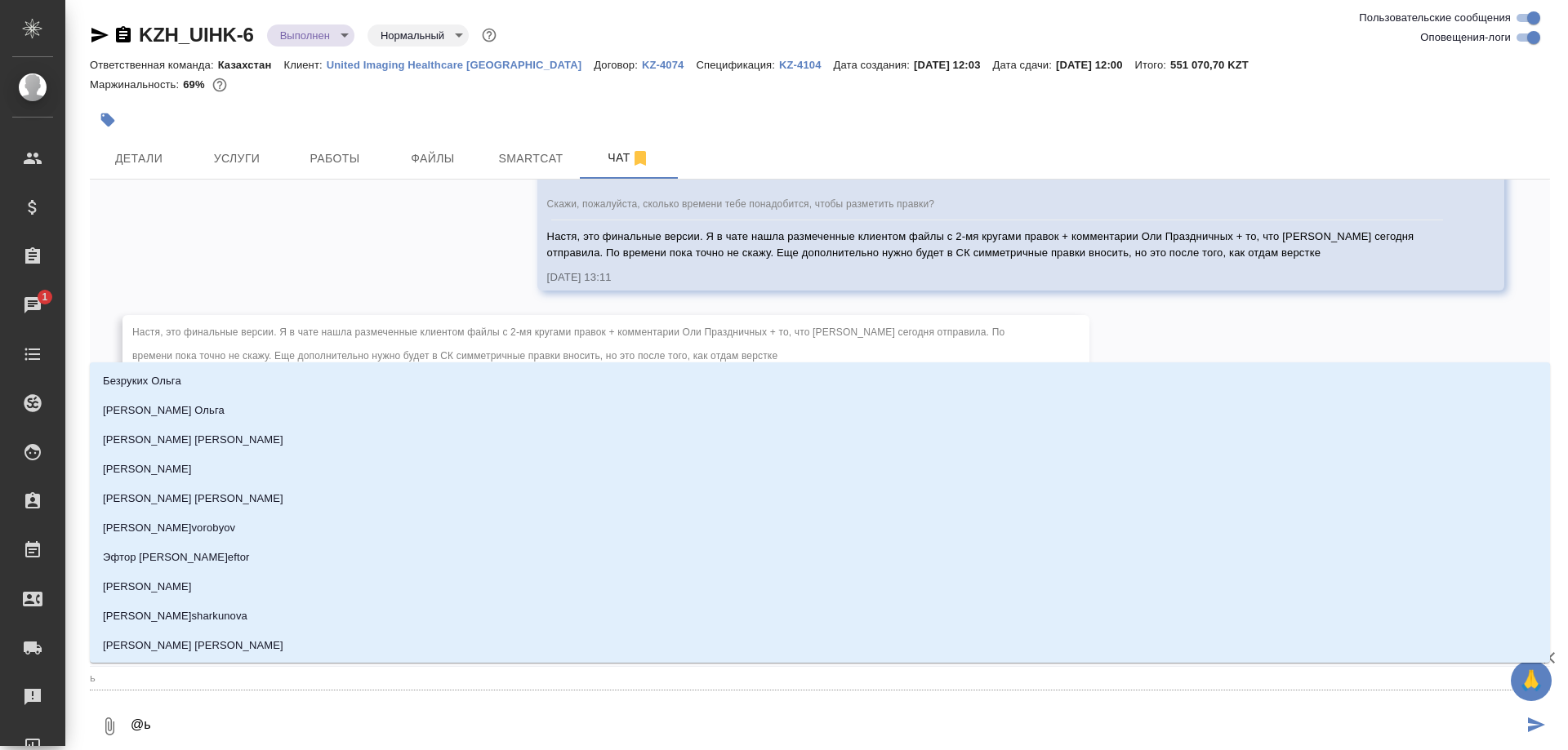
type textarea "@ьу"
type input "ьу"
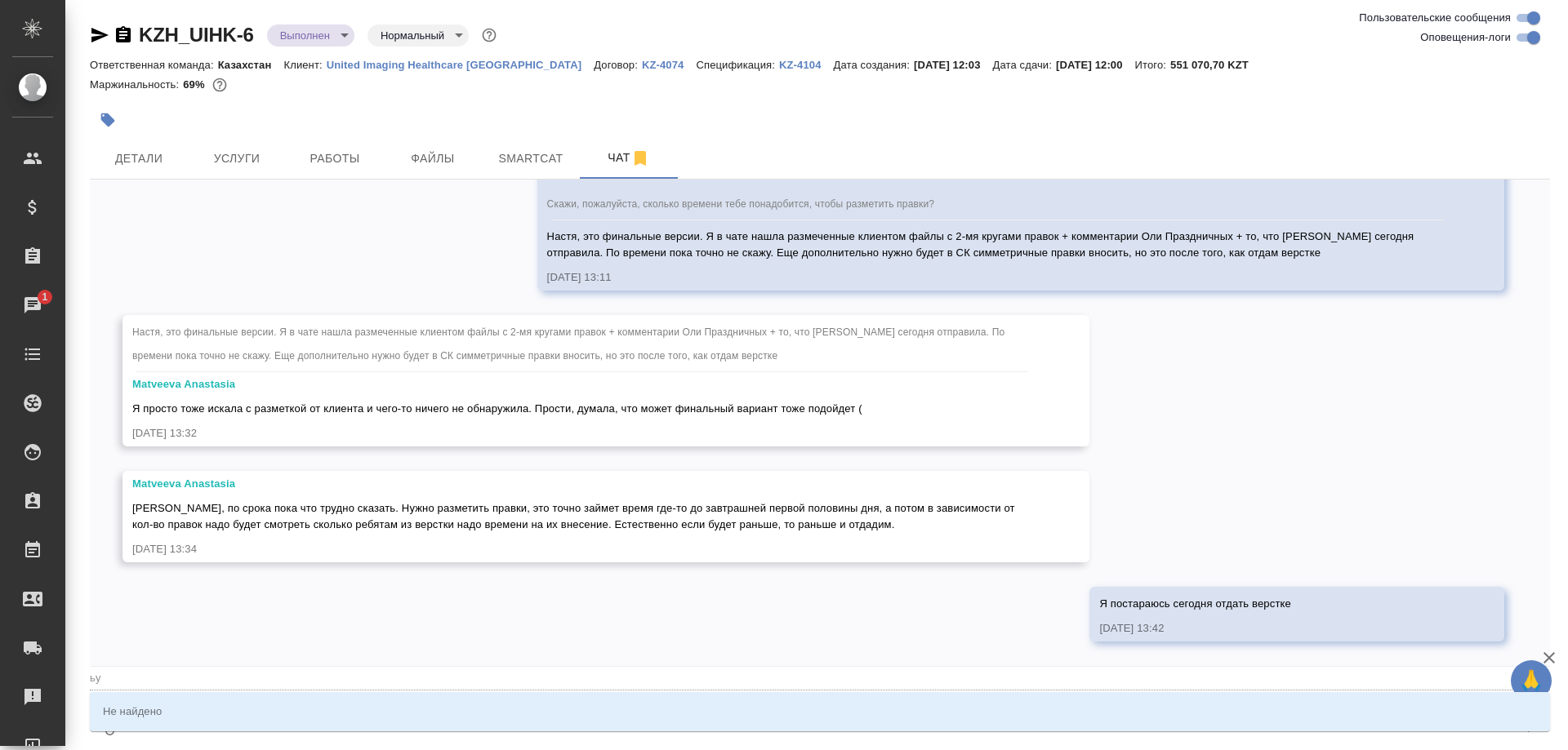
type textarea "@ь"
type input "ь"
type textarea "@ьф"
type input "ьф"
type textarea "@ьфе"
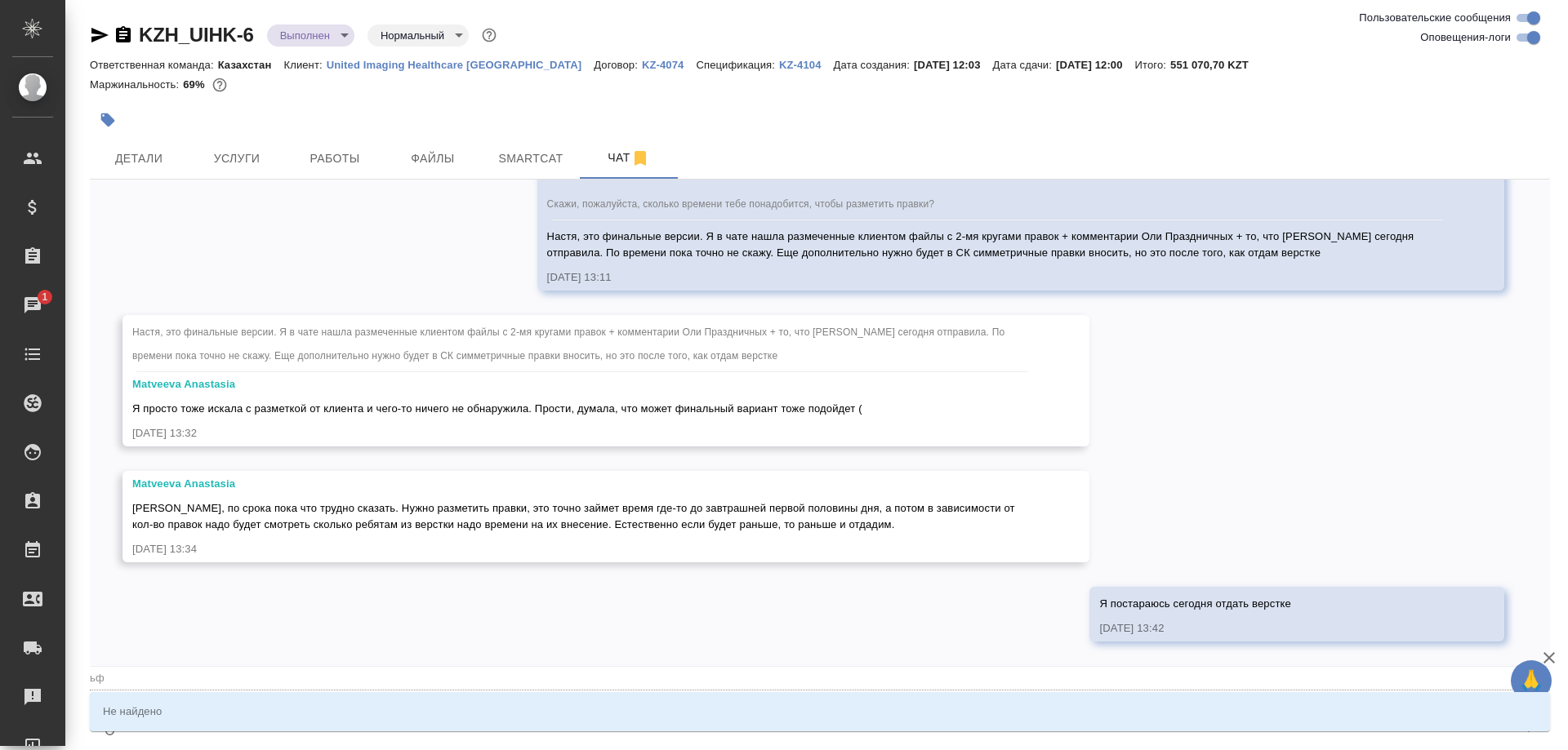
type input "ьфе"
type textarea "@"
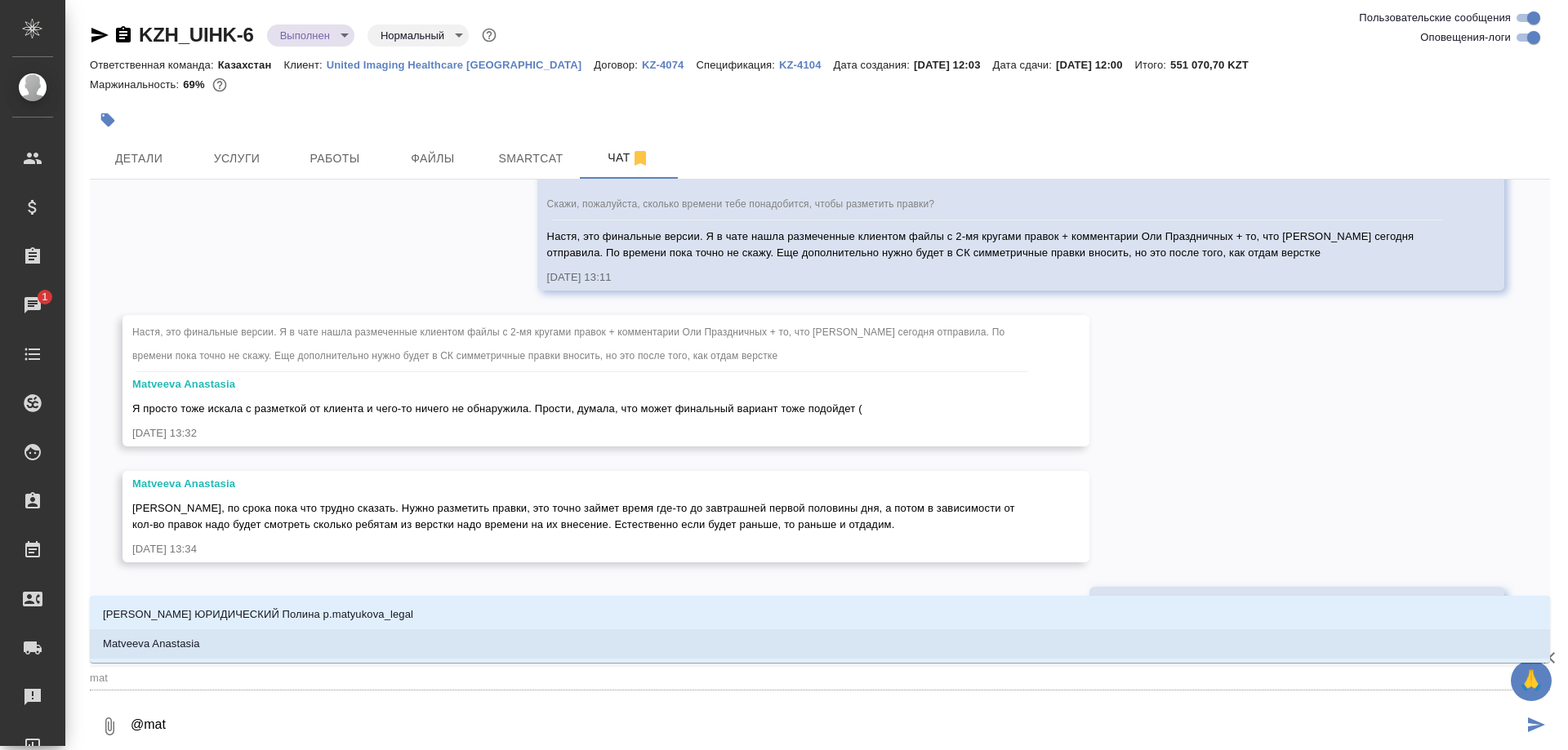
click at [183, 642] on p "Matveeva Anastasia" at bounding box center [151, 644] width 97 height 17
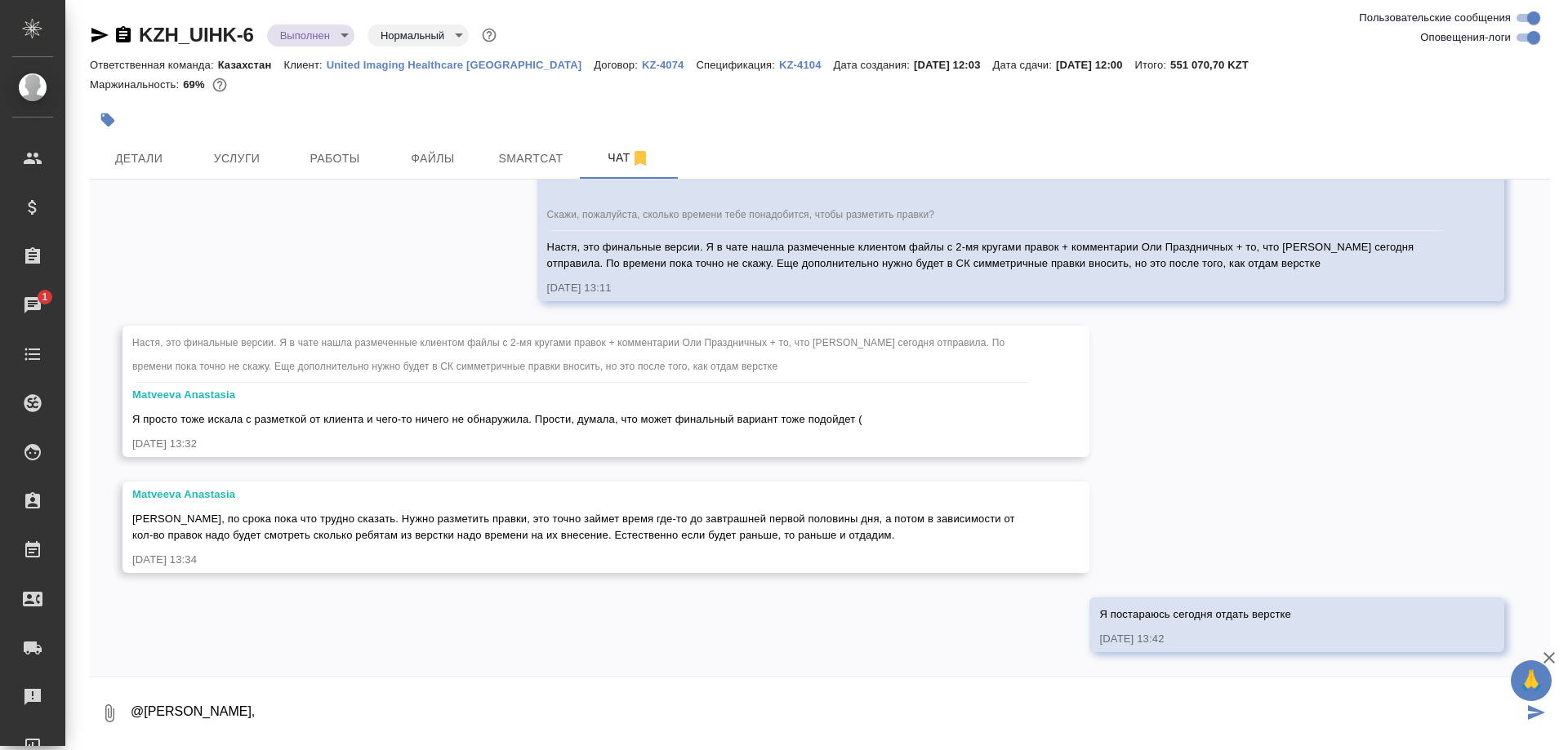
paste textarea "https://drive.awatera.com/s/D2YeS4eLc9MEPa7"
type textarea "@Matveeva Anastasia, здесь 2 размеченных файла перевода на казахский язык: http…"
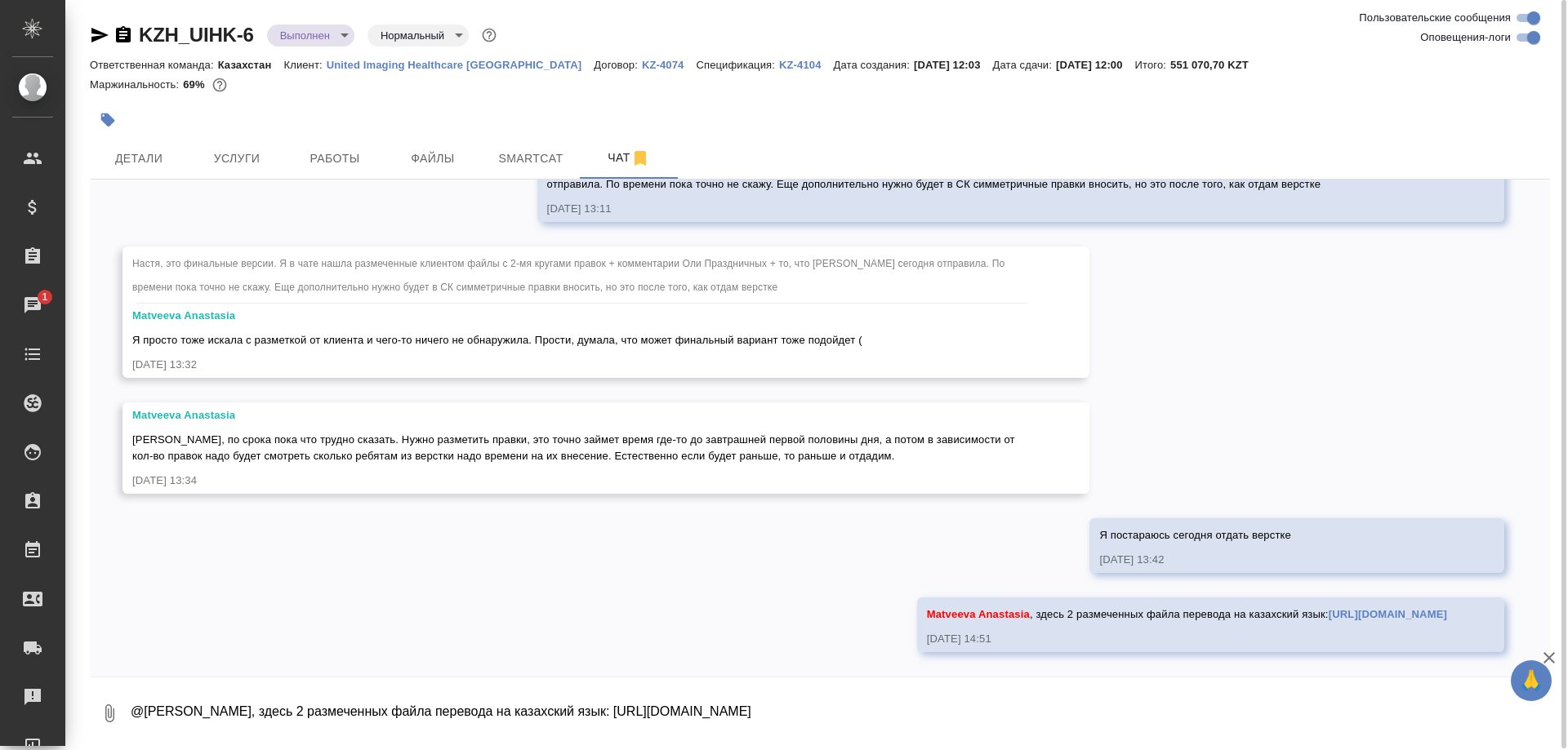
scroll to position [28940, 0]
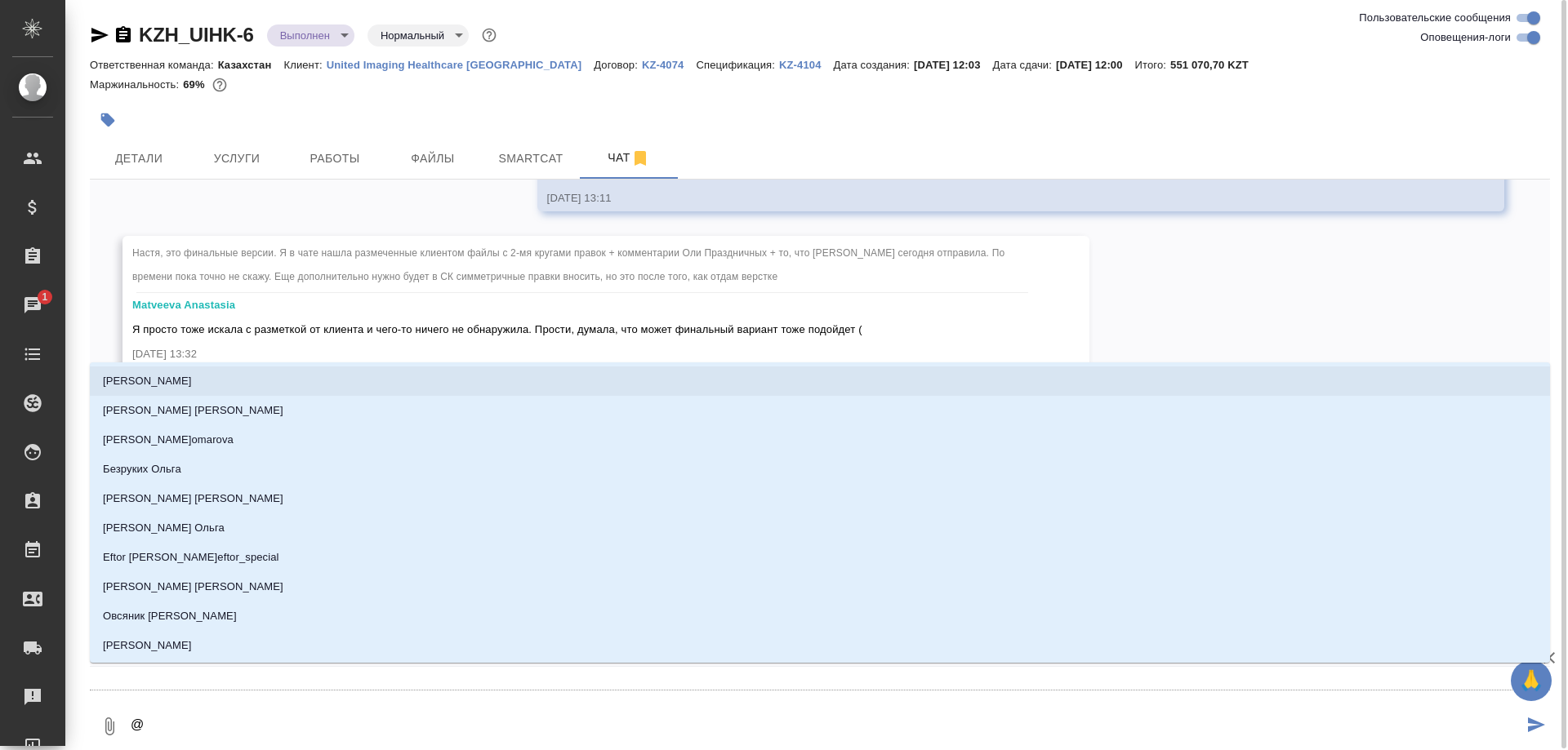
type textarea "@п"
type input "п"
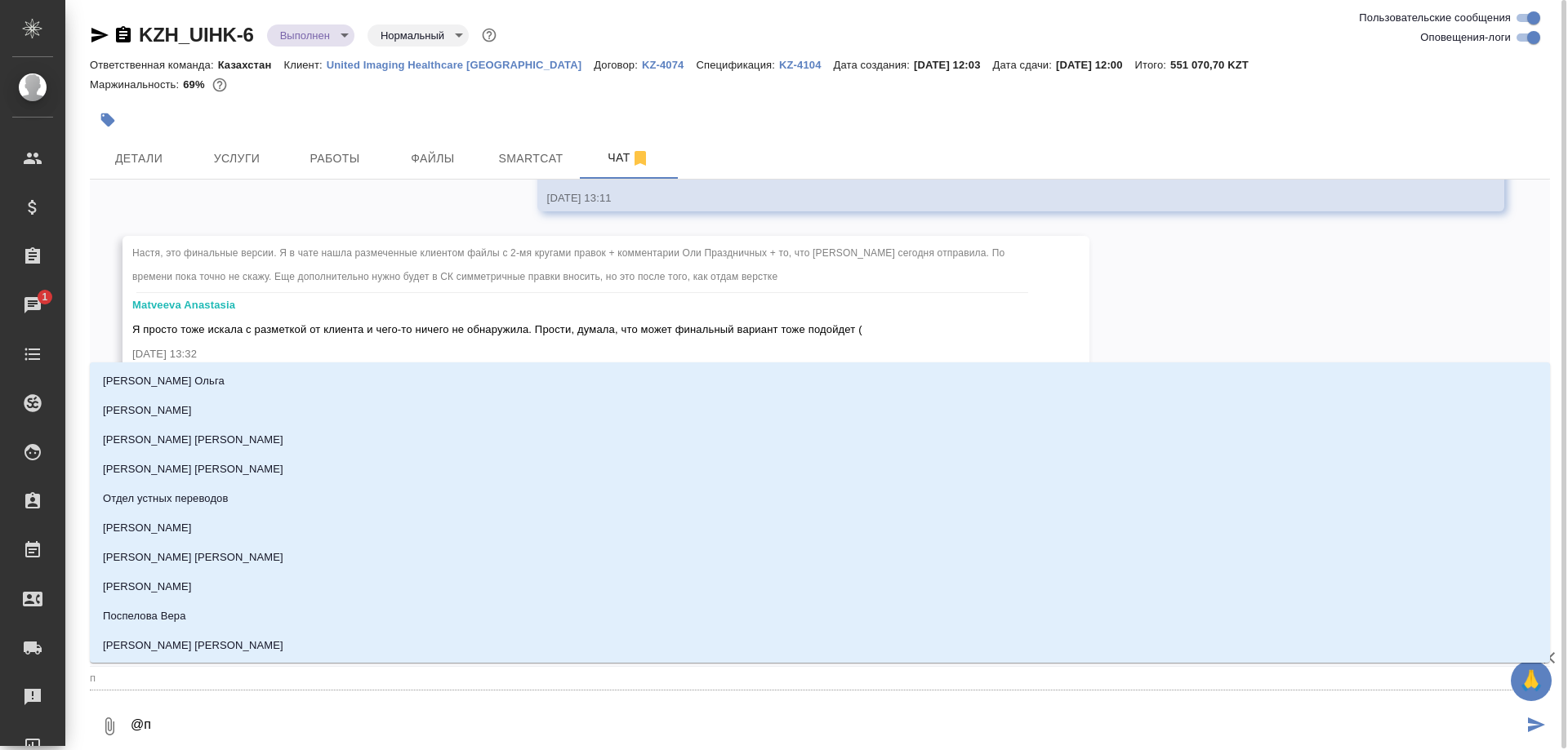
type textarea "@пр"
type input "пр"
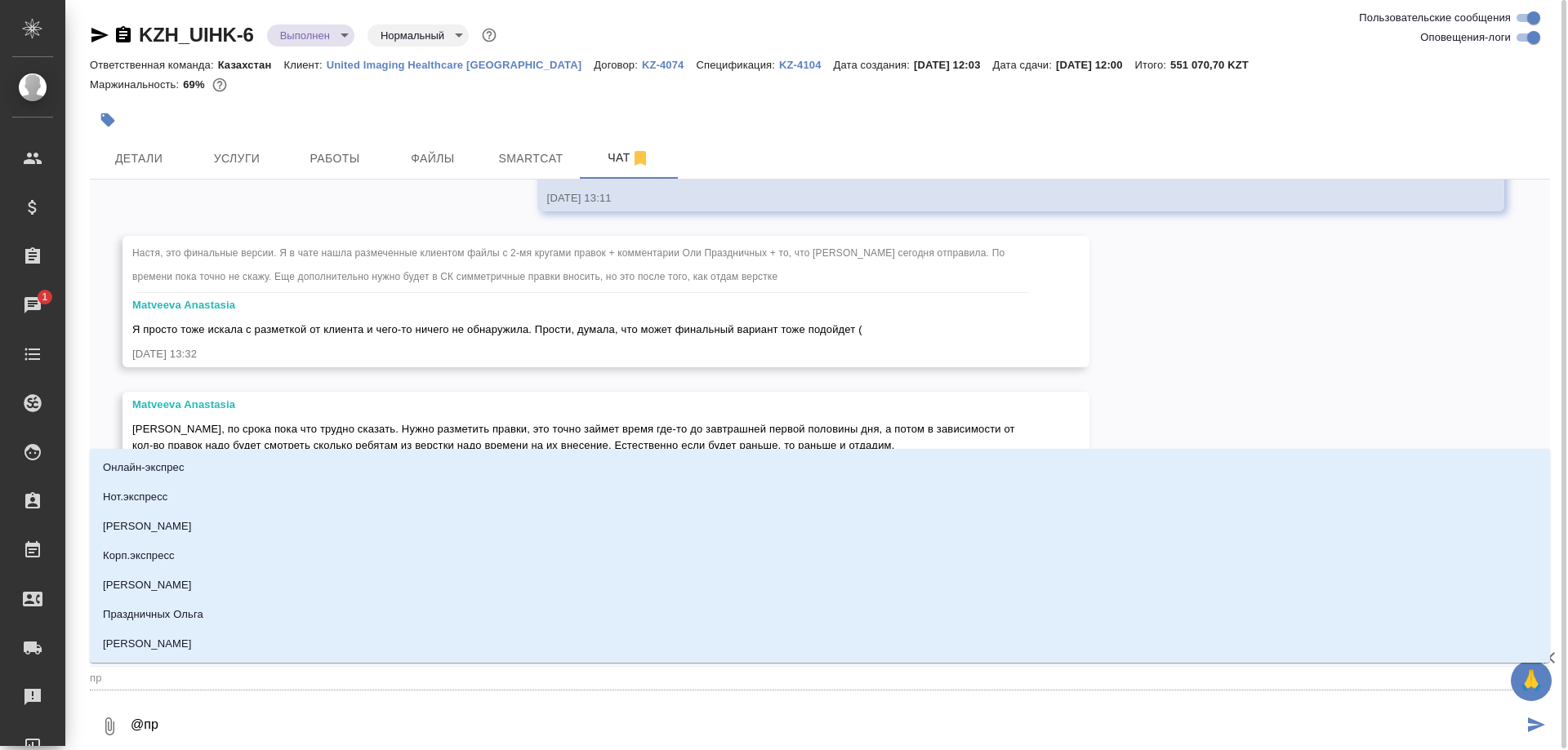
type textarea "@пра"
type input "пра"
type textarea "@праз"
type input "праз"
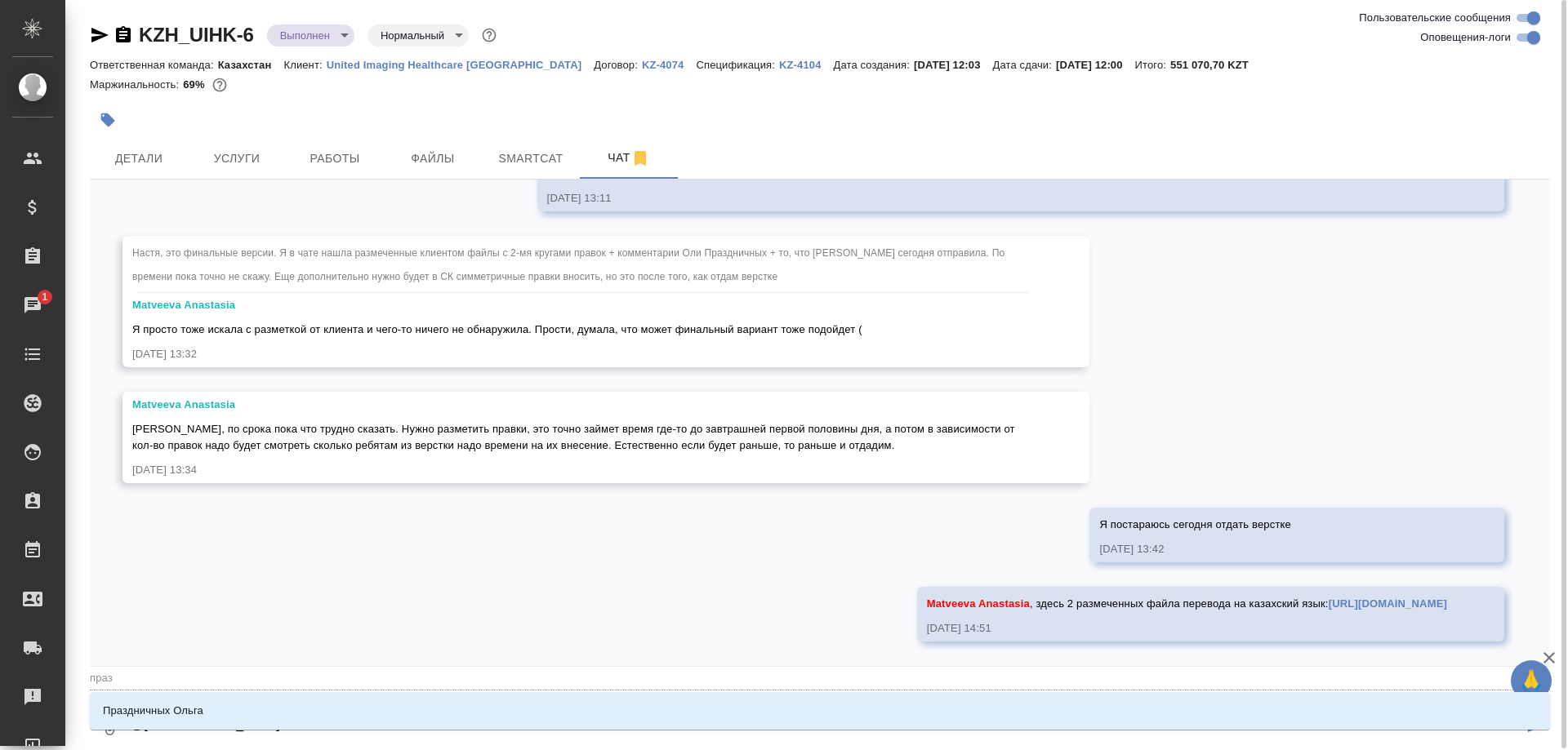
type textarea "@празд"
type input "празд"
type textarea "@праздн"
type input "праздн"
type textarea "@праздни"
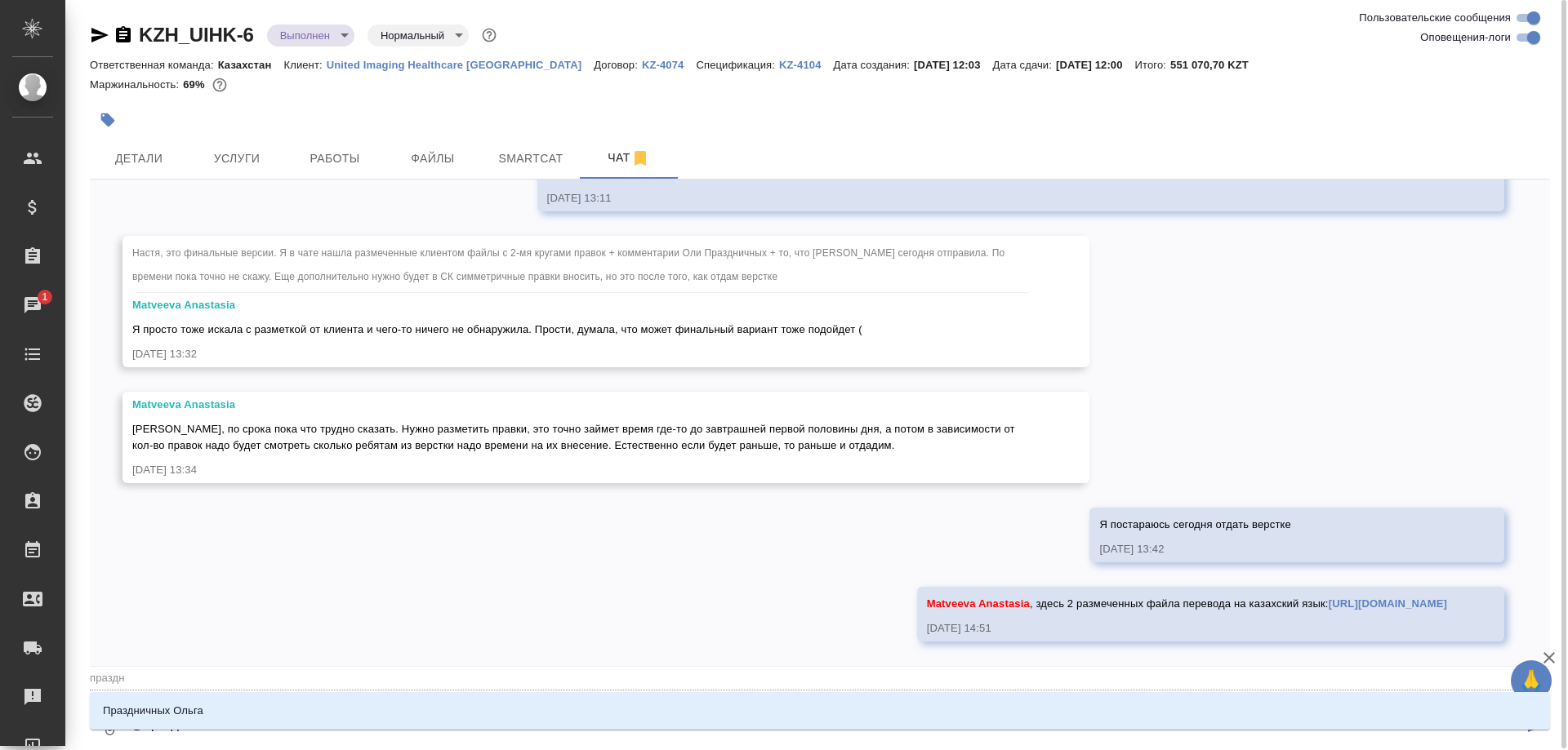
type input "праздни"
type textarea "@празднич"
type input "празднич"
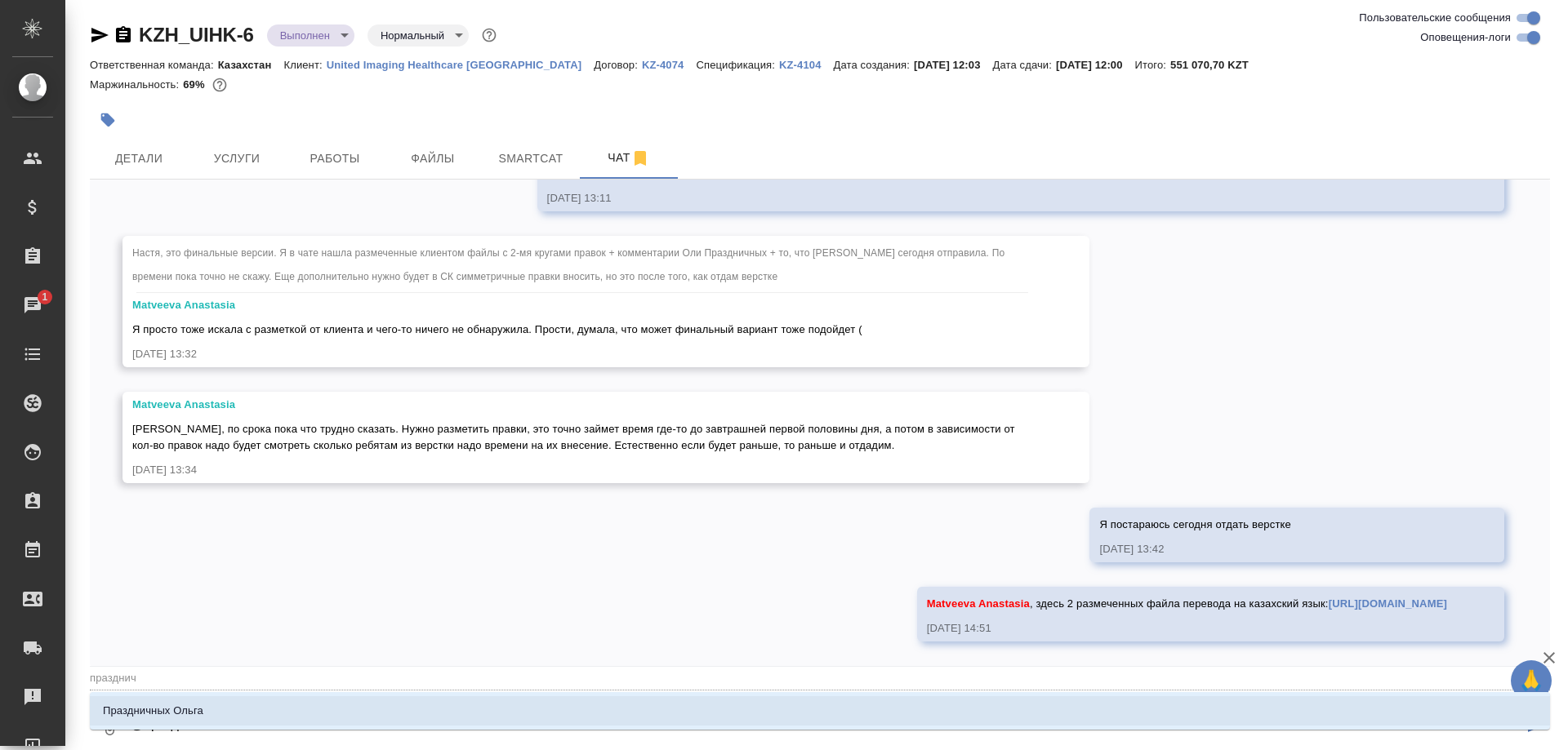
click at [214, 706] on li "Праздничных Ольга" at bounding box center [820, 711] width 1460 height 30
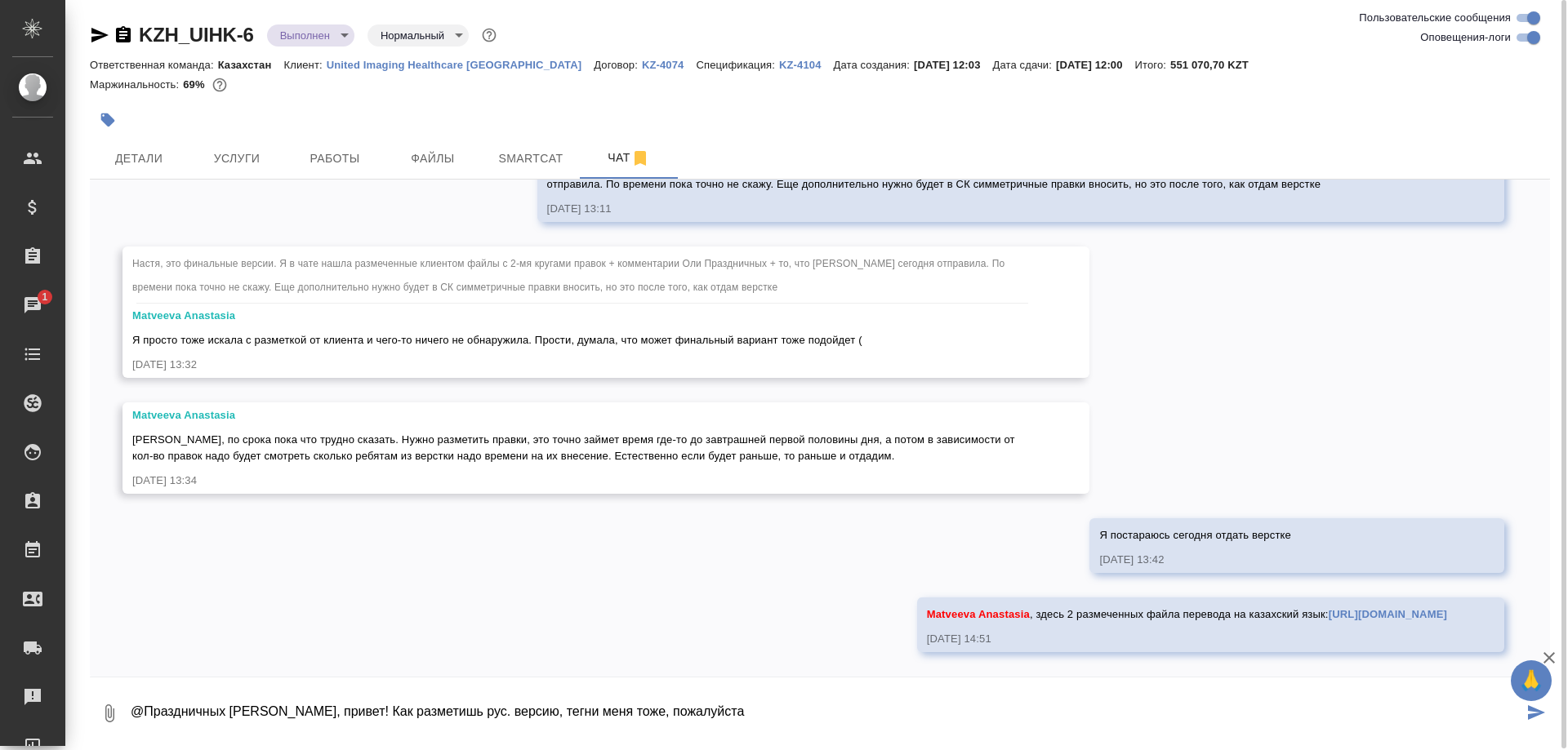
drag, startPoint x: 479, startPoint y: 711, endPoint x: 472, endPoint y: 726, distance: 16.6
click at [479, 711] on textarea "@Праздничных Ольга, привет! Как разметишь рус. версию, тегни меня тоже, пожалуй…" at bounding box center [827, 713] width 1394 height 55
paste textarea "306-datasheet"
paste textarea "uTPS OmniplanTx datasheet_RU"
drag, startPoint x: 1132, startPoint y: 714, endPoint x: 1134, endPoint y: 744, distance: 30.1
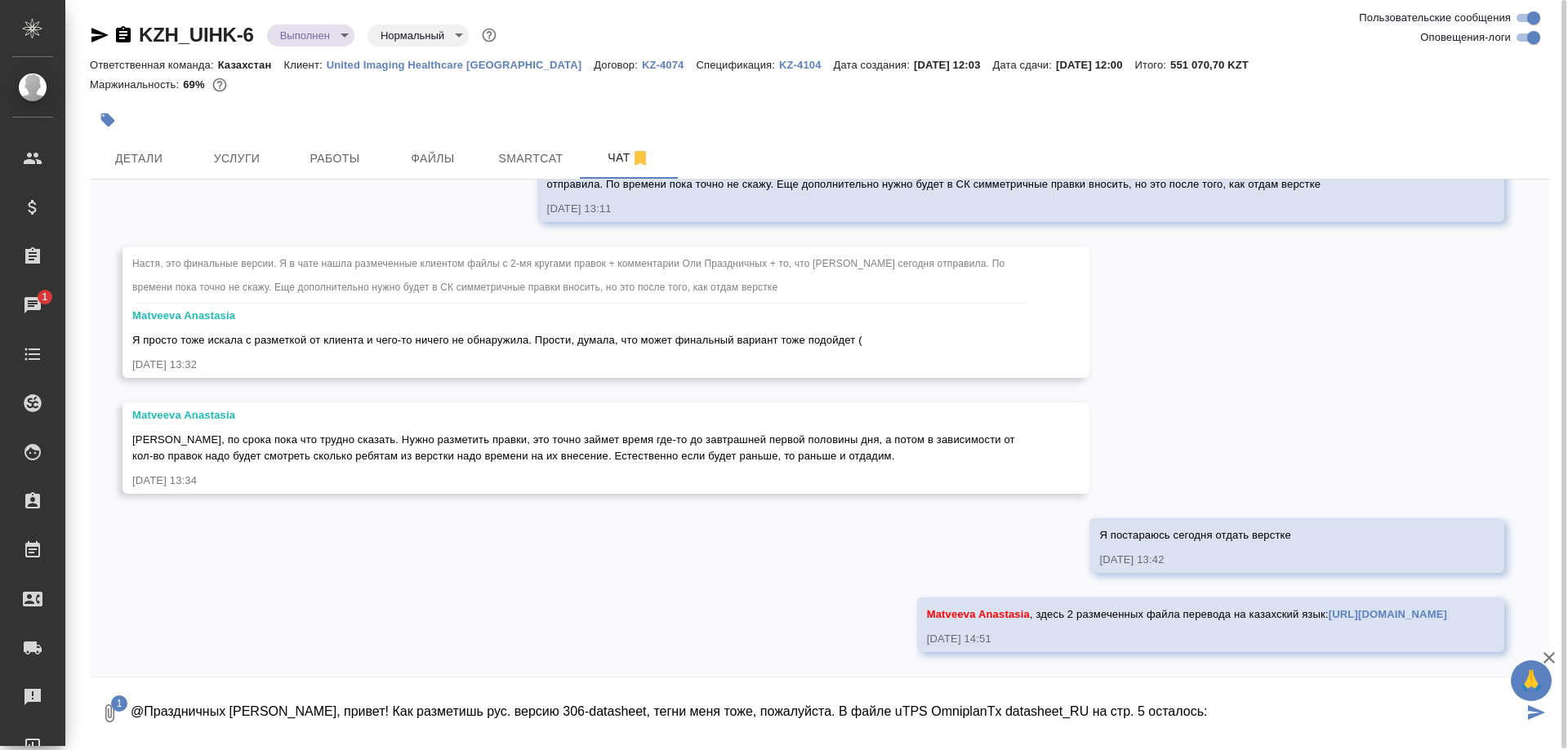
click at [1133, 721] on textarea "@Праздничных Ольга, привет! Как разметишь рус. версию 306-datasheet, тегни меня…" at bounding box center [827, 713] width 1394 height 55
type textarea "@Праздничных Ольга, привет! Как разметишь рус. версию 306-datasheet, тегни меня…"
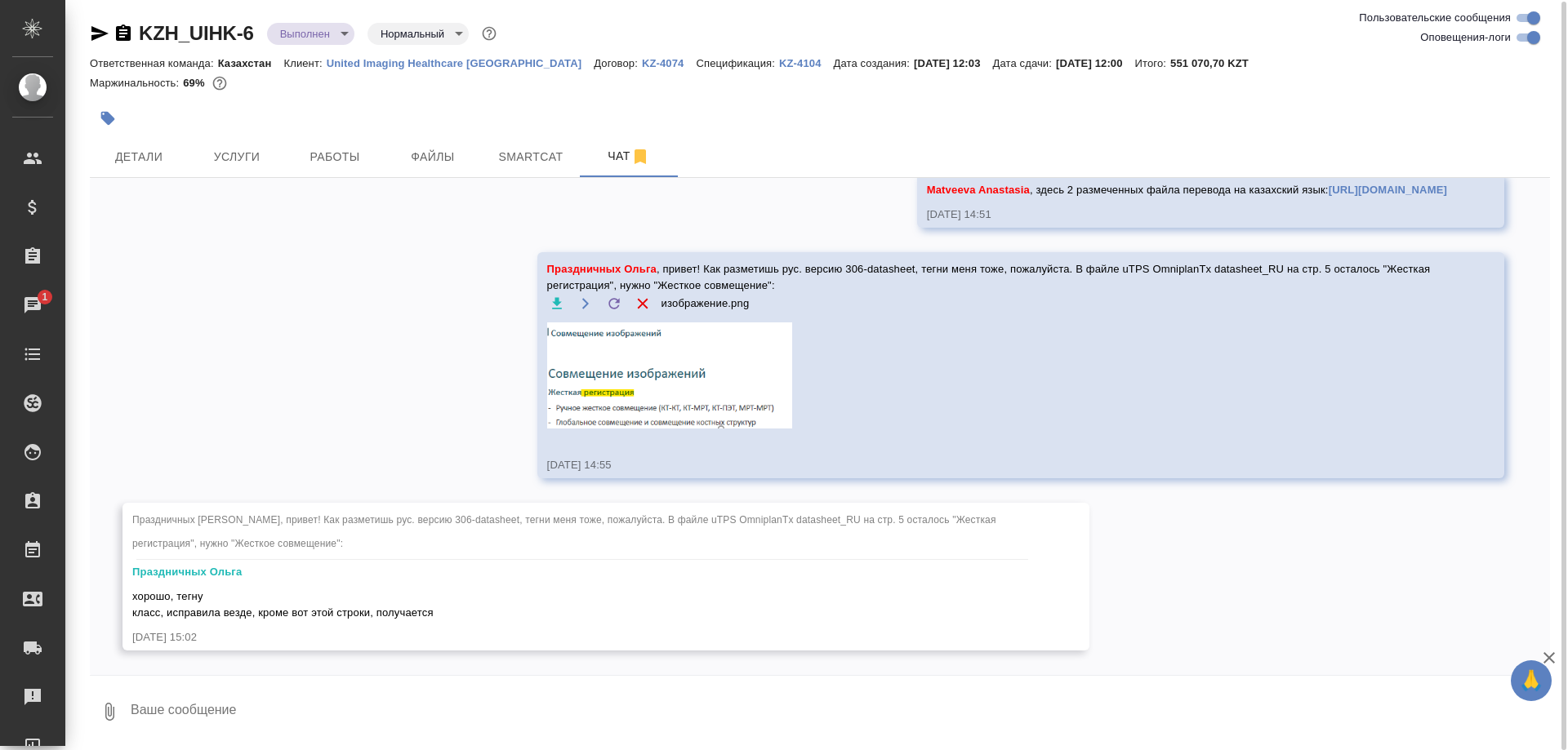
scroll to position [29364, 0]
type textarea "А там клиент не указал, тоже пропустил"
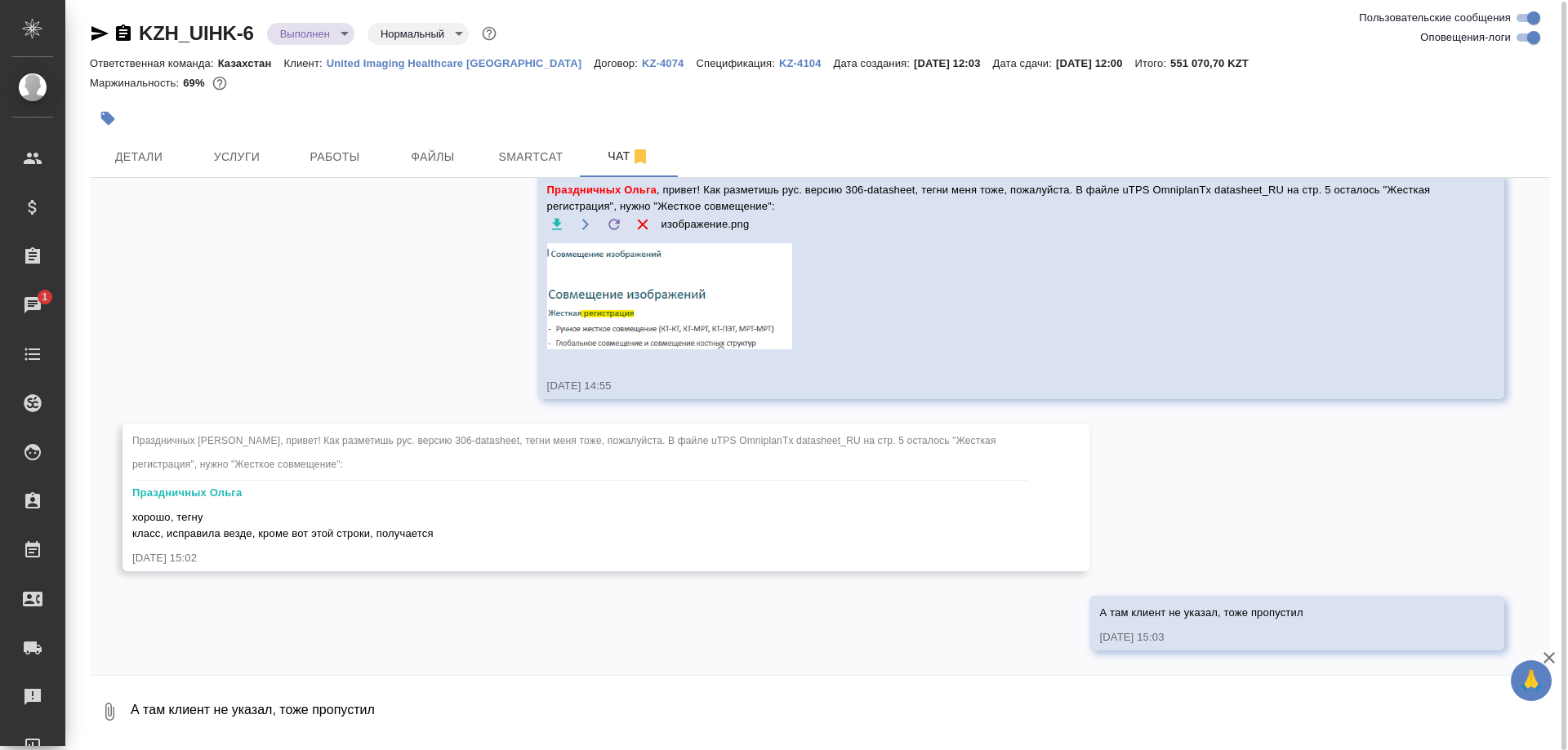
scroll to position [29443, 0]
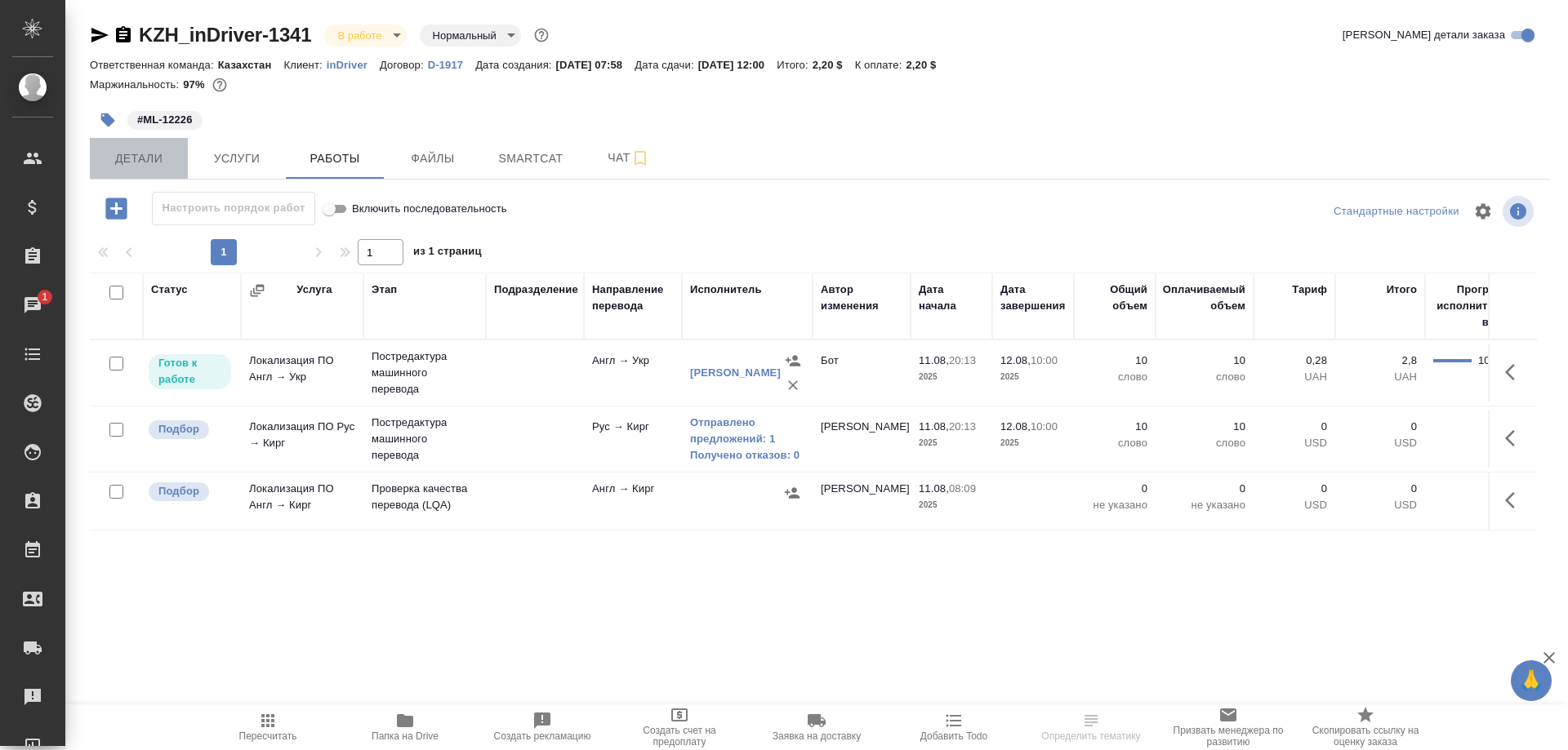
click at [142, 161] on span "Детали" at bounding box center [138, 158] width 78 height 21
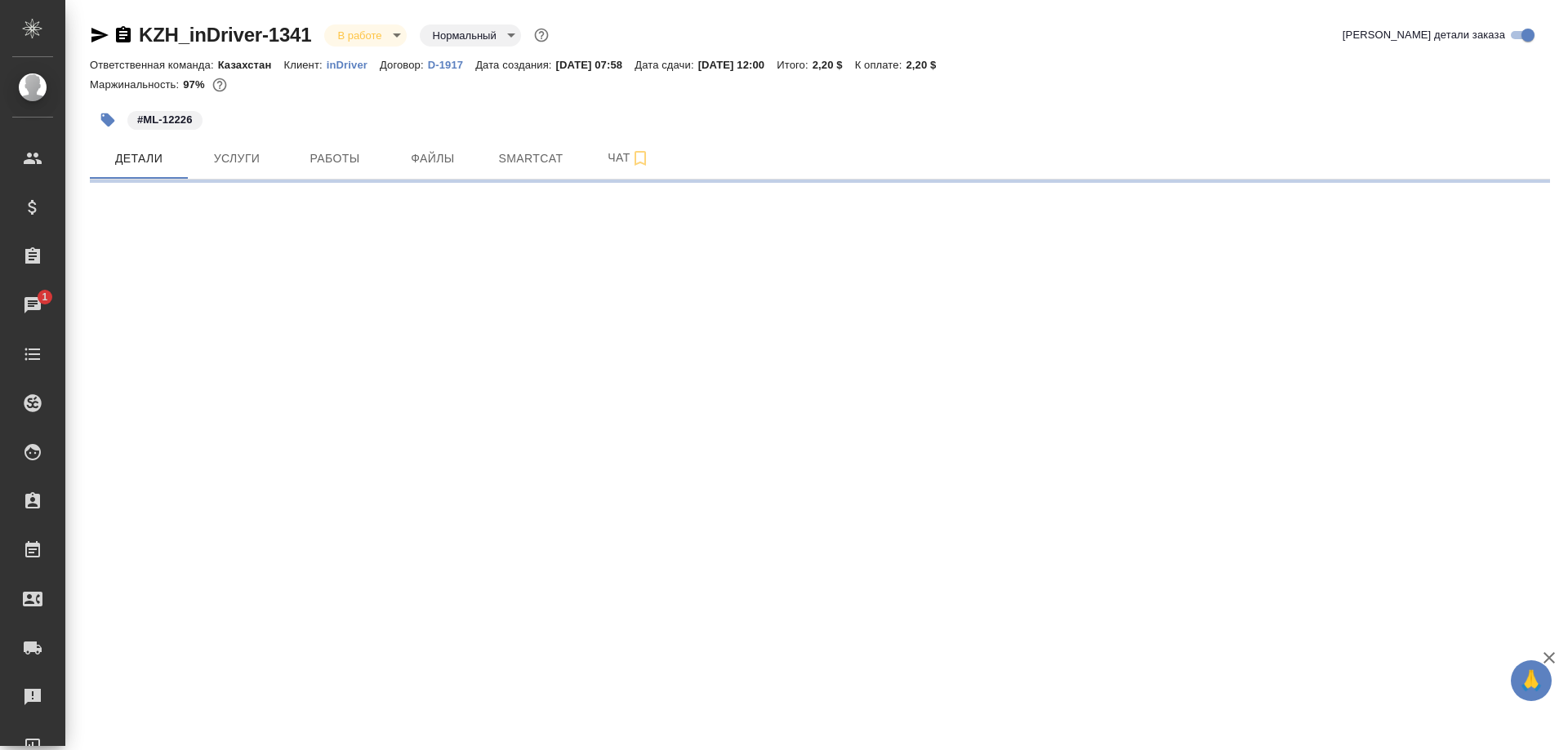
select select "RU"
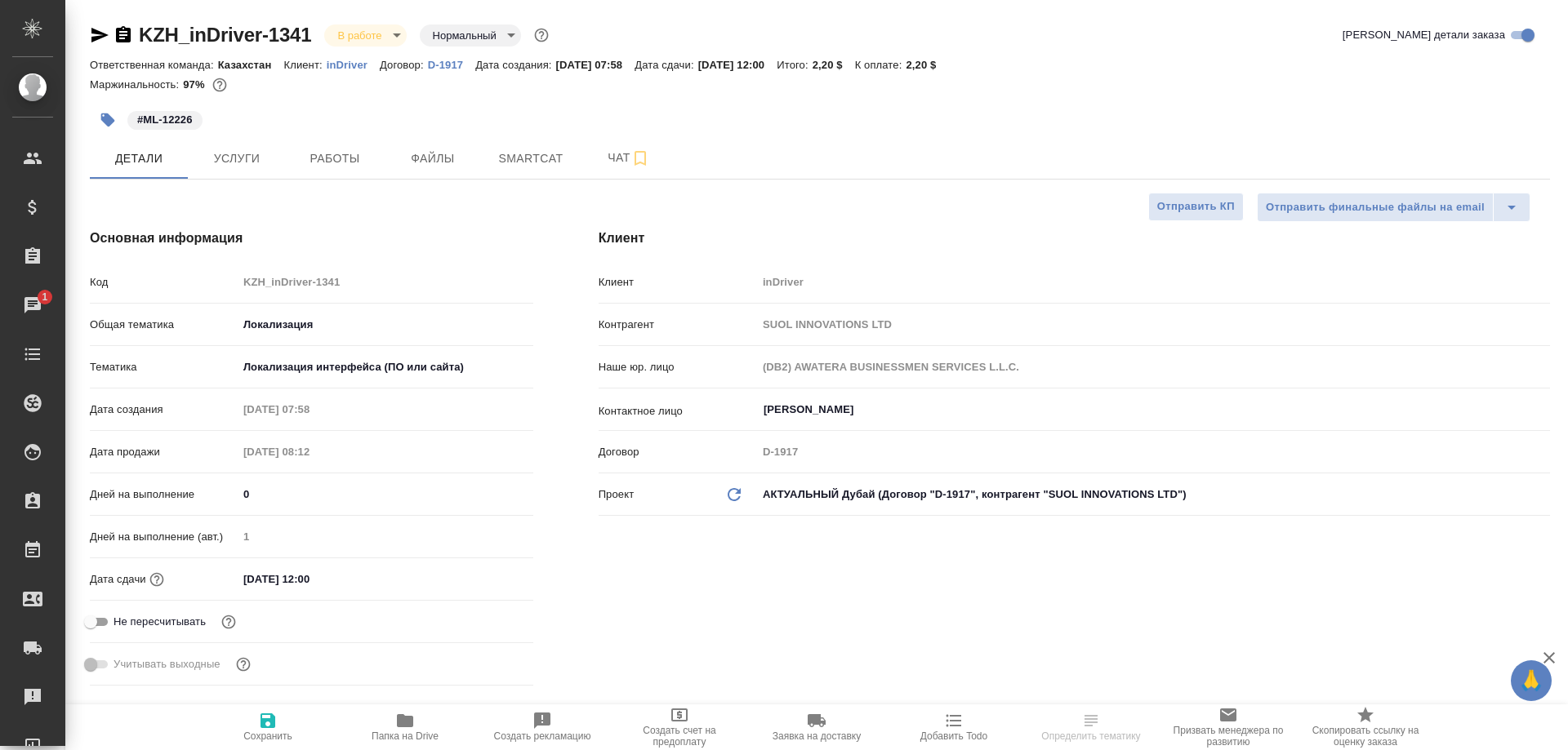
type textarea "x"
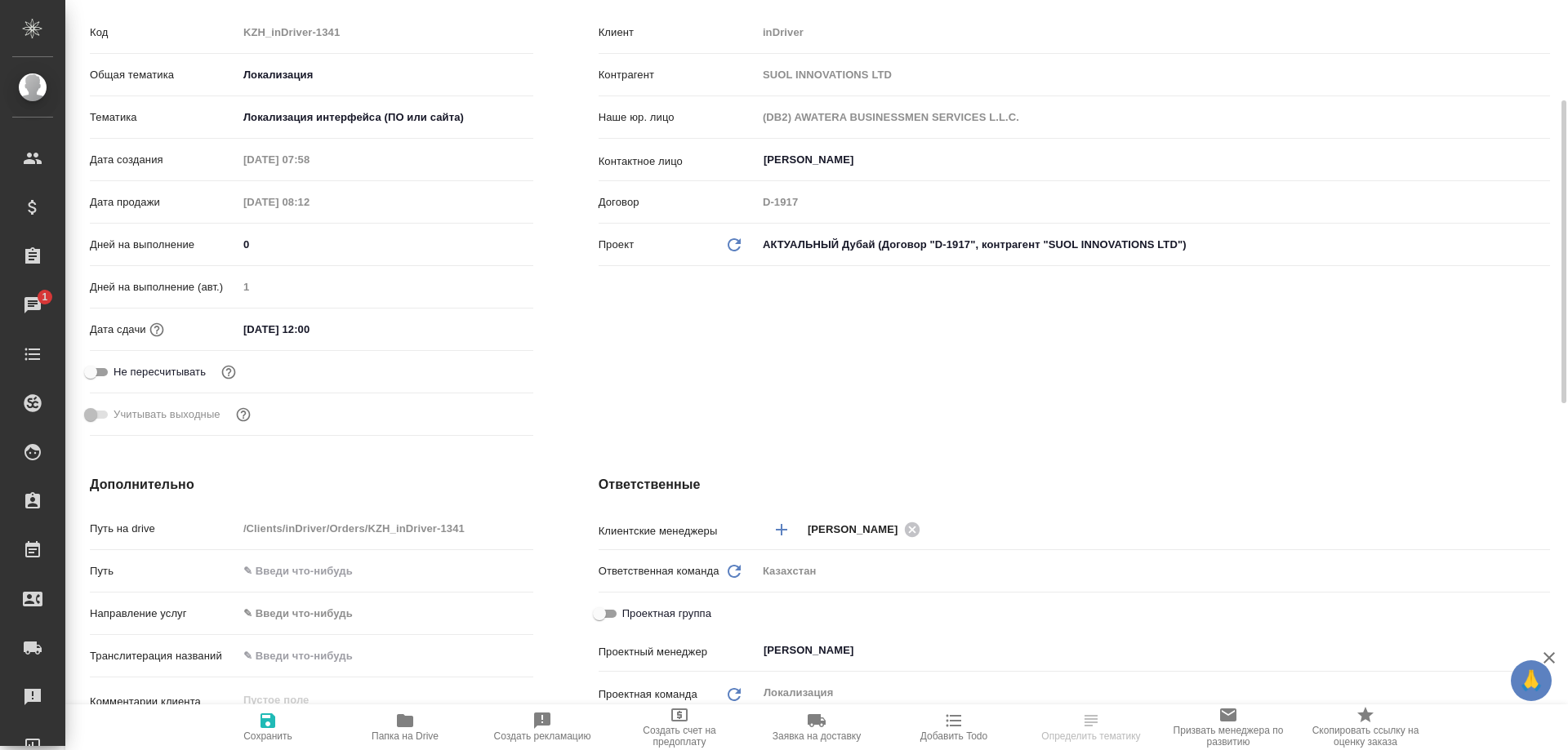
scroll to position [583, 0]
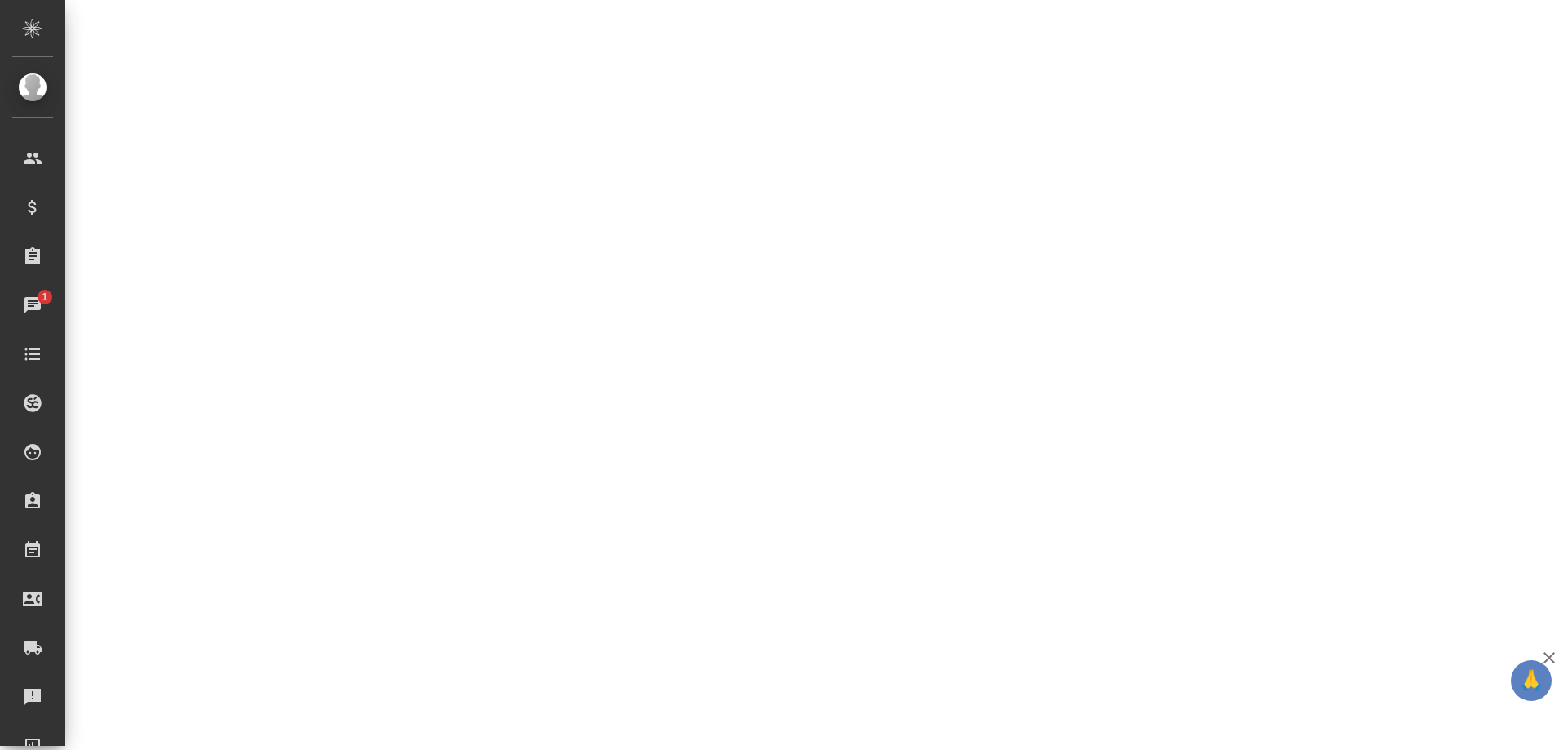
select select "RU"
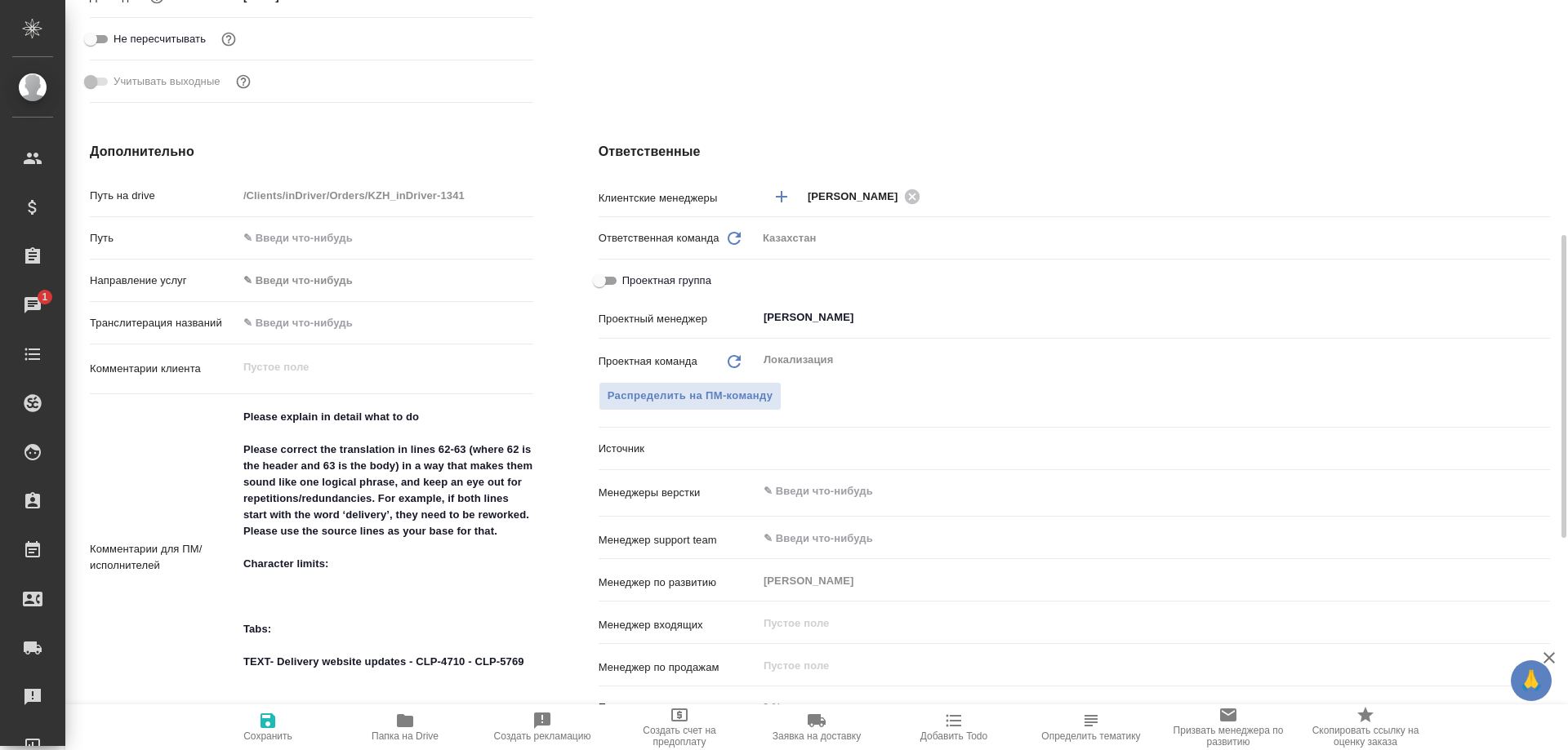
type textarea "x"
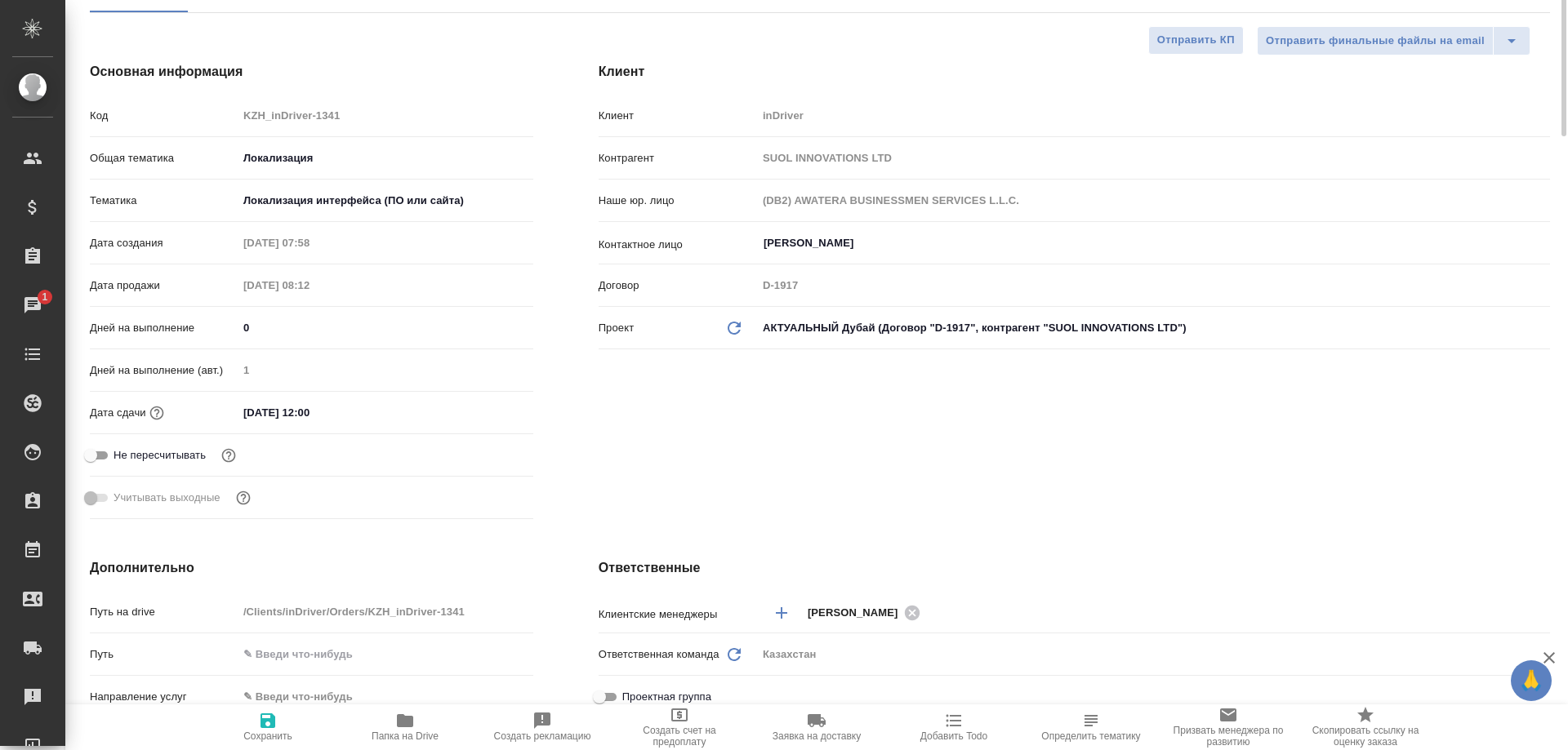
scroll to position [0, 0]
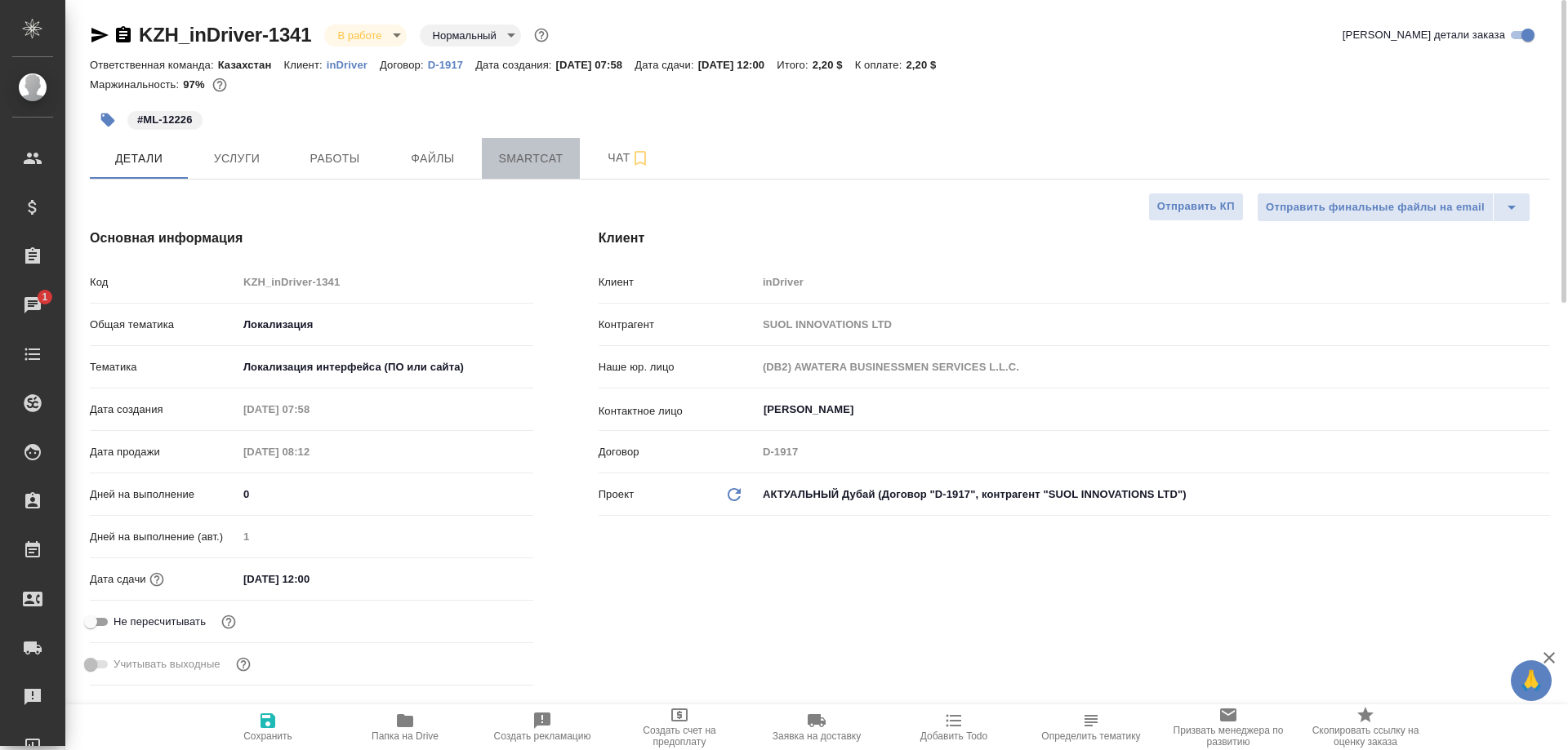
click at [515, 144] on button "Smartcat" at bounding box center [530, 158] width 98 height 41
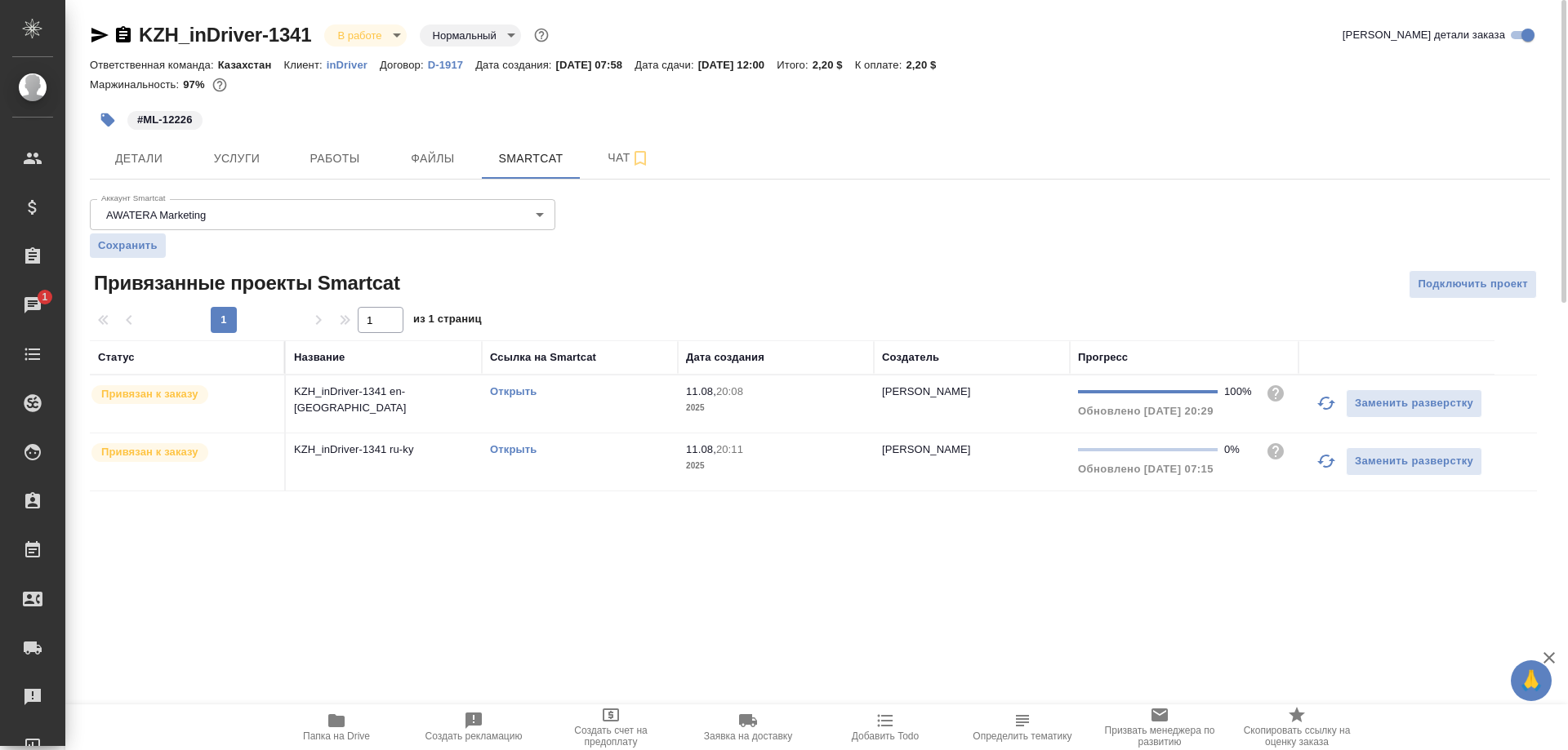
click at [514, 449] on link "Открыть" at bounding box center [513, 450] width 46 height 12
click at [152, 160] on span "Детали" at bounding box center [138, 158] width 78 height 21
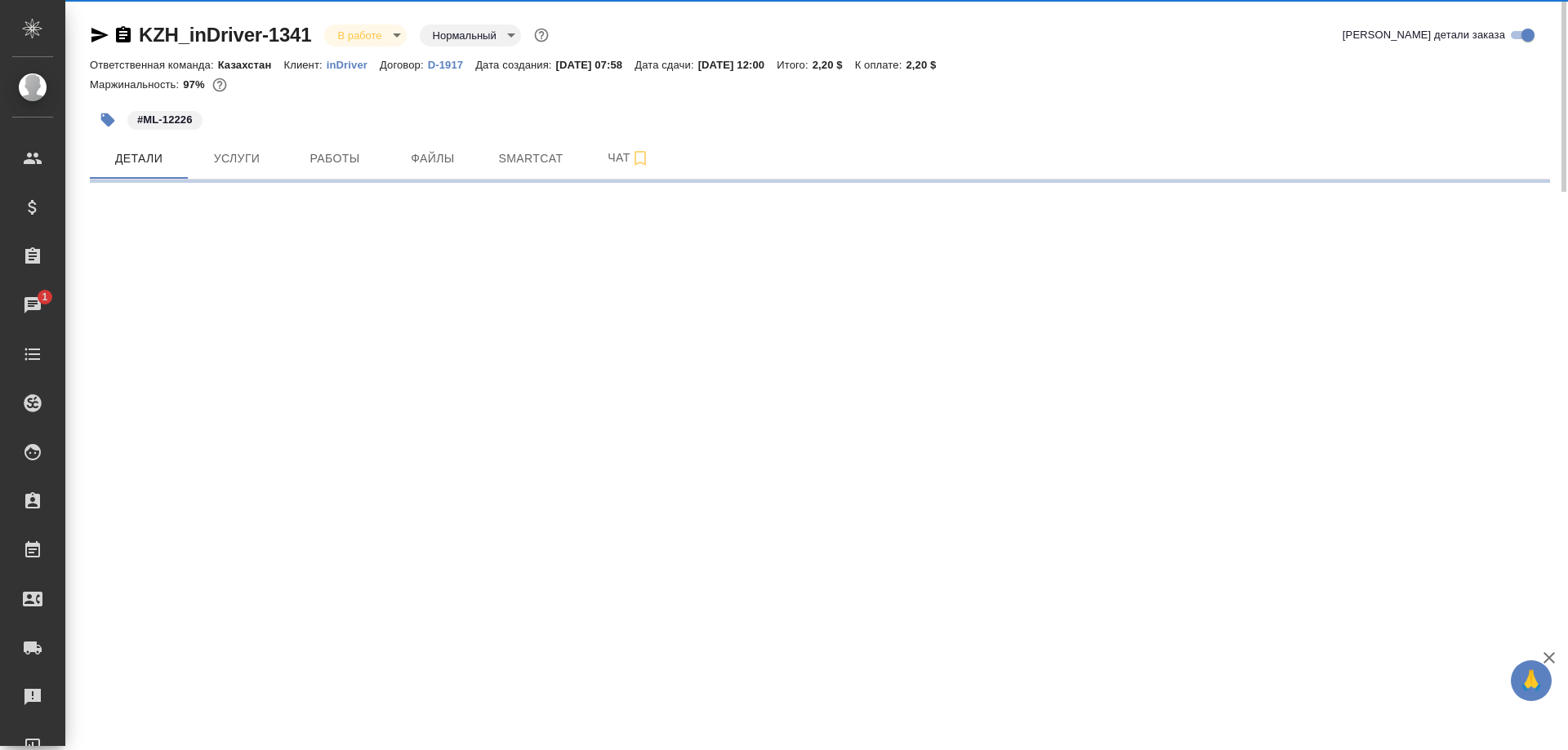
select select "RU"
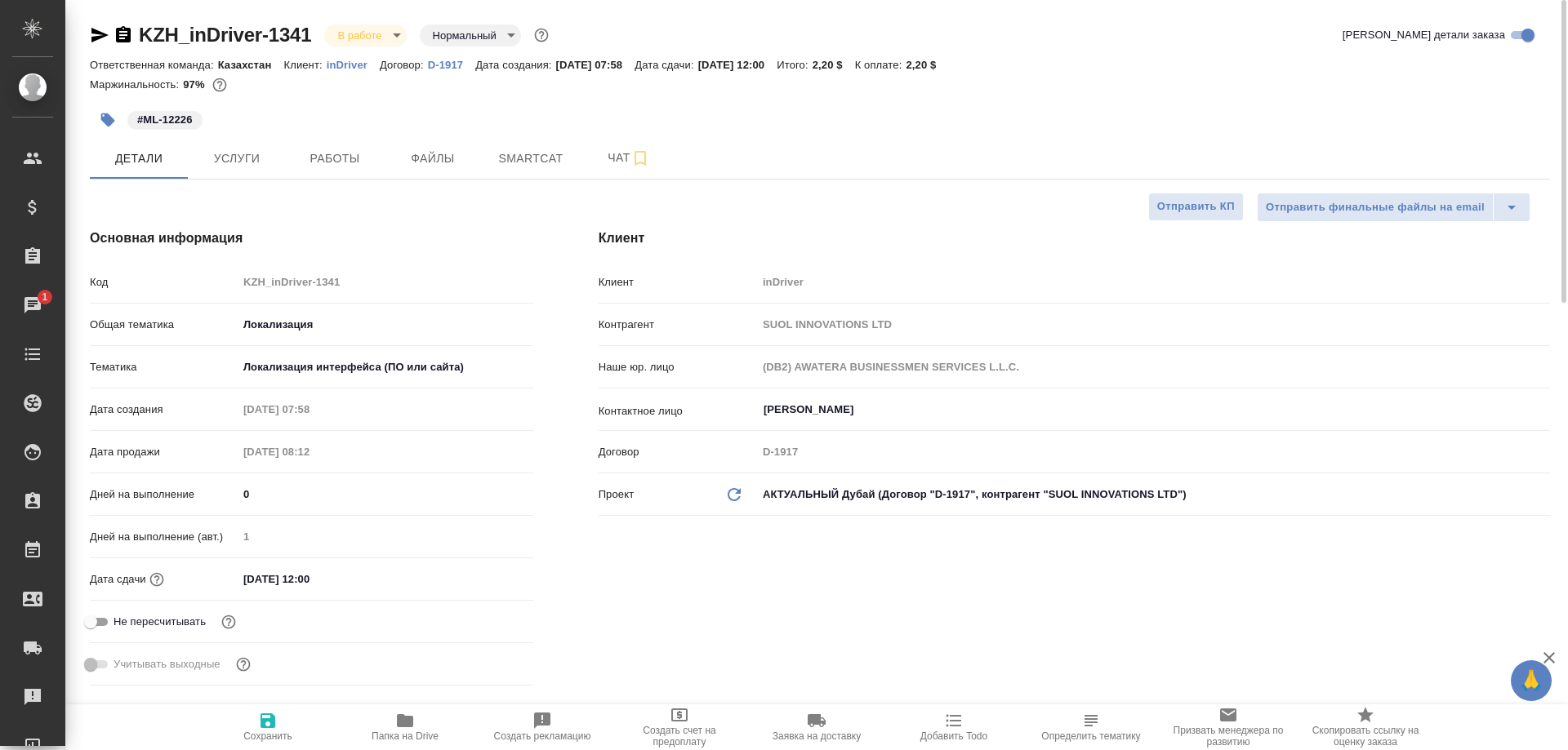
type textarea "x"
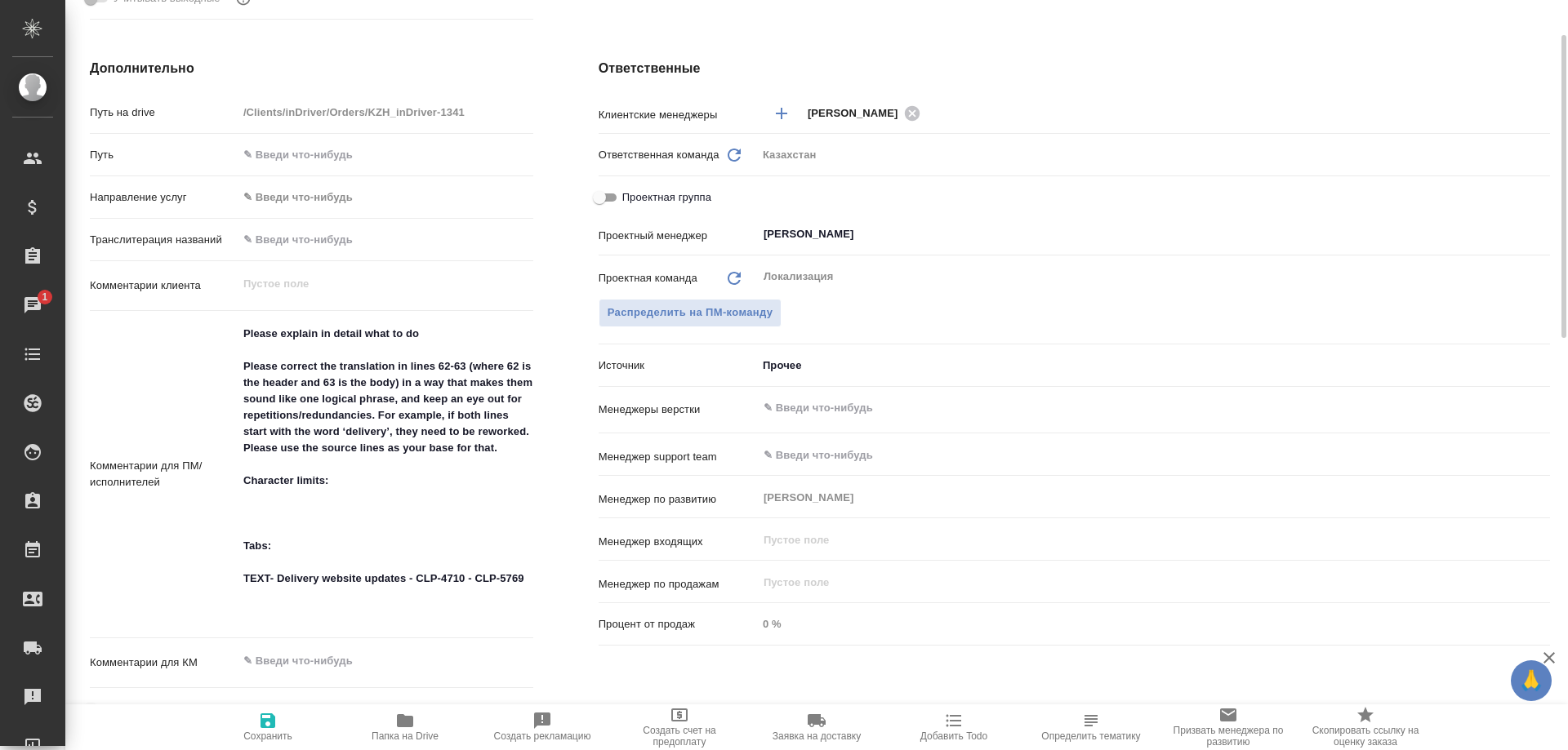
scroll to position [749, 0]
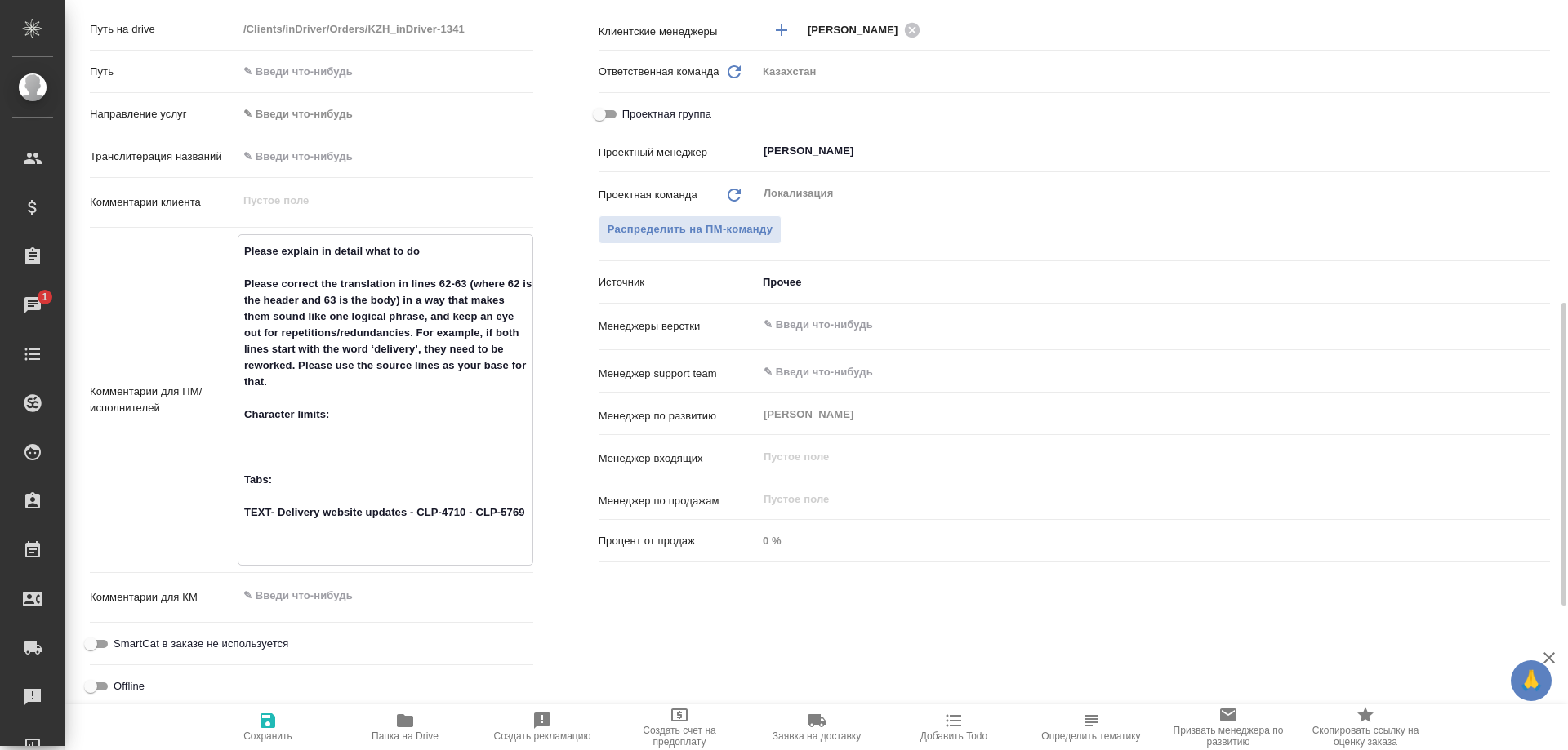
drag, startPoint x: 345, startPoint y: 399, endPoint x: 237, endPoint y: 407, distance: 108.3
click at [238, 407] on textarea "Please explain in detail what to do Please correct the translation in lines 62-…" at bounding box center [385, 397] width 294 height 321
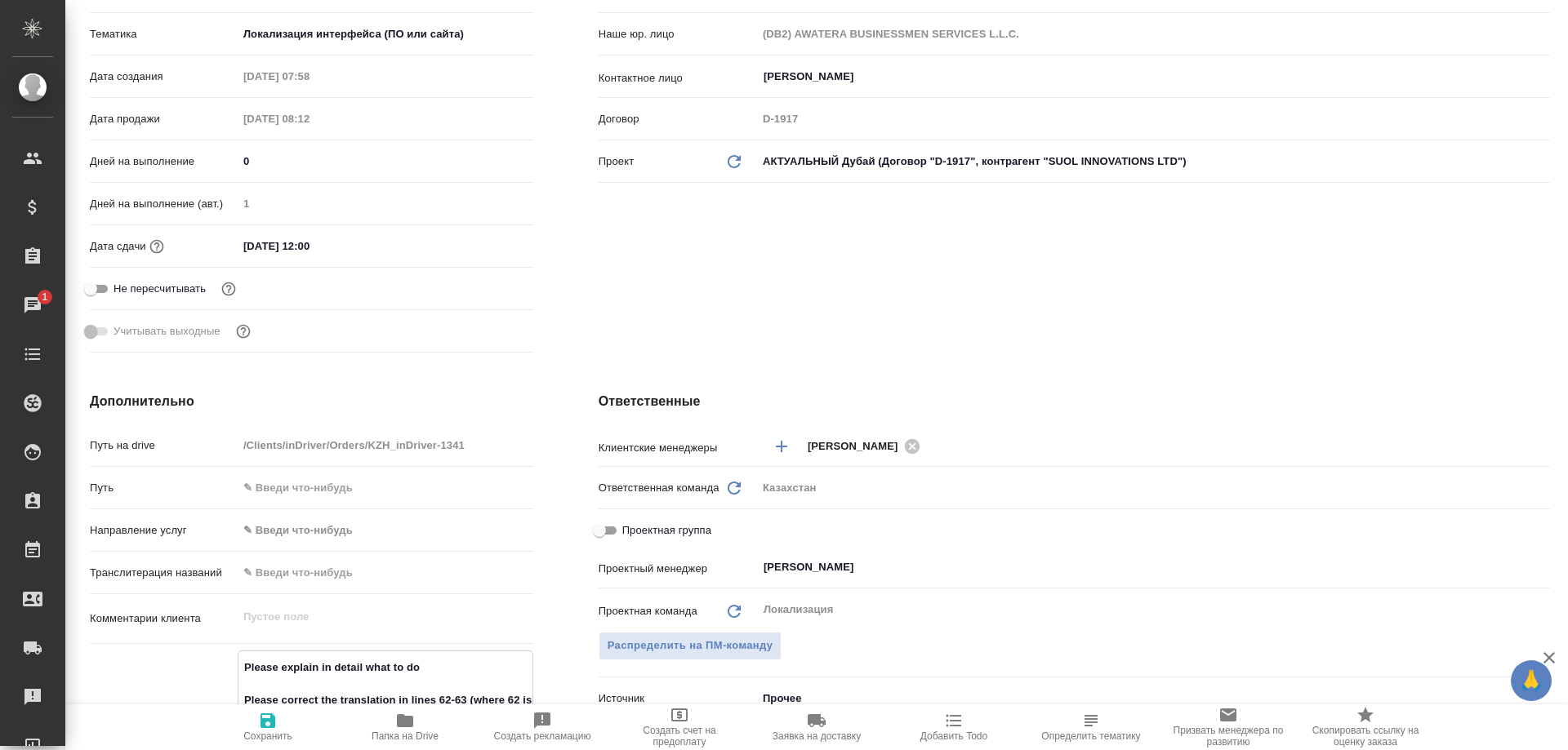
scroll to position [0, 0]
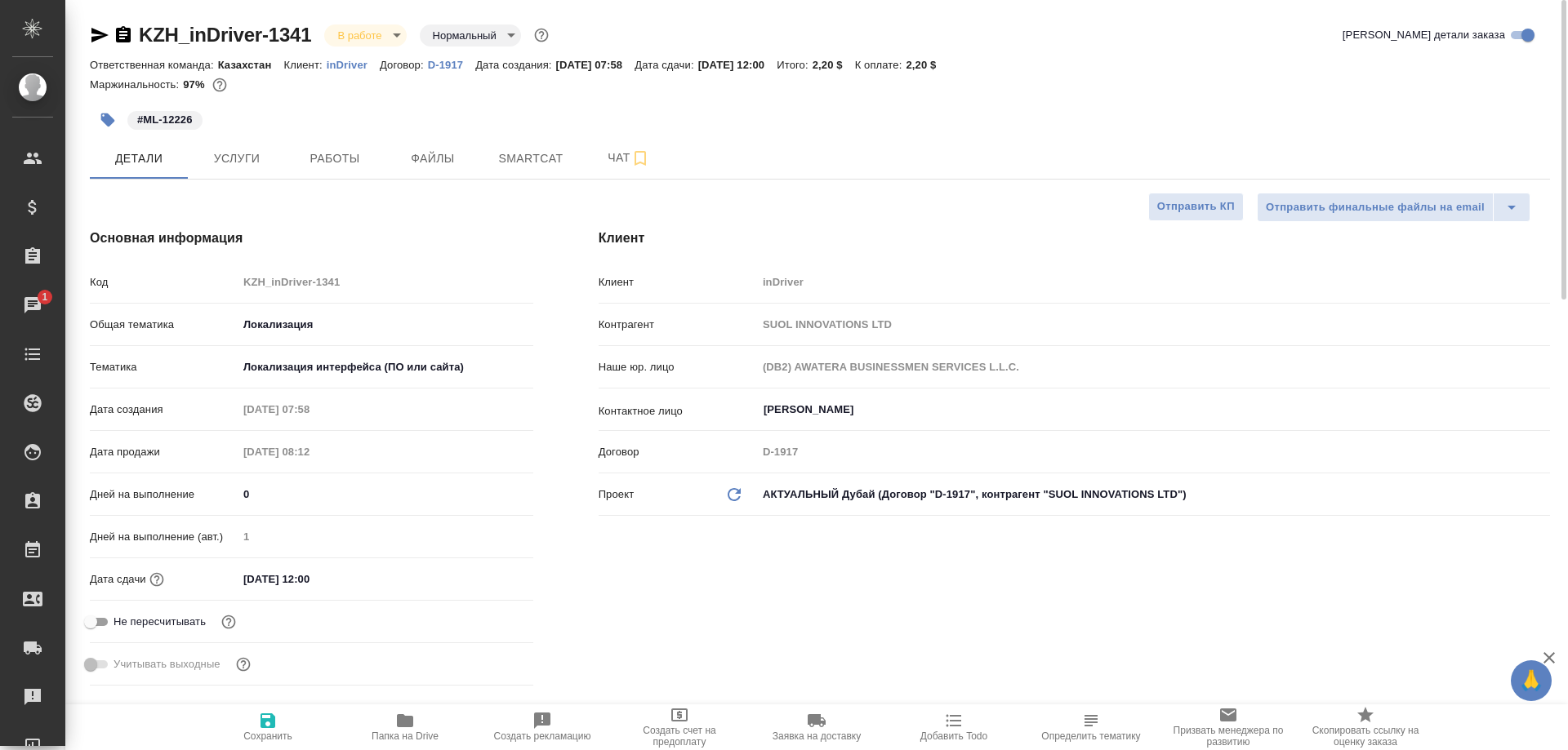
type textarea "x"
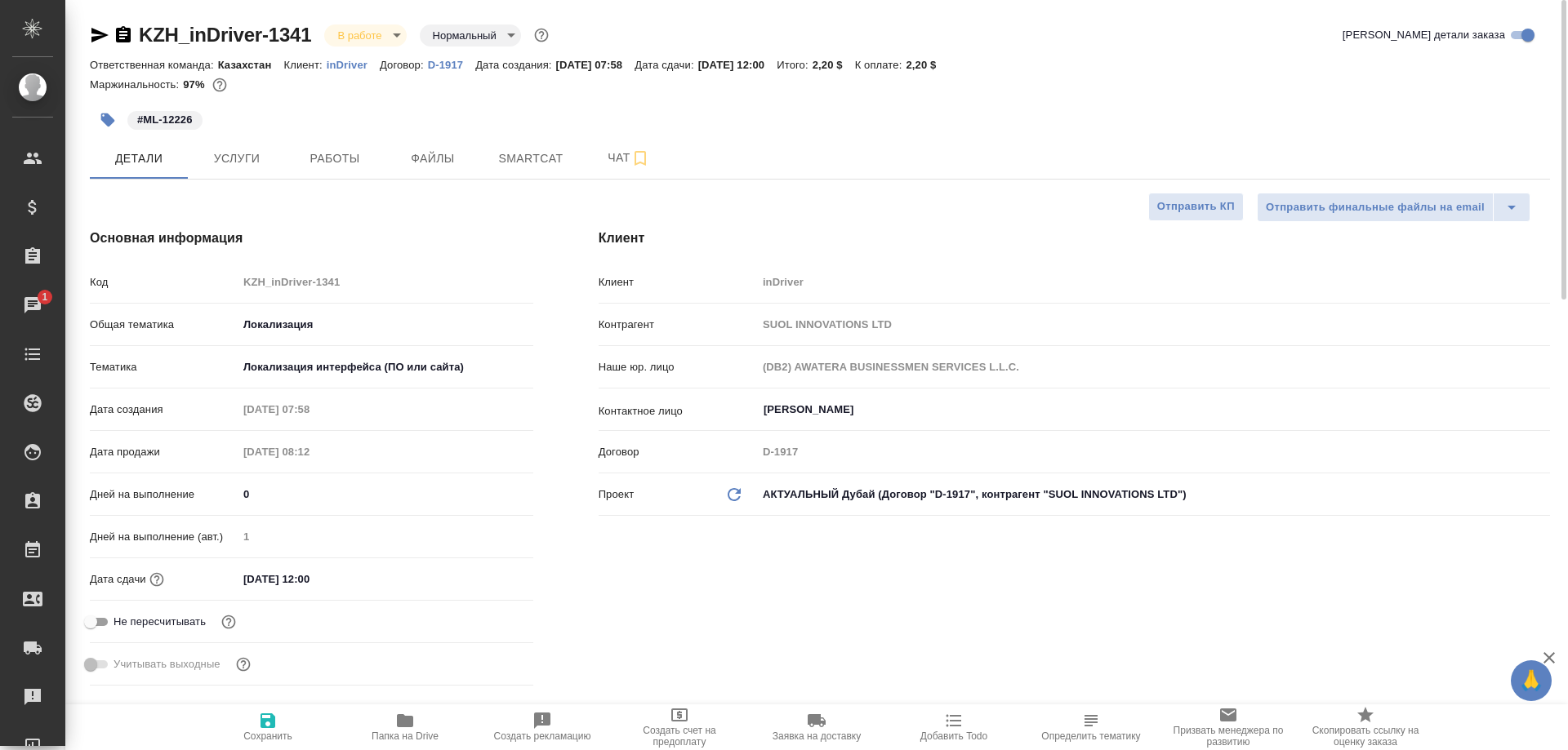
type textarea "x"
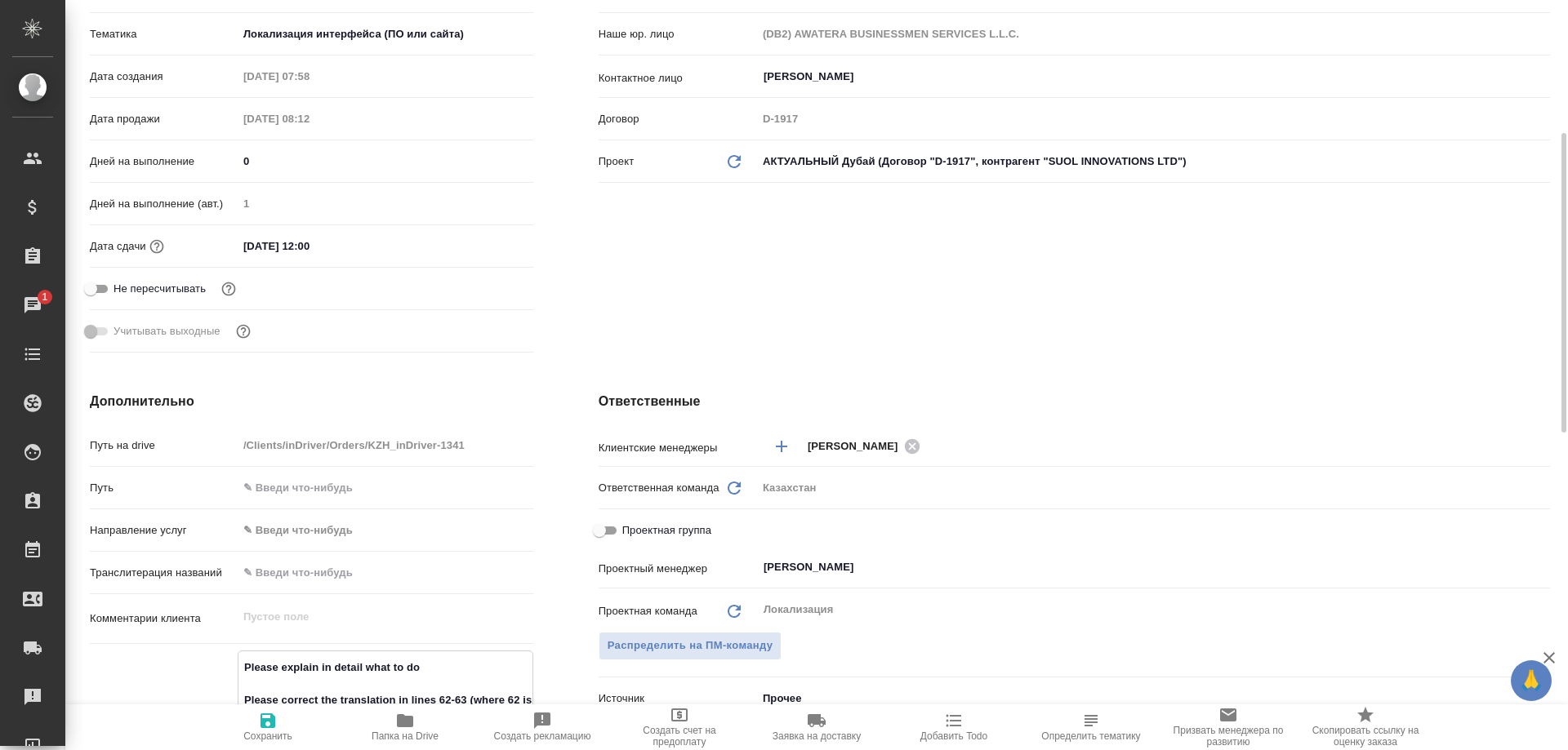
scroll to position [749, 0]
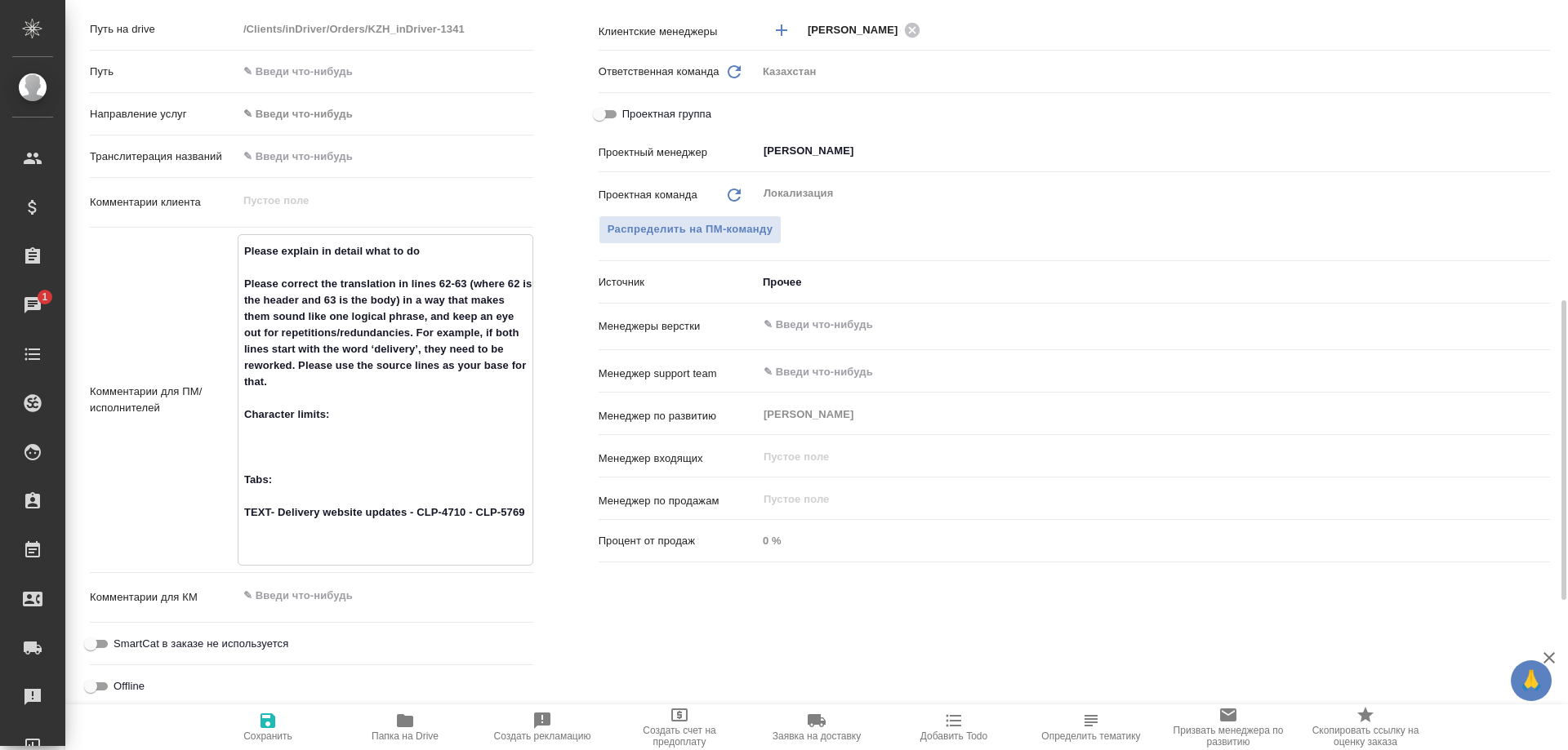
type textarea "x"
click at [408, 729] on icon "button" at bounding box center [405, 720] width 20 height 20
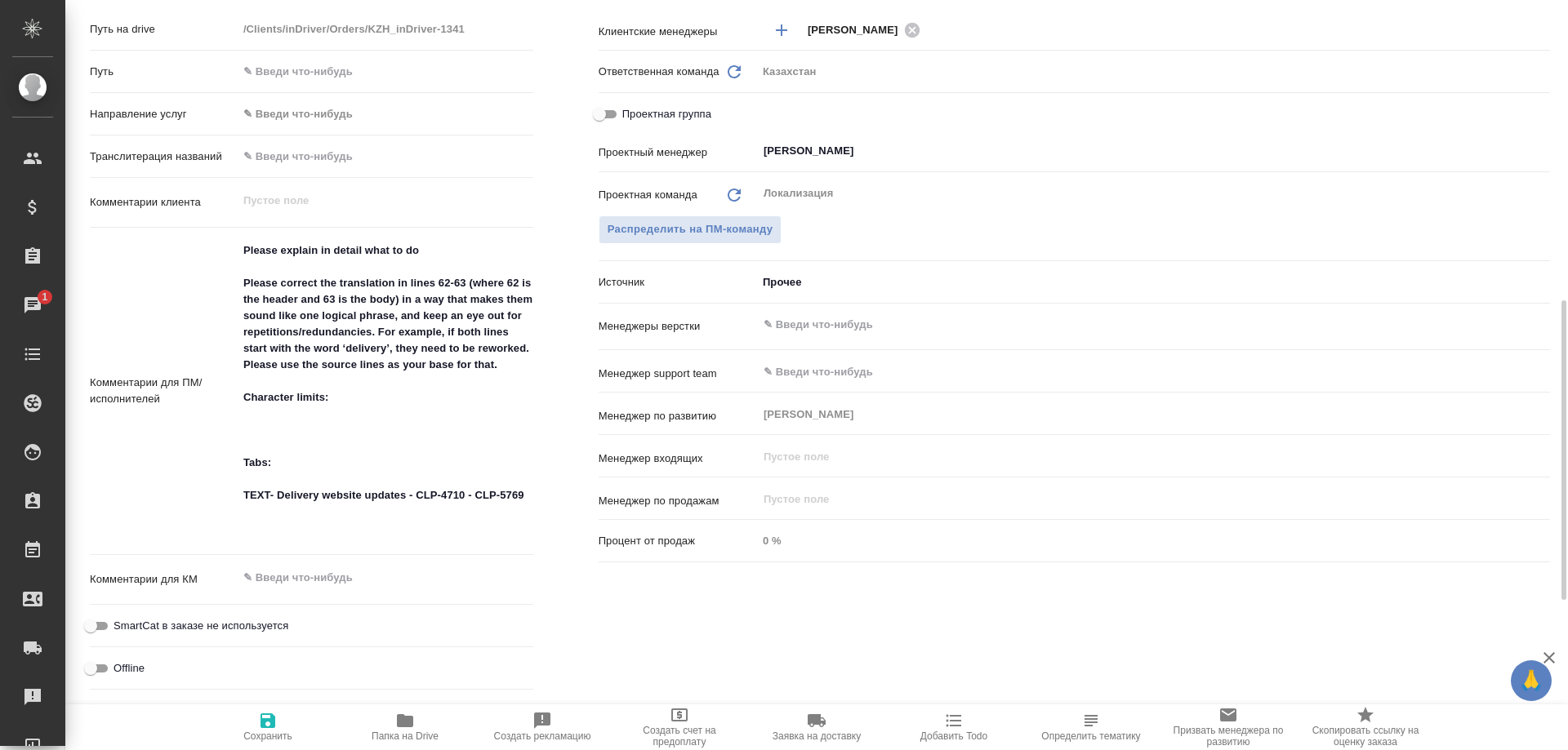
type textarea "x"
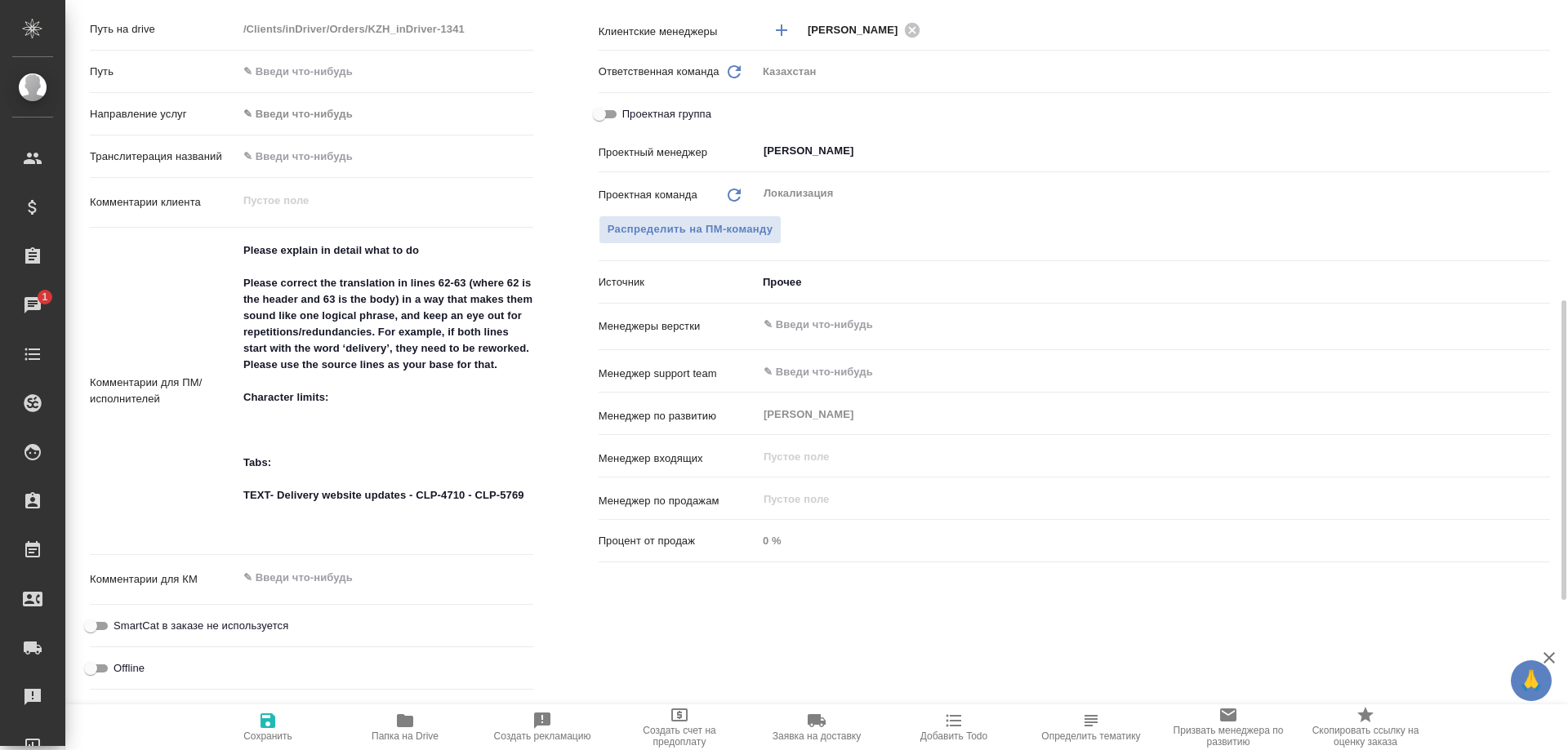
type textarea "x"
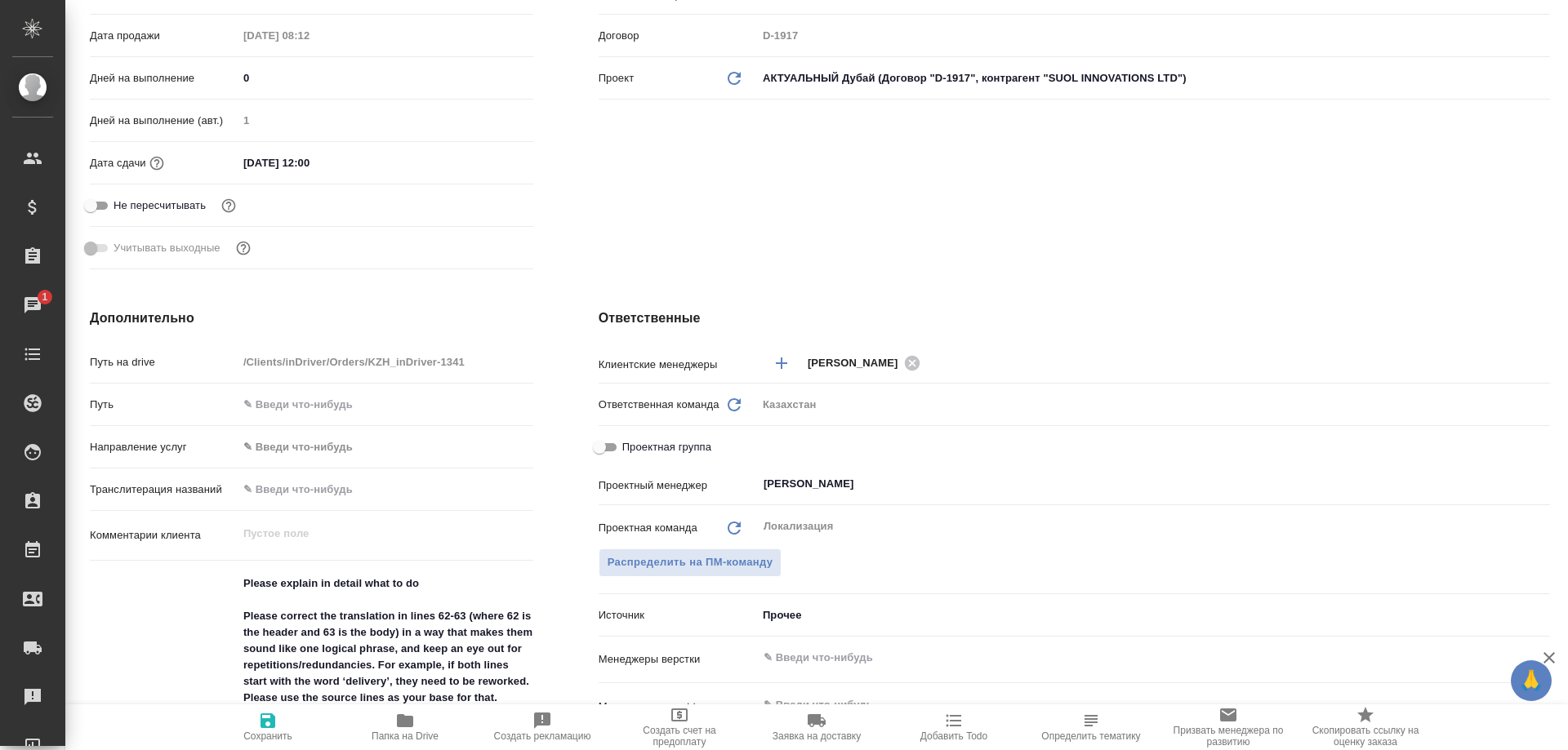
scroll to position [0, 0]
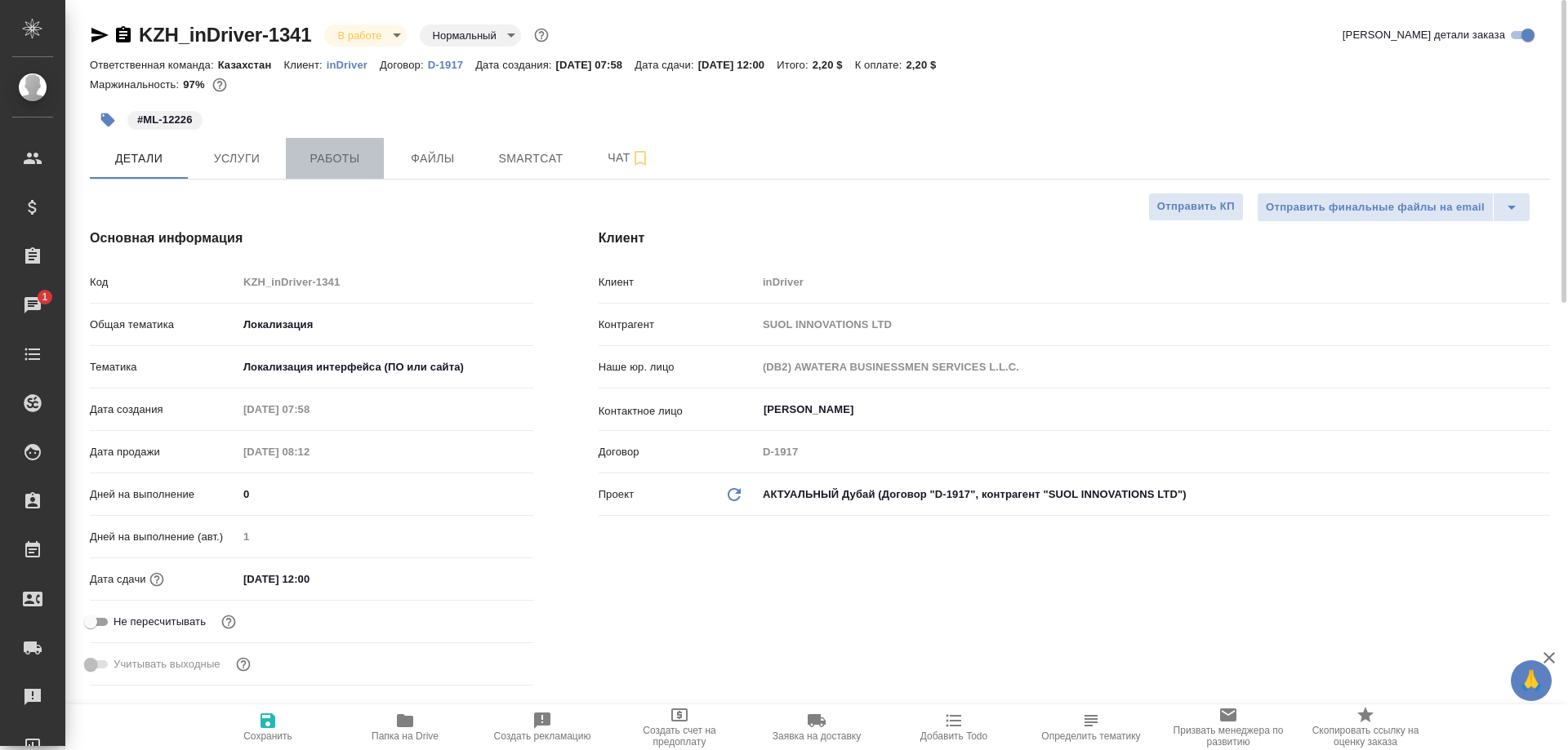
click at [317, 156] on span "Работы" at bounding box center [334, 158] width 78 height 21
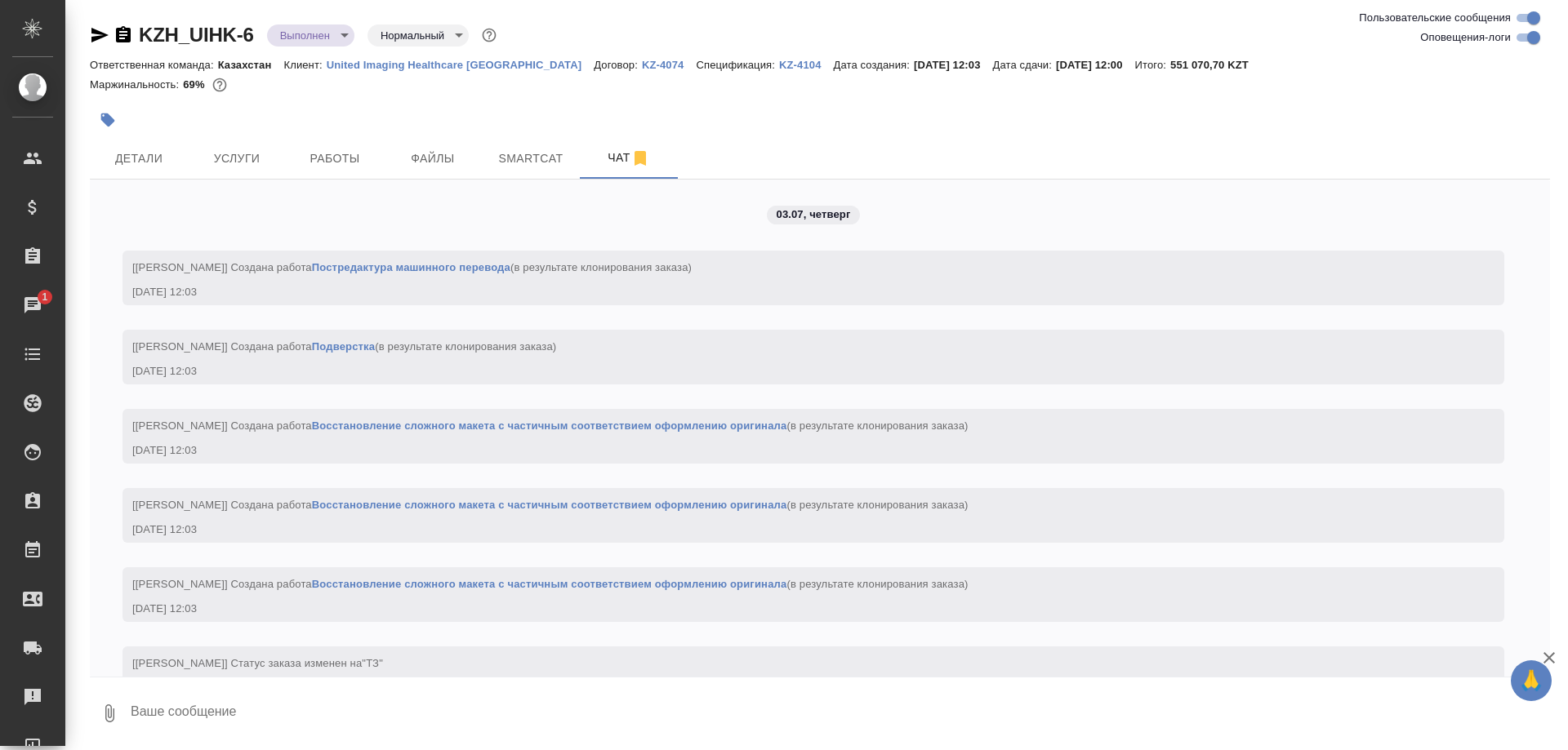
scroll to position [29443, 0]
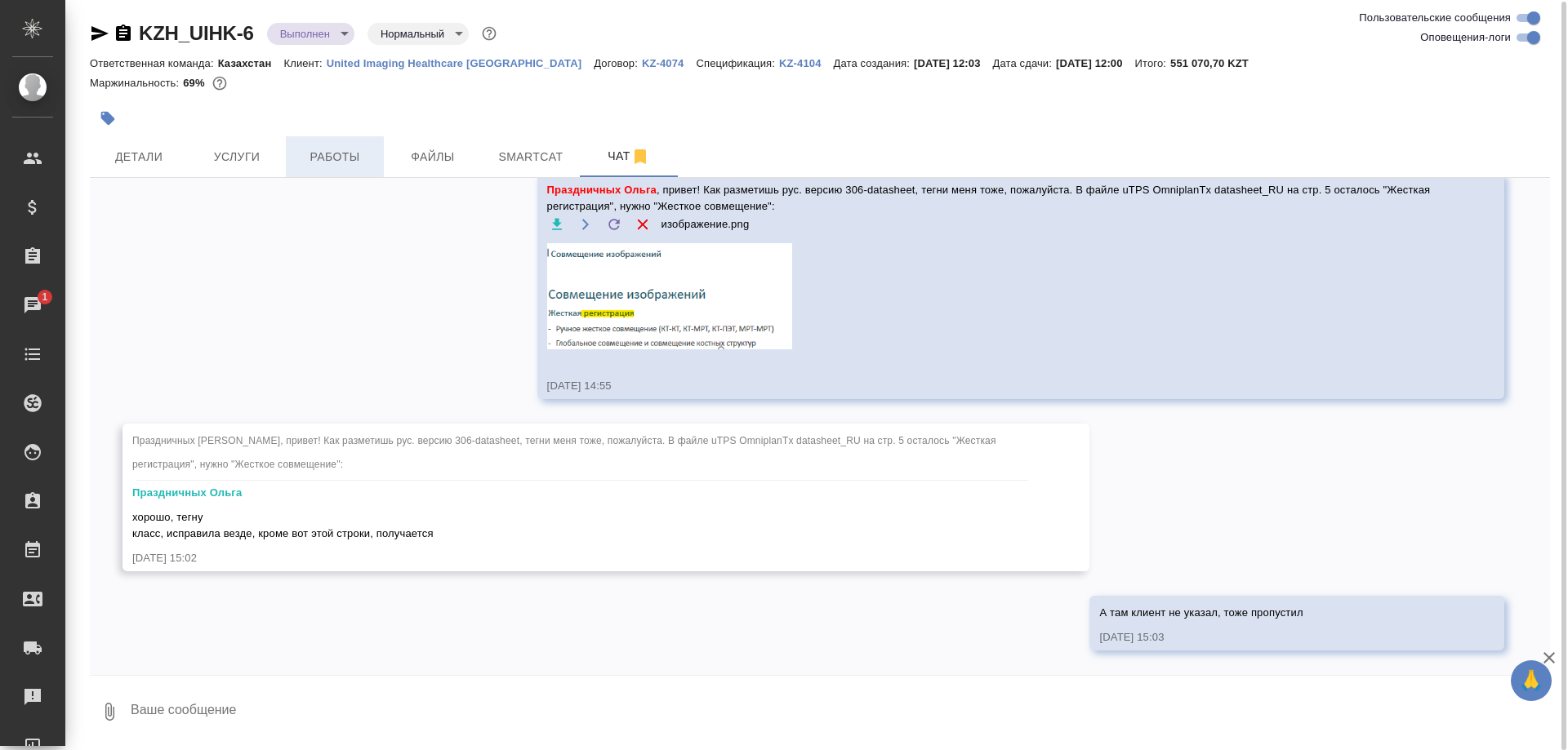
click at [340, 161] on span "Работы" at bounding box center [334, 157] width 78 height 21
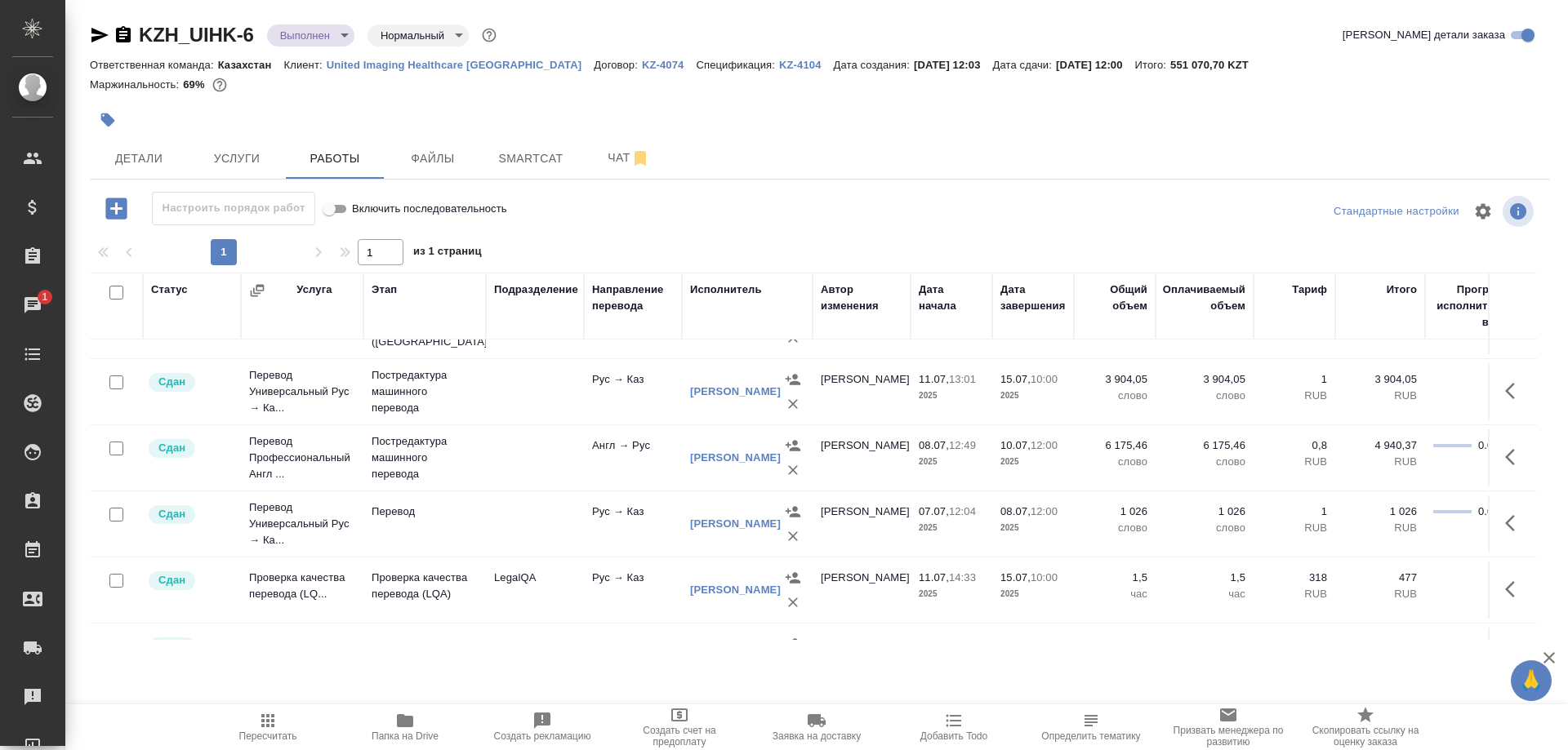
scroll to position [345, 0]
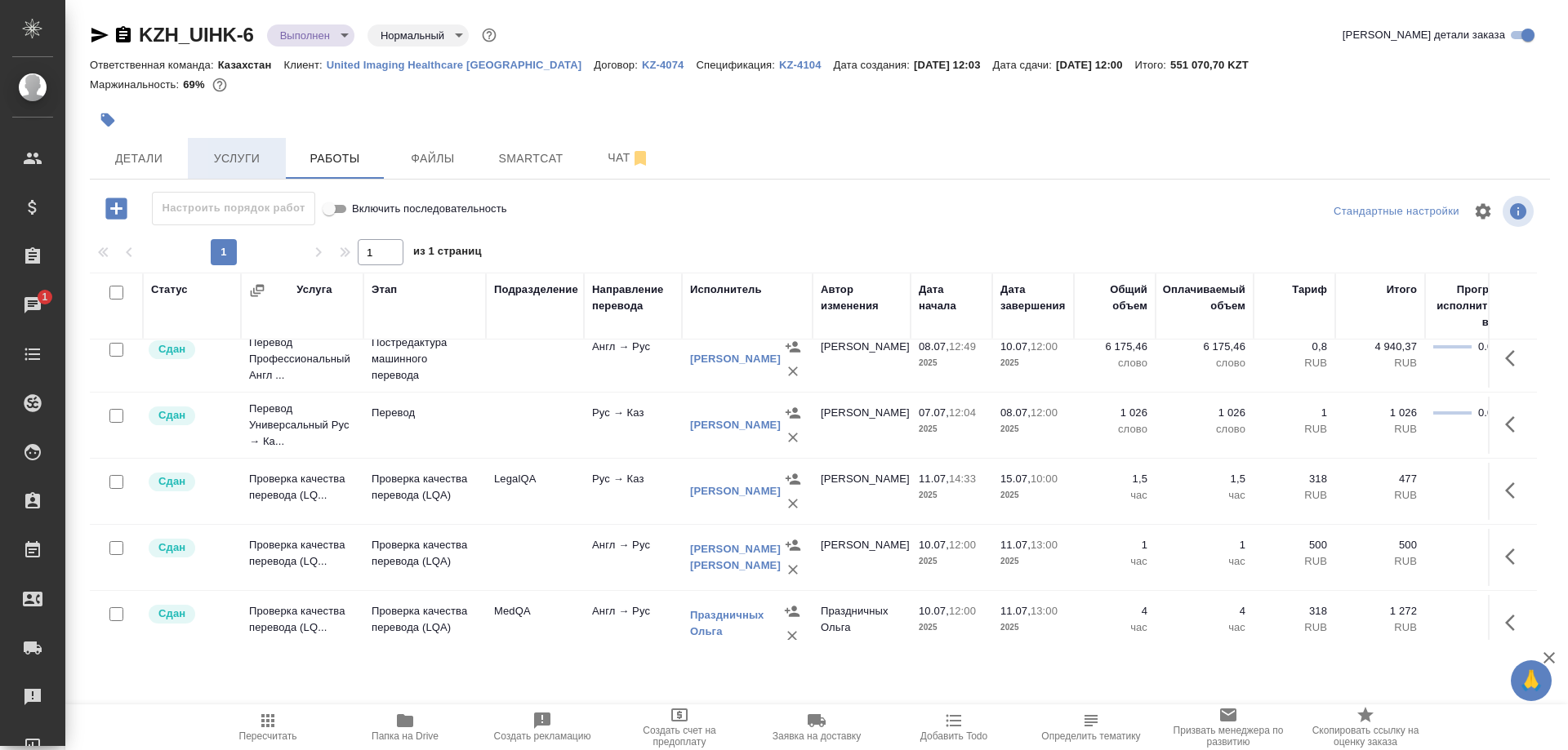
click at [234, 155] on span "Услуги" at bounding box center [236, 158] width 78 height 21
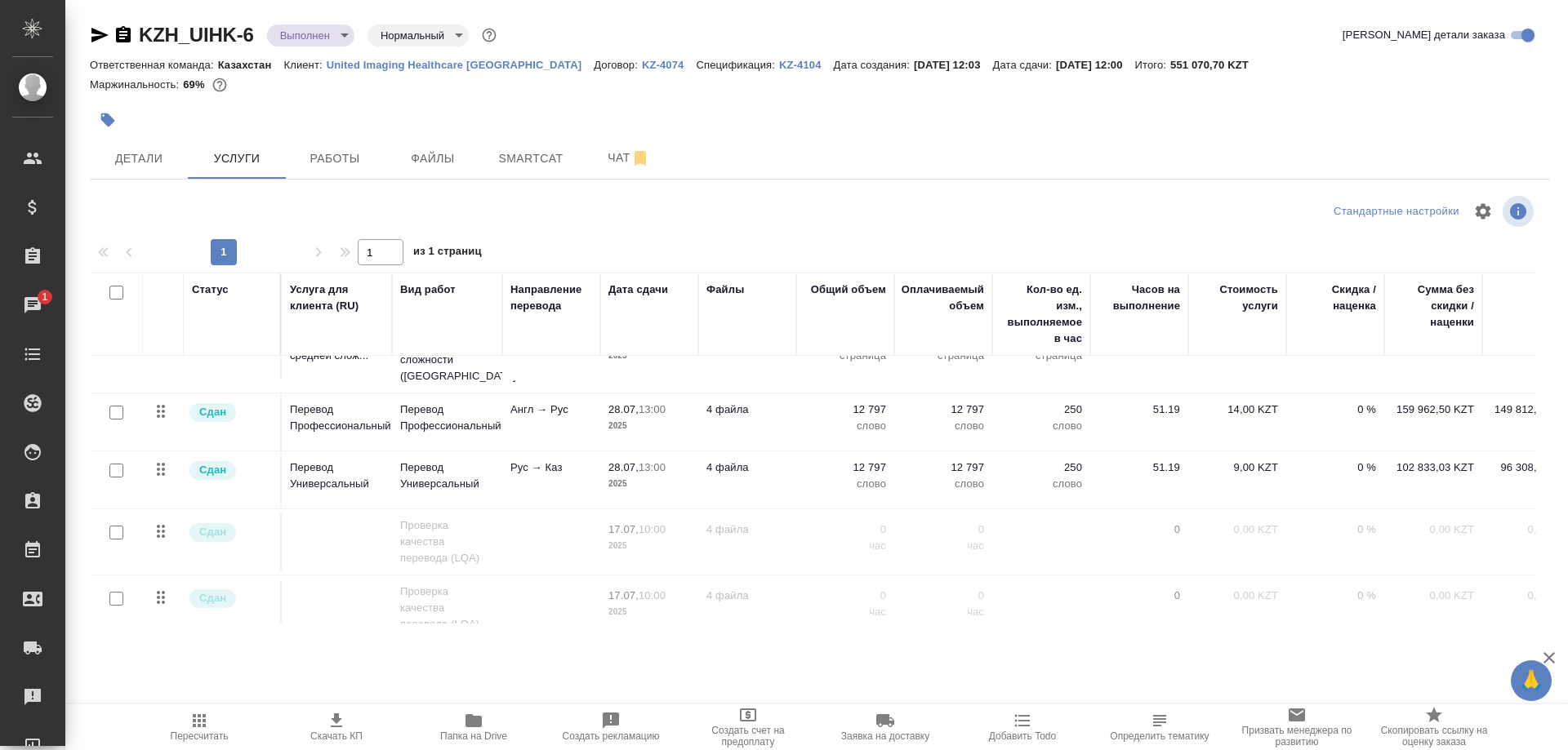
scroll to position [171, 0]
click at [340, 159] on span "Работы" at bounding box center [334, 158] width 78 height 21
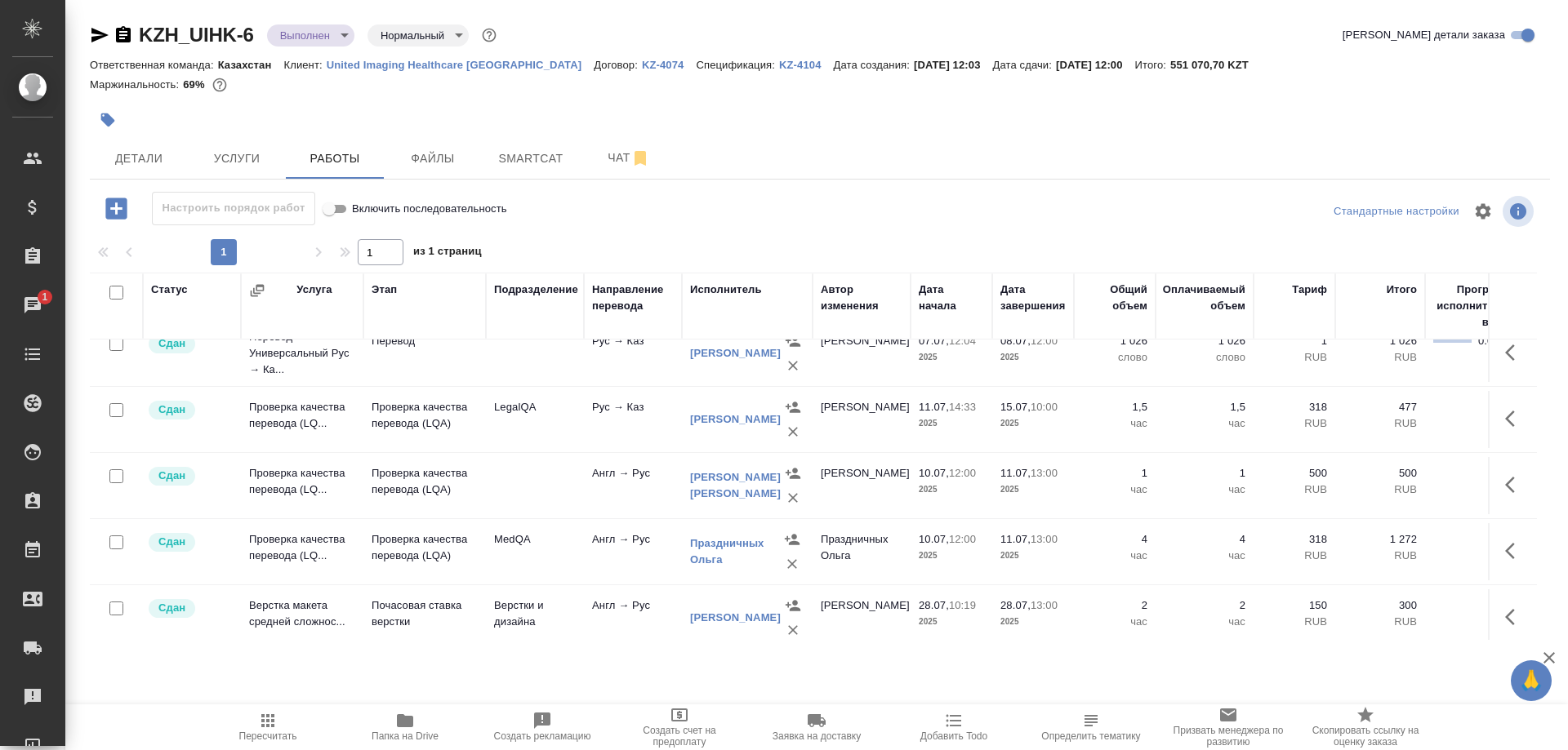
scroll to position [428, 0]
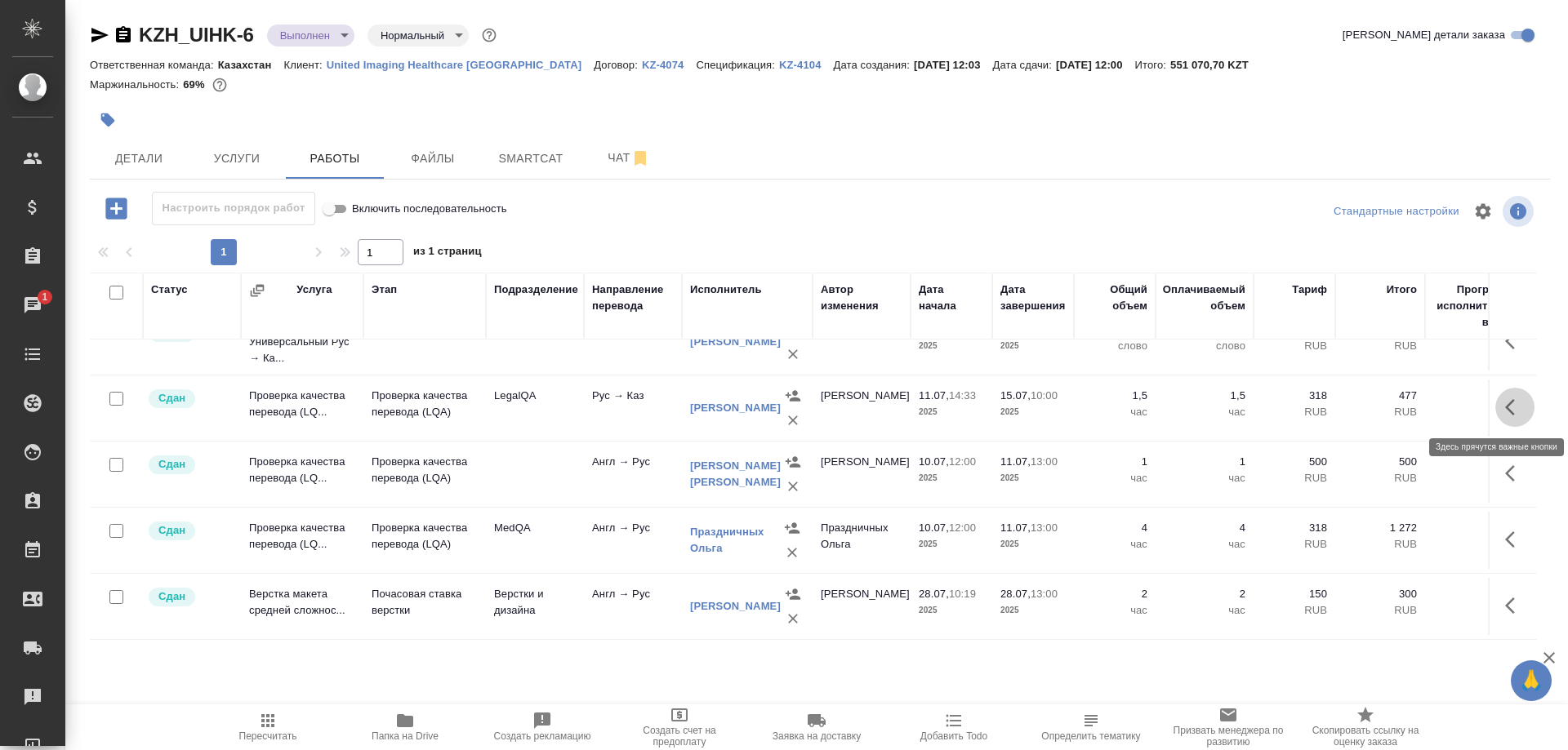
click at [1503, 407] on button "button" at bounding box center [1516, 407] width 40 height 40
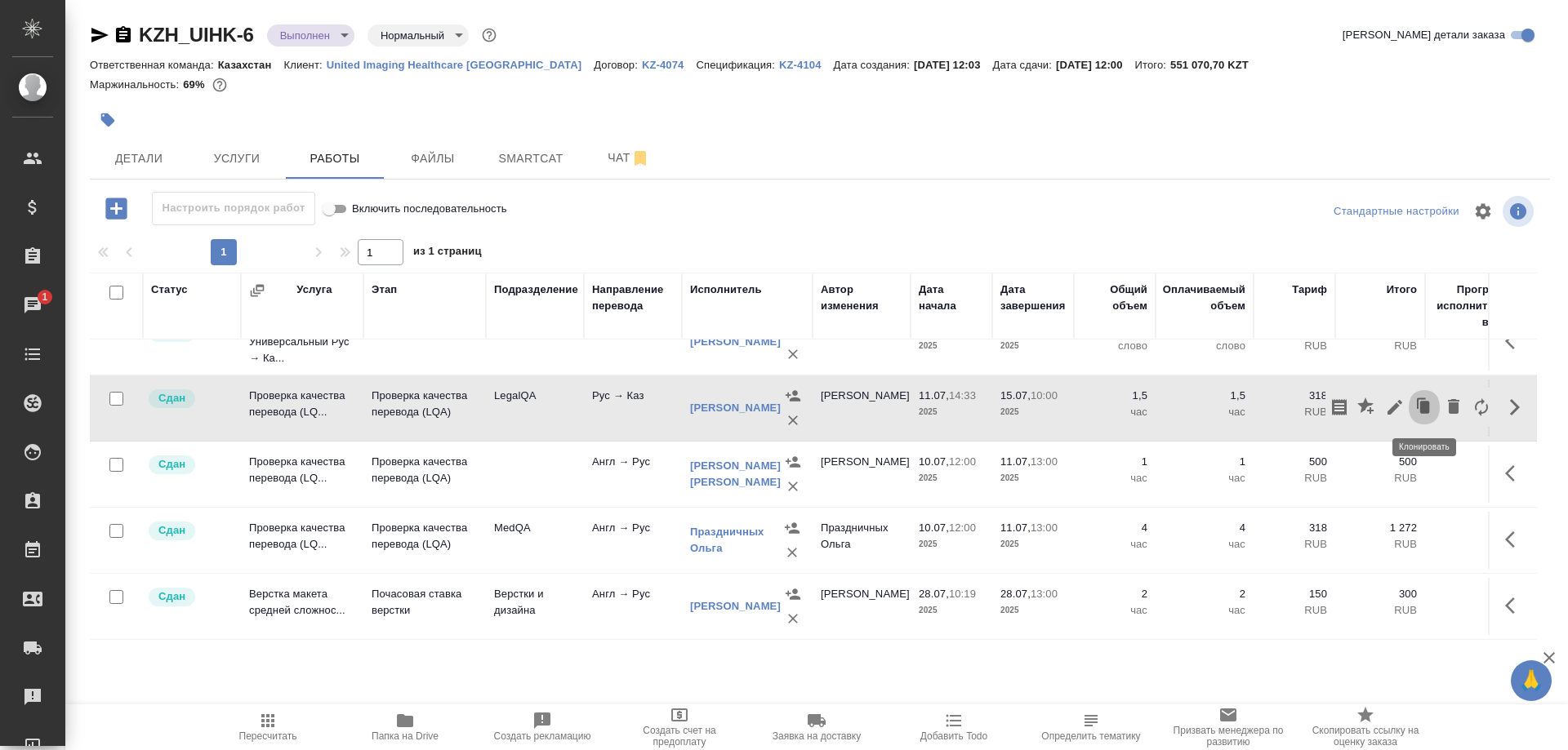
click at [1419, 407] on icon "button" at bounding box center [1424, 407] width 23 height 23
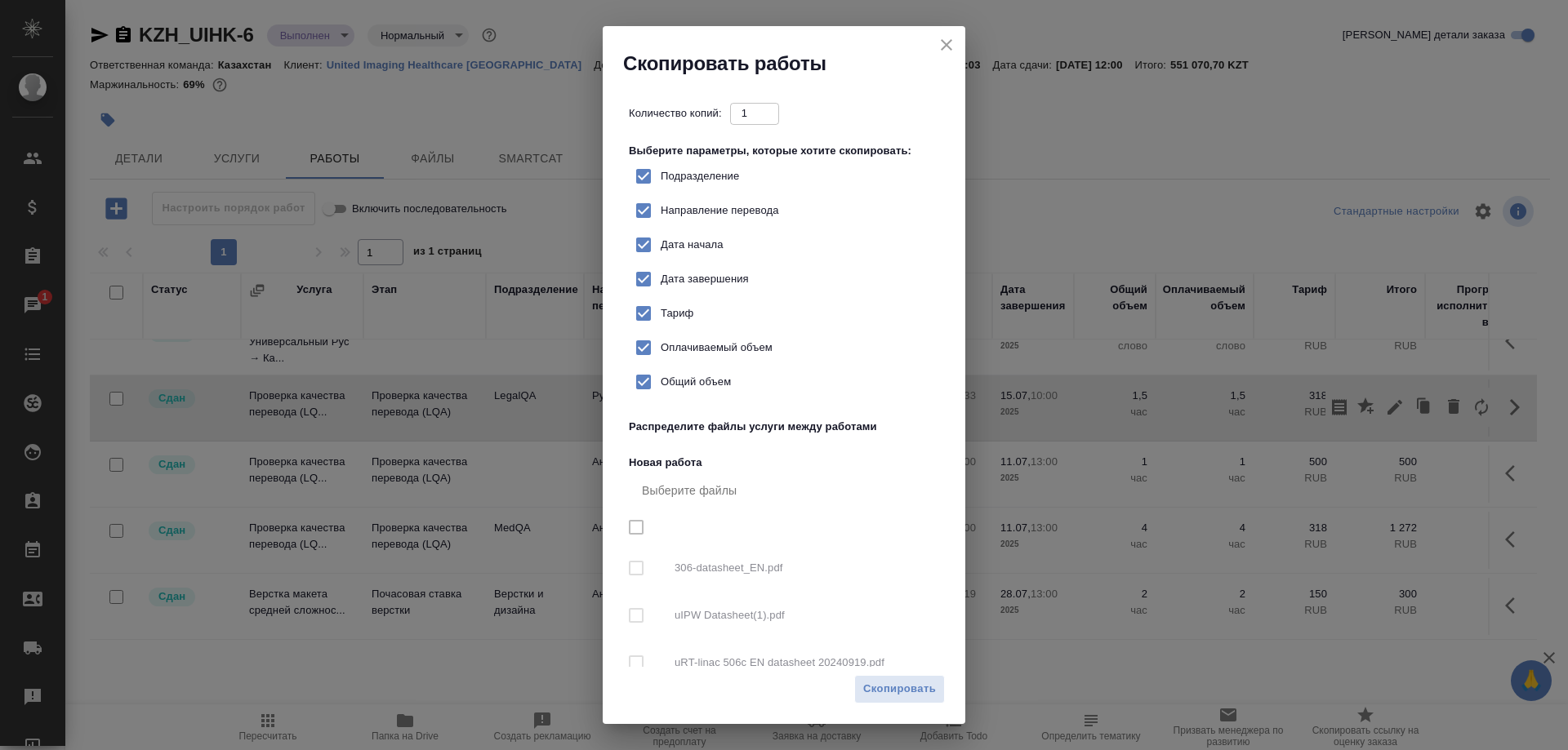
checkbox input "true"
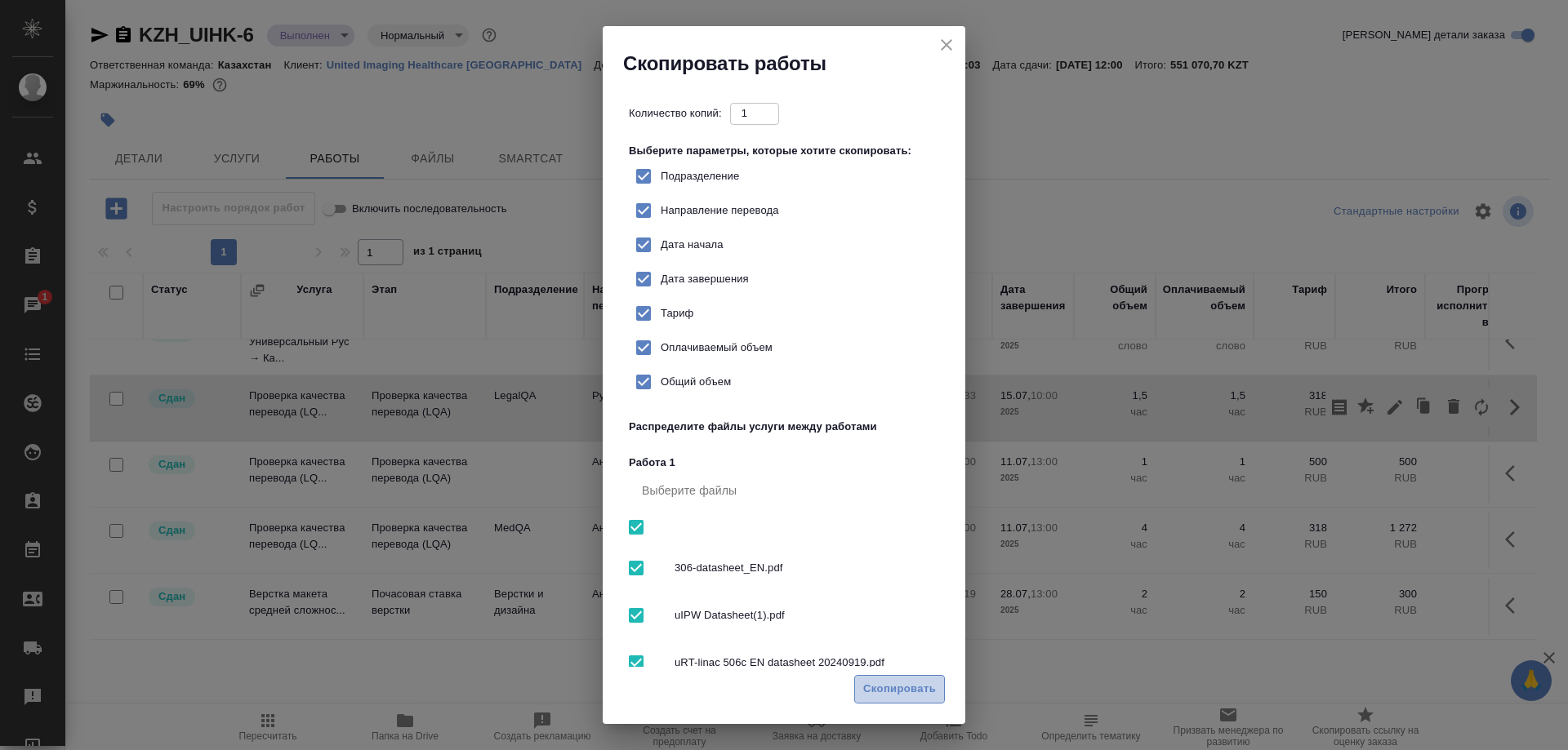
drag, startPoint x: 872, startPoint y: 693, endPoint x: 890, endPoint y: 687, distance: 19.0
click at [873, 693] on span "Скопировать" at bounding box center [900, 689] width 73 height 19
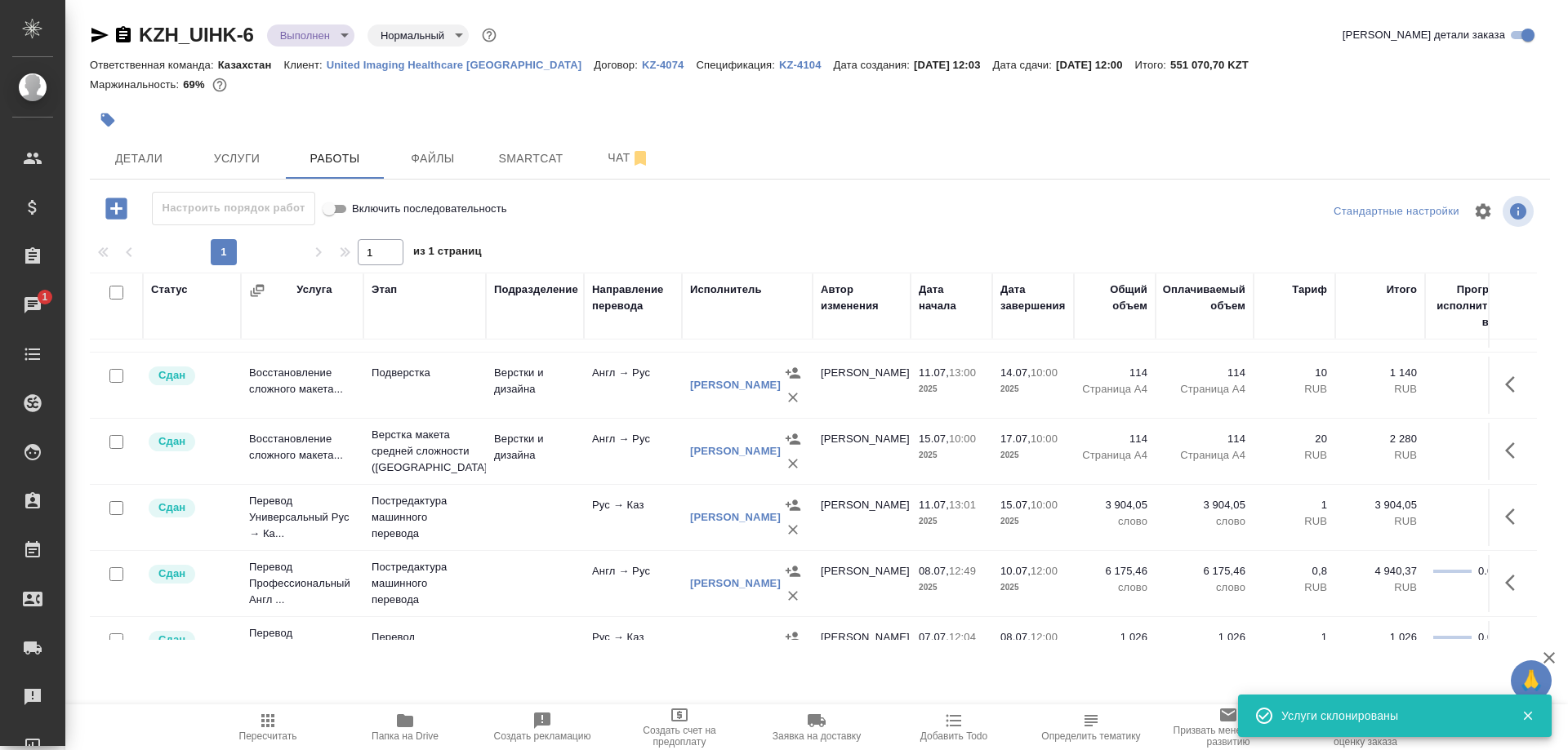
scroll to position [486, 0]
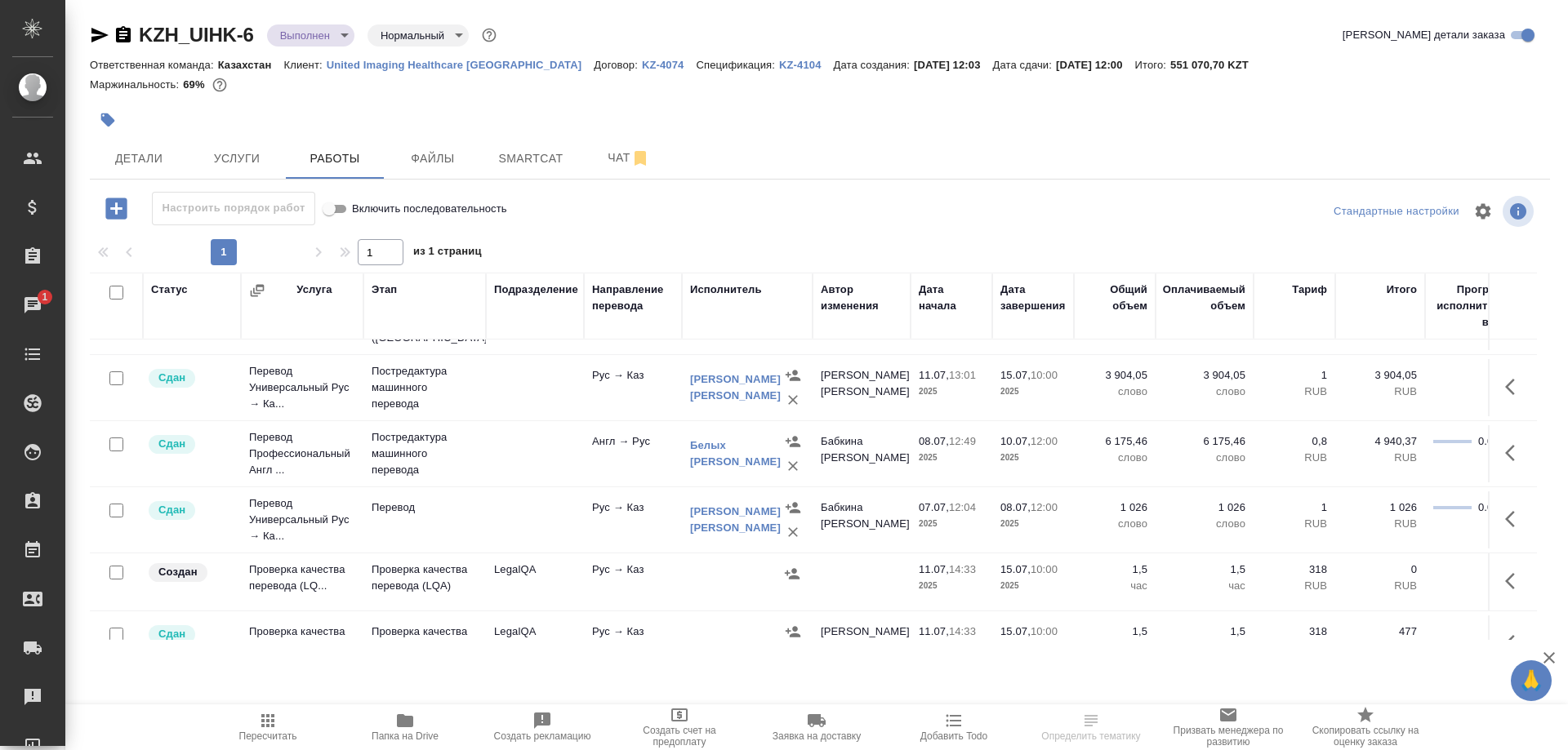
scroll to position [333, 0]
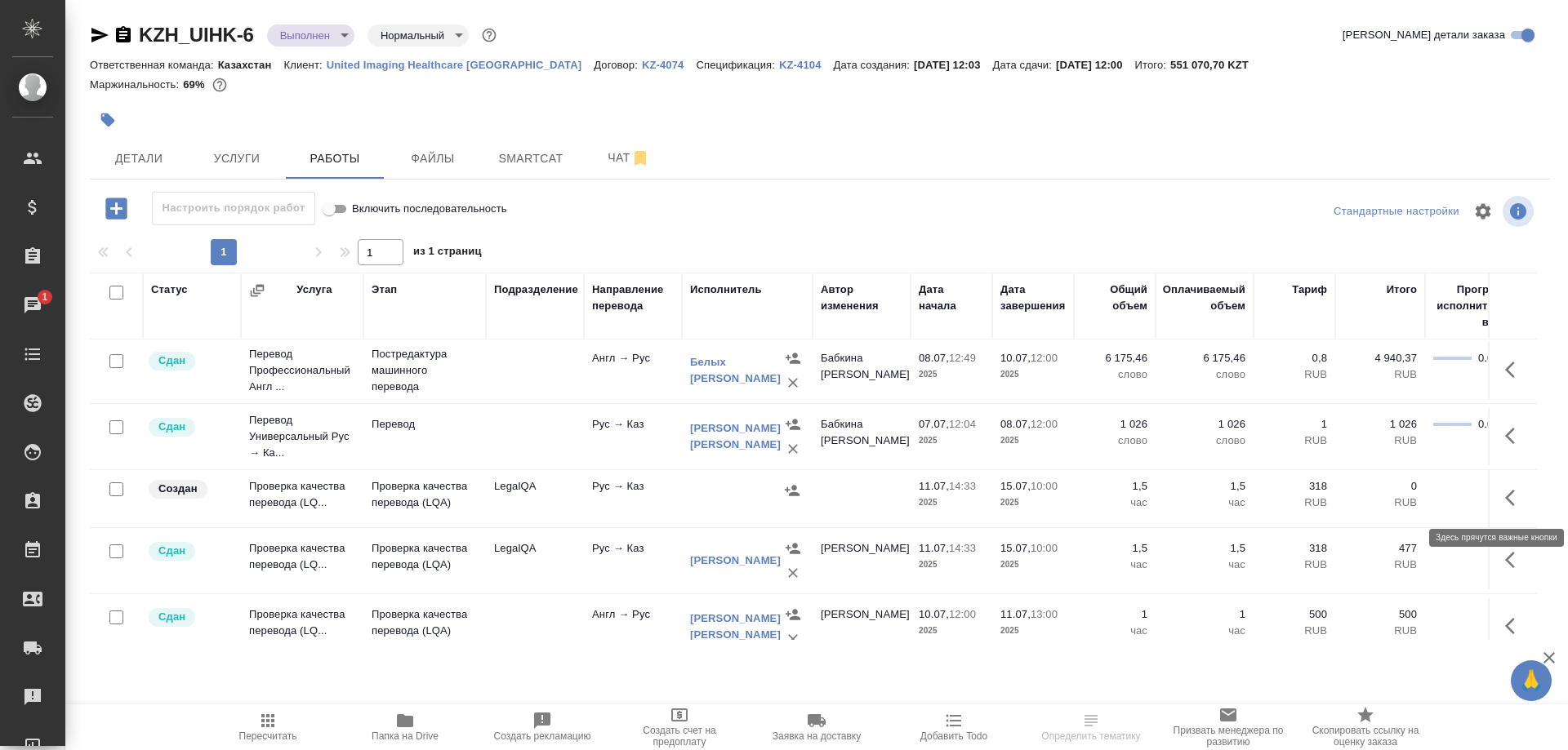
click at [1506, 499] on icon "button" at bounding box center [1510, 498] width 10 height 17
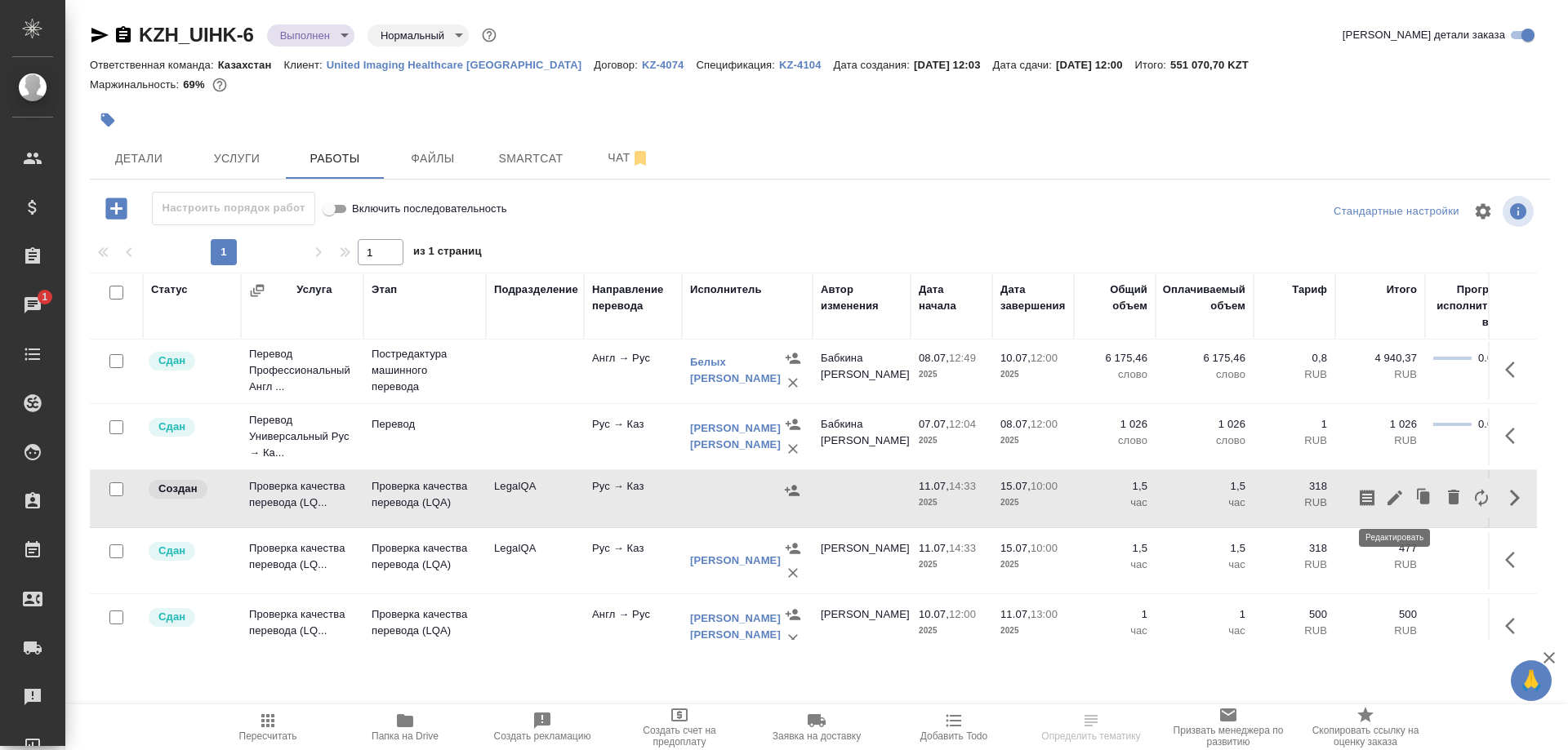
click at [1387, 497] on icon "button" at bounding box center [1395, 498] width 20 height 20
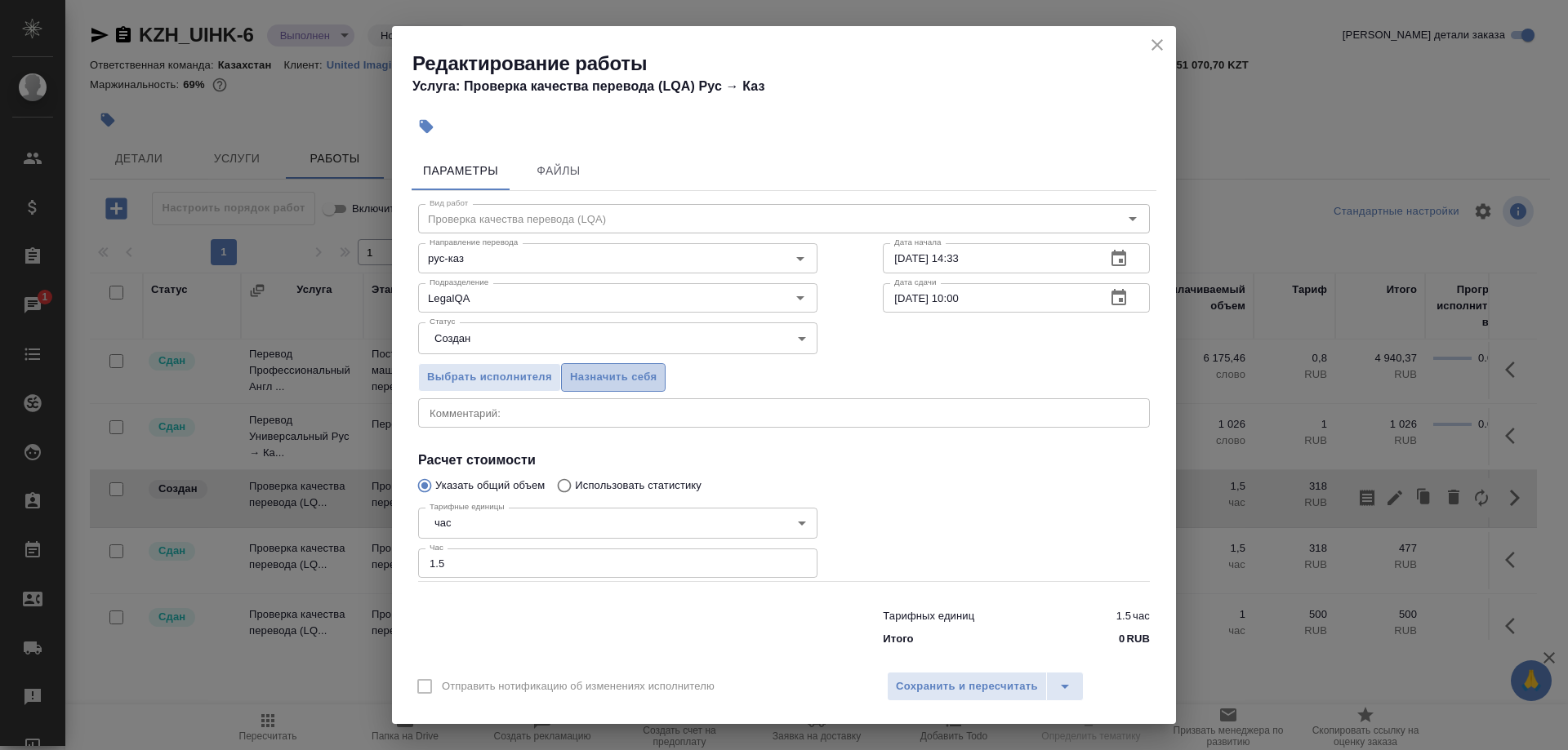
click at [613, 380] on span "Назначить себя" at bounding box center [614, 377] width 87 height 19
click at [932, 680] on span "Сохранить и пересчитать" at bounding box center [967, 687] width 142 height 19
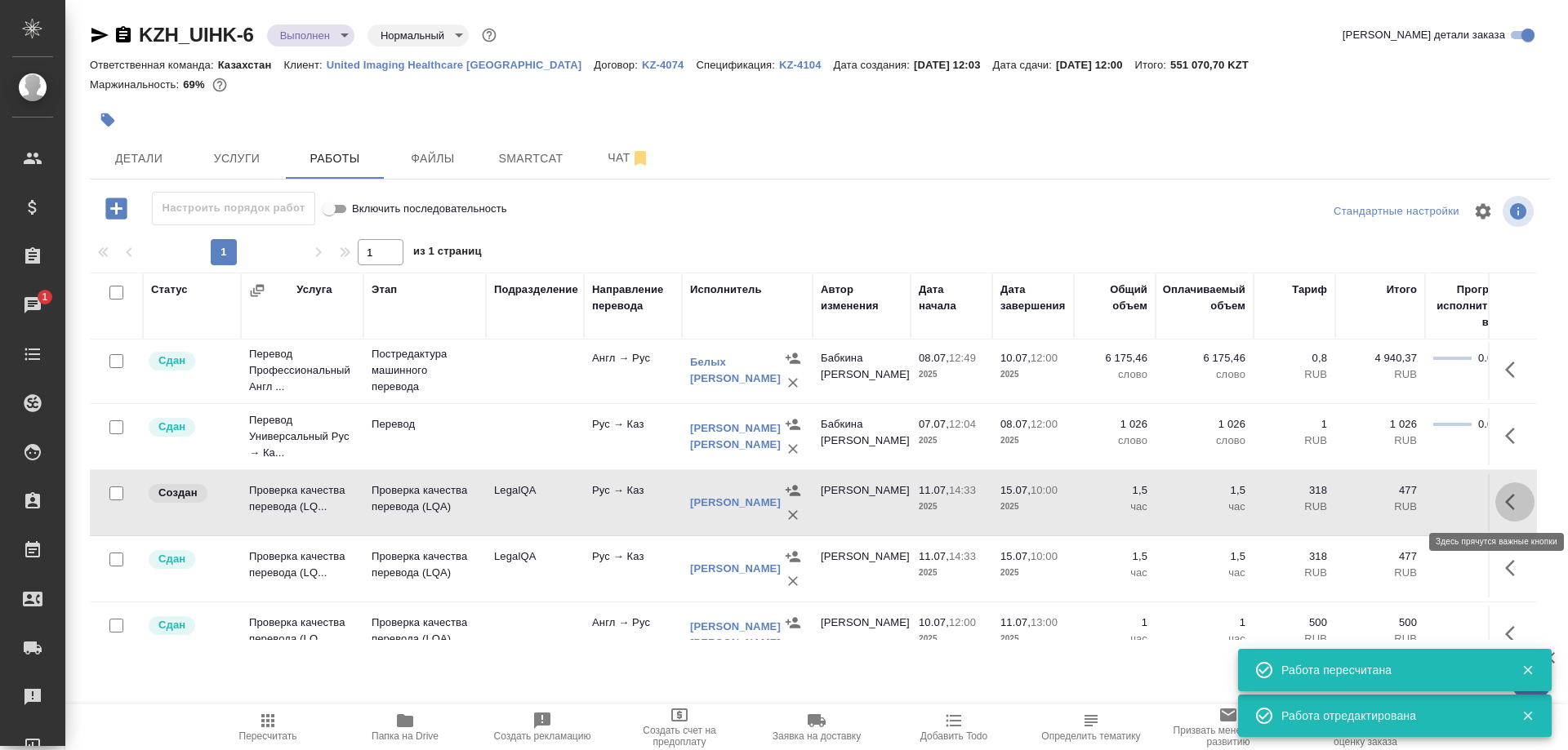
click at [1504, 498] on button "button" at bounding box center [1516, 502] width 40 height 40
click at [1385, 505] on icon "button" at bounding box center [1395, 502] width 20 height 20
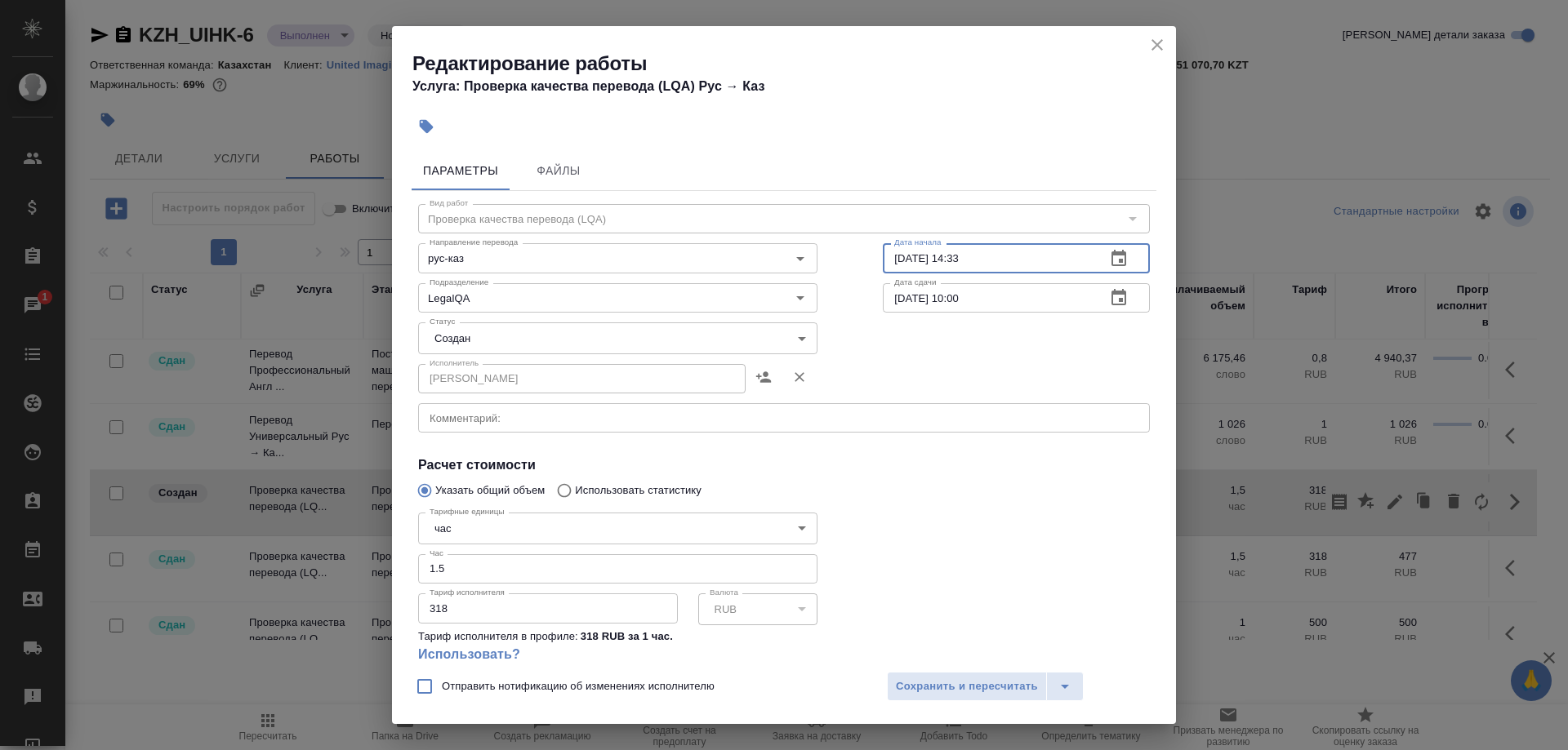
click at [907, 257] on input "11.07.2025 14:33" at bounding box center [988, 258] width 210 height 30
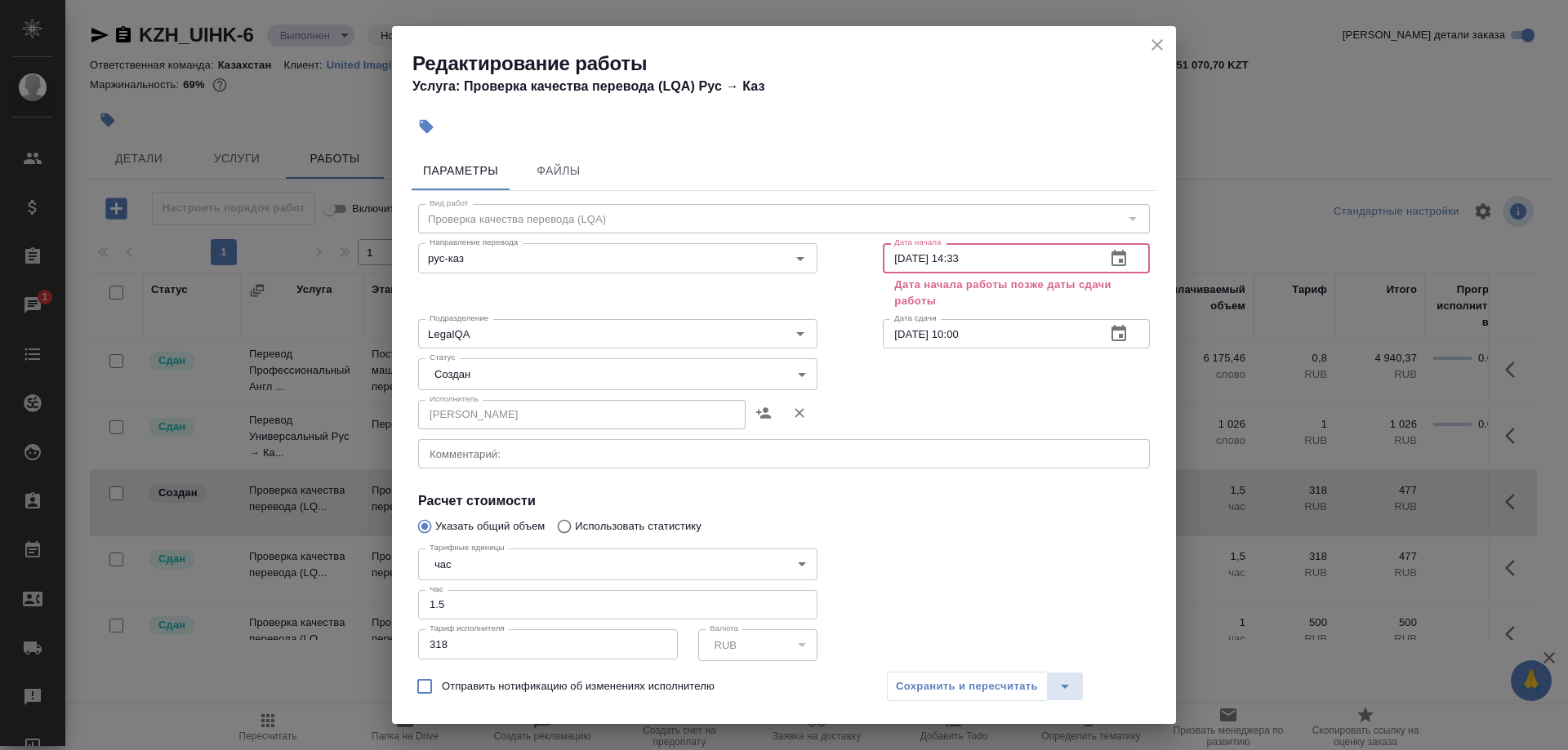
click at [892, 253] on input "11.08.2025 14:33" at bounding box center [988, 258] width 210 height 30
drag, startPoint x: 914, startPoint y: 267, endPoint x: 876, endPoint y: 269, distance: 38.1
click at [883, 269] on input "12.08.2025 __:__" at bounding box center [988, 258] width 210 height 30
type input "12.08.2025 __:__"
click at [985, 331] on input "15.07.2025 10:00" at bounding box center [988, 334] width 210 height 30
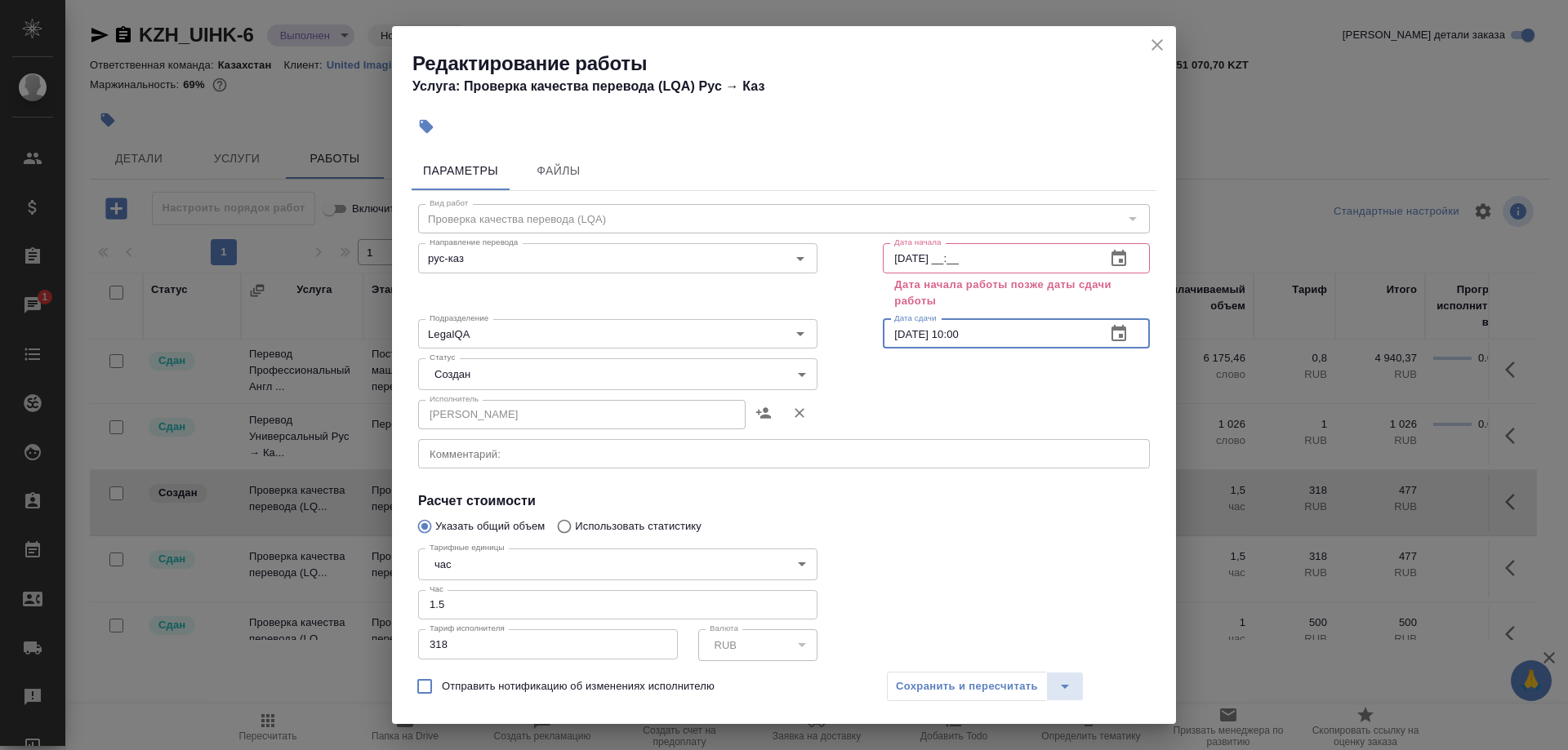
paste input "2.08.2025 __:__"
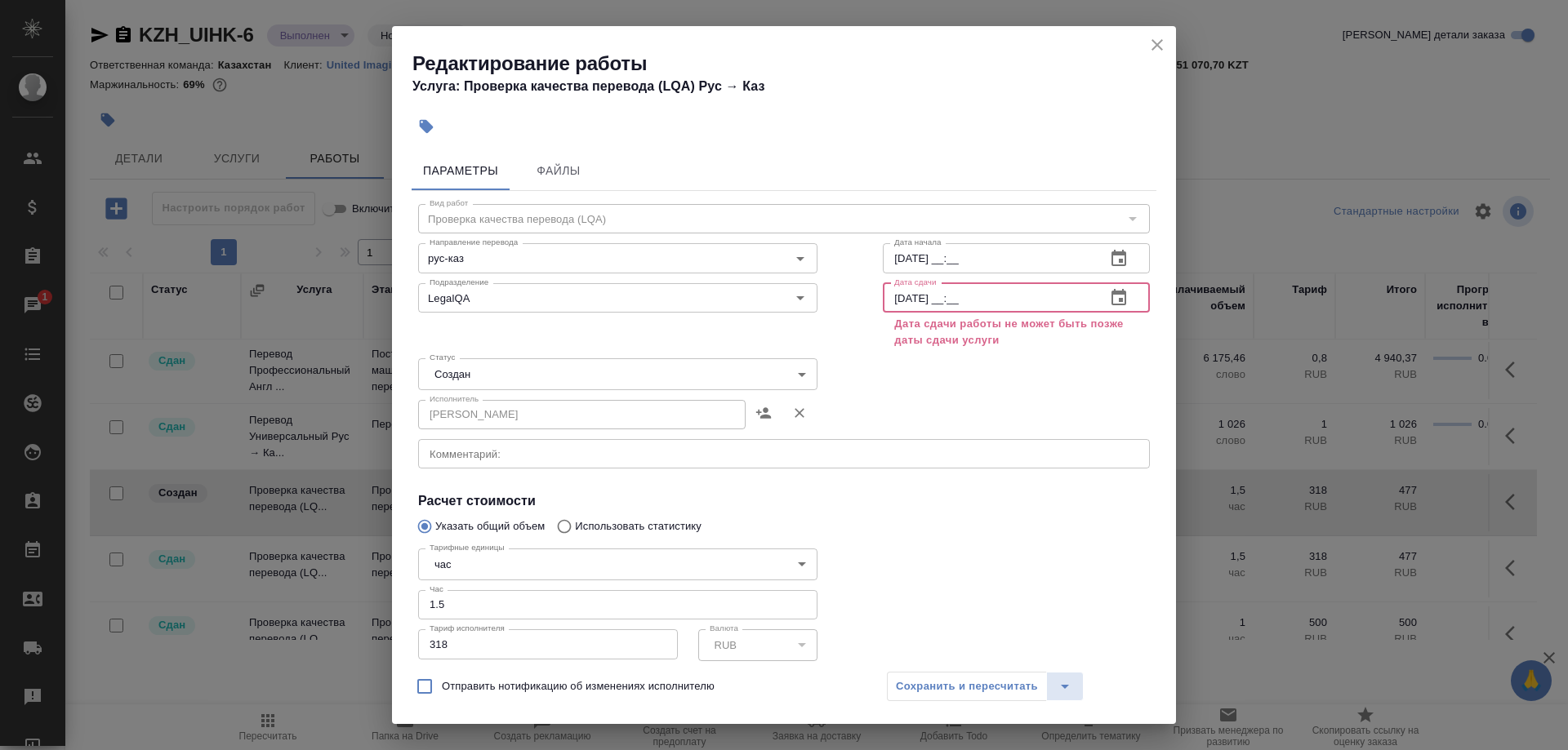
type input "12.08.2025 __:__"
click at [946, 257] on input "12.08.2025 __:__" at bounding box center [988, 258] width 210 height 30
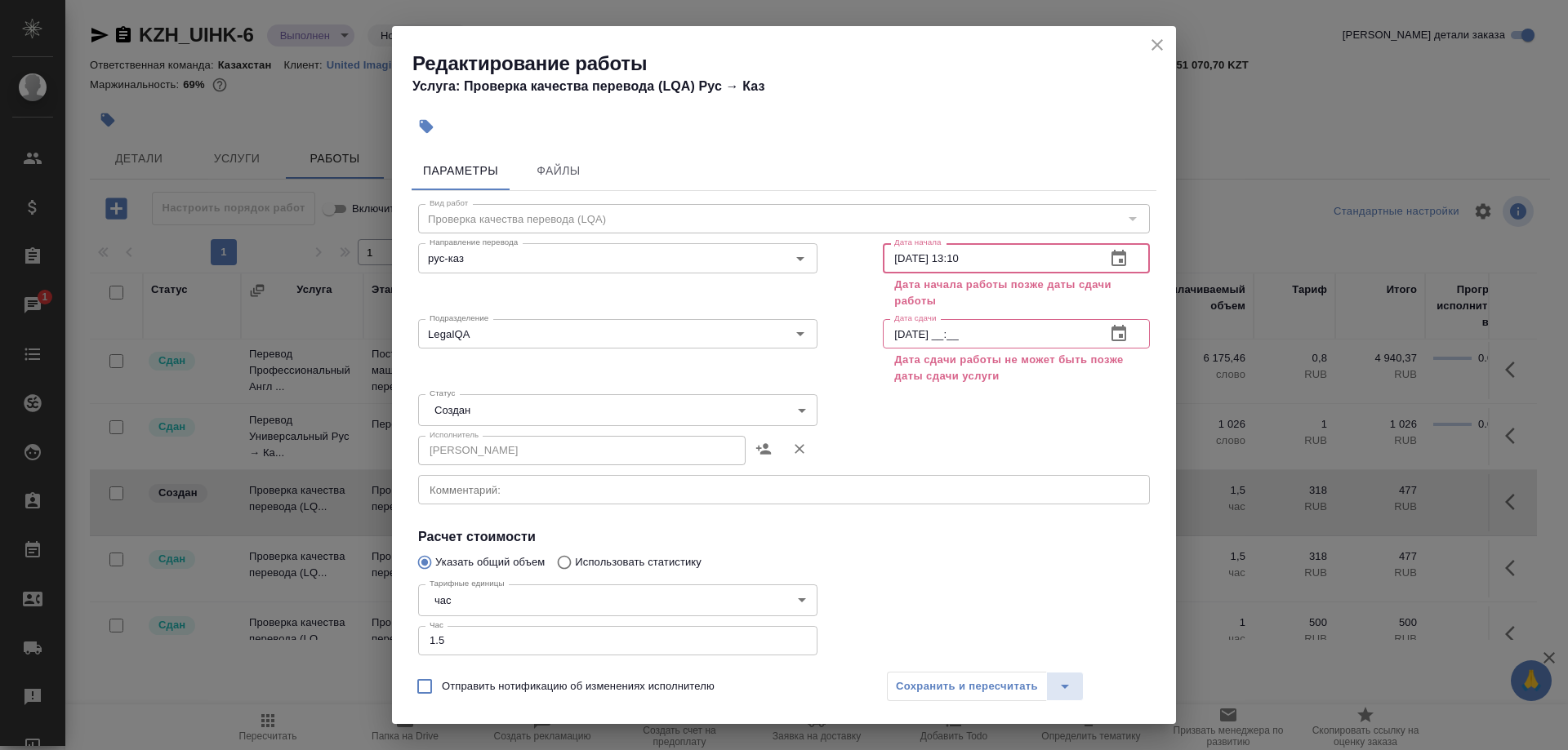
type input "12.08.2025 13:10"
click at [944, 336] on input "12.08.2025 __:__" at bounding box center [988, 334] width 210 height 30
click at [948, 334] on input "12.08.2025 __:__" at bounding box center [988, 334] width 210 height 30
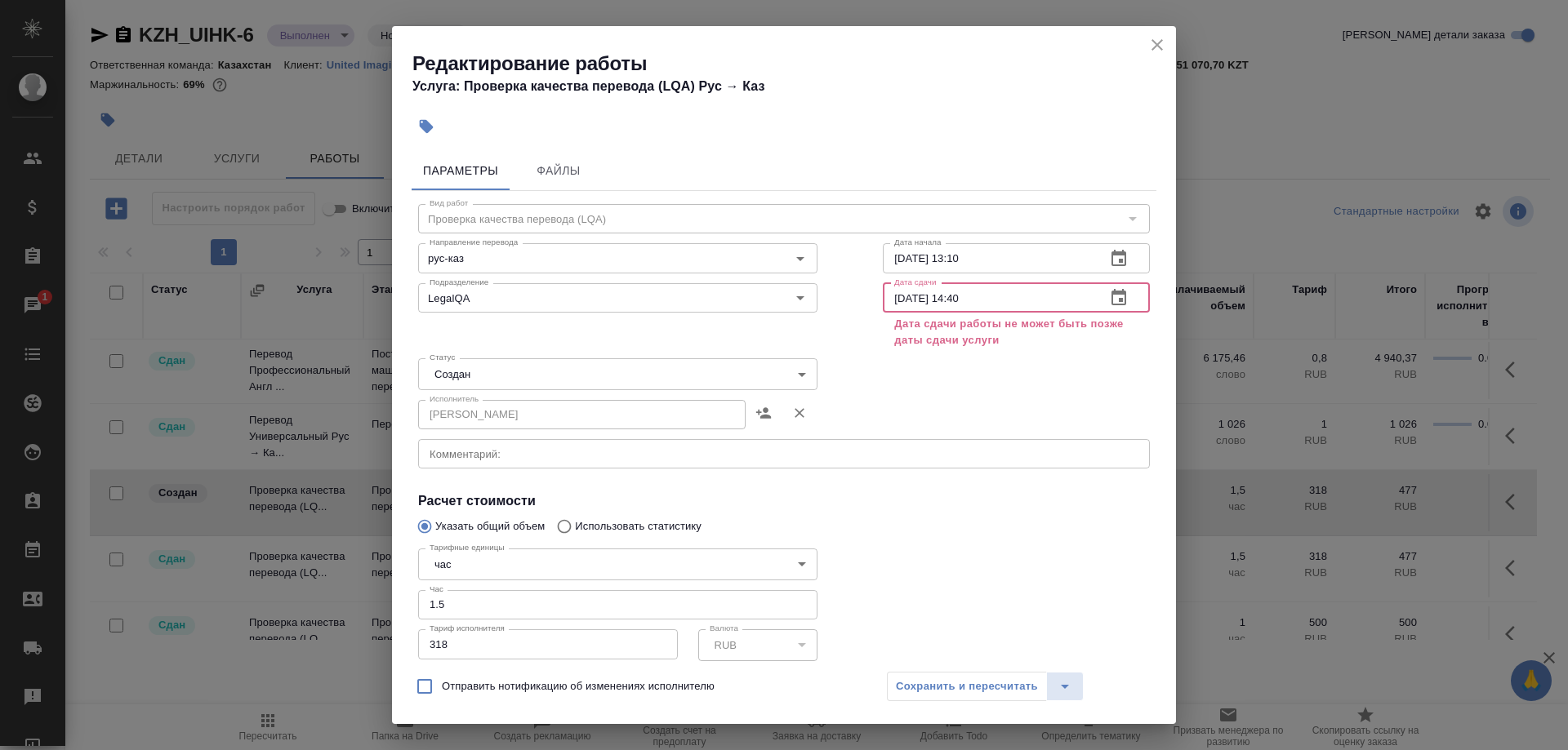
click at [1034, 378] on div "Исполнитель Ширина Сабина Даулетбековна Исполнитель" at bounding box center [784, 413] width 797 height 105
click at [994, 296] on input "12.08.2025 14:40" at bounding box center [988, 298] width 210 height 30
drag, startPoint x: 948, startPoint y: 297, endPoint x: 1006, endPoint y: 296, distance: 58.0
click at [1006, 296] on input "12.08.2025 14:40" at bounding box center [988, 298] width 210 height 30
drag, startPoint x: 951, startPoint y: 294, endPoint x: 1025, endPoint y: 297, distance: 74.1
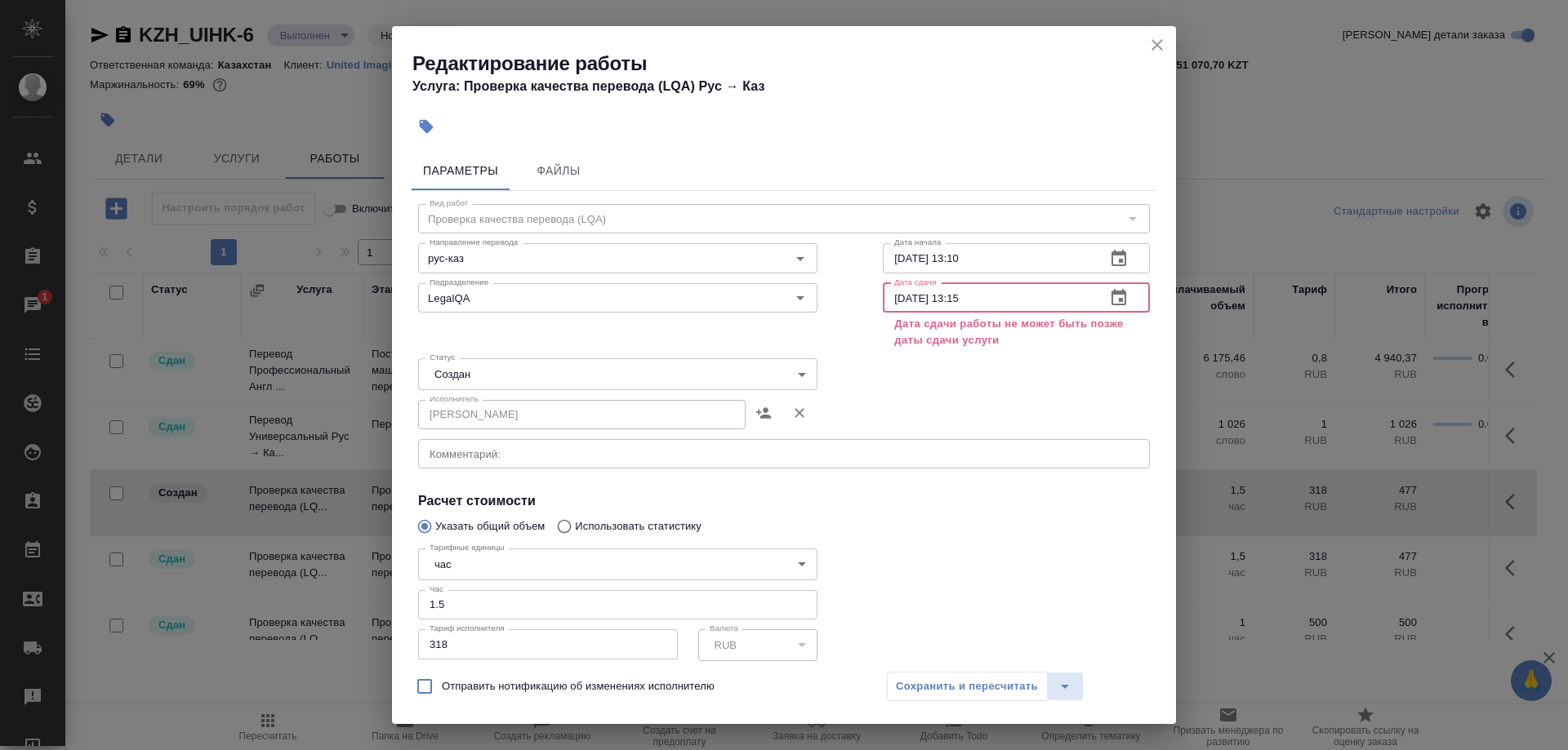
click at [1025, 297] on input "12.08.2025 13:15" at bounding box center [988, 298] width 210 height 30
type input "12.08.2025 14:40"
click at [975, 696] on div "Сохранить и пересчитать" at bounding box center [985, 687] width 197 height 30
click at [982, 688] on div "Сохранить и пересчитать" at bounding box center [985, 687] width 197 height 30
click at [1147, 41] on button "close" at bounding box center [1157, 44] width 25 height 25
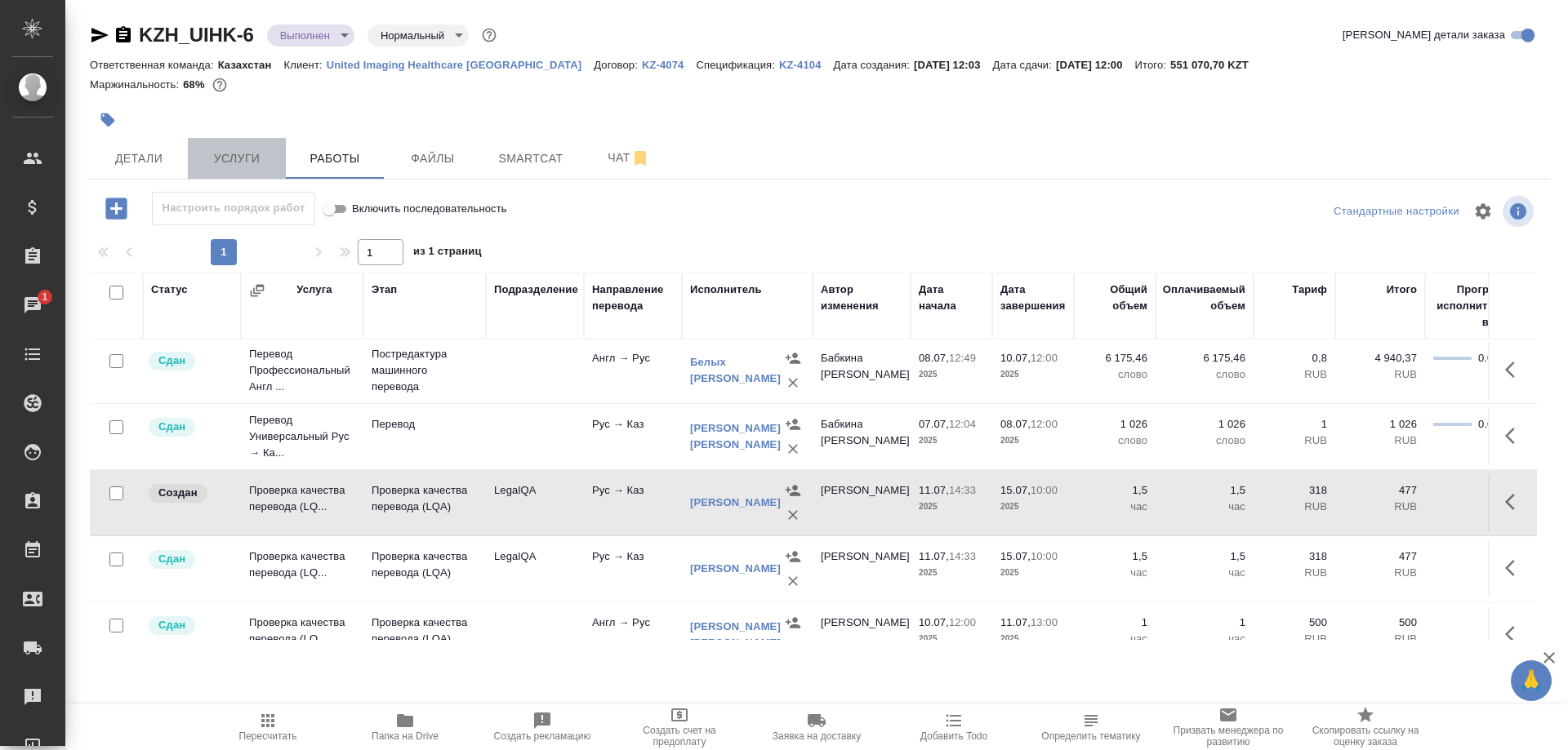
click at [231, 157] on span "Услуги" at bounding box center [236, 158] width 78 height 21
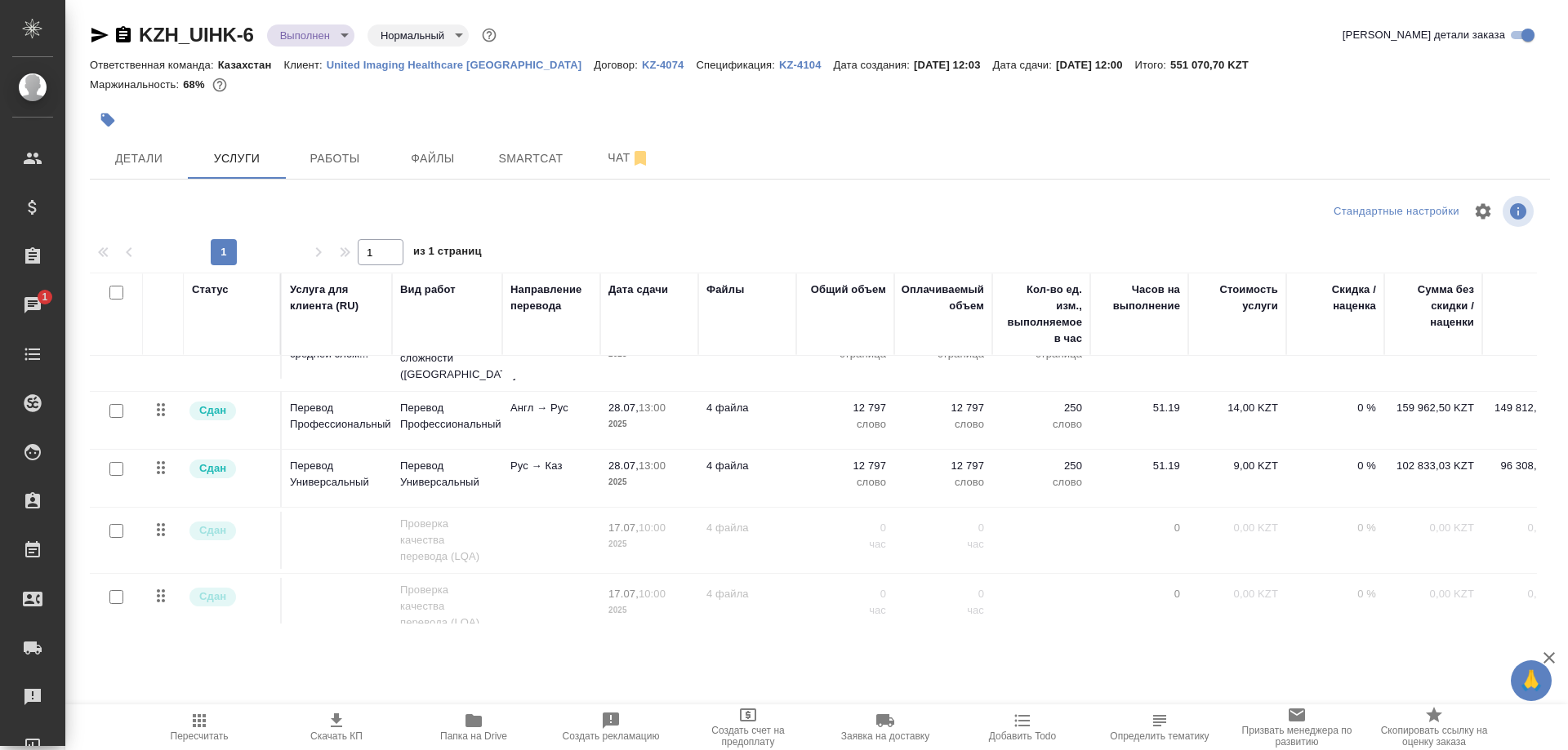
scroll to position [171, 44]
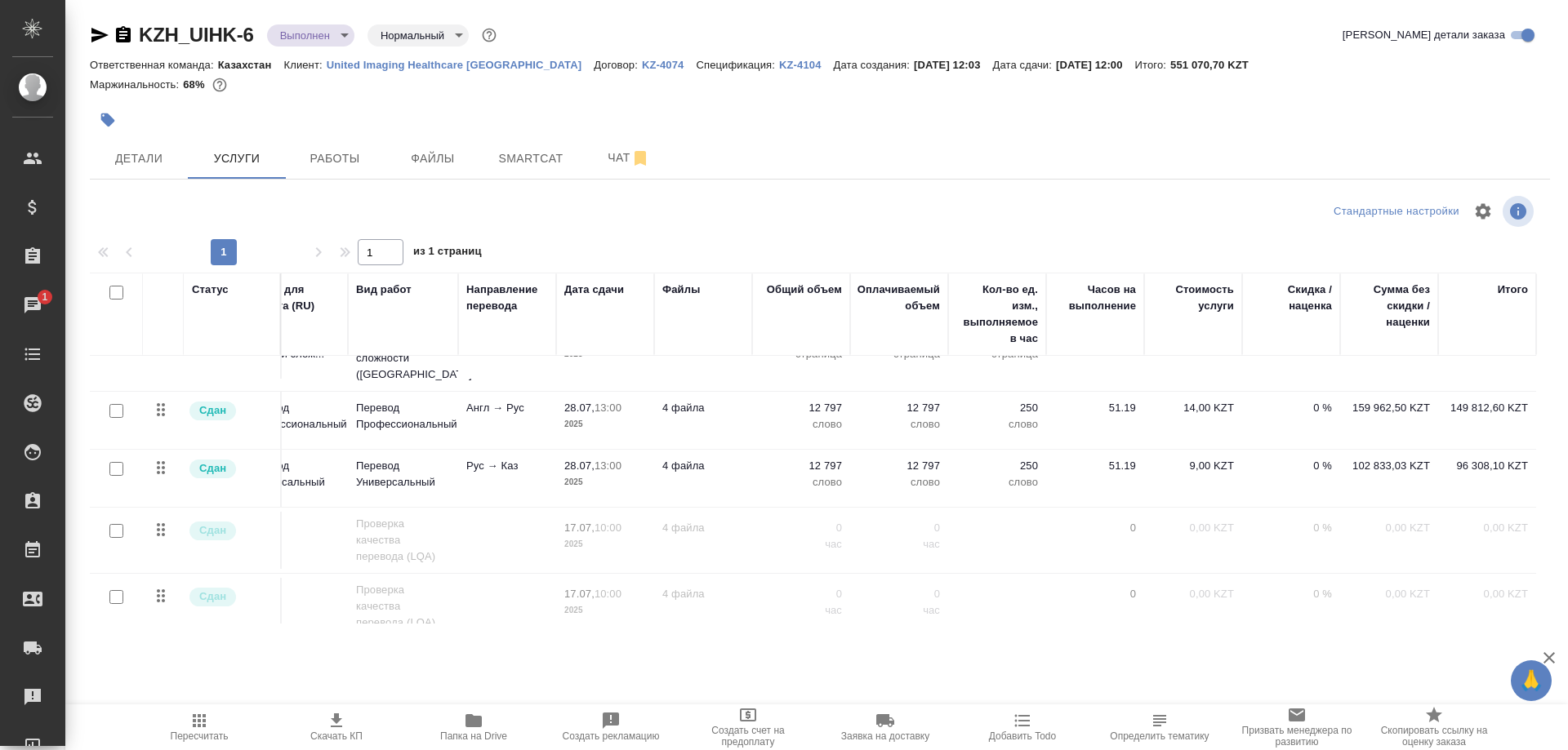
click at [1473, 520] on p "0,00 KZT" at bounding box center [1487, 528] width 82 height 17
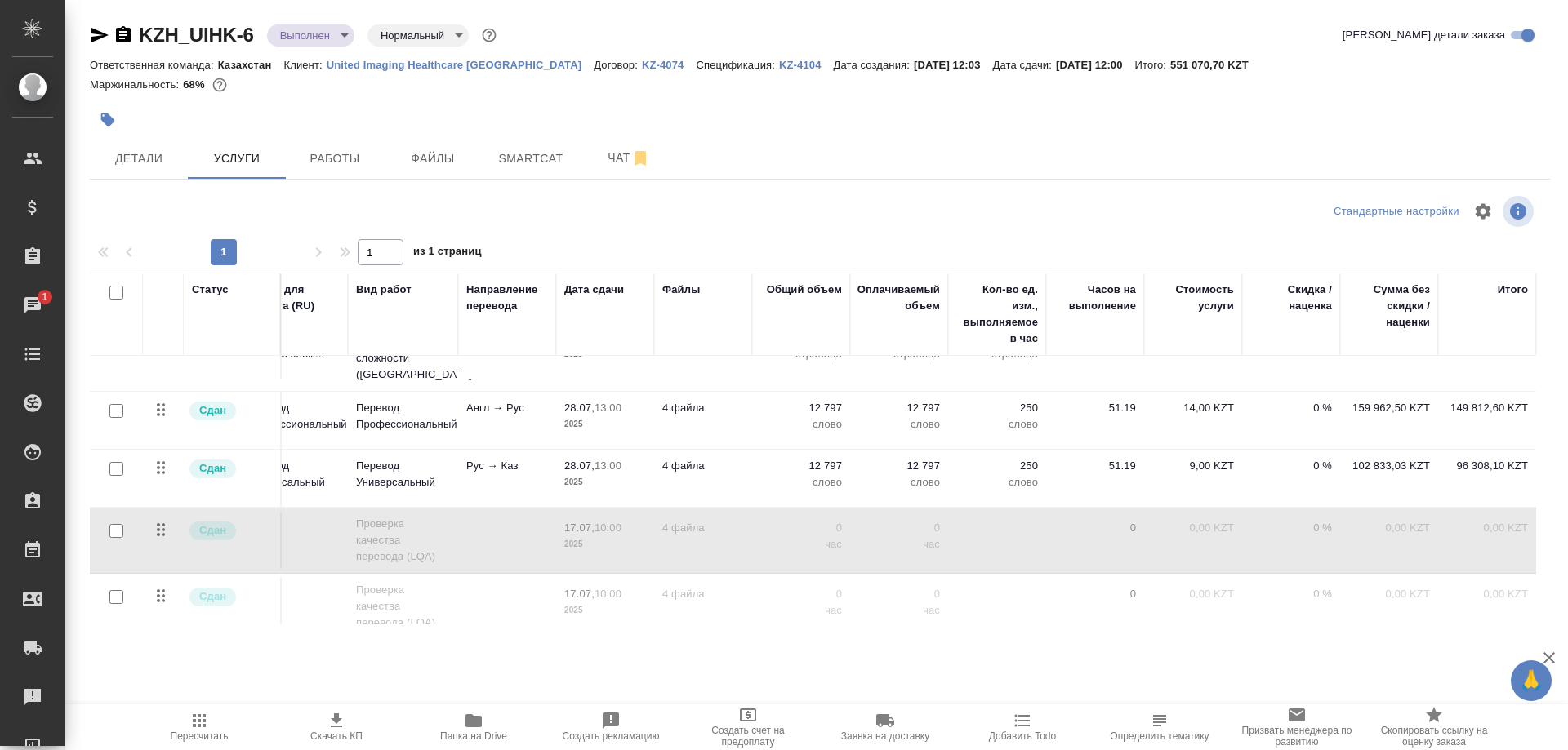
click at [1177, 520] on p "0,00 KZT" at bounding box center [1193, 528] width 82 height 17
click at [1400, 520] on p "0,00 KZT" at bounding box center [1389, 528] width 82 height 17
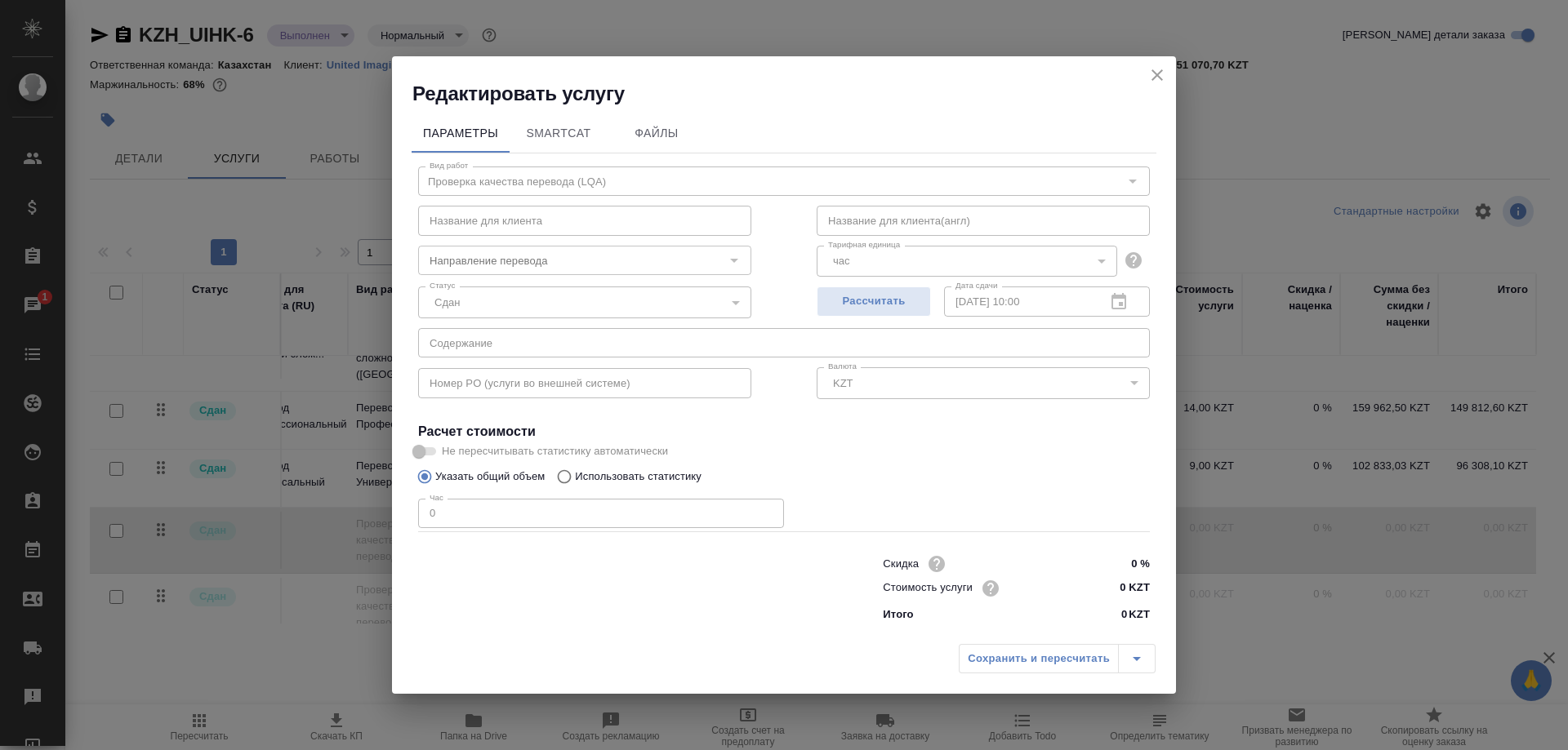
click at [1109, 316] on div "17.07.2025 10:00 Дата сдачи" at bounding box center [1047, 301] width 206 height 30
click at [1116, 316] on div "17.07.2025 10:00 Дата сдачи" at bounding box center [1047, 301] width 206 height 30
click at [1151, 85] on icon "close" at bounding box center [1158, 75] width 20 height 20
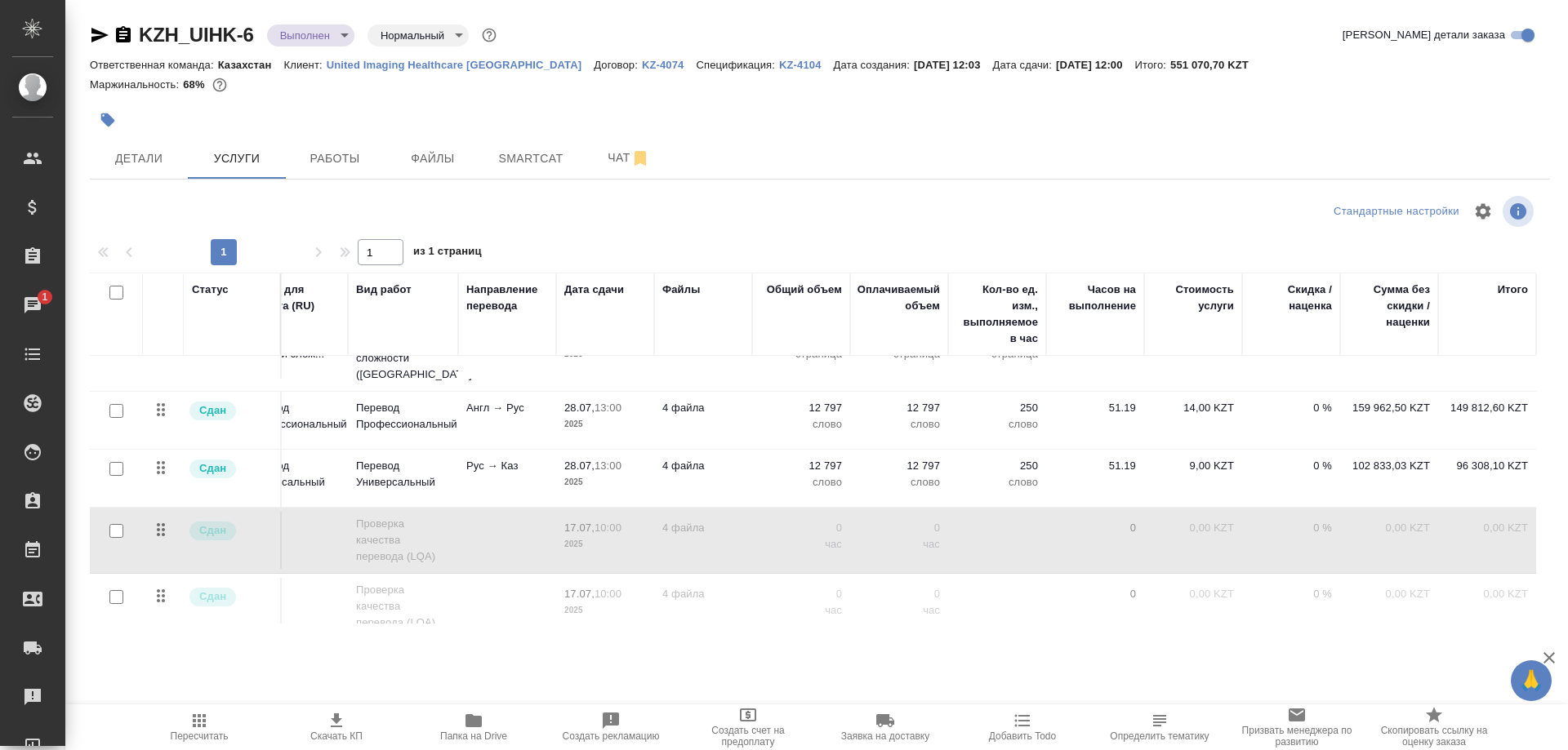
click at [199, 589] on span "Сдан" at bounding box center [213, 597] width 46 height 17
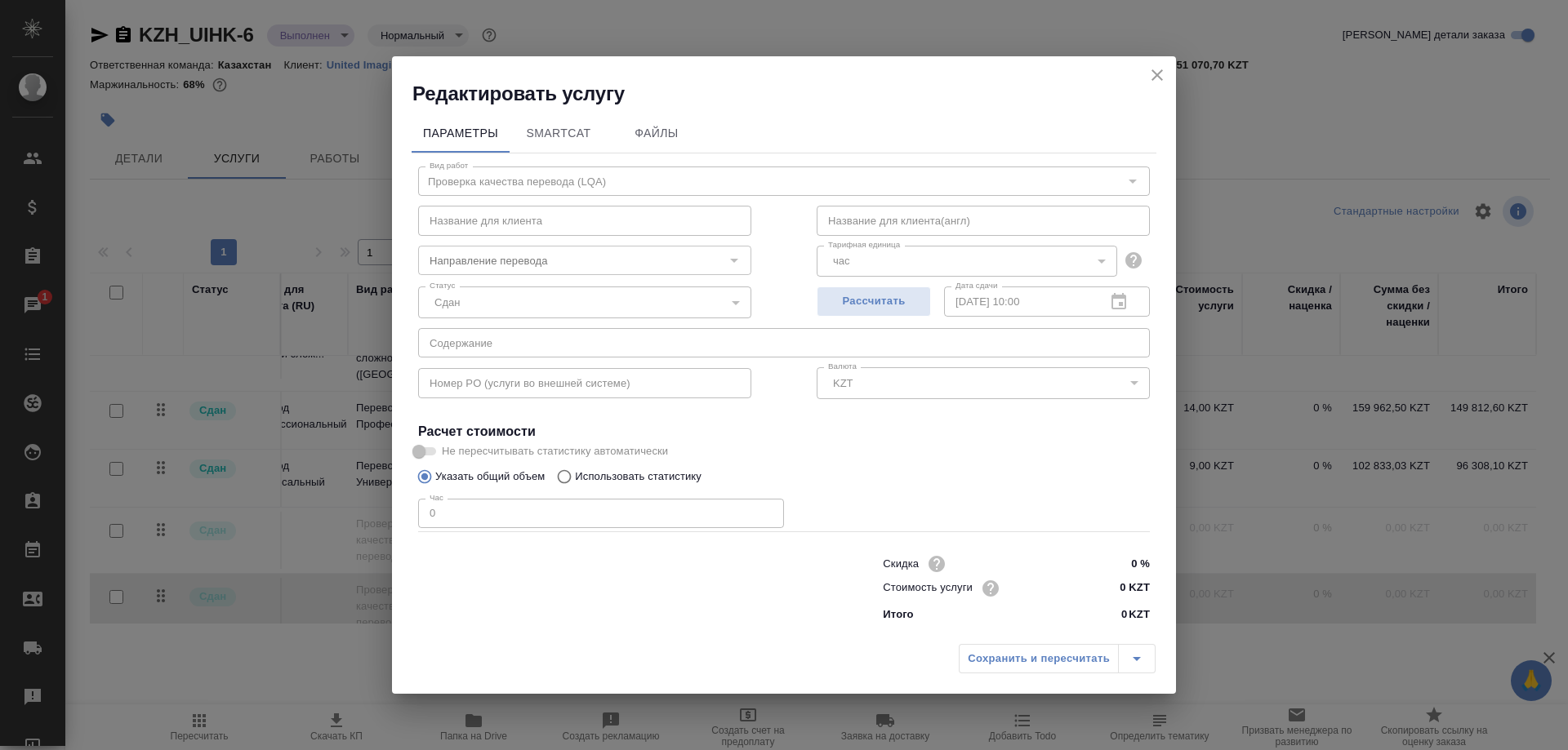
click at [1108, 316] on div "17.07.2025 10:00 Дата сдачи" at bounding box center [1047, 301] width 206 height 30
click at [1150, 85] on icon "close" at bounding box center [1158, 75] width 20 height 20
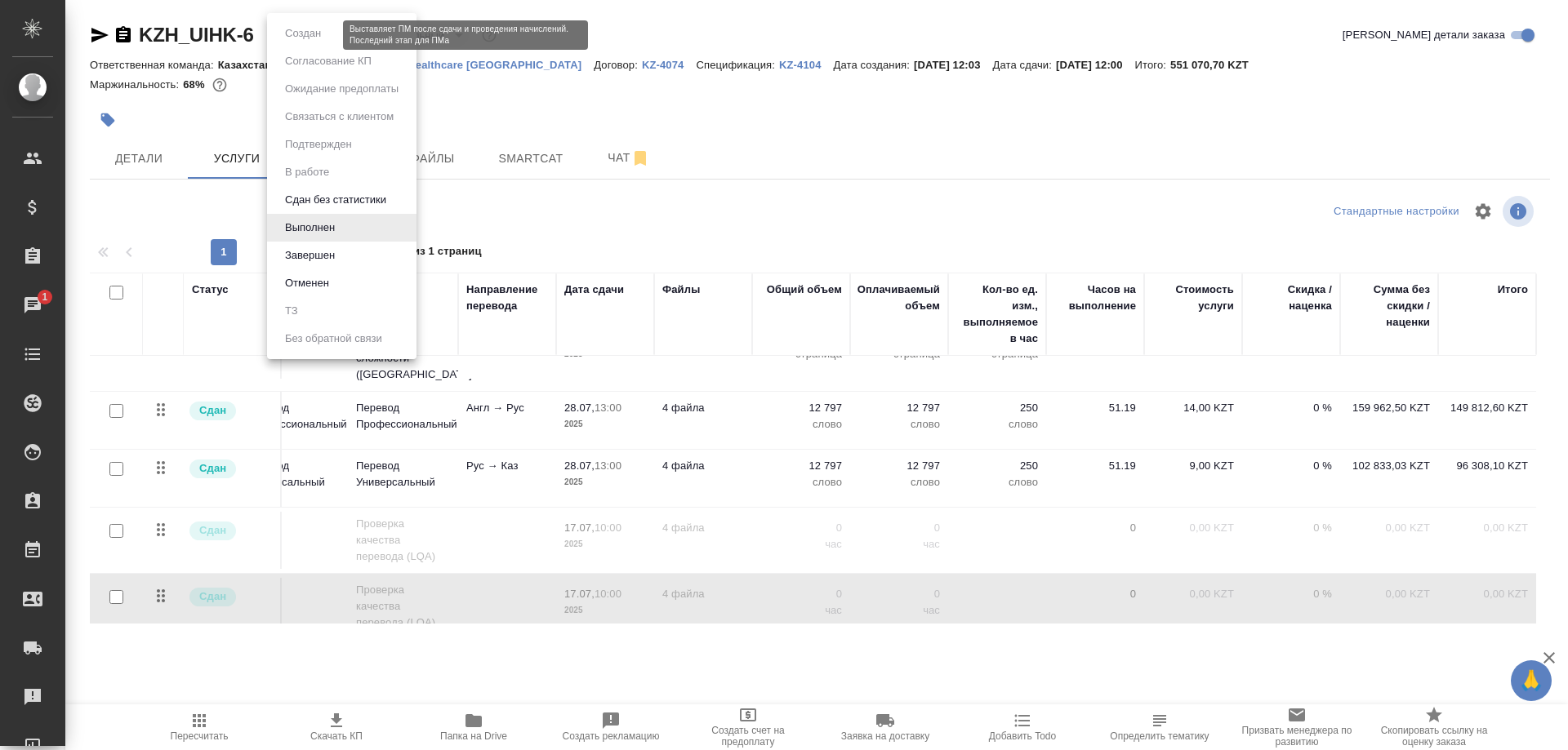
click at [316, 31] on body "🙏 .cls-1 fill:#fff; AWATERA Shirina Sabina Клиенты Спецификации Заказы 1 Чаты T…" at bounding box center [784, 375] width 1568 height 750
click at [646, 122] on div at bounding box center [784, 375] width 1568 height 750
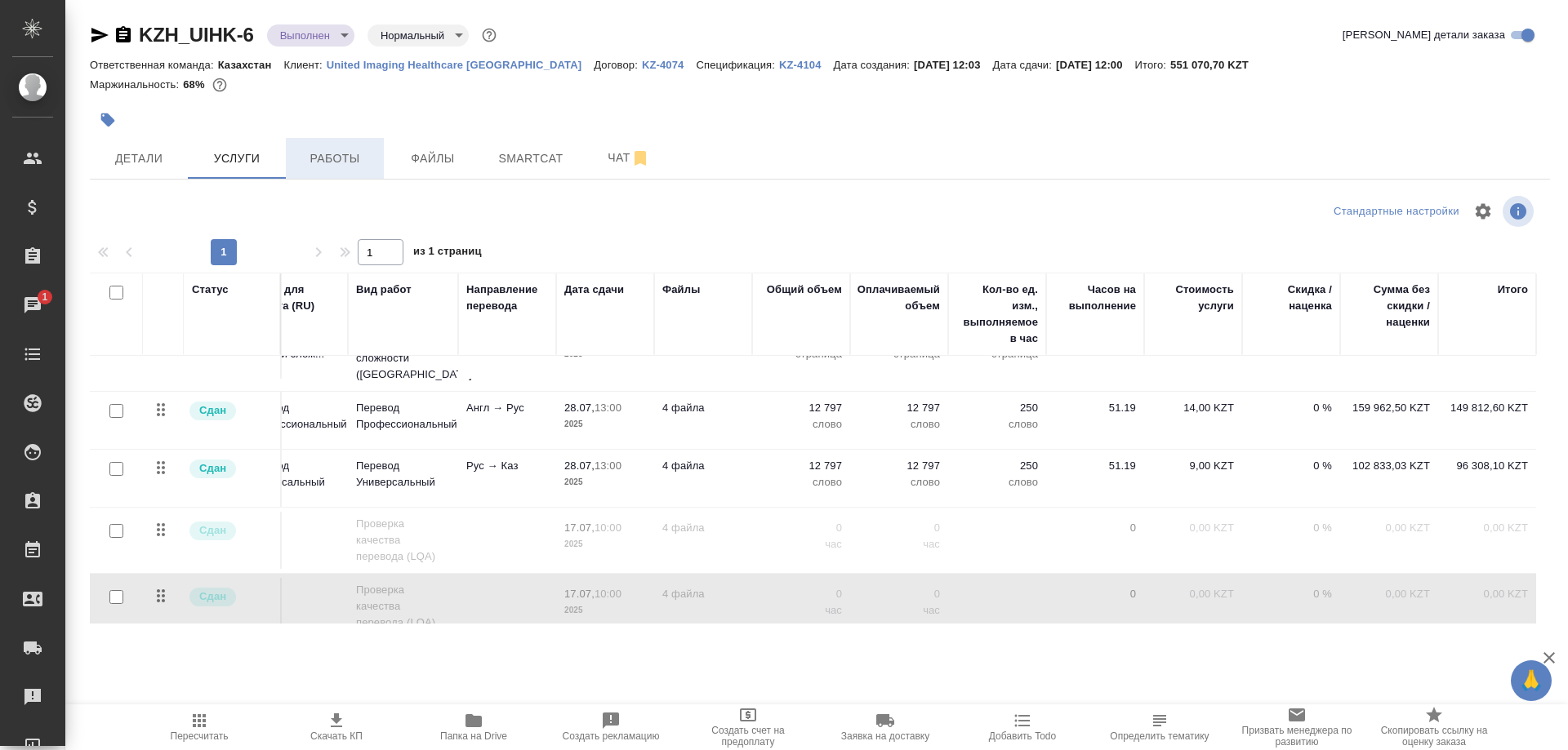
click at [329, 152] on span "Работы" at bounding box center [334, 158] width 78 height 21
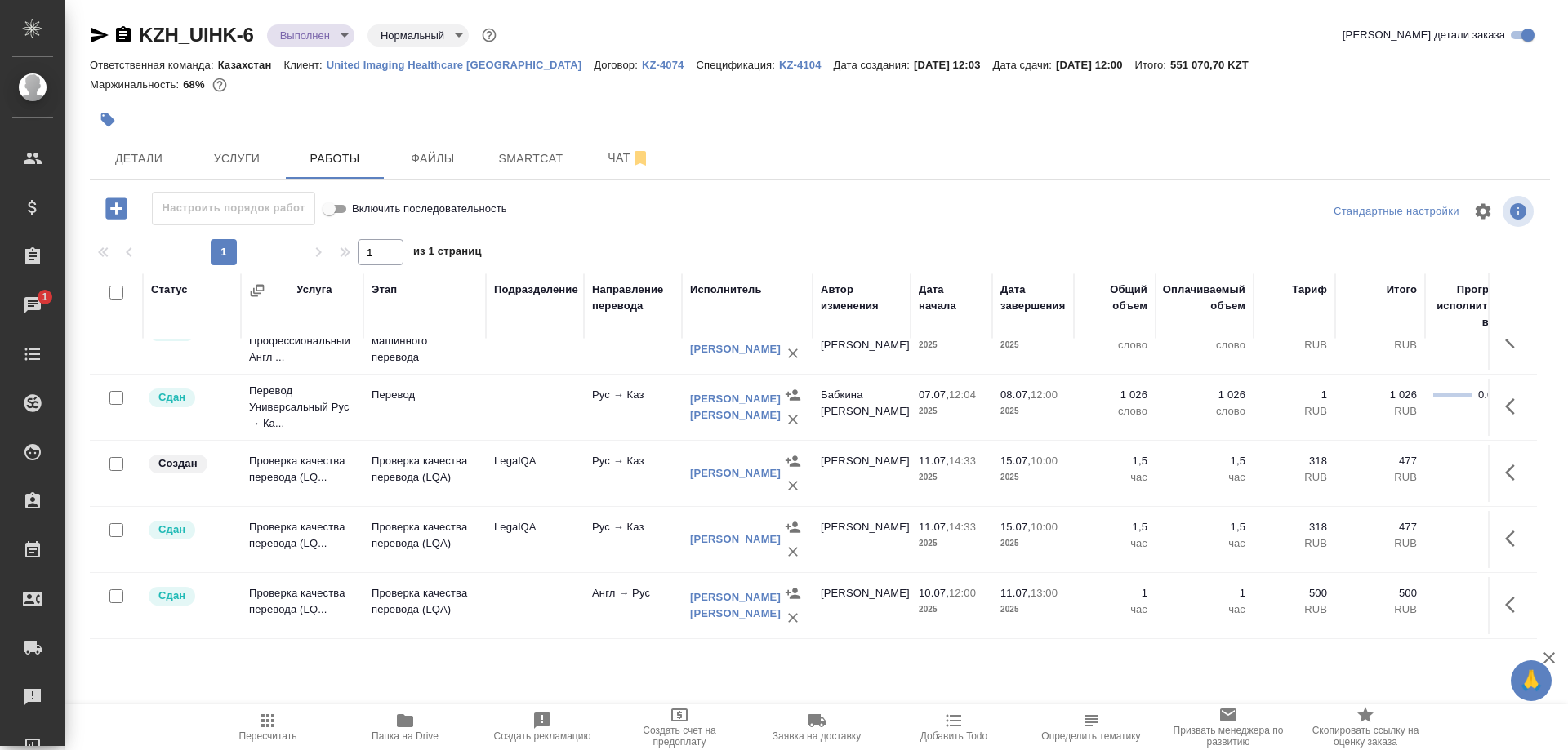
scroll to position [327, 0]
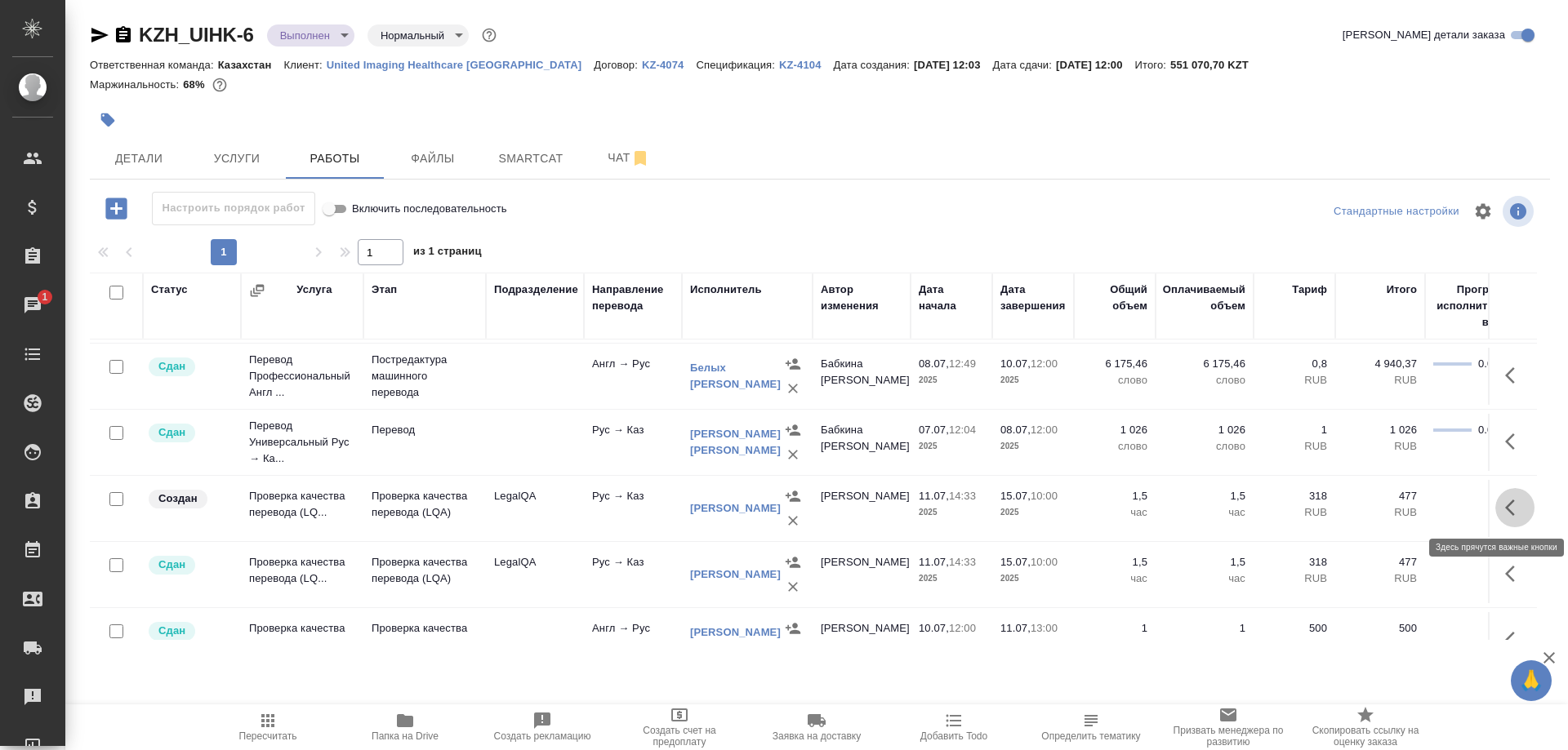
click at [1504, 504] on button "button" at bounding box center [1516, 508] width 40 height 40
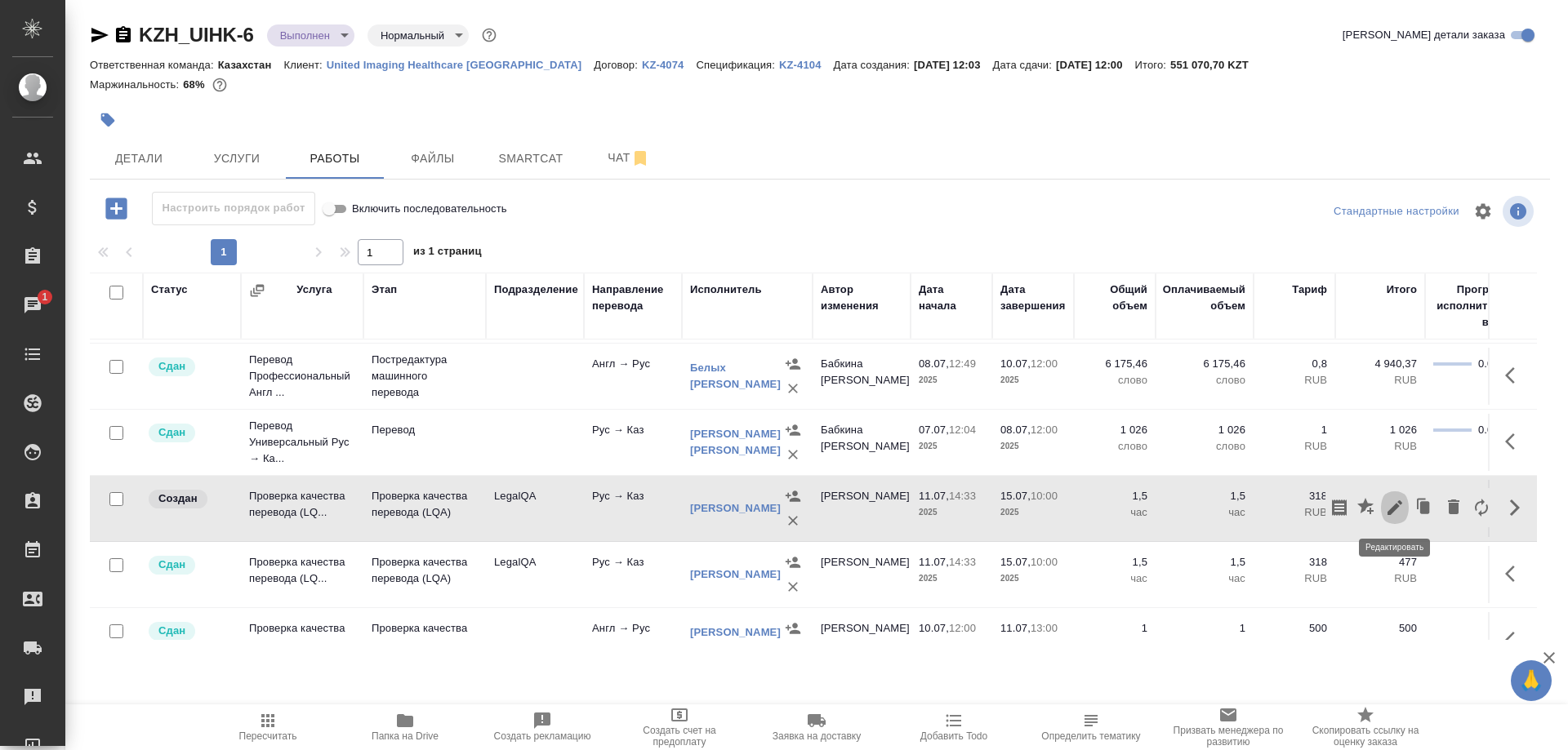
click at [1387, 505] on icon "button" at bounding box center [1395, 508] width 20 height 20
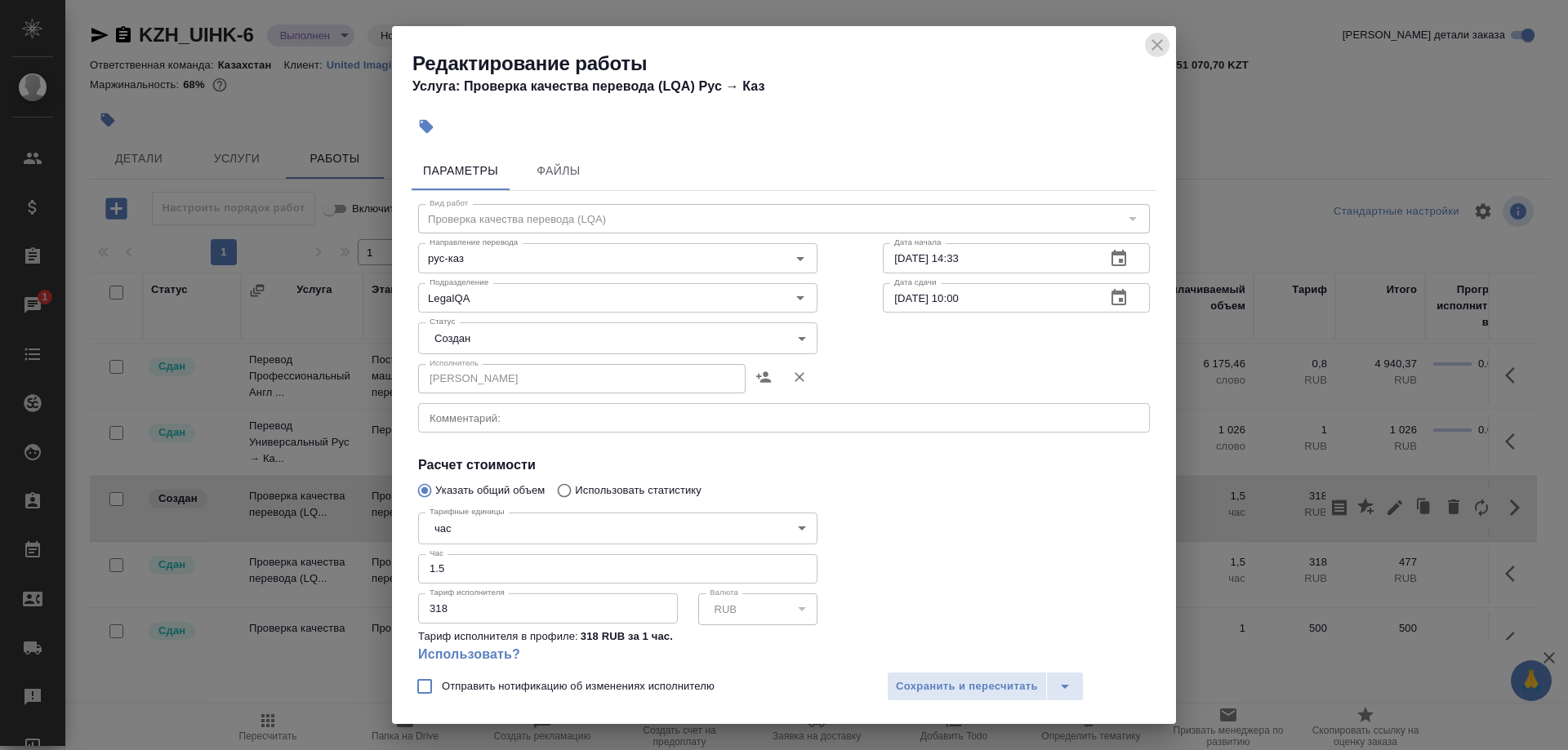
click at [1147, 44] on button "close" at bounding box center [1157, 44] width 25 height 25
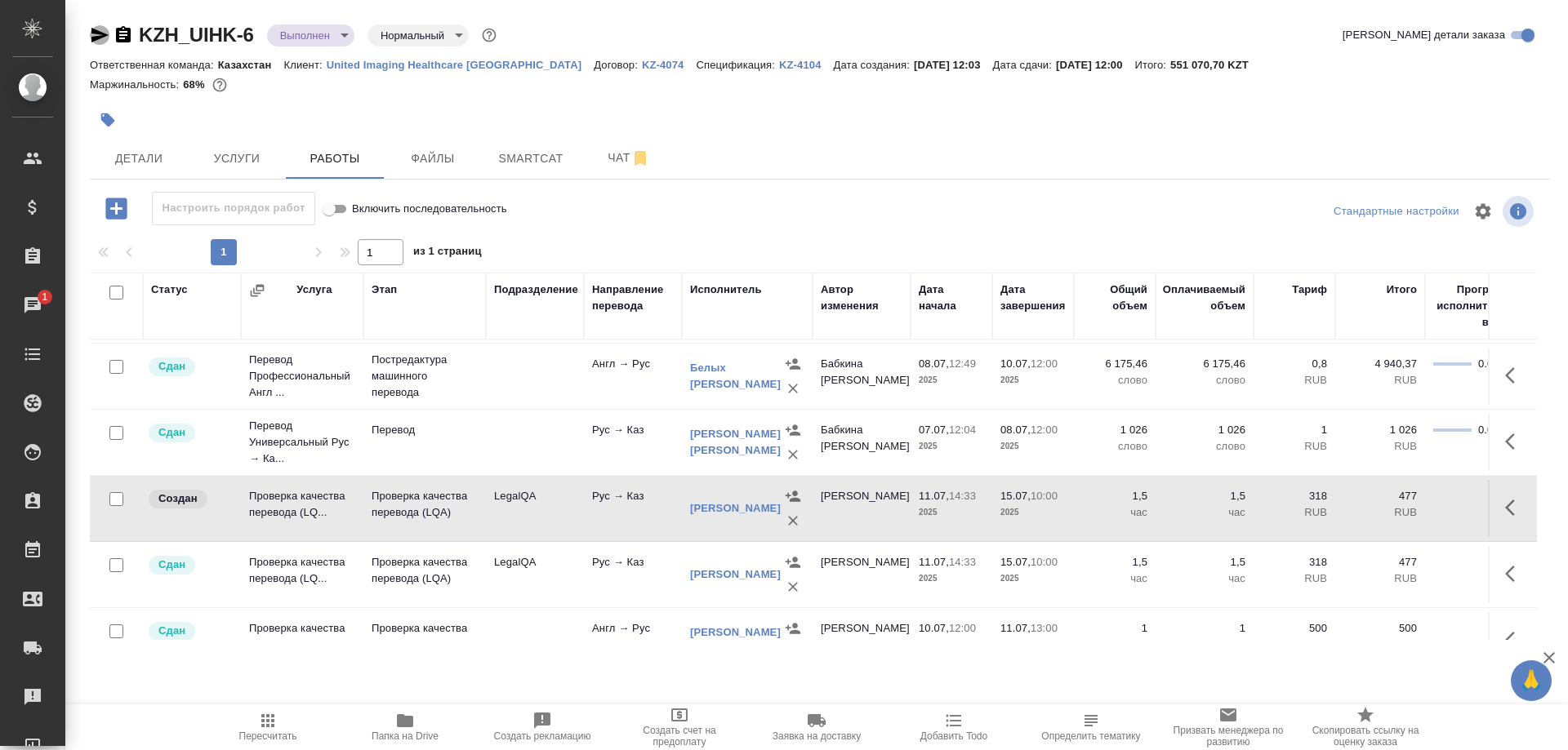
click at [97, 36] on icon "button" at bounding box center [100, 36] width 20 height 20
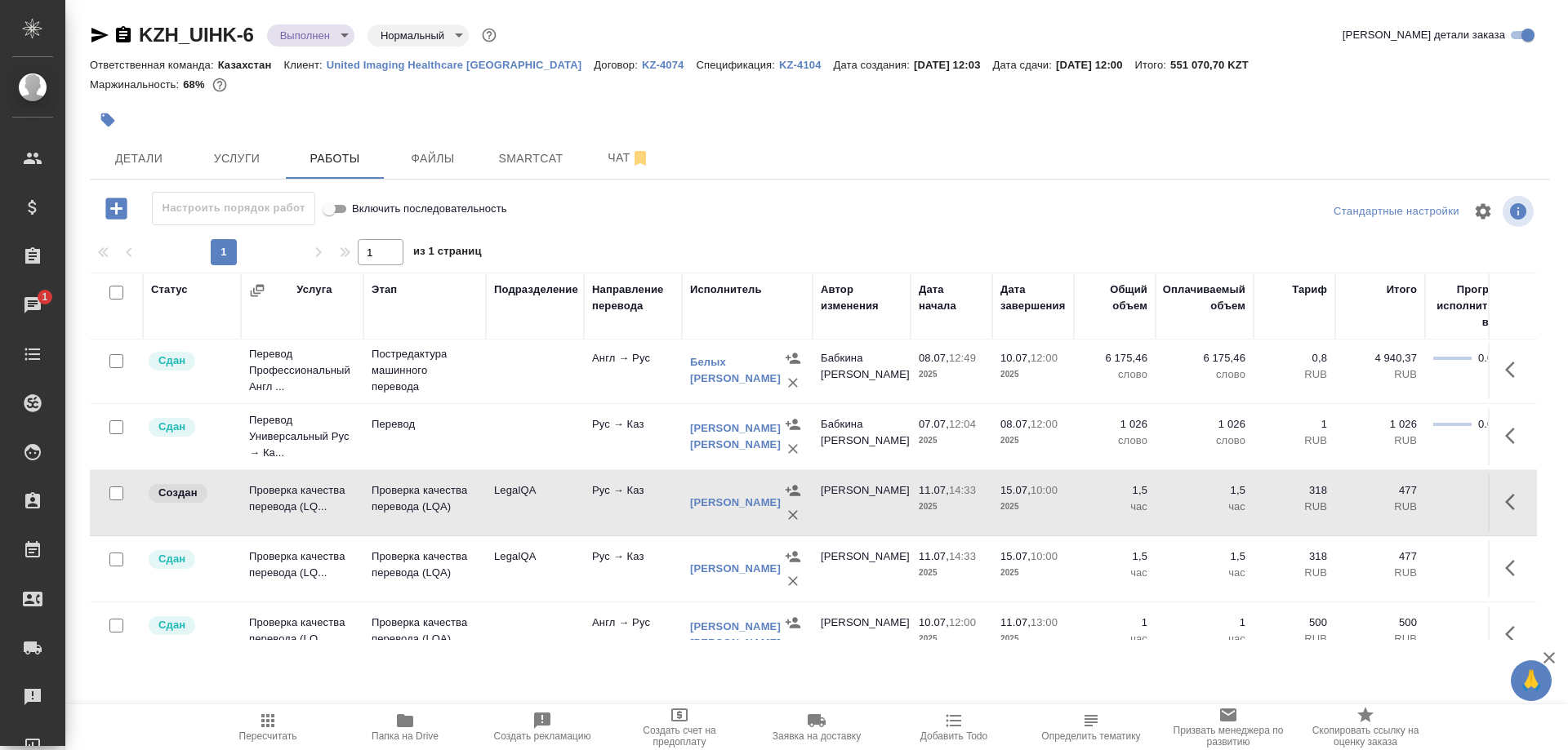
scroll to position [416, 0]
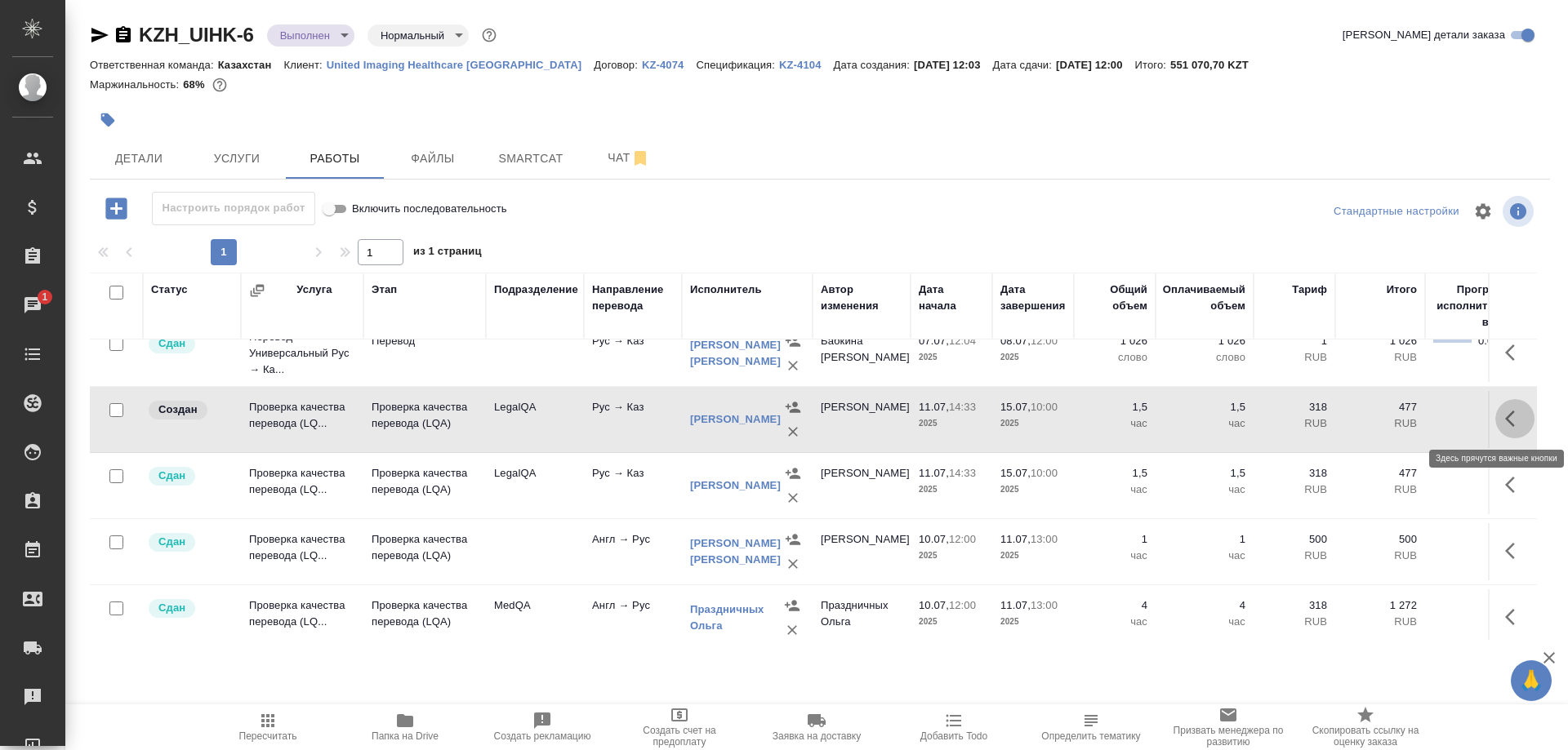
click at [1499, 420] on button "button" at bounding box center [1516, 419] width 40 height 40
click at [1387, 424] on icon "button" at bounding box center [1395, 419] width 20 height 20
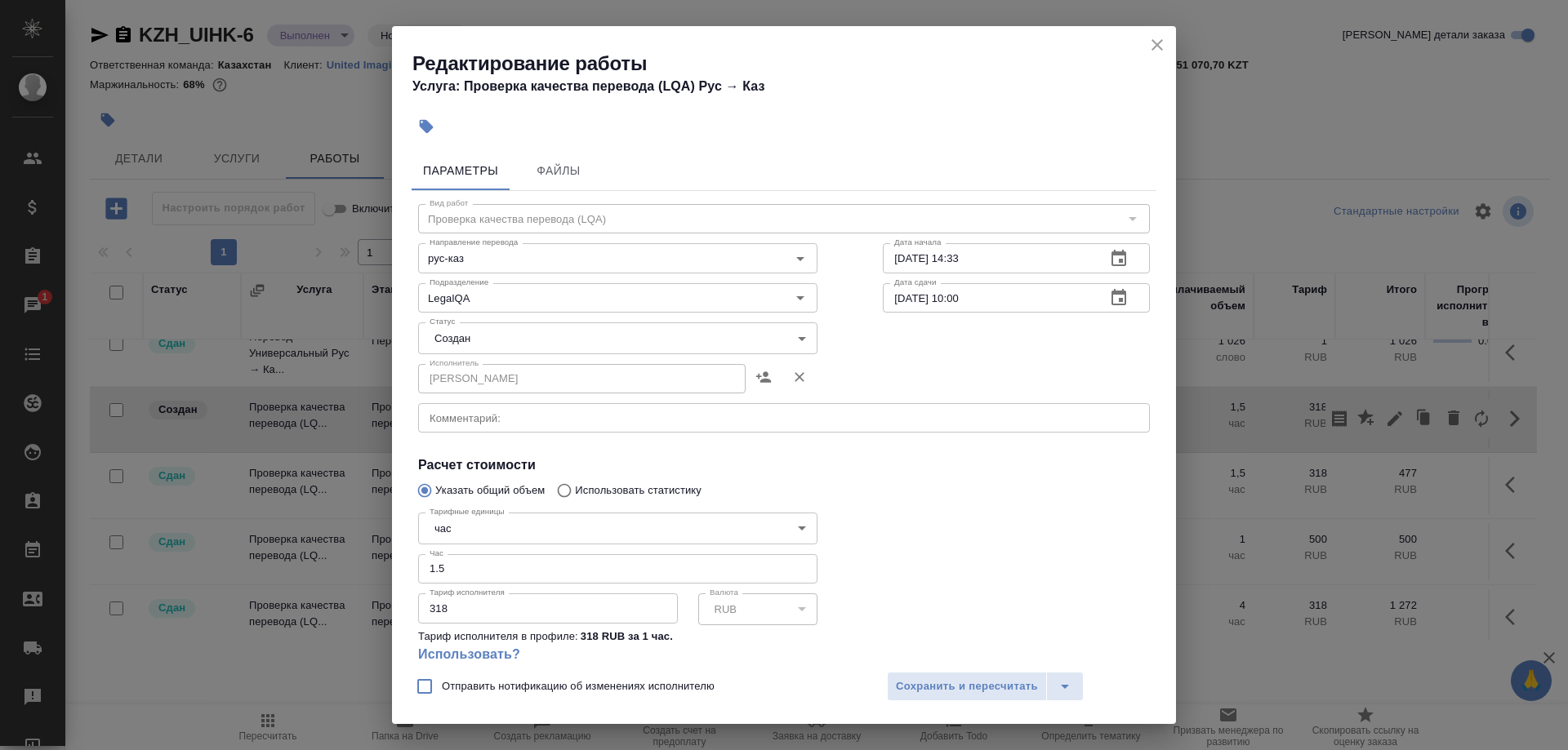
click at [895, 256] on input "11.07.2025 14:33" at bounding box center [988, 258] width 210 height 30
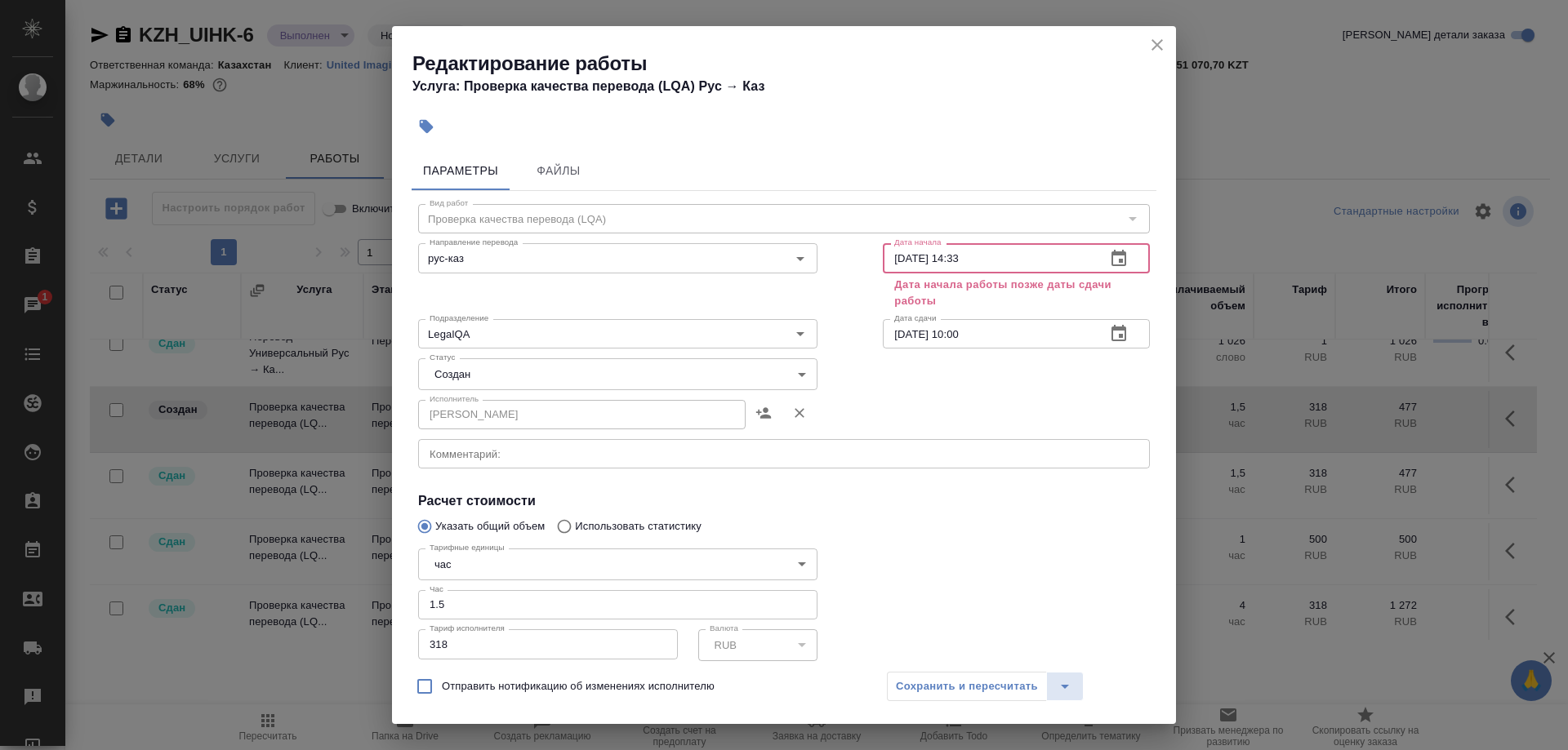
type input "01.08.2025 14:33"
drag, startPoint x: 992, startPoint y: 328, endPoint x: 878, endPoint y: 328, distance: 114.0
click at [883, 328] on input "15.07.2025 10:00" at bounding box center [988, 334] width 210 height 30
click at [913, 343] on input "15.07.2025 10:00" at bounding box center [988, 334] width 210 height 30
drag, startPoint x: 912, startPoint y: 329, endPoint x: 827, endPoint y: 338, distance: 85.5
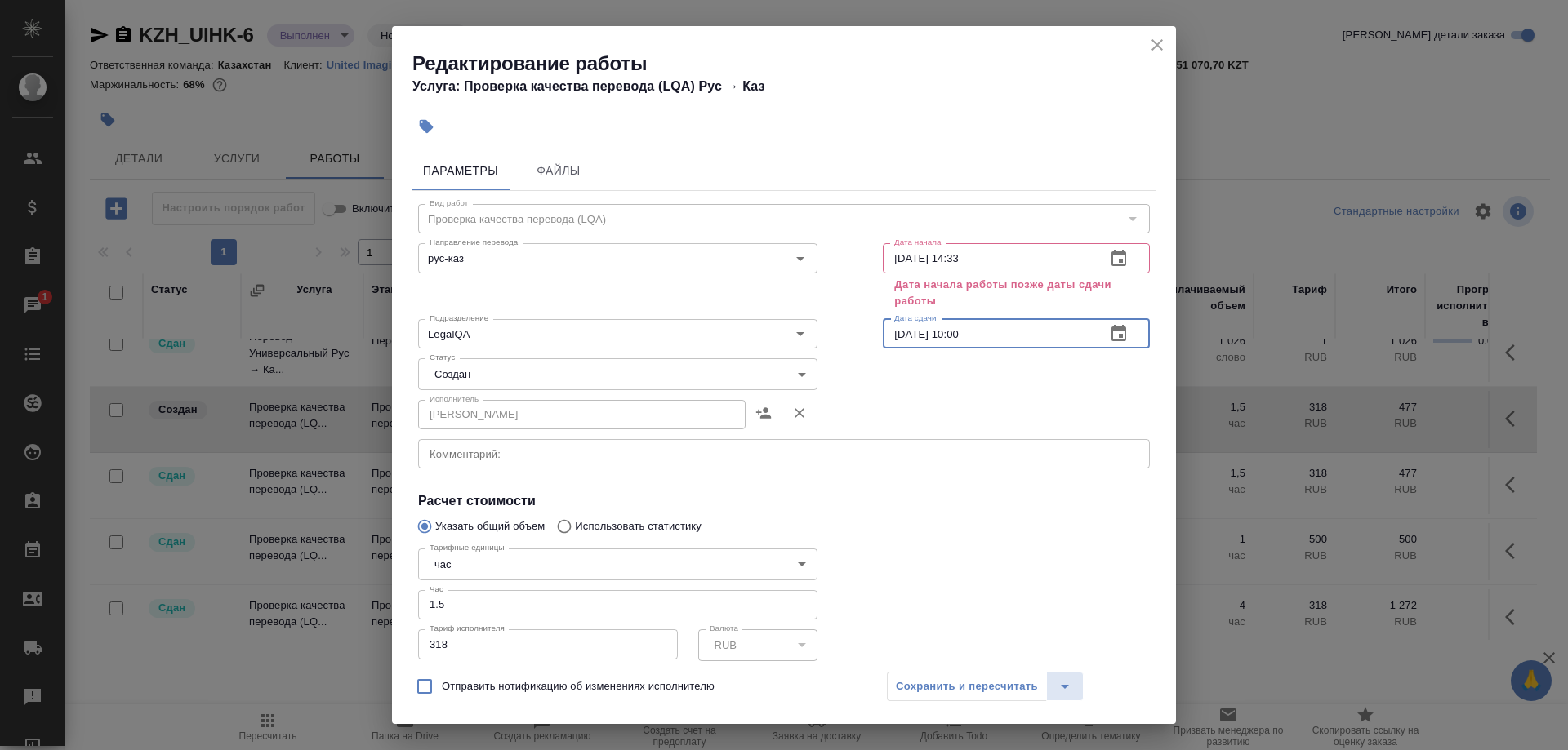
click at [883, 338] on input "15.07.2025 10:00" at bounding box center [988, 334] width 210 height 30
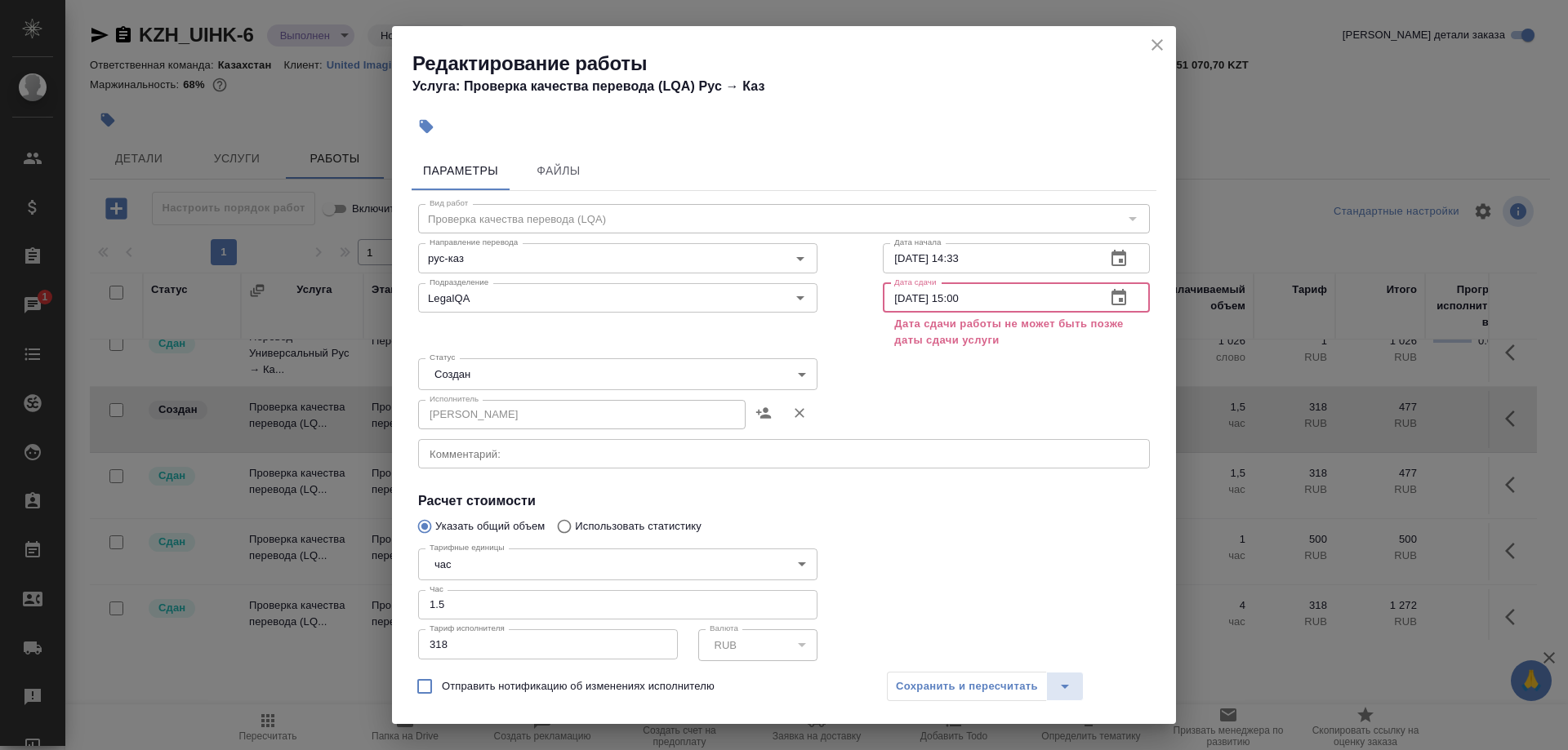
type input "01.08.2025 15:00"
click at [950, 257] on input "01.08.2025 14:33" at bounding box center [988, 258] width 210 height 30
type input "01.08.2025 13:00"
click at [1029, 389] on div "Исполнитель Ширина Сабина Даулетбековна Исполнитель" at bounding box center [784, 413] width 797 height 105
click at [987, 292] on input "01.08.2025 15:00" at bounding box center [988, 298] width 210 height 30
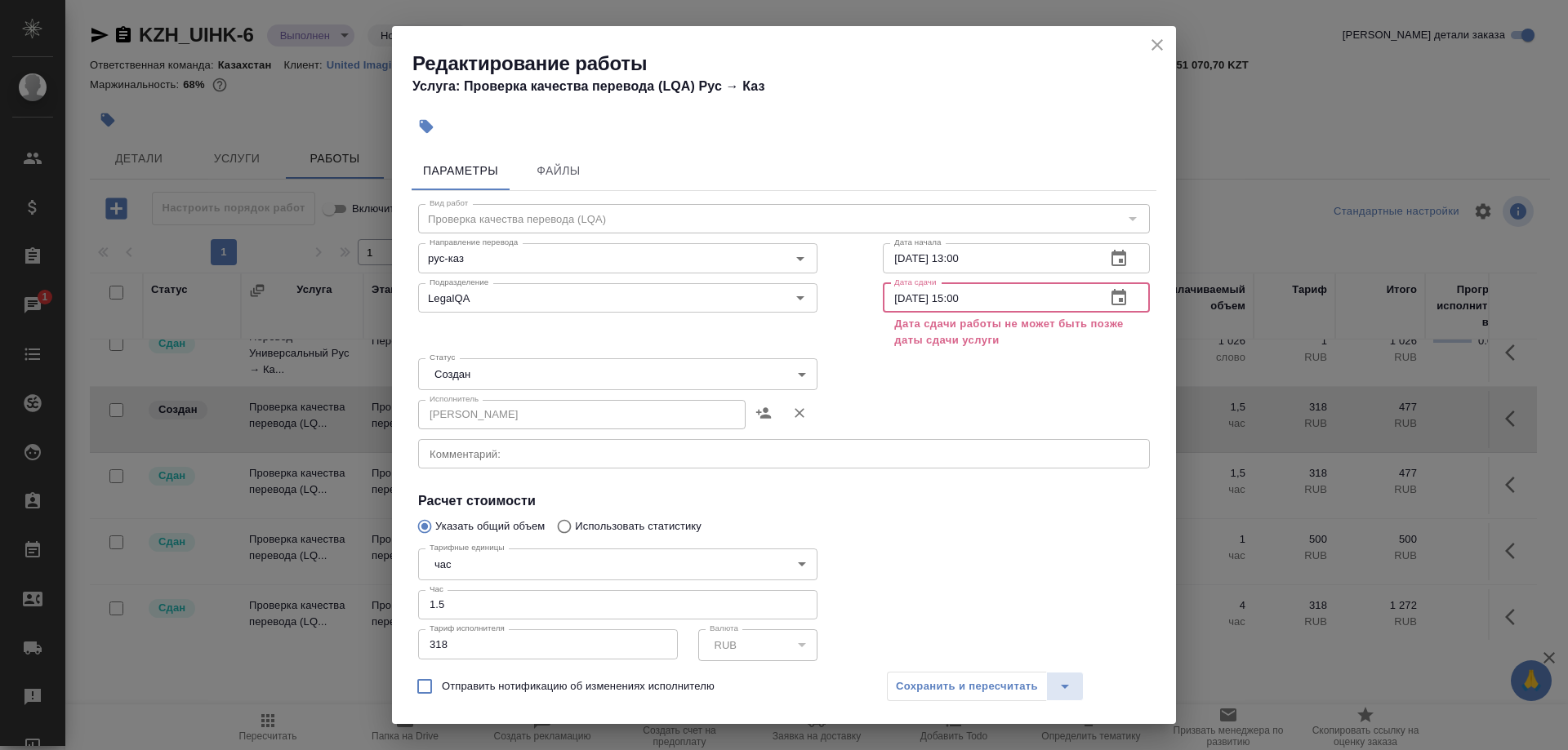
click at [1148, 41] on icon "close" at bounding box center [1158, 45] width 20 height 20
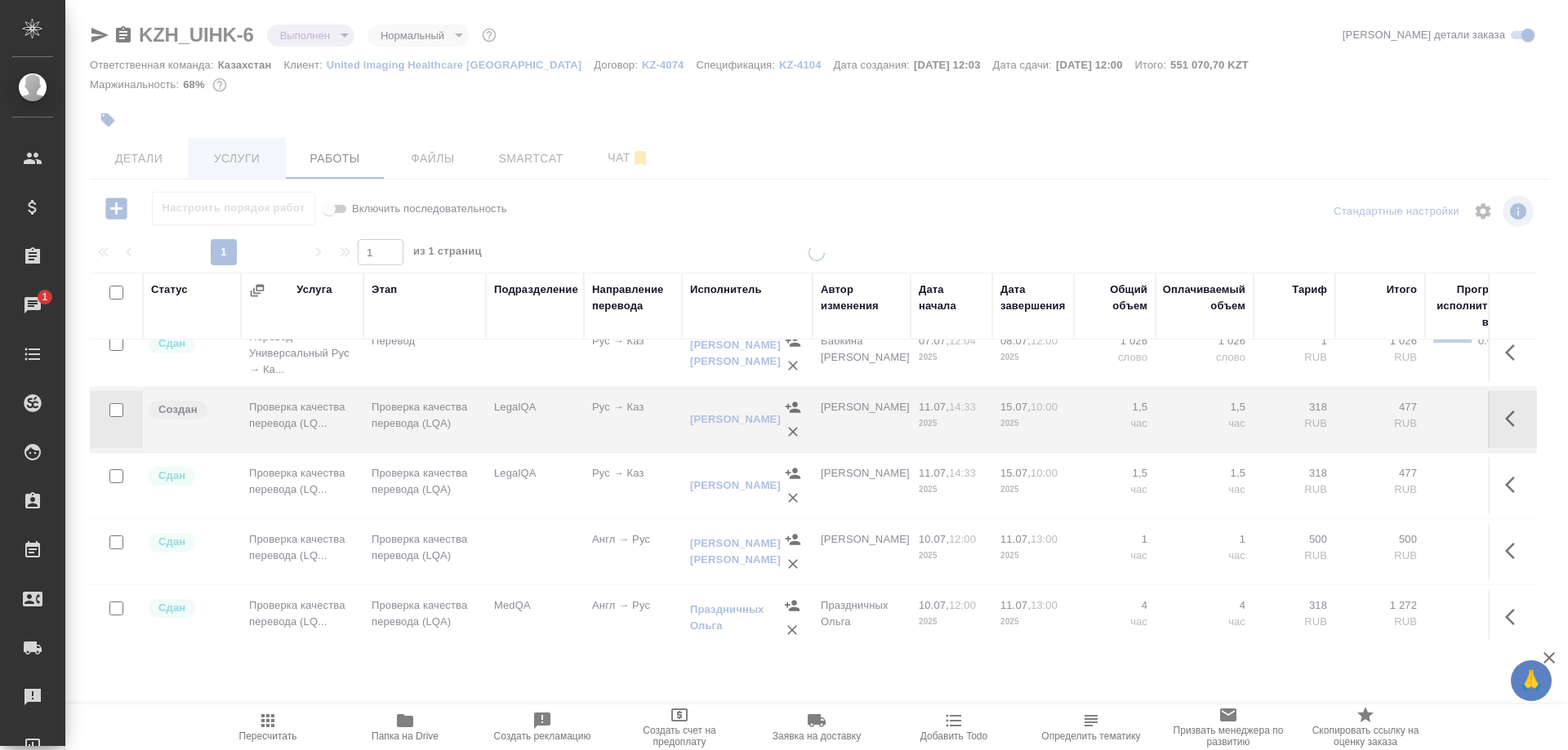
click at [243, 170] on button "Услуги" at bounding box center [236, 158] width 98 height 41
type input "inProgress"
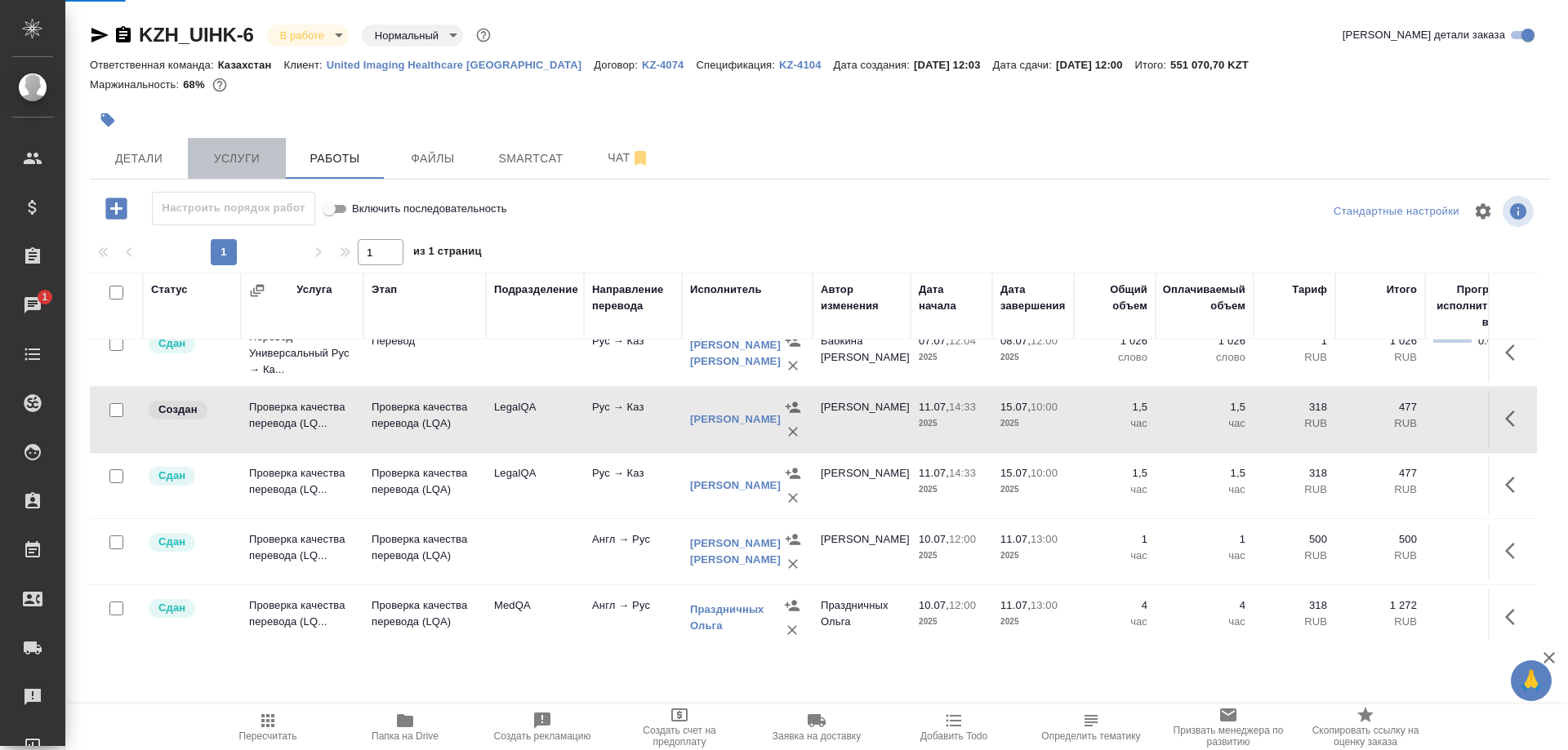
click at [242, 155] on span "Услуги" at bounding box center [236, 158] width 78 height 21
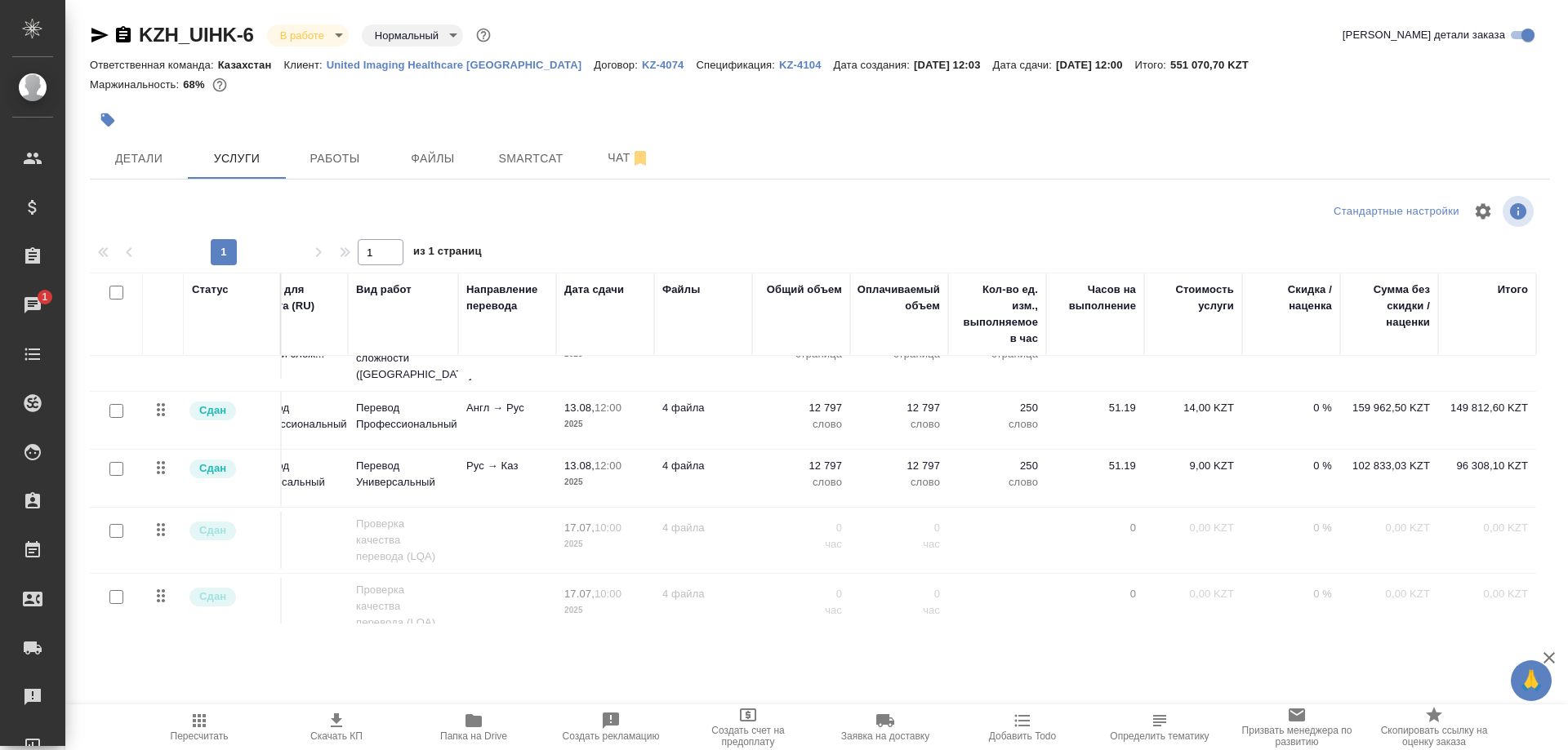
scroll to position [171, 0]
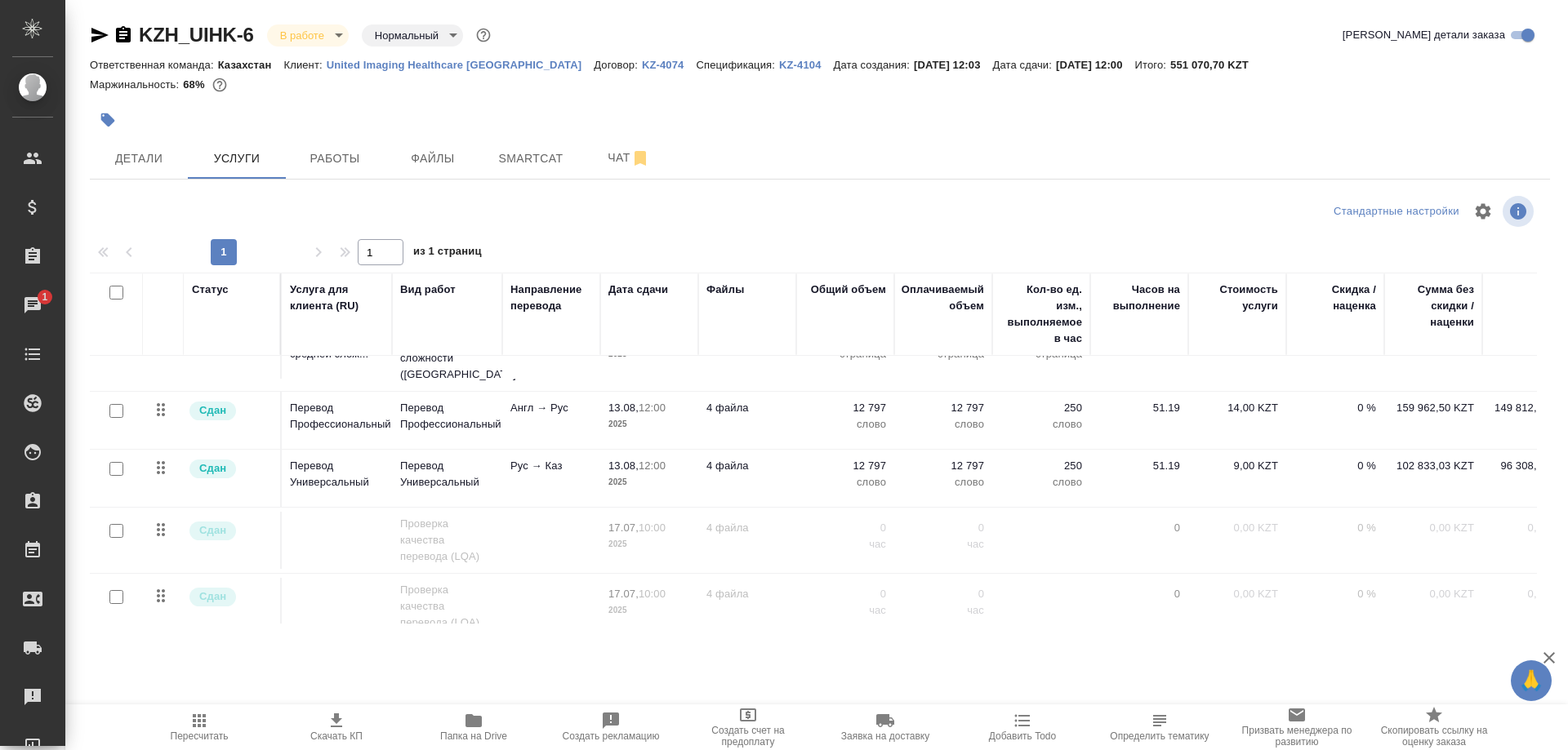
drag, startPoint x: 1431, startPoint y: 614, endPoint x: 636, endPoint y: 588, distance: 795.4
click at [940, 643] on div "KZH_UIHK-6 В работе inProgress Нормальный normal Кратко детали заказа Ответстве…" at bounding box center [820, 332] width 1478 height 665
click at [148, 246] on td at bounding box center [163, 218] width 41 height 57
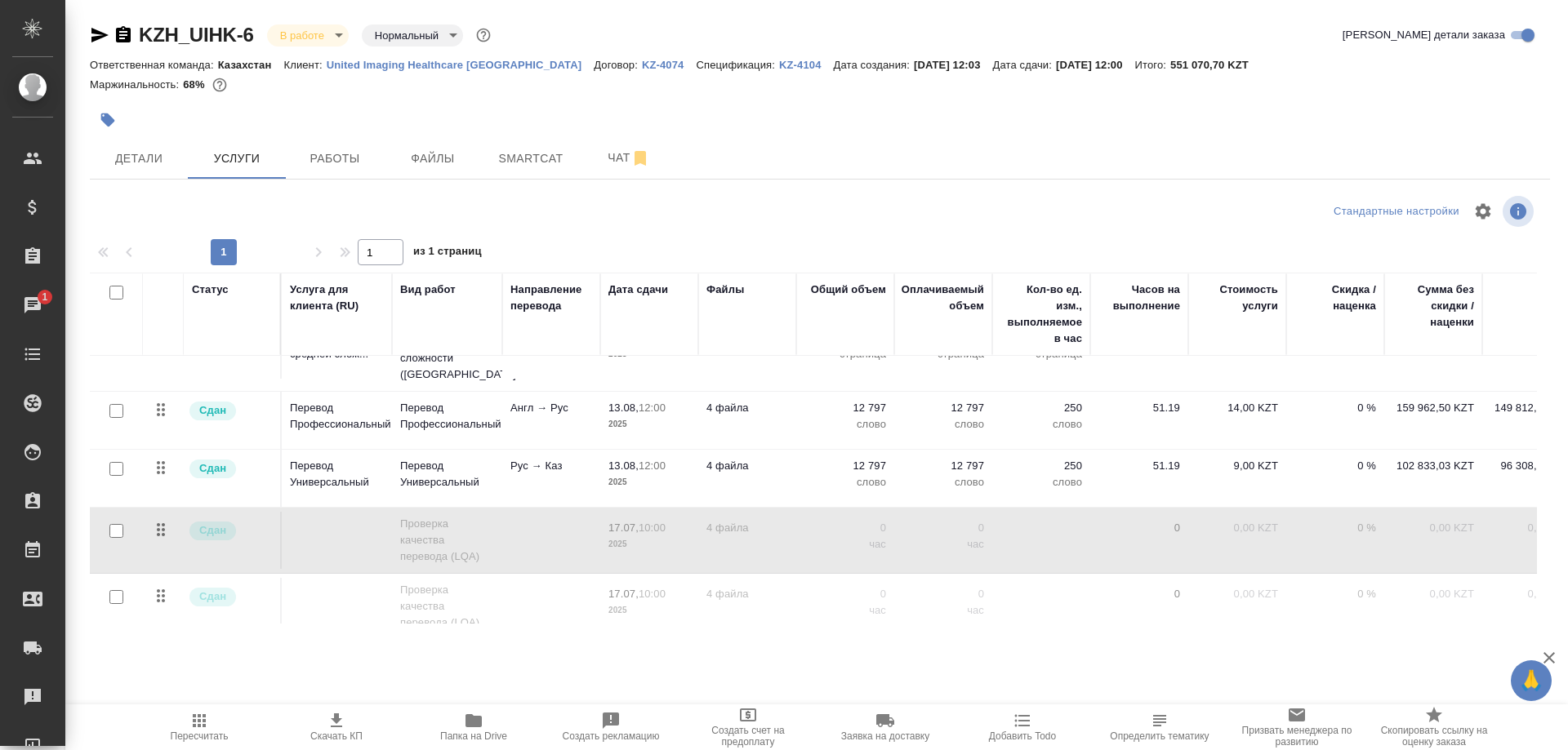
click at [148, 246] on td at bounding box center [163, 218] width 41 height 57
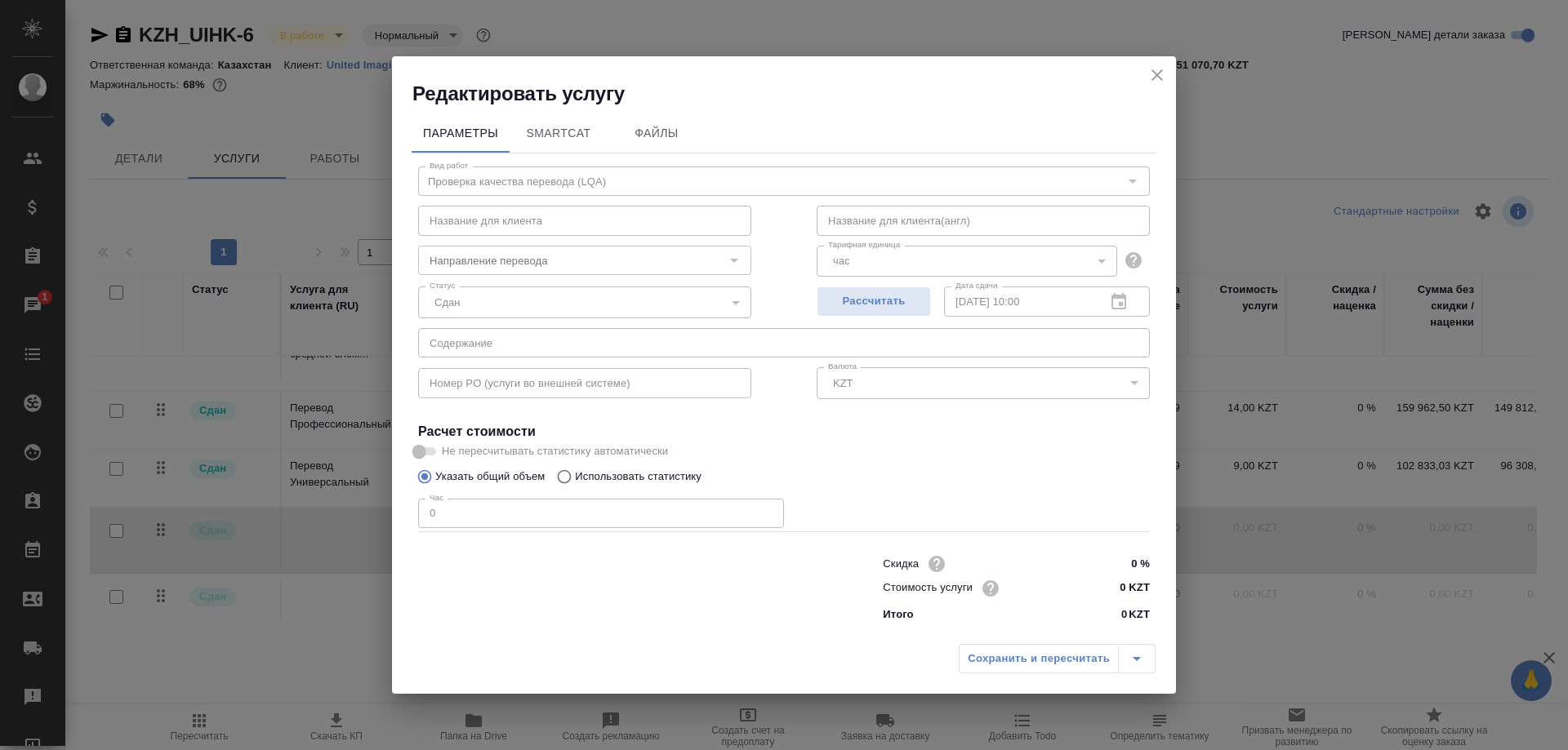
click at [1111, 316] on div "17.07.2025 10:00 Дата сдачи" at bounding box center [1047, 301] width 206 height 30
click at [1149, 85] on icon "close" at bounding box center [1158, 75] width 20 height 20
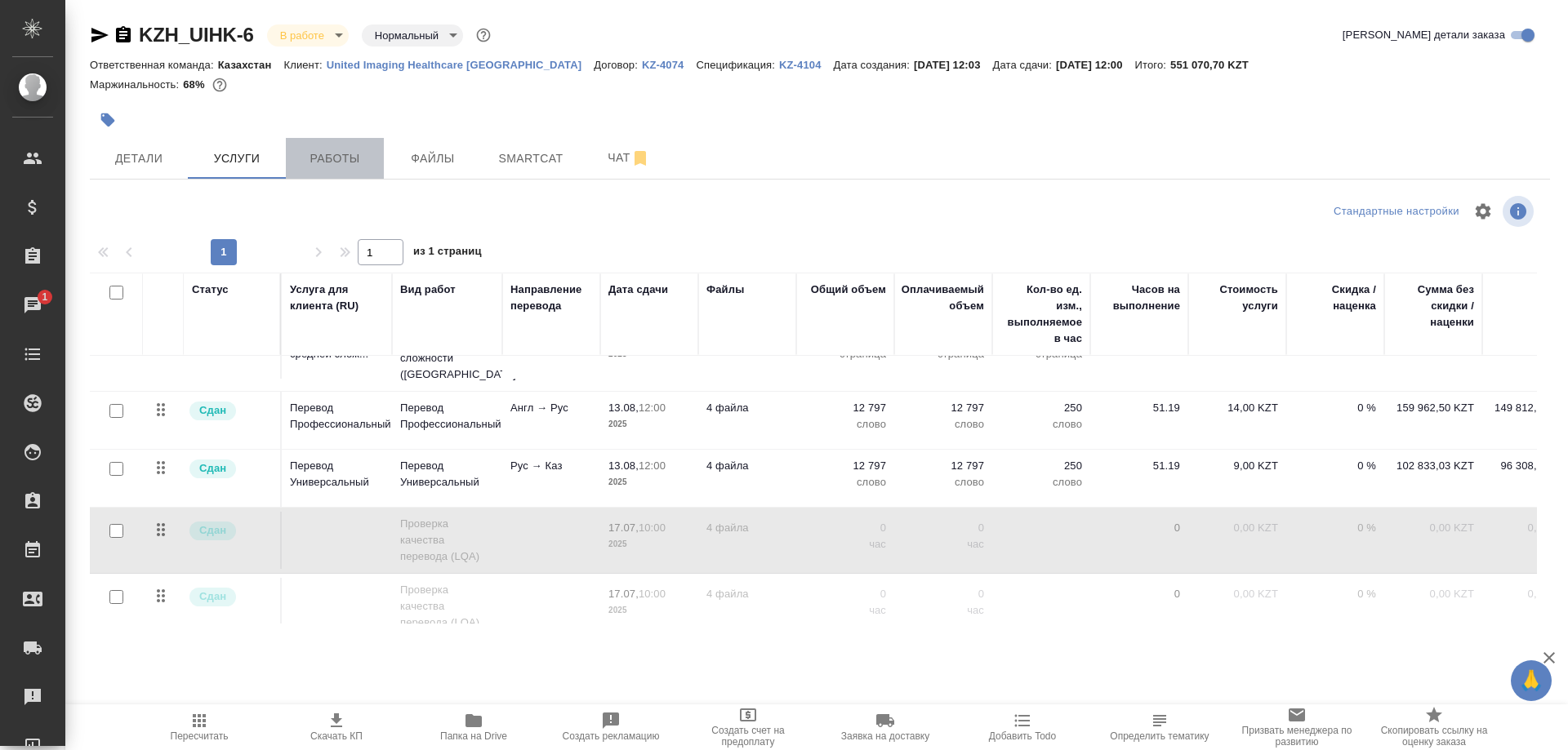
click at [335, 168] on span "Работы" at bounding box center [334, 158] width 78 height 21
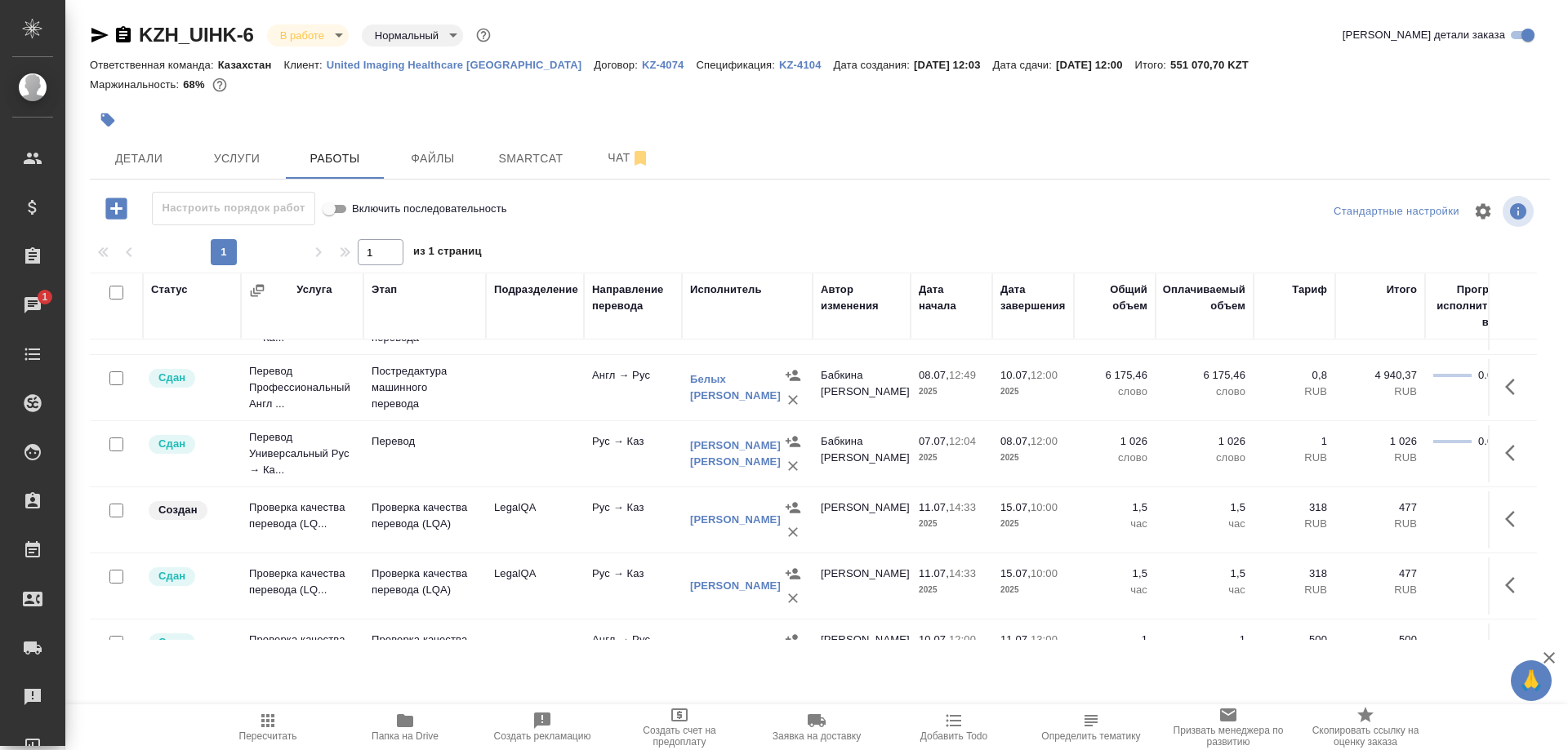
scroll to position [333, 0]
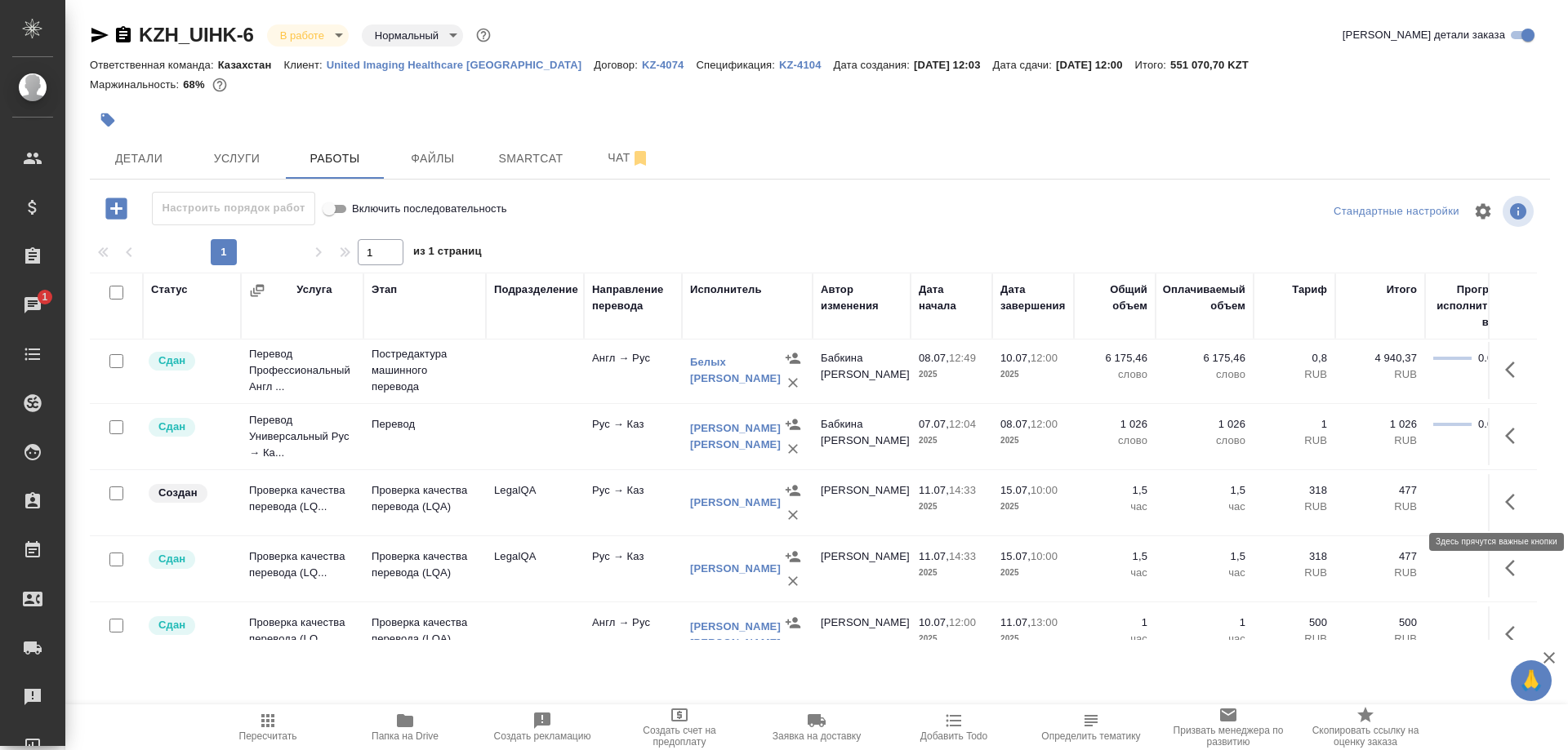
click at [1507, 501] on icon "button" at bounding box center [1510, 502] width 10 height 17
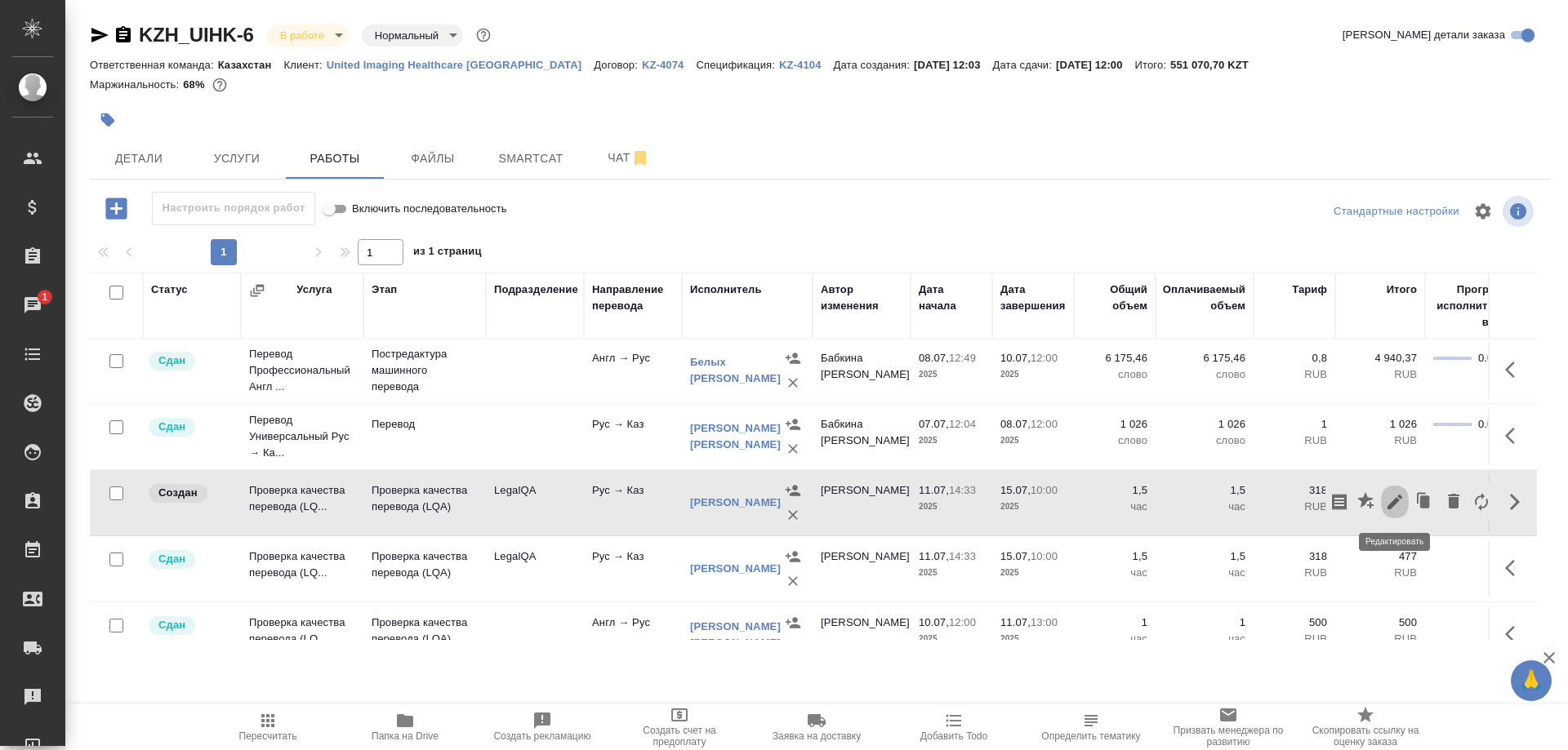
click at [1387, 497] on icon "button" at bounding box center [1395, 502] width 20 height 20
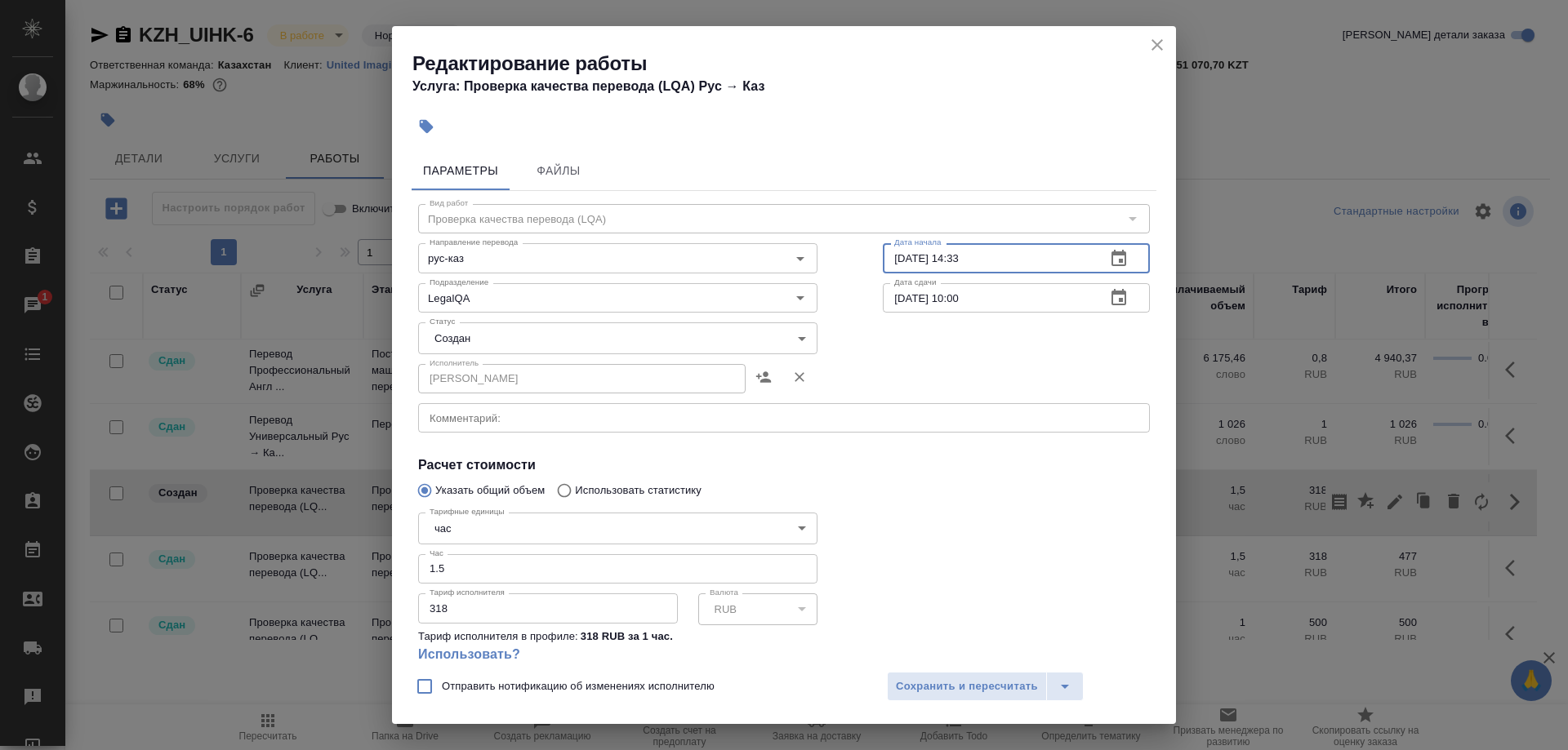
click at [908, 258] on input "11.07.2025 14:33" at bounding box center [988, 258] width 210 height 30
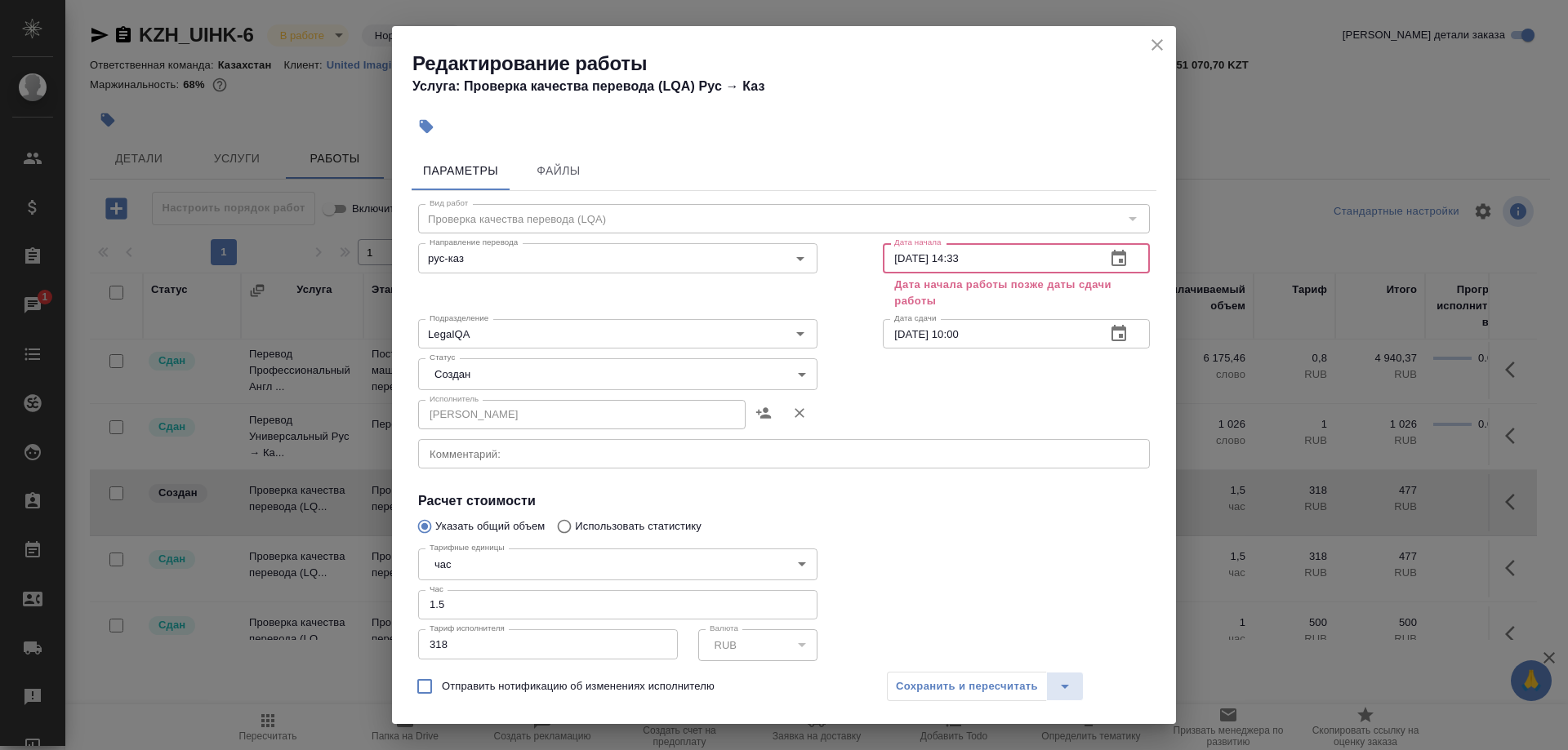
type input "11.08.2025 14:33"
drag, startPoint x: 913, startPoint y: 331, endPoint x: 907, endPoint y: 378, distance: 47.4
click at [913, 332] on input "15.07.2025 10:00" at bounding box center [988, 334] width 210 height 30
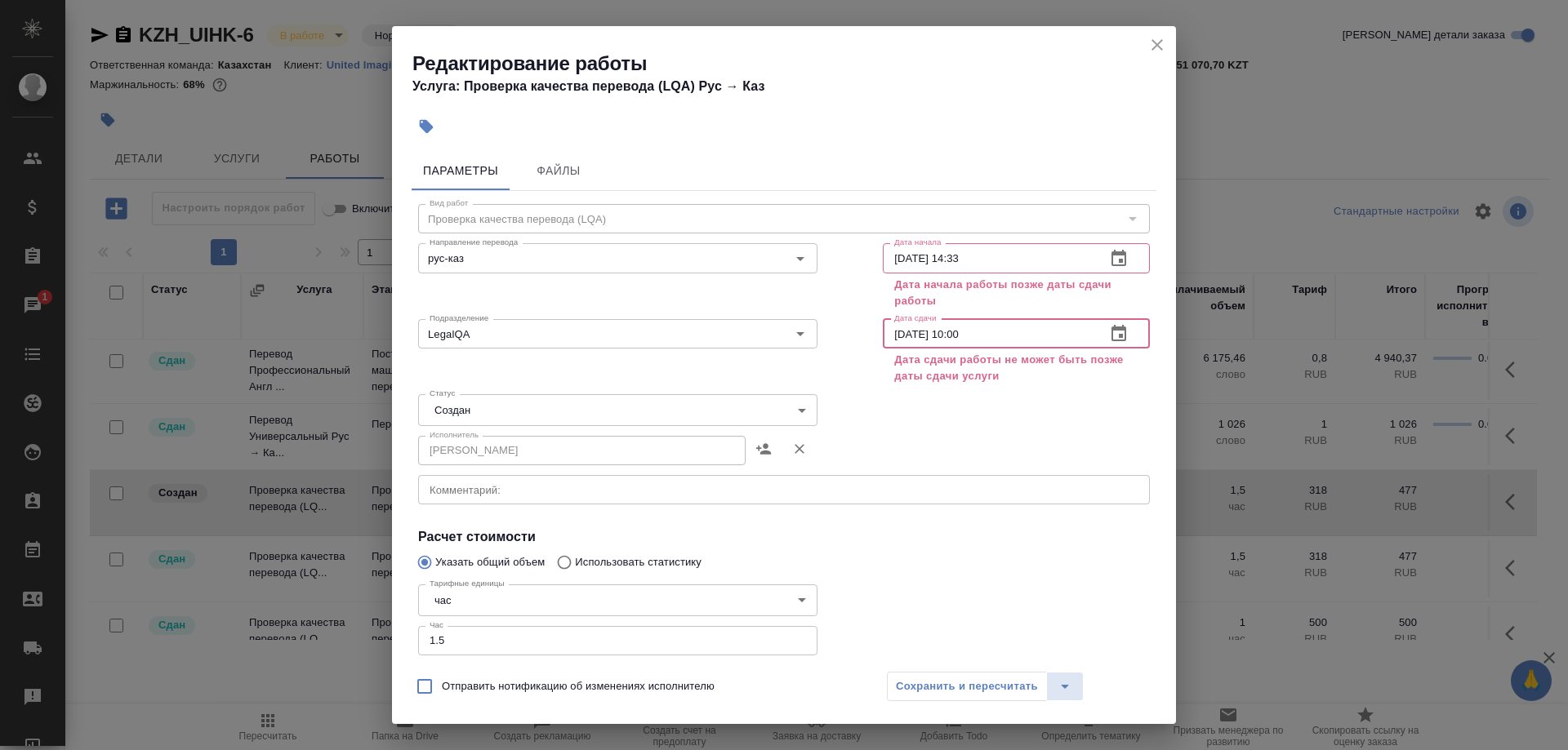
type input "01.08.2025 10:00"
click at [894, 256] on input "11.08.2025 14:33" at bounding box center [988, 258] width 210 height 30
drag, startPoint x: 946, startPoint y: 256, endPoint x: 1086, endPoint y: 261, distance: 140.1
click at [1086, 261] on input "01.08.2025 14:33" at bounding box center [988, 258] width 210 height 30
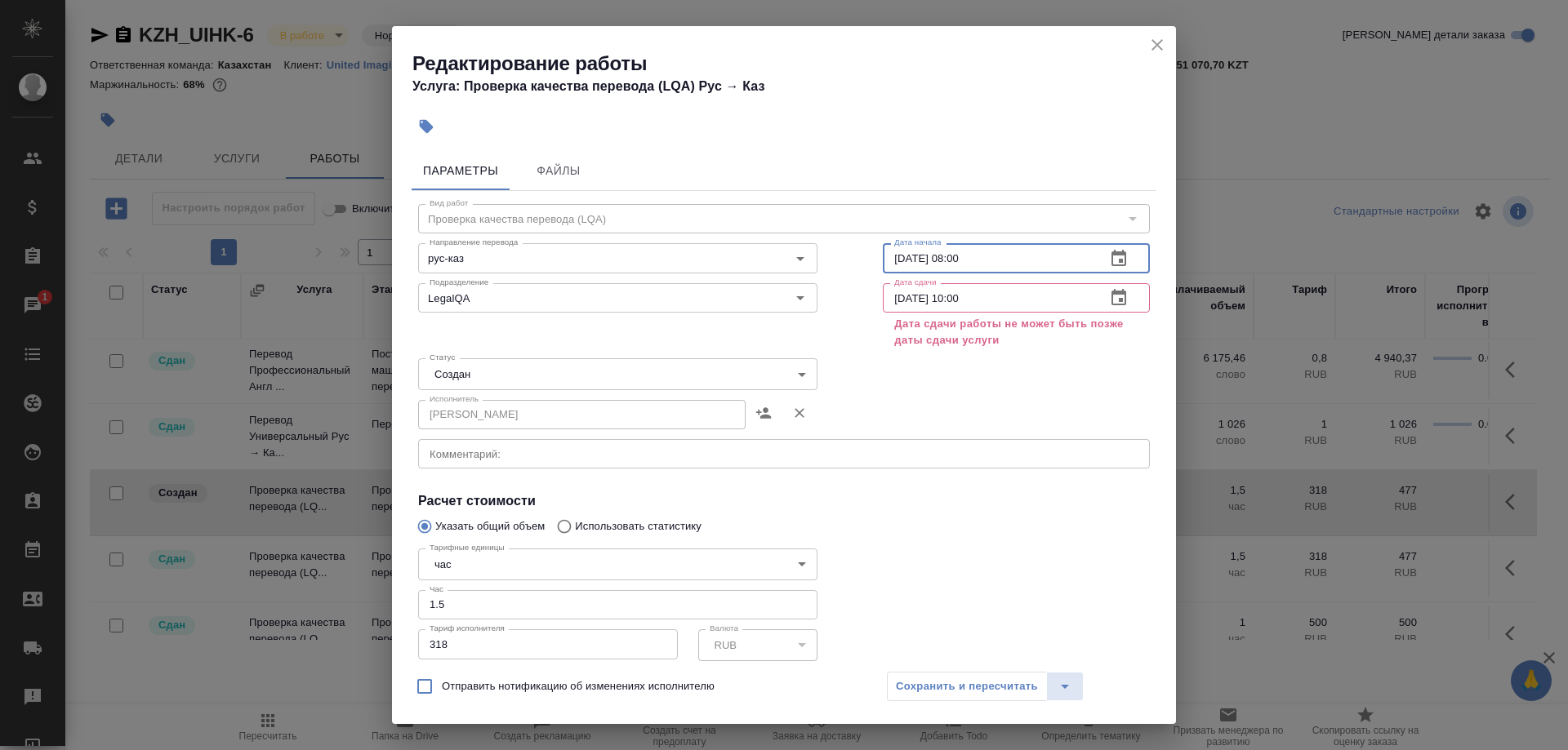
type input "01.08.2025 08:00"
click at [1010, 291] on input "01.08.2025 10:00" at bounding box center [988, 298] width 210 height 30
type input "01.08.2025 09:00"
click at [1150, 44] on icon "close" at bounding box center [1158, 45] width 20 height 20
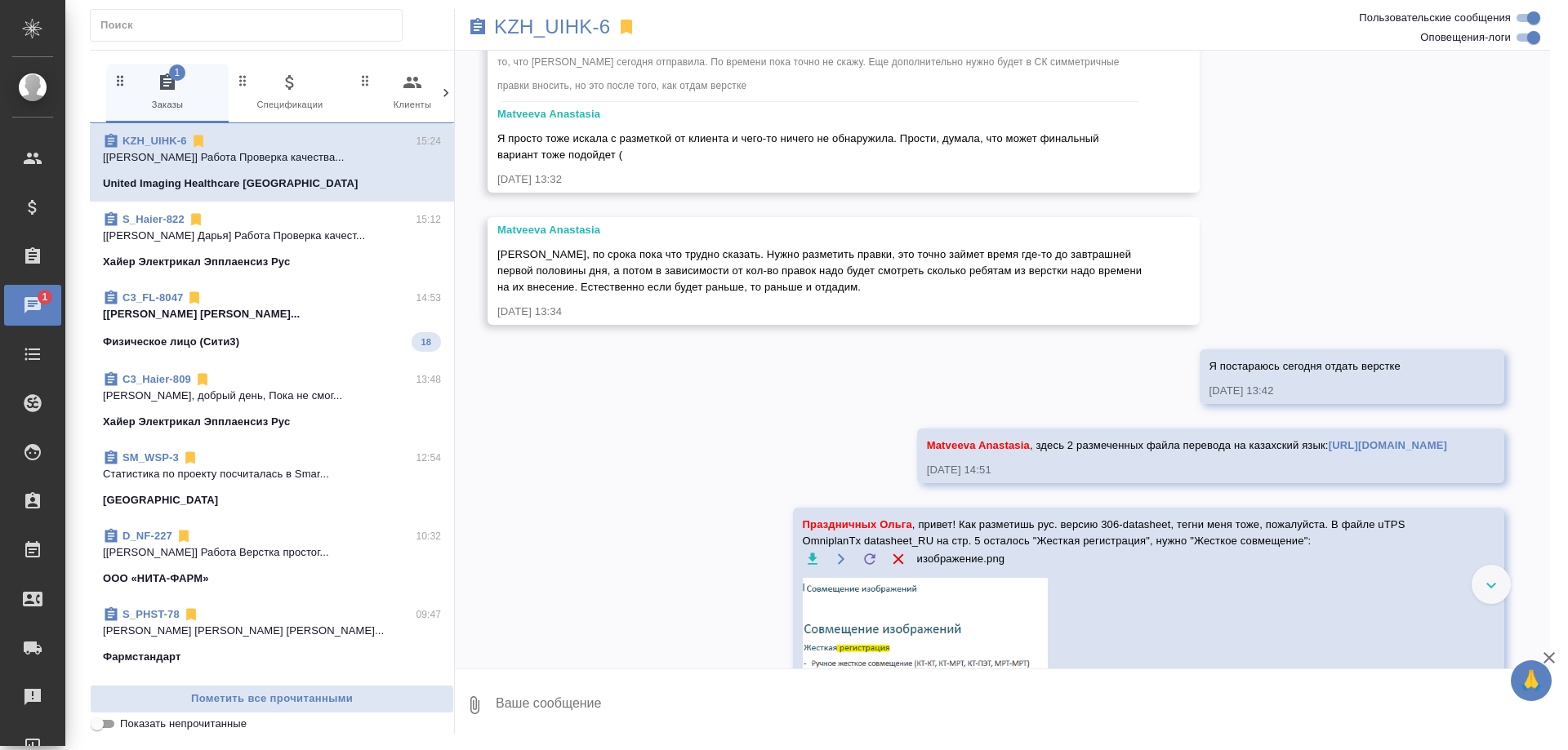
scroll to position [28740, 0]
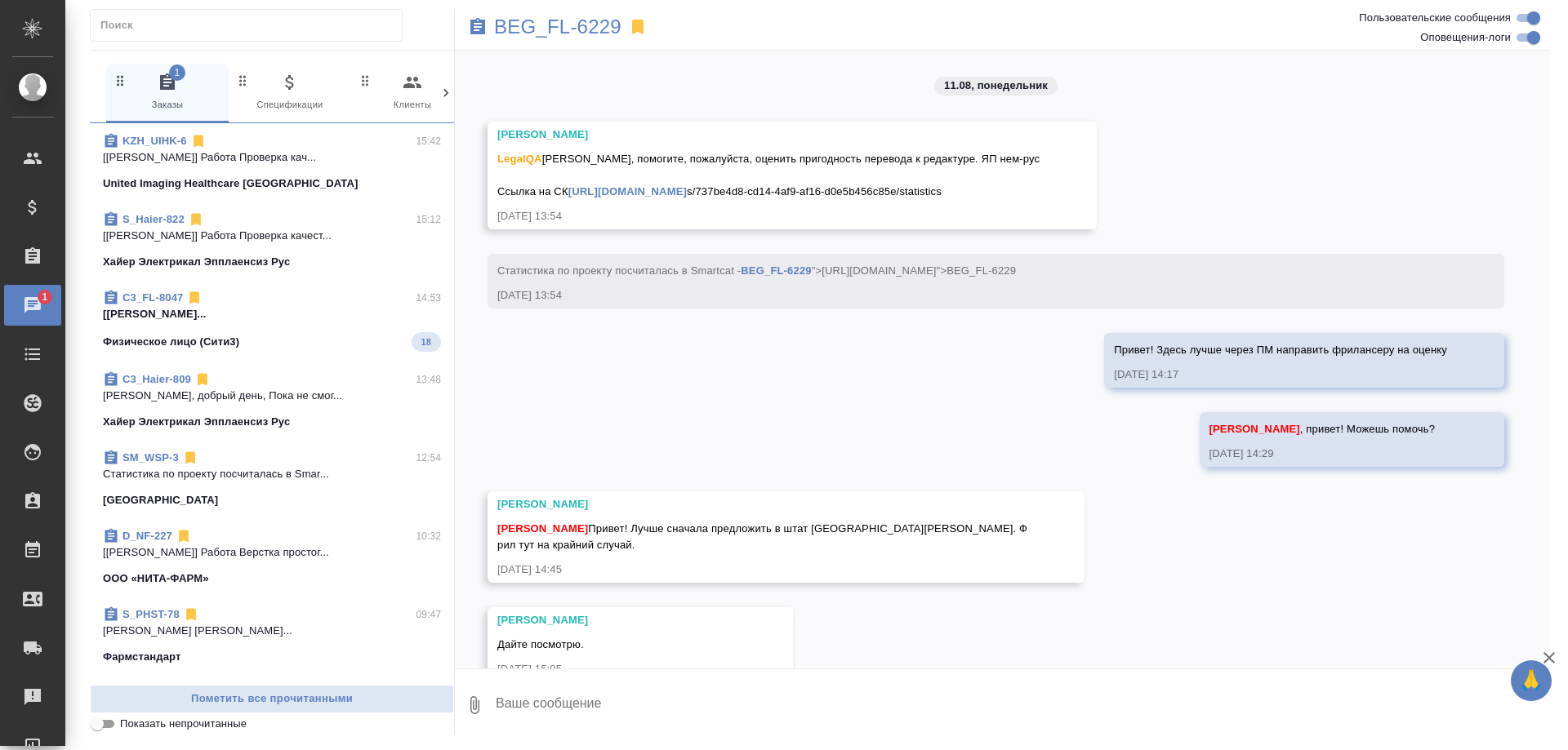
scroll to position [1622, 0]
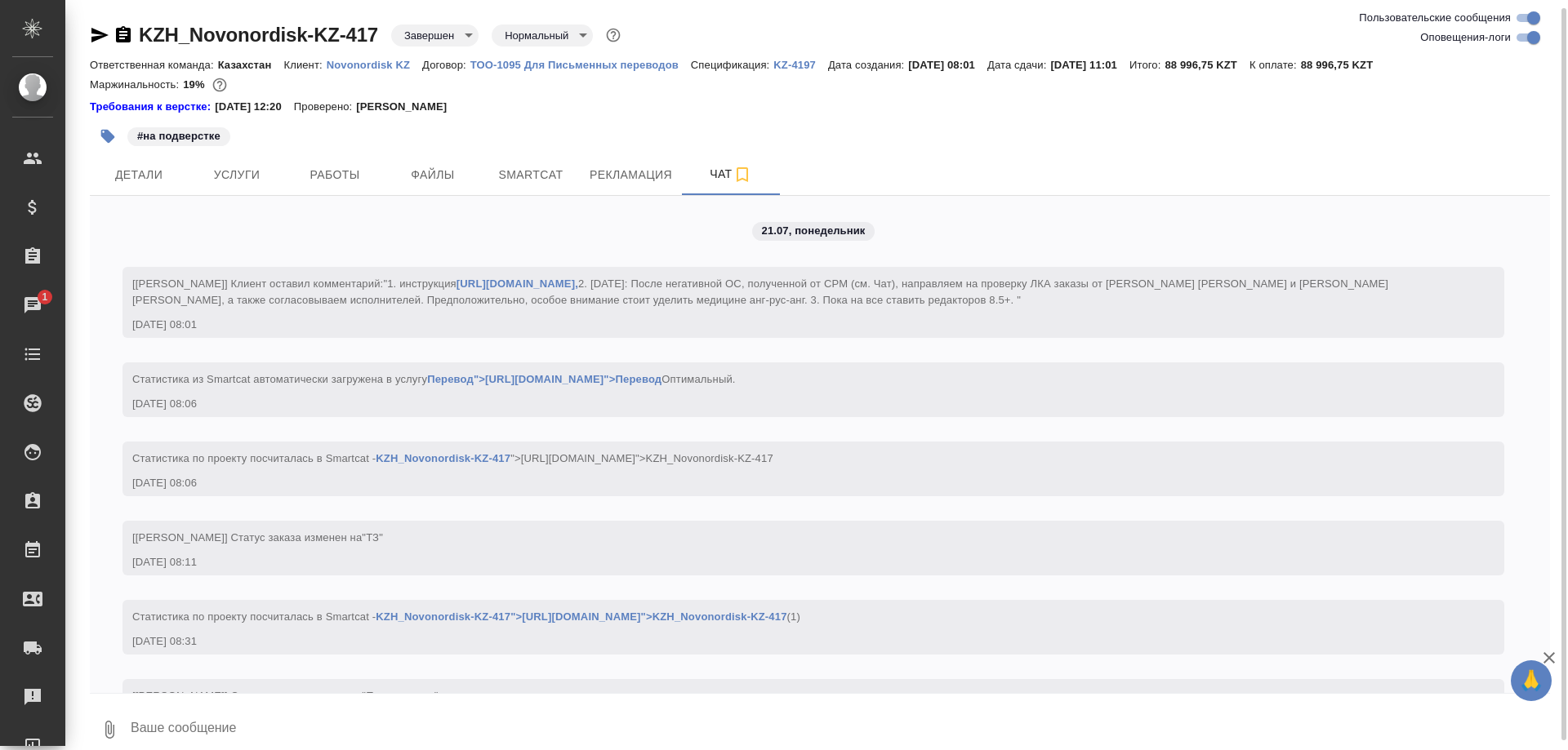
scroll to position [15437, 0]
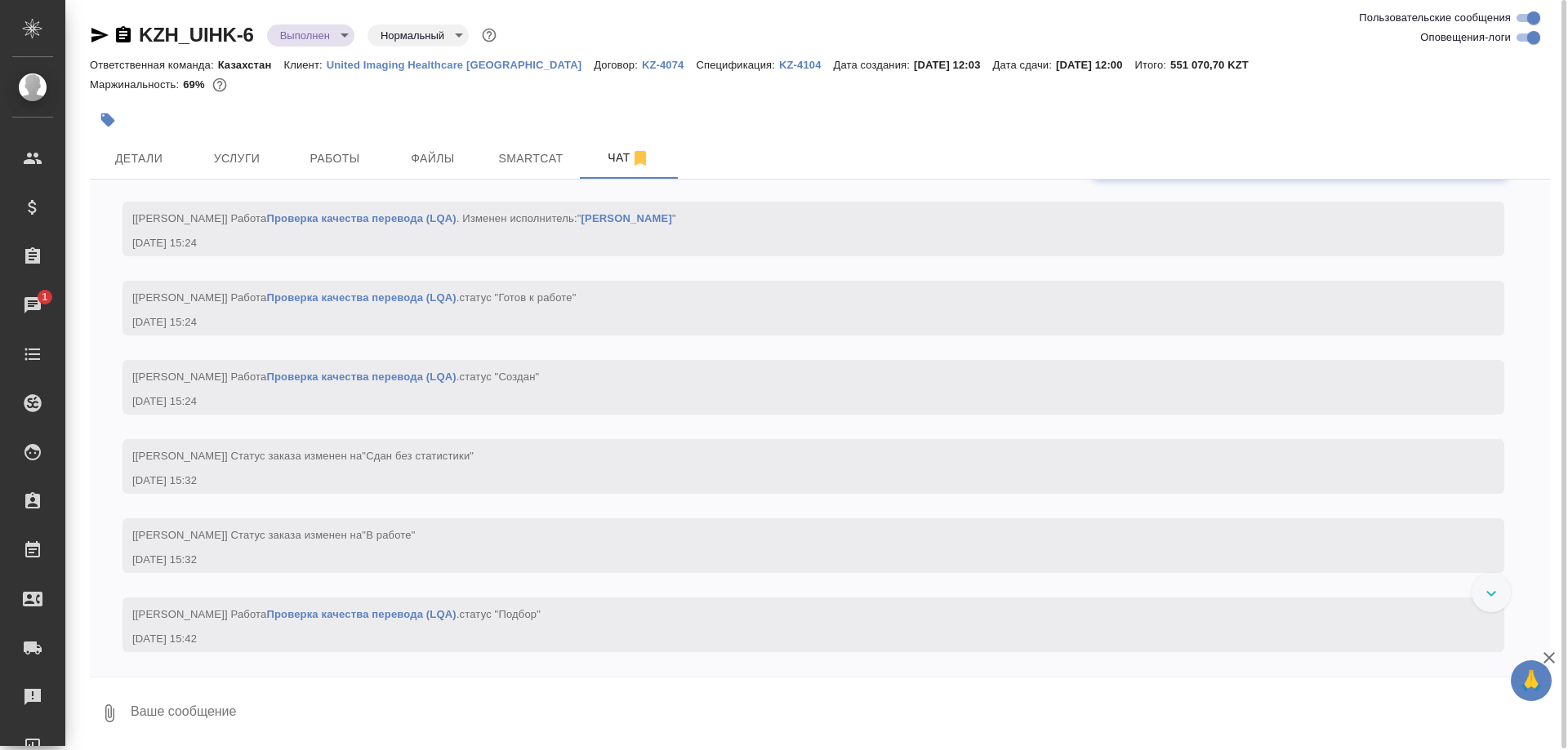
scroll to position [29918, 0]
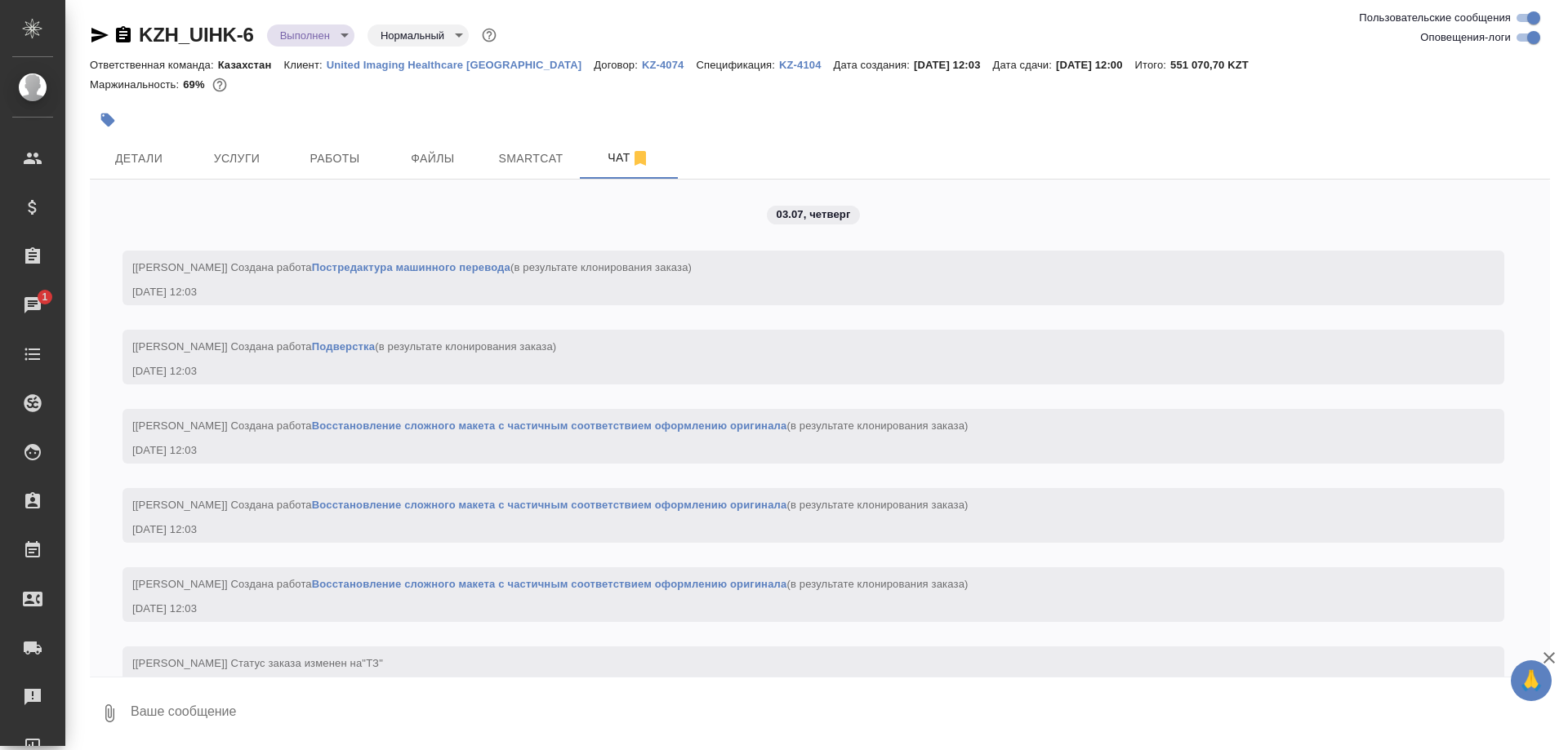
scroll to position [29918, 0]
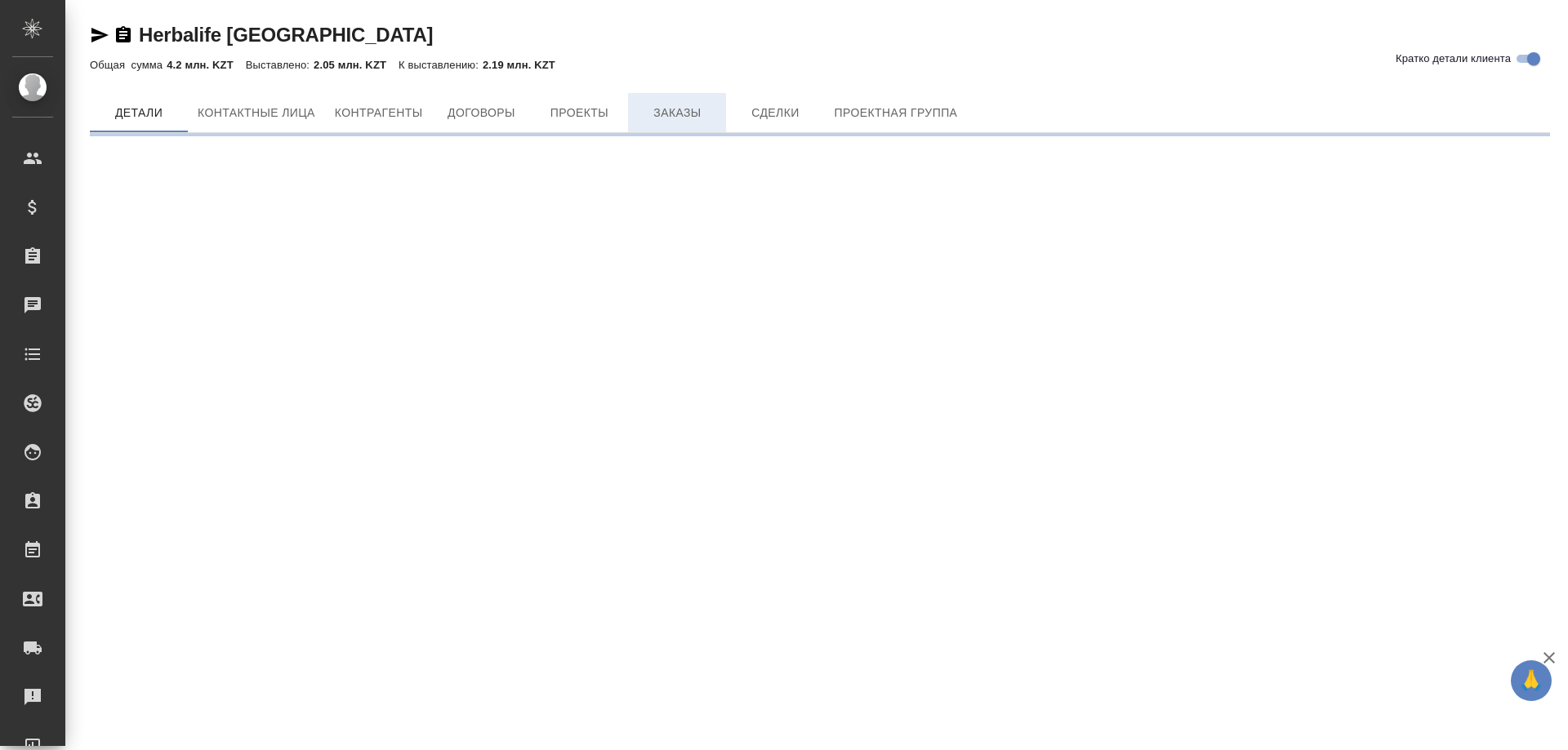
click at [669, 114] on span "Заказы" at bounding box center [676, 113] width 78 height 21
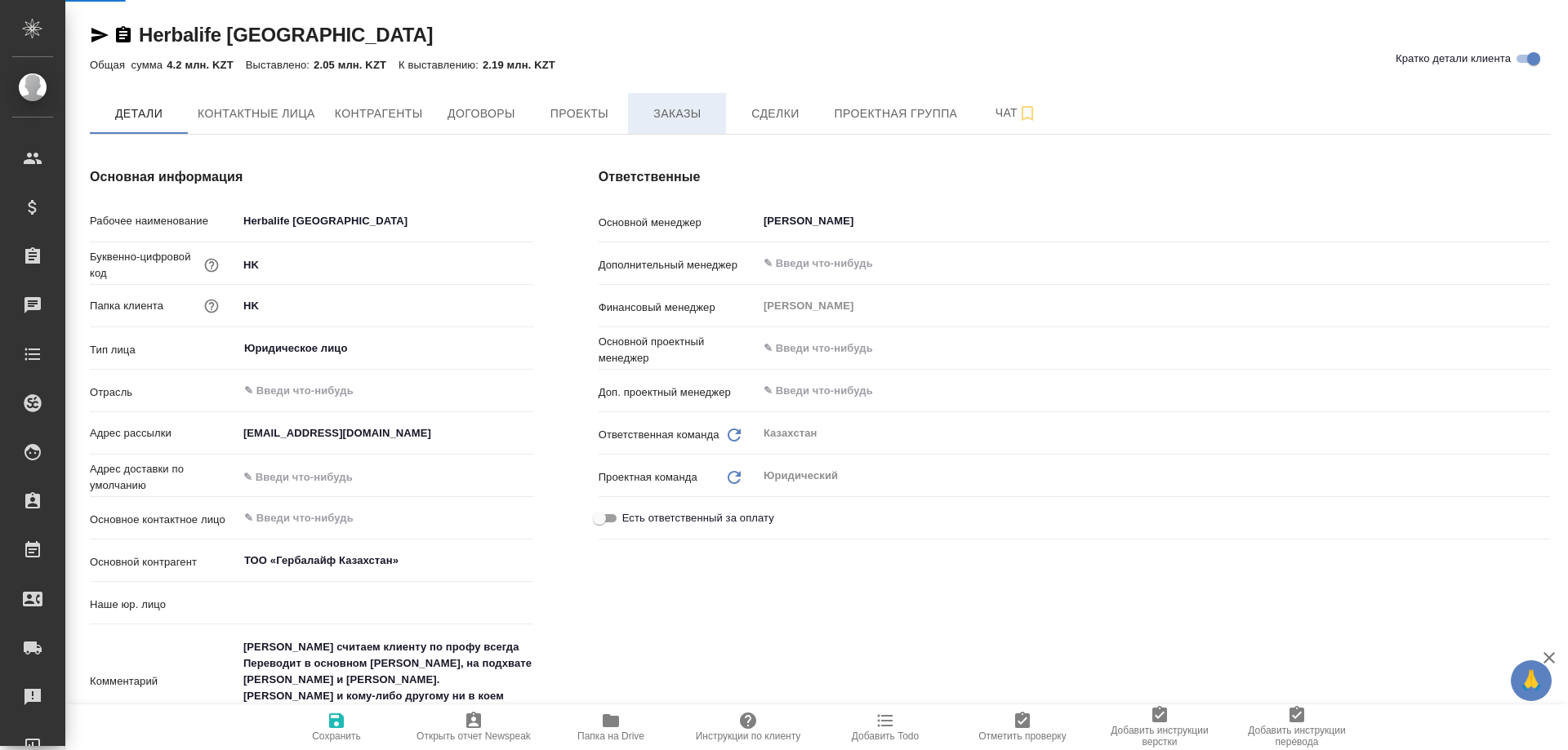
type input "(KZ) ТОО «Атлас Лэнгвидж Сервисез»"
type textarea "x"
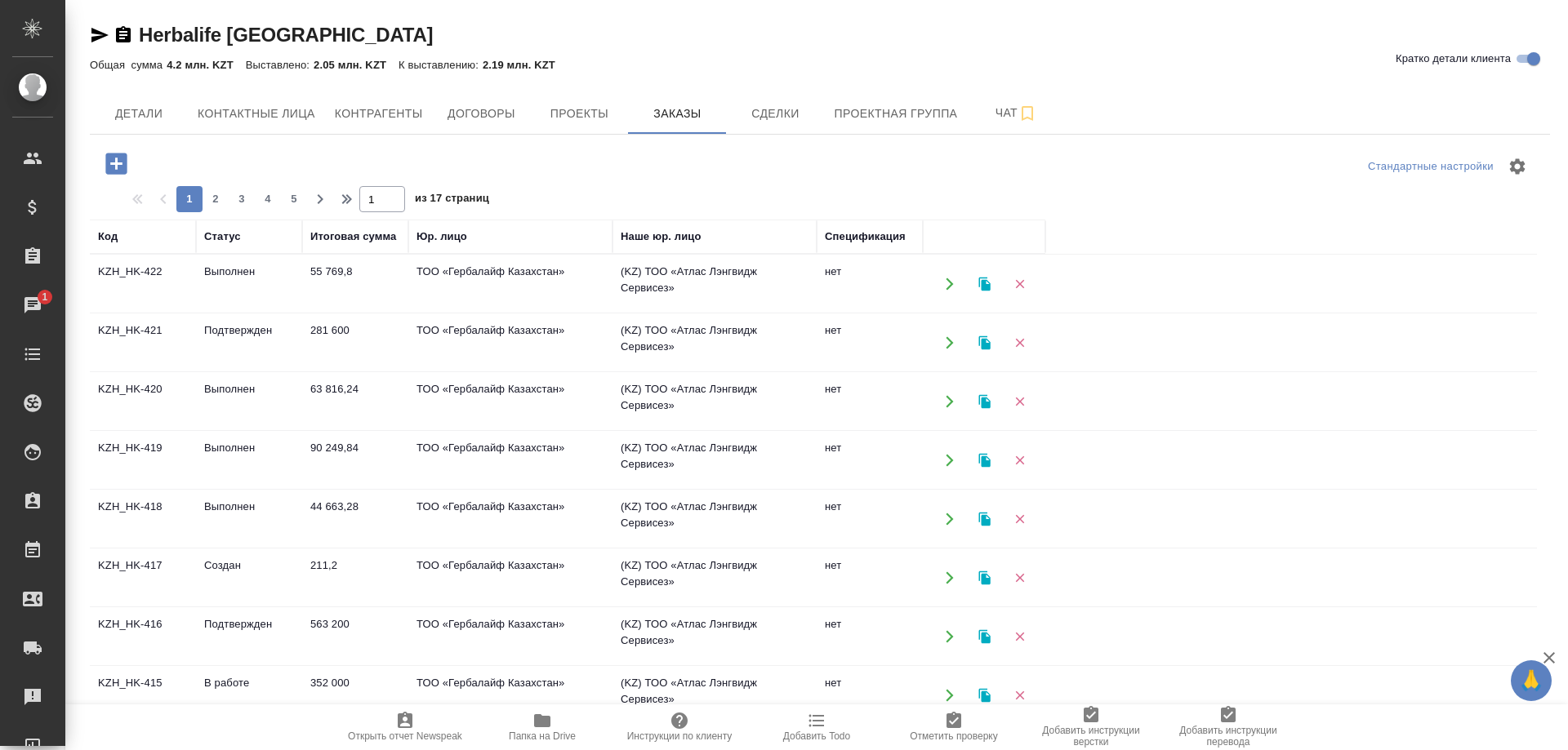
click at [129, 312] on td "KZH_HK-421" at bounding box center [142, 285] width 106 height 57
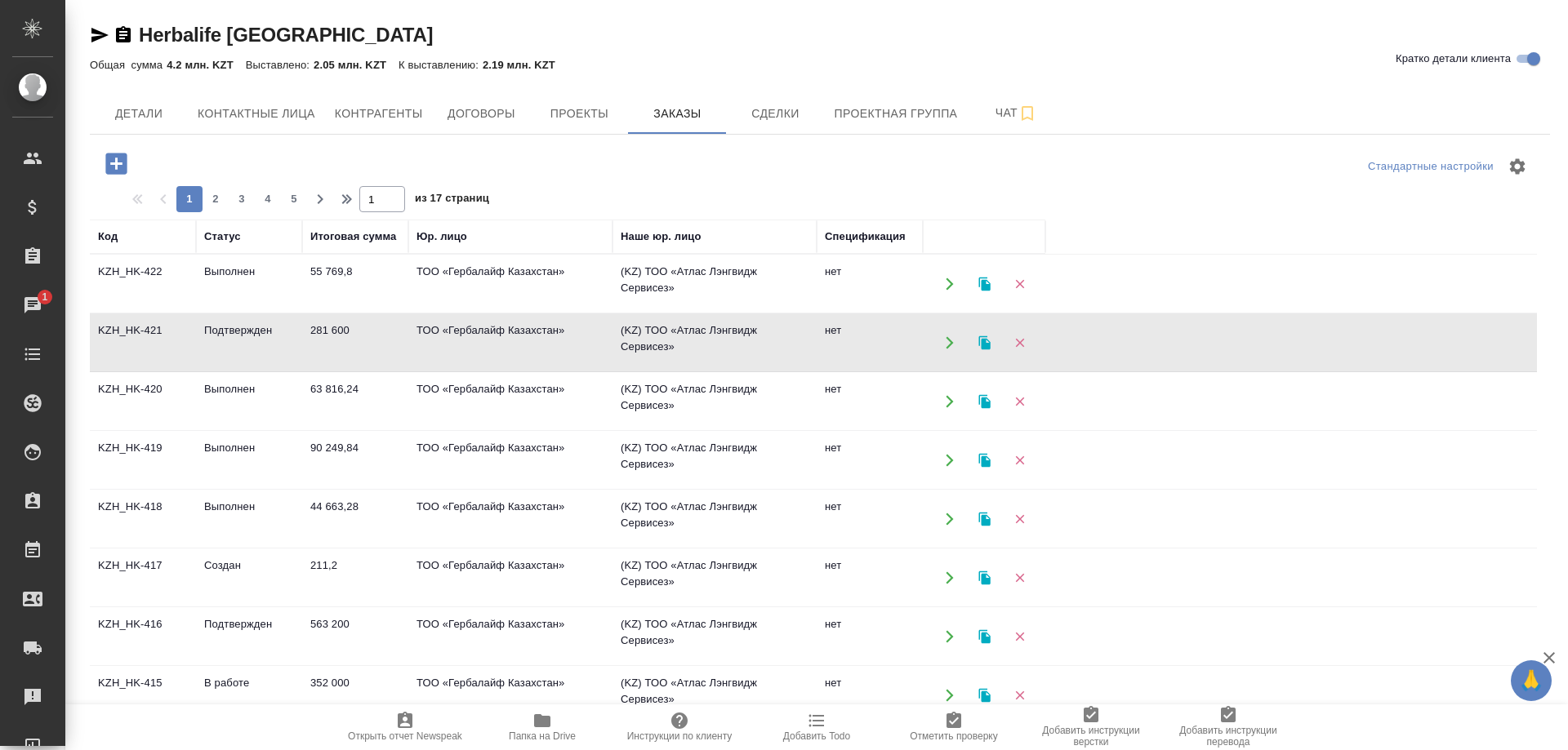
click at [129, 312] on td "KZH_HK-421" at bounding box center [142, 285] width 106 height 57
click at [116, 312] on td "KZH_HK-420" at bounding box center [142, 285] width 106 height 57
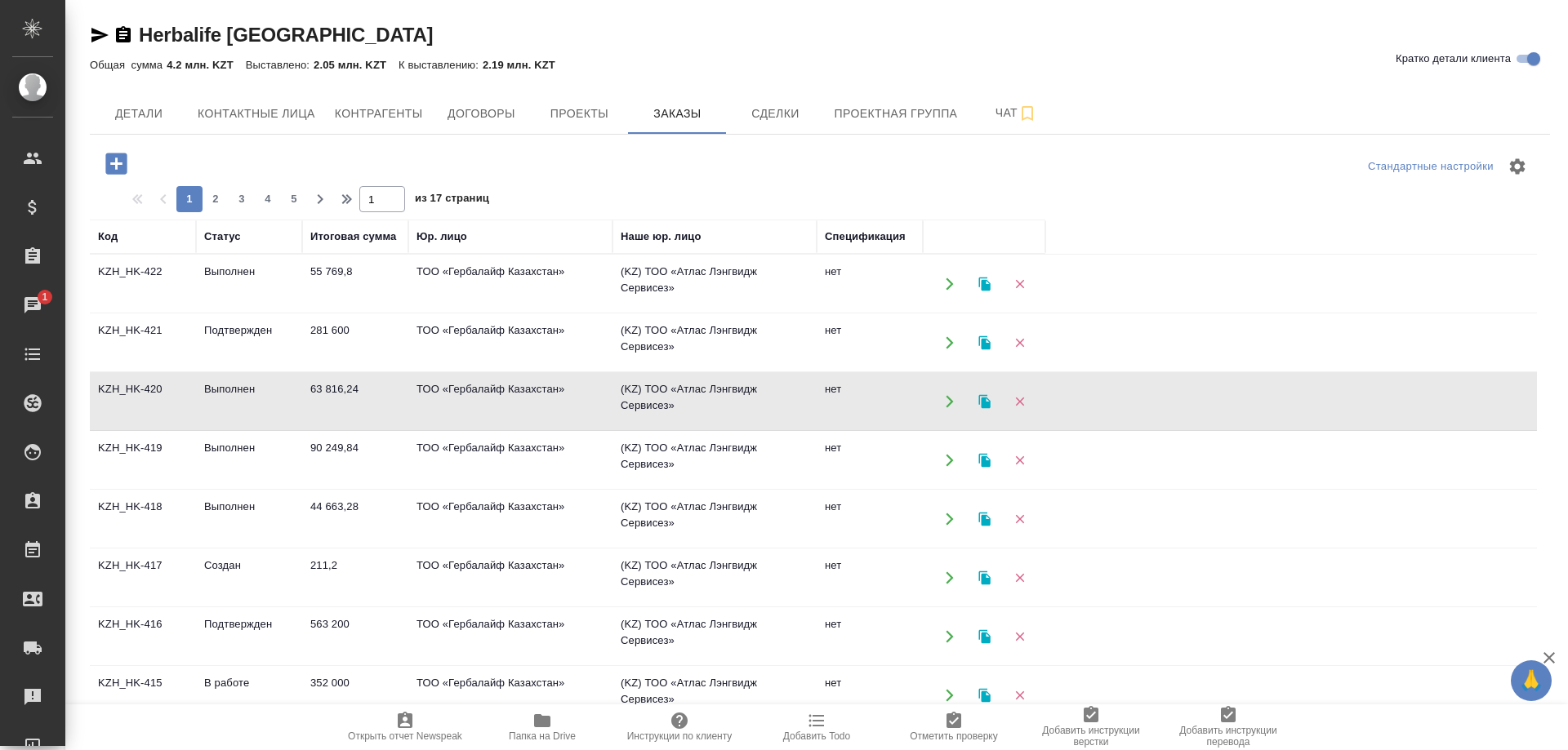
click at [116, 312] on td "KZH_HK-420" at bounding box center [142, 285] width 106 height 57
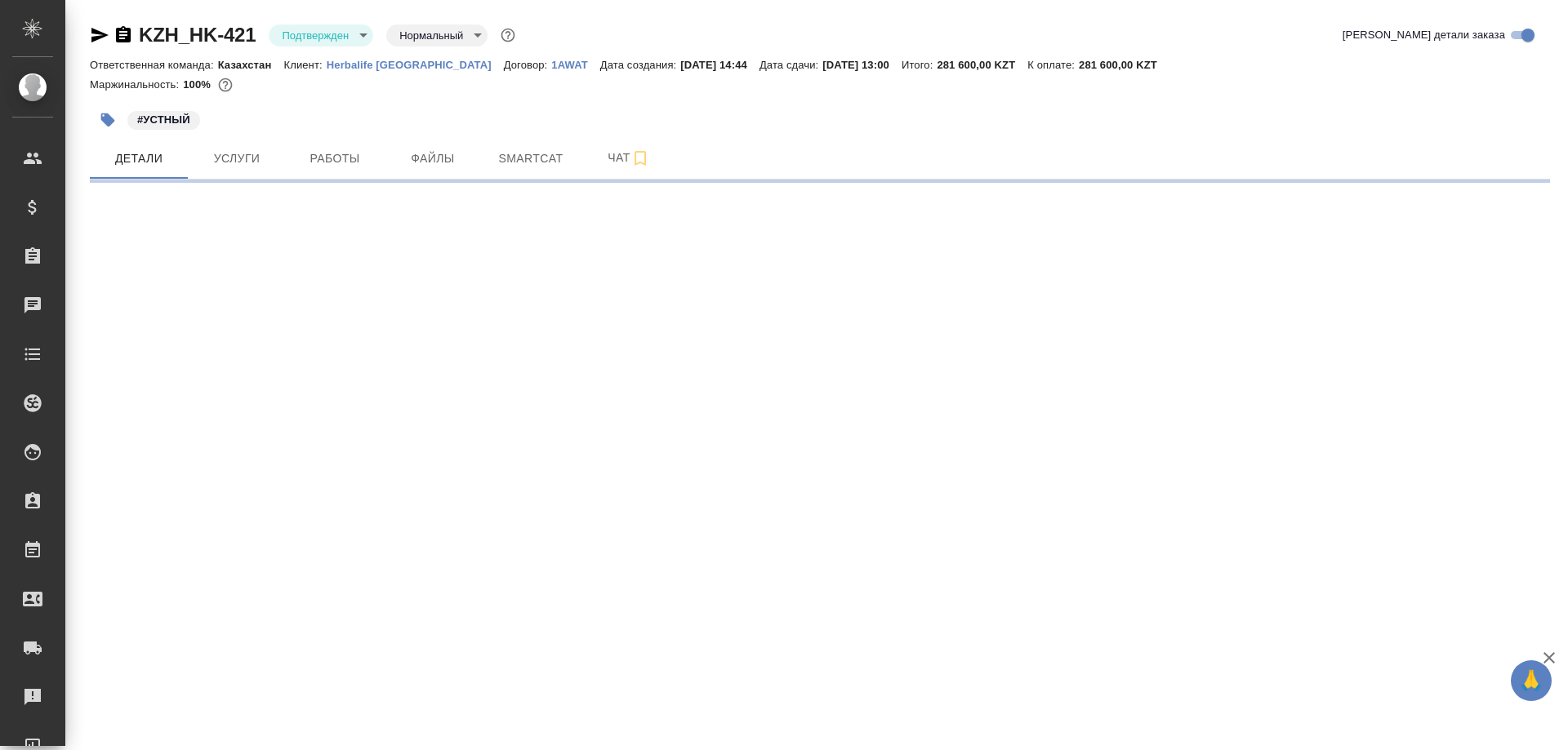
select select "RU"
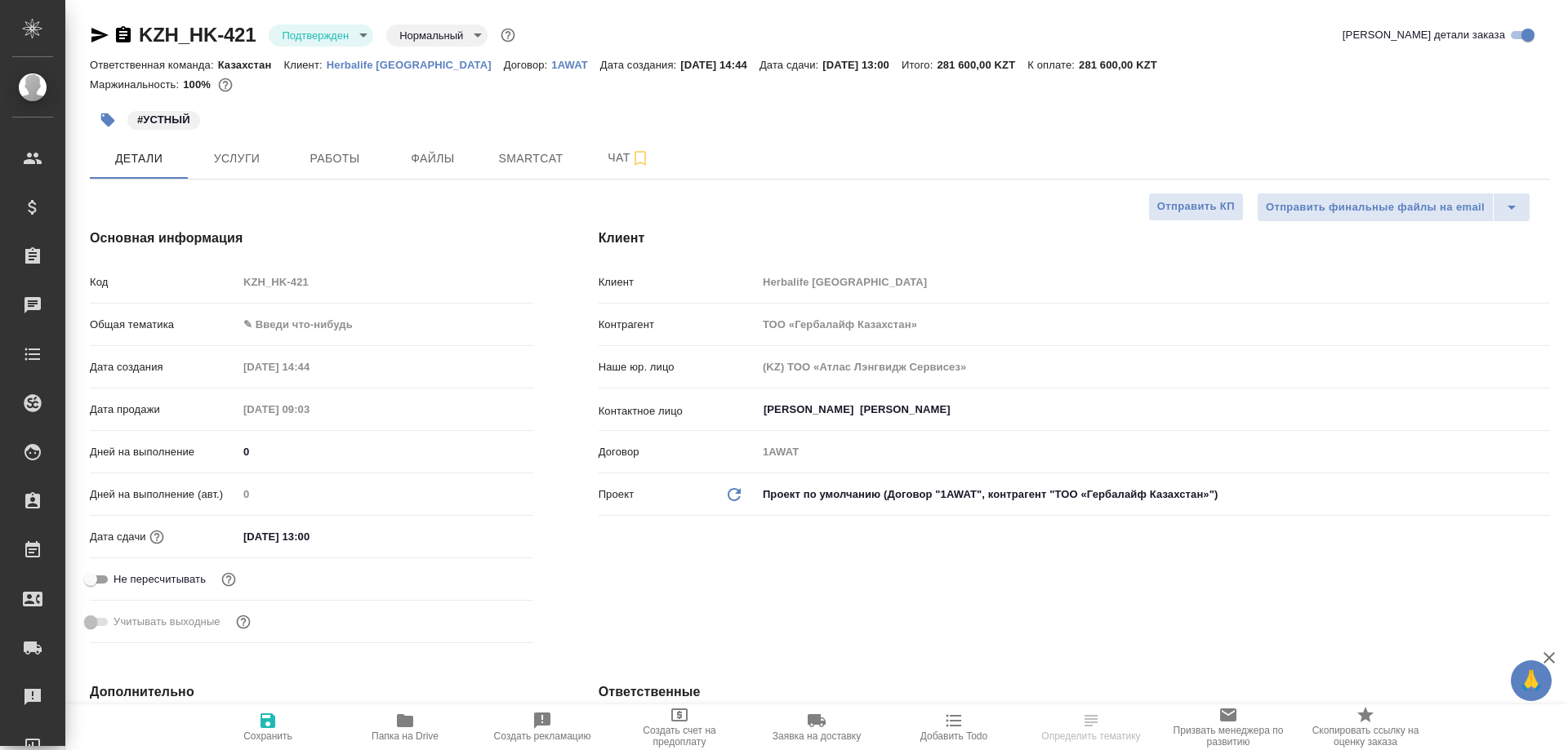
type textarea "x"
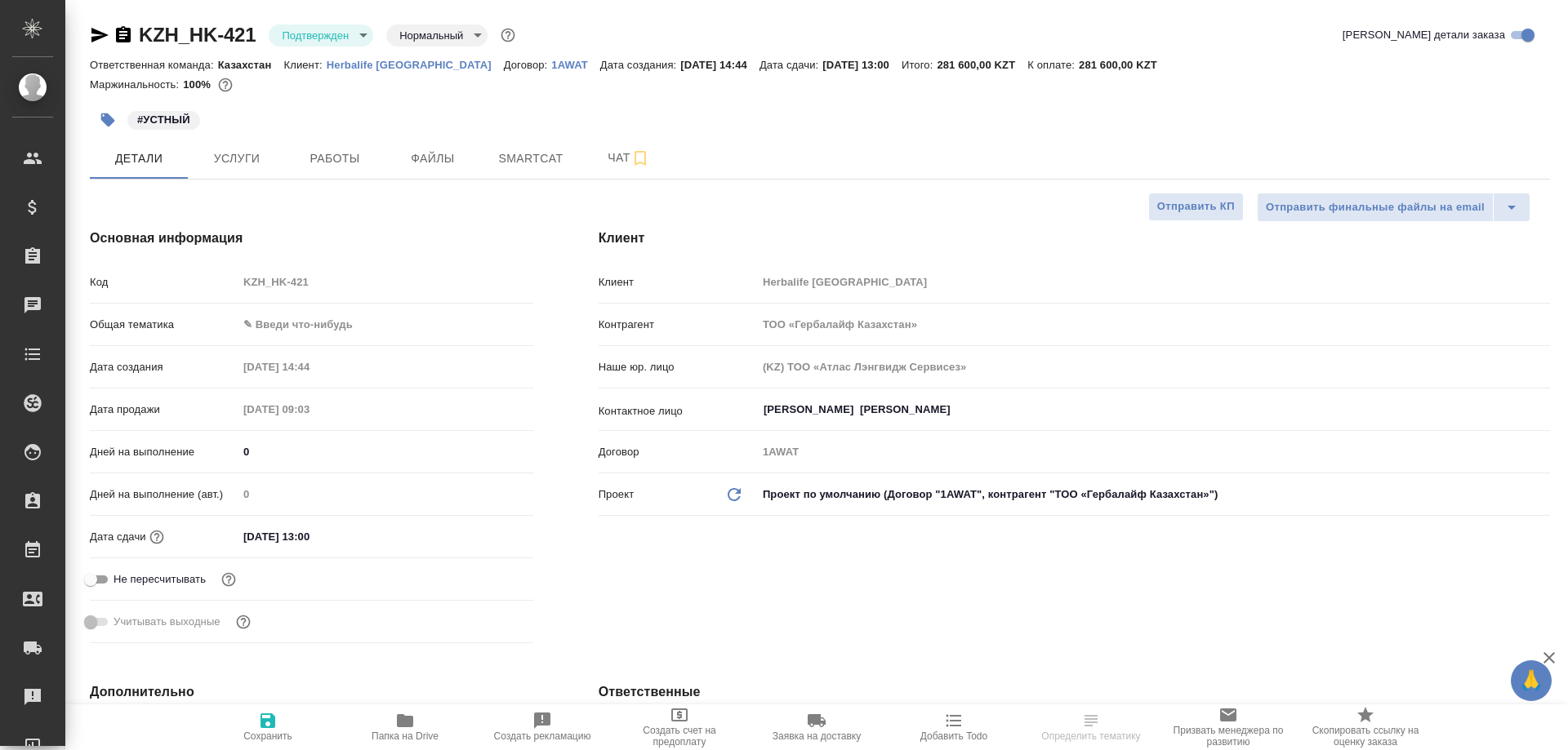
type textarea "x"
click at [338, 153] on span "Работы" at bounding box center [334, 158] width 78 height 21
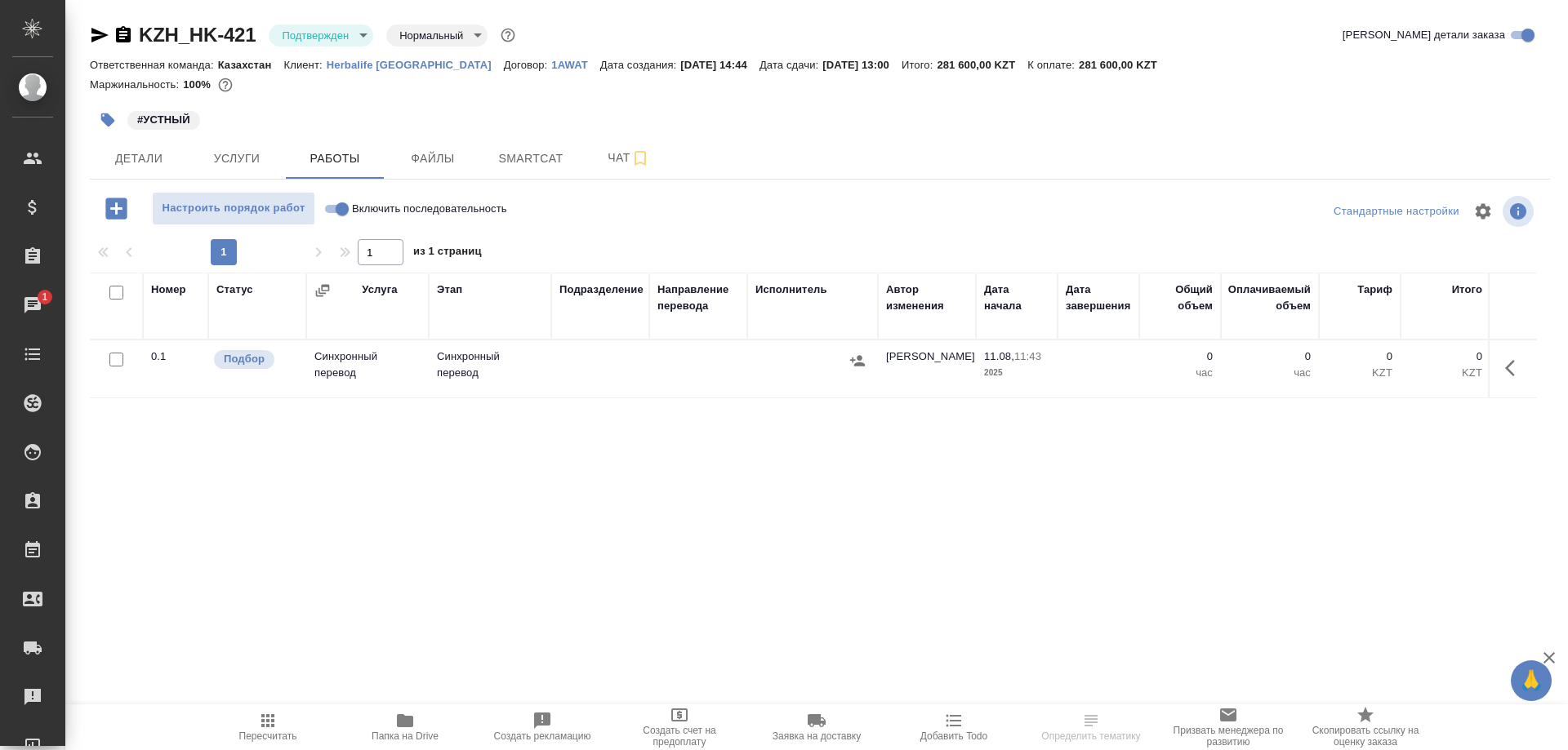
click at [405, 64] on p "Herbalife [GEOGRAPHIC_DATA]" at bounding box center [414, 64] width 177 height 12
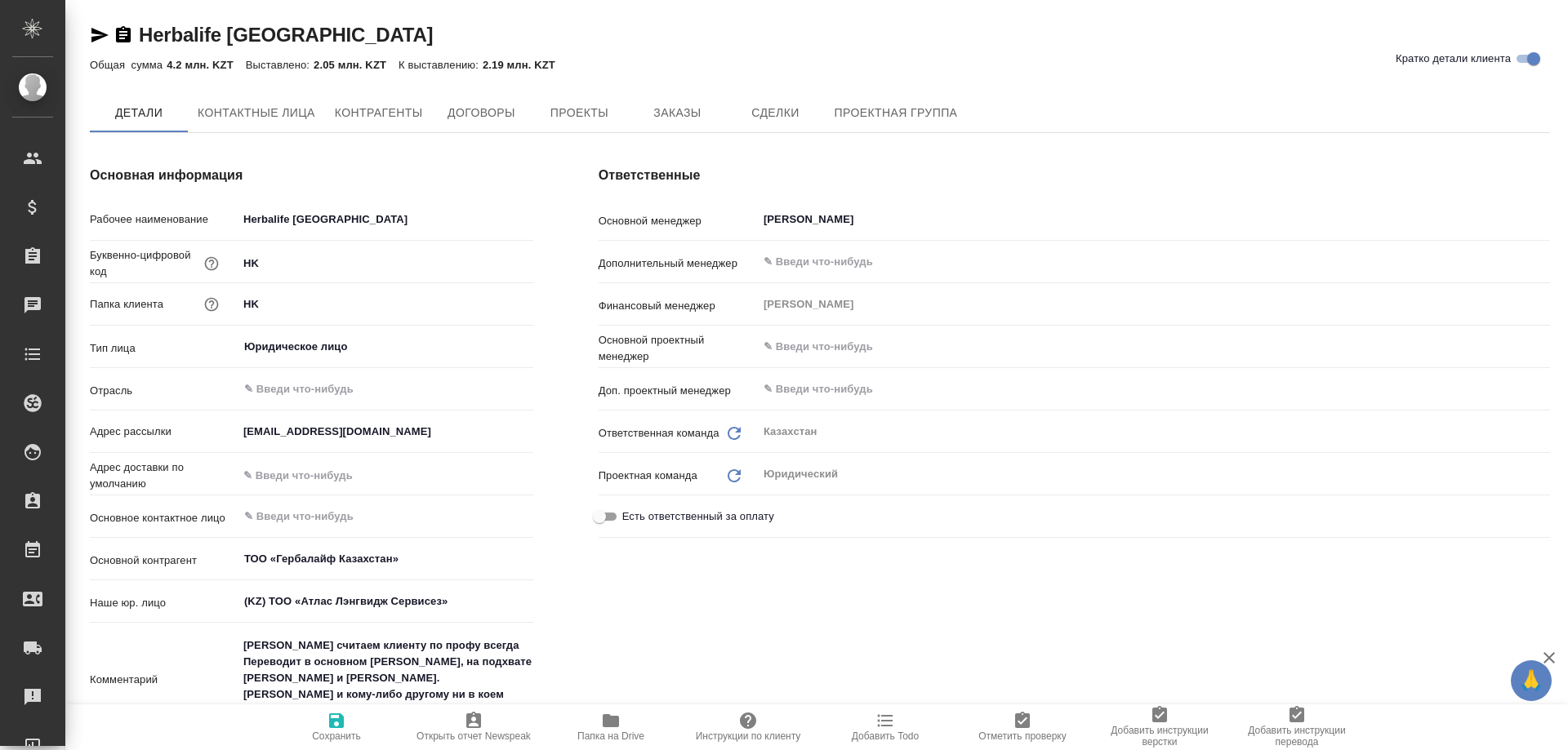
type textarea "x"
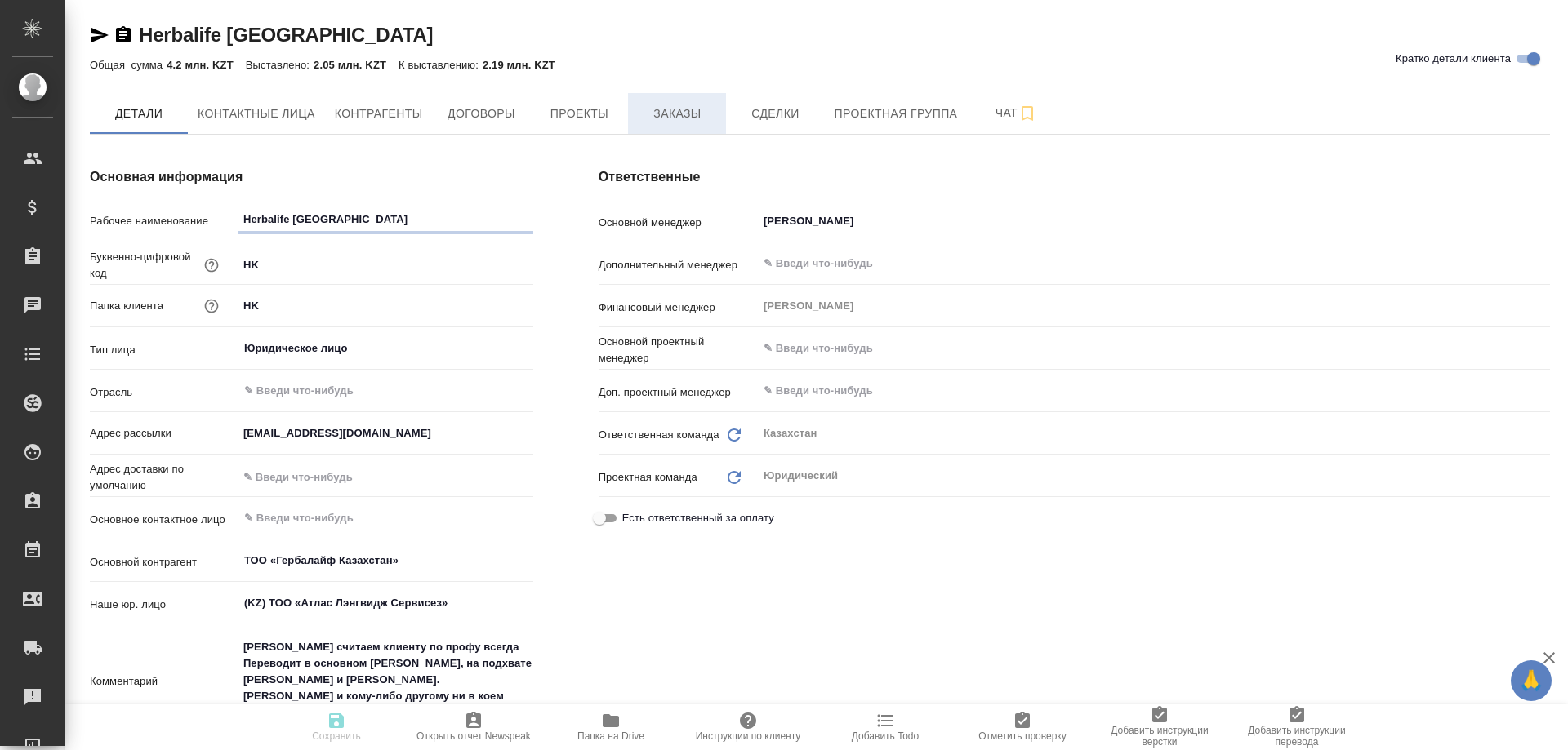
type textarea "x"
click at [665, 106] on span "Заказы" at bounding box center [676, 114] width 78 height 21
type textarea "x"
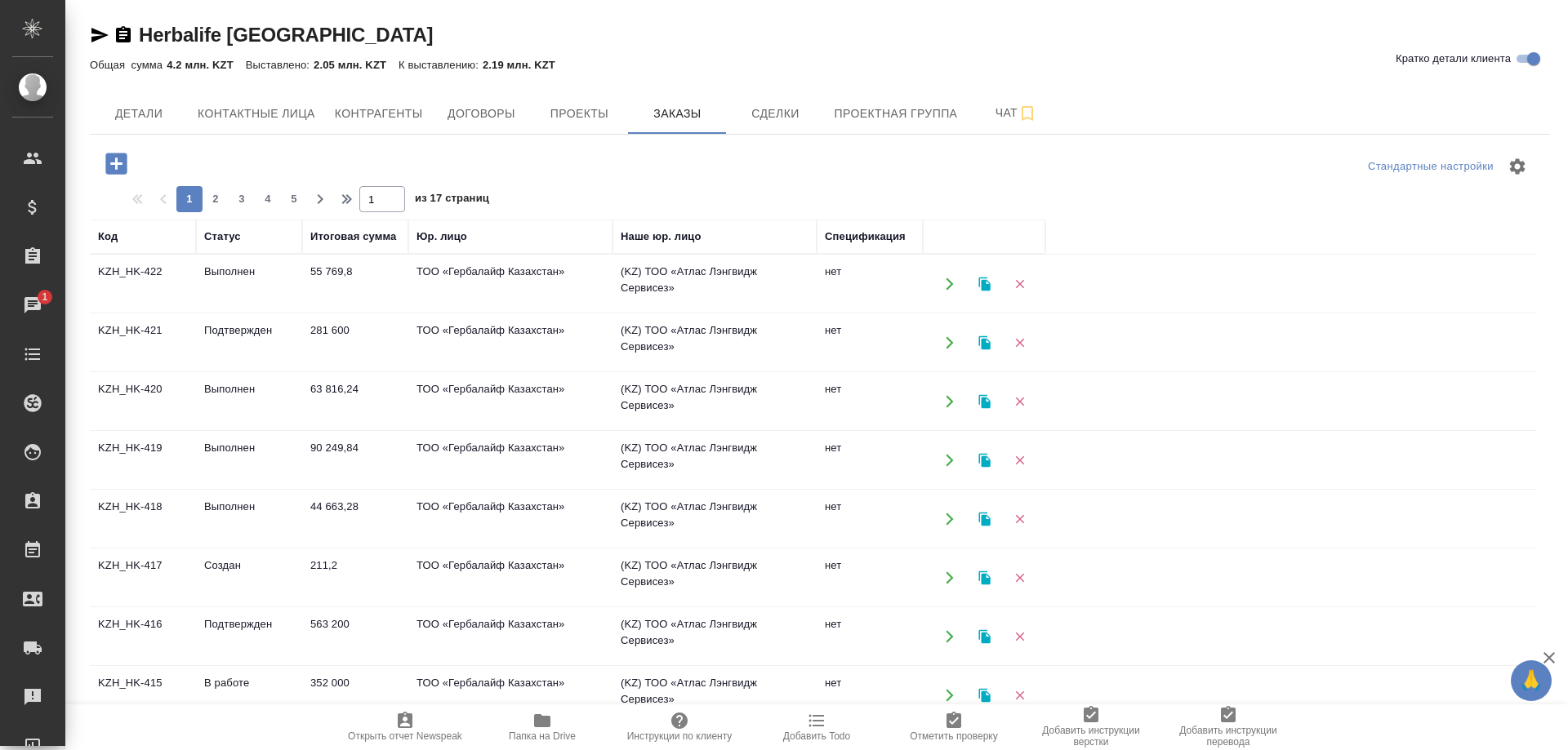
click at [147, 312] on td "KZH_HK-420" at bounding box center [142, 285] width 106 height 57
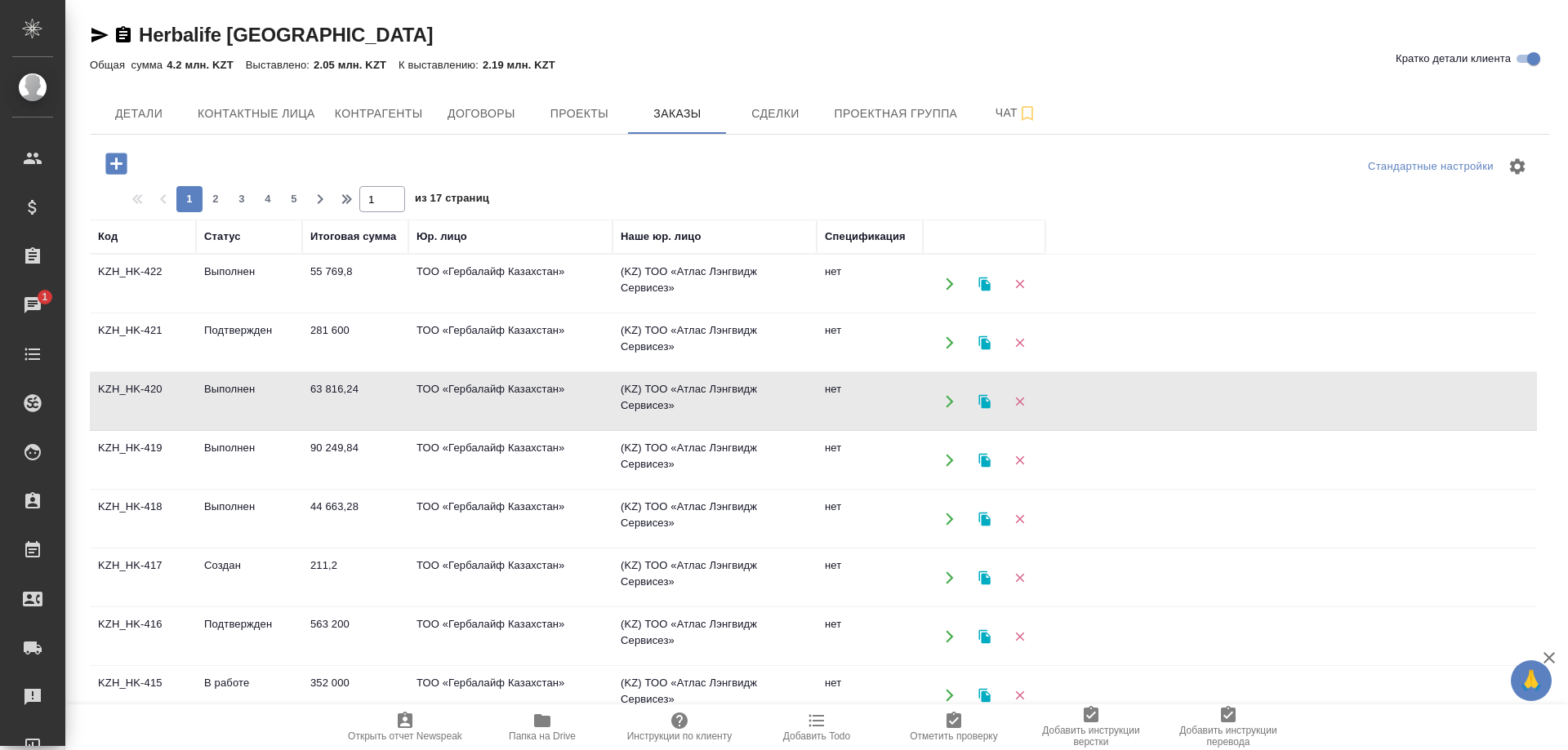
click at [147, 312] on td "KZH_HK-420" at bounding box center [142, 285] width 106 height 57
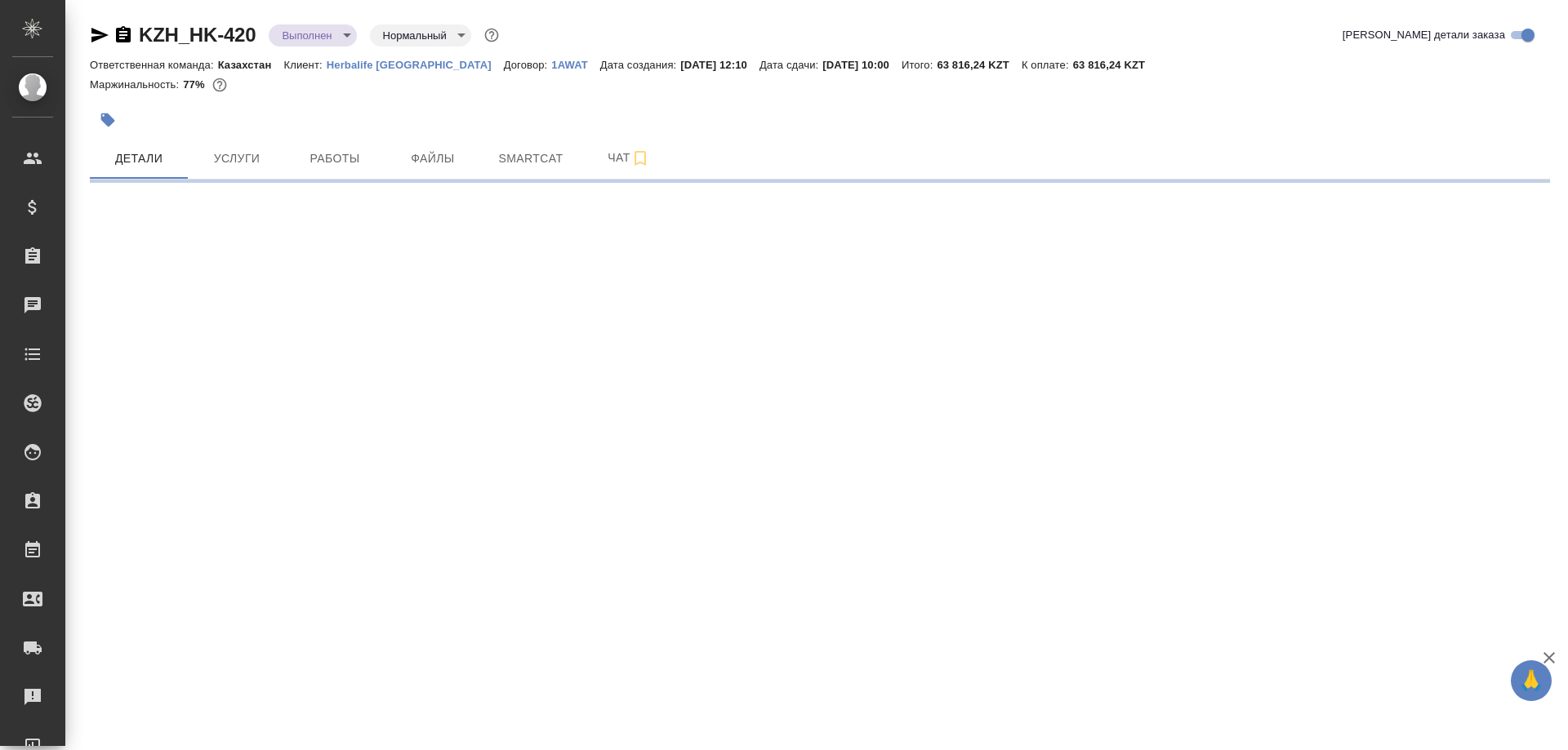
select select "RU"
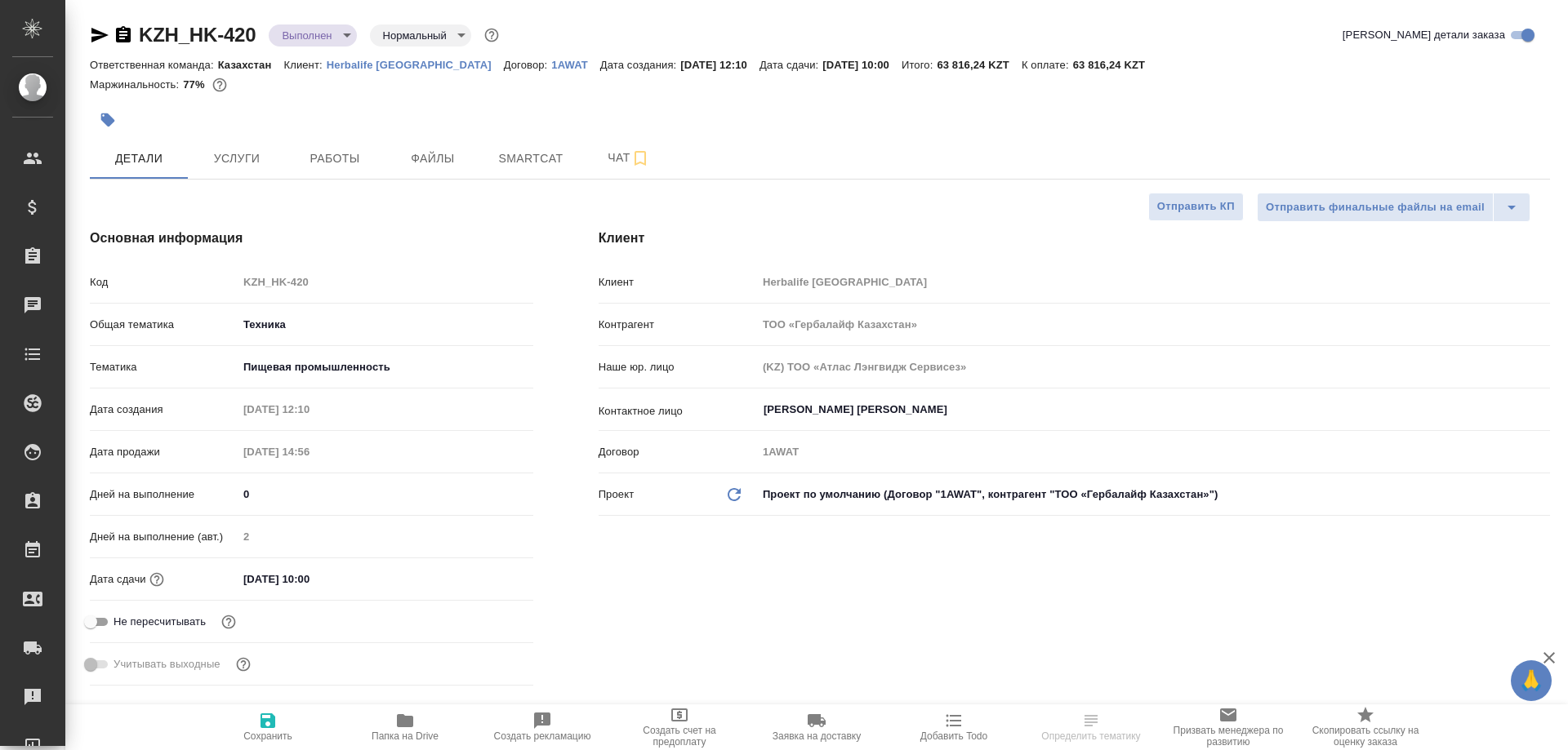
type textarea "x"
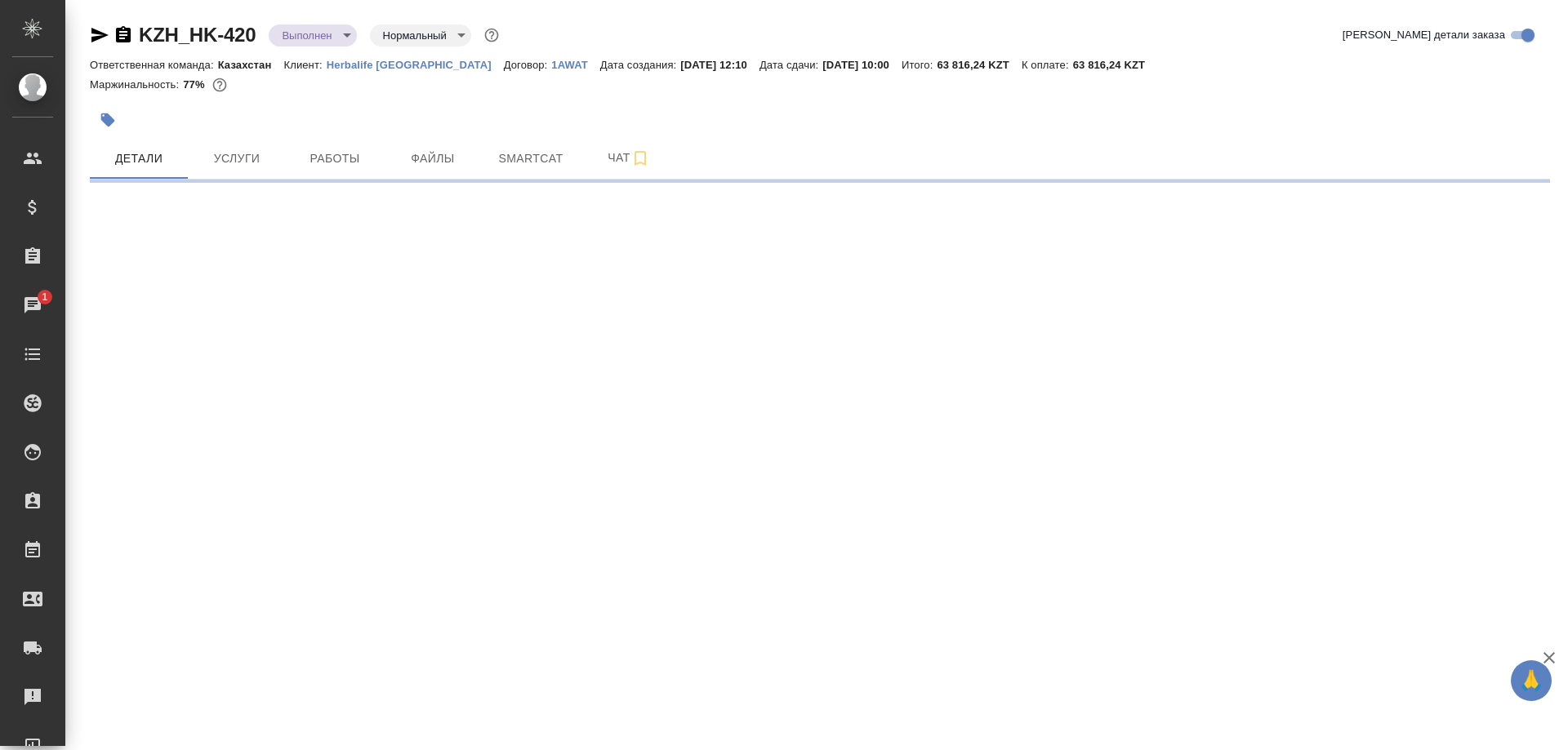
select select "RU"
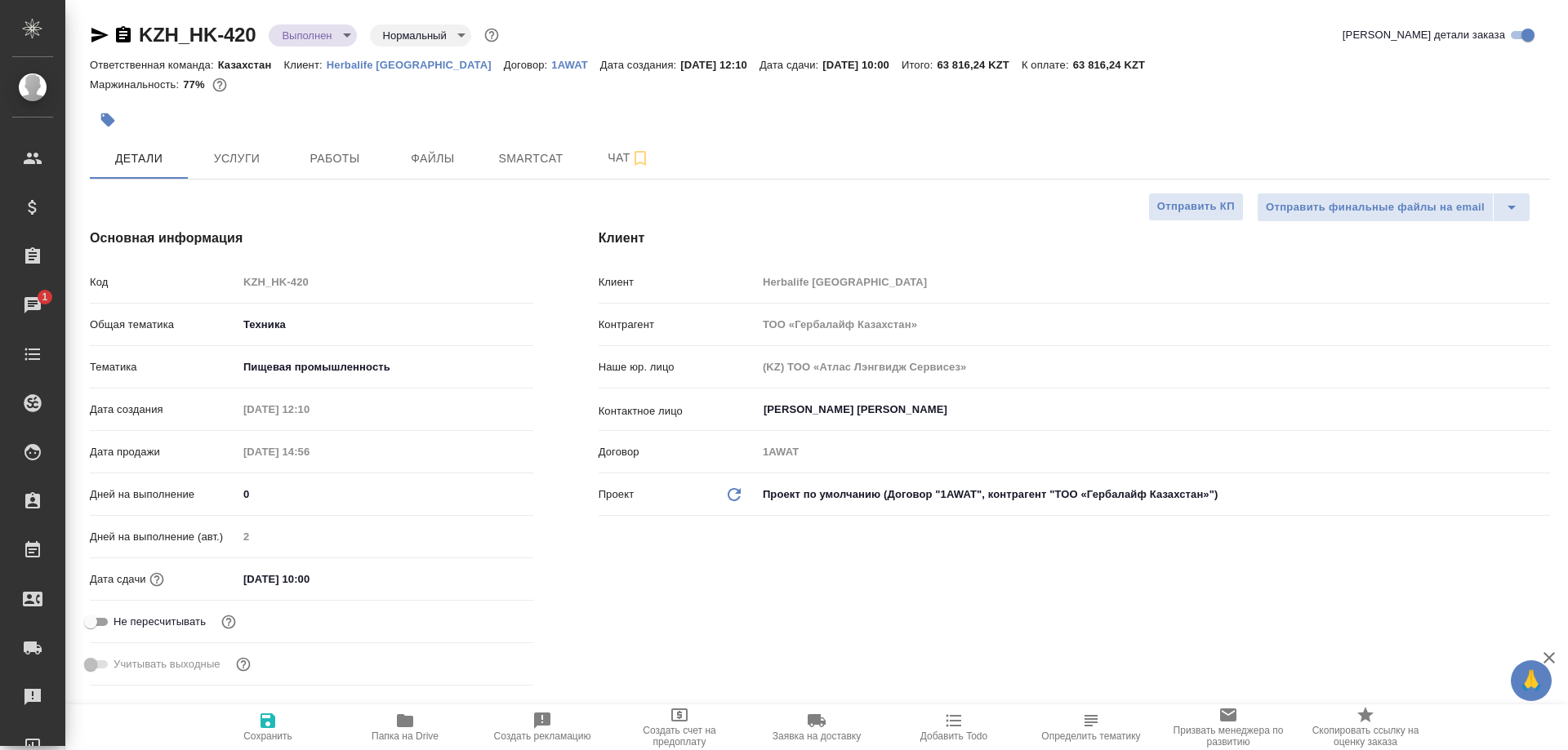
type textarea "x"
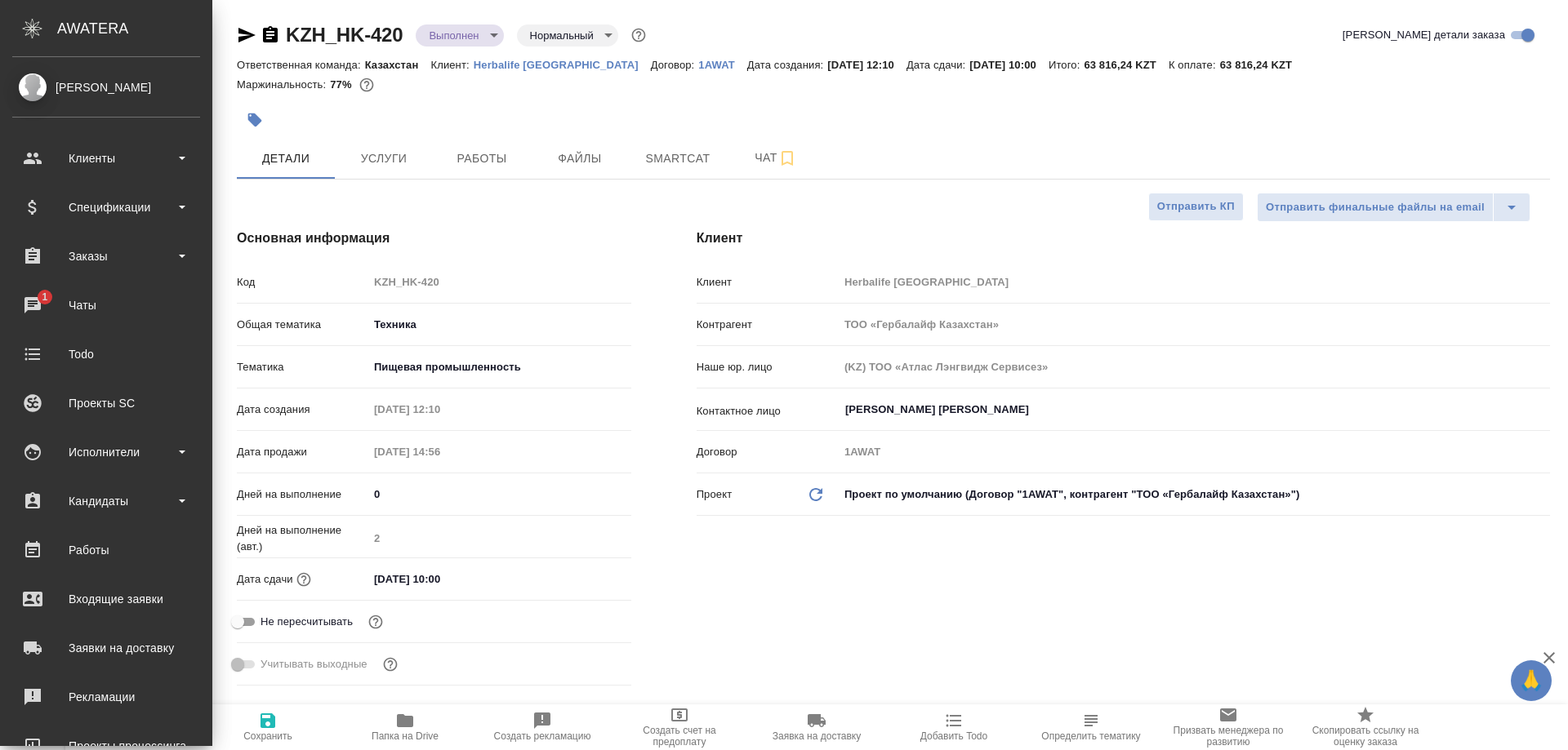
type textarea "x"
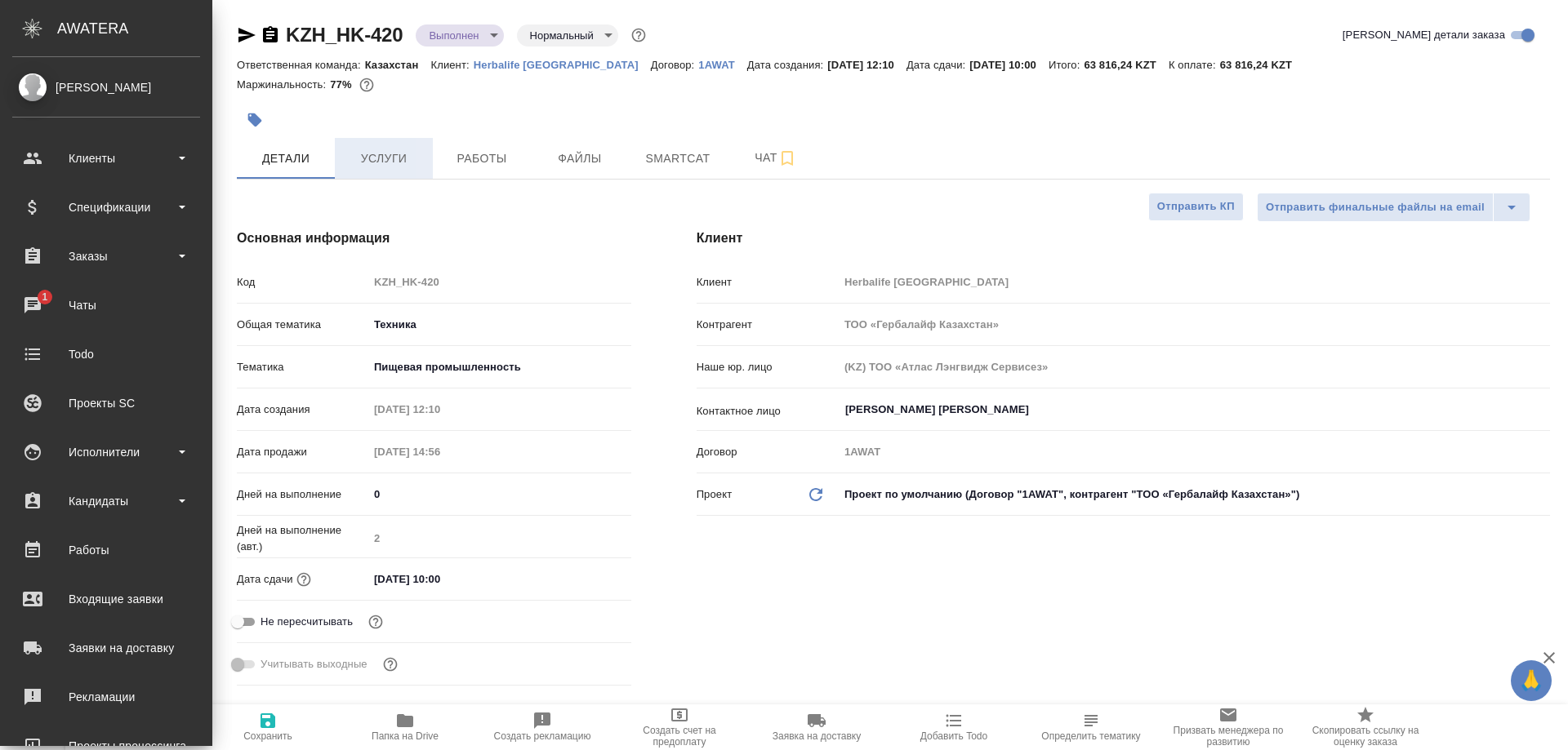
type textarea "x"
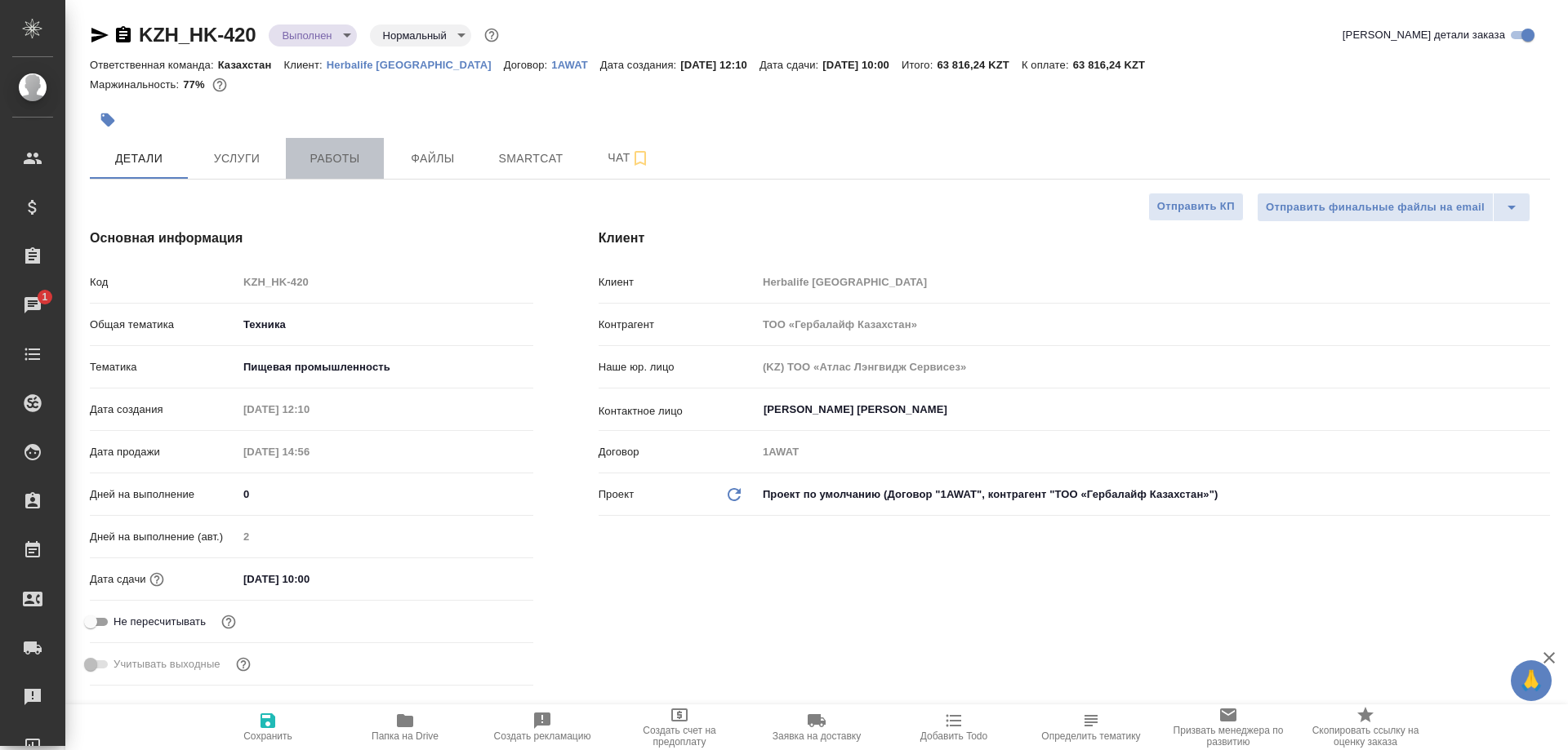
click at [338, 155] on span "Работы" at bounding box center [334, 158] width 78 height 21
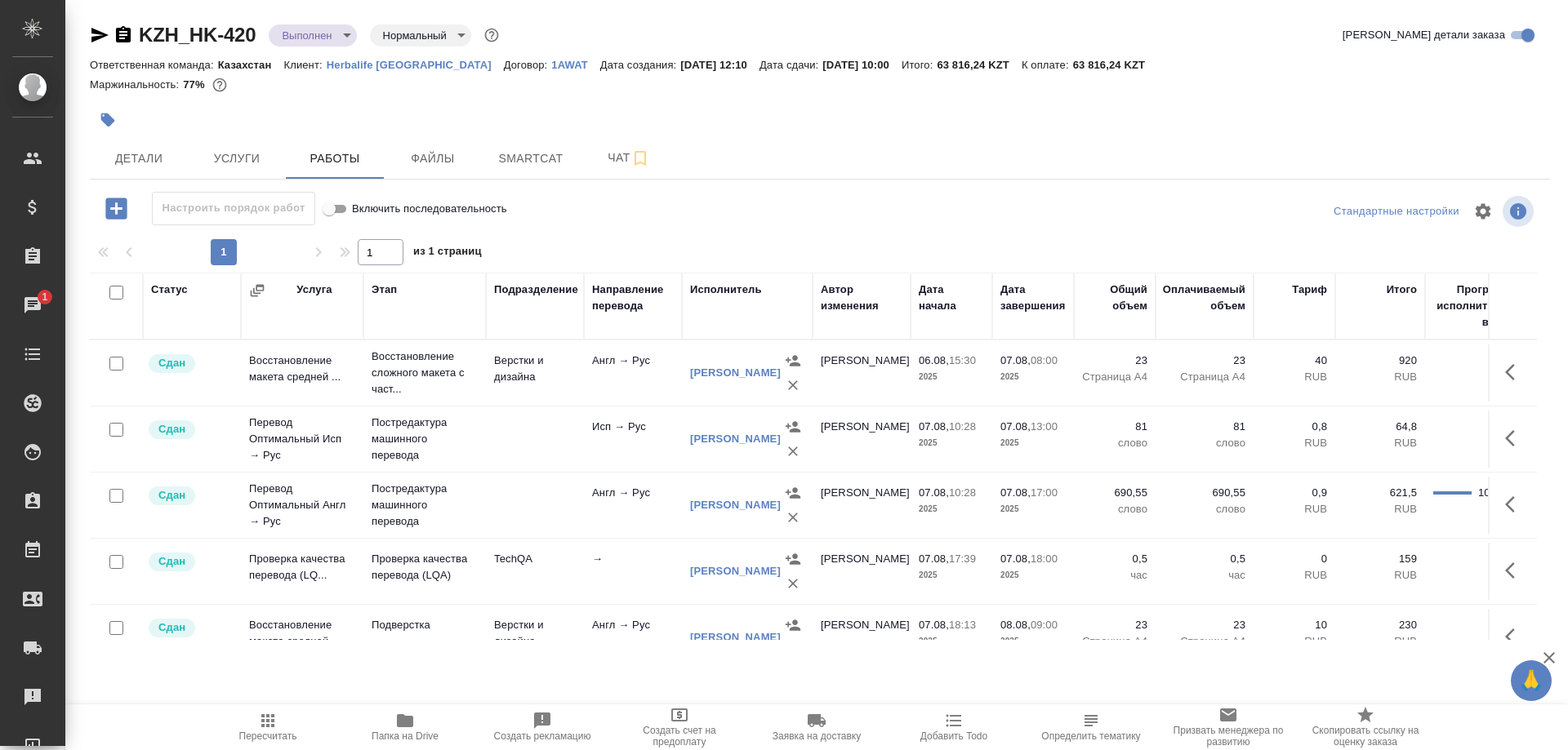
scroll to position [89, 0]
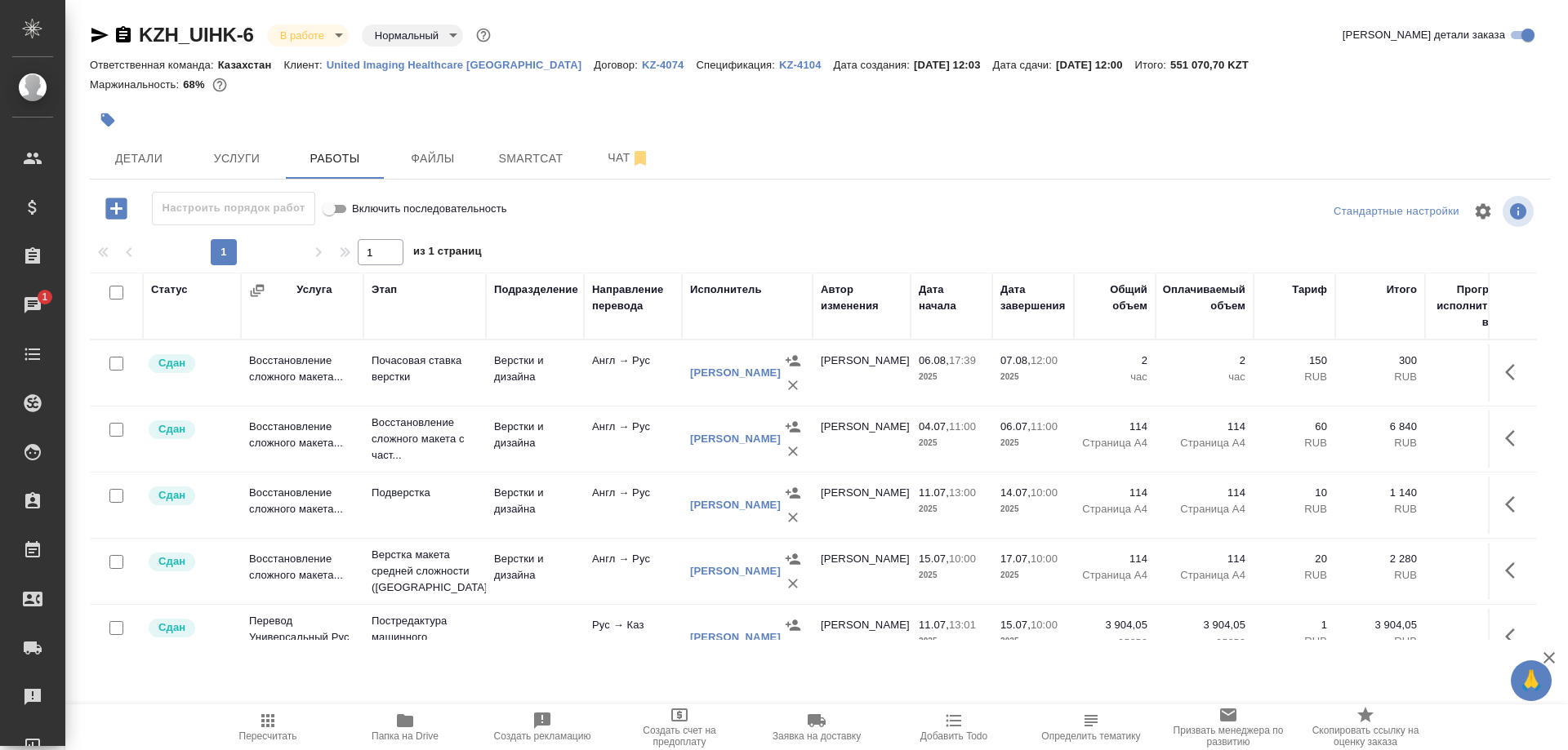
click at [229, 159] on span "Услуги" at bounding box center [236, 158] width 78 height 21
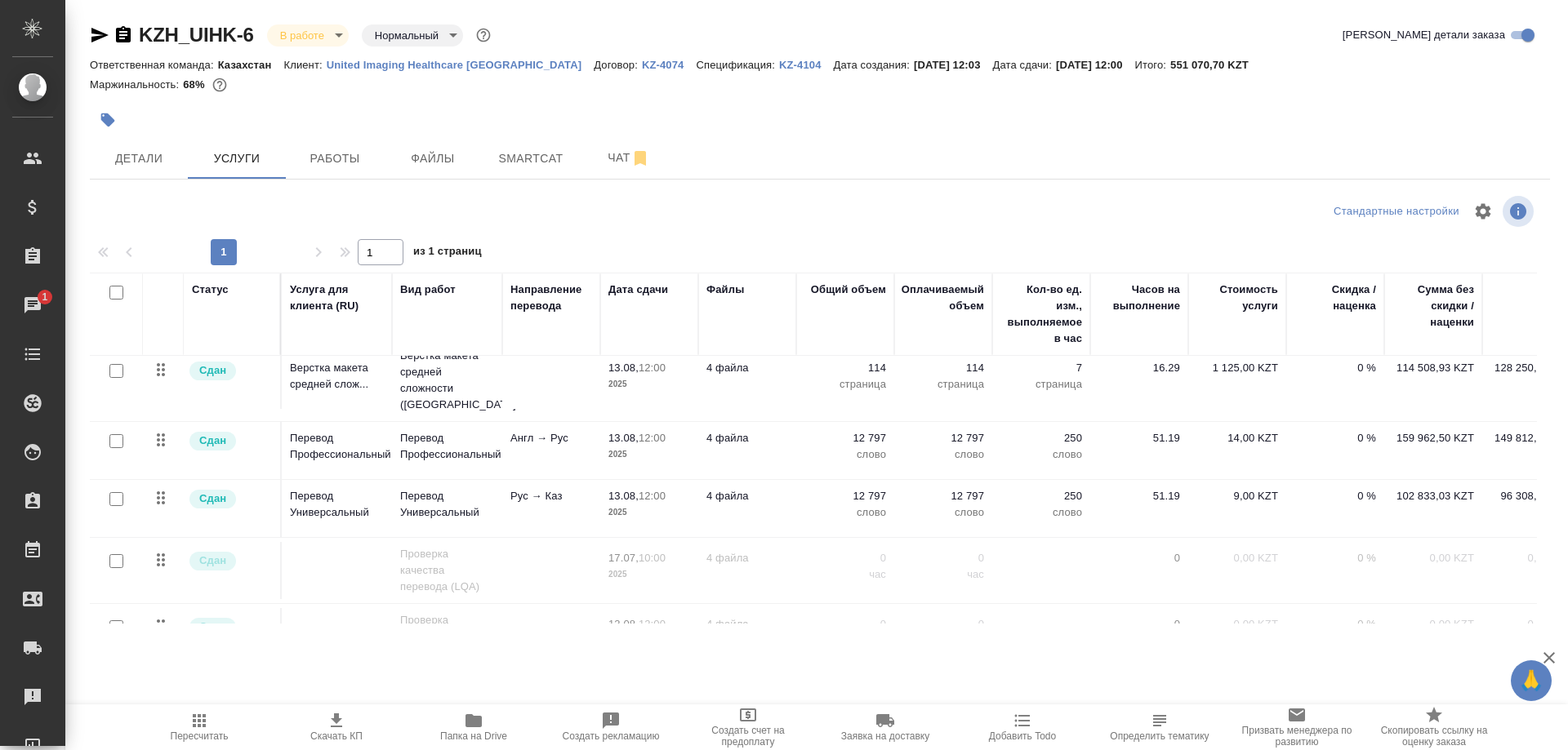
scroll to position [171, 0]
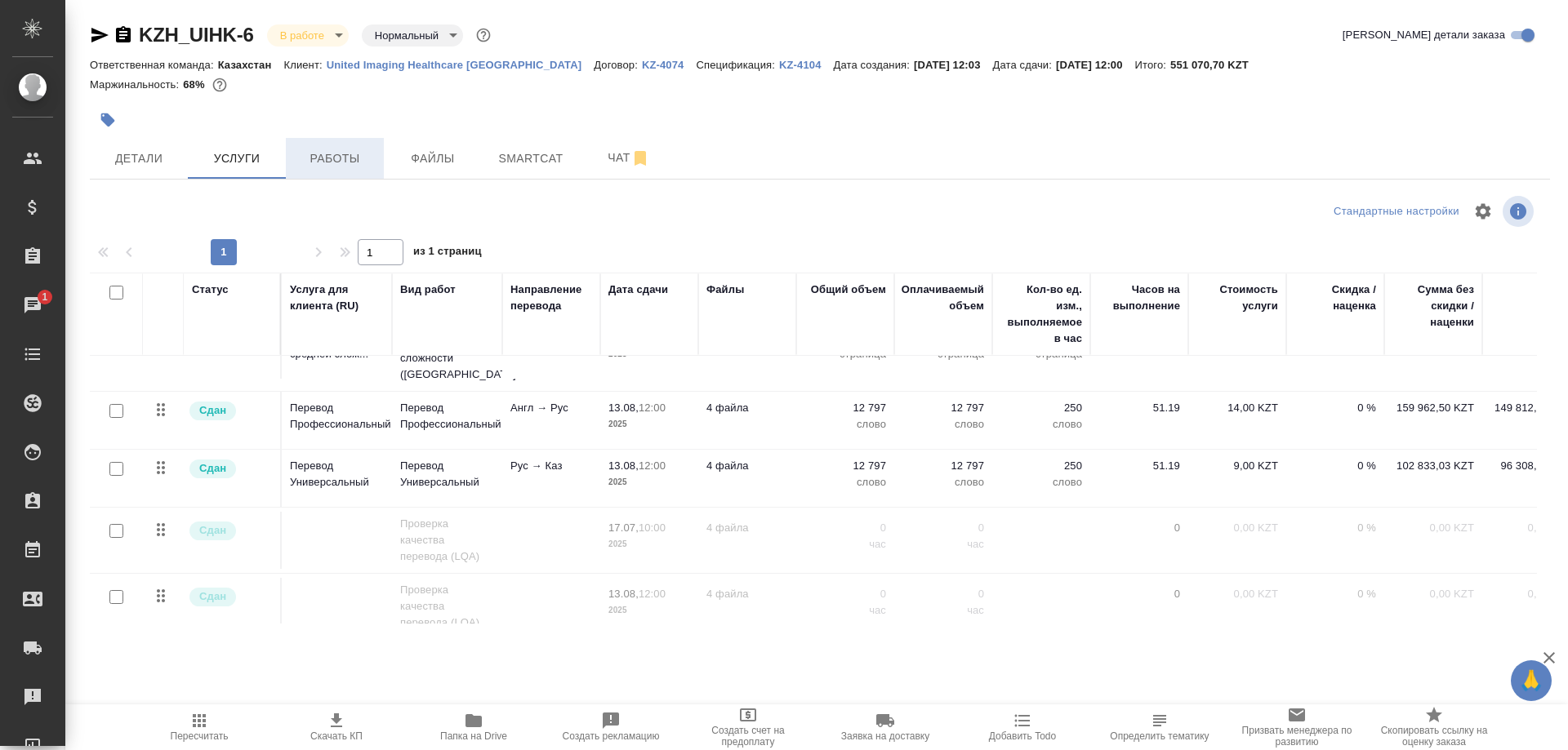
click at [320, 161] on span "Работы" at bounding box center [334, 158] width 78 height 21
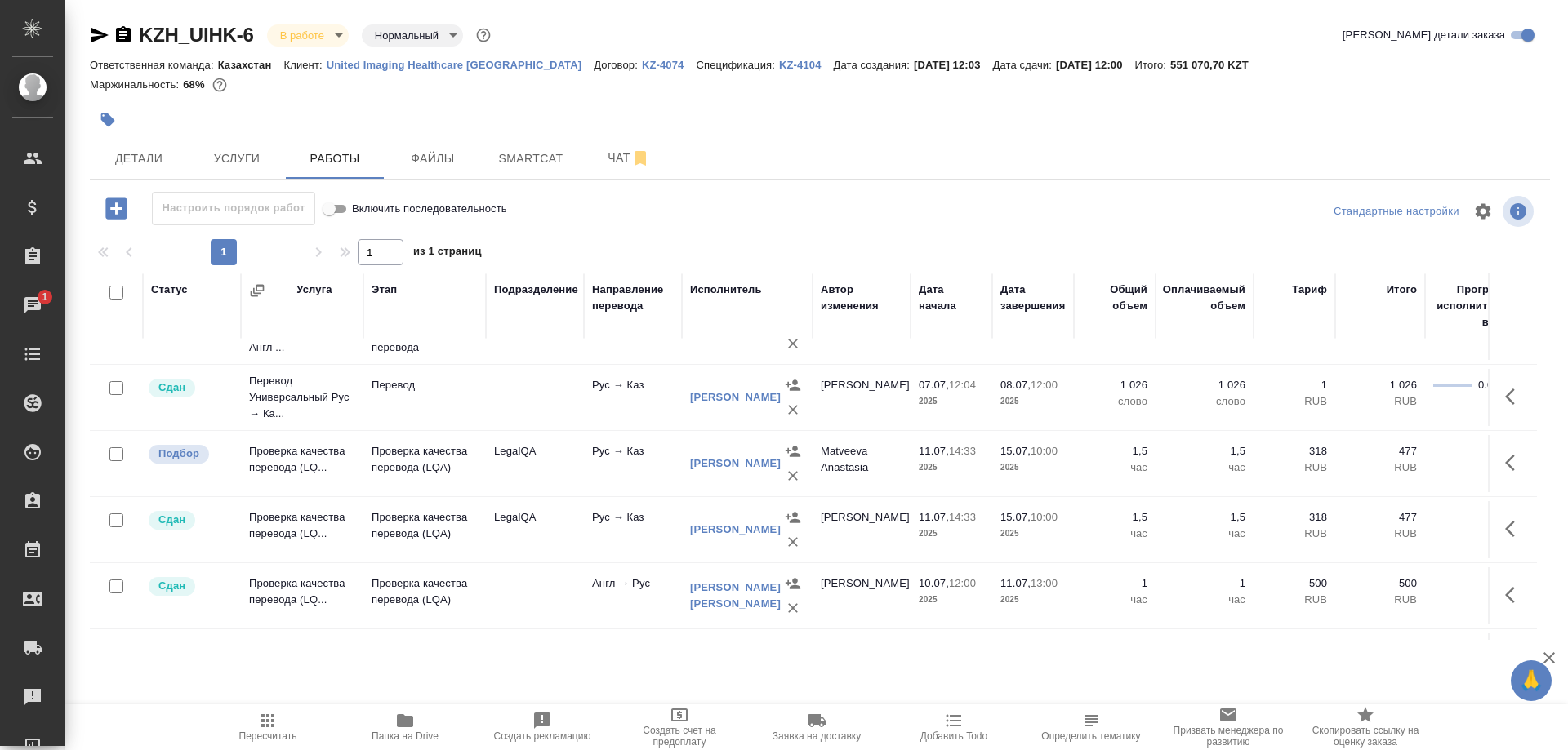
scroll to position [416, 0]
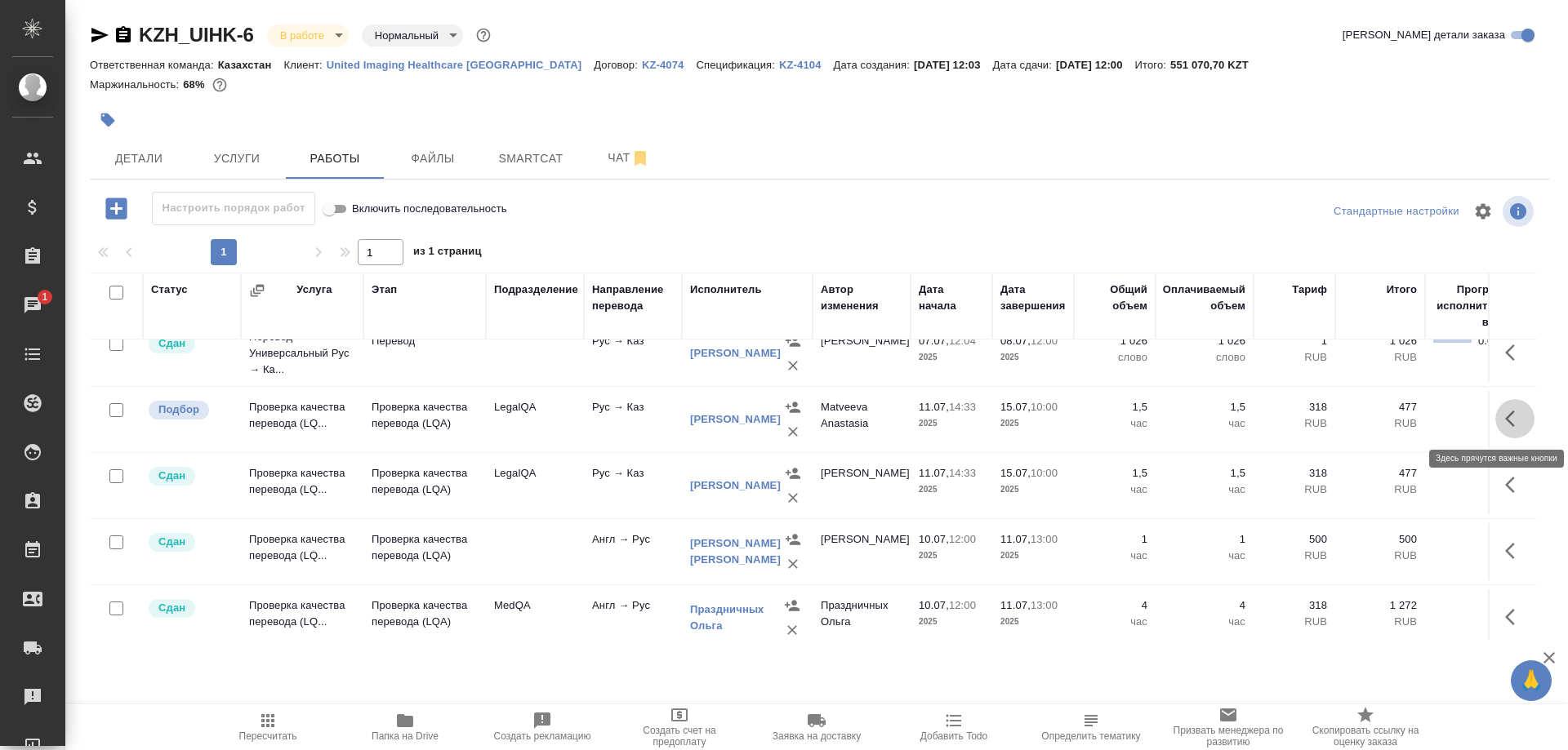
click at [1500, 413] on button "button" at bounding box center [1516, 419] width 40 height 40
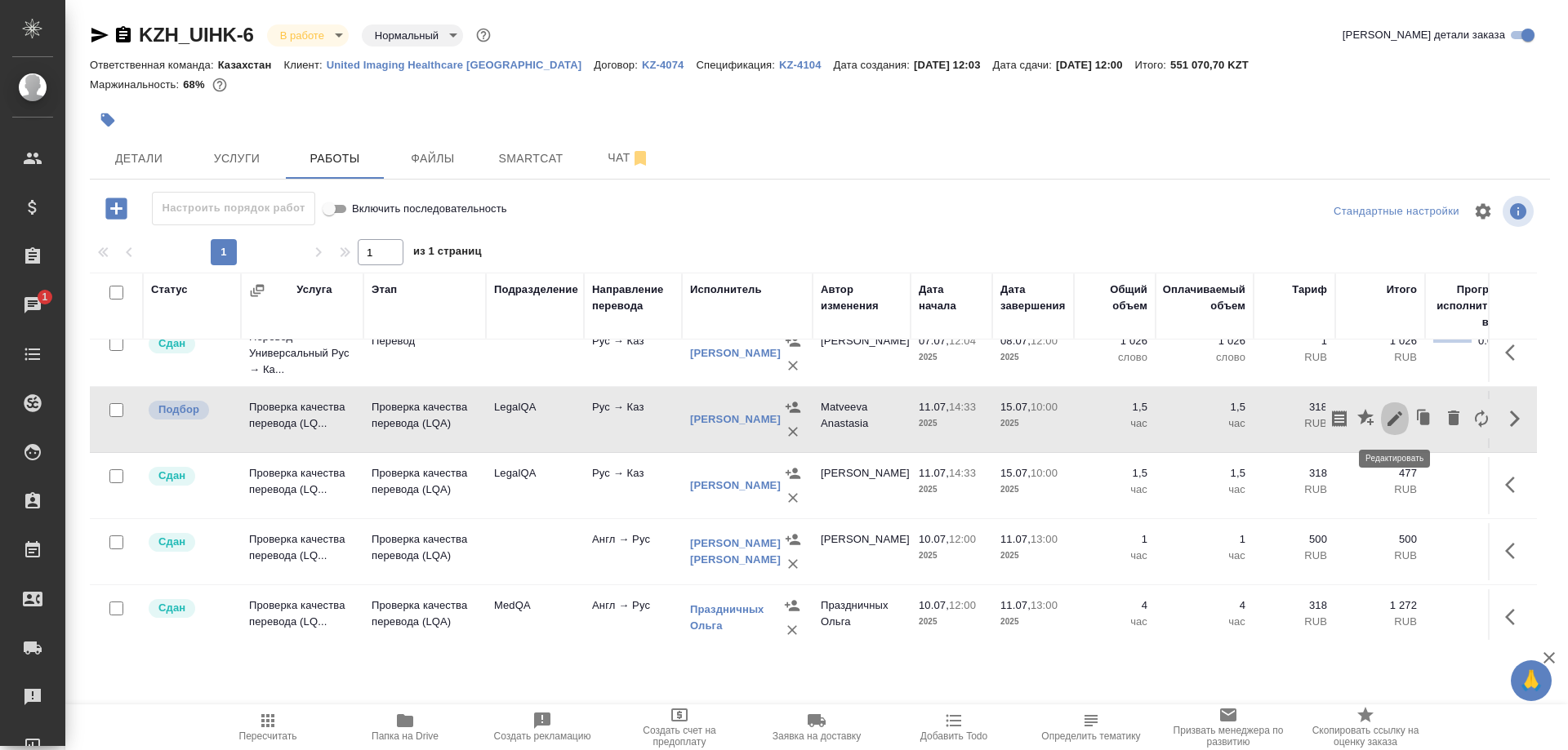
click at [1391, 420] on icon "button" at bounding box center [1395, 419] width 20 height 20
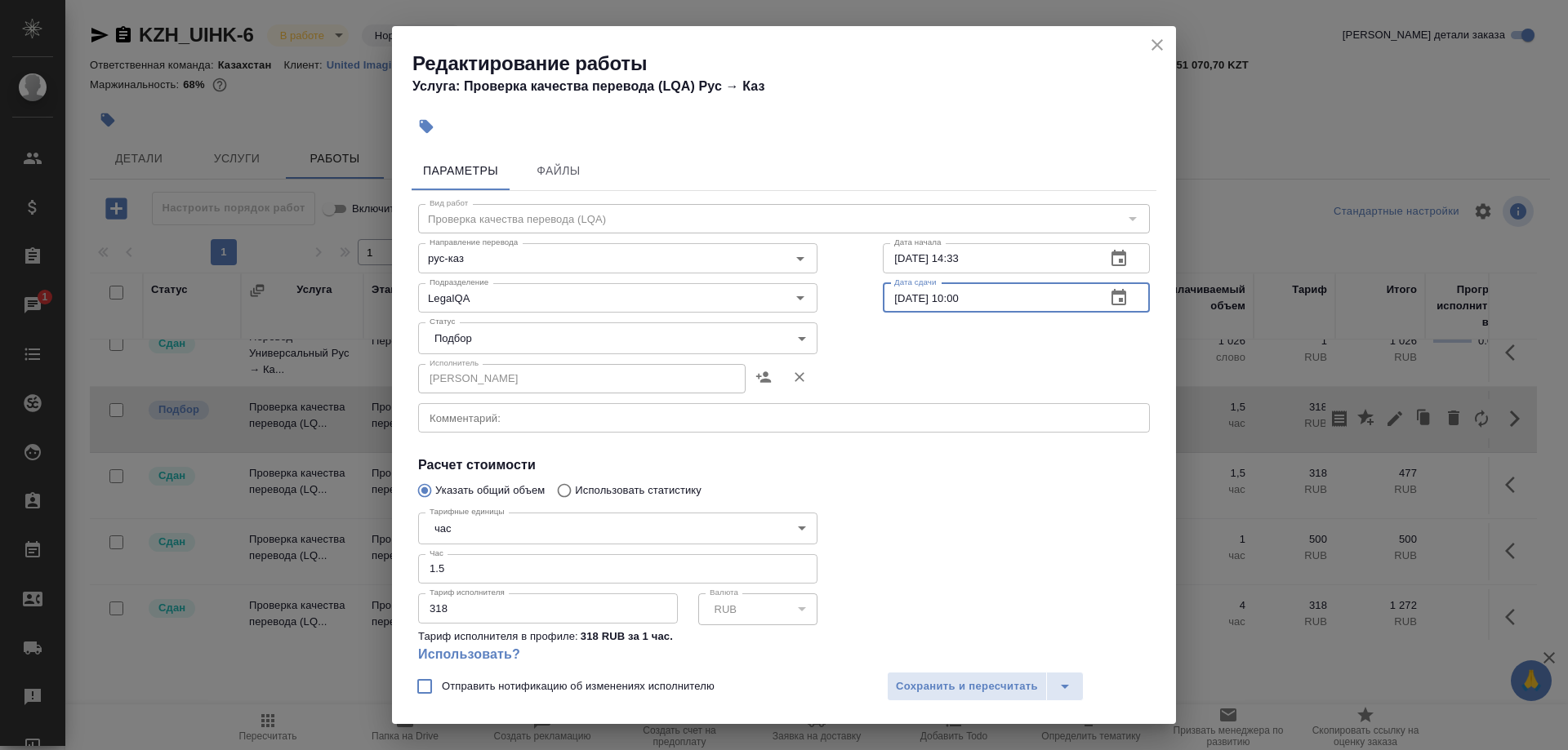
click at [895, 297] on input "15.07.2025 10:00" at bounding box center [988, 298] width 210 height 30
type input "12.08.2025 10:00"
click at [983, 280] on div "Дата сдачи 12.08.2025 10:00 Дата сдачи" at bounding box center [1016, 296] width 332 height 105
click at [998, 294] on input "12.08.2025 10:00" at bounding box center [988, 298] width 210 height 30
click at [996, 257] on input "11.07.2025 14:33" at bounding box center [988, 258] width 210 height 30
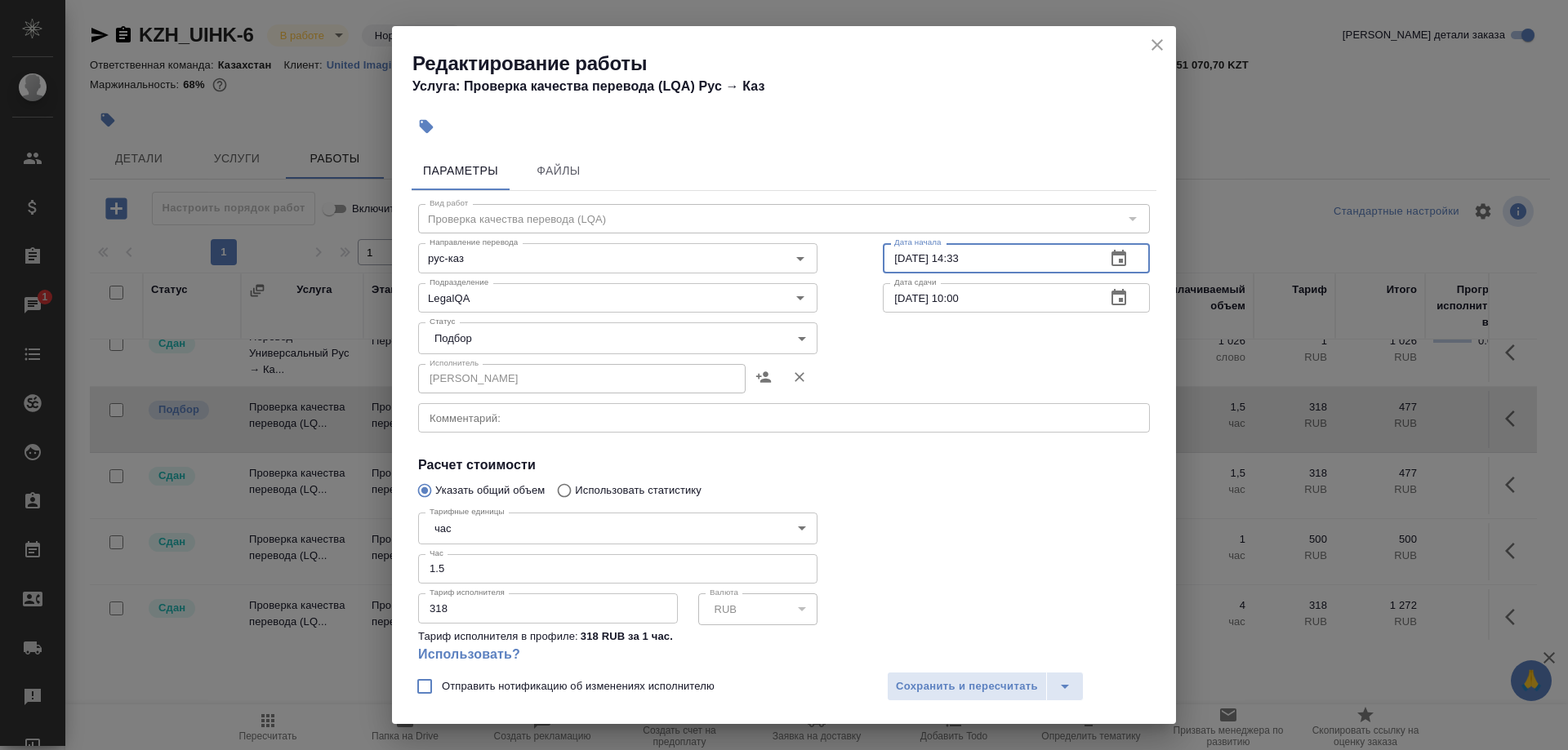
paste input "2.08.2025 10:00"
drag, startPoint x: 949, startPoint y: 258, endPoint x: 1007, endPoint y: 258, distance: 58.0
click at [1007, 258] on input "12.08.2025 10:00" at bounding box center [988, 258] width 210 height 30
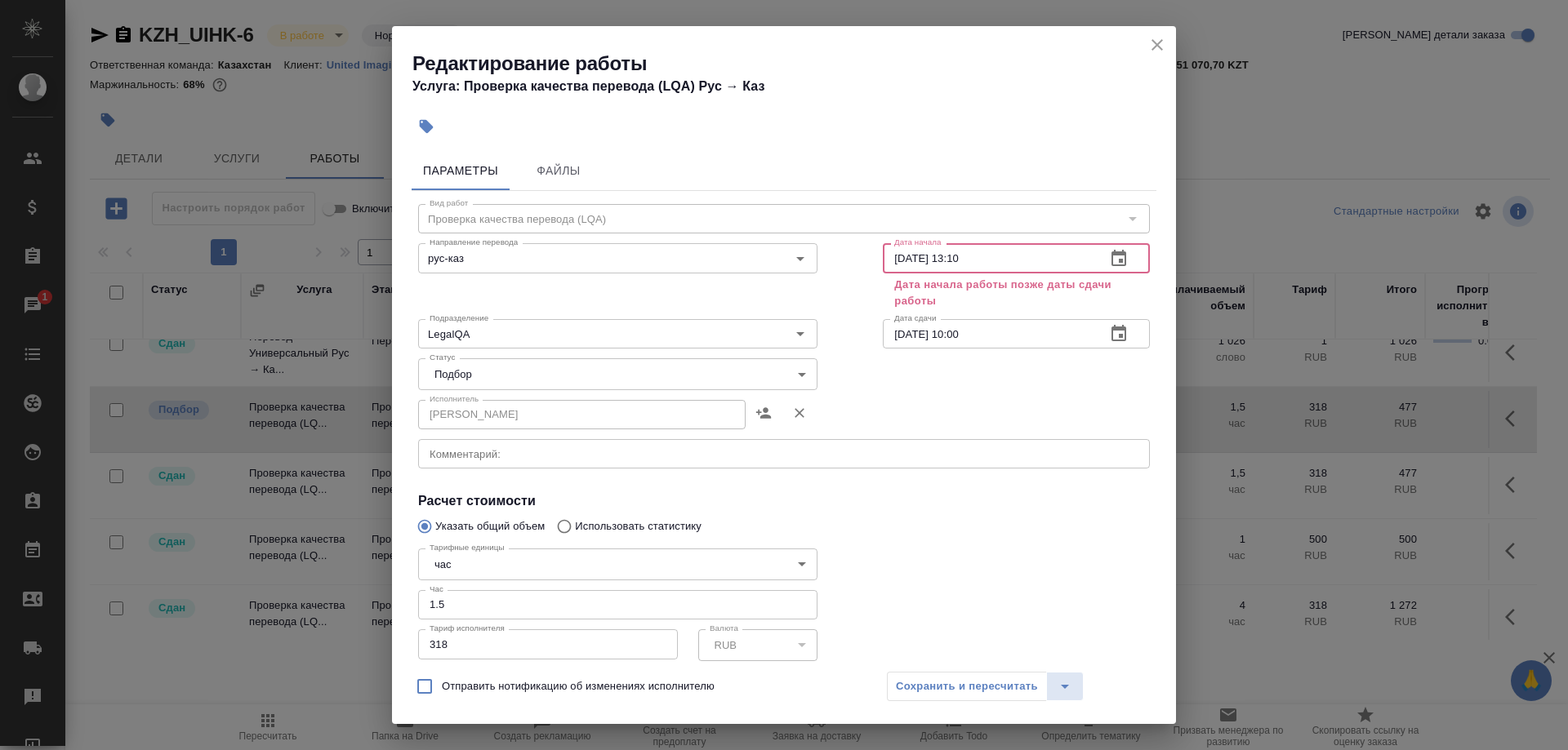
type input "12.08.2025 13:10"
click at [952, 333] on input "12.08.2025 10:00" at bounding box center [988, 334] width 210 height 30
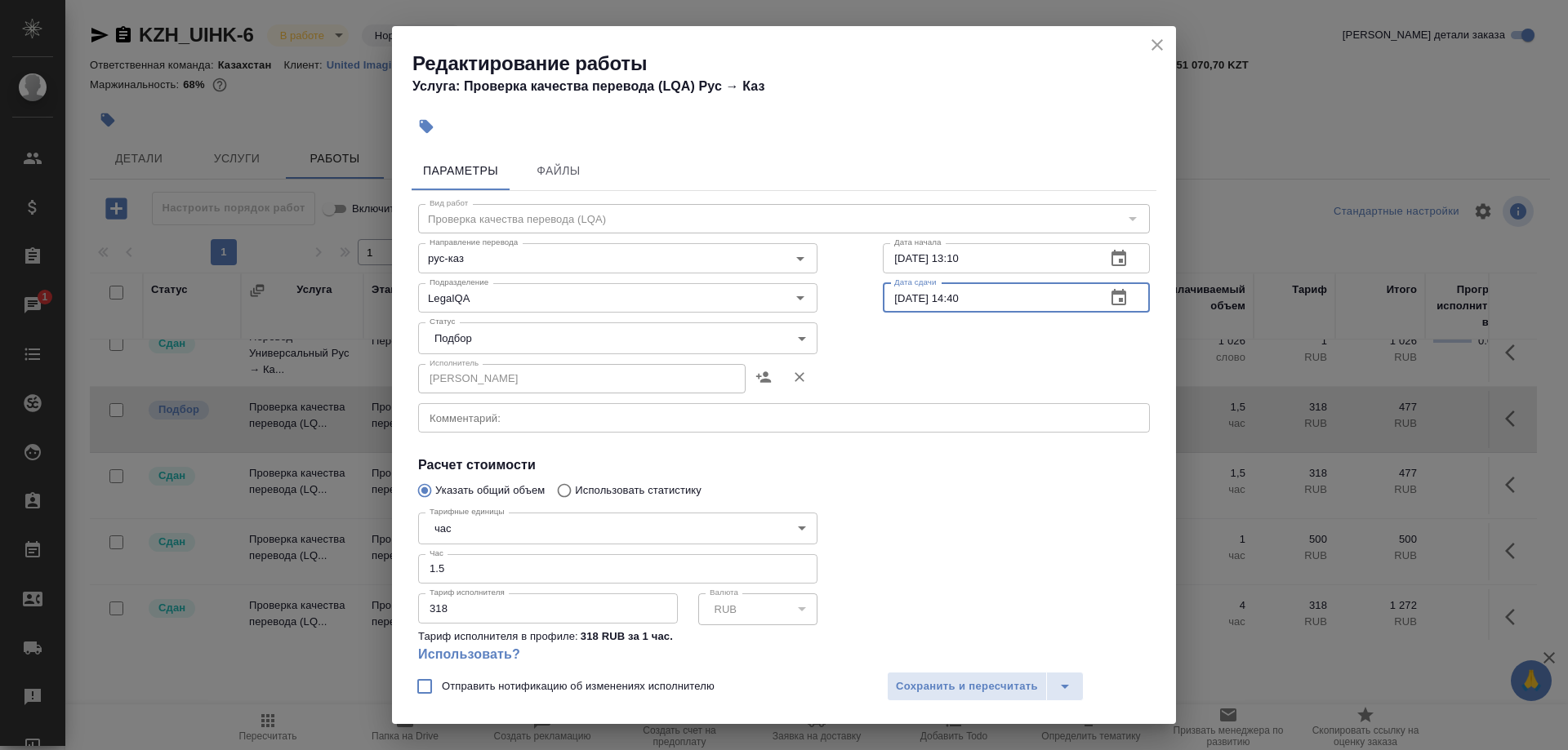
type input "12.08.2025 14:40"
click at [492, 335] on body "🙏 .cls-1 fill:#fff; AWATERA Shirina Sabina Клиенты Спецификации Заказы 1 Чаты T…" at bounding box center [784, 375] width 1568 height 750
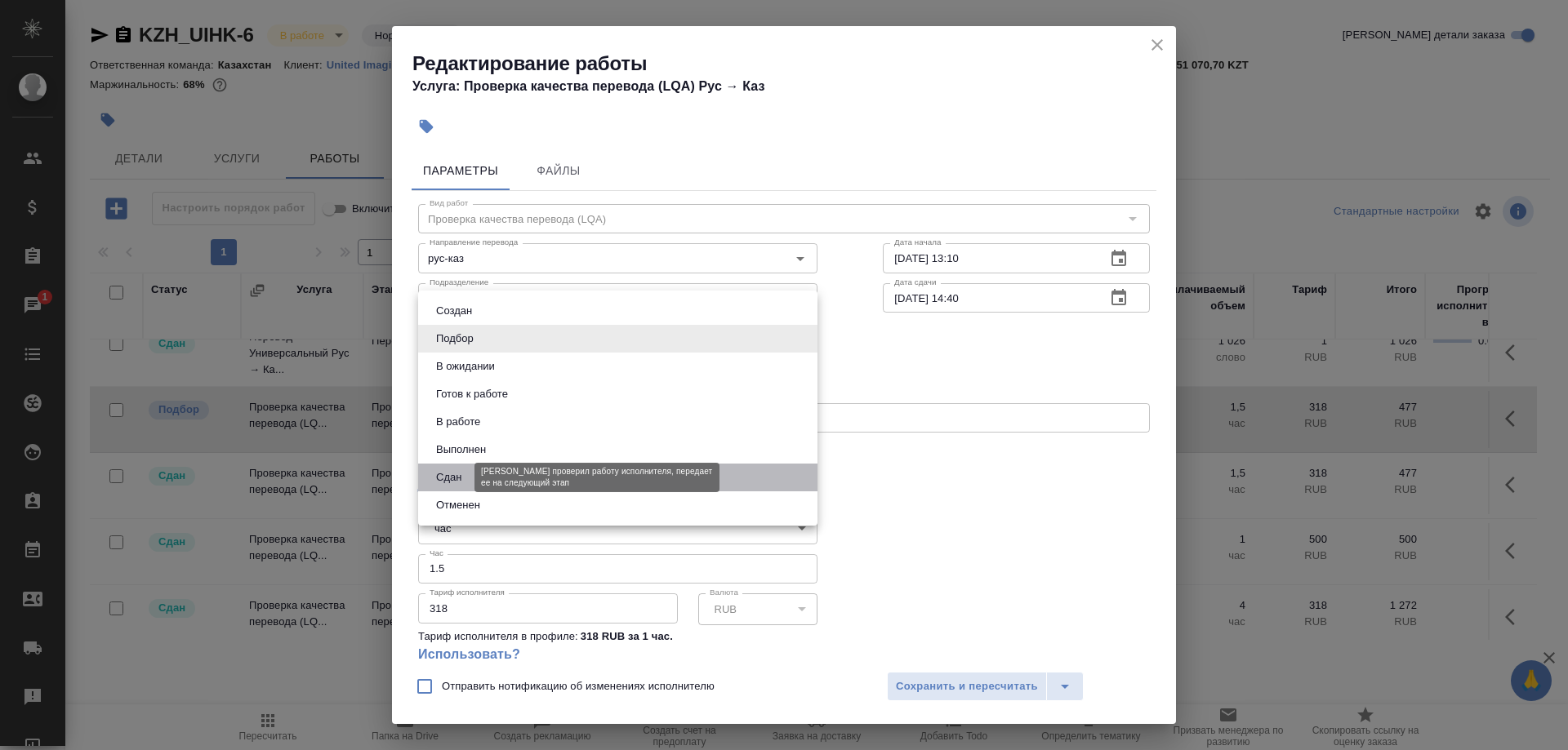
click at [445, 471] on button "Сдан" at bounding box center [449, 477] width 36 height 18
type input "closed"
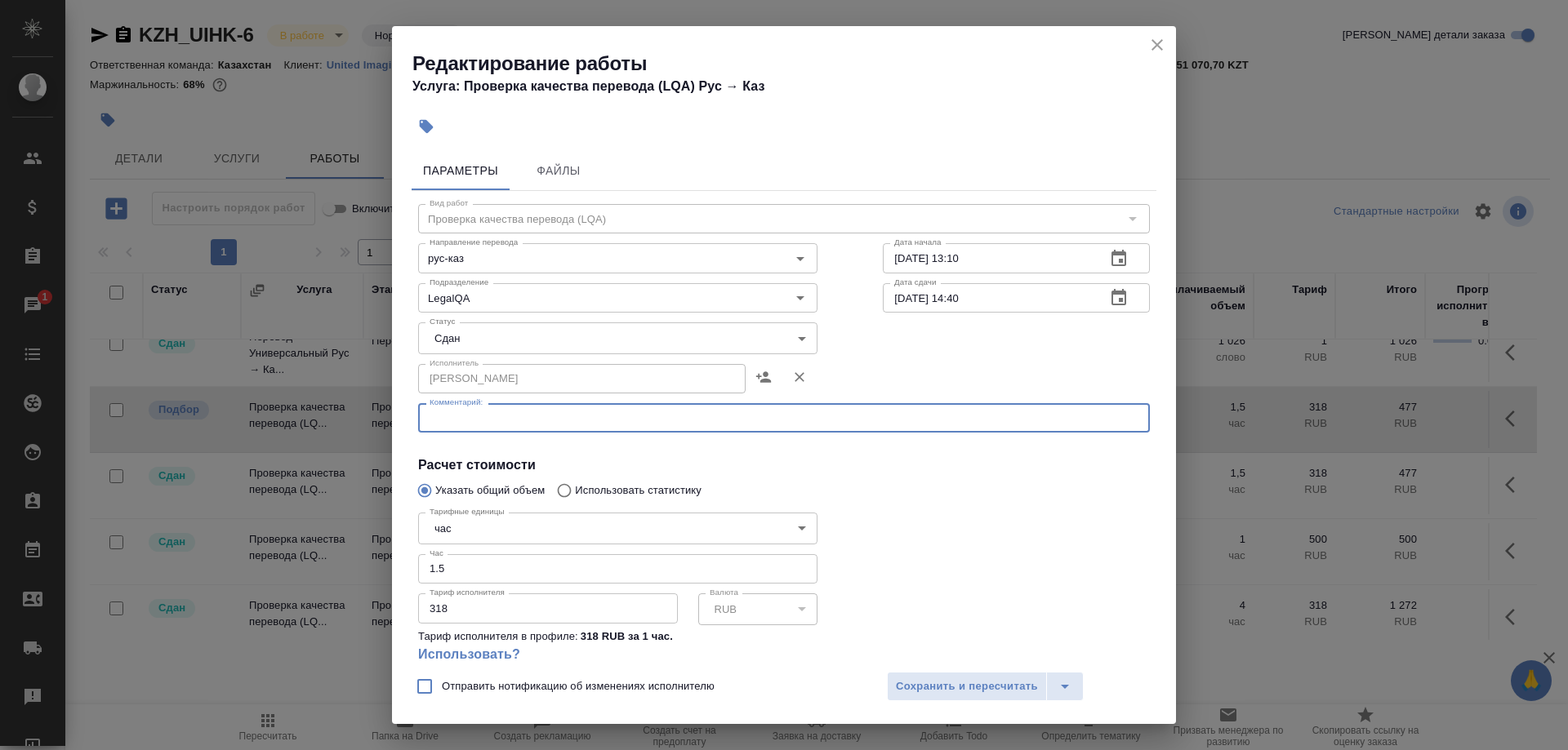
click at [478, 417] on textarea at bounding box center [784, 418] width 709 height 12
type textarea "H"
type textarea "Разметка 2-х файлов по комментариям клиента для русской версии"
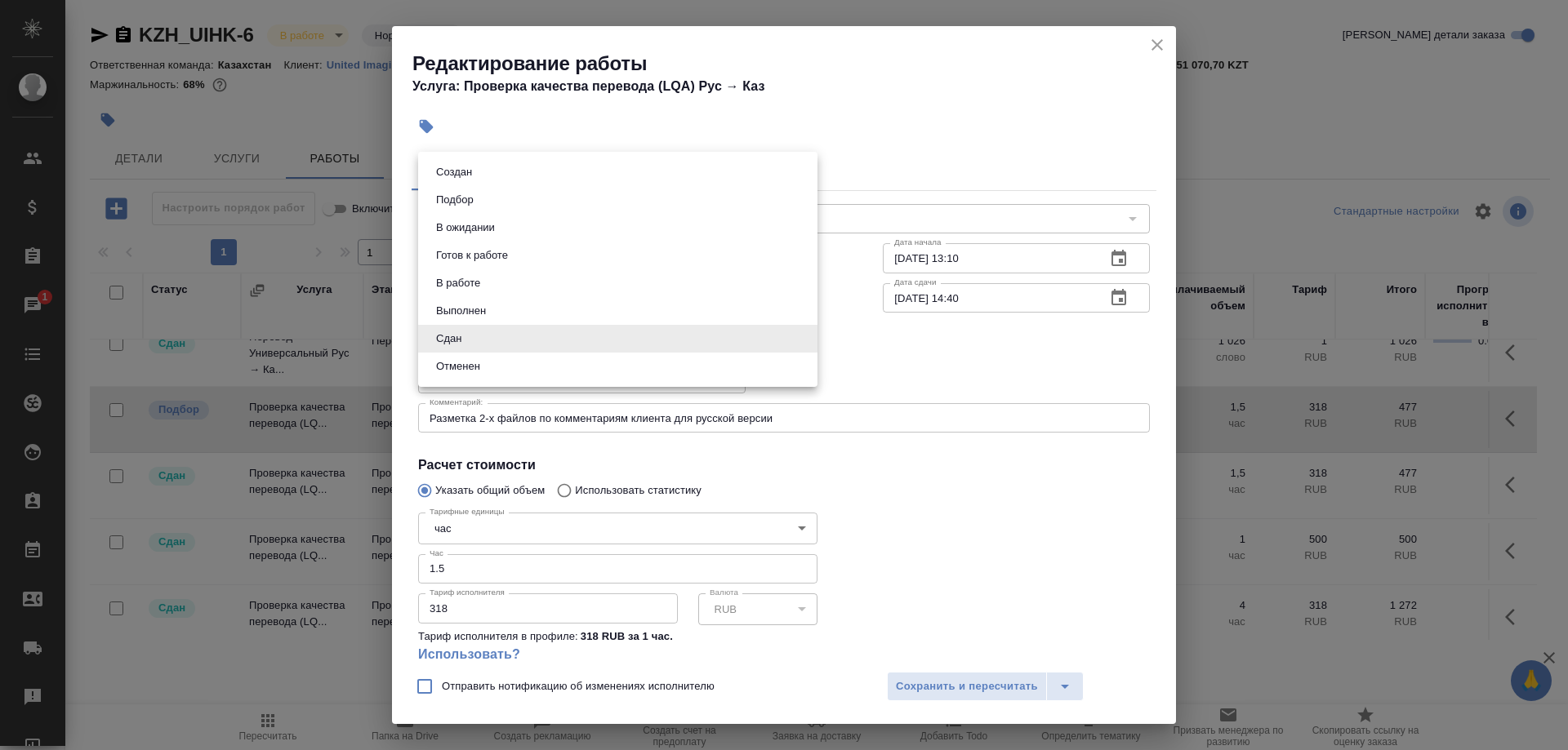
click at [468, 326] on body "🙏 .cls-1 fill:#fff; AWATERA Shirina Sabina Клиенты Спецификации Заказы 1 Чаты T…" at bounding box center [784, 375] width 1568 height 750
click at [453, 283] on button "В работе" at bounding box center [458, 284] width 54 height 18
type input "inProgress"
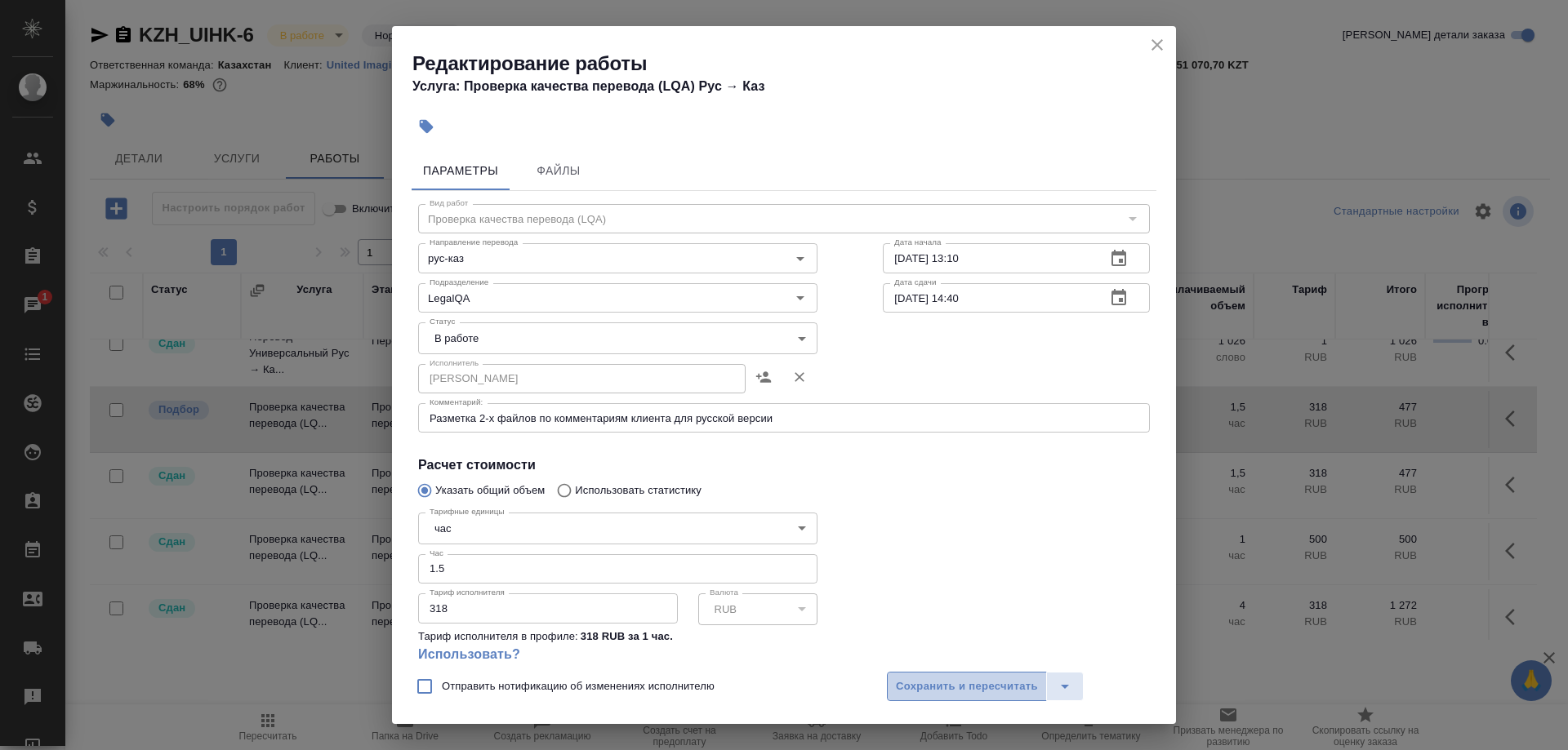
drag, startPoint x: 917, startPoint y: 678, endPoint x: 998, endPoint y: 700, distance: 83.9
click at [921, 679] on span "Сохранить и пересчитать" at bounding box center [967, 687] width 142 height 19
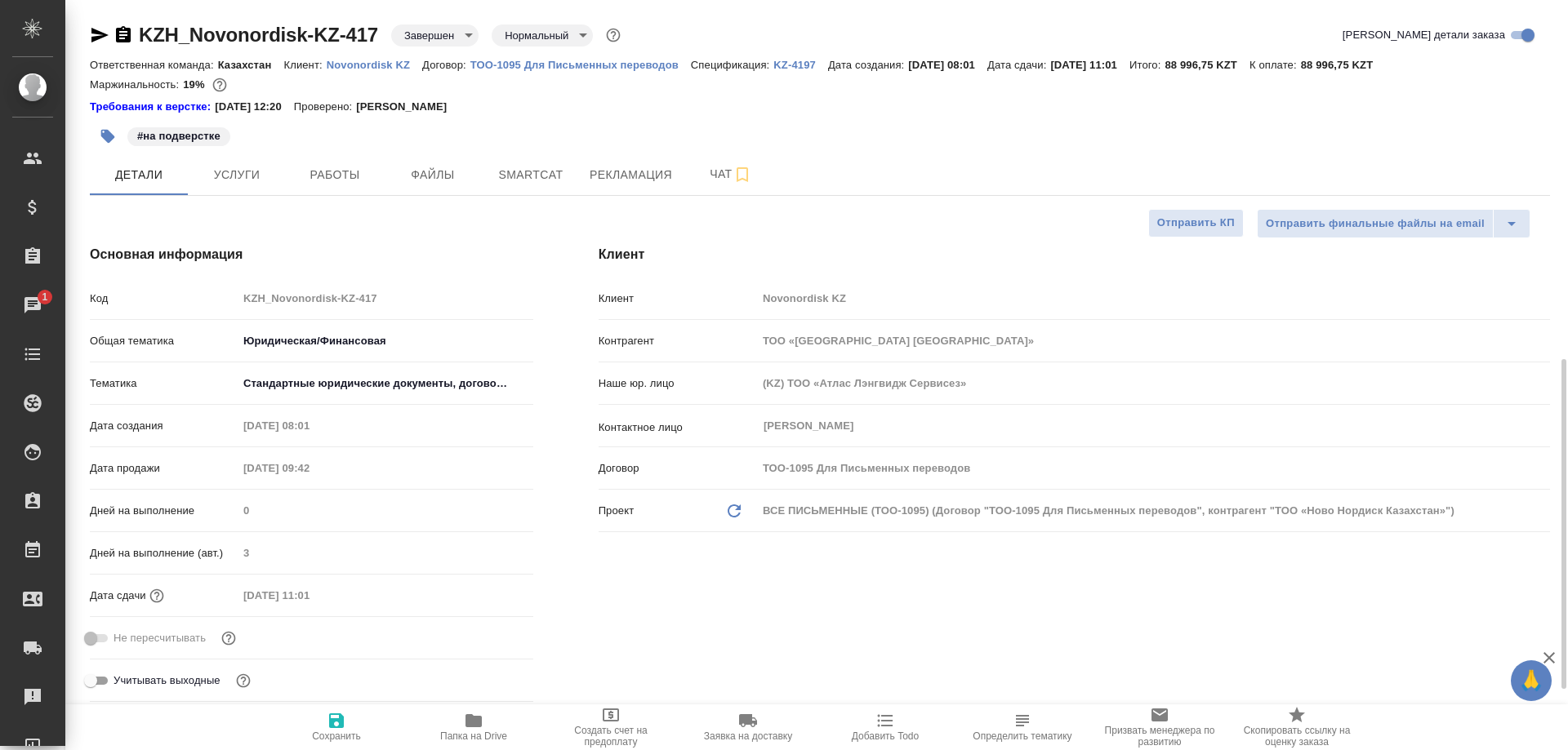
select select "RU"
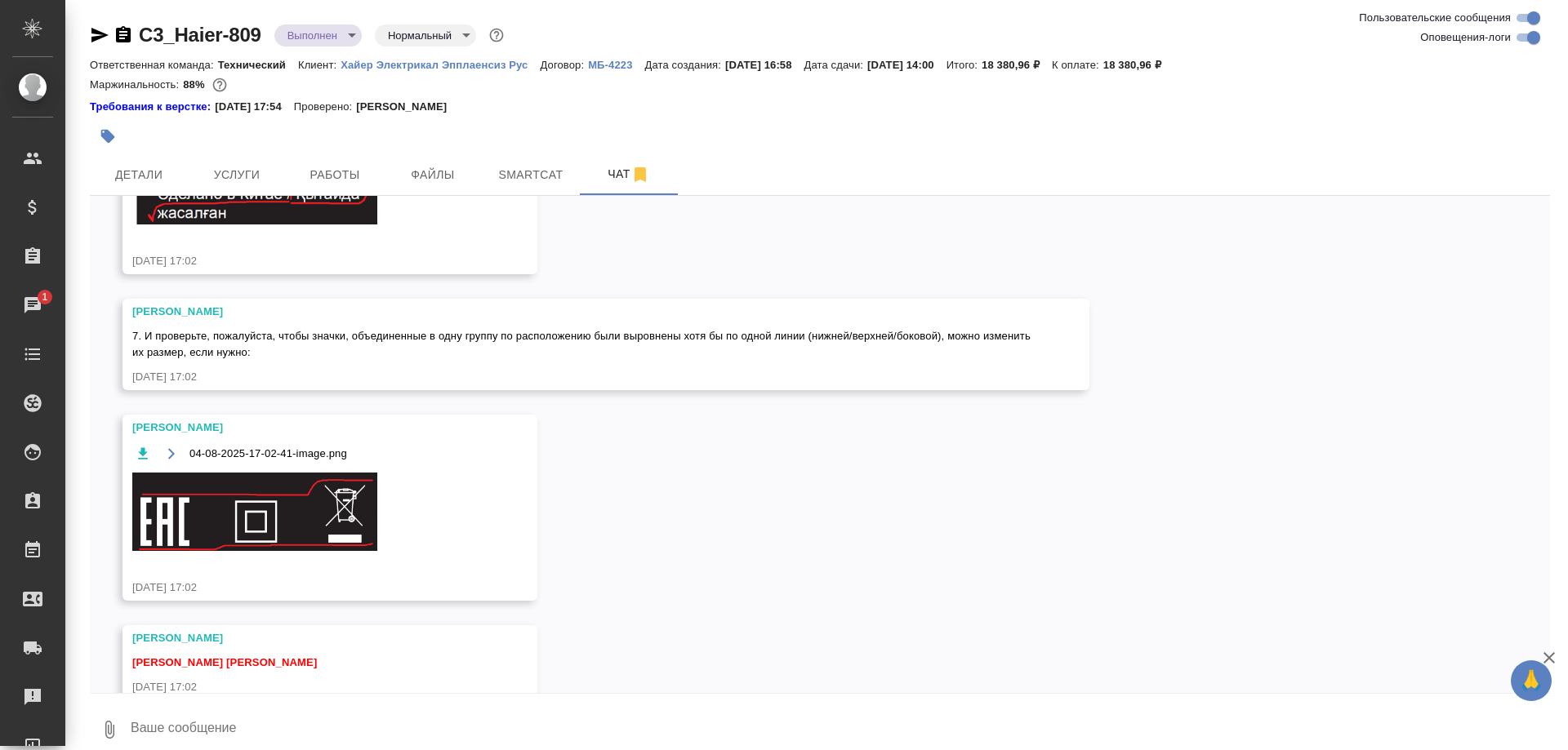
scroll to position [38362, 0]
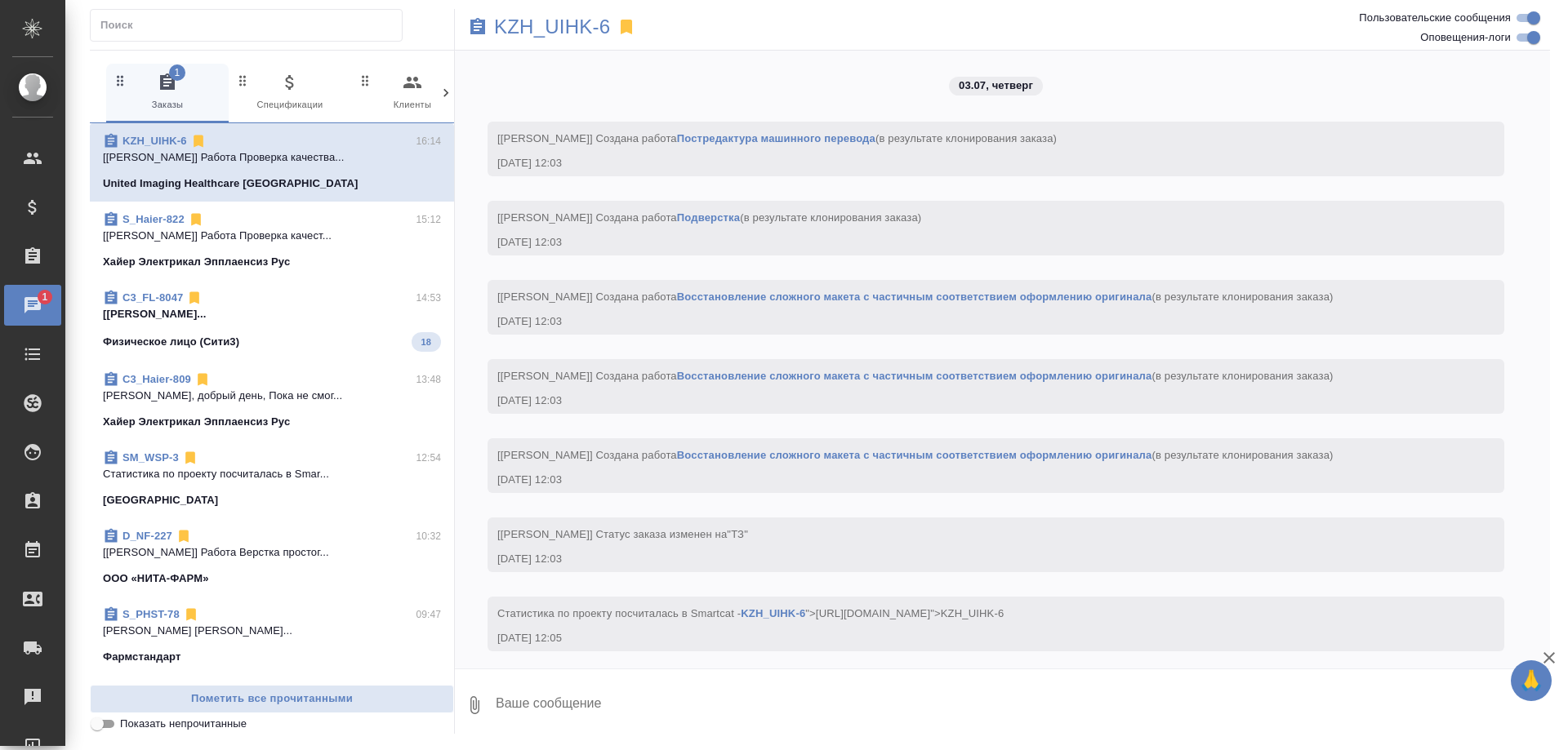
scroll to position [30399, 0]
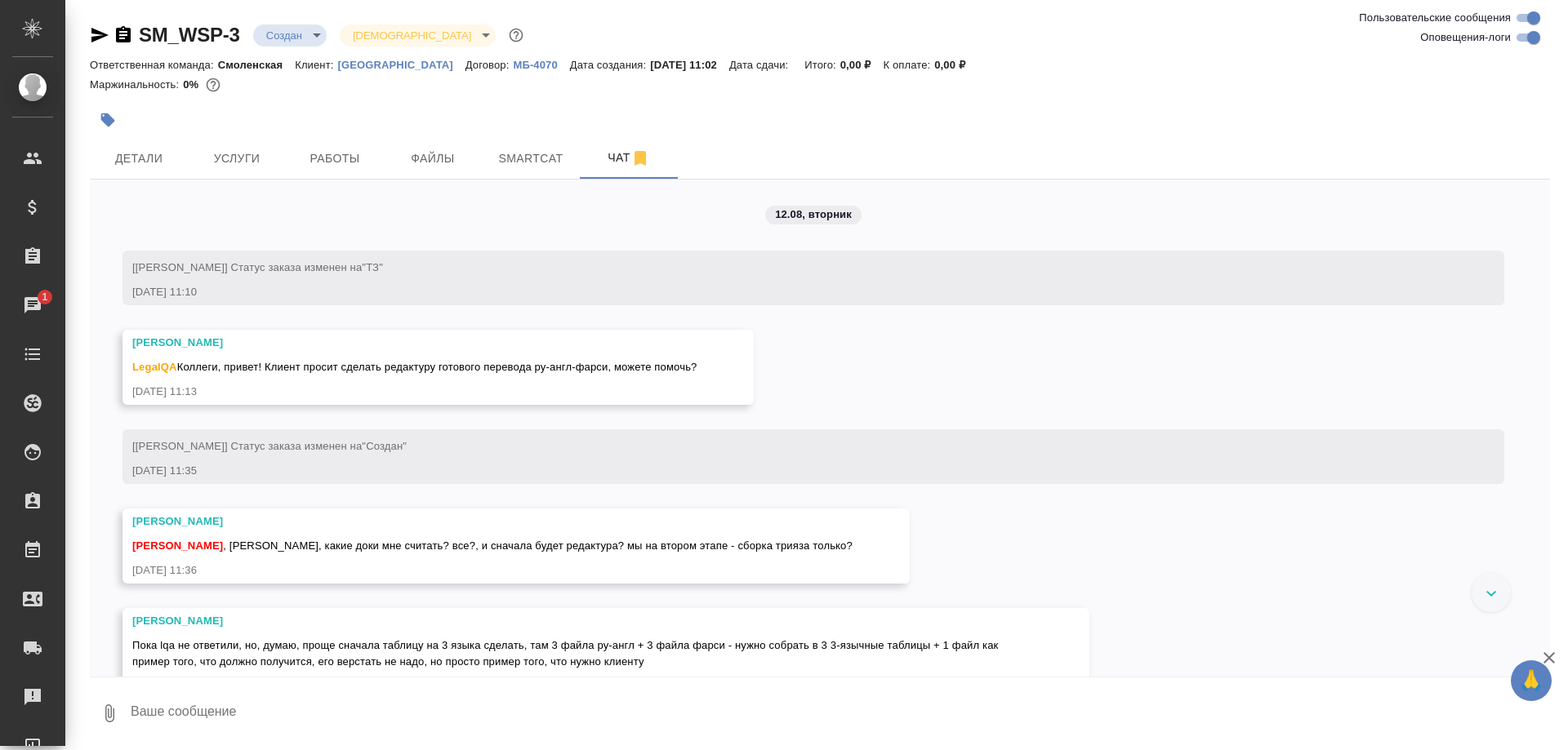
scroll to position [798, 0]
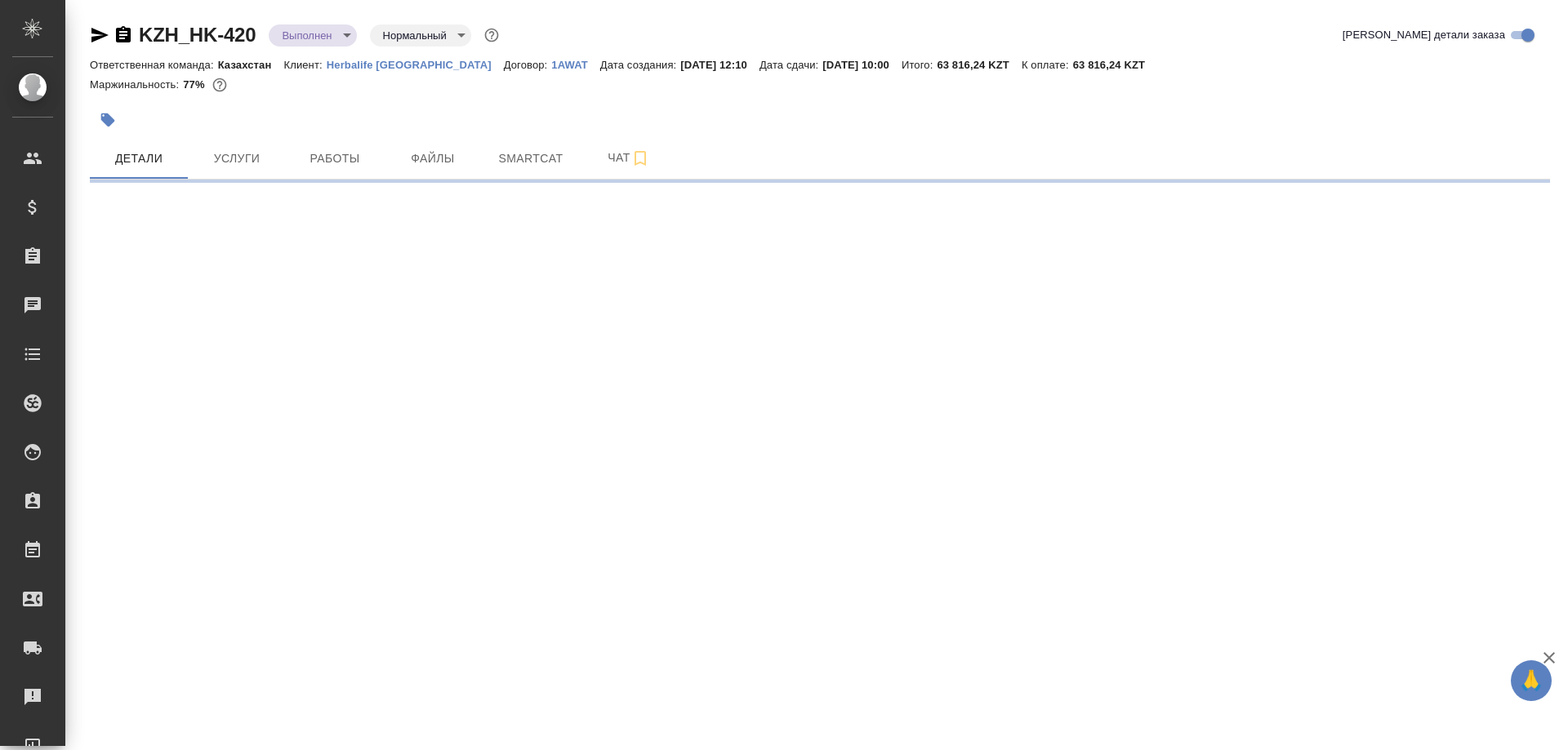
select select "RU"
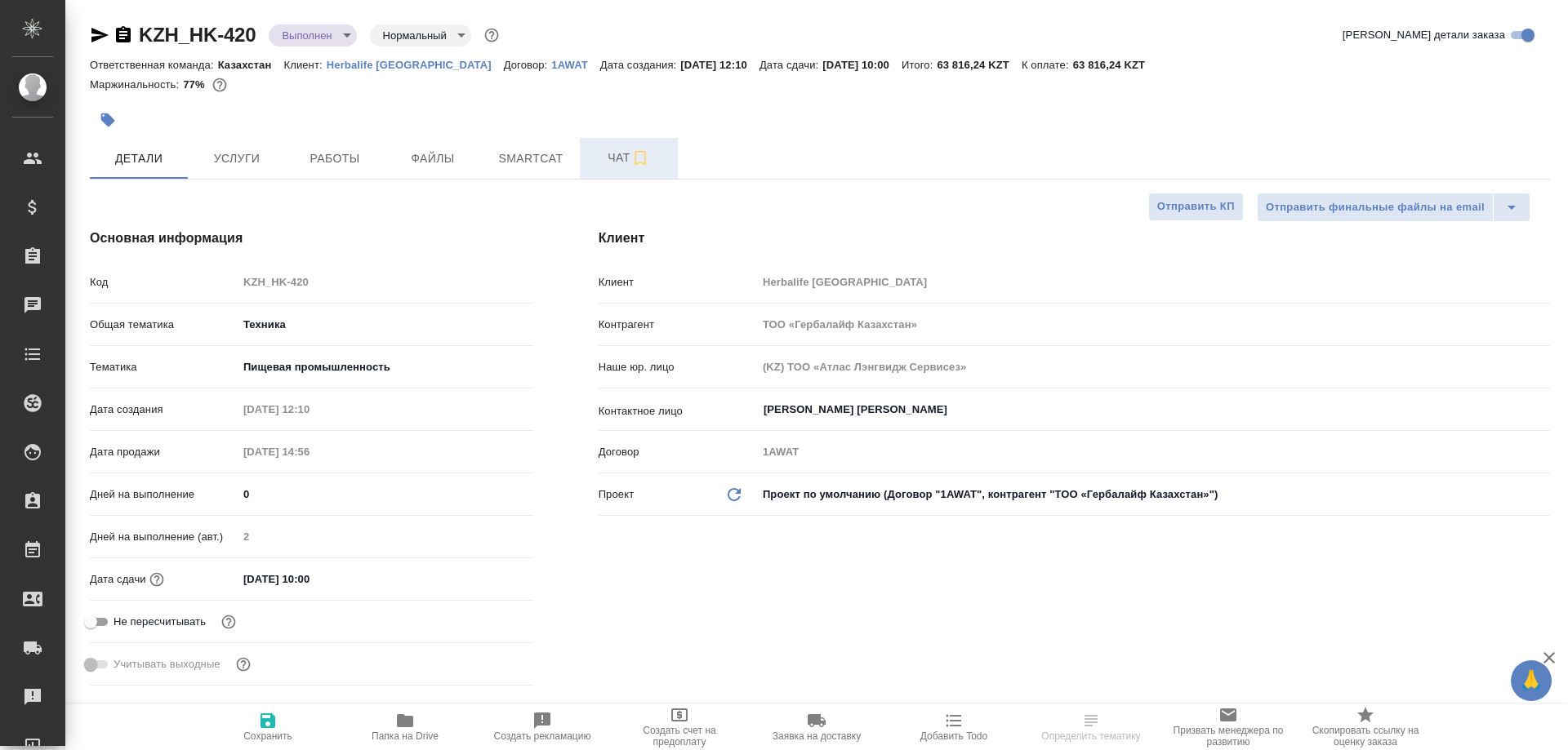
type textarea "x"
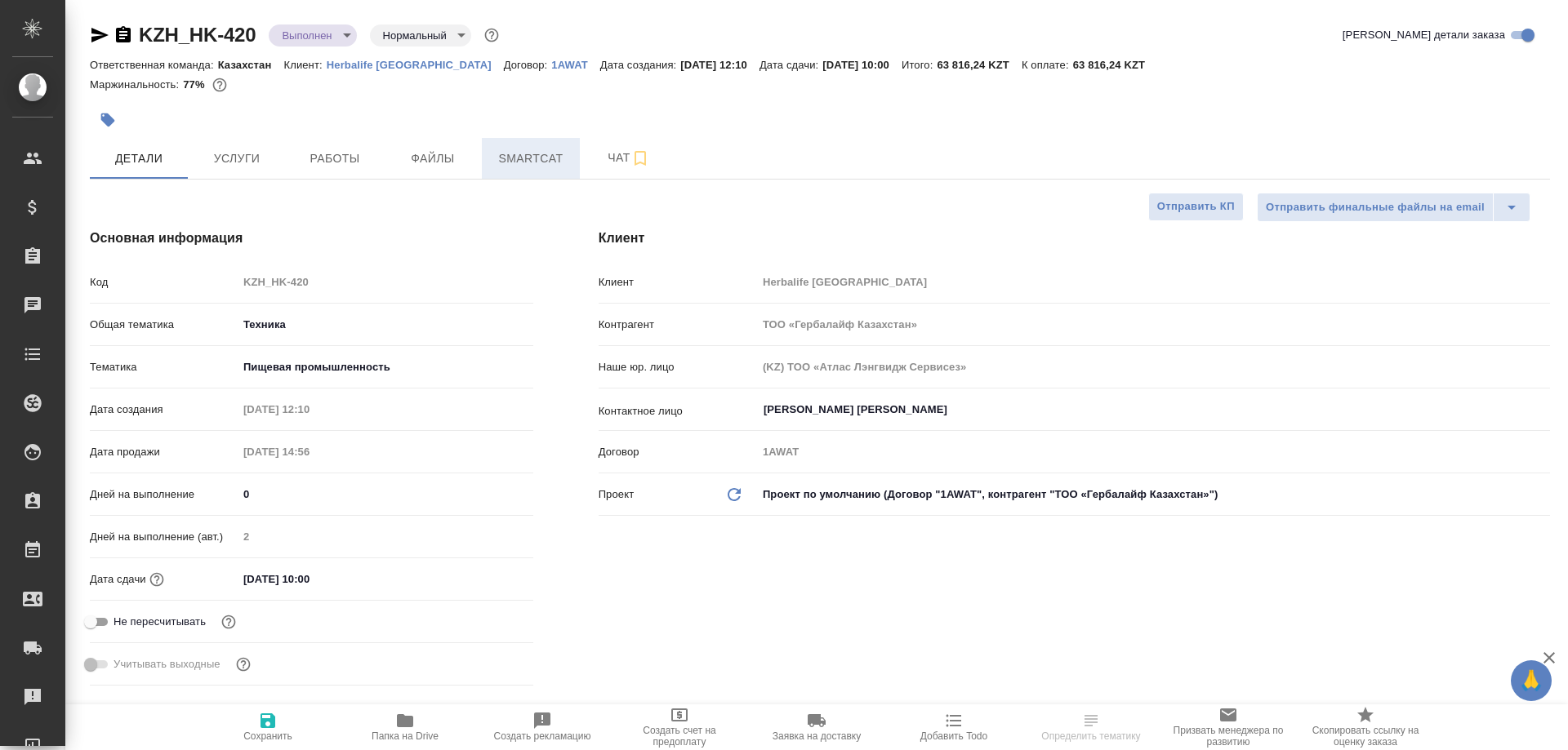
type textarea "x"
click at [509, 168] on span "Smartcat" at bounding box center [530, 158] width 78 height 21
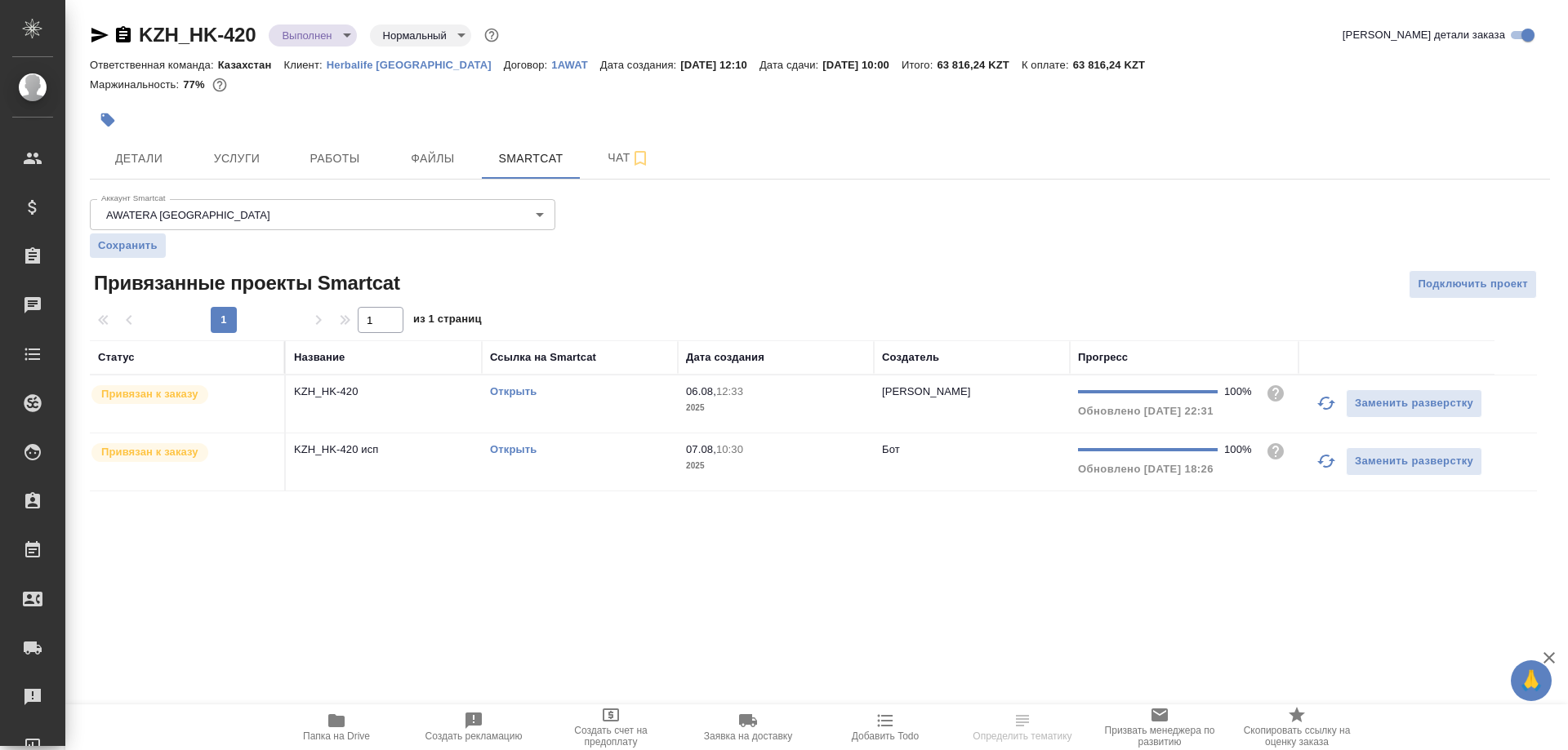
click at [509, 394] on link "Открыть" at bounding box center [513, 391] width 46 height 12
